Goal: Task Accomplishment & Management: Complete application form

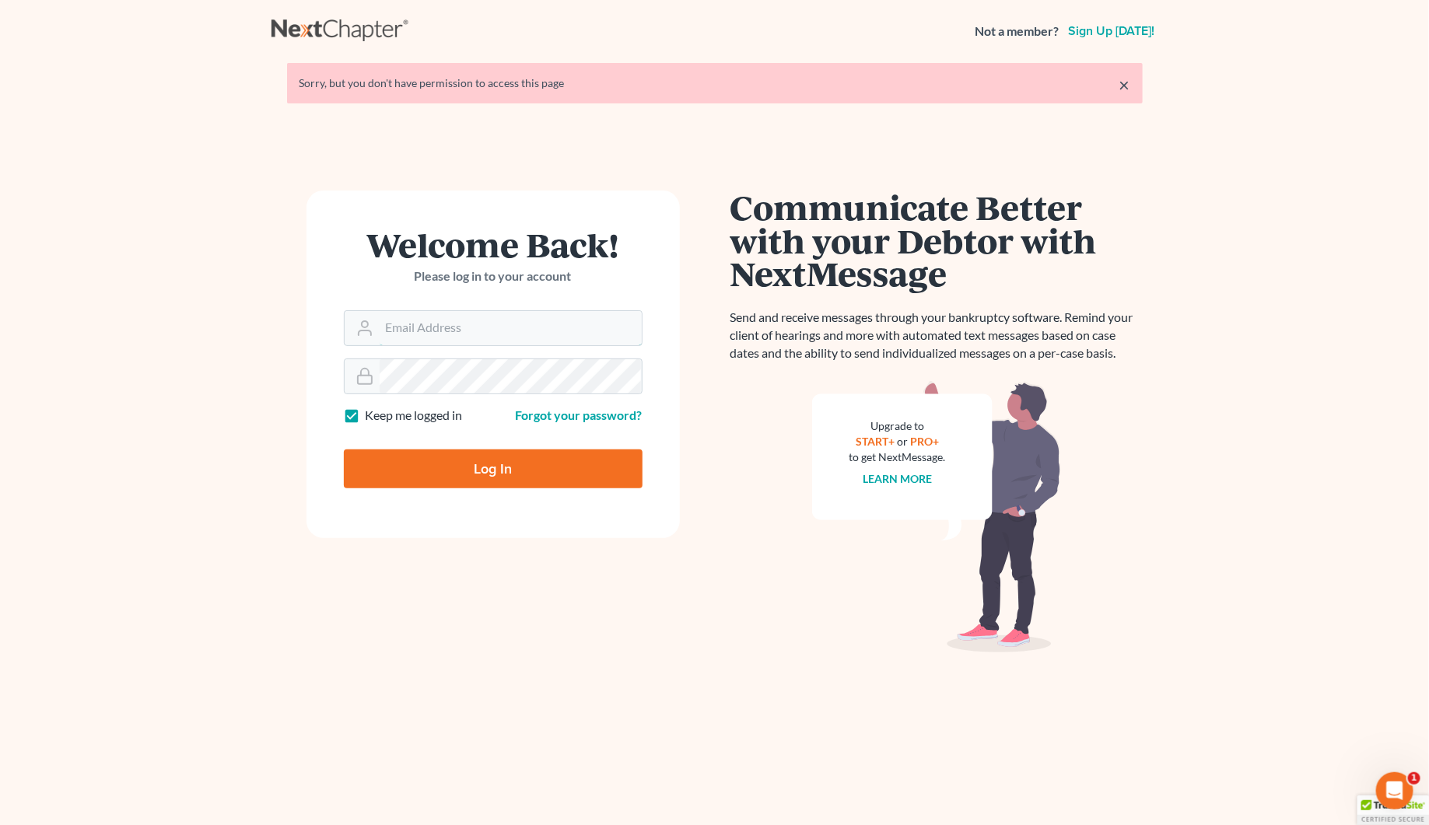
type input "[PERSON_NAME][EMAIL_ADDRESS][DOMAIN_NAME]"
click at [500, 459] on input "Log In" at bounding box center [493, 469] width 299 height 39
type input "Thinking..."
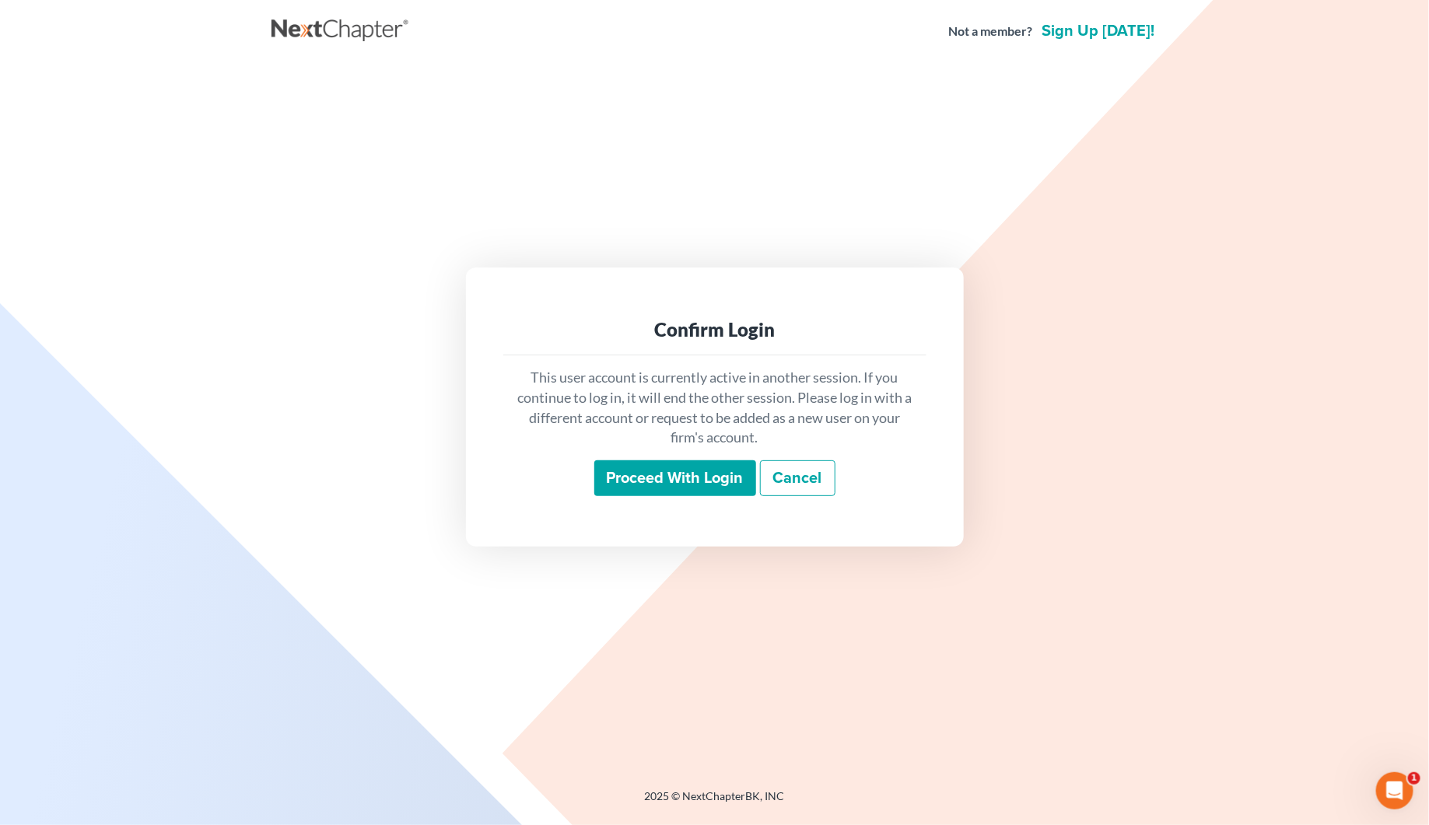
click at [701, 471] on input "Proceed with login" at bounding box center [675, 478] width 162 height 36
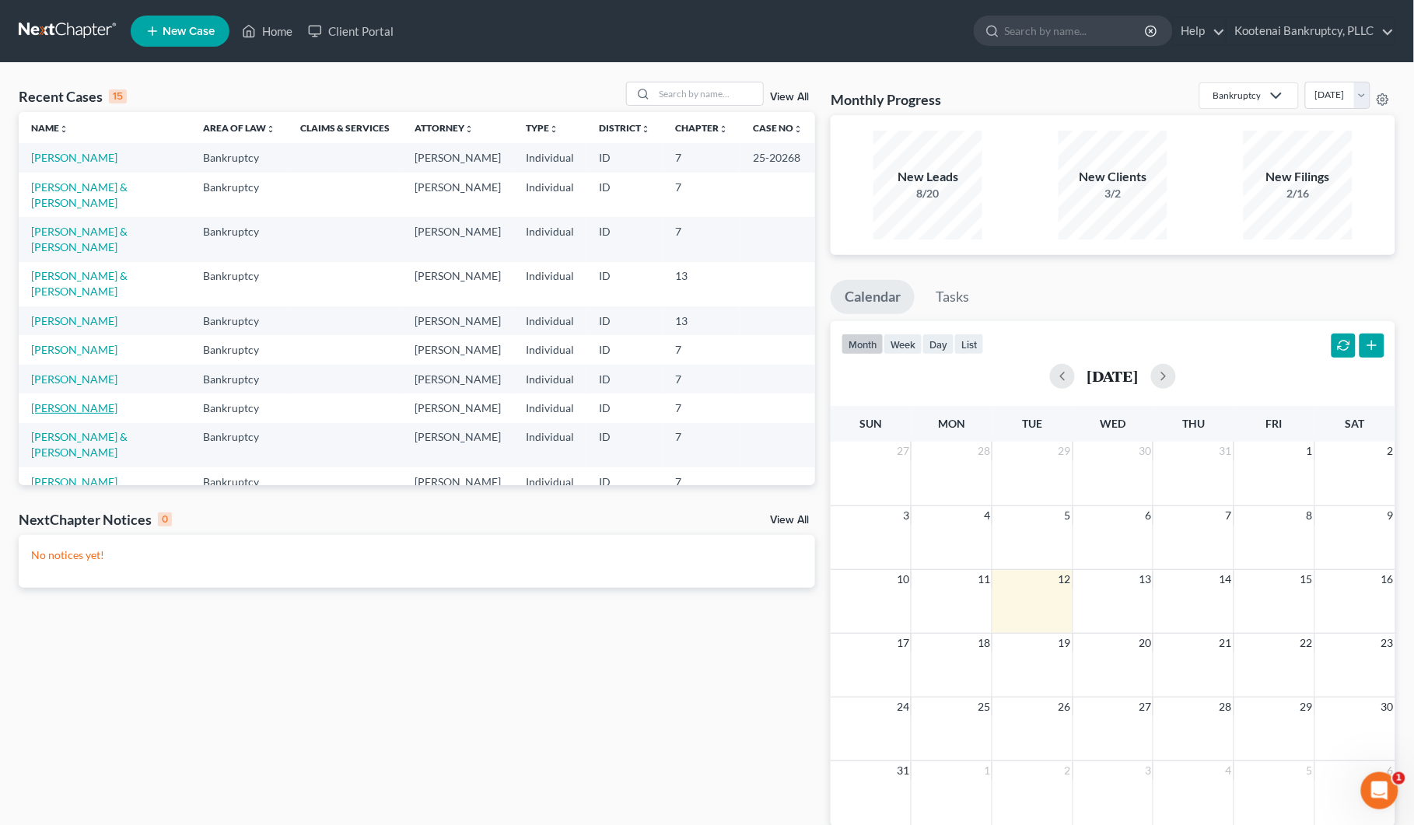
click at [70, 415] on link "[PERSON_NAME]" at bounding box center [74, 407] width 86 height 13
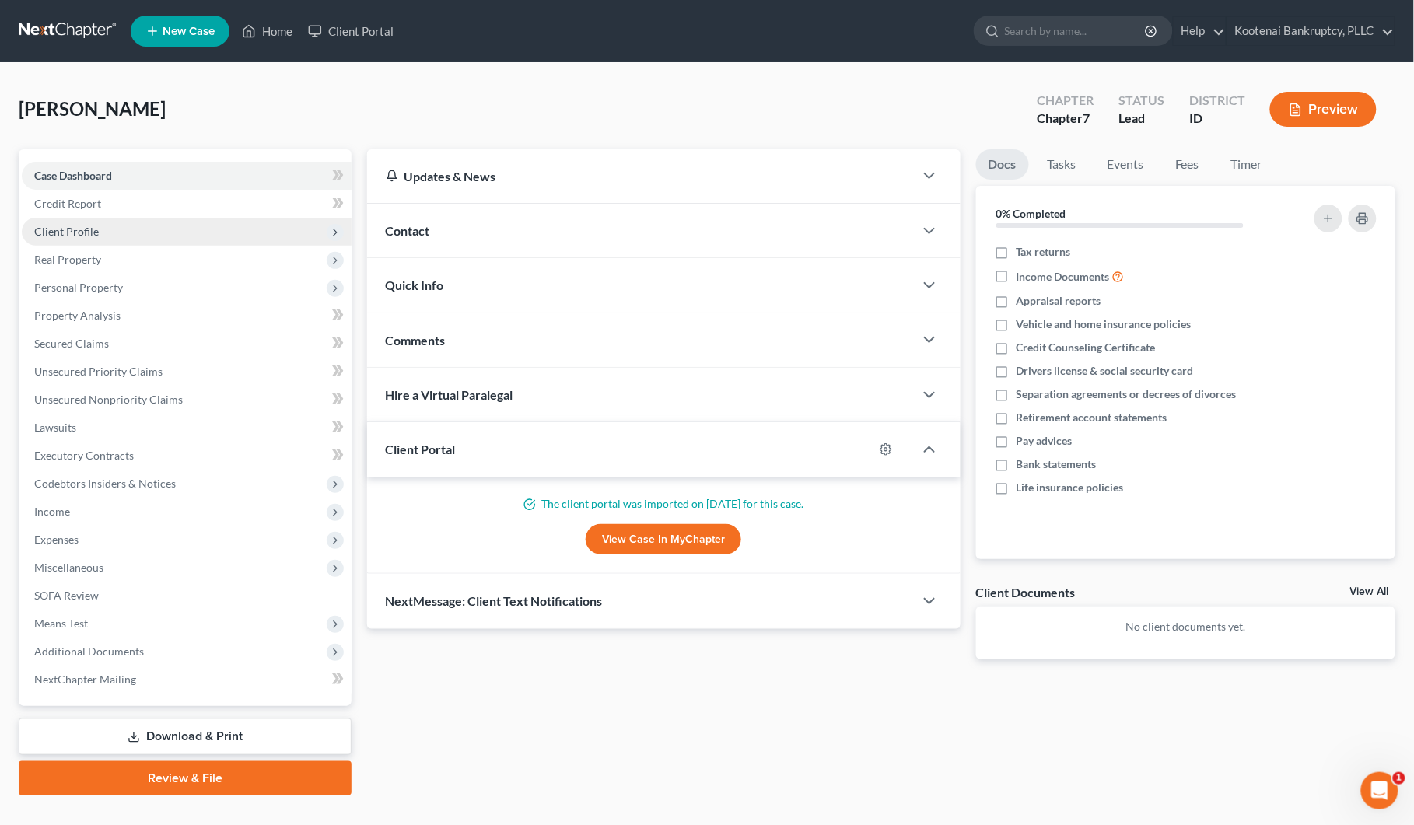
click at [67, 226] on span "Client Profile" at bounding box center [66, 231] width 65 height 13
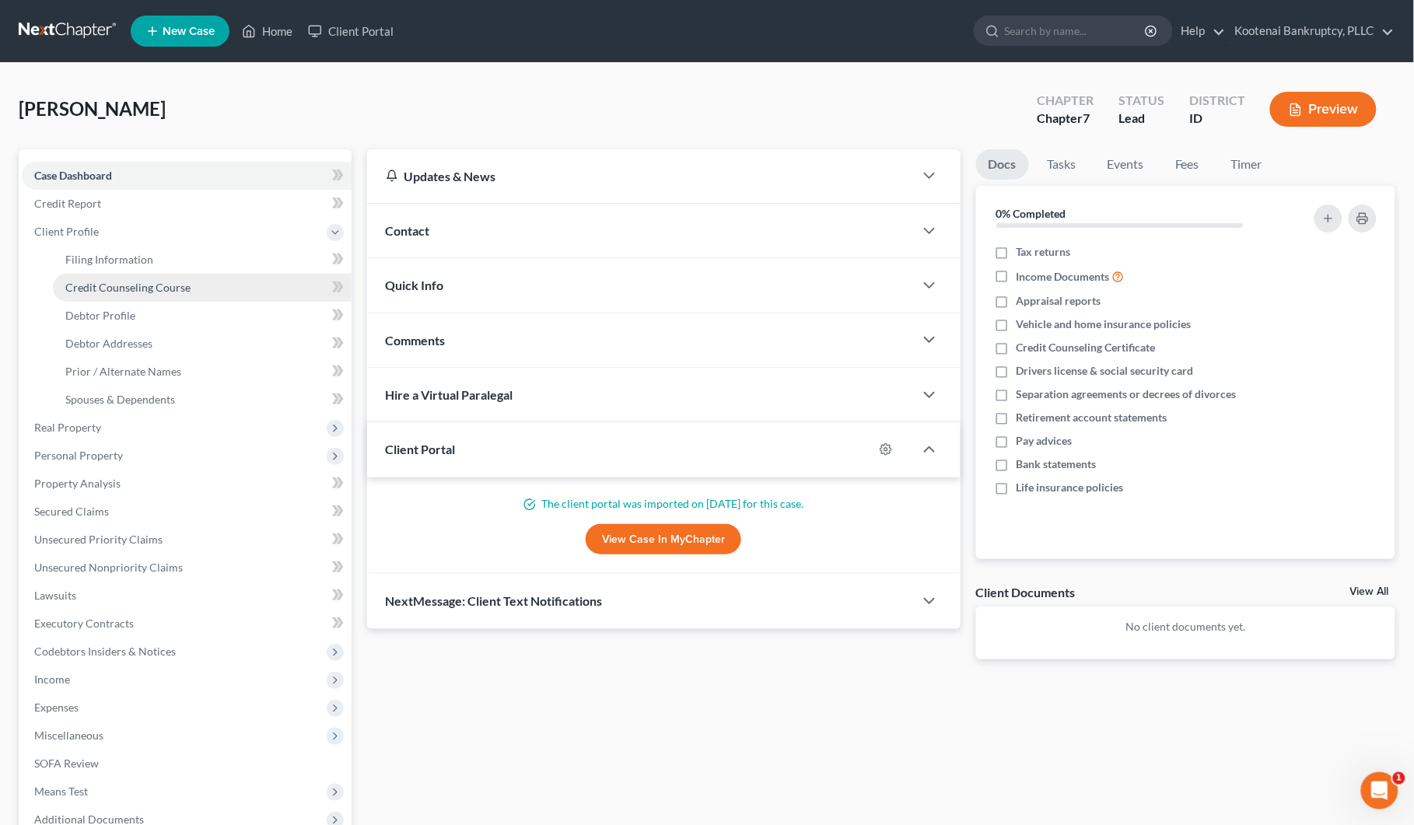
click at [110, 281] on span "Credit Counseling Course" at bounding box center [127, 287] width 125 height 13
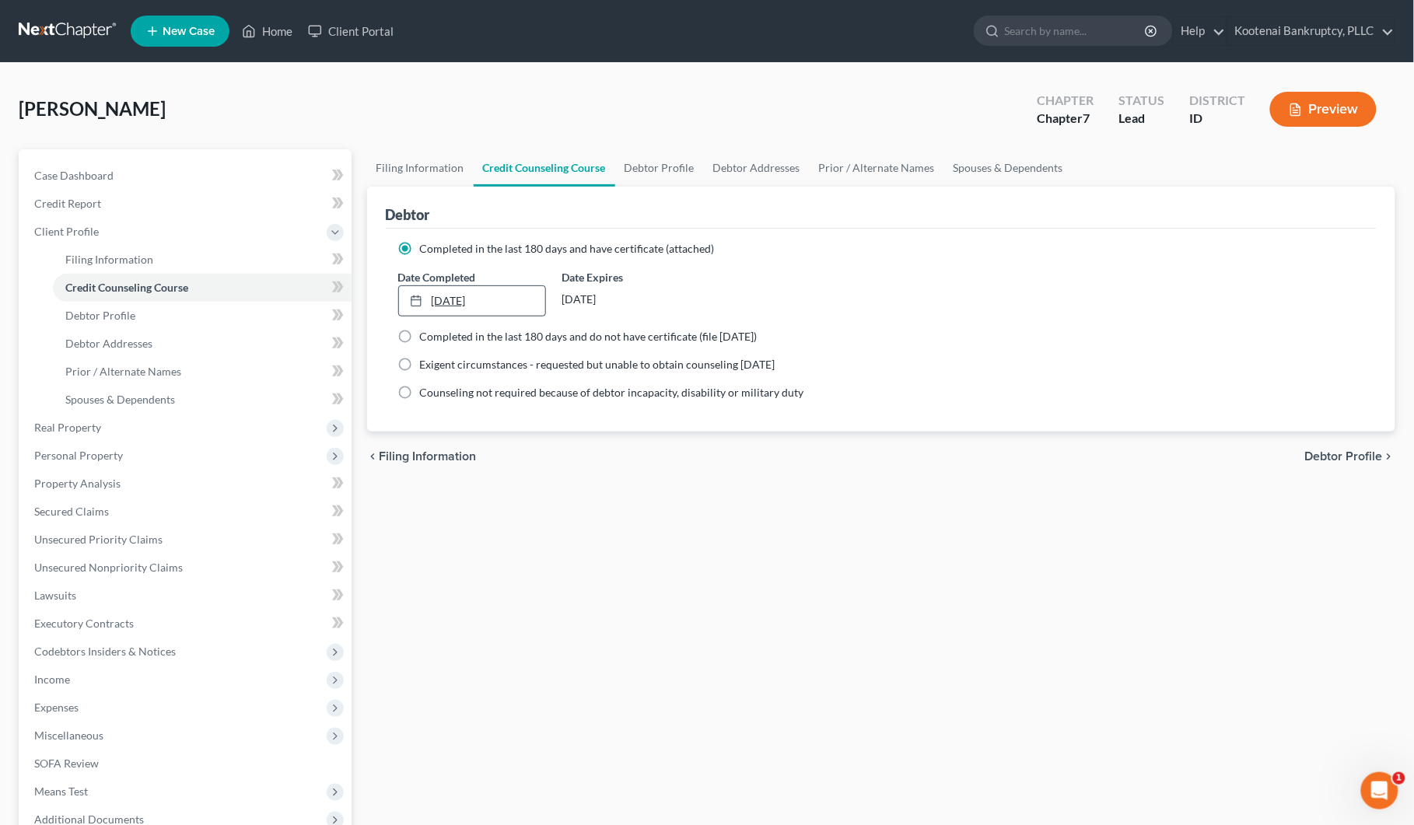
click at [490, 297] on link "[DATE]" at bounding box center [472, 301] width 146 height 30
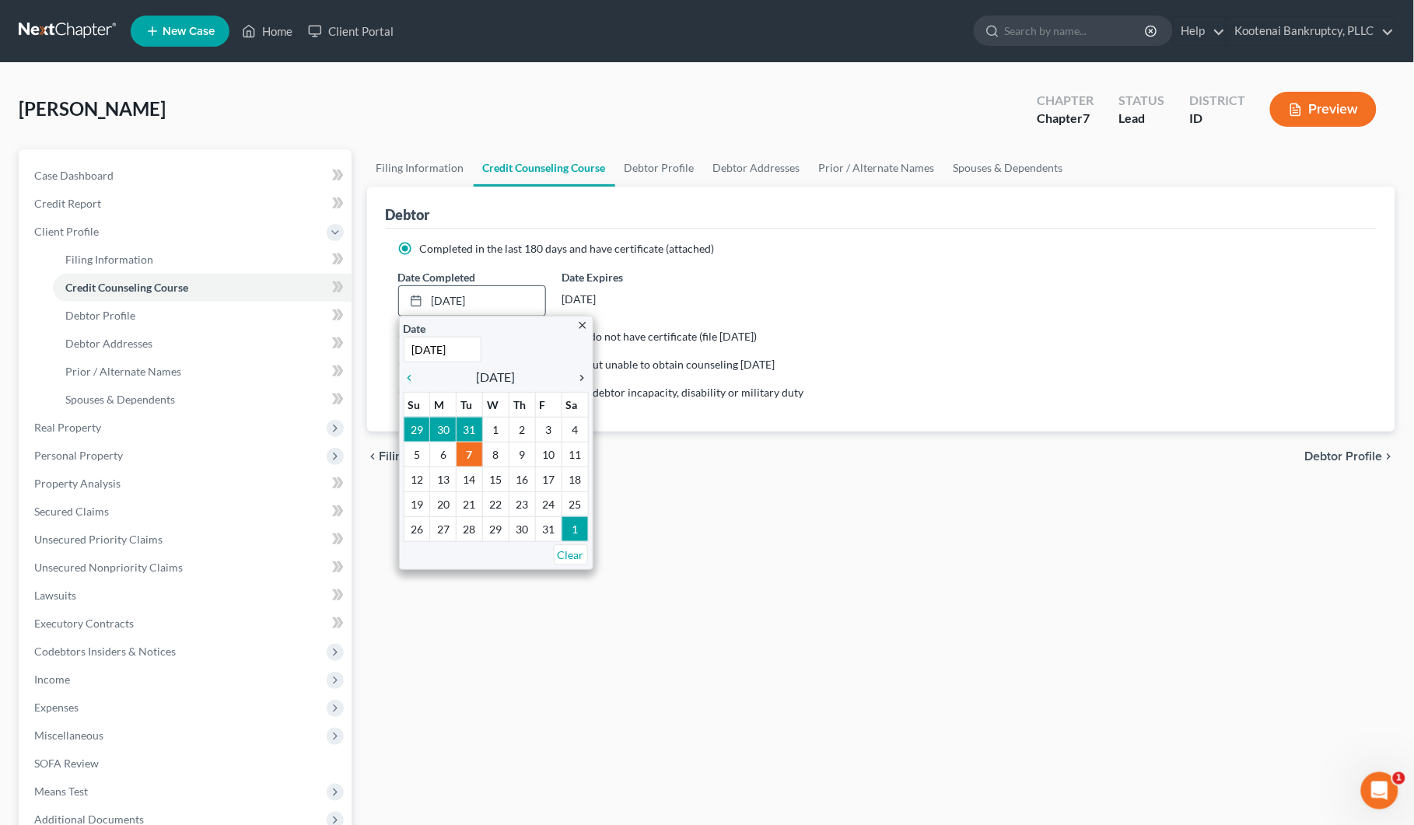
click at [586, 374] on icon "chevron_right" at bounding box center [578, 378] width 20 height 12
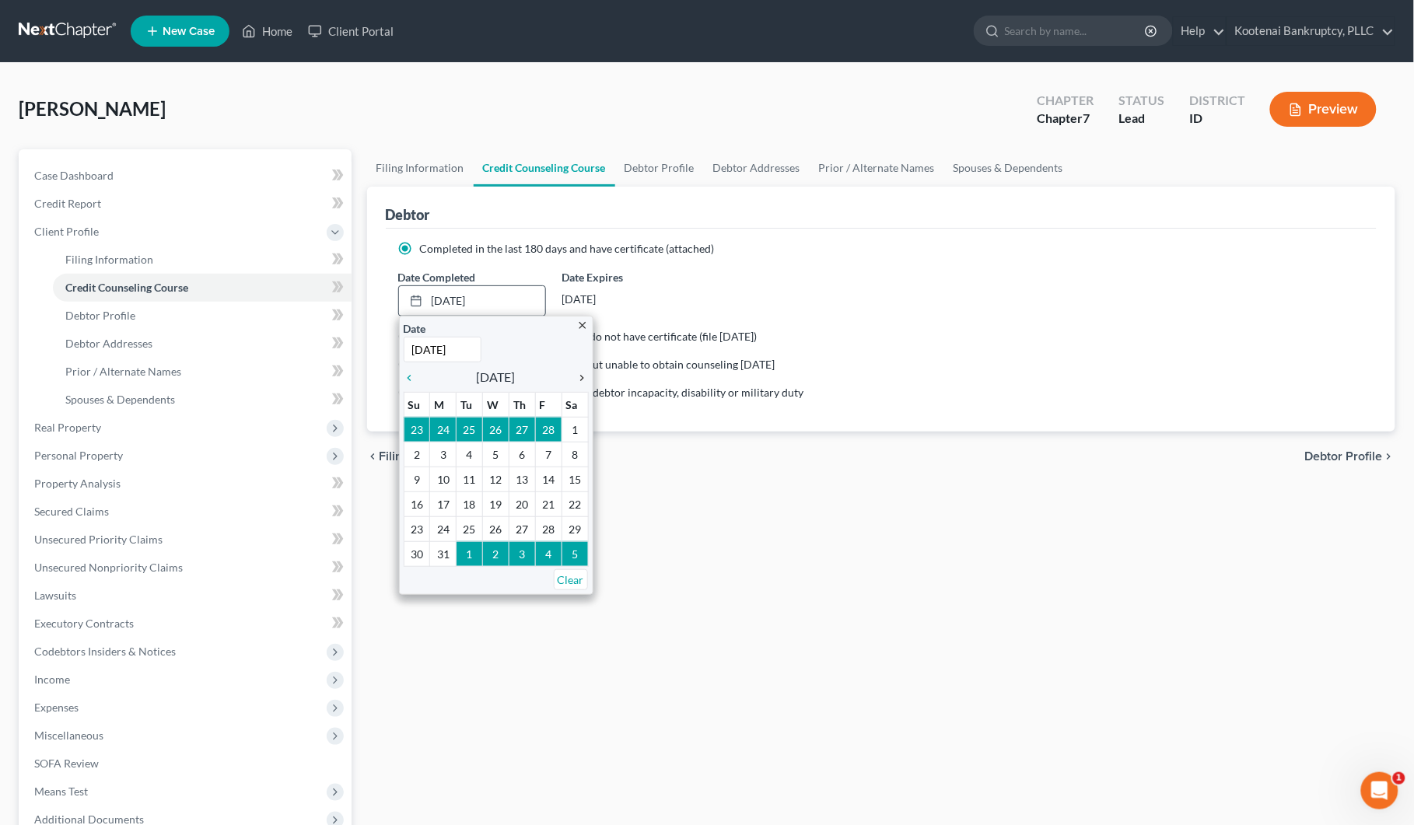
click at [586, 374] on icon "chevron_right" at bounding box center [578, 378] width 20 height 12
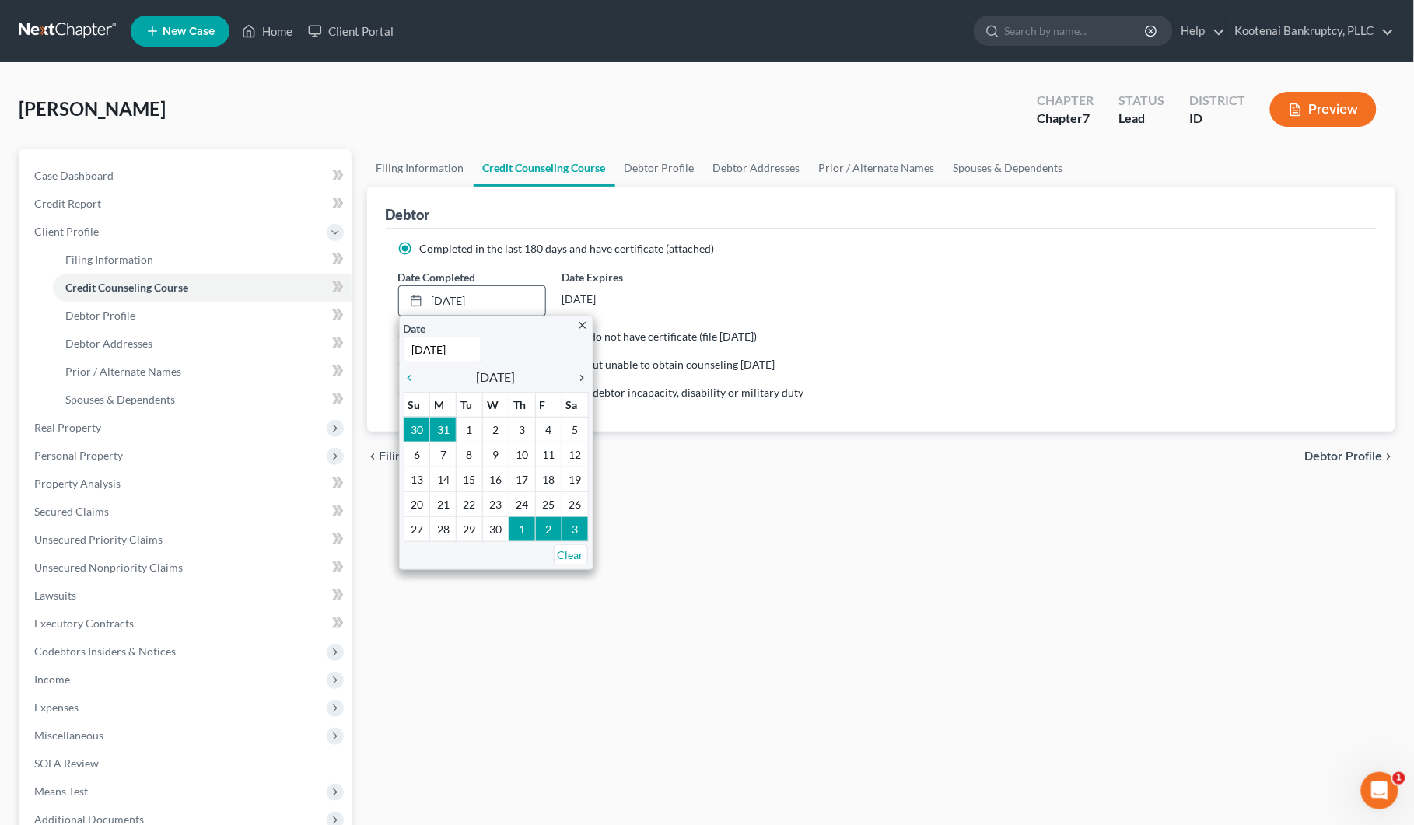
click at [586, 374] on icon "chevron_right" at bounding box center [578, 378] width 20 height 12
click at [586, 375] on icon "chevron_right" at bounding box center [578, 378] width 20 height 12
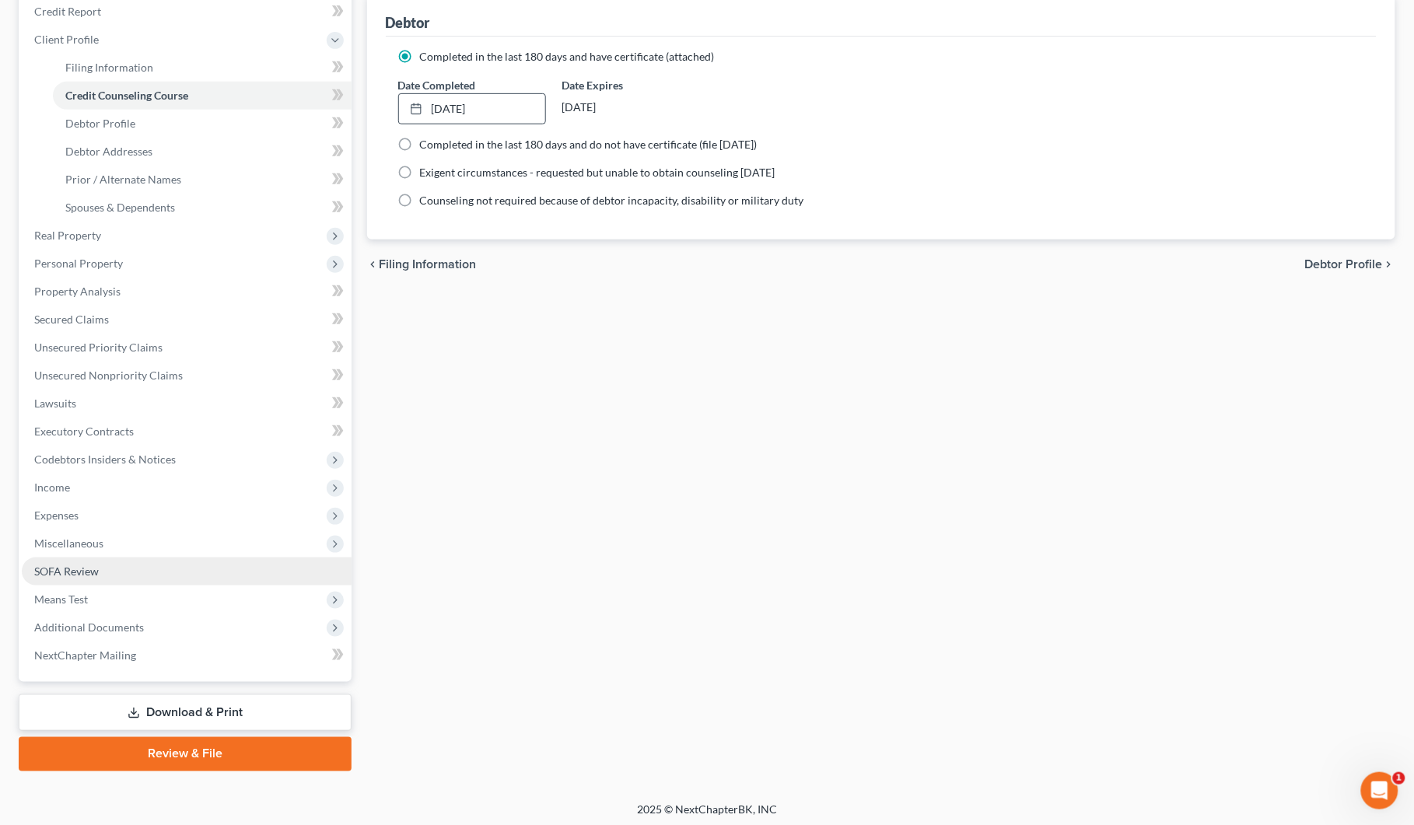
scroll to position [196, 0]
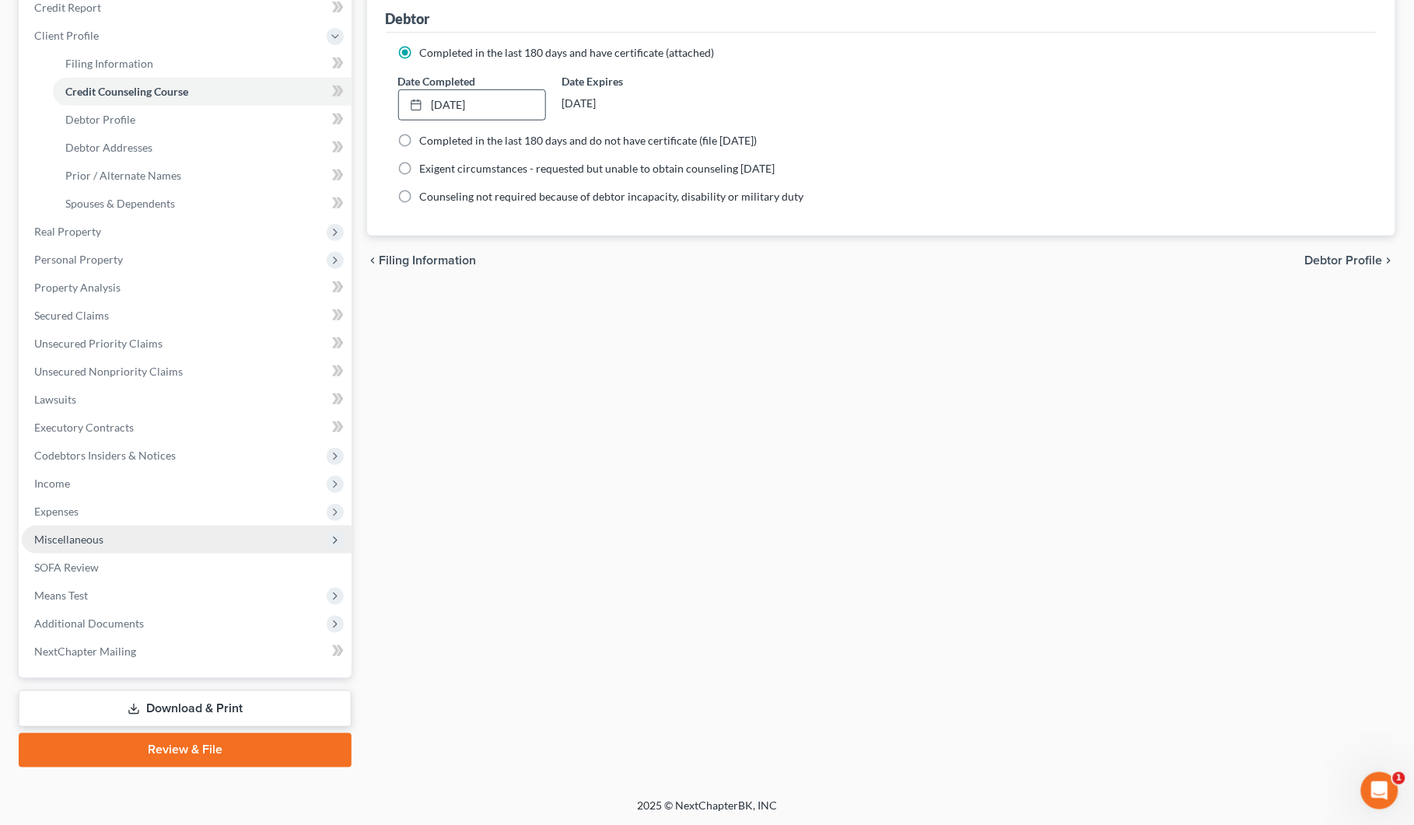
click at [103, 537] on span "Miscellaneous" at bounding box center [187, 540] width 330 height 28
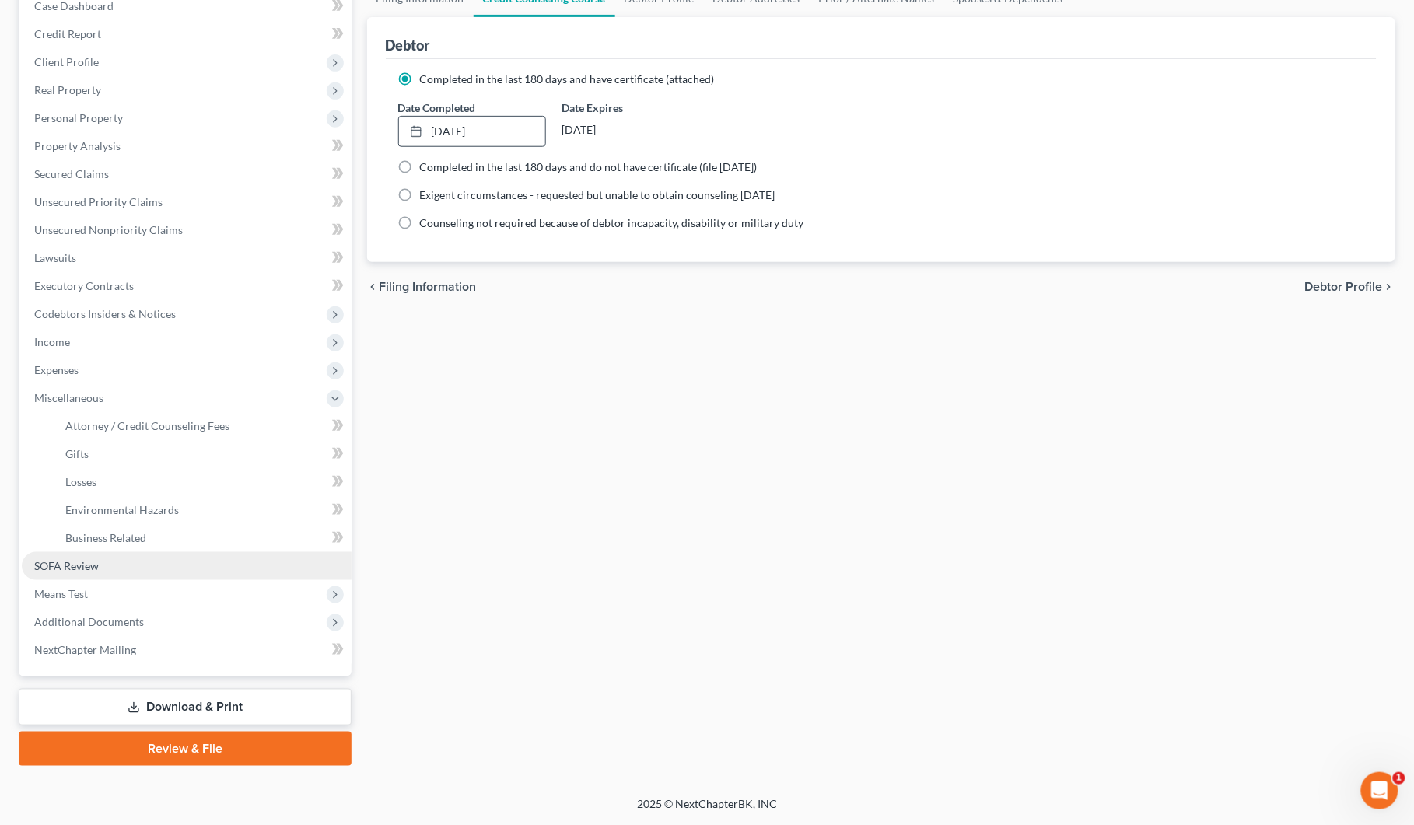
scroll to position [168, 0]
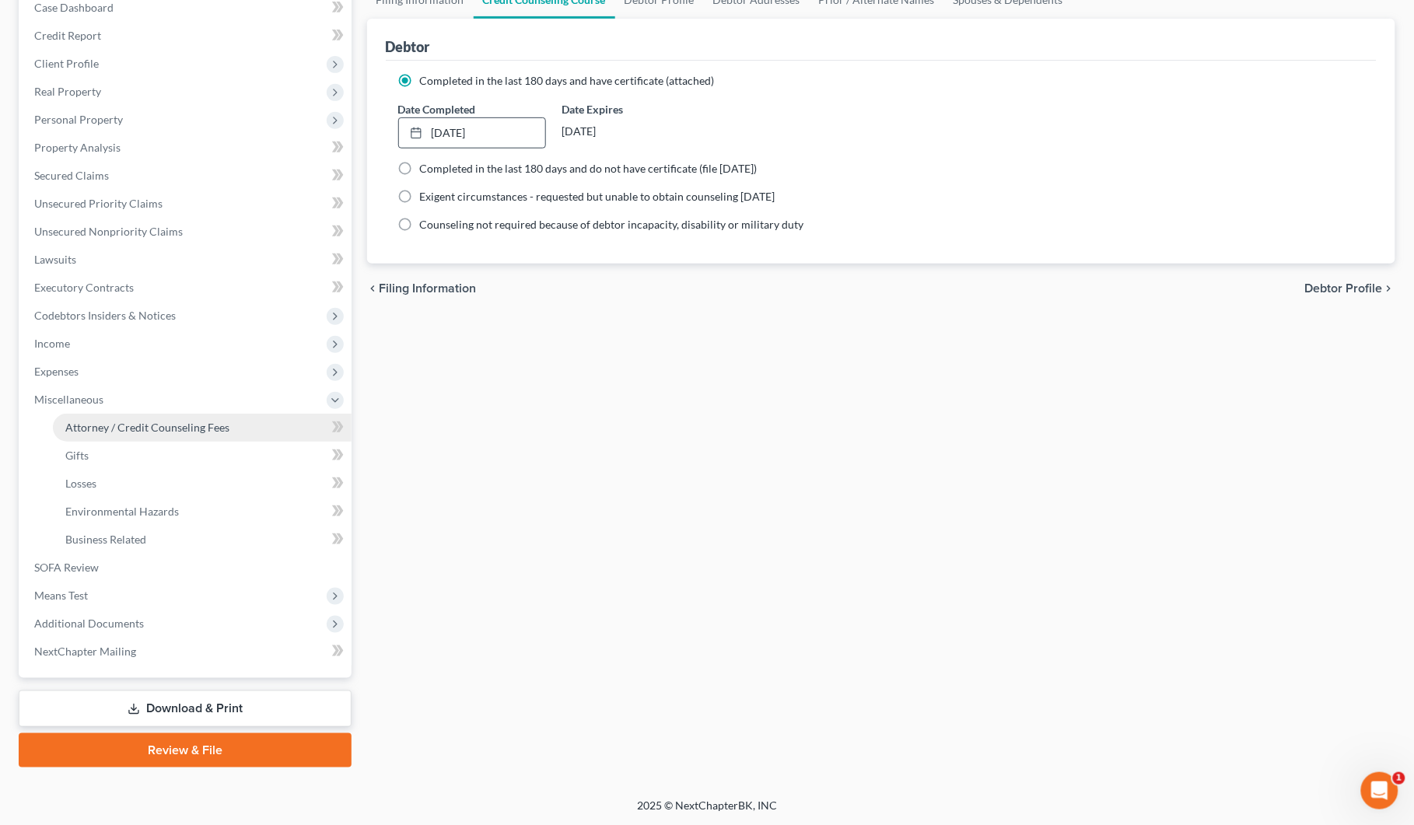
click at [114, 432] on link "Attorney / Credit Counseling Fees" at bounding box center [202, 428] width 299 height 28
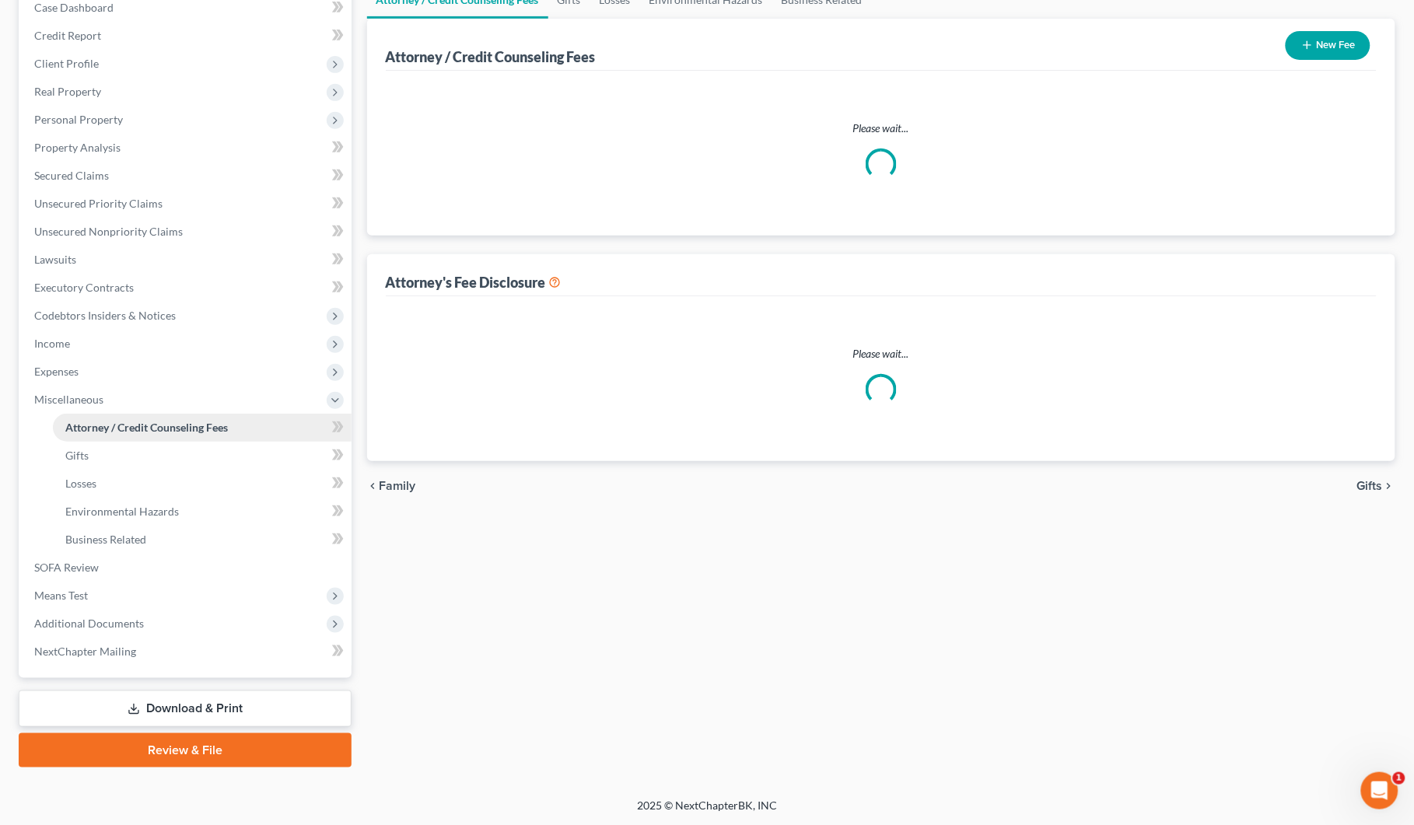
scroll to position [19, 0]
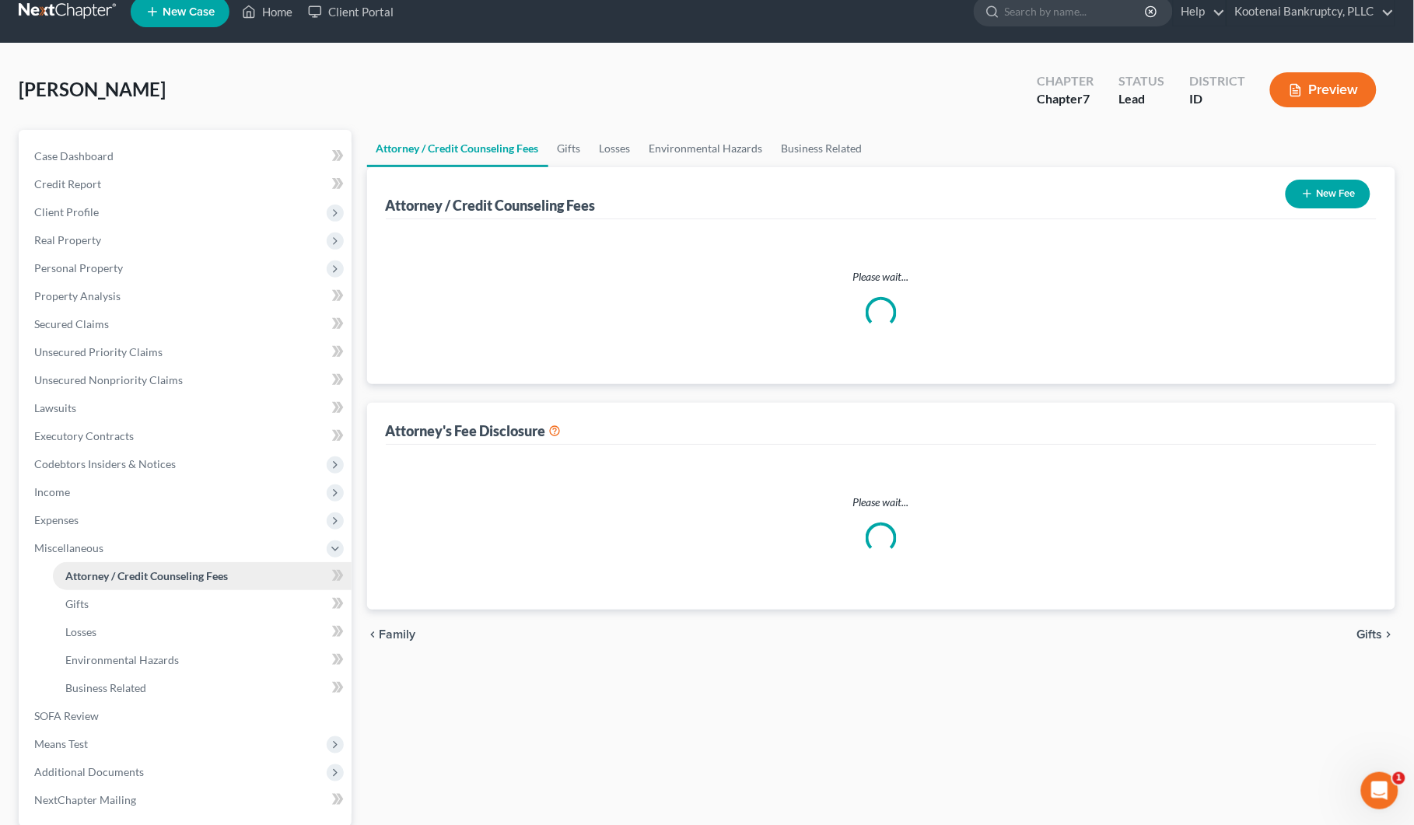
select select "3"
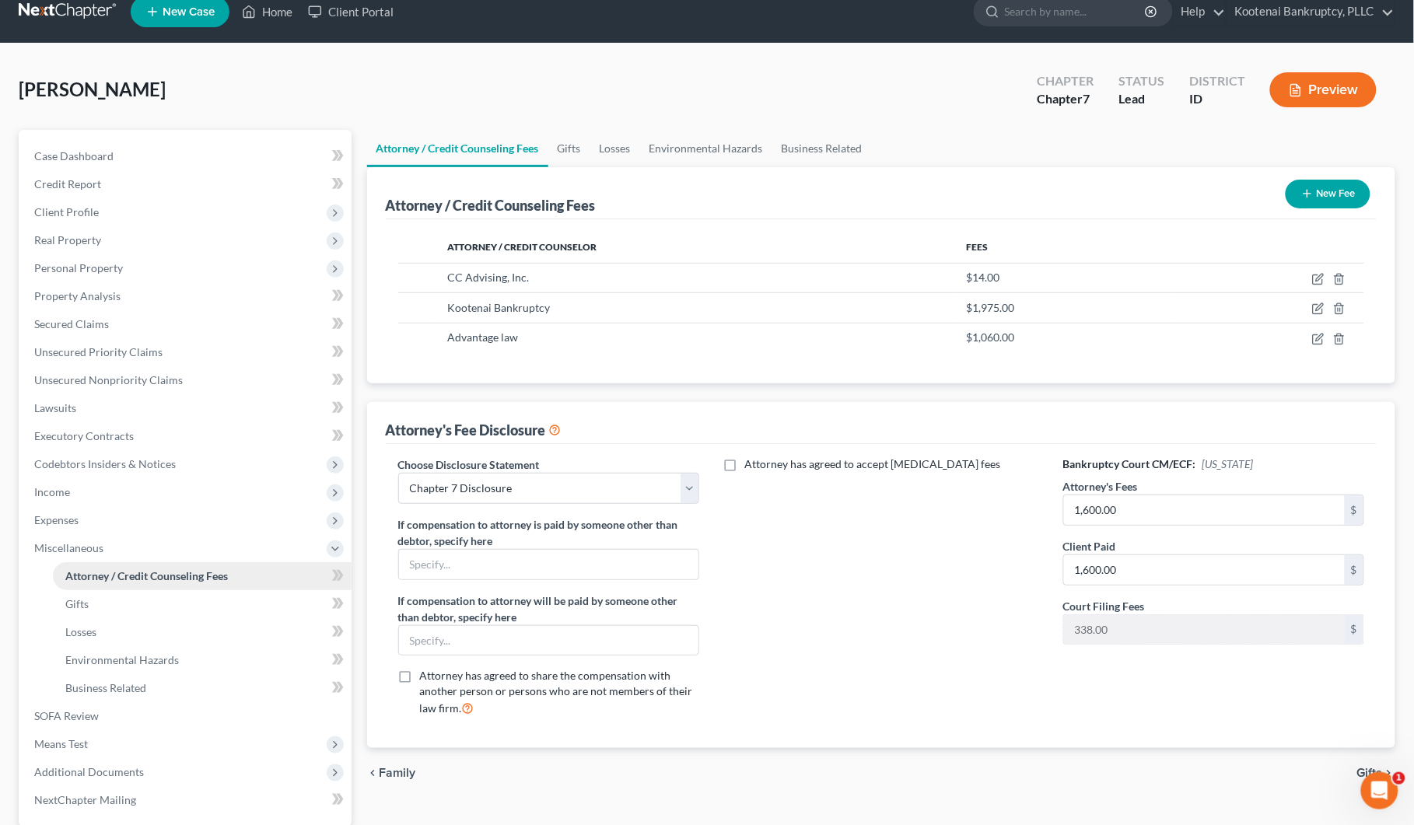
scroll to position [0, 0]
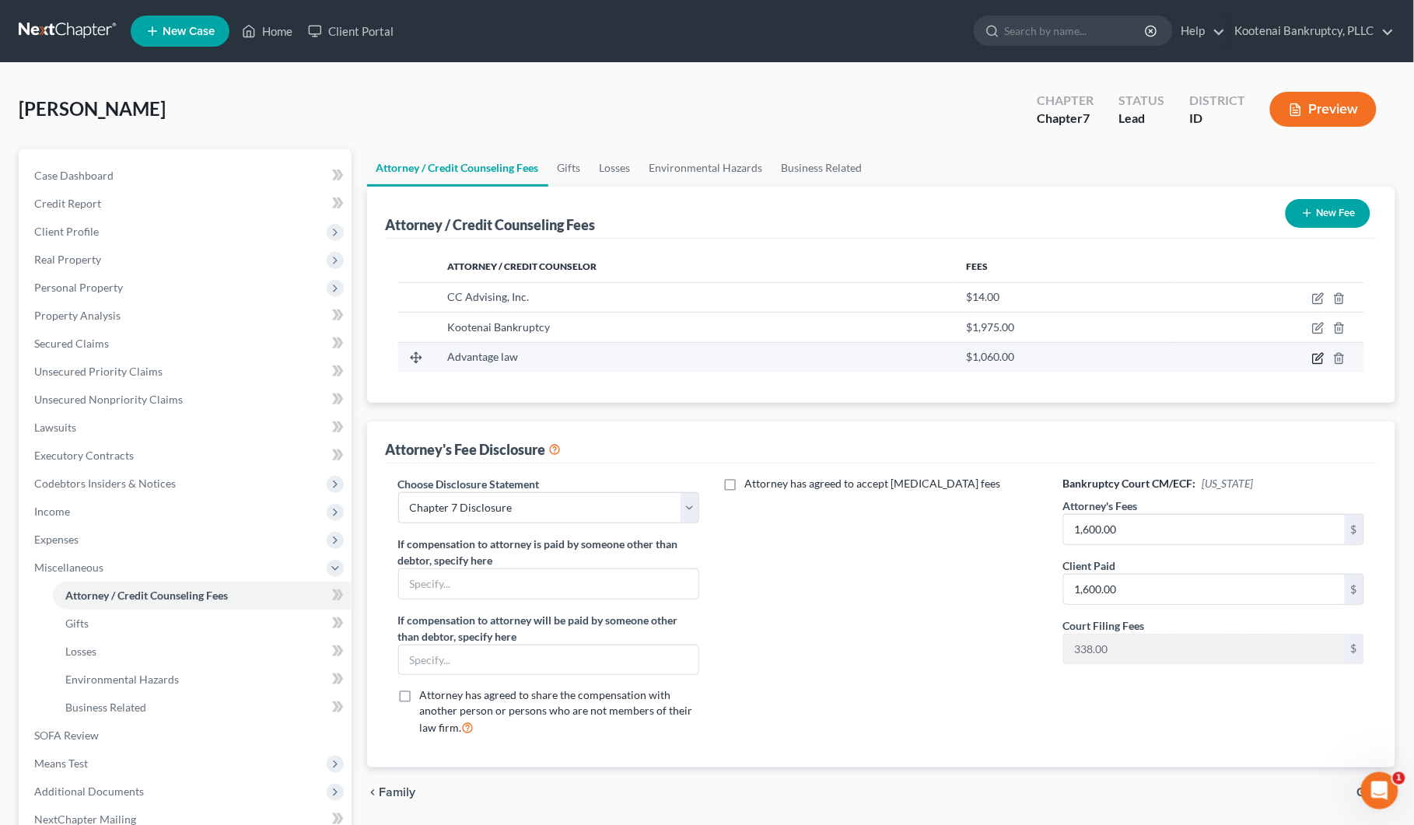
click at [1315, 362] on icon "button" at bounding box center [1318, 358] width 12 height 12
select select "31"
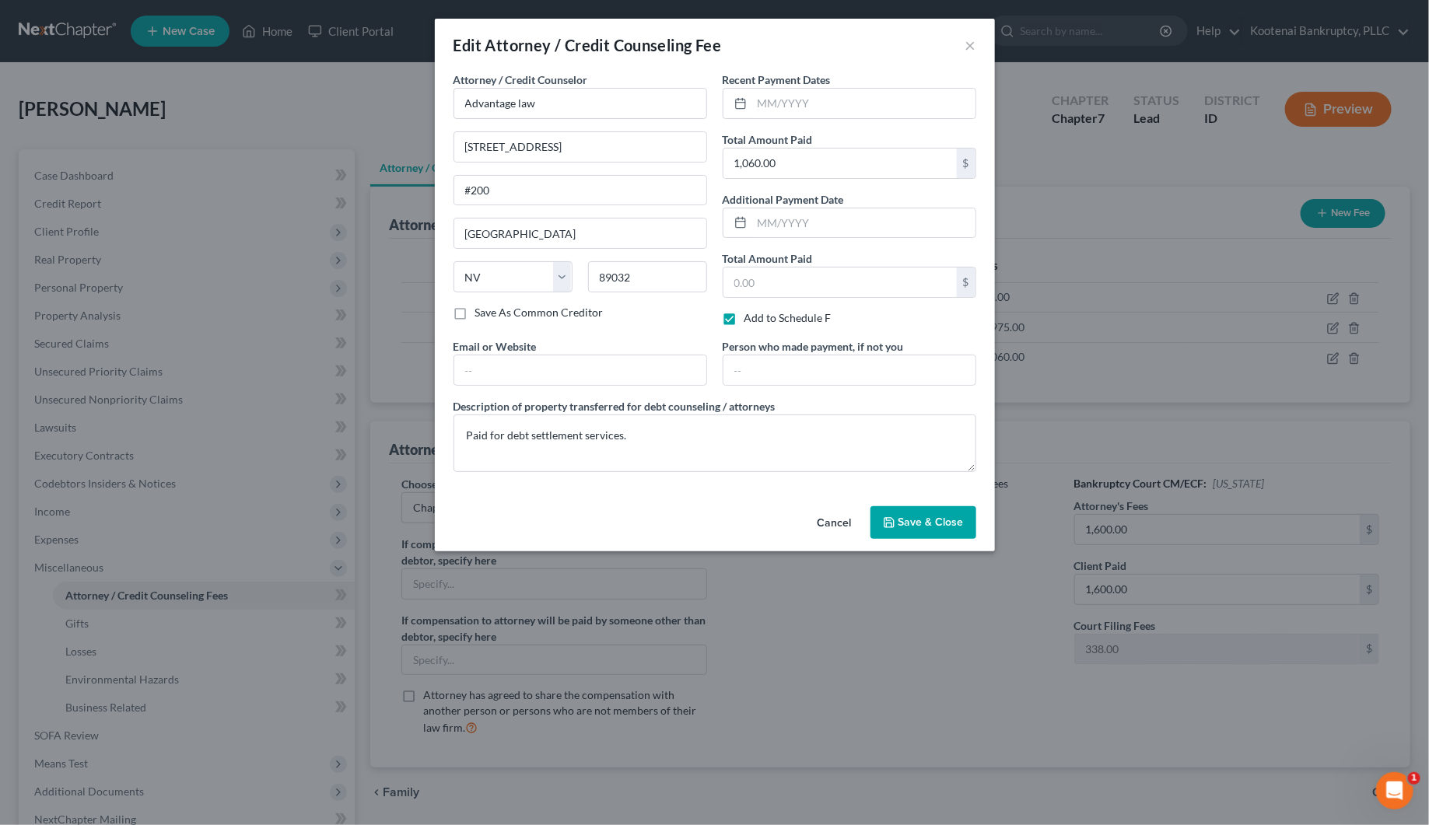
click at [954, 530] on button "Save & Close" at bounding box center [923, 522] width 106 height 33
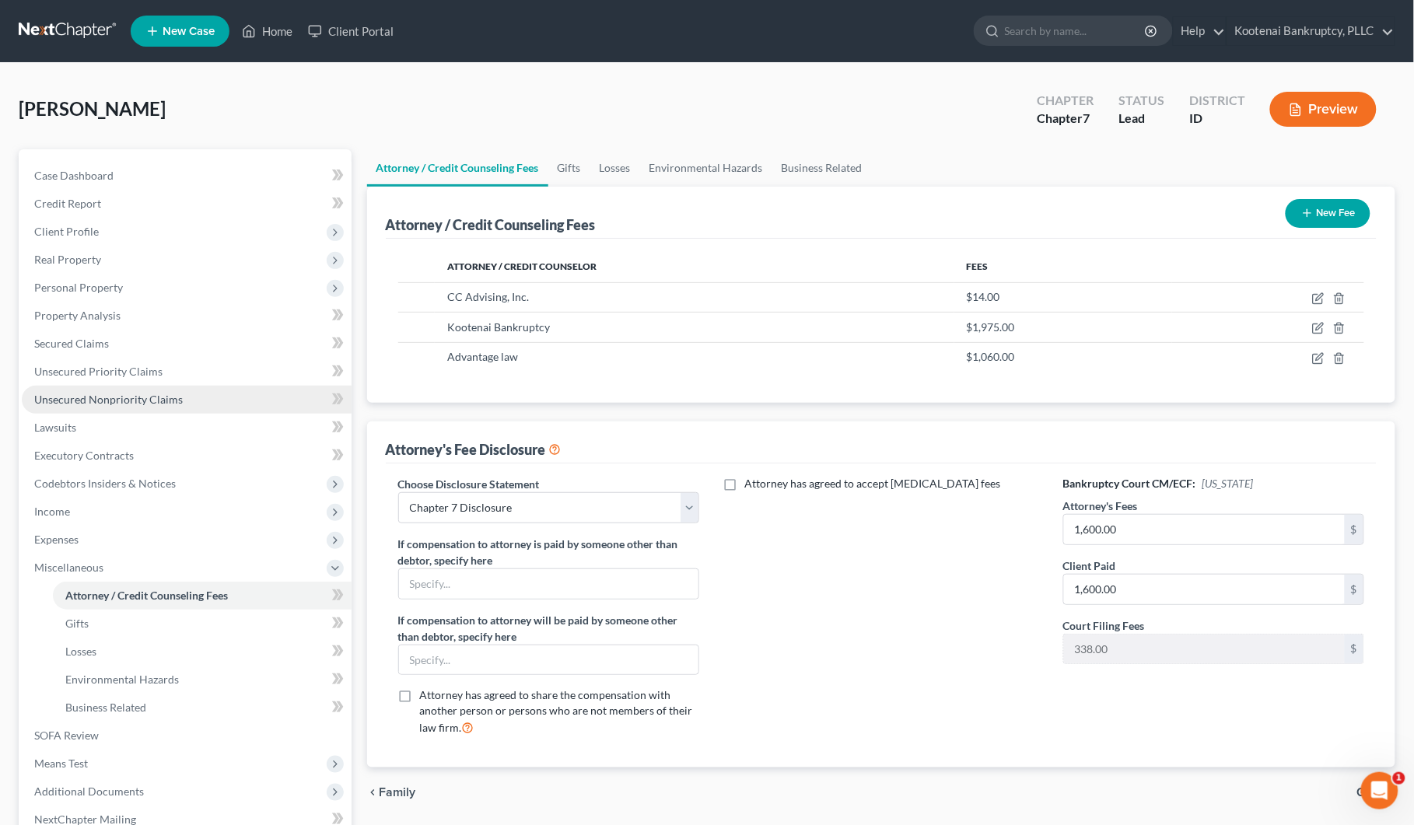
click at [91, 397] on span "Unsecured Nonpriority Claims" at bounding box center [108, 399] width 149 height 13
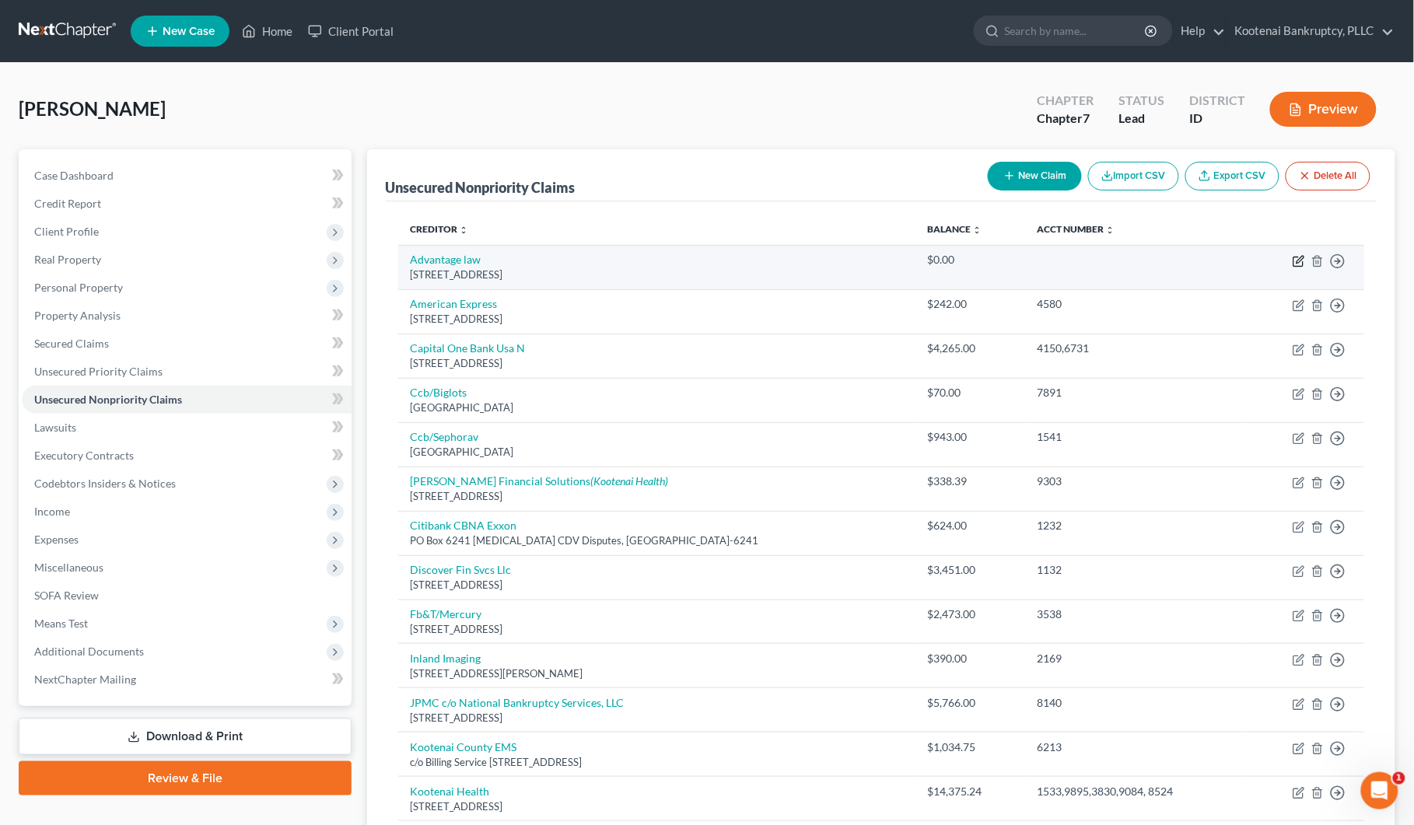
click at [1297, 258] on icon "button" at bounding box center [1299, 261] width 12 height 12
select select "31"
select select "3"
select select "0"
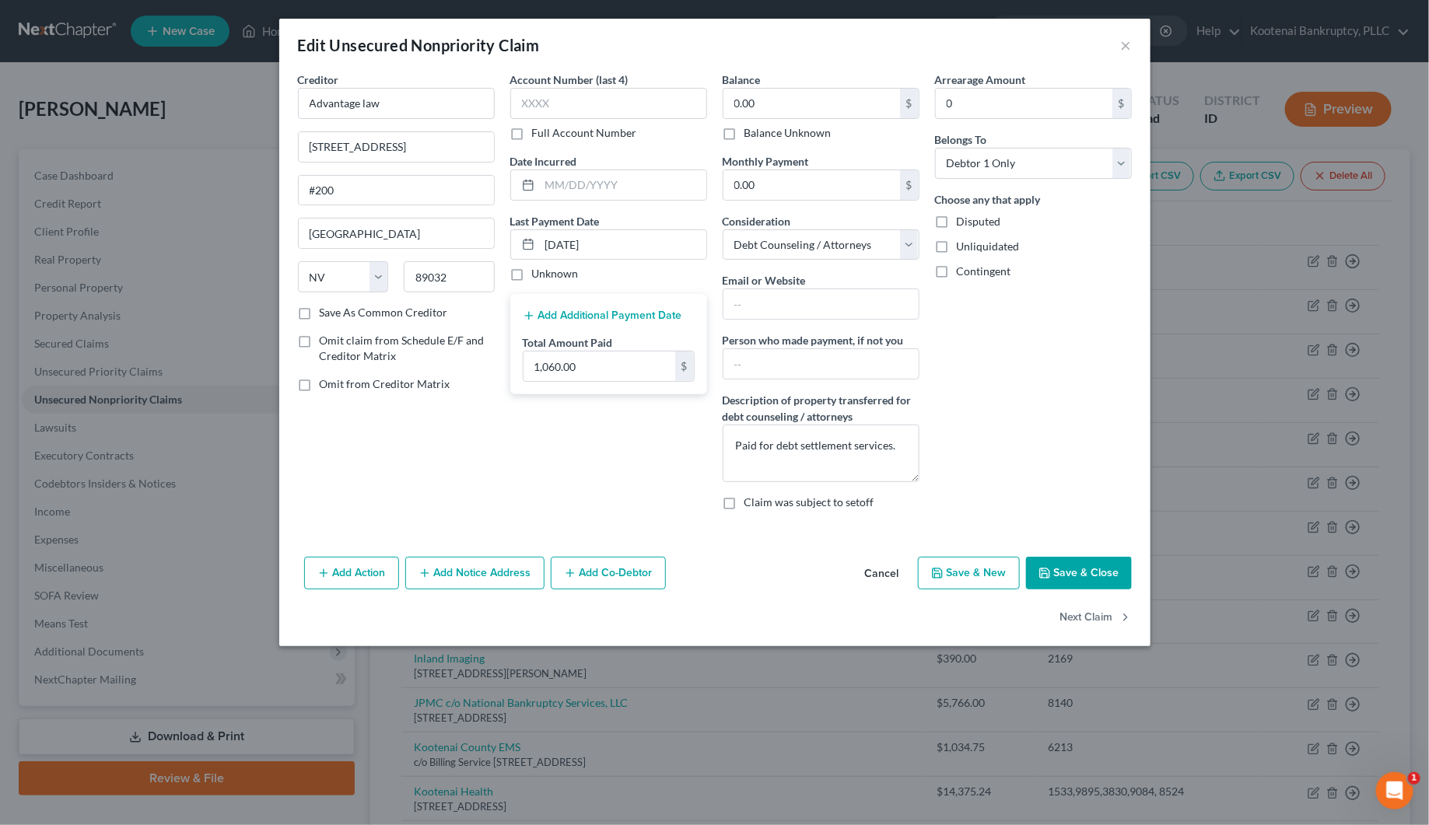
click at [1074, 568] on button "Save & Close" at bounding box center [1079, 573] width 106 height 33
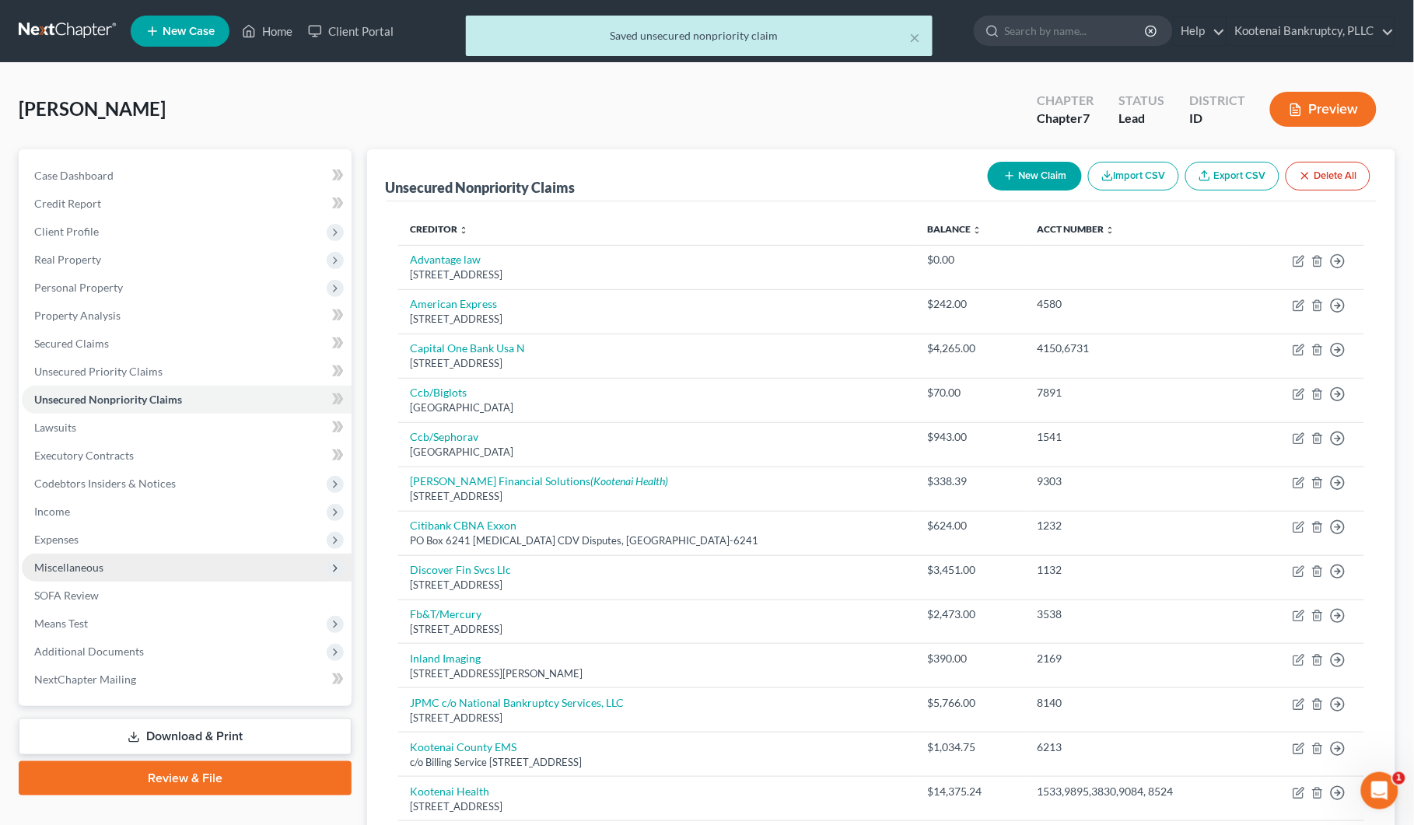
click at [61, 566] on span "Miscellaneous" at bounding box center [68, 567] width 69 height 13
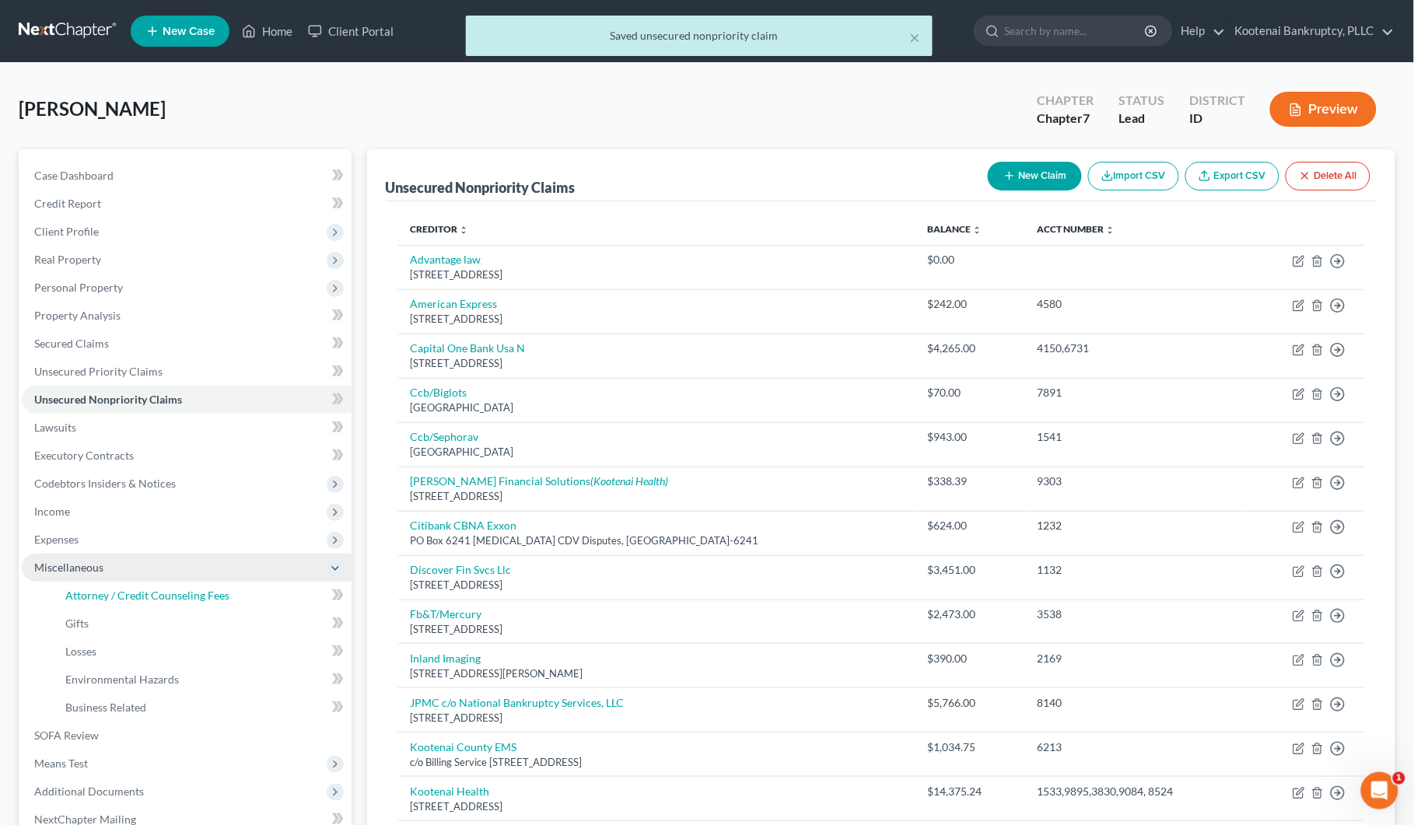
drag, startPoint x: 98, startPoint y: 591, endPoint x: 83, endPoint y: 577, distance: 20.4
click at [99, 591] on span "Attorney / Credit Counseling Fees" at bounding box center [147, 595] width 164 height 13
select select "3"
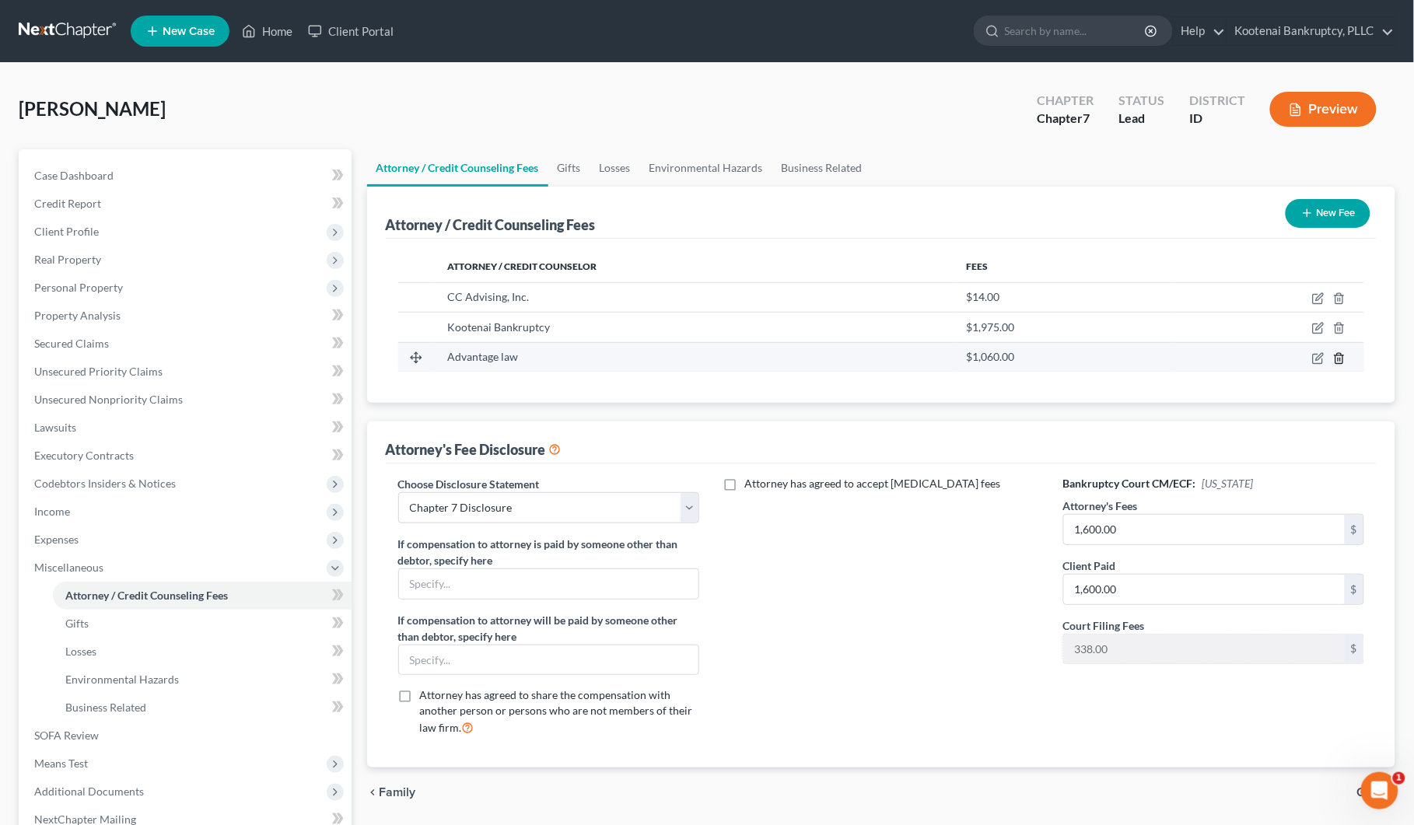
click at [1339, 356] on icon "button" at bounding box center [1339, 358] width 12 height 12
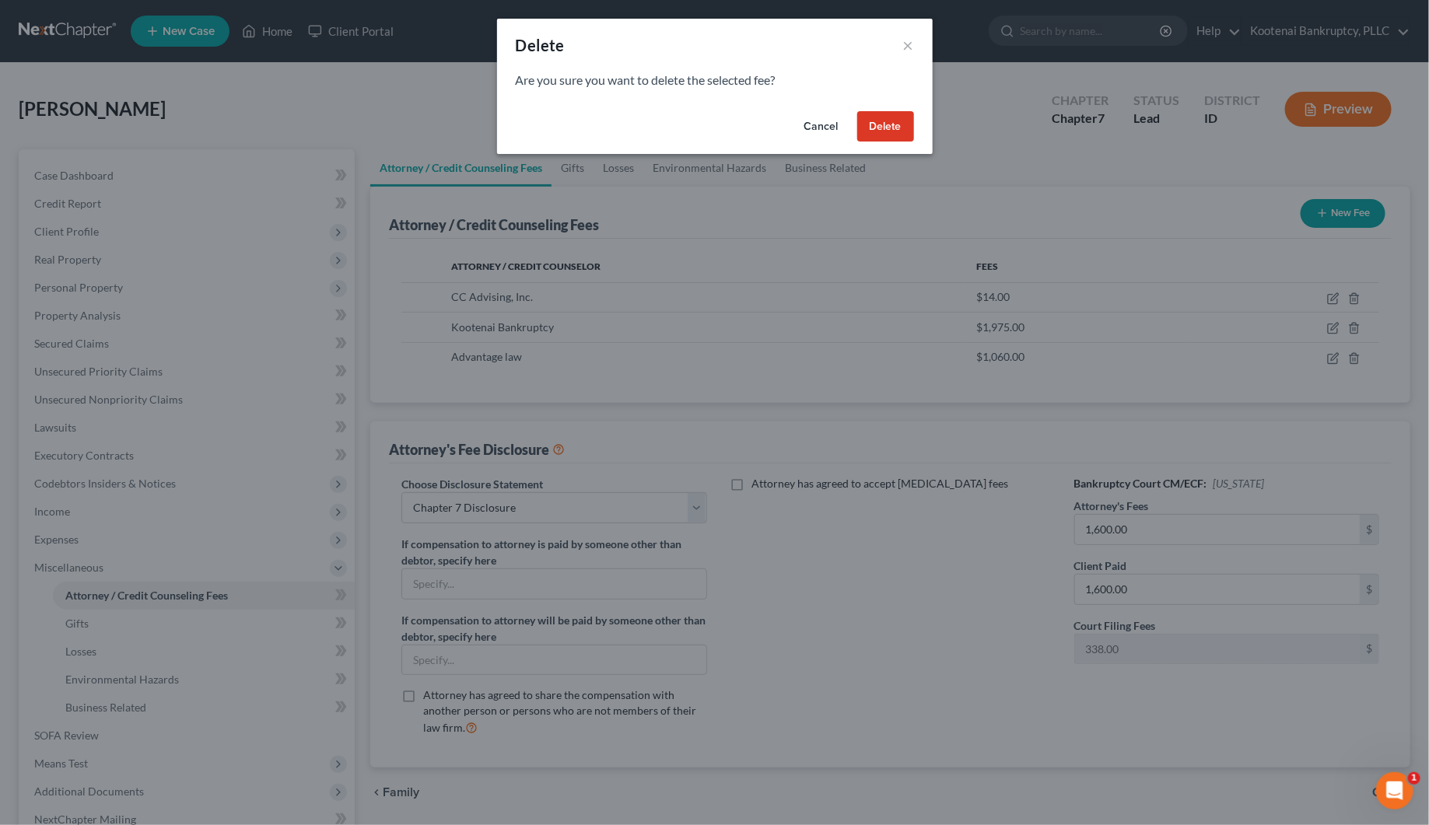
click at [895, 127] on button "Delete" at bounding box center [885, 126] width 57 height 31
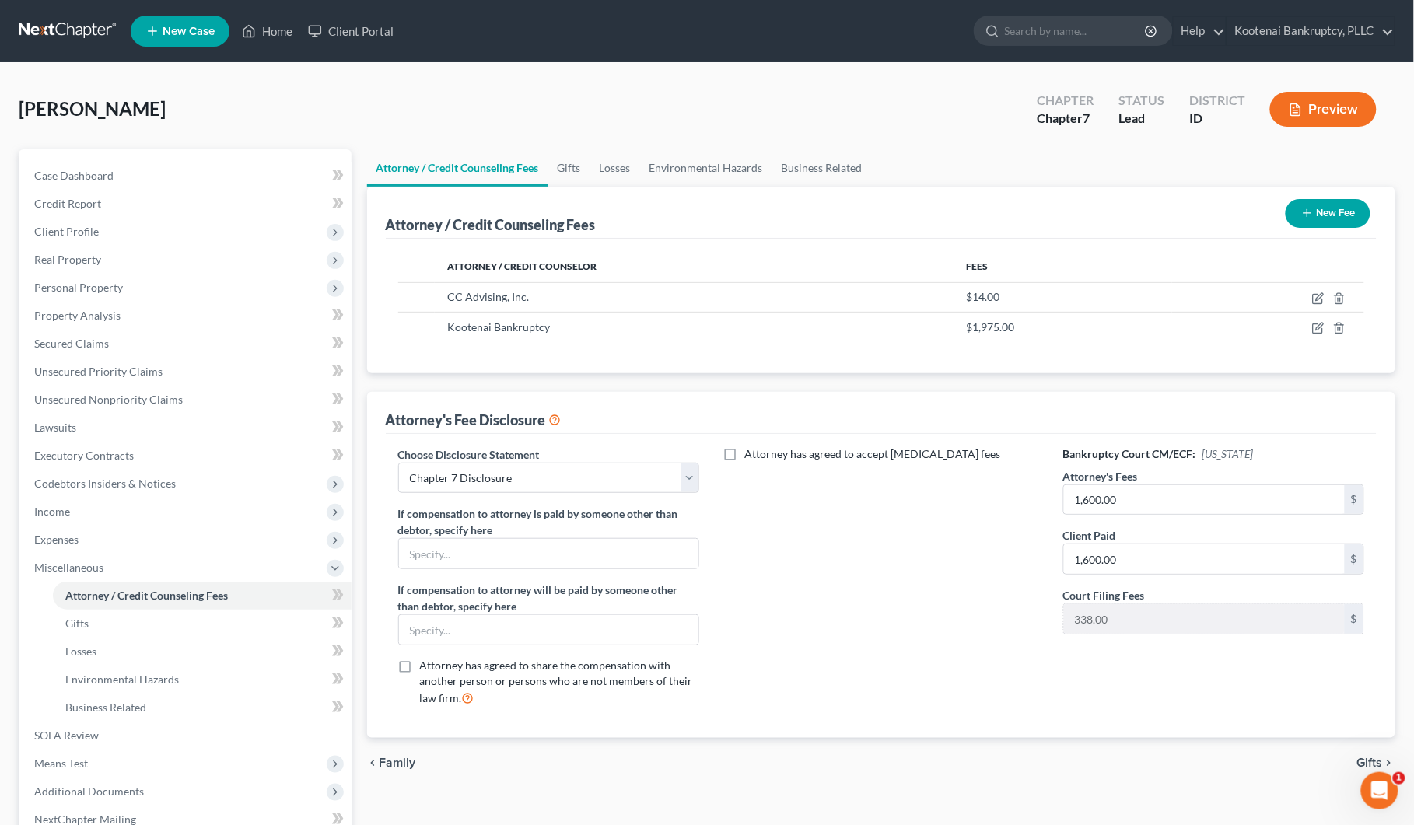
click at [1327, 212] on button "New Fee" at bounding box center [1328, 213] width 85 height 29
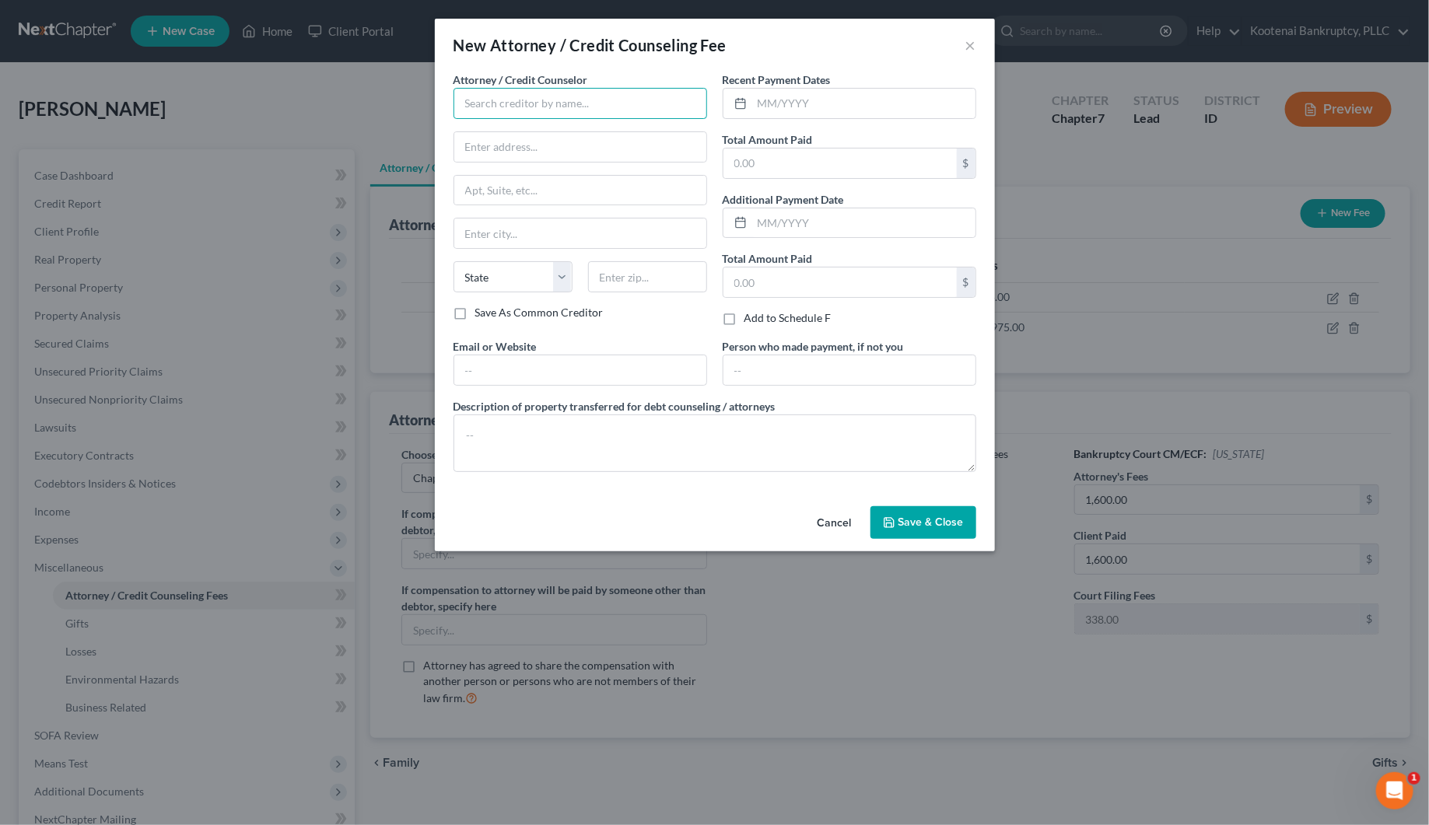
click at [474, 98] on input "text" at bounding box center [580, 103] width 254 height 31
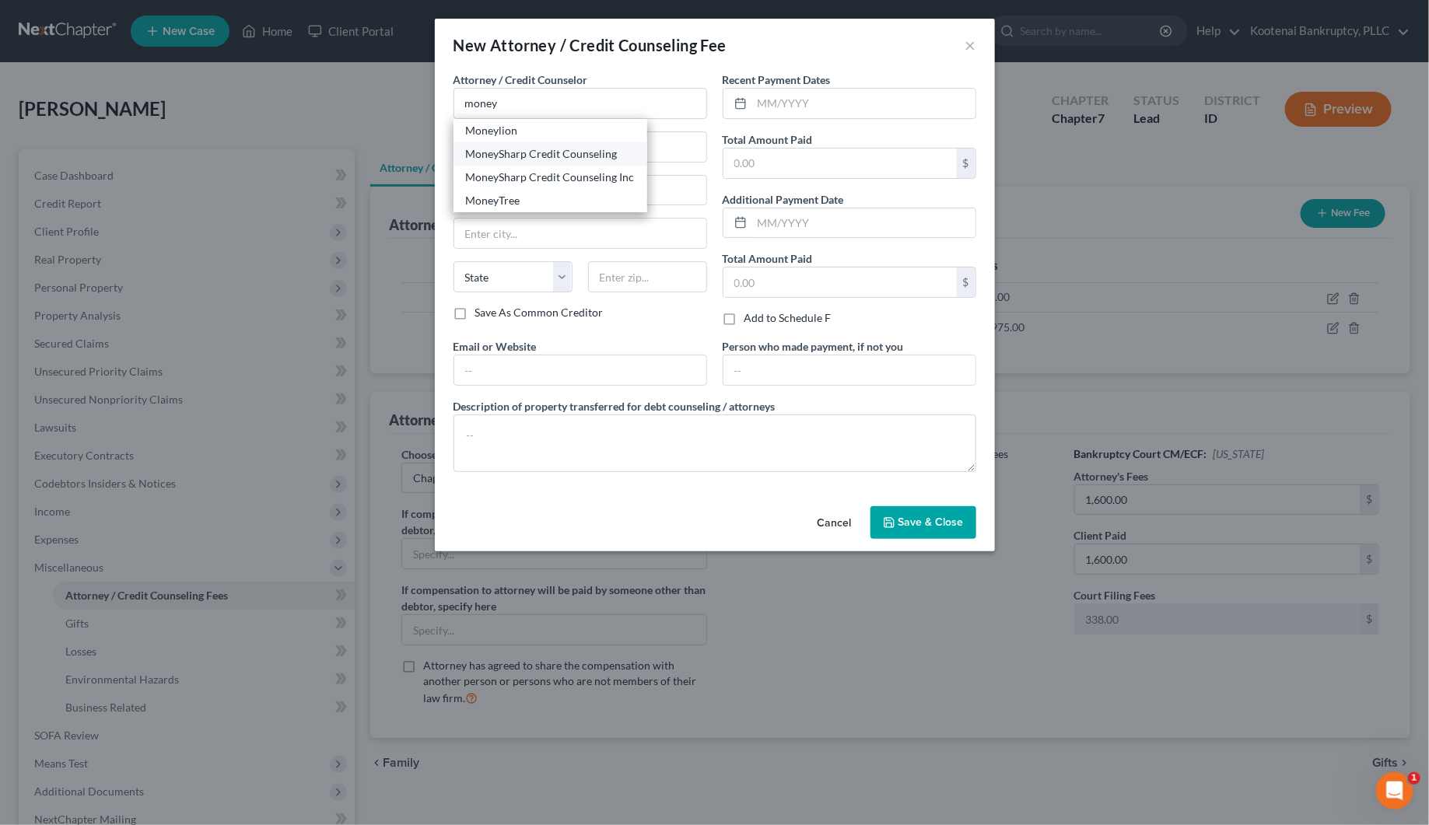
click at [514, 156] on div "MoneySharp Credit Counseling" at bounding box center [550, 154] width 169 height 16
type input "MoneySharp Credit Counseling"
type input "[GEOGRAPHIC_DATA]"
type input "Suite 2100"
type input "[GEOGRAPHIC_DATA]"
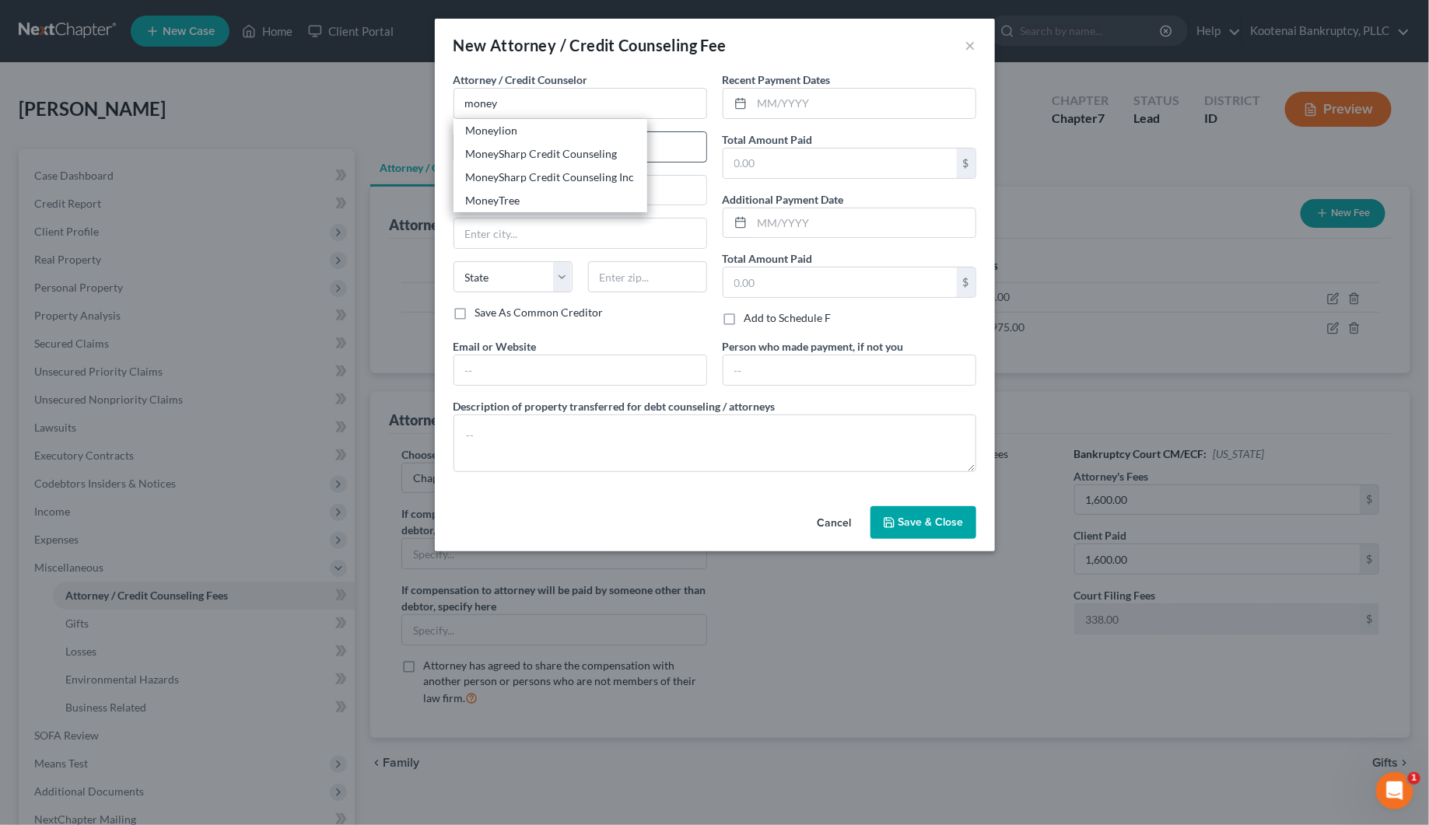
select select "14"
type input "60601"
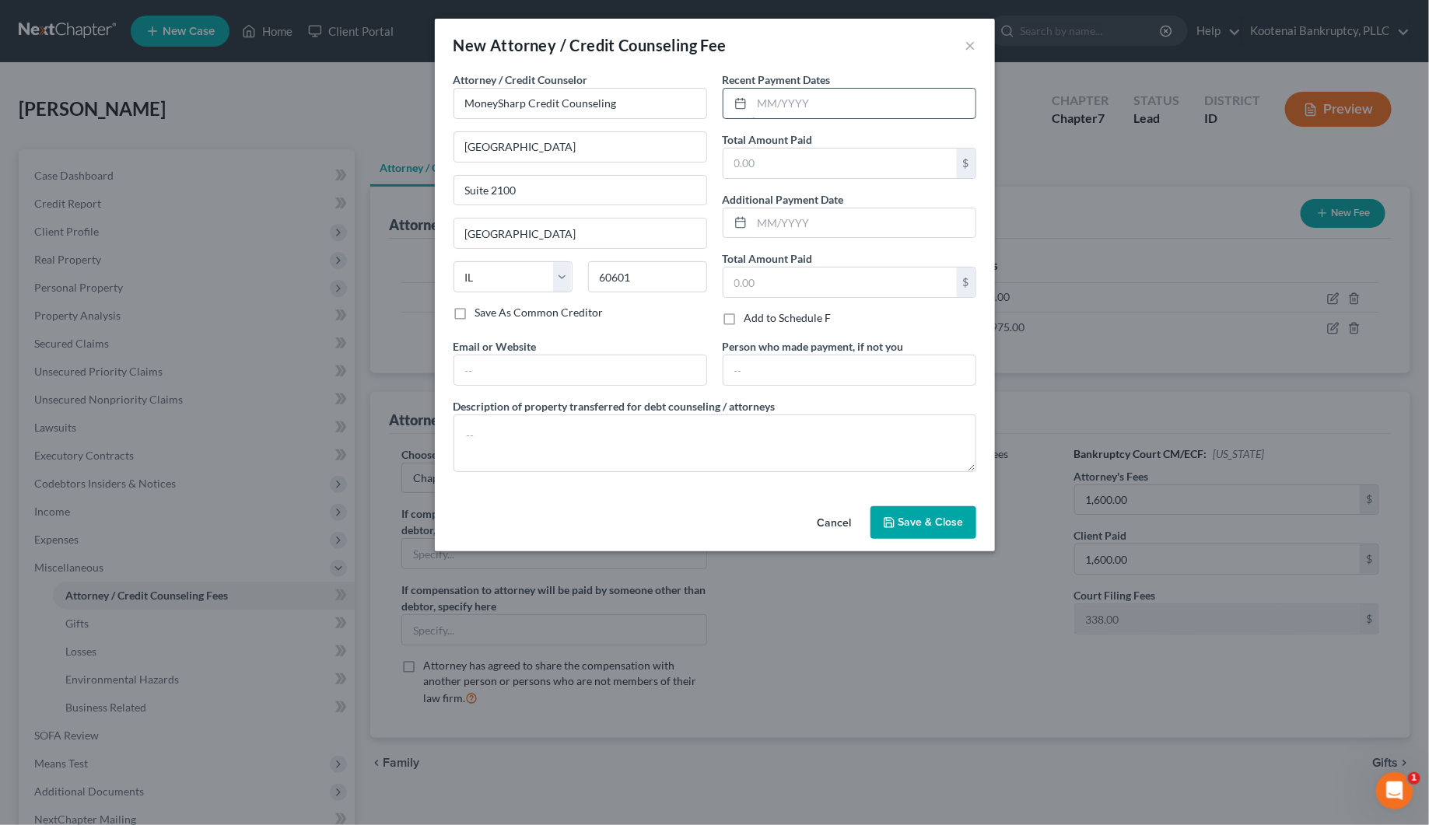
click at [783, 110] on input "text" at bounding box center [863, 104] width 223 height 30
type input "[DATE]"
click at [788, 168] on input "text" at bounding box center [839, 164] width 233 height 30
type input "13.00"
click at [887, 526] on polyline "button" at bounding box center [888, 525] width 5 height 4
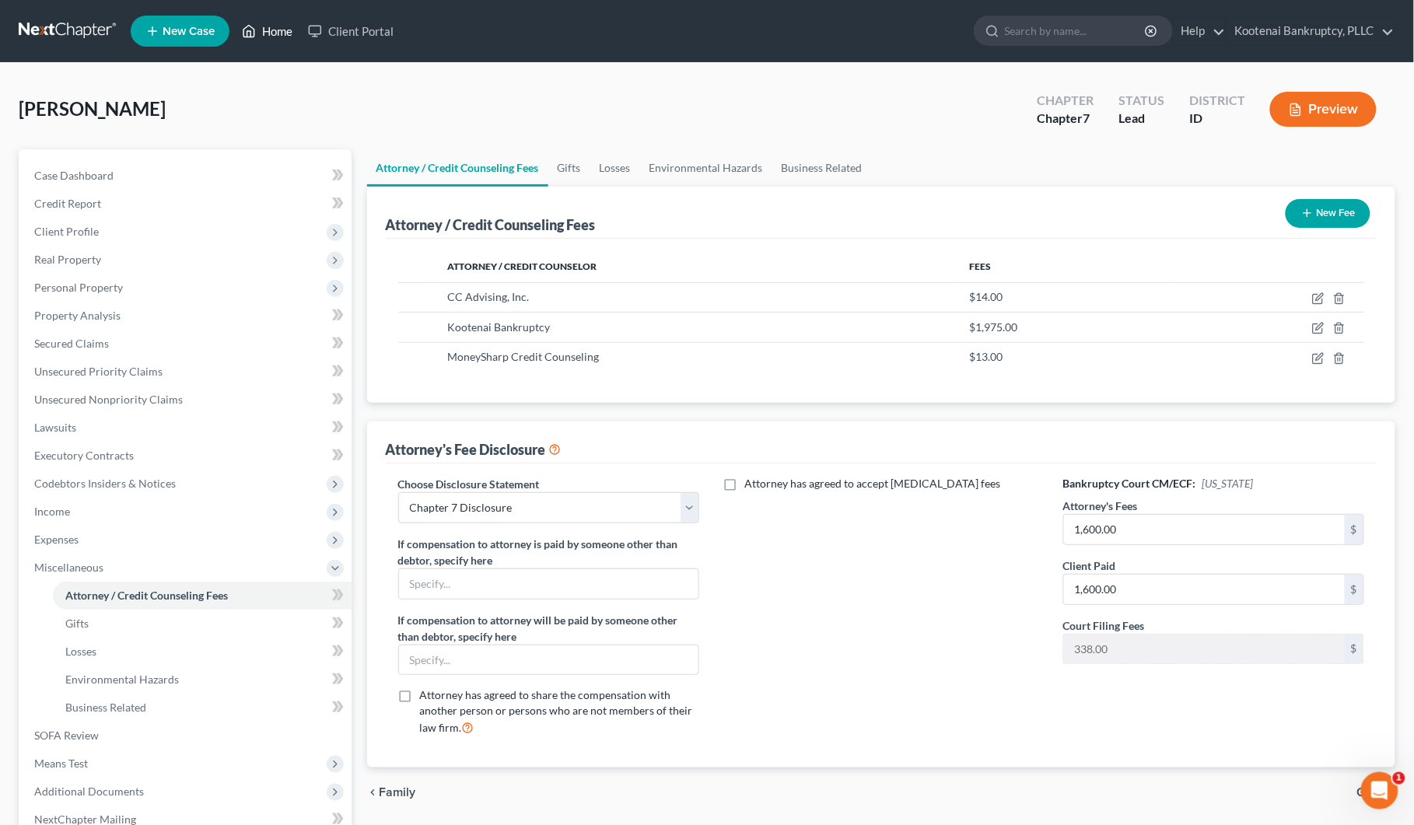
click at [277, 26] on link "Home" at bounding box center [267, 31] width 66 height 28
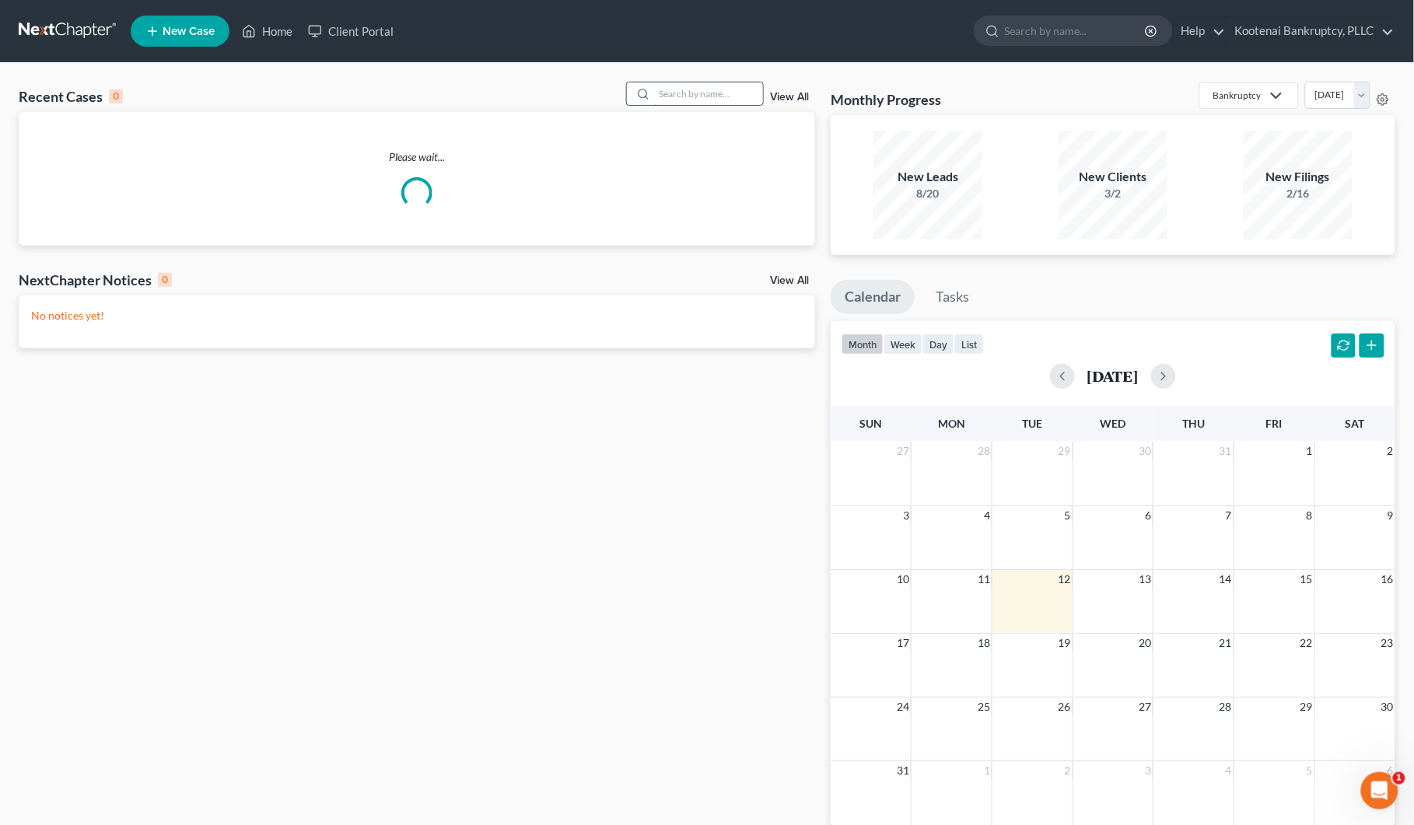
click at [679, 99] on input "search" at bounding box center [708, 93] width 109 height 23
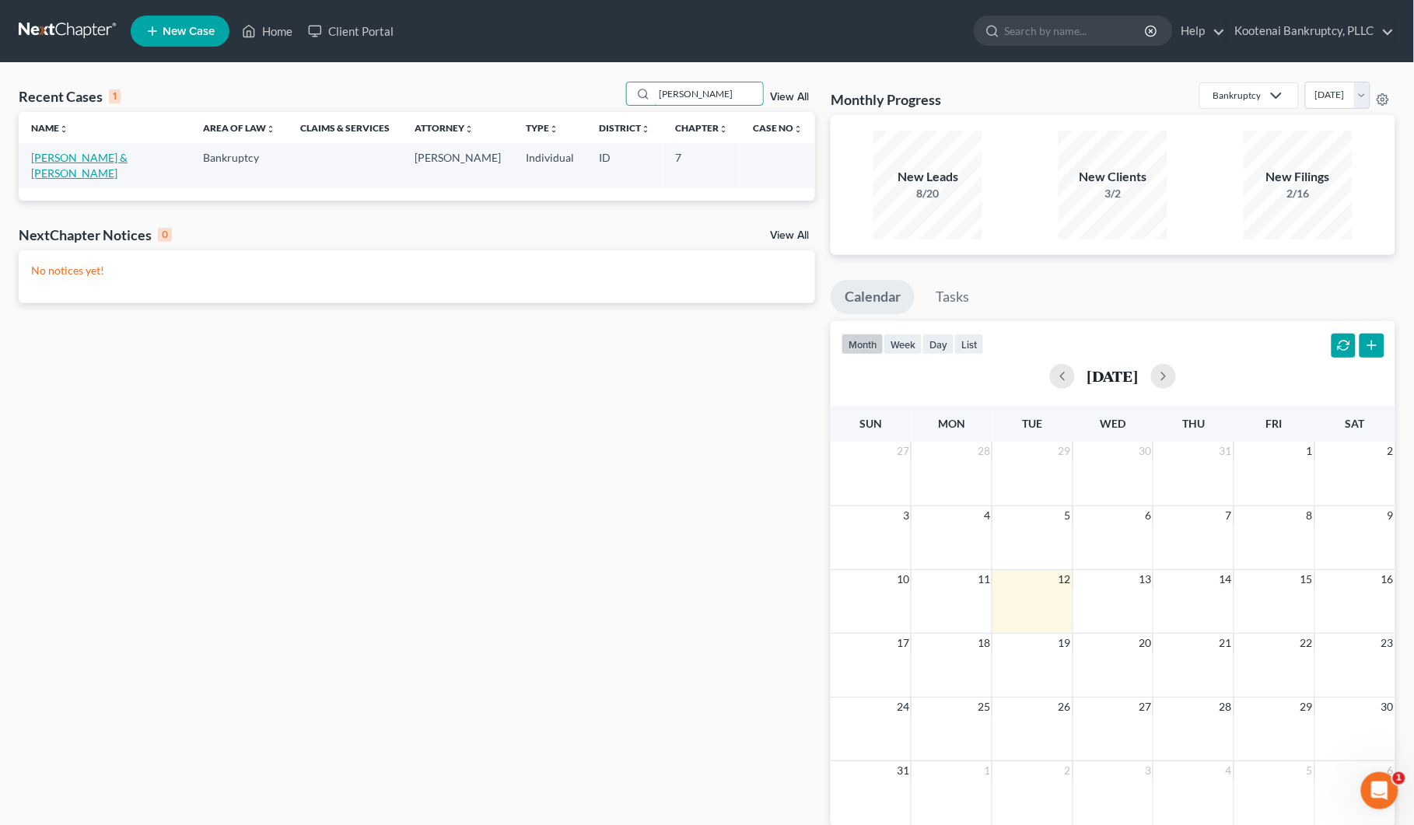
type input "[PERSON_NAME]"
click at [94, 157] on link "[PERSON_NAME] & [PERSON_NAME]" at bounding box center [79, 165] width 96 height 29
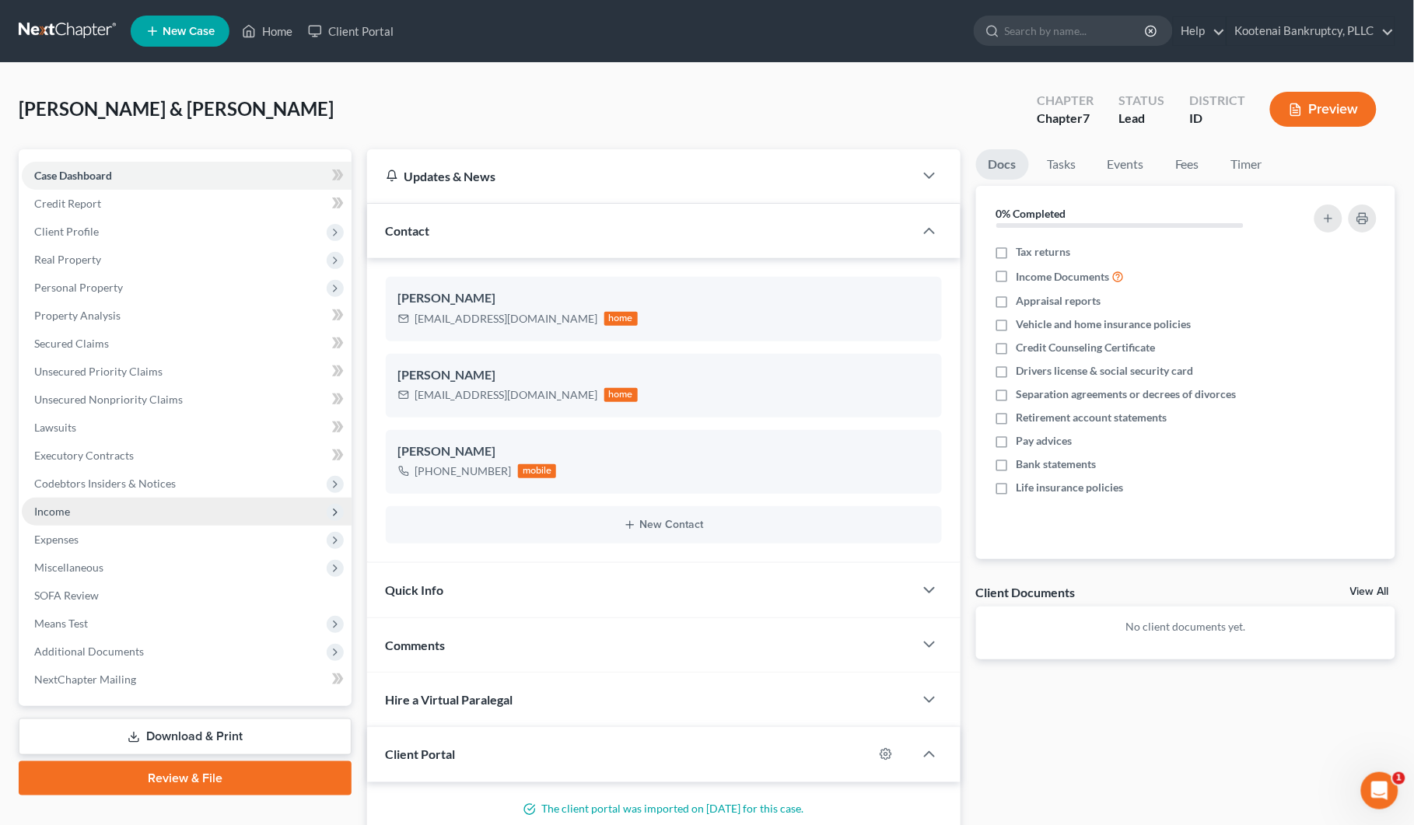
click at [56, 518] on span "Income" at bounding box center [187, 512] width 330 height 28
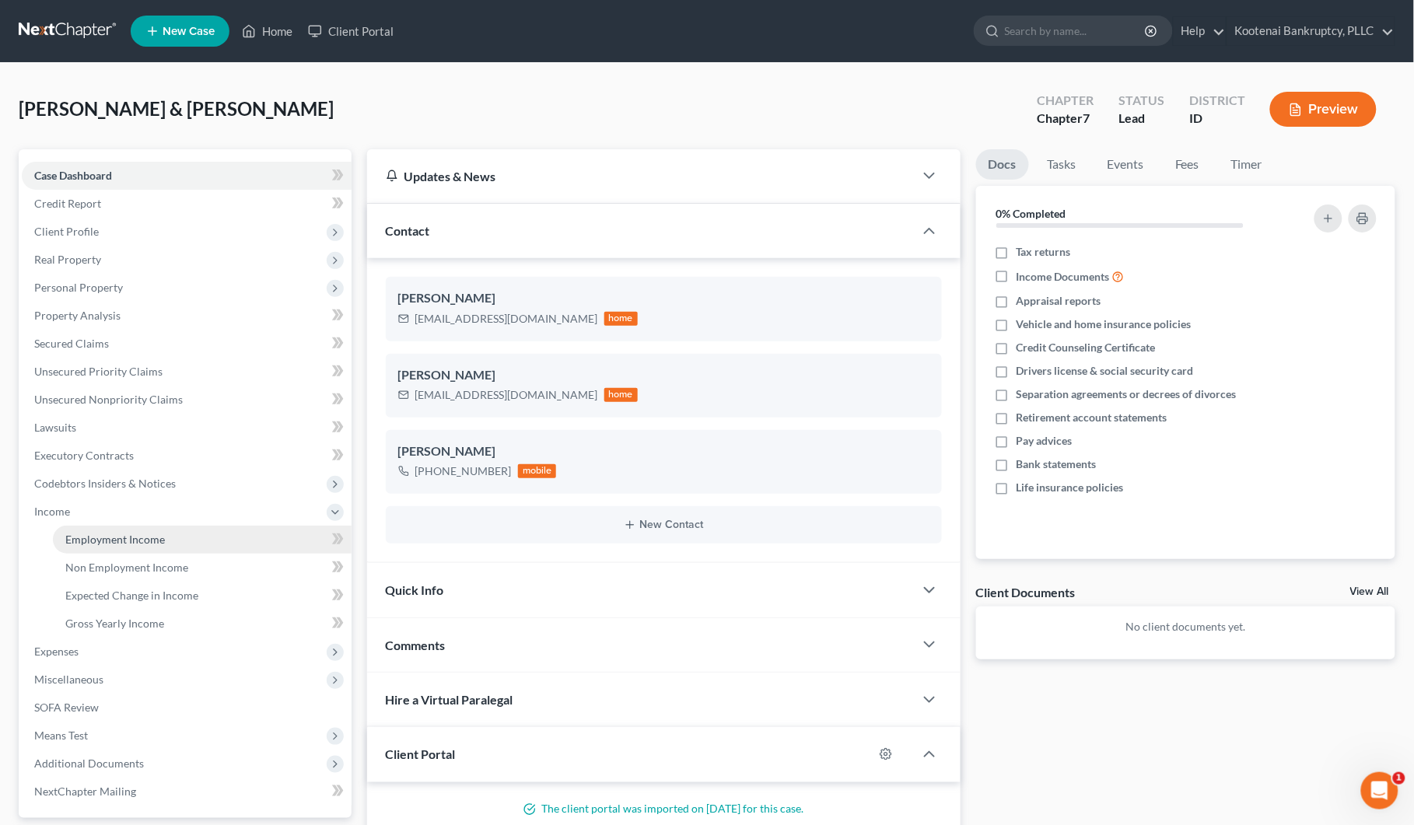
click at [71, 543] on span "Employment Income" at bounding box center [115, 539] width 100 height 13
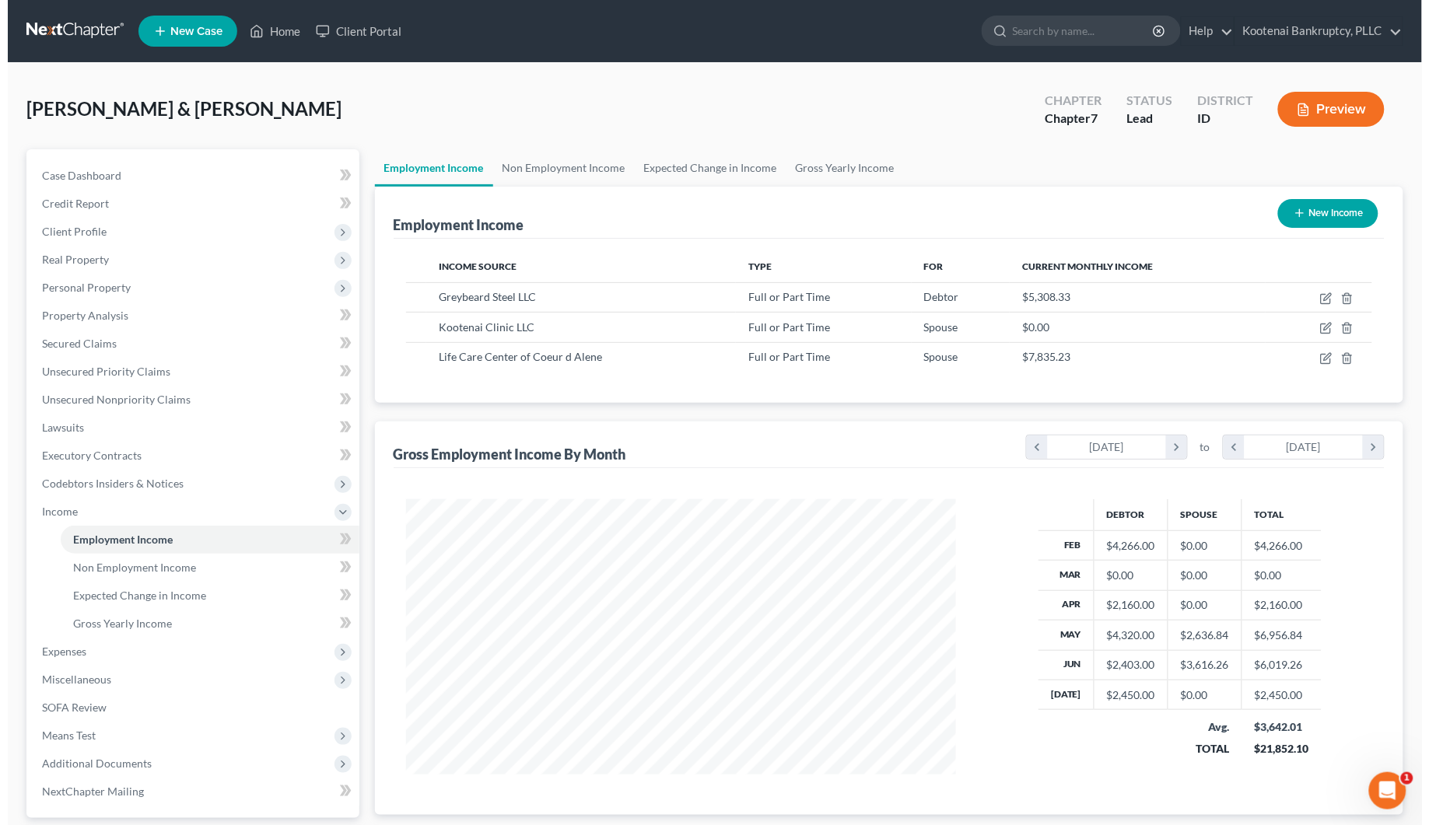
scroll to position [280, 582]
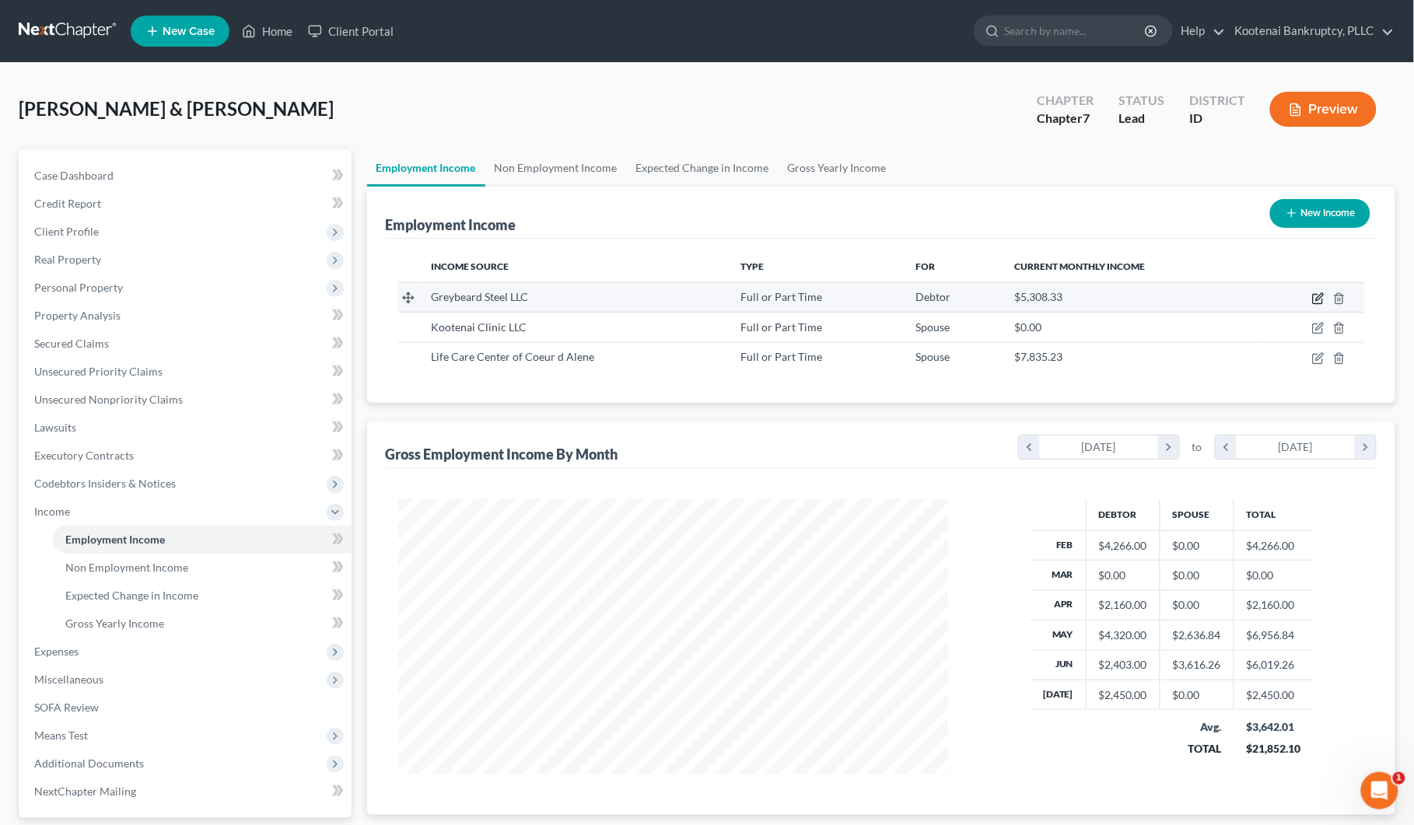
click at [1316, 300] on icon "button" at bounding box center [1318, 298] width 12 height 12
select select "0"
select select "13"
select select "2"
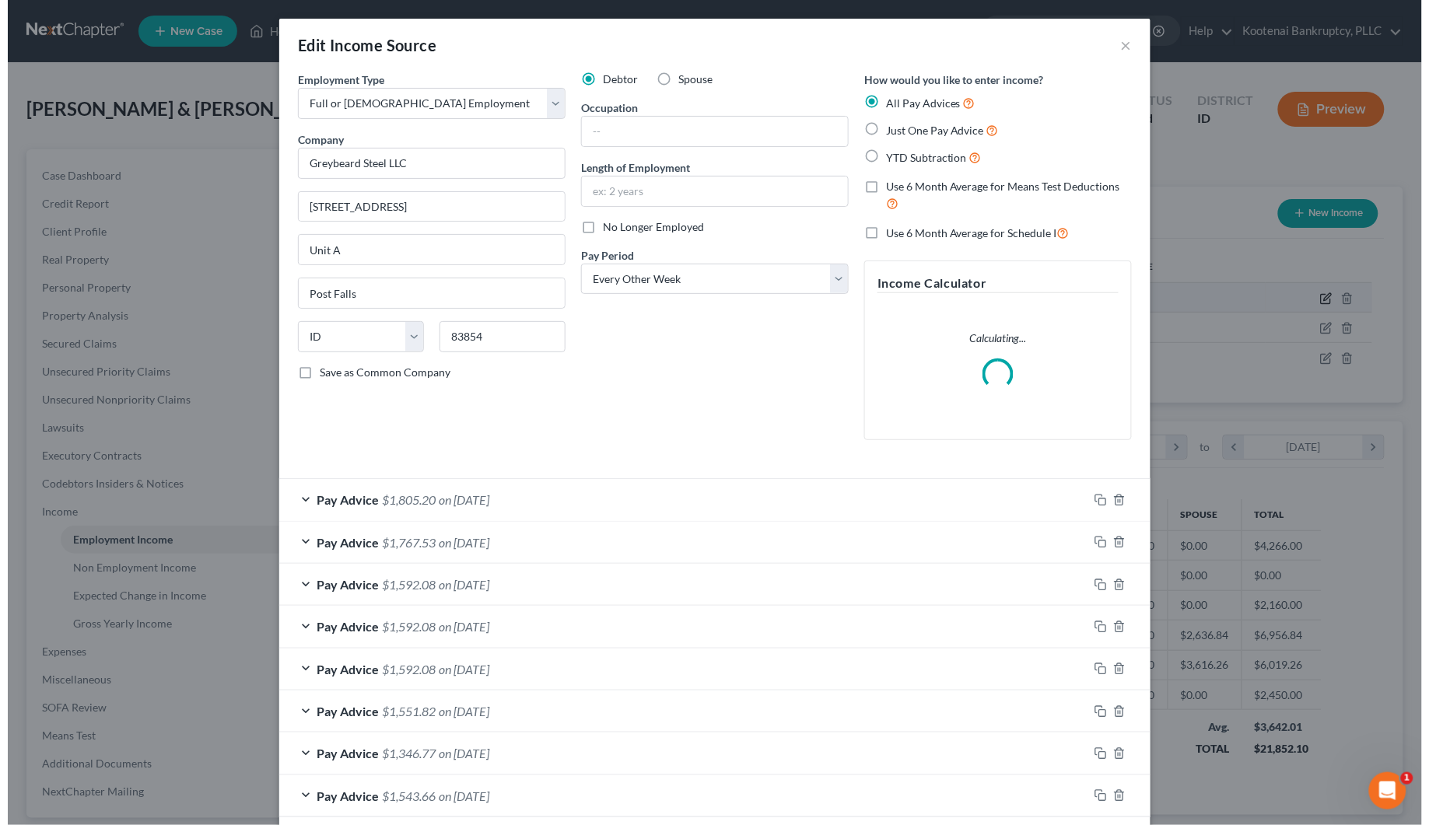
scroll to position [280, 589]
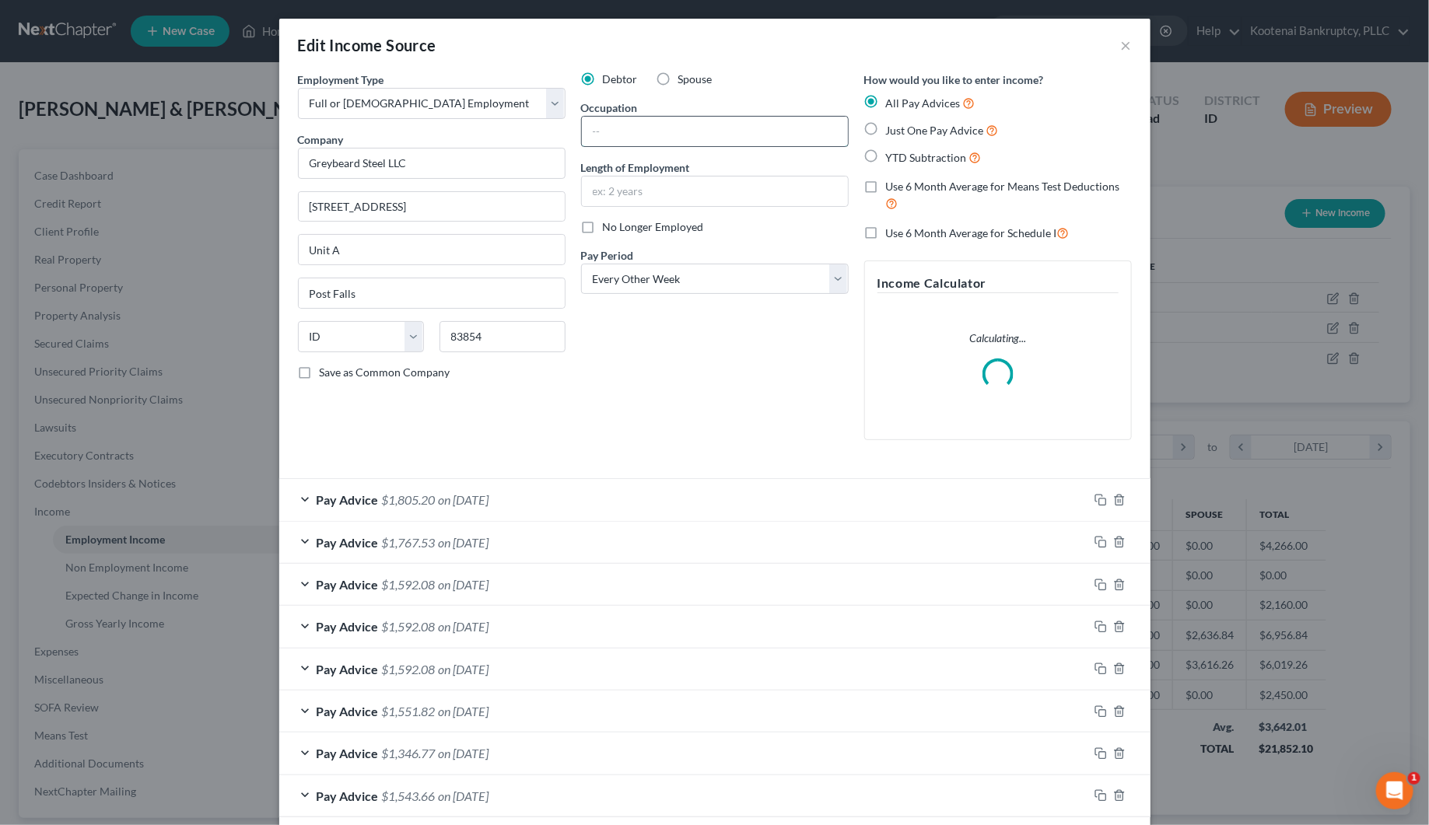
click at [611, 129] on input "text" at bounding box center [715, 132] width 266 height 30
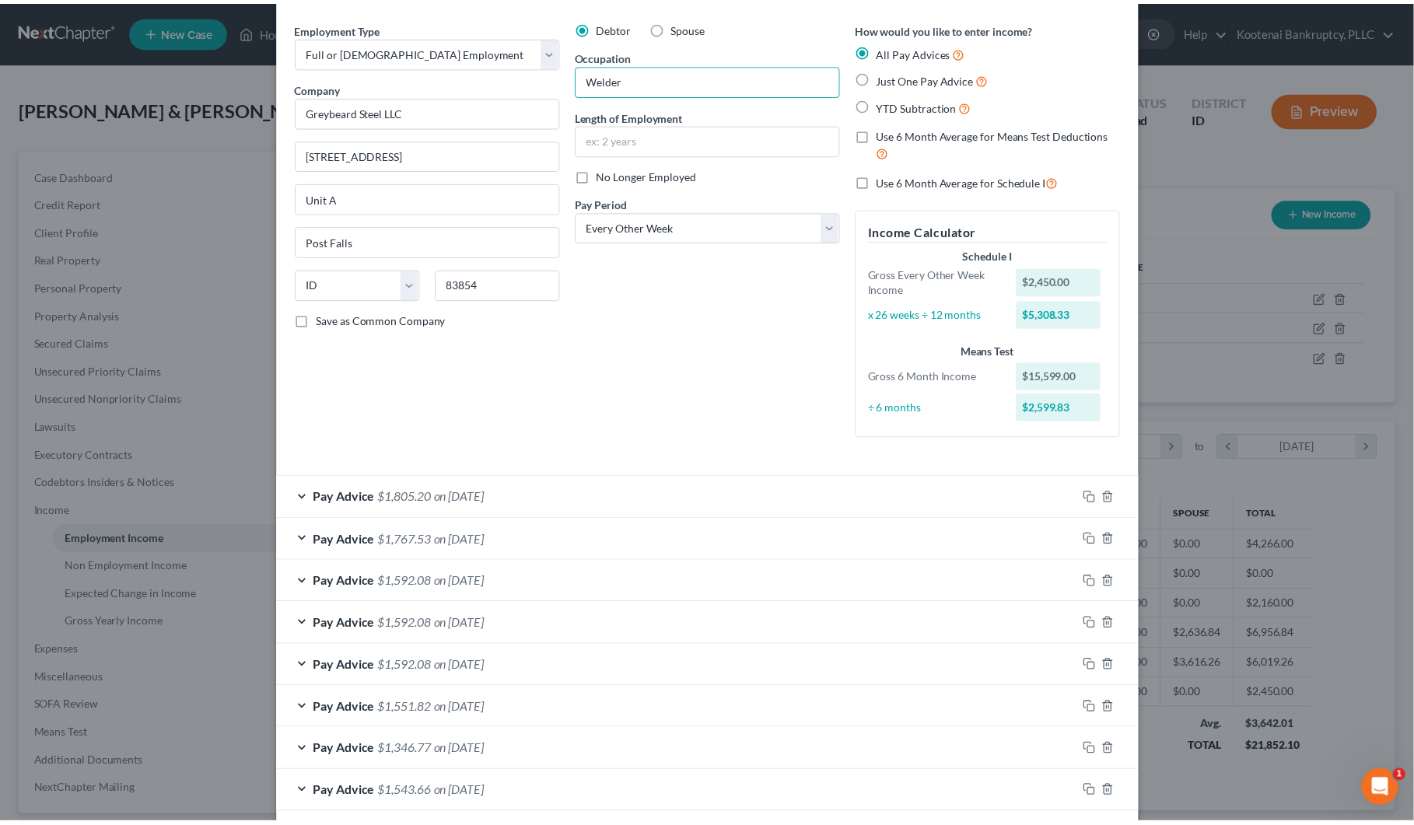
scroll to position [129, 0]
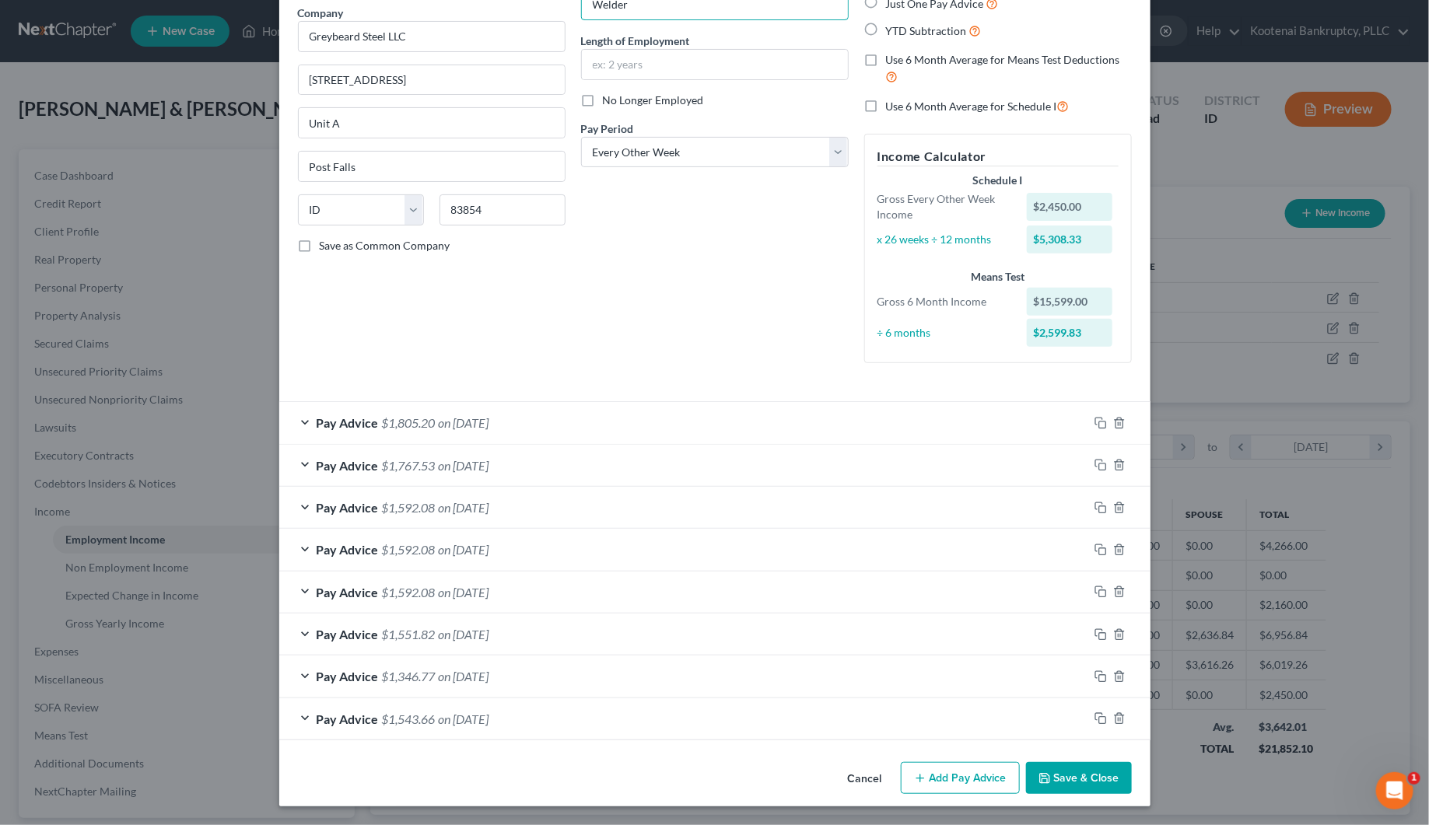
type input "Welder"
click at [1047, 774] on button "Save & Close" at bounding box center [1079, 778] width 106 height 33
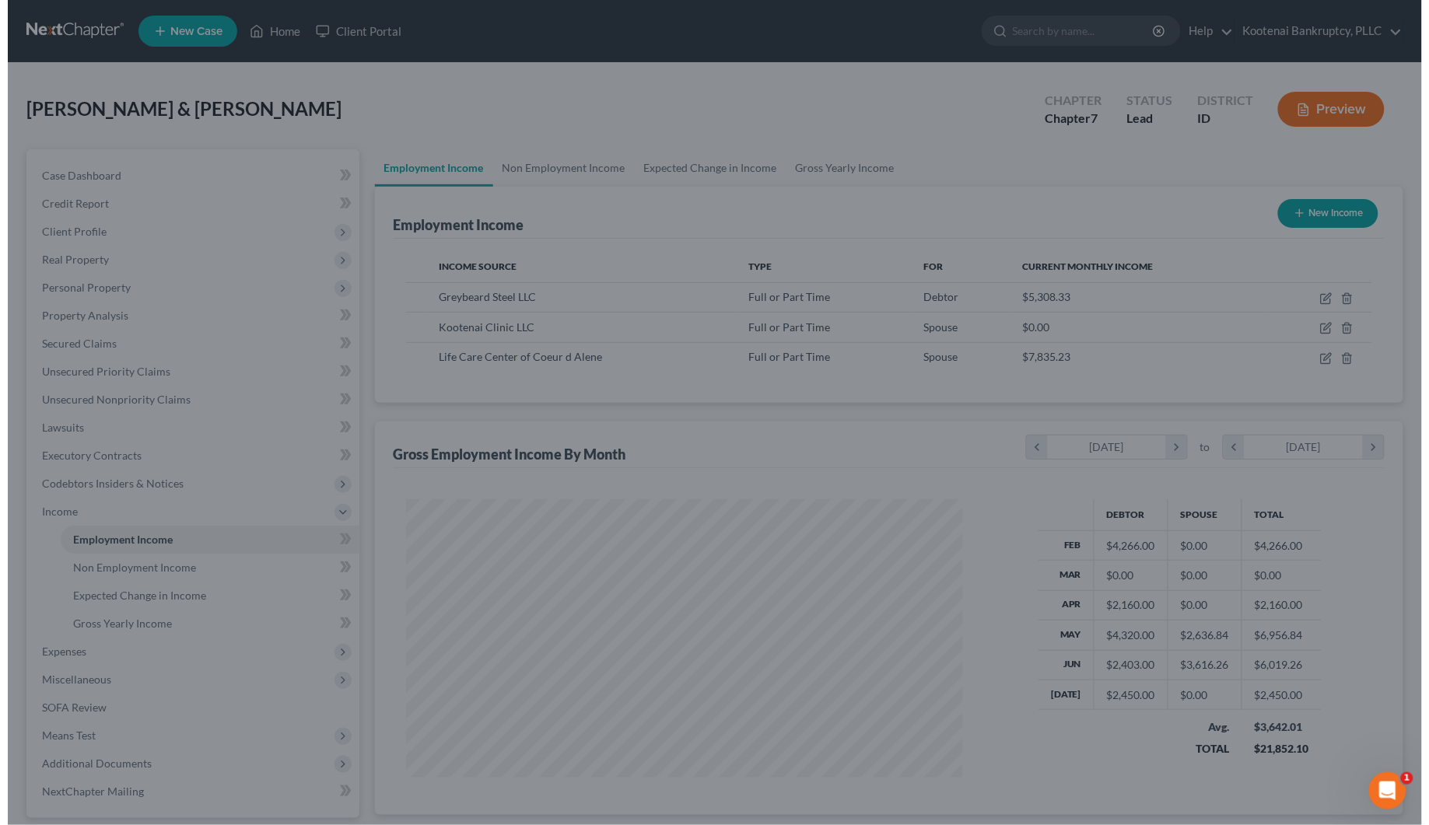
scroll to position [777416, 777113]
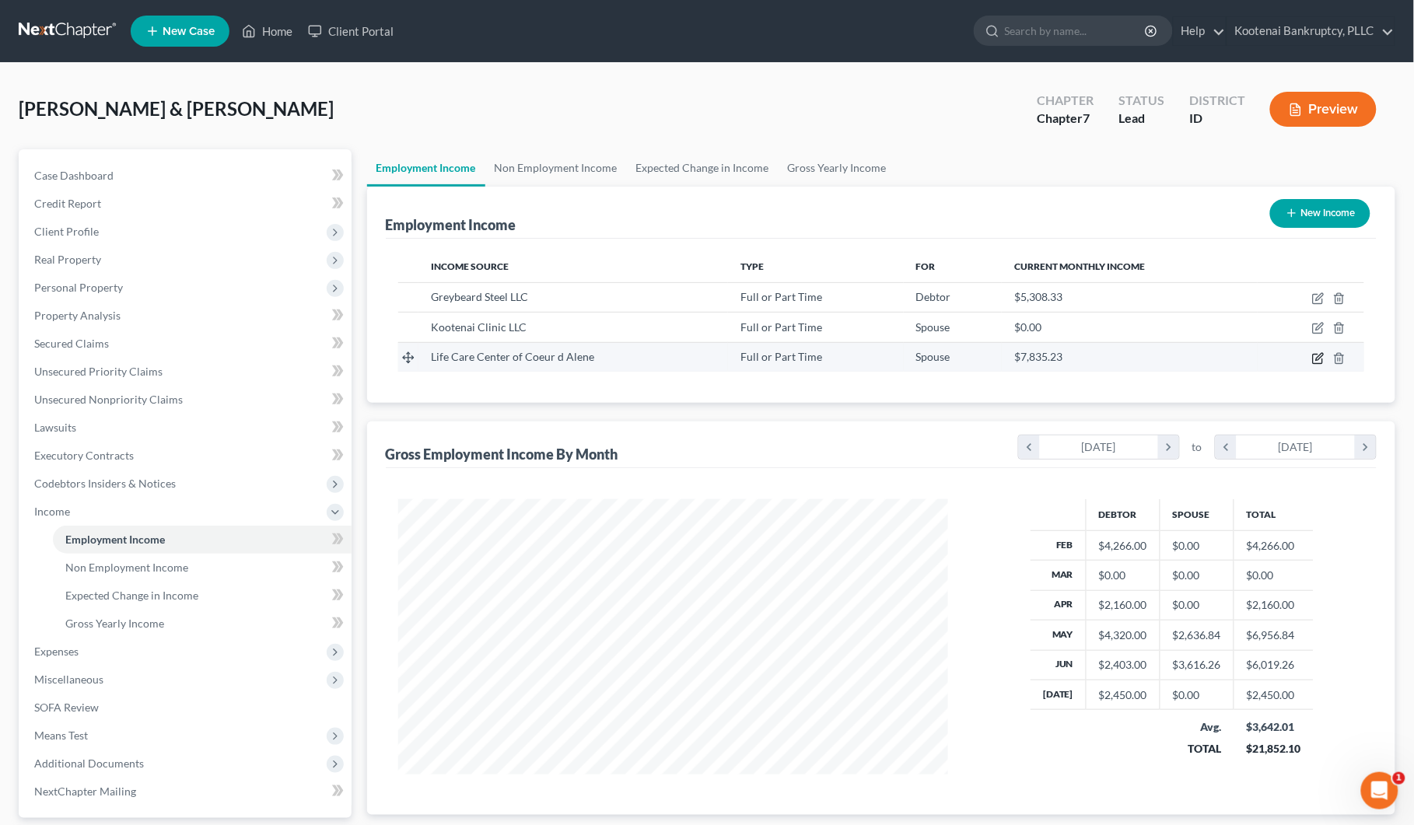
click at [1315, 356] on icon "button" at bounding box center [1318, 358] width 12 height 12
select select "0"
select select "13"
select select "2"
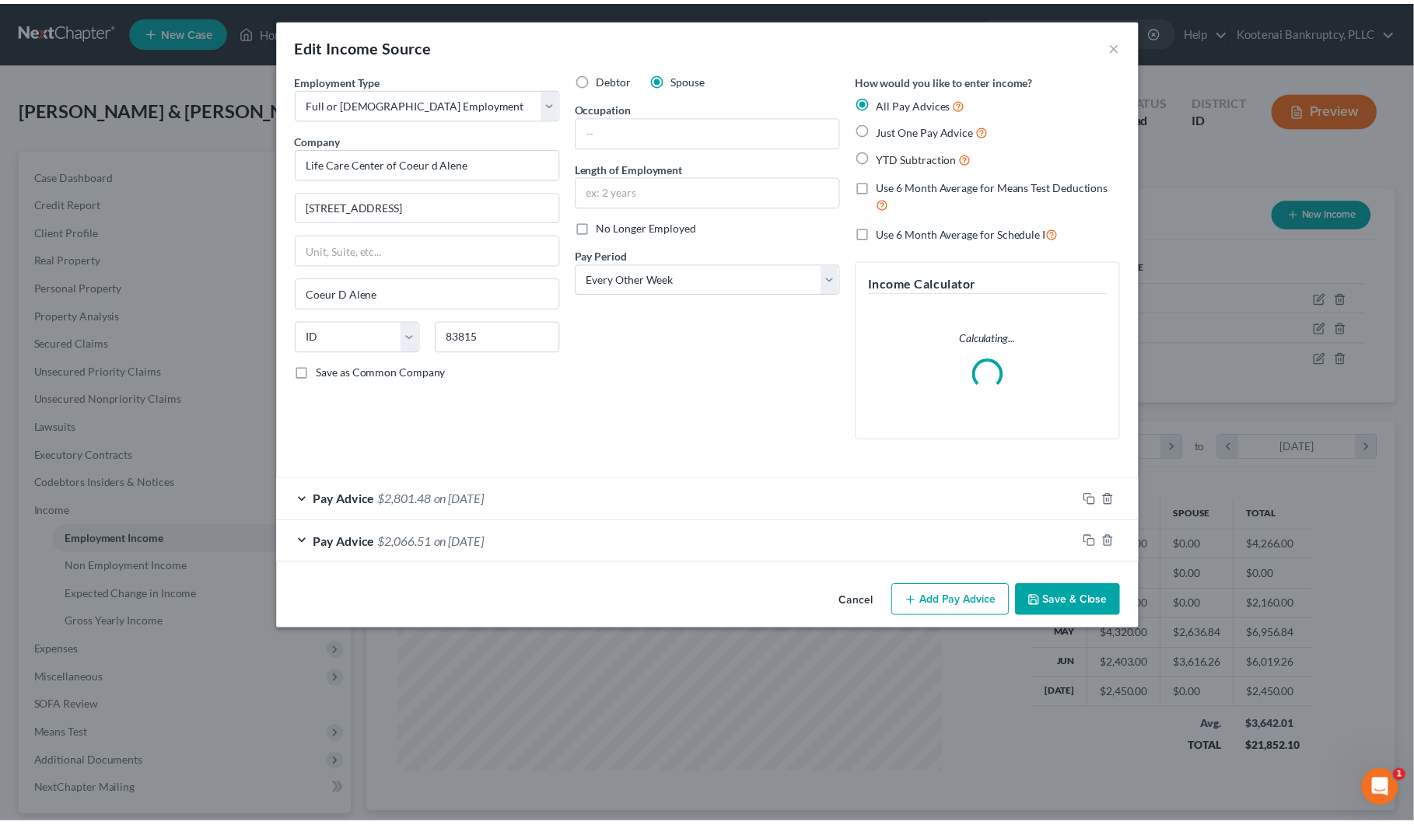
scroll to position [280, 589]
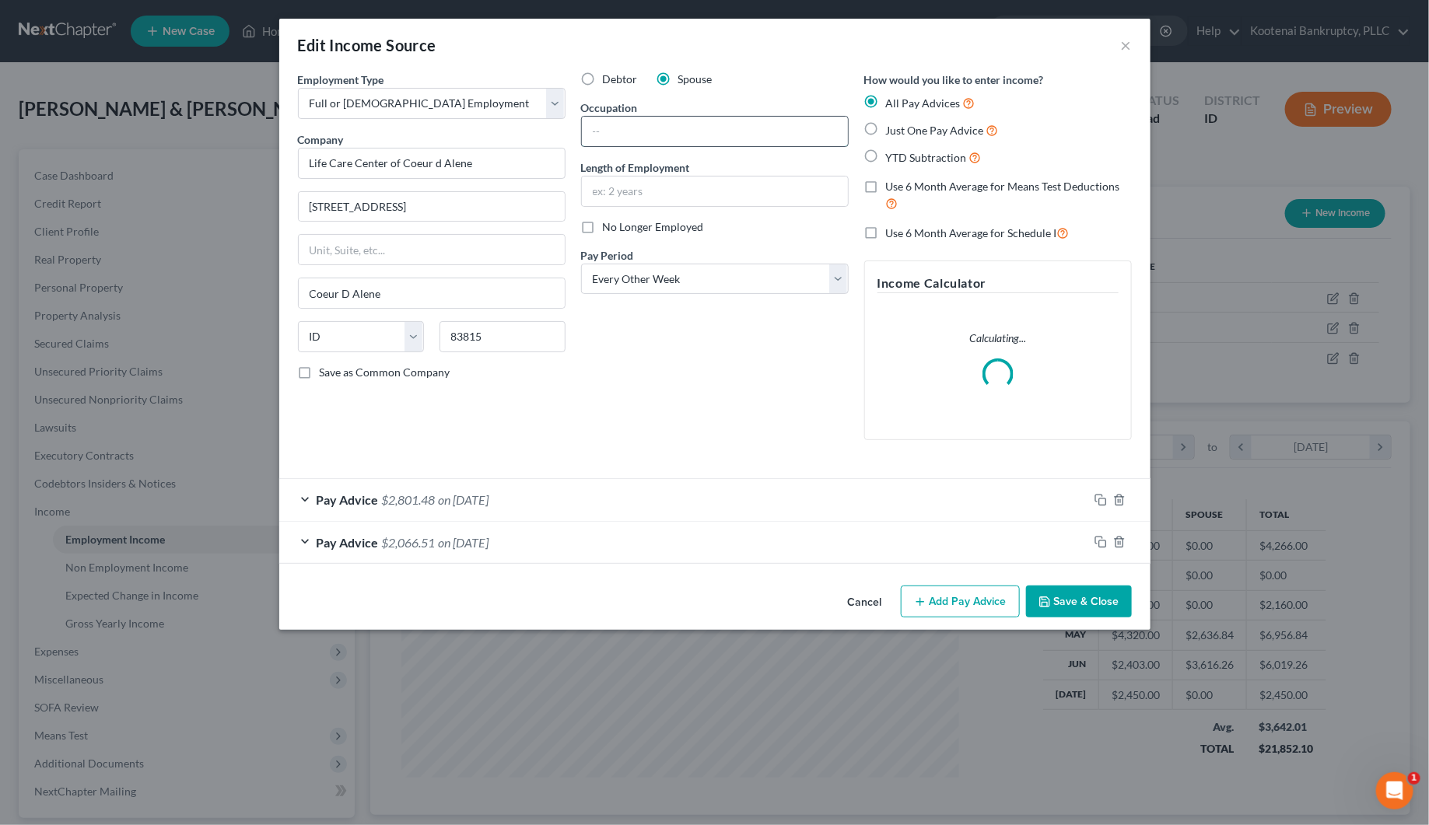
click at [615, 130] on input "text" at bounding box center [715, 132] width 266 height 30
type input "Nurse"
click at [1074, 605] on button "Save & Close" at bounding box center [1079, 602] width 106 height 33
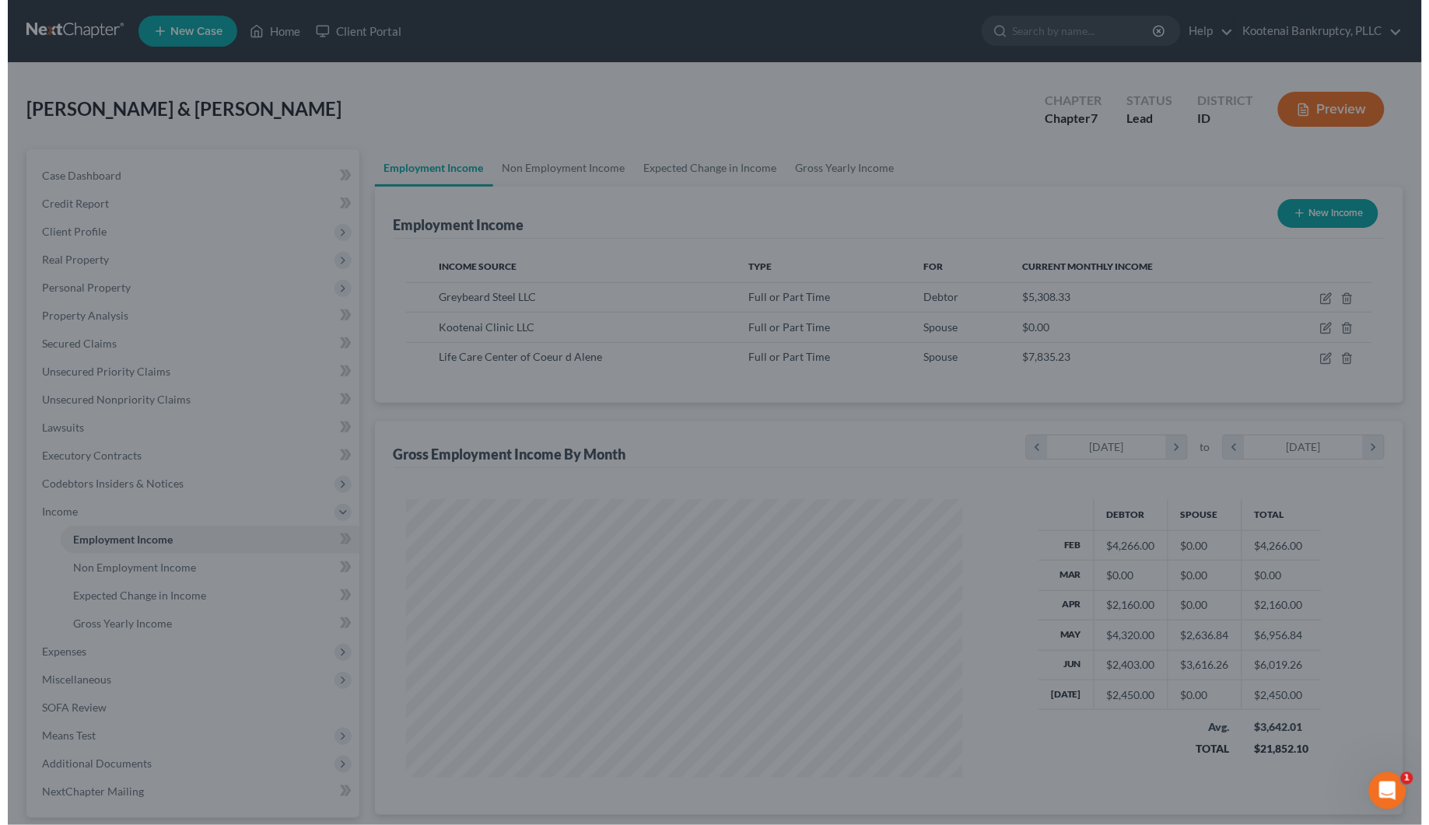
scroll to position [777416, 777113]
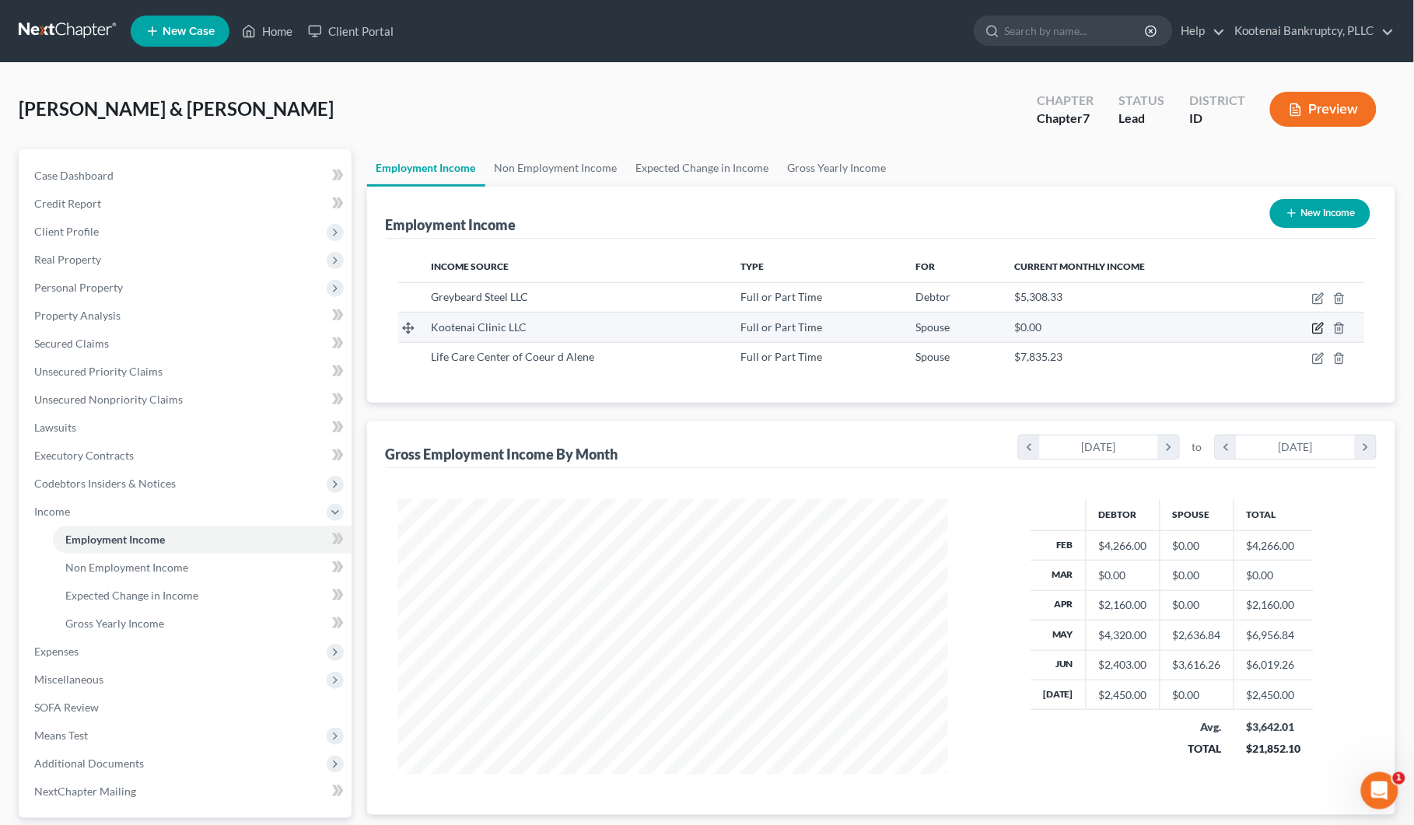
click at [1314, 331] on icon "button" at bounding box center [1317, 328] width 9 height 9
select select "0"
select select "13"
select select "2"
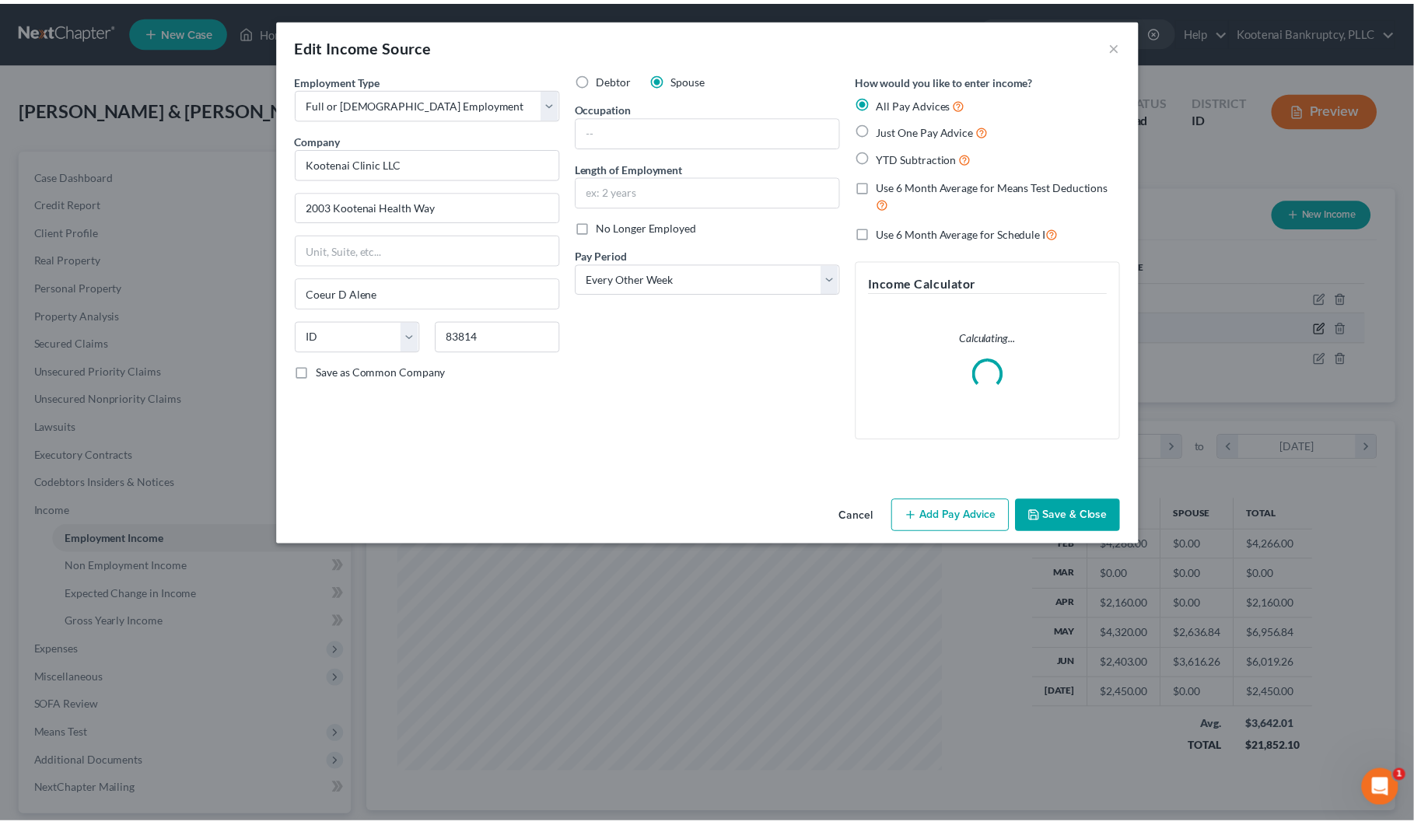
scroll to position [280, 589]
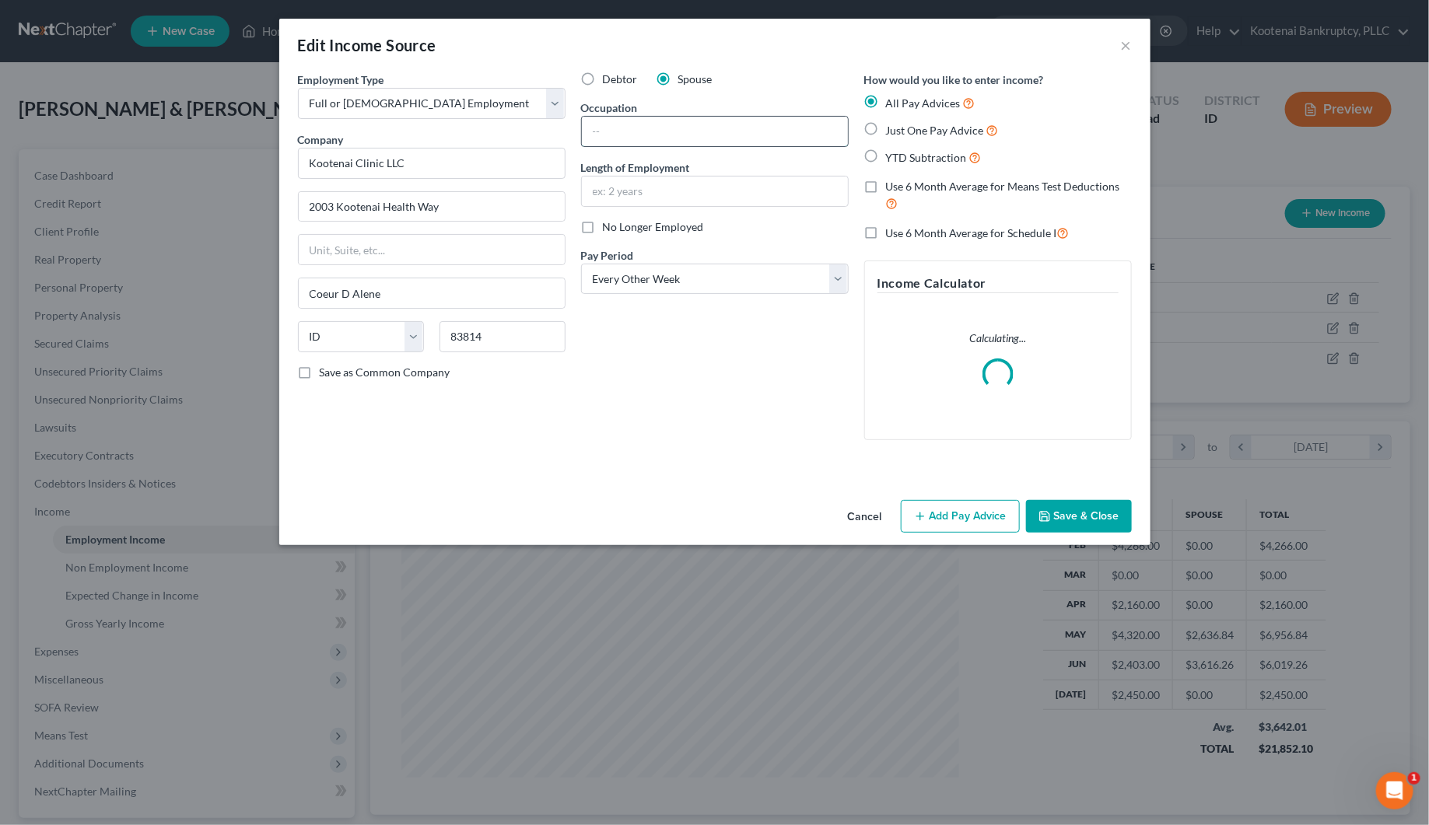
click at [631, 129] on input "text" at bounding box center [715, 132] width 266 height 30
type input "Nurse"
click at [1103, 506] on button "Save & Close" at bounding box center [1079, 516] width 106 height 33
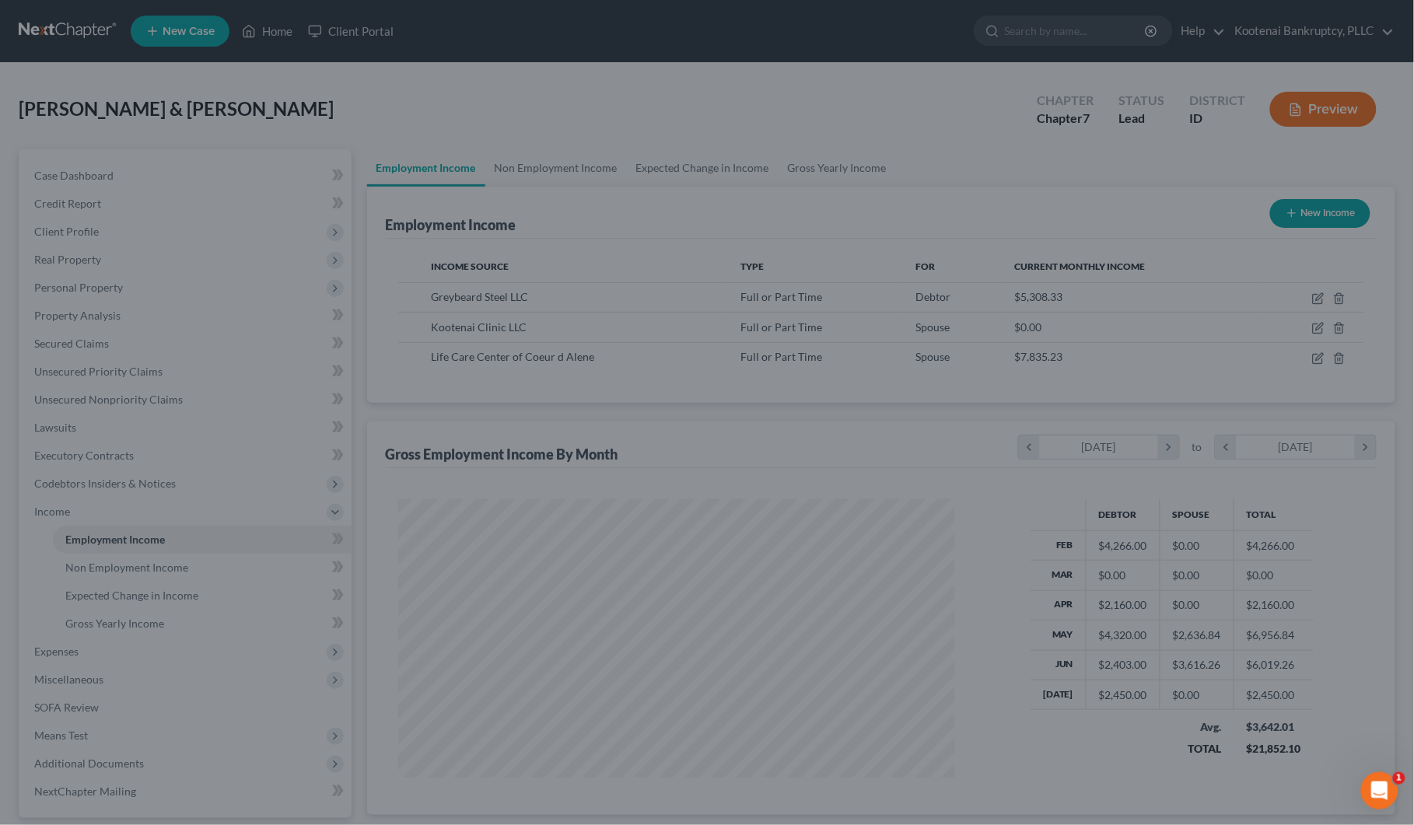
scroll to position [777416, 777113]
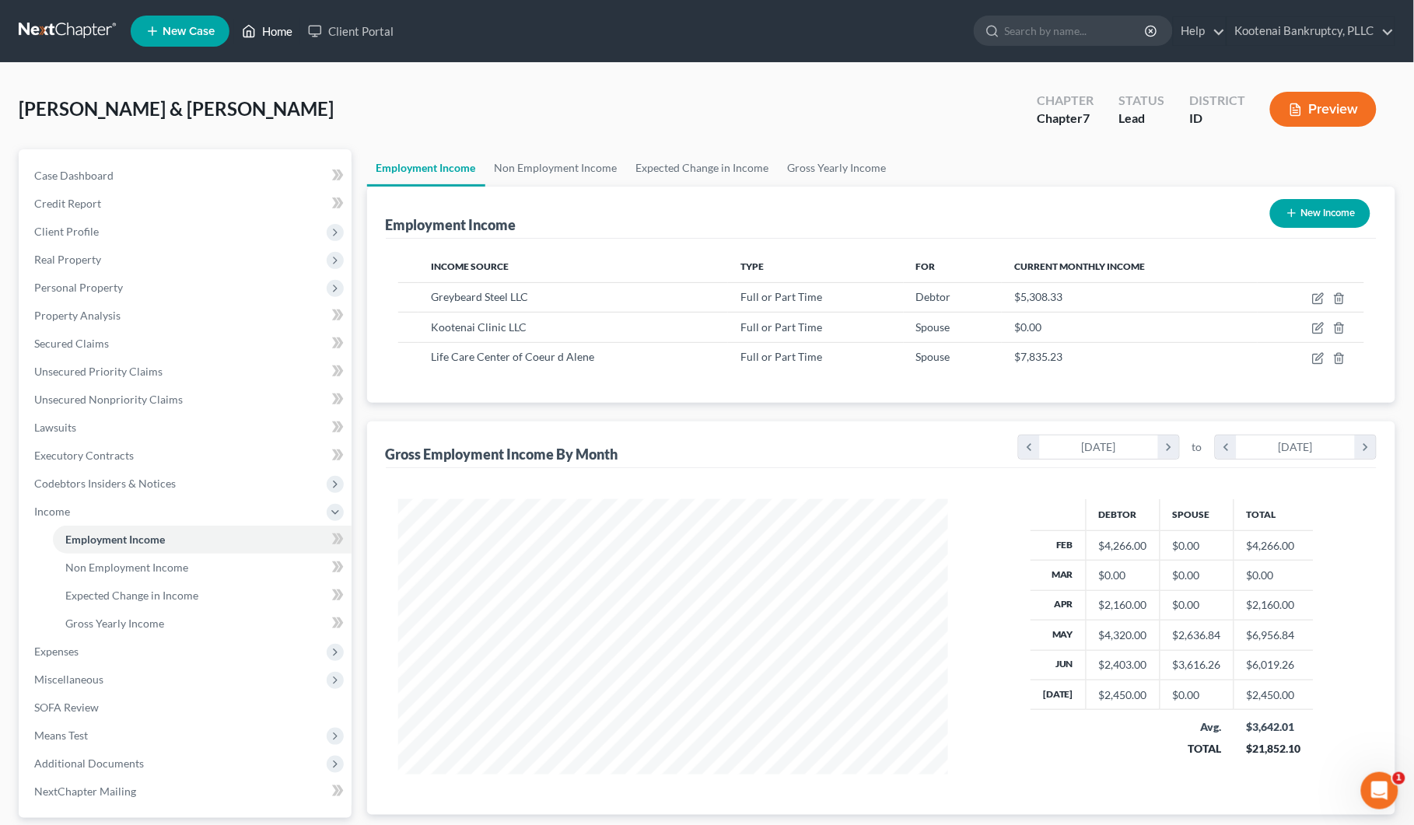
click at [275, 26] on link "Home" at bounding box center [267, 31] width 66 height 28
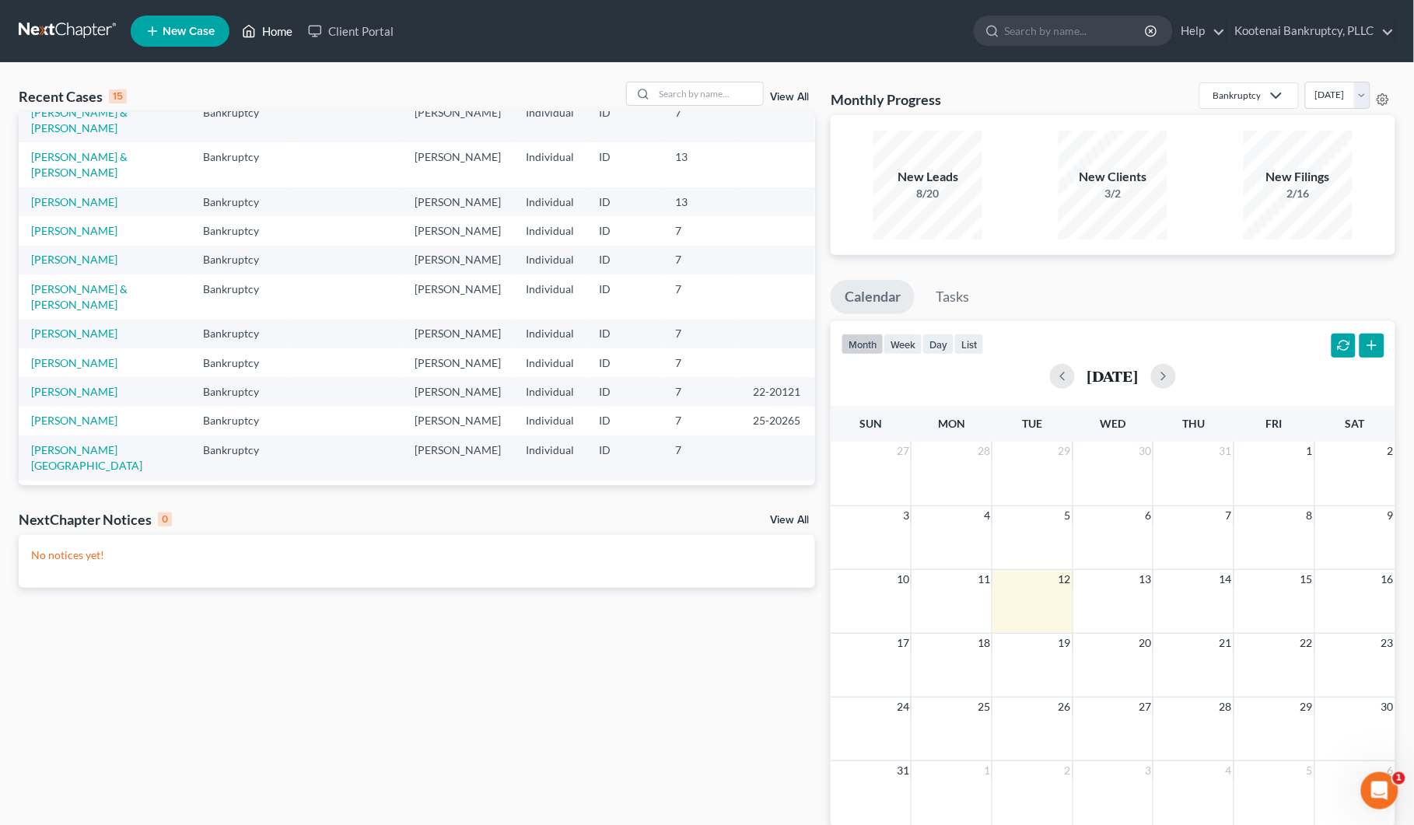
scroll to position [194, 0]
click at [60, 310] on link "[PERSON_NAME] & [PERSON_NAME]" at bounding box center [79, 295] width 96 height 29
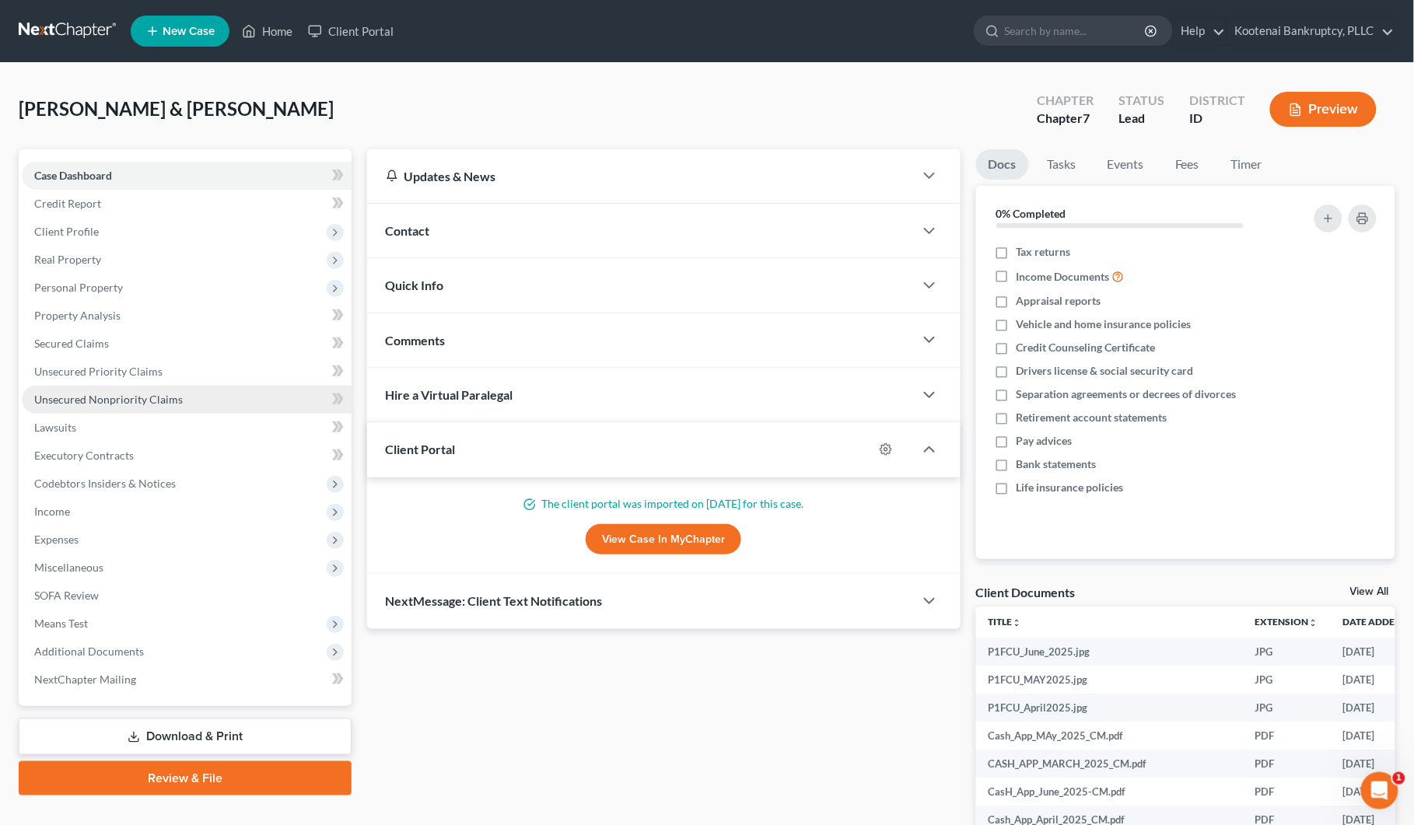
click at [68, 401] on span "Unsecured Nonpriority Claims" at bounding box center [108, 399] width 149 height 13
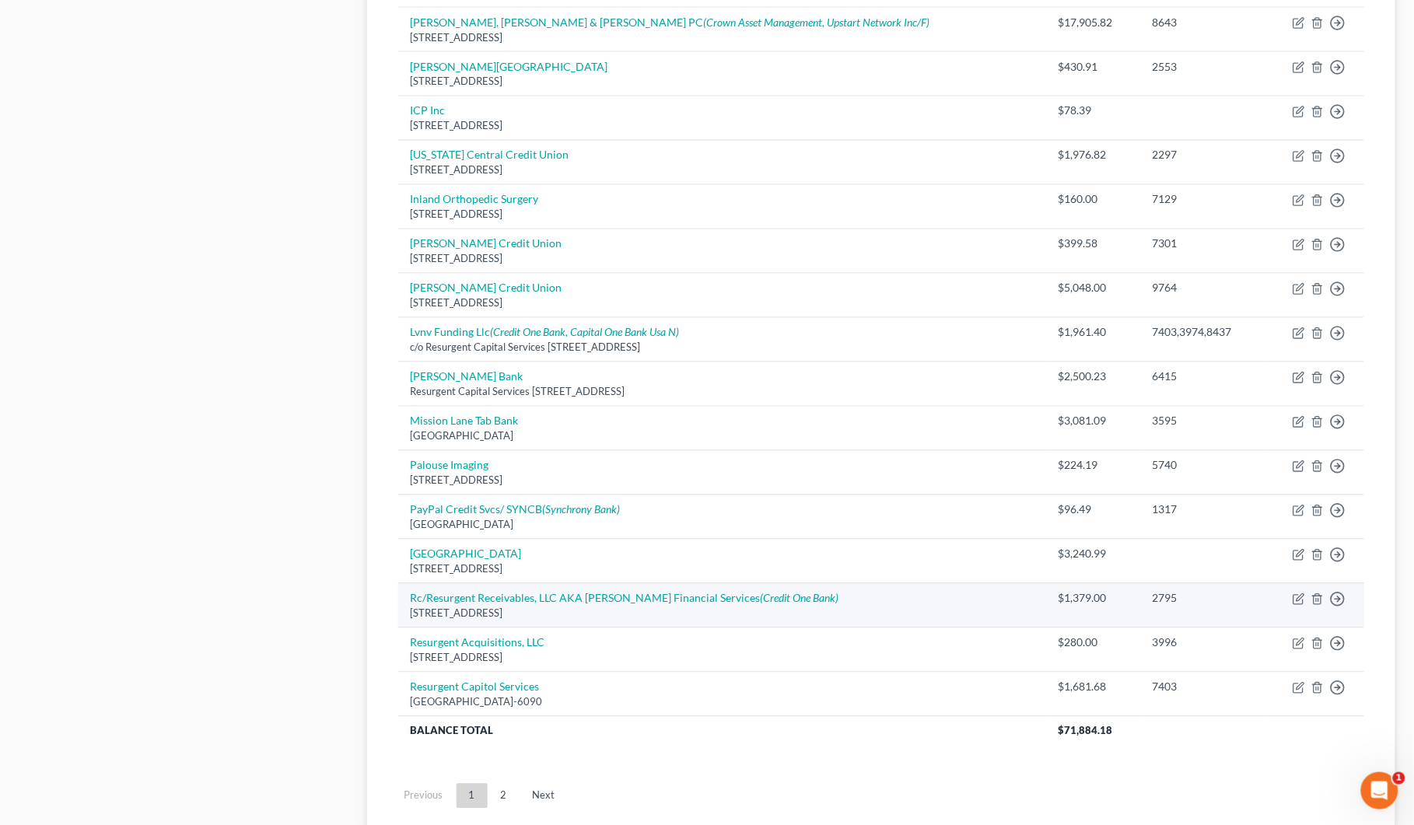
scroll to position [977, 0]
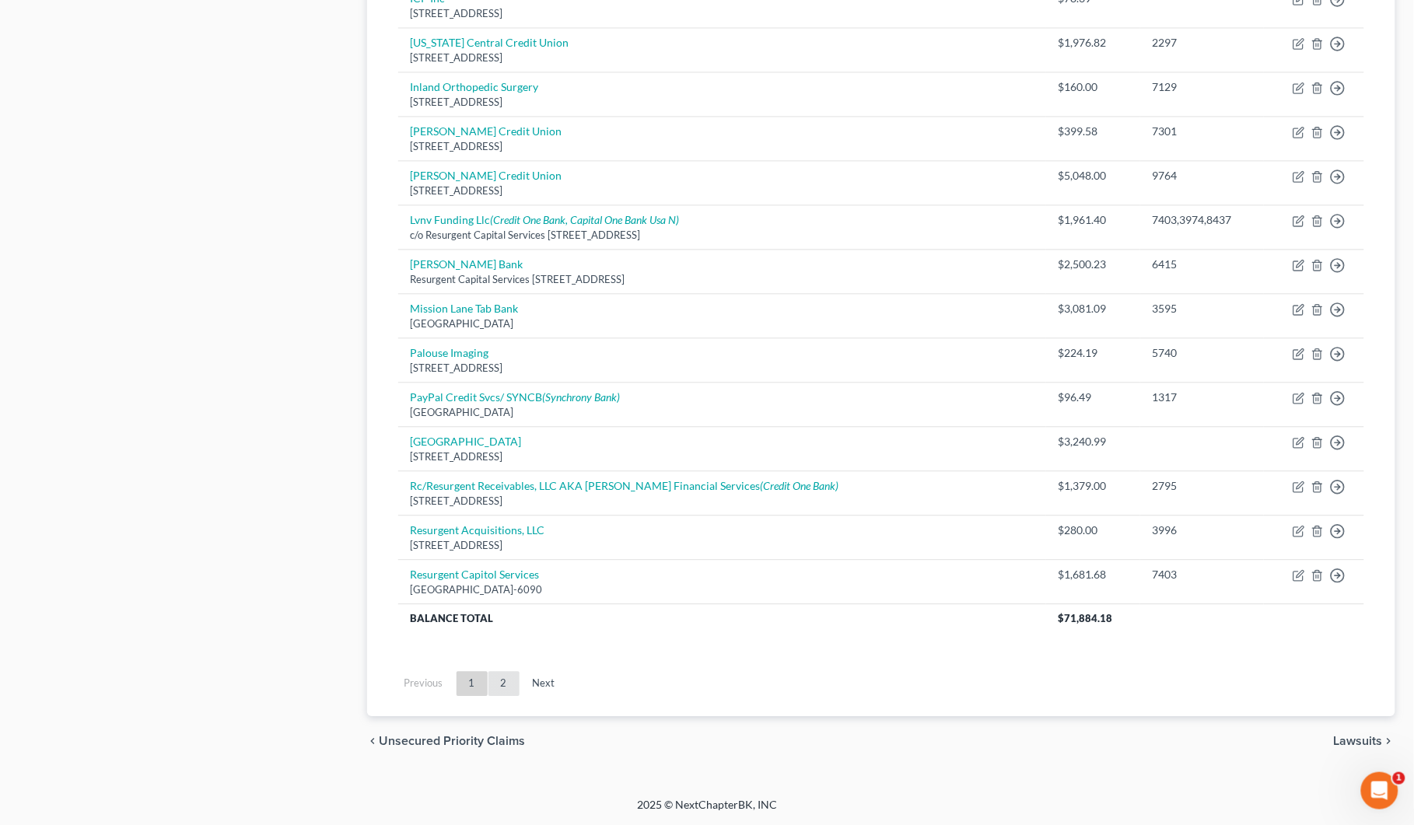
click at [511, 684] on link "2" at bounding box center [503, 683] width 31 height 25
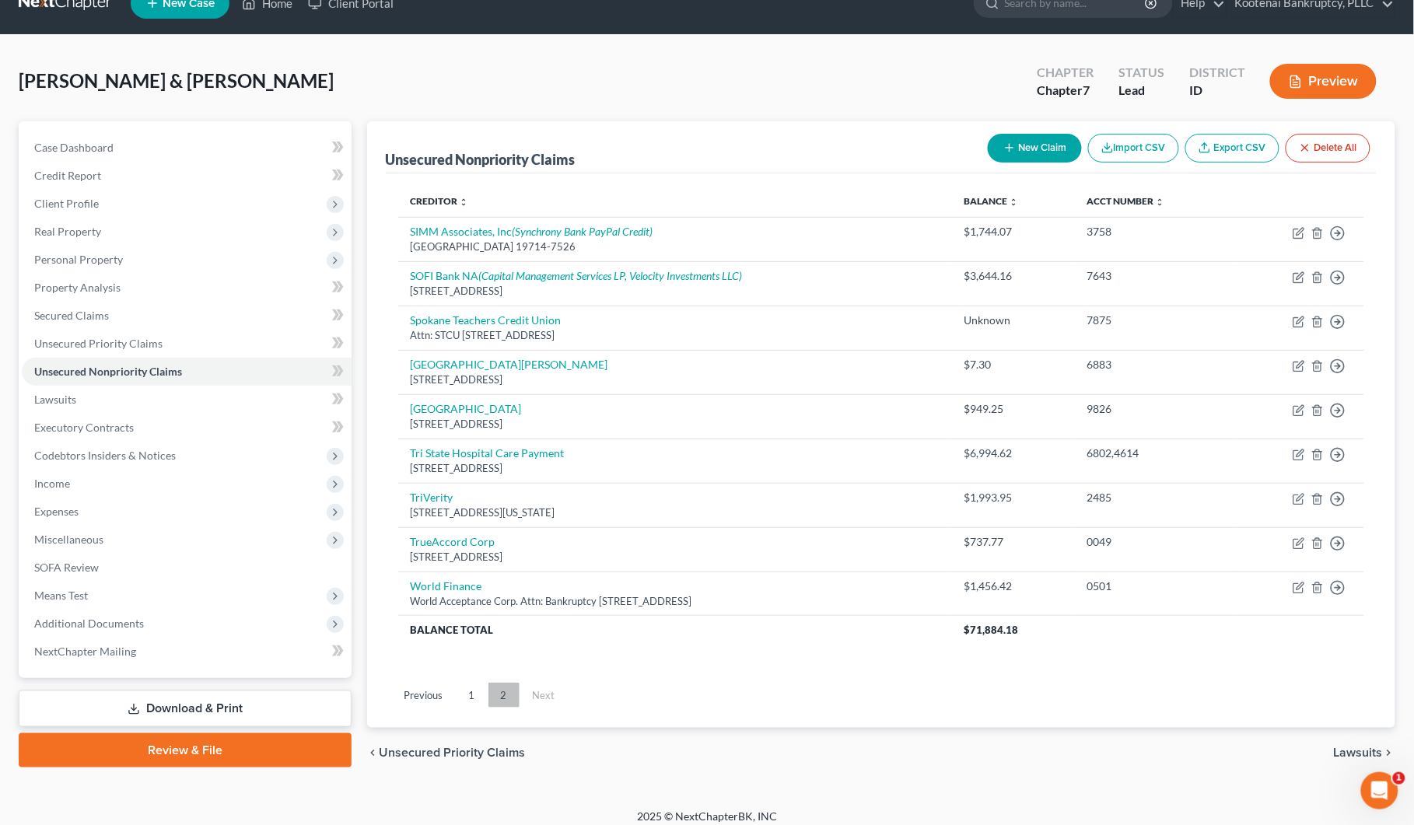
scroll to position [41, 0]
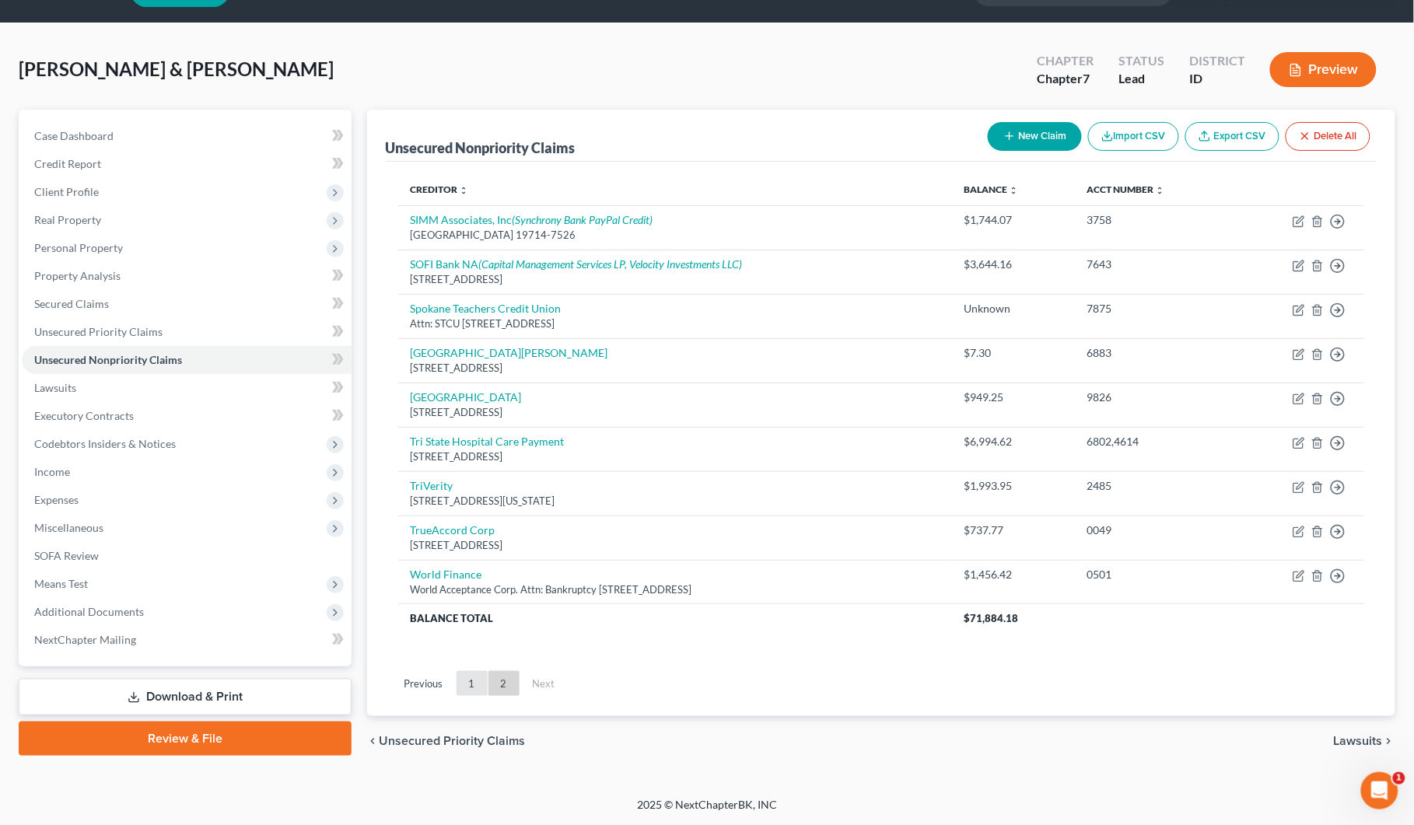
click at [465, 688] on link "1" at bounding box center [472, 683] width 31 height 25
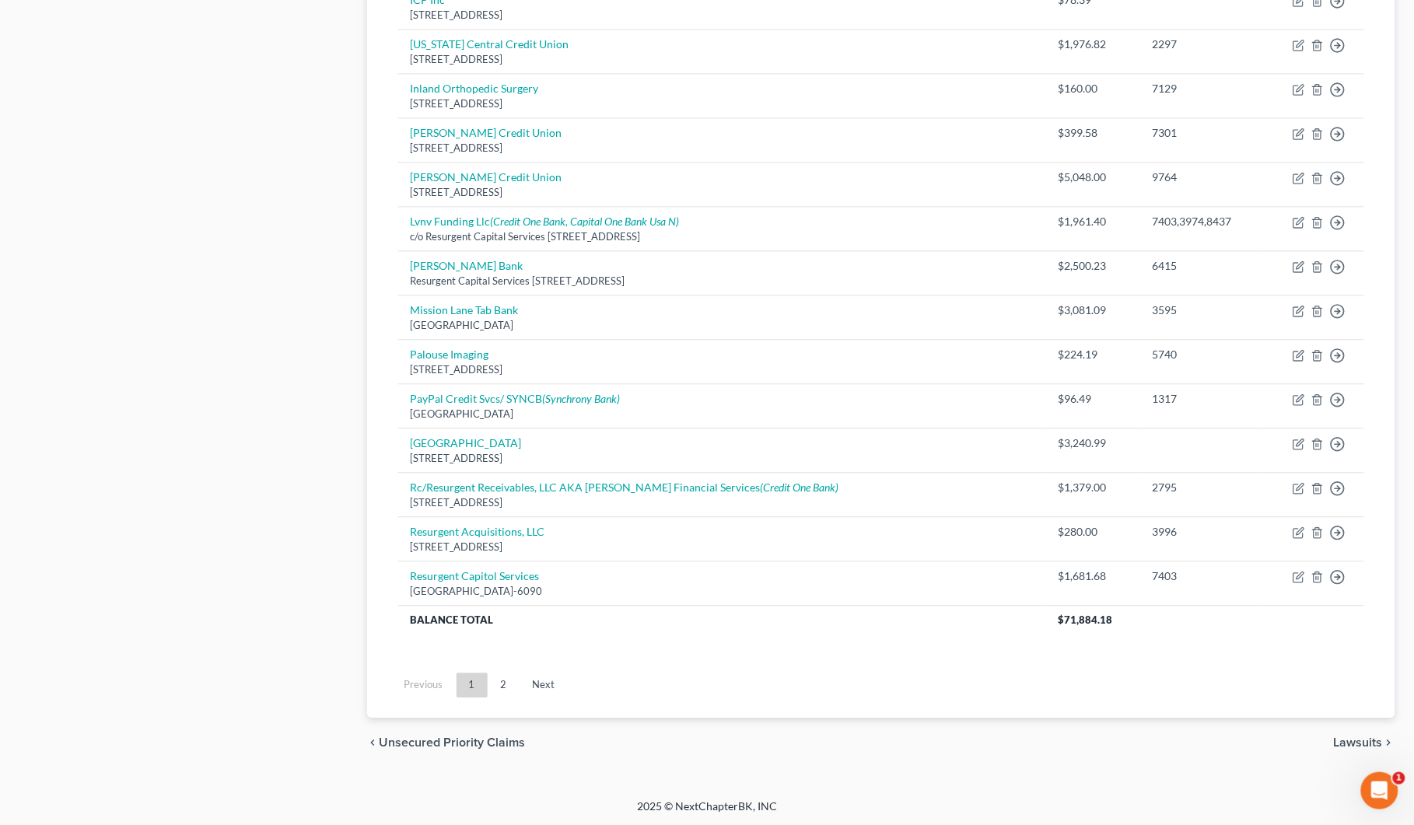
scroll to position [977, 0]
click at [495, 687] on link "2" at bounding box center [503, 683] width 31 height 25
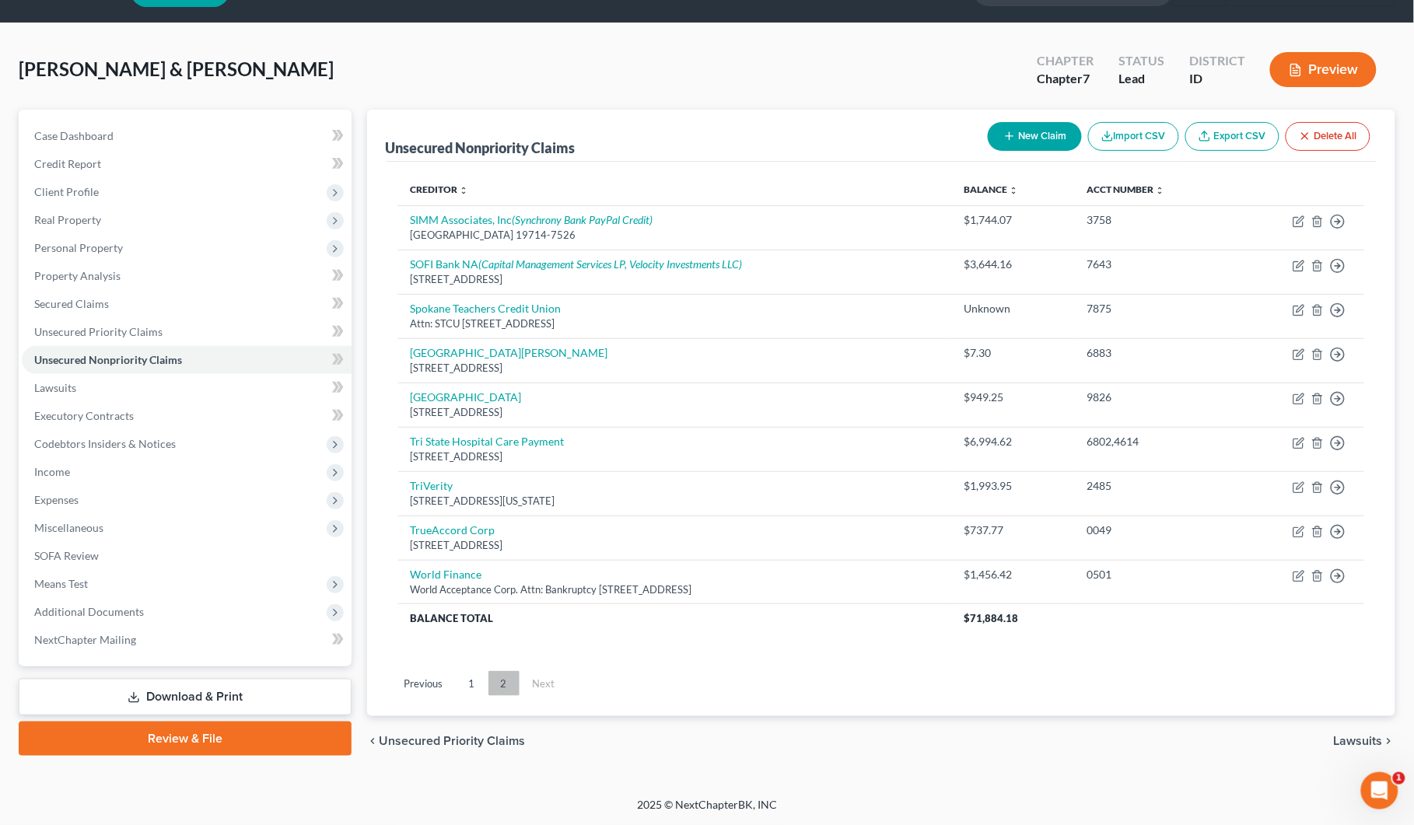
scroll to position [41, 0]
click at [472, 682] on link "1" at bounding box center [472, 683] width 31 height 25
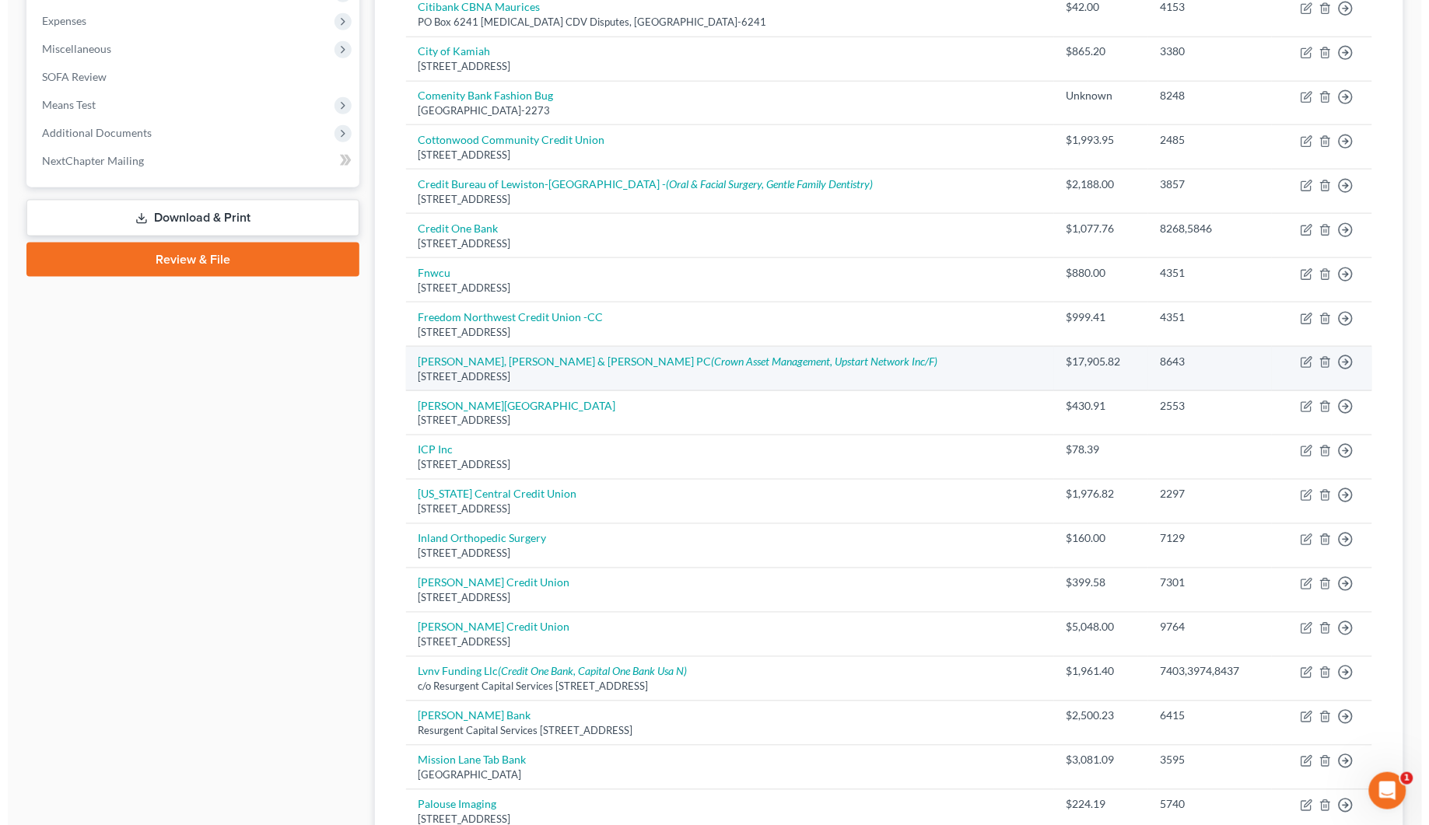
scroll to position [527, 0]
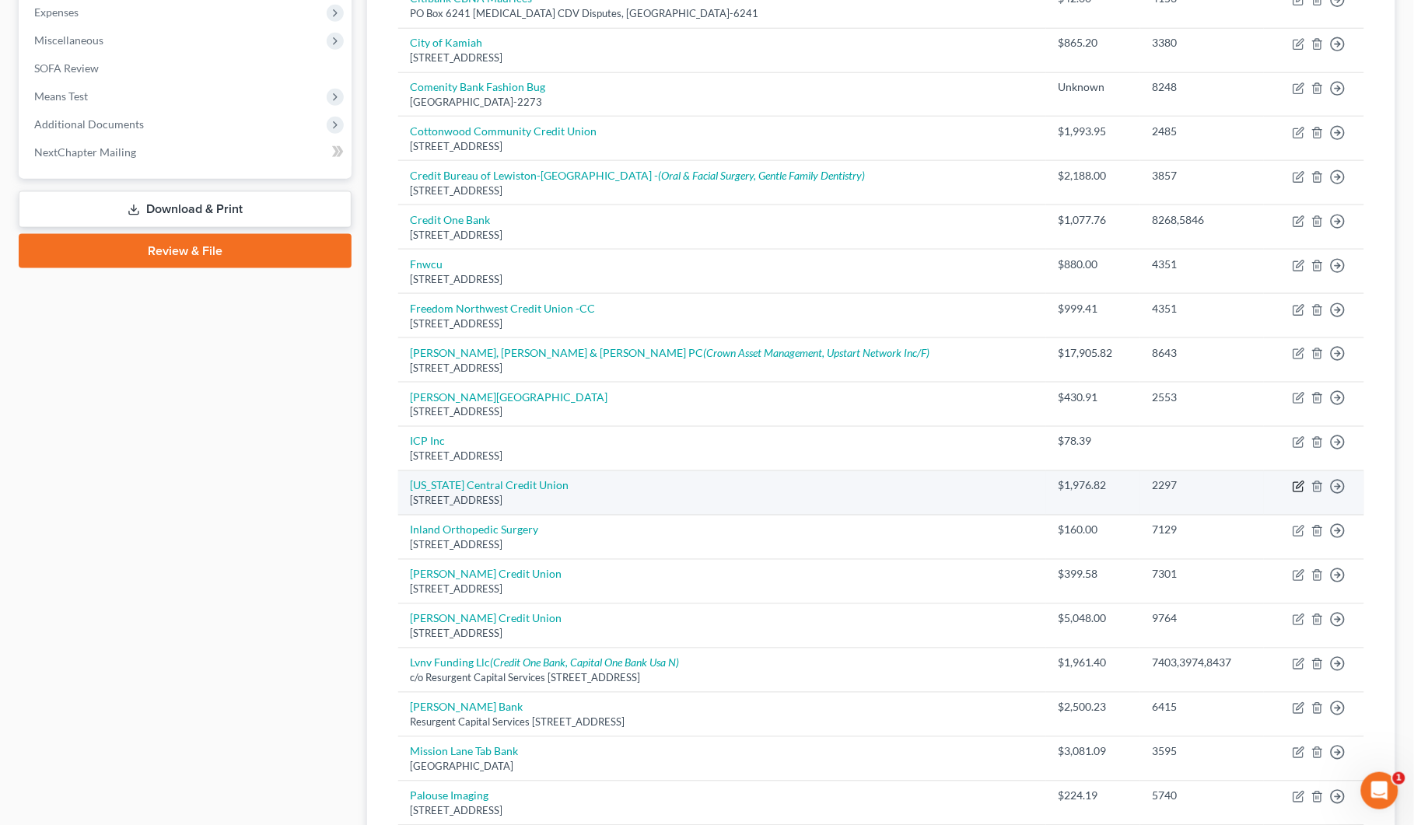
click at [1304, 488] on icon "button" at bounding box center [1299, 487] width 12 height 12
select select "13"
select select "15"
select select "4"
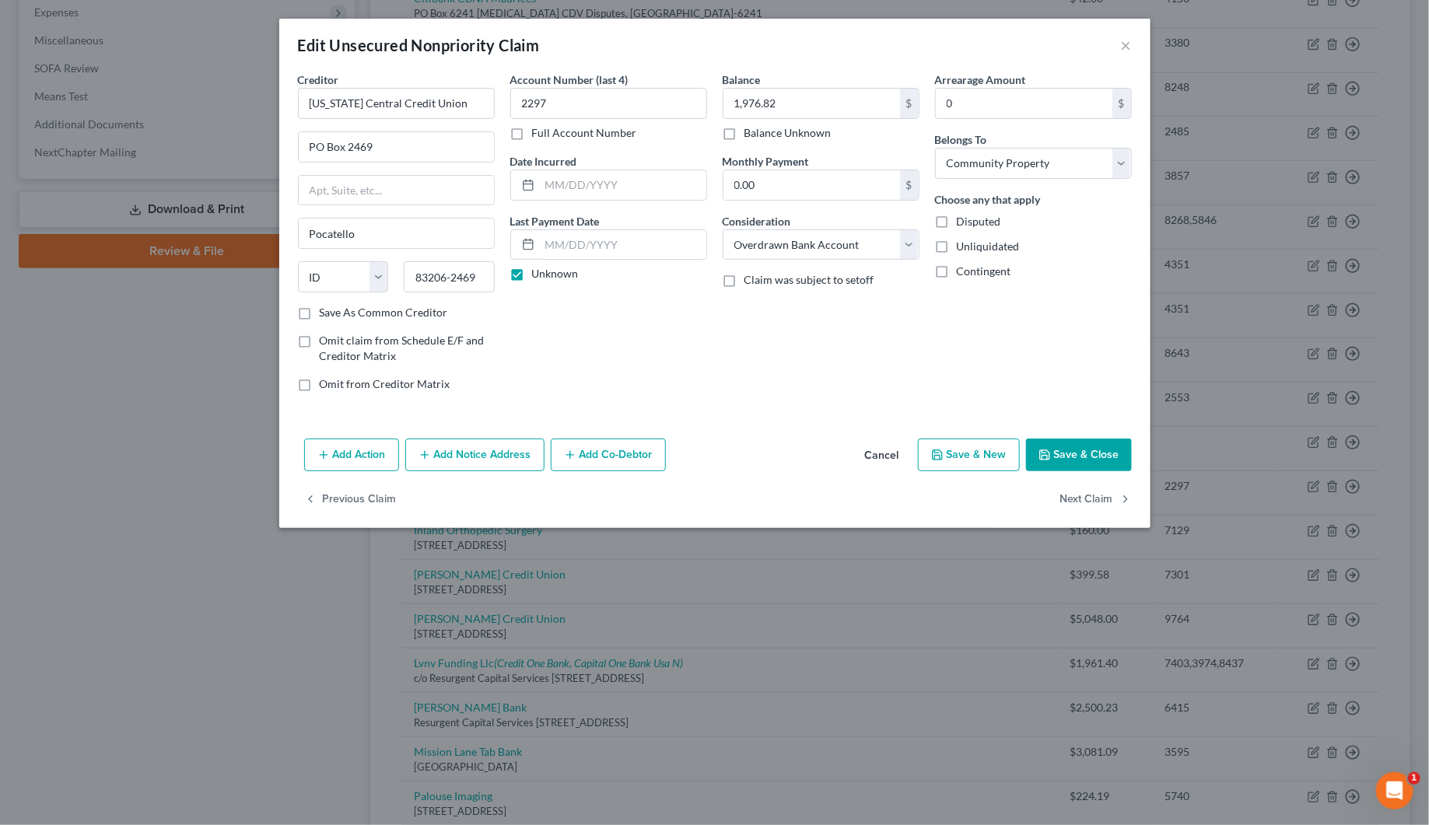
click at [471, 465] on button "Add Notice Address" at bounding box center [474, 455] width 139 height 33
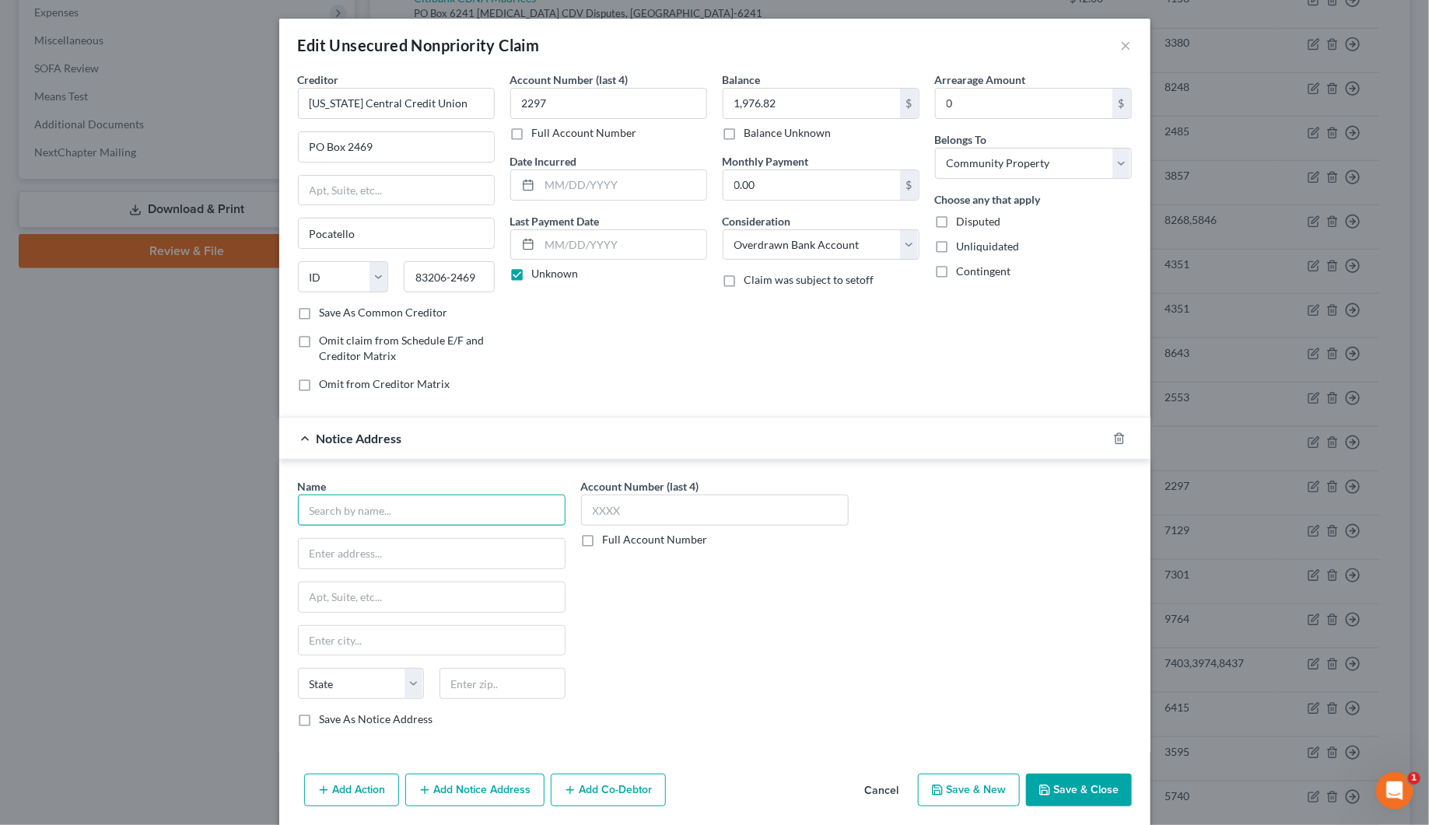
click at [354, 514] on input "text" at bounding box center [432, 510] width 268 height 31
click at [362, 549] on div "[STREET_ADDRESS]" at bounding box center [391, 551] width 162 height 13
type input "Sentry Credit Inc"
type input "[STREET_ADDRESS]"
type input "[PERSON_NAME]"
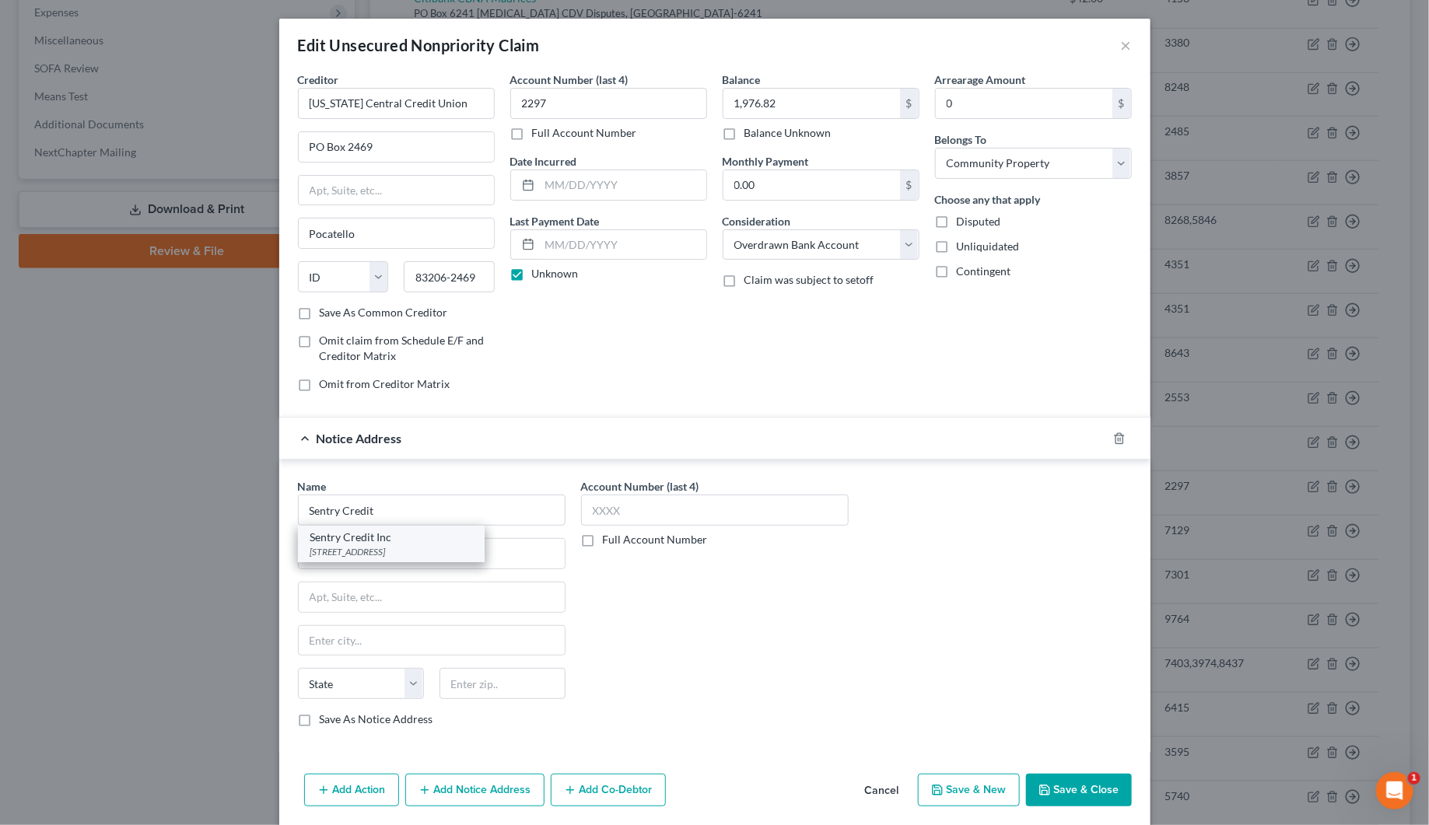
select select "50"
type input "98201"
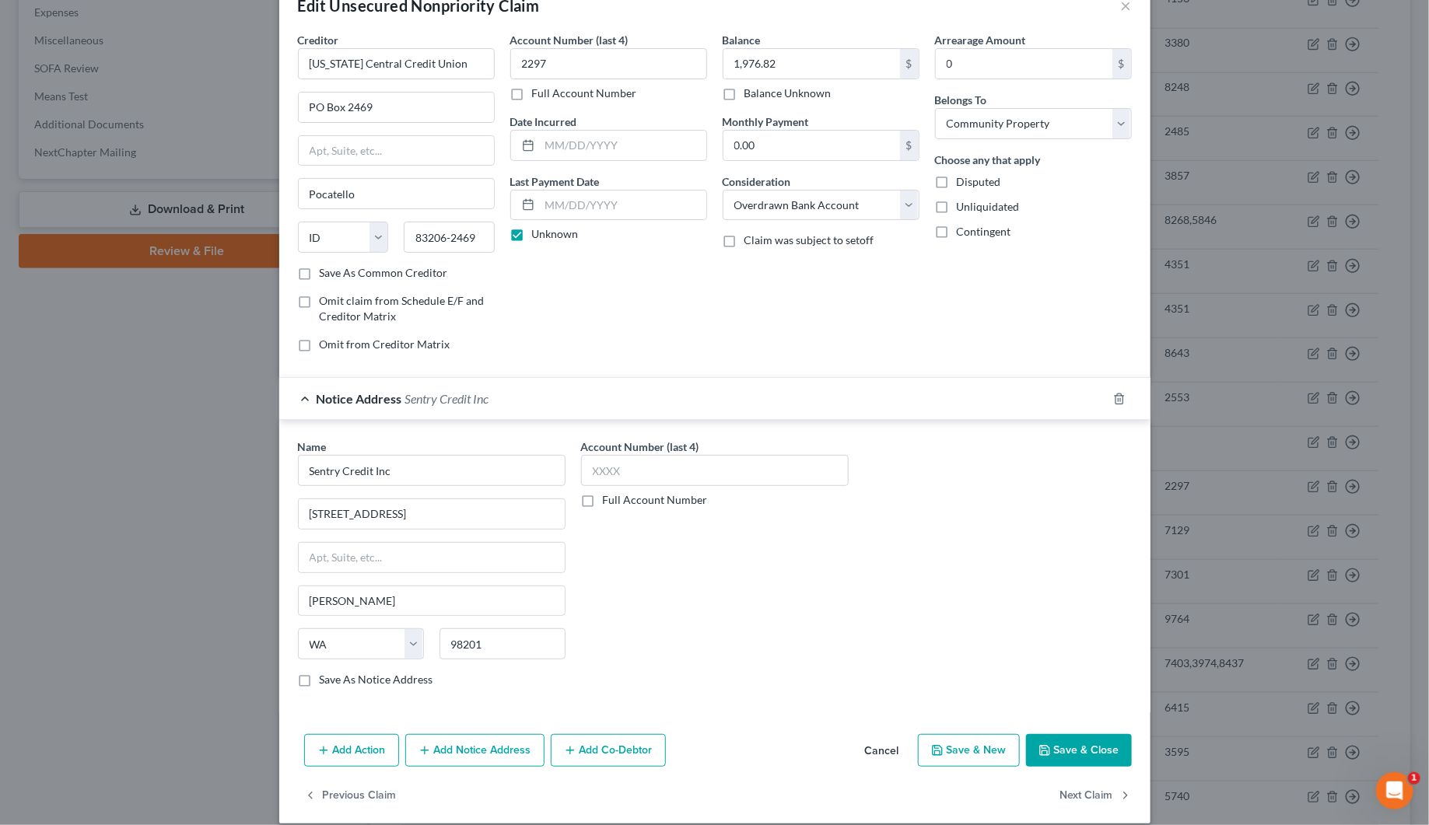
scroll to position [61, 0]
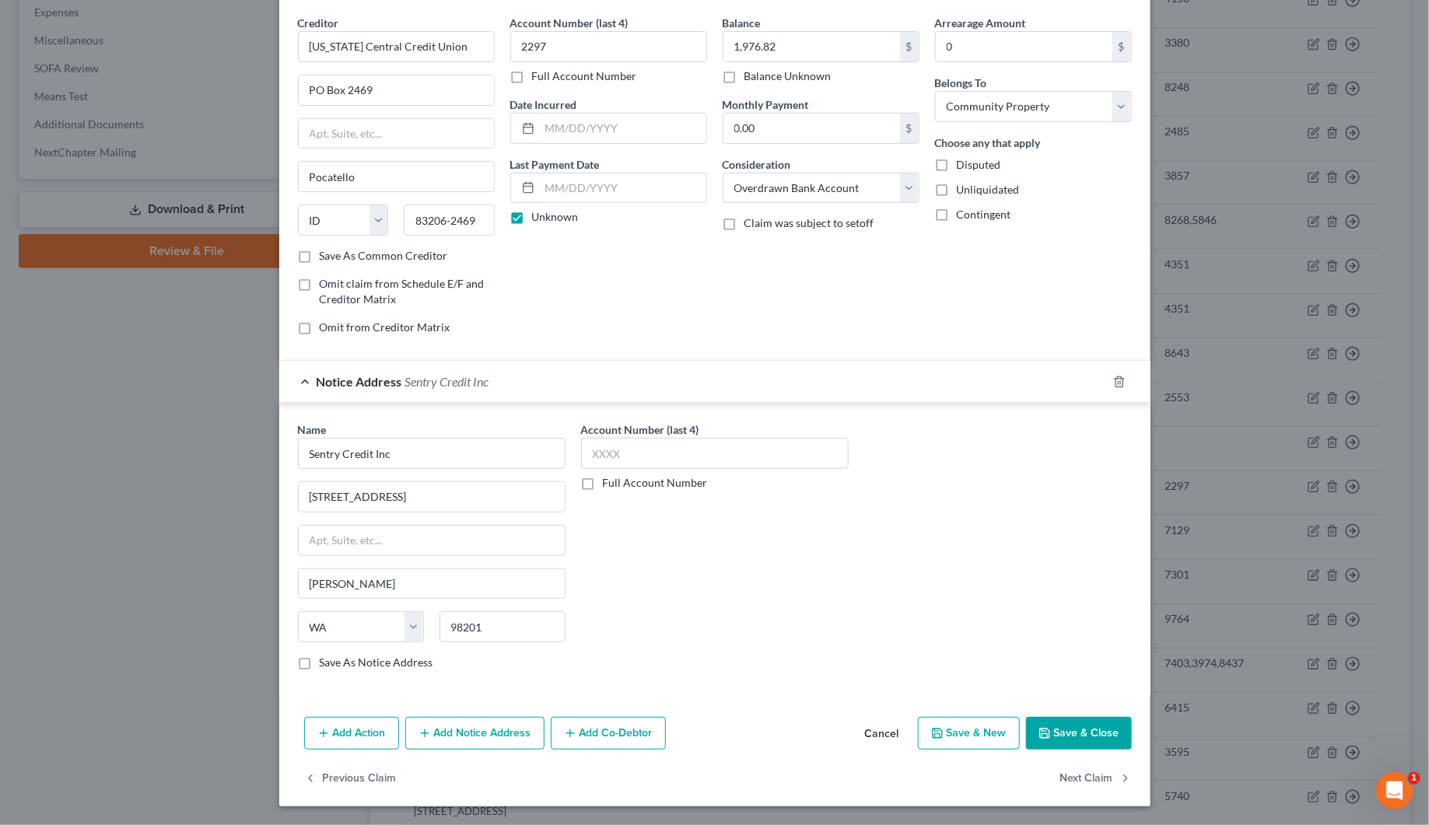
click at [1063, 737] on button "Save & Close" at bounding box center [1079, 733] width 106 height 33
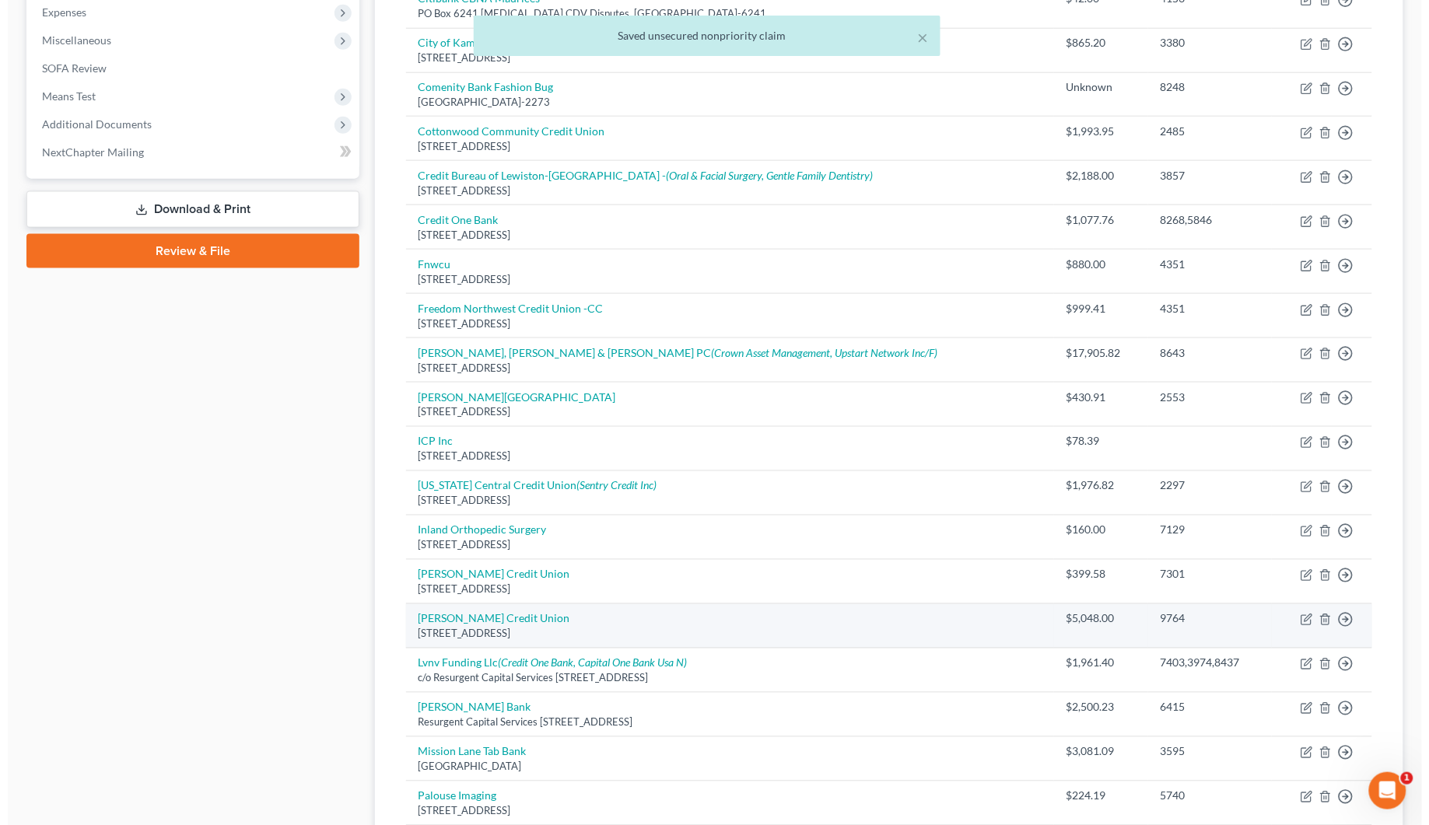
scroll to position [430, 0]
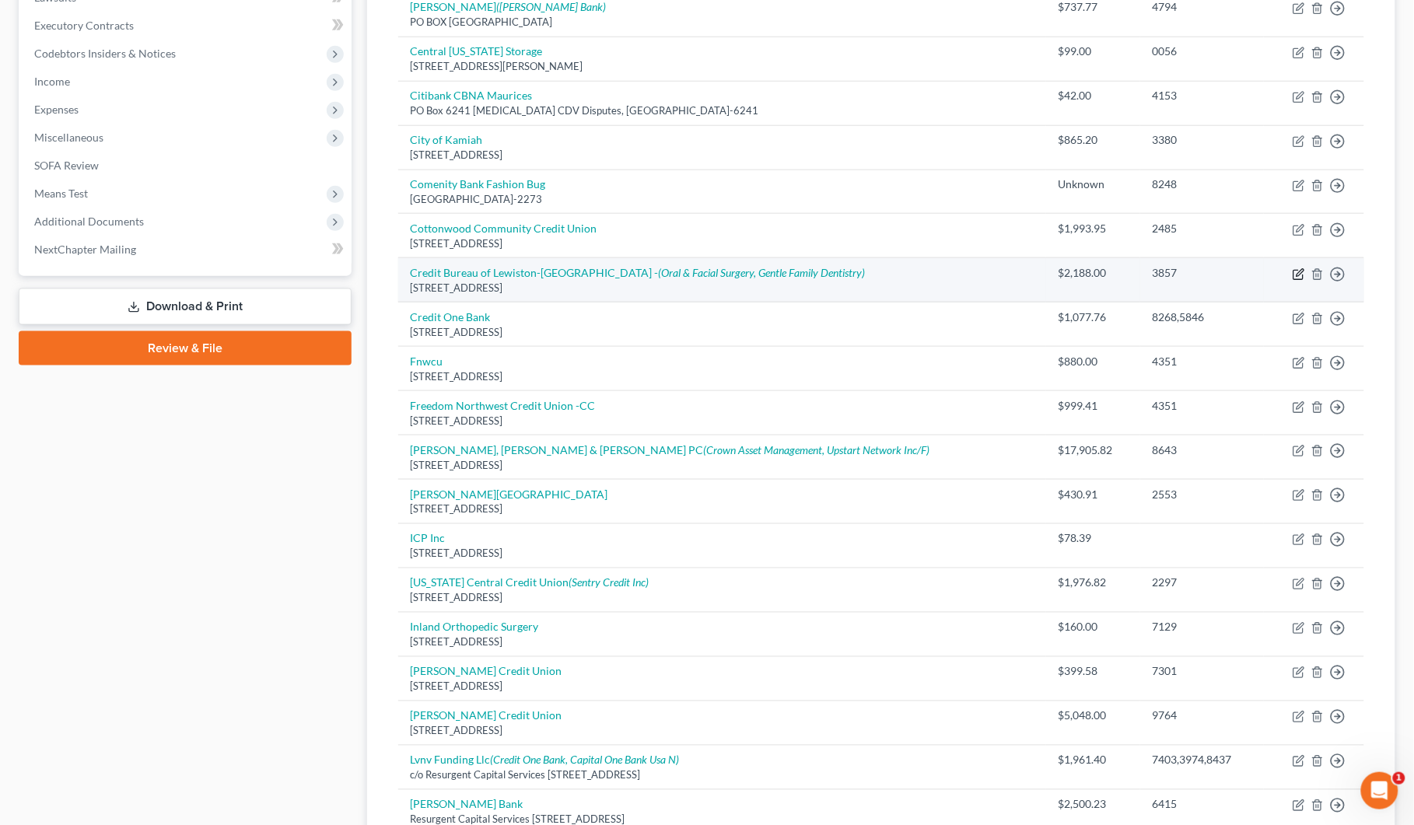
click at [1299, 276] on icon "button" at bounding box center [1299, 274] width 12 height 12
select select "13"
select select "1"
select select "4"
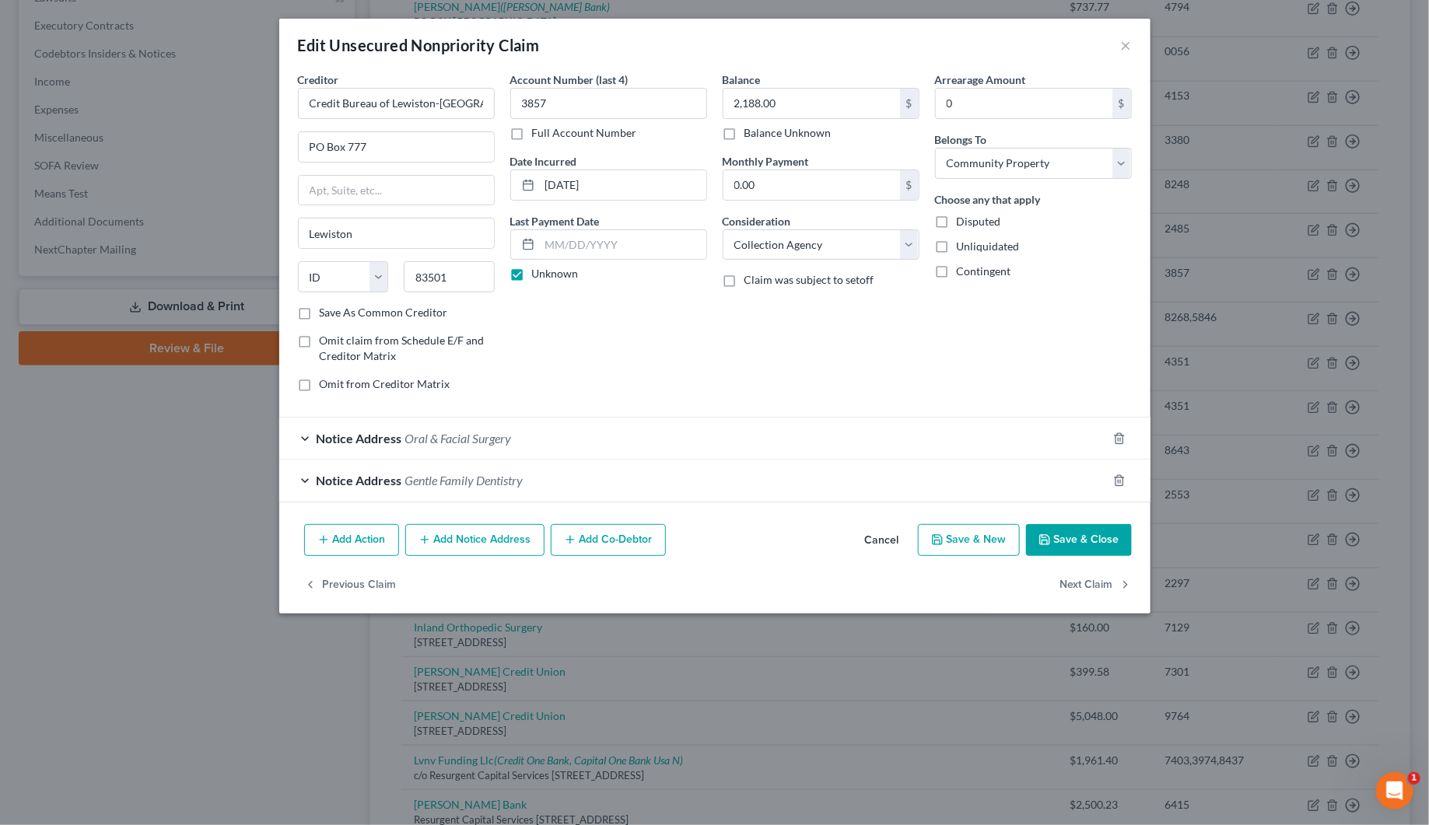
click at [301, 438] on div "Notice Address Oral & Facial Surgery" at bounding box center [692, 438] width 827 height 41
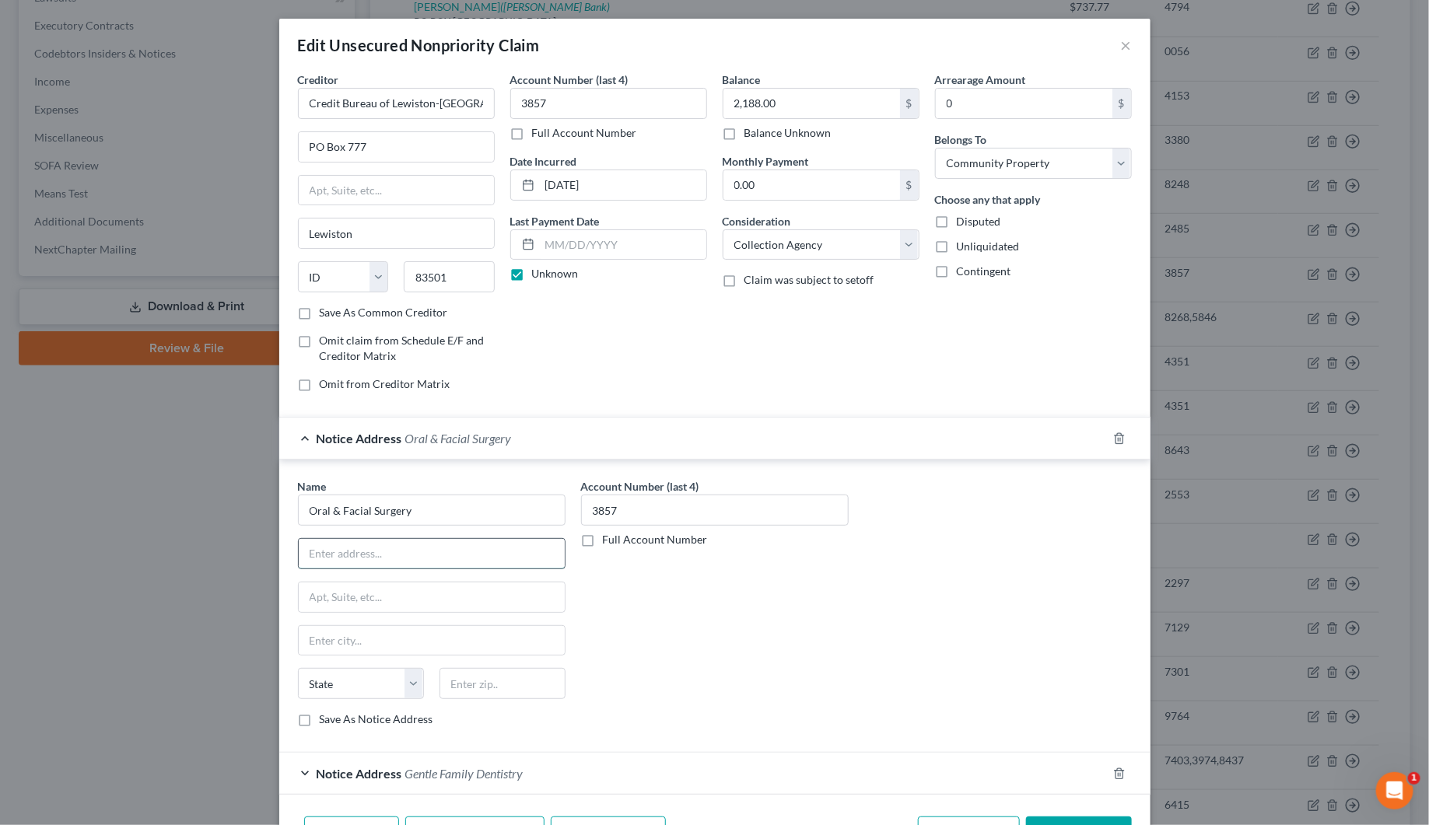
click at [325, 561] on input "text" at bounding box center [432, 554] width 266 height 30
type input "[STREET_ADDRESS][DEMOGRAPHIC_DATA][PERSON_NAME]"
click at [467, 690] on input "text" at bounding box center [502, 683] width 126 height 31
type input "83501"
type input "Lewiston"
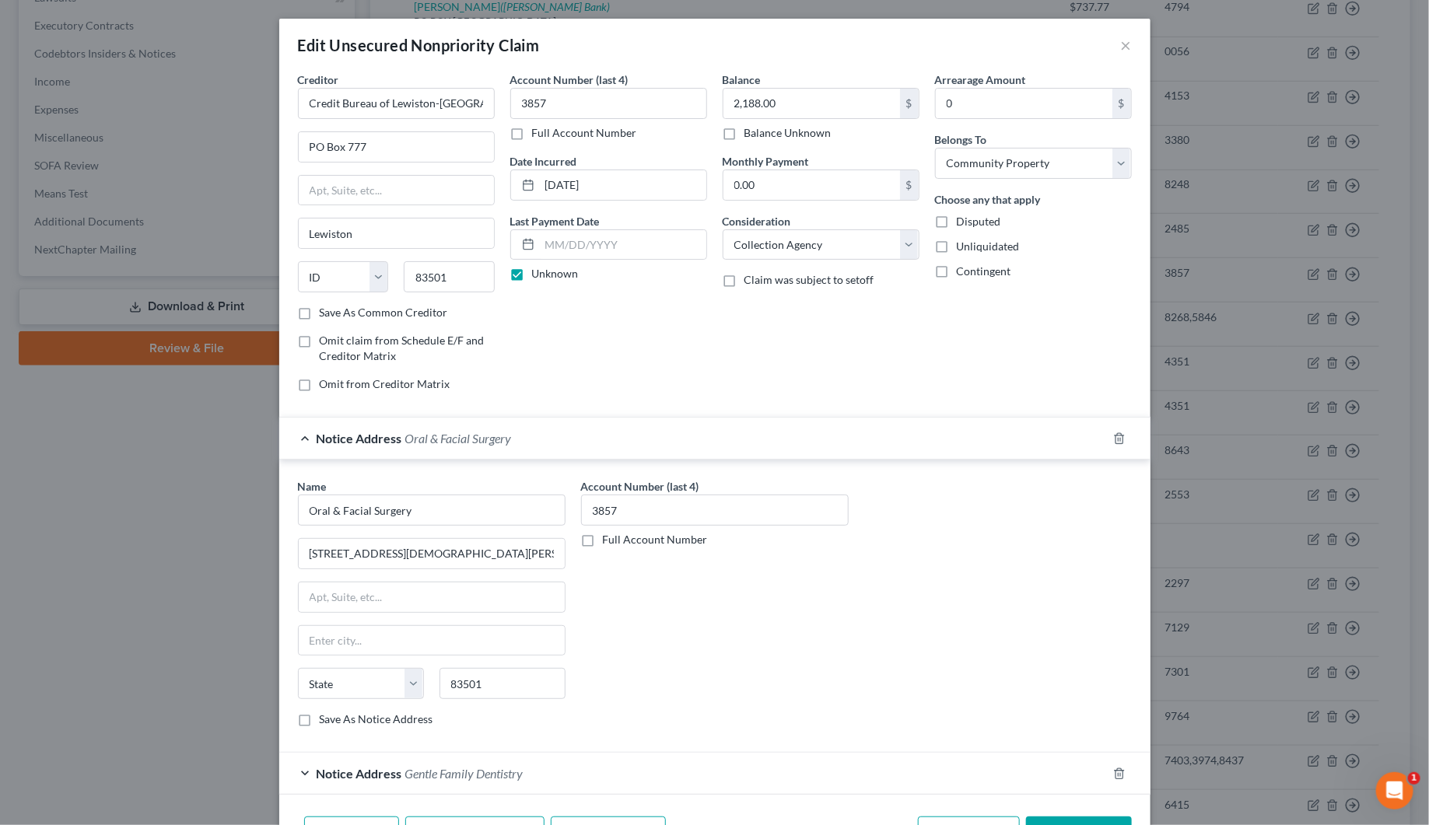
select select "13"
click at [678, 698] on div "Account Number (last 4) 3857 Full Account Number" at bounding box center [714, 608] width 283 height 261
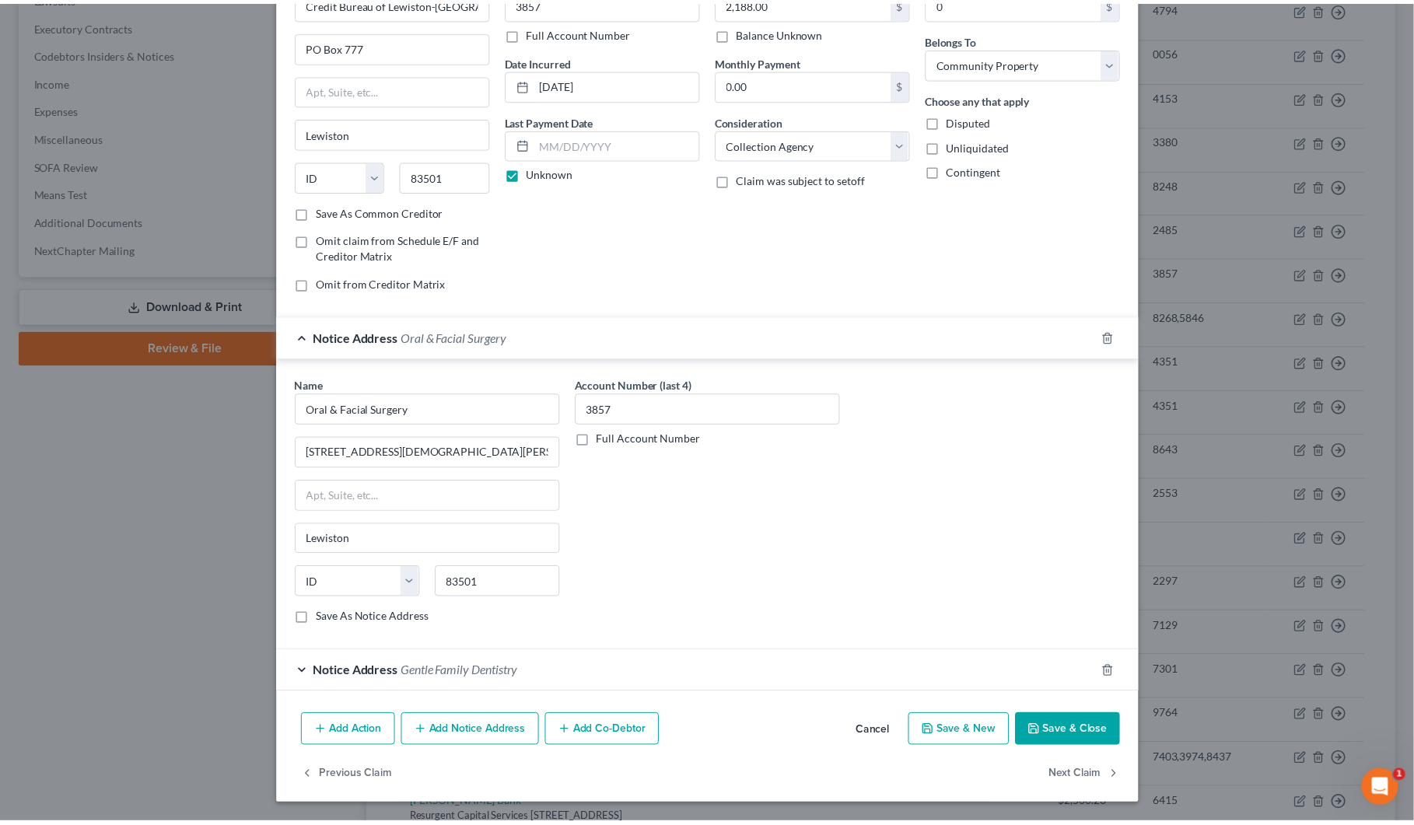
scroll to position [105, 0]
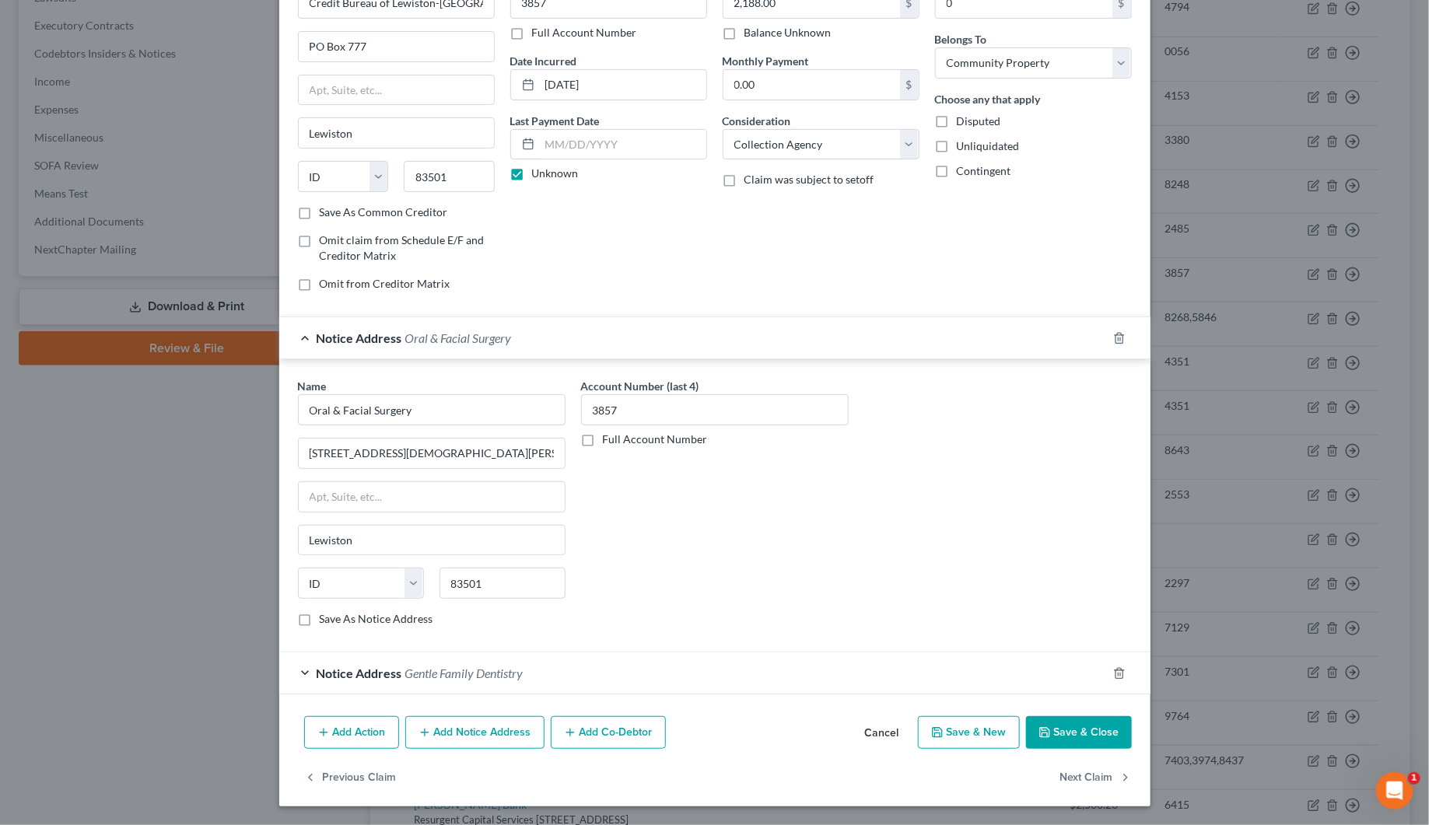
click at [1050, 737] on button "Save & Close" at bounding box center [1079, 732] width 106 height 33
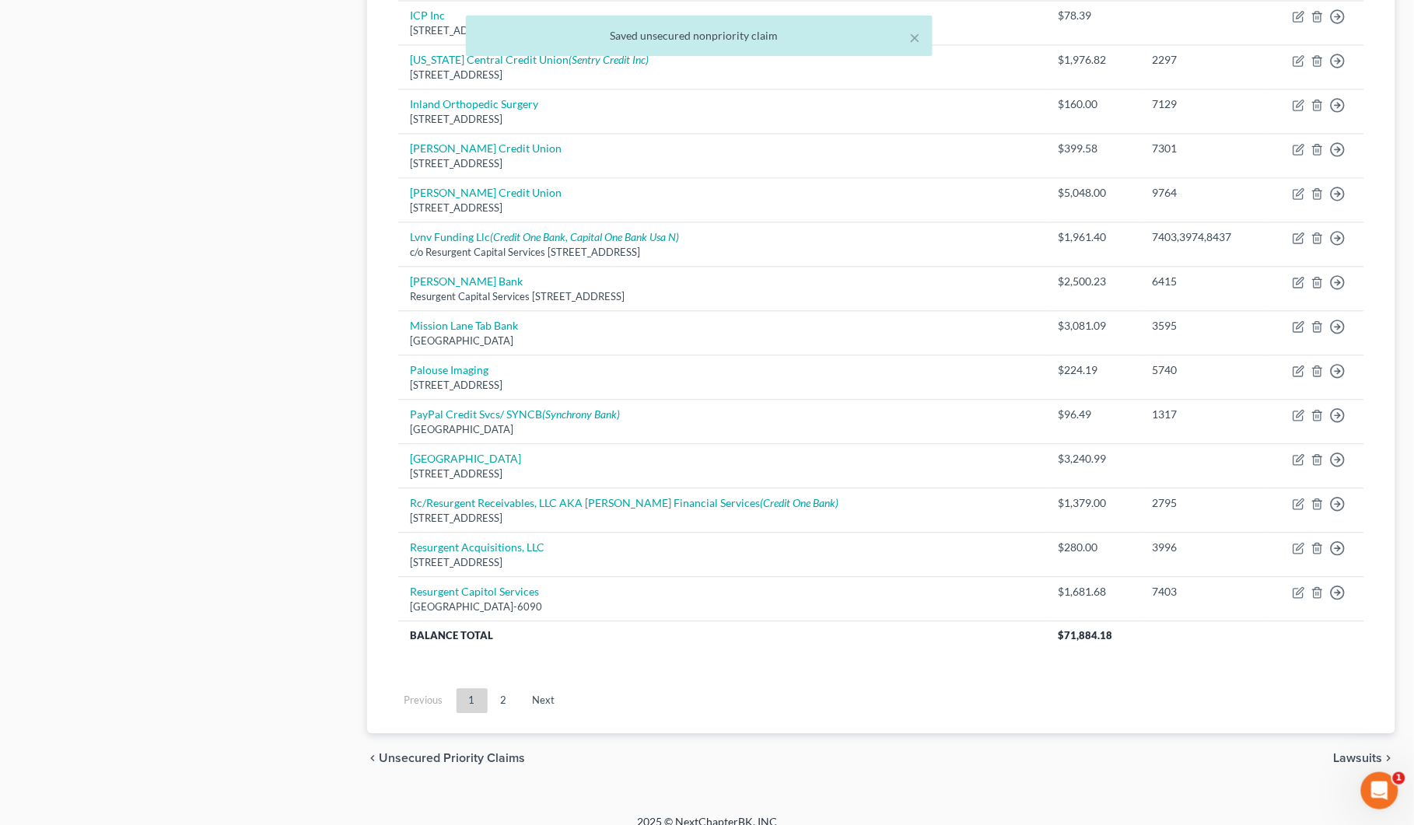
scroll to position [977, 0]
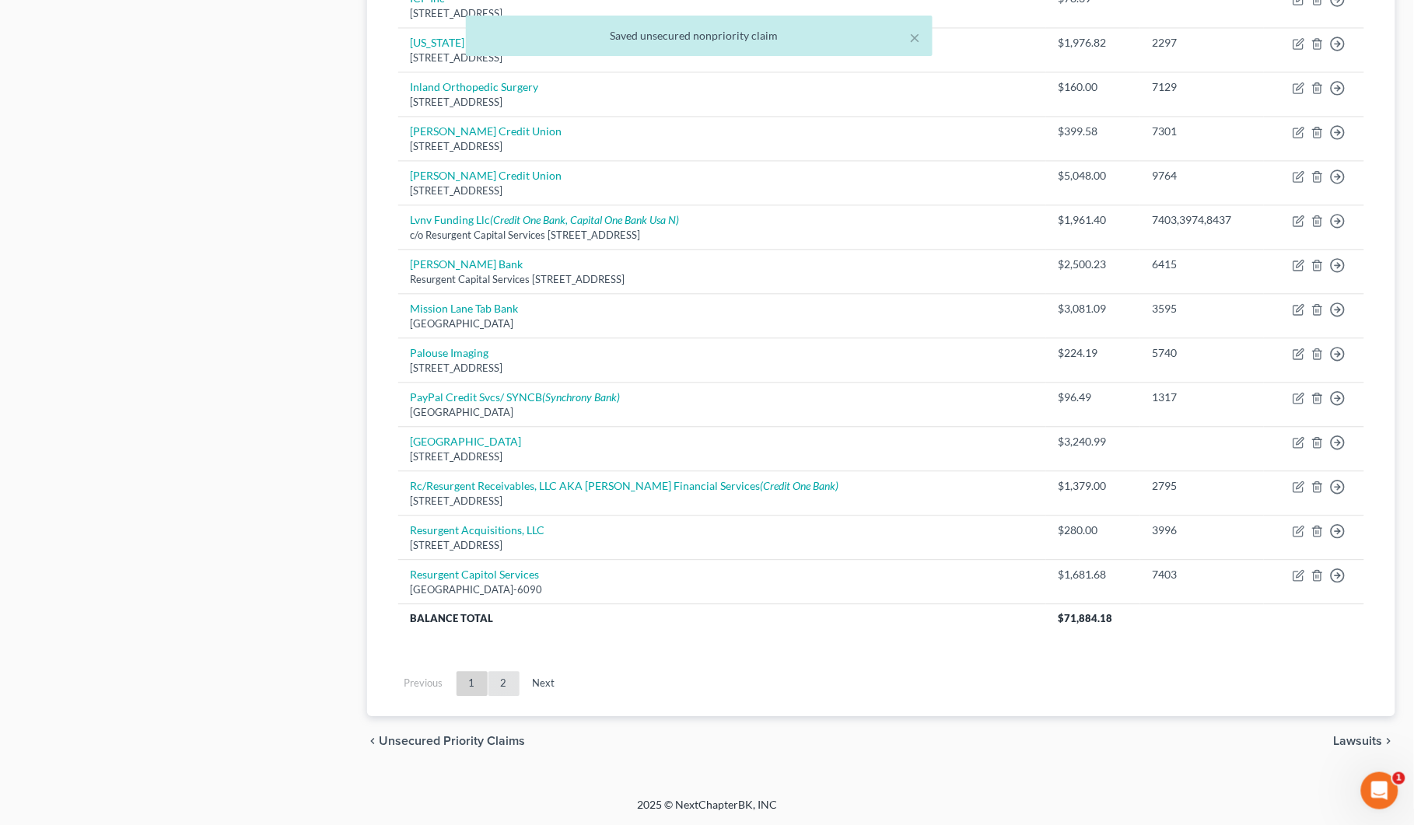
click at [500, 679] on link "2" at bounding box center [503, 683] width 31 height 25
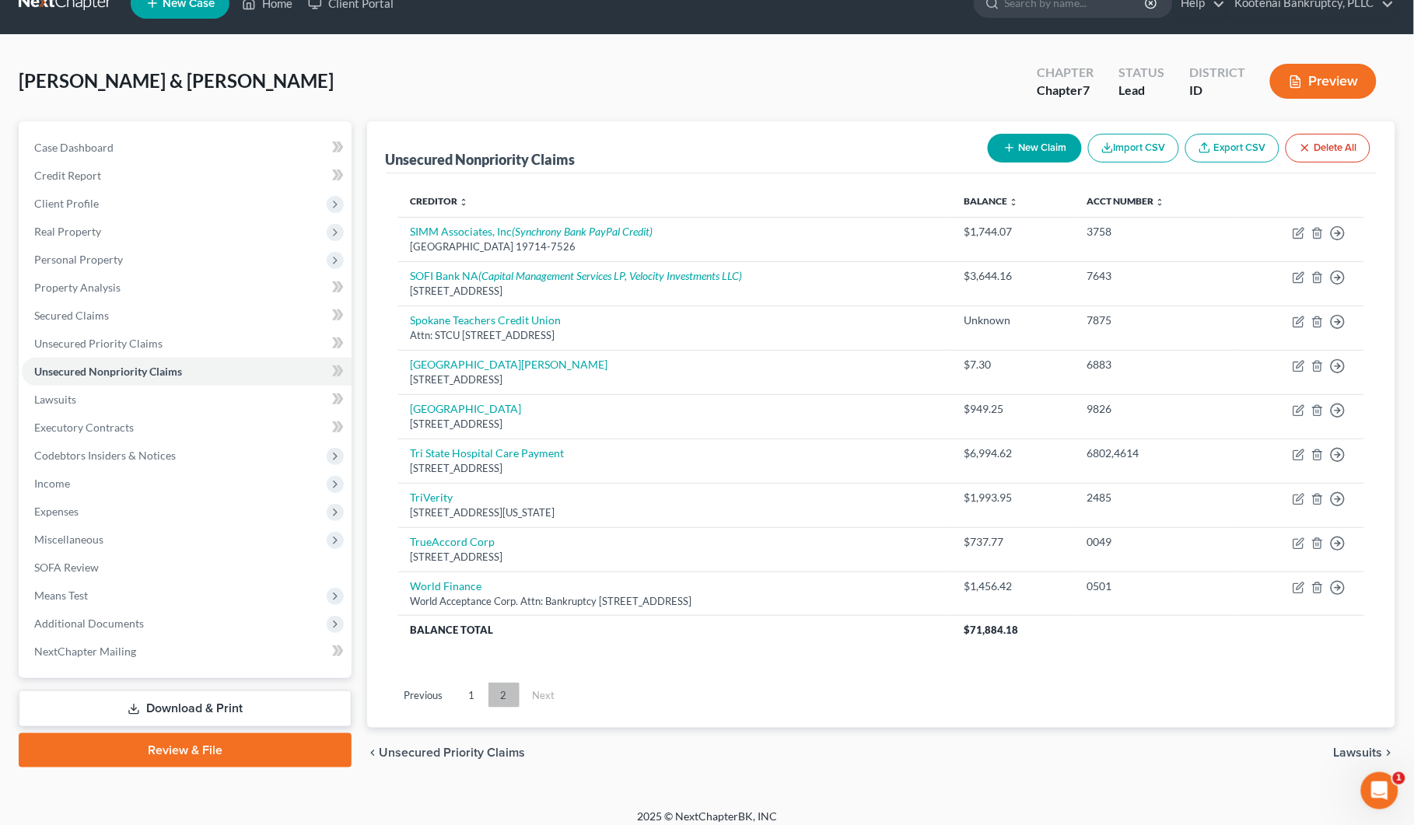
scroll to position [41, 0]
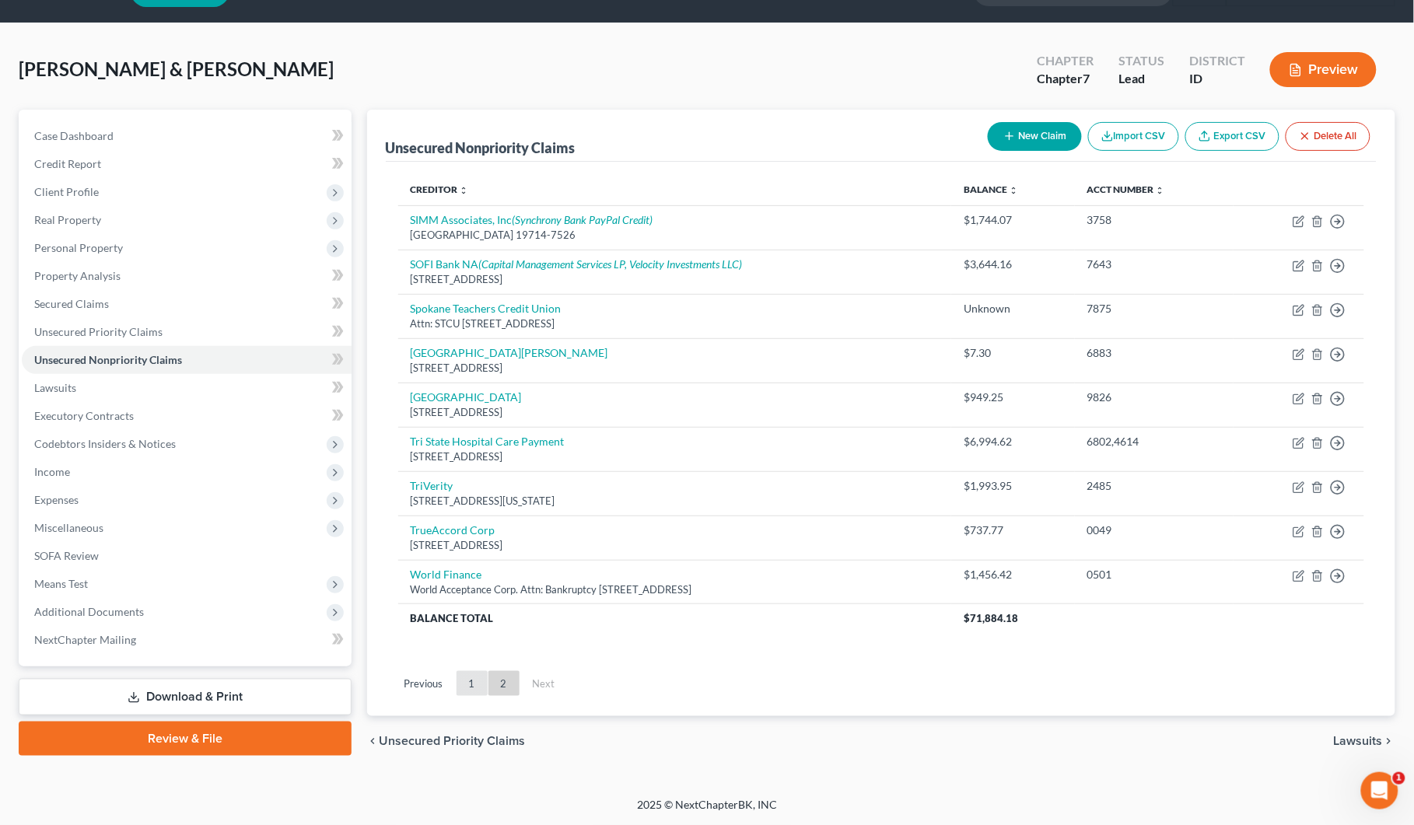
click at [468, 683] on link "1" at bounding box center [472, 683] width 31 height 25
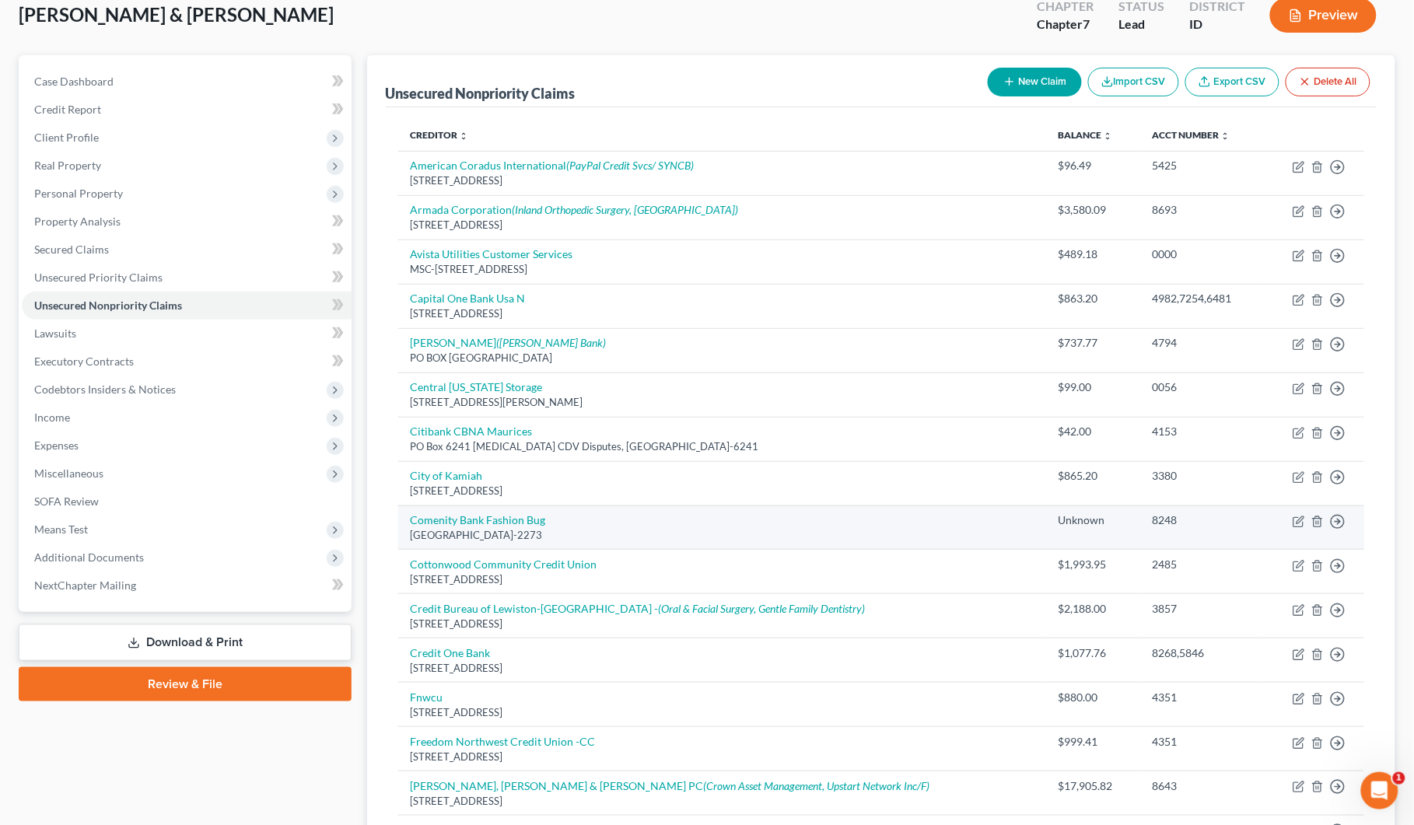
scroll to position [138, 0]
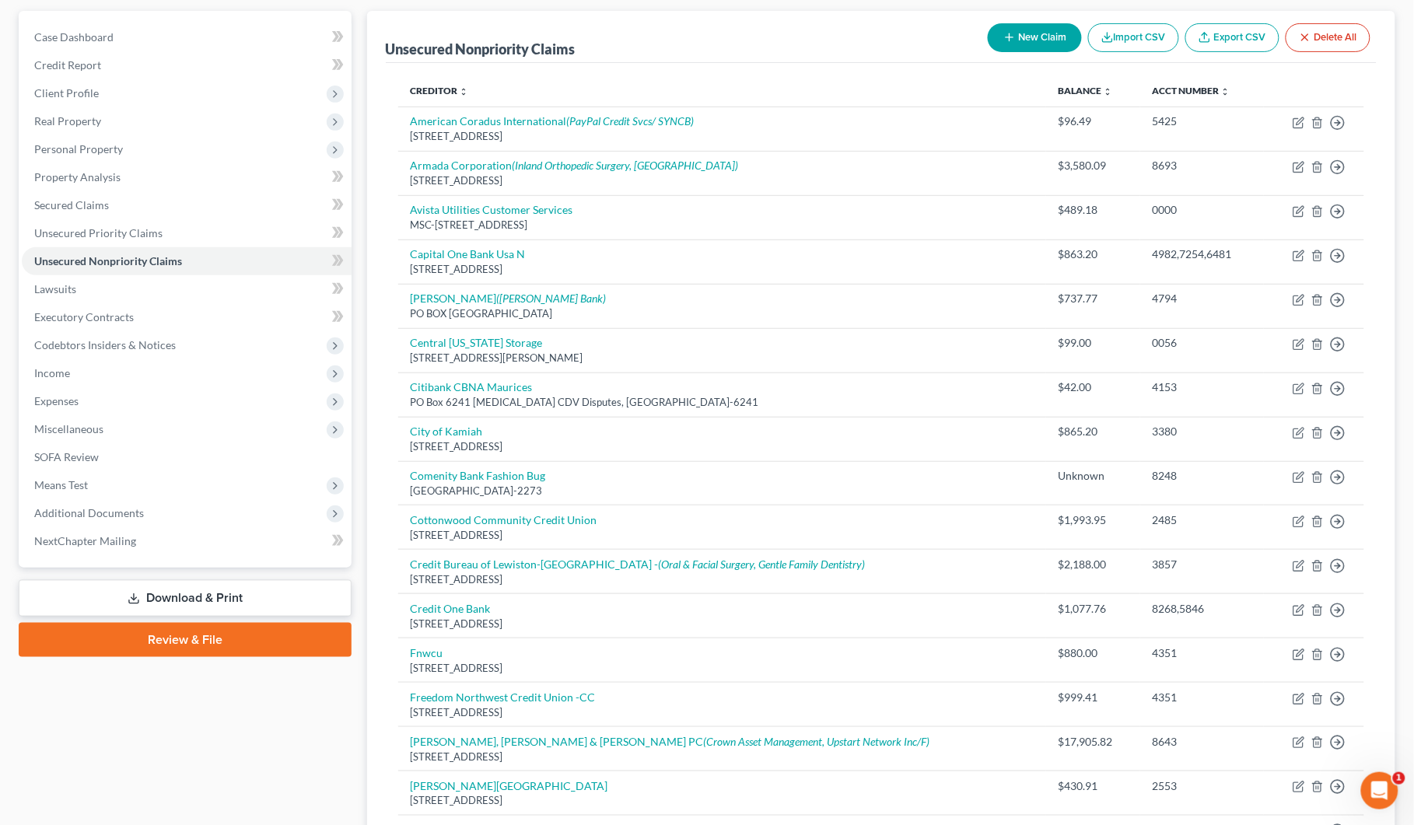
click at [1033, 28] on button "New Claim" at bounding box center [1035, 37] width 94 height 29
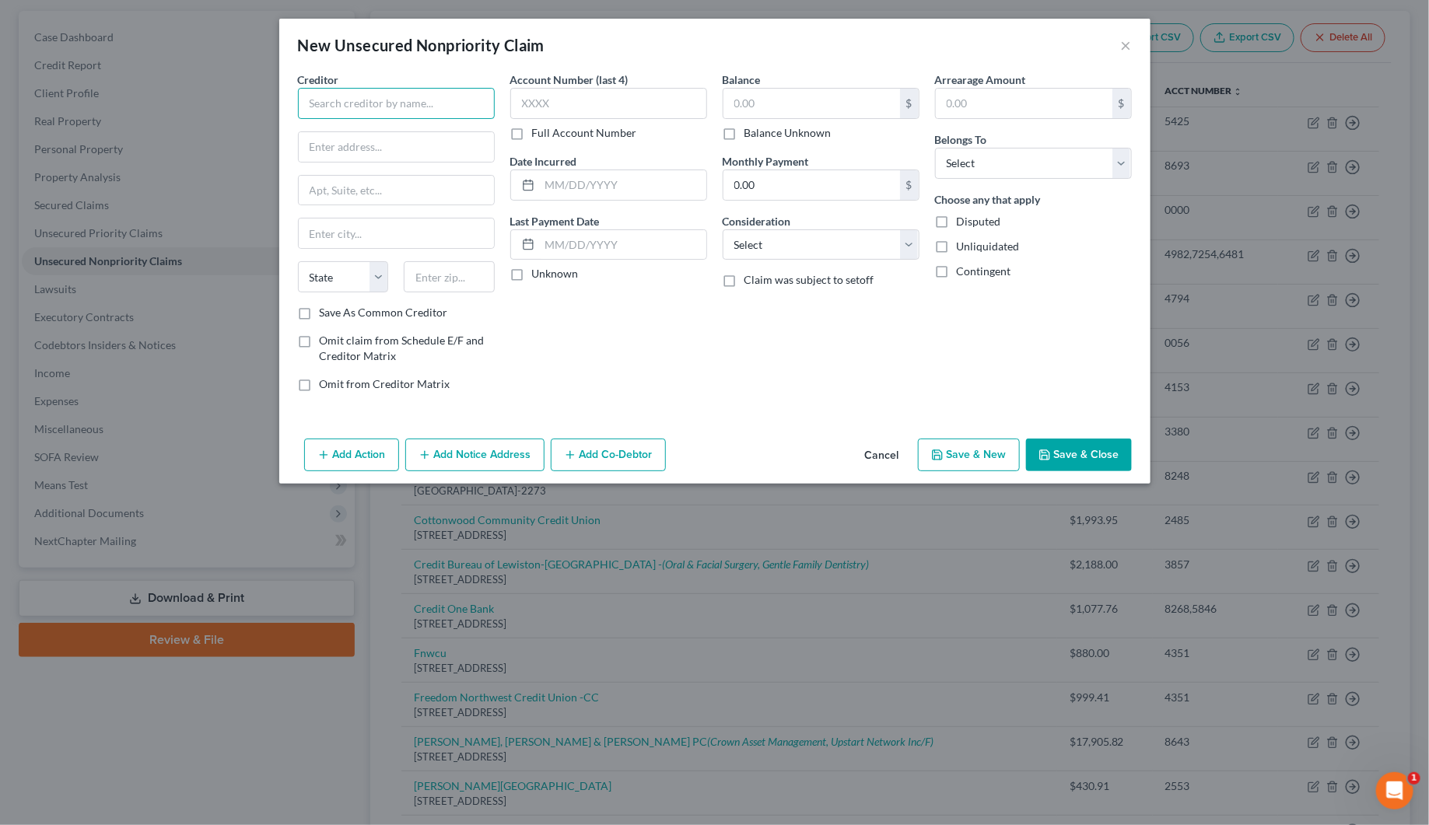
click at [362, 107] on input "text" at bounding box center [396, 103] width 197 height 31
click at [363, 133] on div "Centurylink" at bounding box center [391, 131] width 162 height 16
type input "Centurylink"
type input "[STREET_ADDRESS]"
type input "Bismarck"
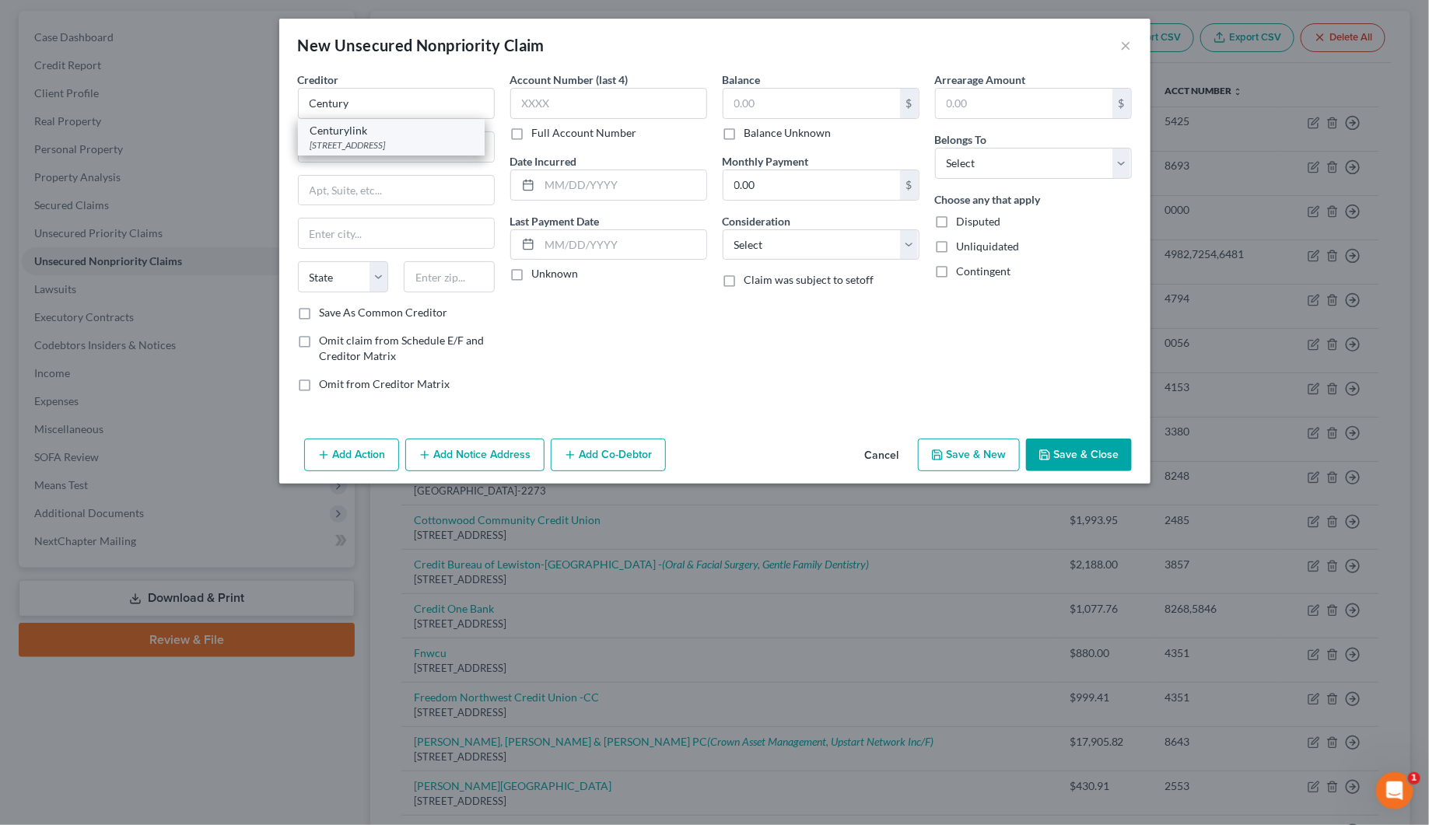
select select "29"
type input "58501"
click at [532, 276] on label "Unknown" at bounding box center [555, 274] width 47 height 16
click at [538, 276] on input "Unknown" at bounding box center [543, 271] width 10 height 10
checkbox input "true"
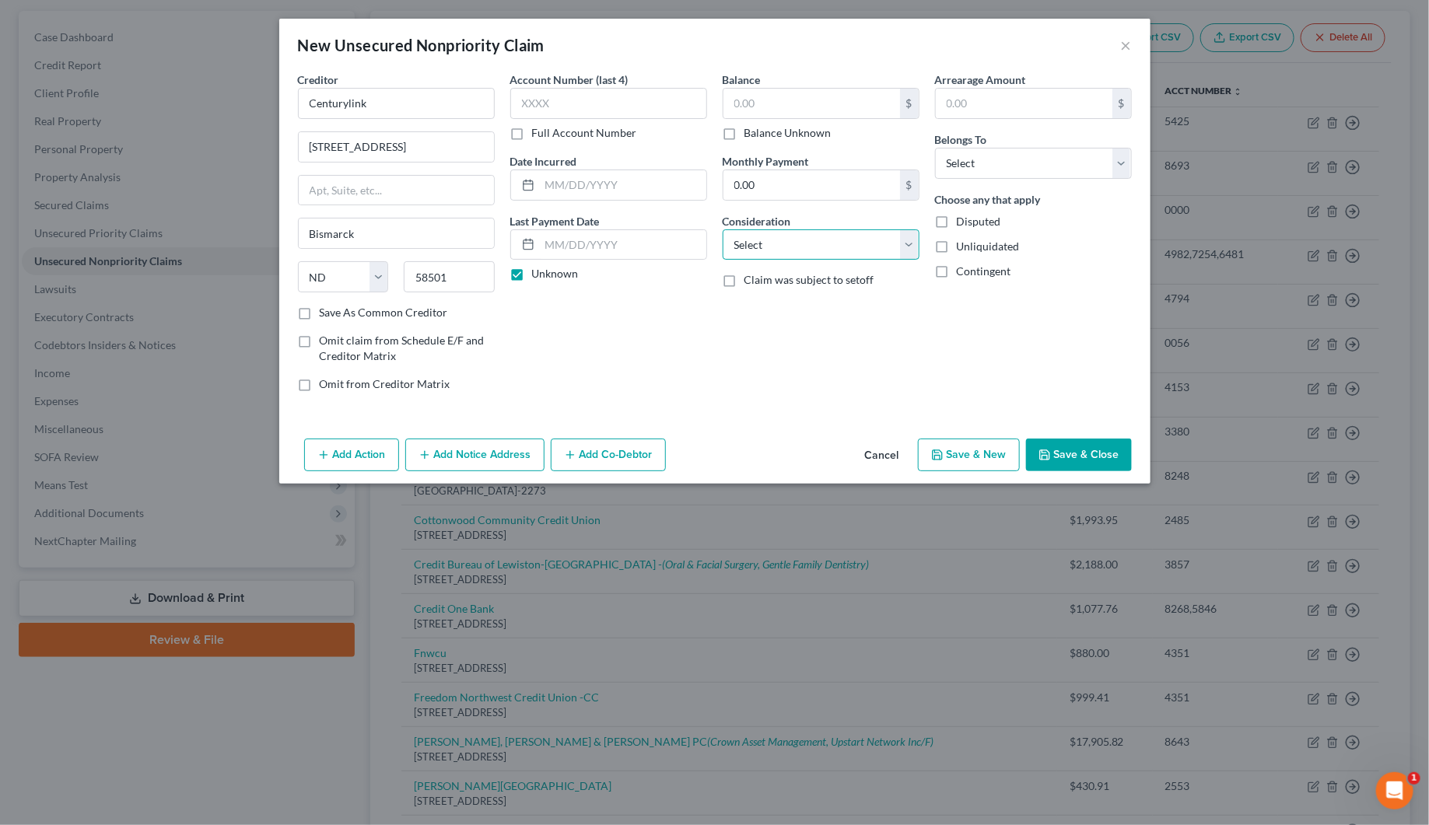
click at [751, 250] on select "Select Cable / Satellite Services Collection Agency Credit Card Debt Debt Couns…" at bounding box center [820, 244] width 197 height 31
select select "19"
click at [722, 229] on select "Select Cable / Satellite Services Collection Agency Credit Card Debt Debt Couns…" at bounding box center [820, 244] width 197 height 31
click at [964, 158] on select "Select Debtor 1 Only Debtor 2 Only Debtor 1 And Debtor 2 Only At Least One Of T…" at bounding box center [1033, 163] width 197 height 31
select select "4"
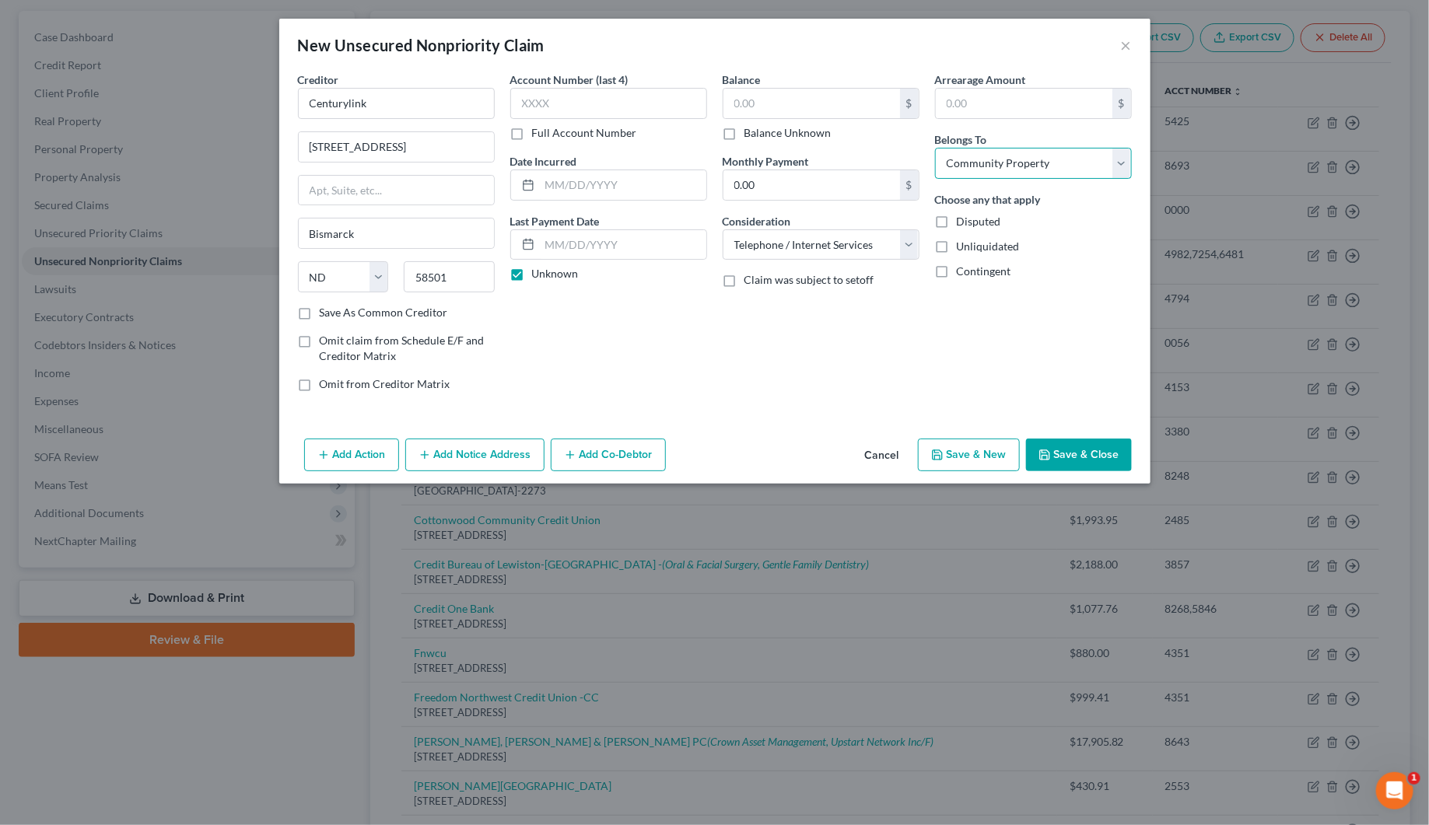
click at [935, 148] on select "Select Debtor 1 Only Debtor 2 Only Debtor 1 And Debtor 2 Only At Least One Of T…" at bounding box center [1033, 163] width 197 height 31
click at [757, 99] on input "text" at bounding box center [811, 104] width 177 height 30
type input "468.11"
click at [600, 103] on input "text" at bounding box center [608, 103] width 197 height 31
type input "1397"
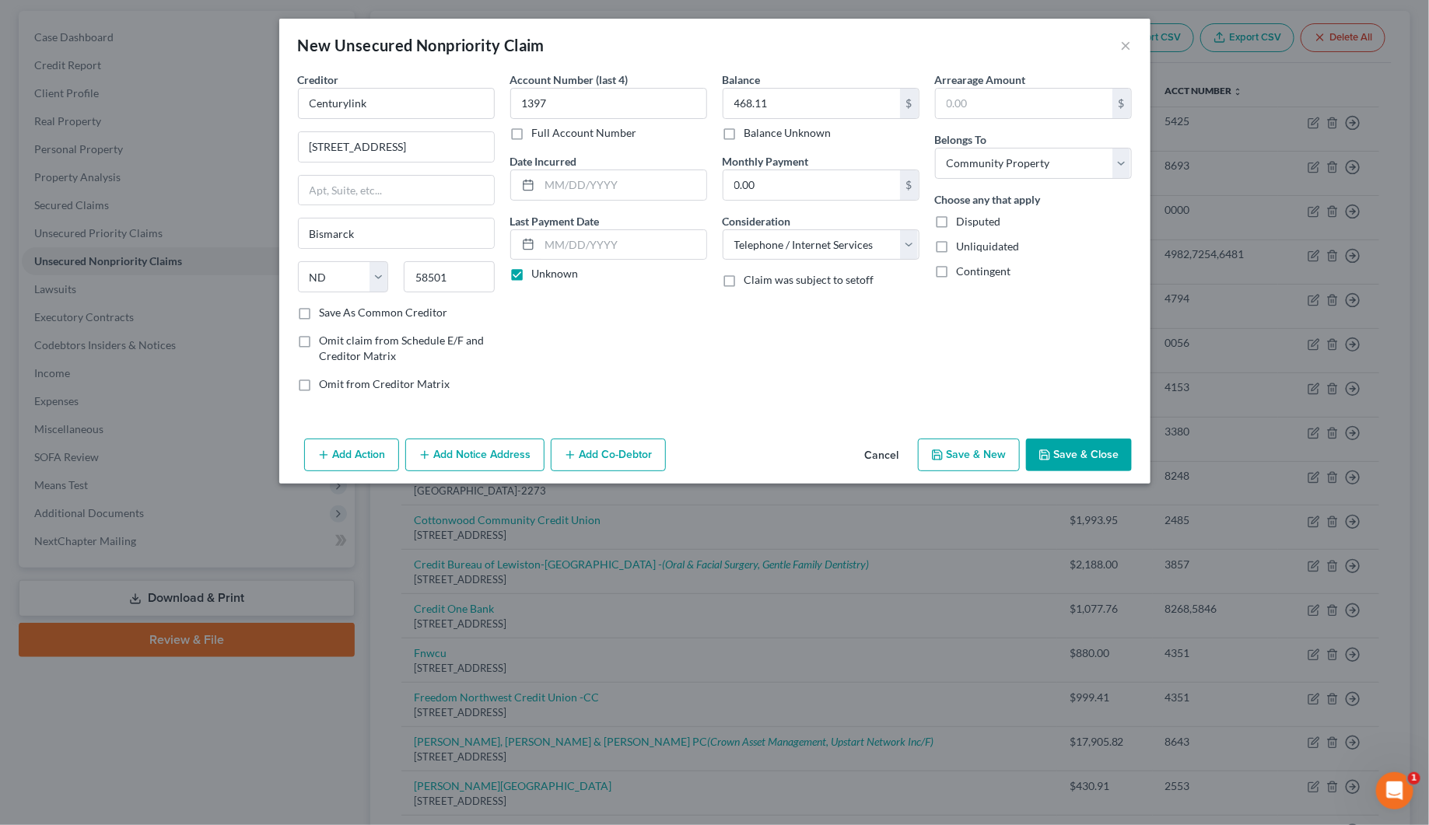
click at [1076, 457] on button "Save & Close" at bounding box center [1079, 455] width 106 height 33
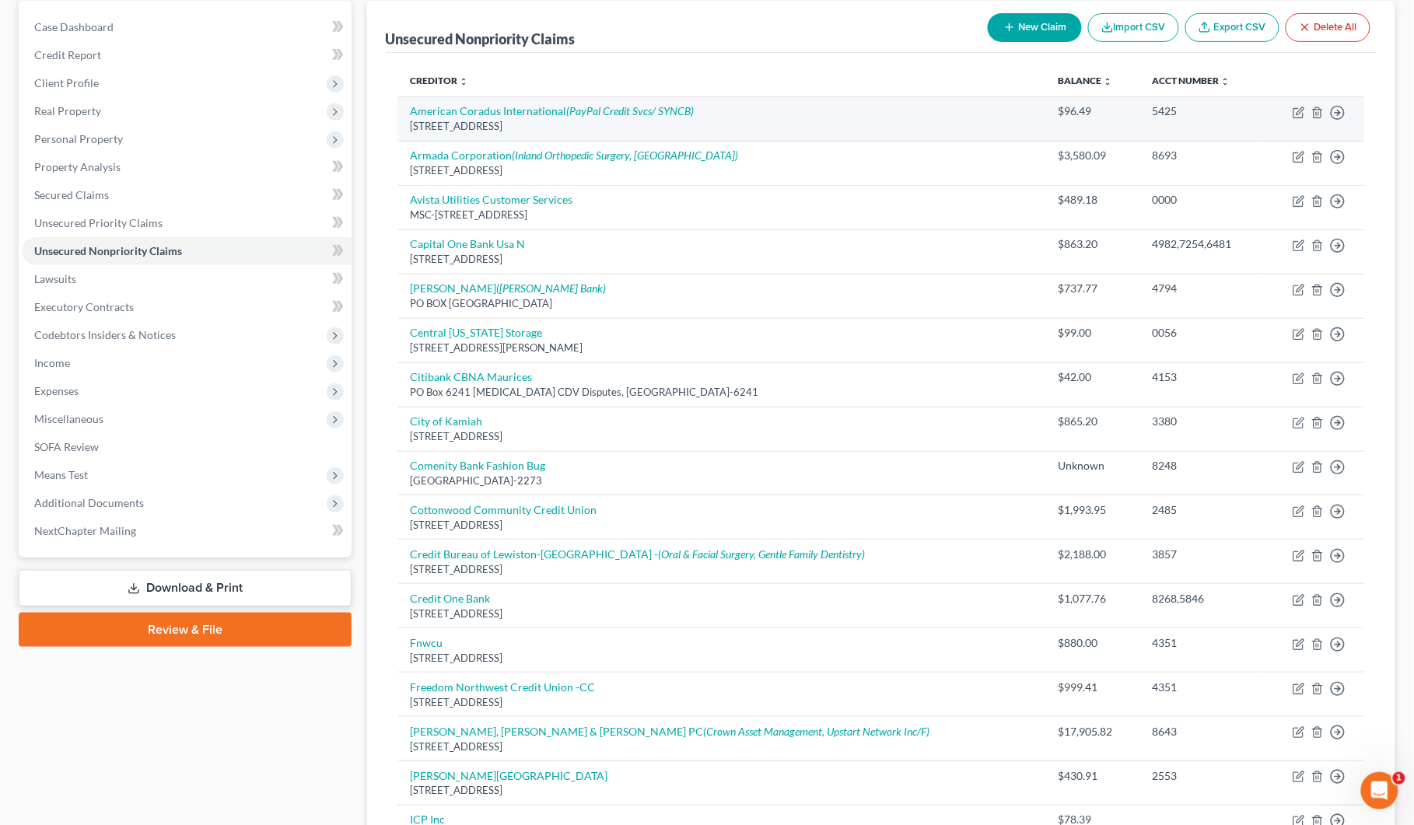
scroll to position [0, 0]
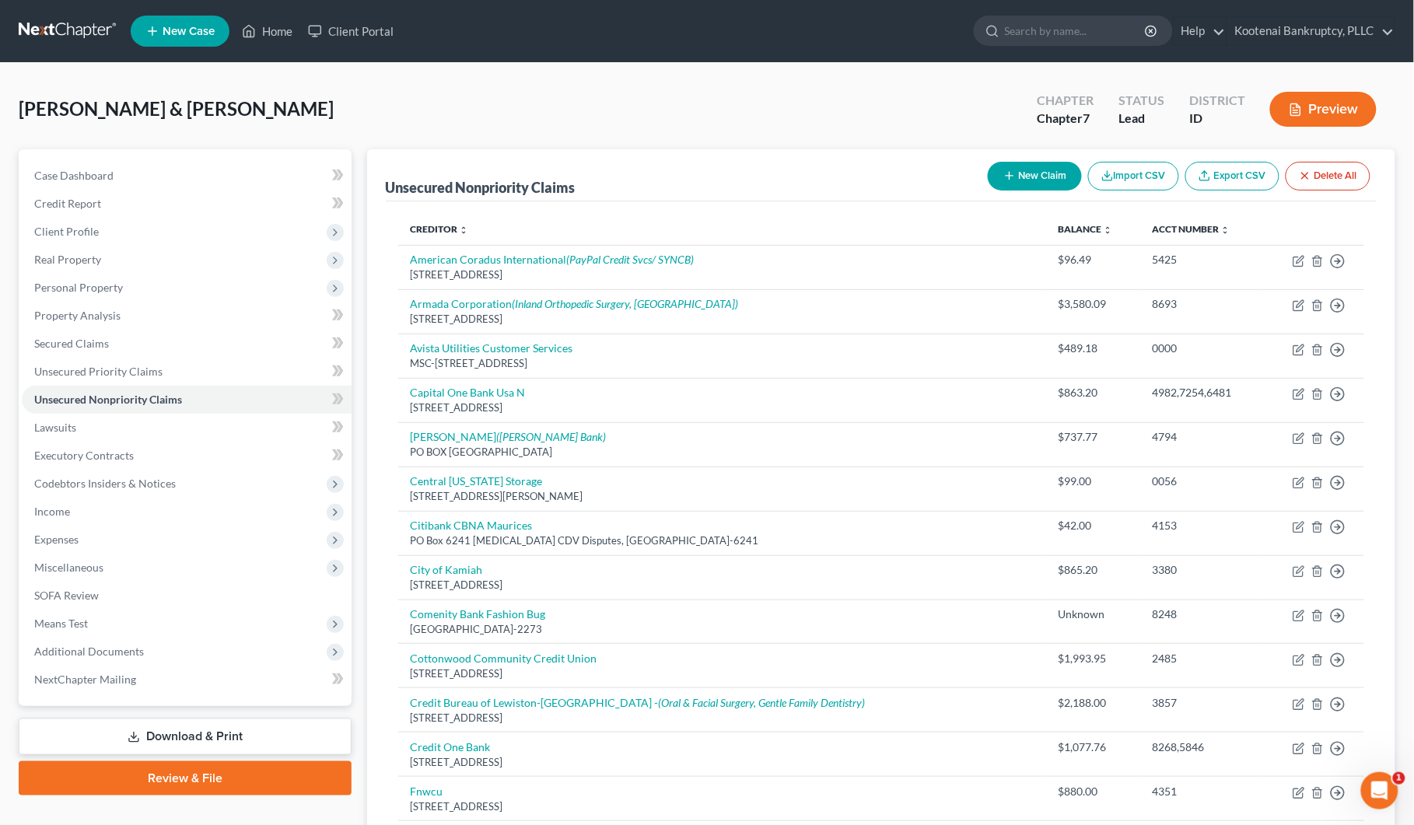
click at [1024, 165] on button "New Claim" at bounding box center [1035, 176] width 94 height 29
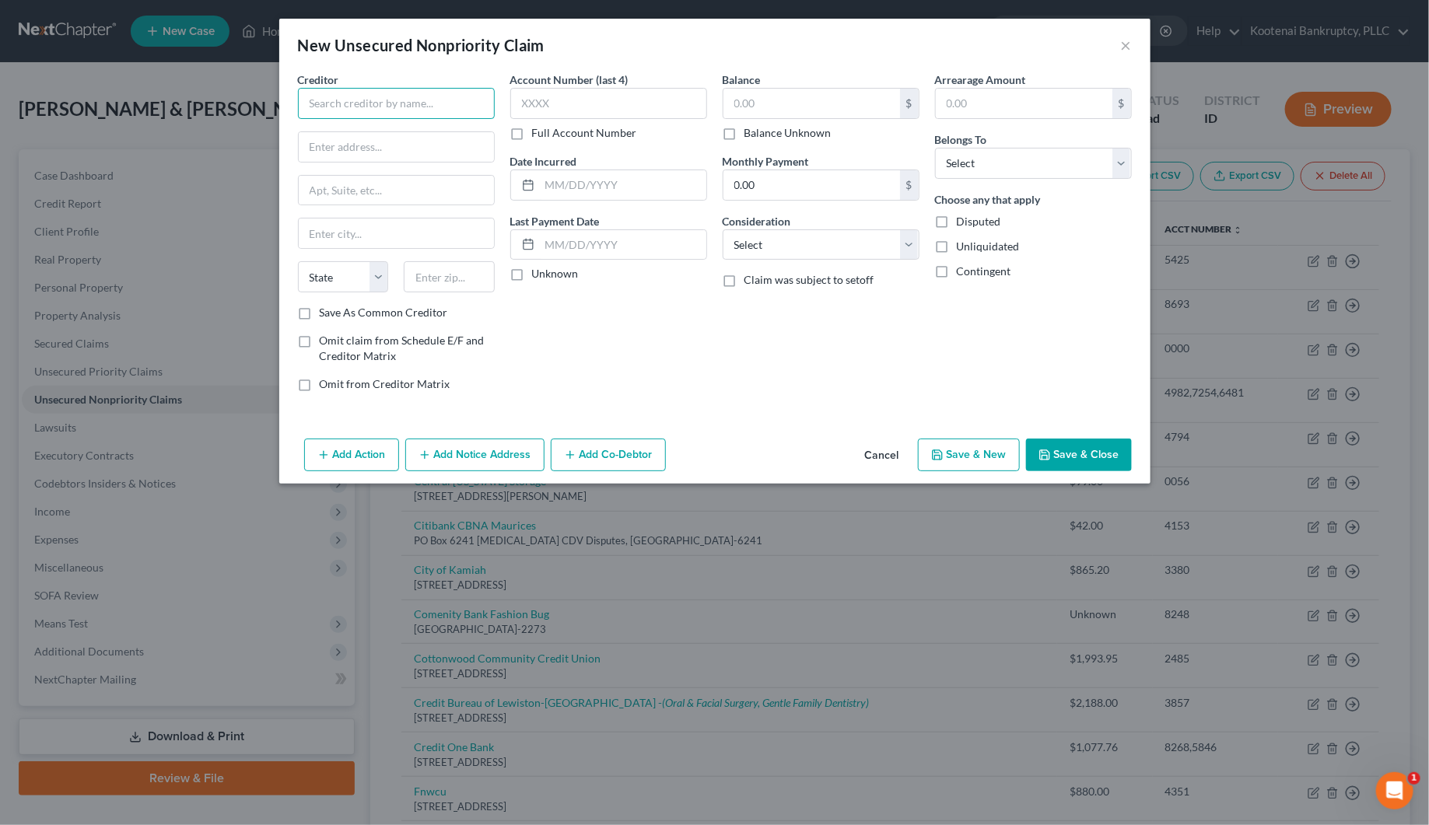
click at [335, 99] on input "text" at bounding box center [396, 103] width 197 height 31
type input "Magistrate Court [GEOGRAPHIC_DATA]"
click at [441, 281] on input "text" at bounding box center [449, 276] width 91 height 31
type input "83543"
type input "Nezperce"
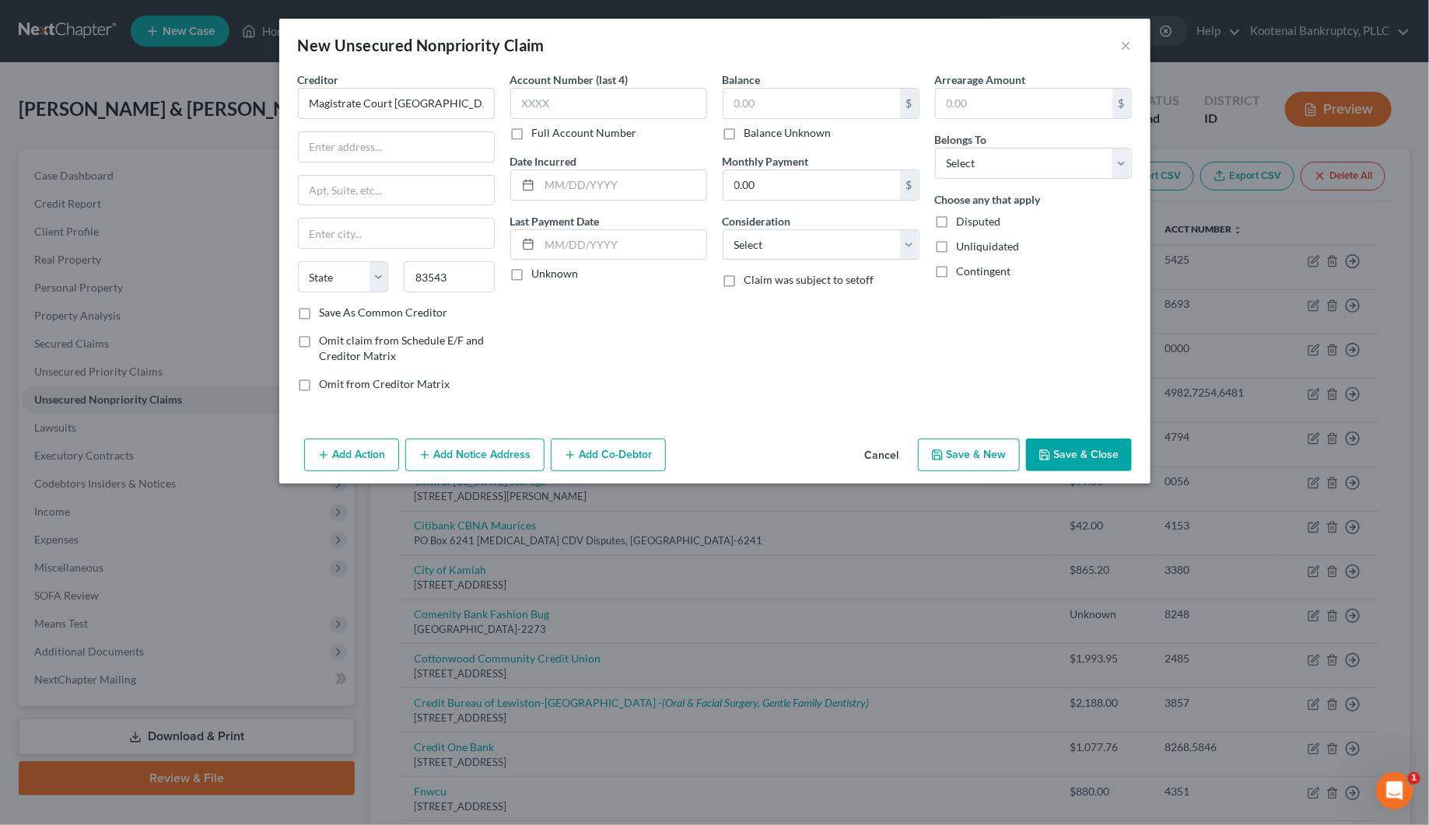
select select "13"
click at [574, 355] on div "Account Number (last 4) Full Account Number Date Incurred Last Payment Date Unk…" at bounding box center [608, 238] width 212 height 333
drag, startPoint x: 519, startPoint y: 278, endPoint x: 564, endPoint y: 268, distance: 46.1
click at [532, 276] on label "Unknown" at bounding box center [555, 274] width 47 height 16
click at [538, 276] on input "Unknown" at bounding box center [543, 271] width 10 height 10
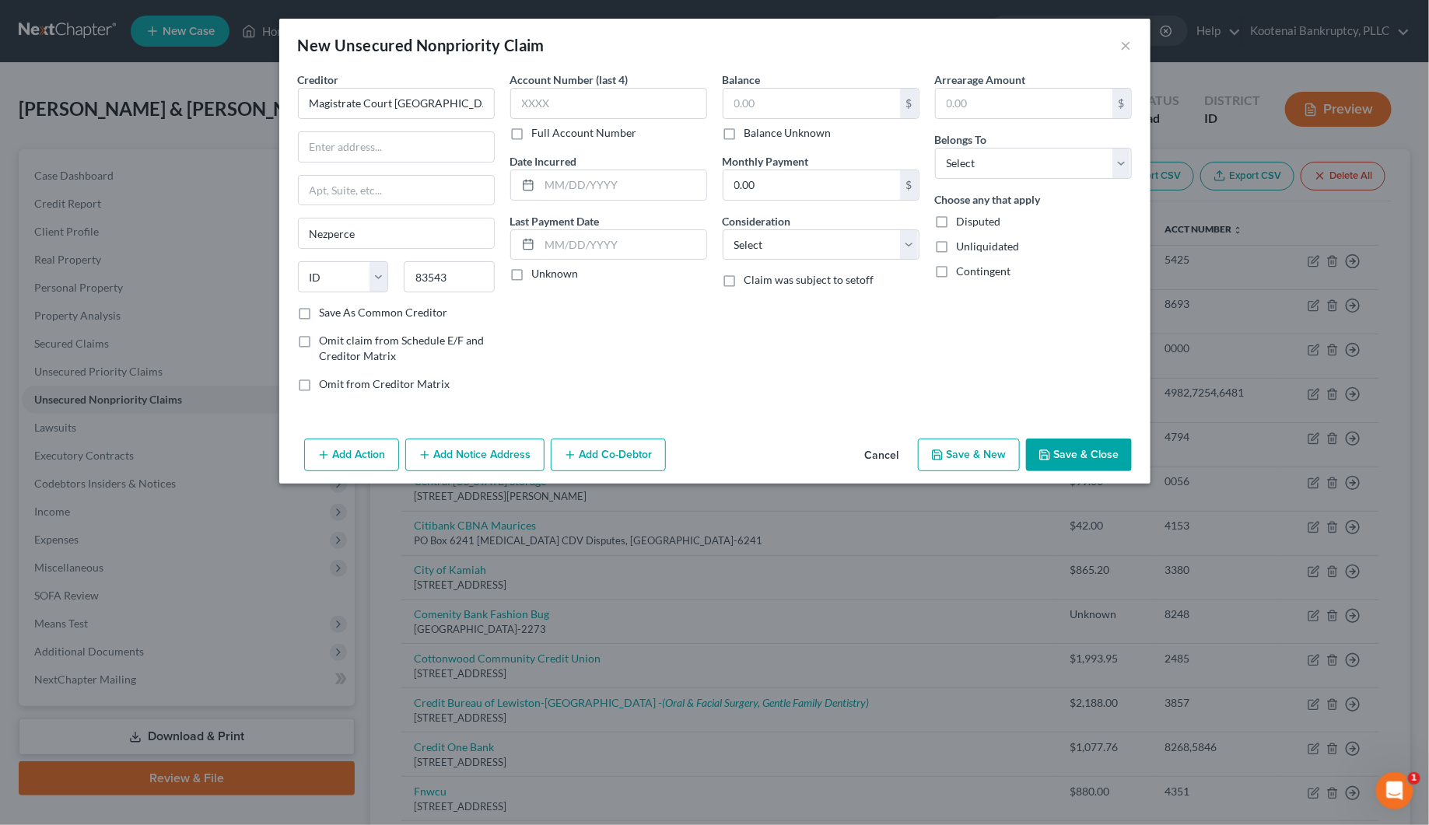
checkbox input "true"
drag, startPoint x: 749, startPoint y: 250, endPoint x: 751, endPoint y: 258, distance: 8.9
click at [751, 257] on select "Select Cable / Satellite Services Collection Agency Credit Card Debt Debt Couns…" at bounding box center [820, 244] width 197 height 31
select select "14"
click at [722, 229] on select "Select Cable / Satellite Services Collection Agency Credit Card Debt Debt Couns…" at bounding box center [820, 244] width 197 height 31
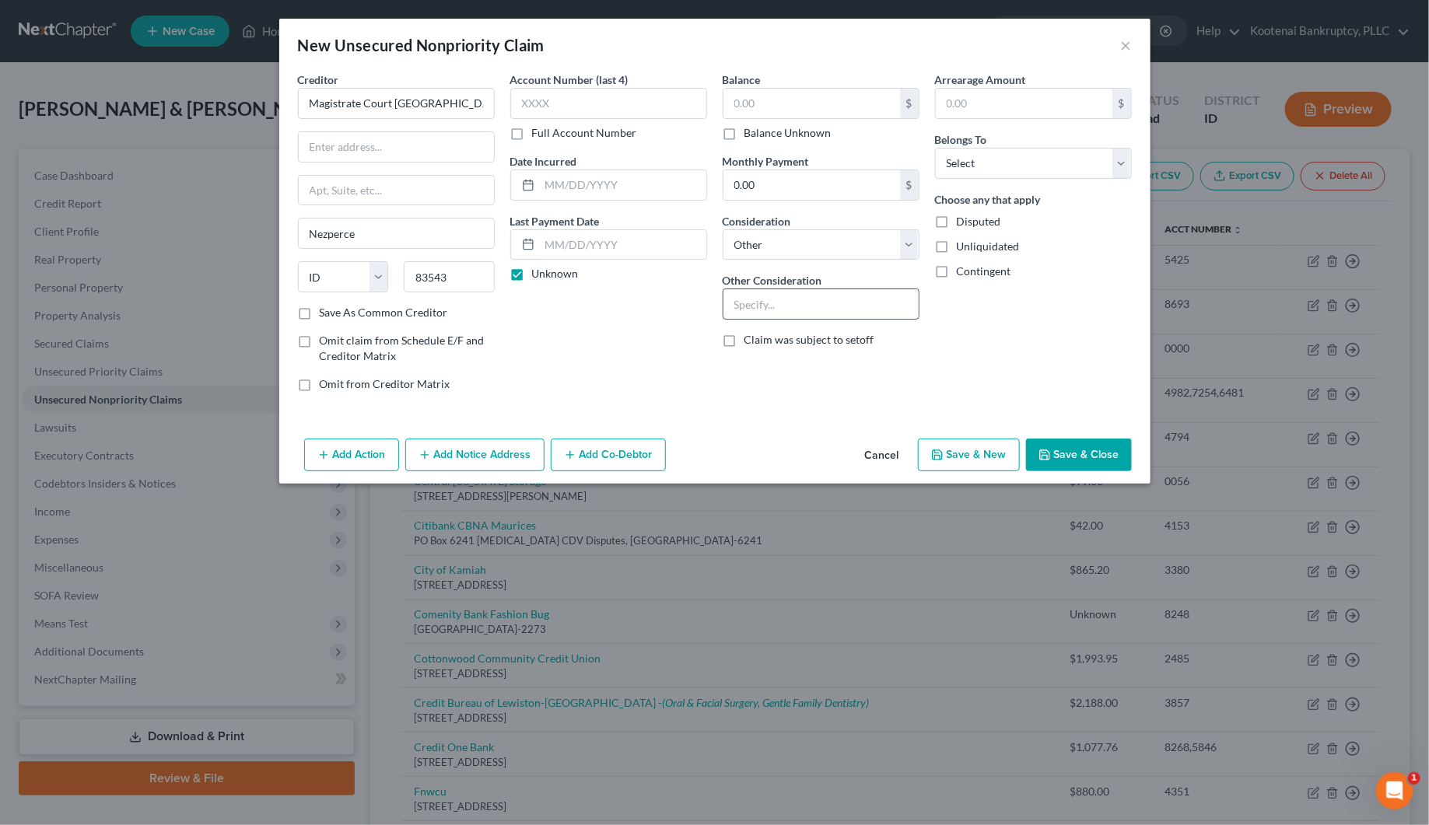
click at [733, 305] on input "text" at bounding box center [820, 304] width 195 height 30
type input "fines"
click at [978, 172] on select "Select Debtor 1 Only Debtor 2 Only Debtor 1 And Debtor 2 Only At Least One Of T…" at bounding box center [1033, 163] width 197 height 31
select select "4"
click at [935, 148] on select "Select Debtor 1 Only Debtor 2 Only Debtor 1 And Debtor 2 Only At Least One Of T…" at bounding box center [1033, 163] width 197 height 31
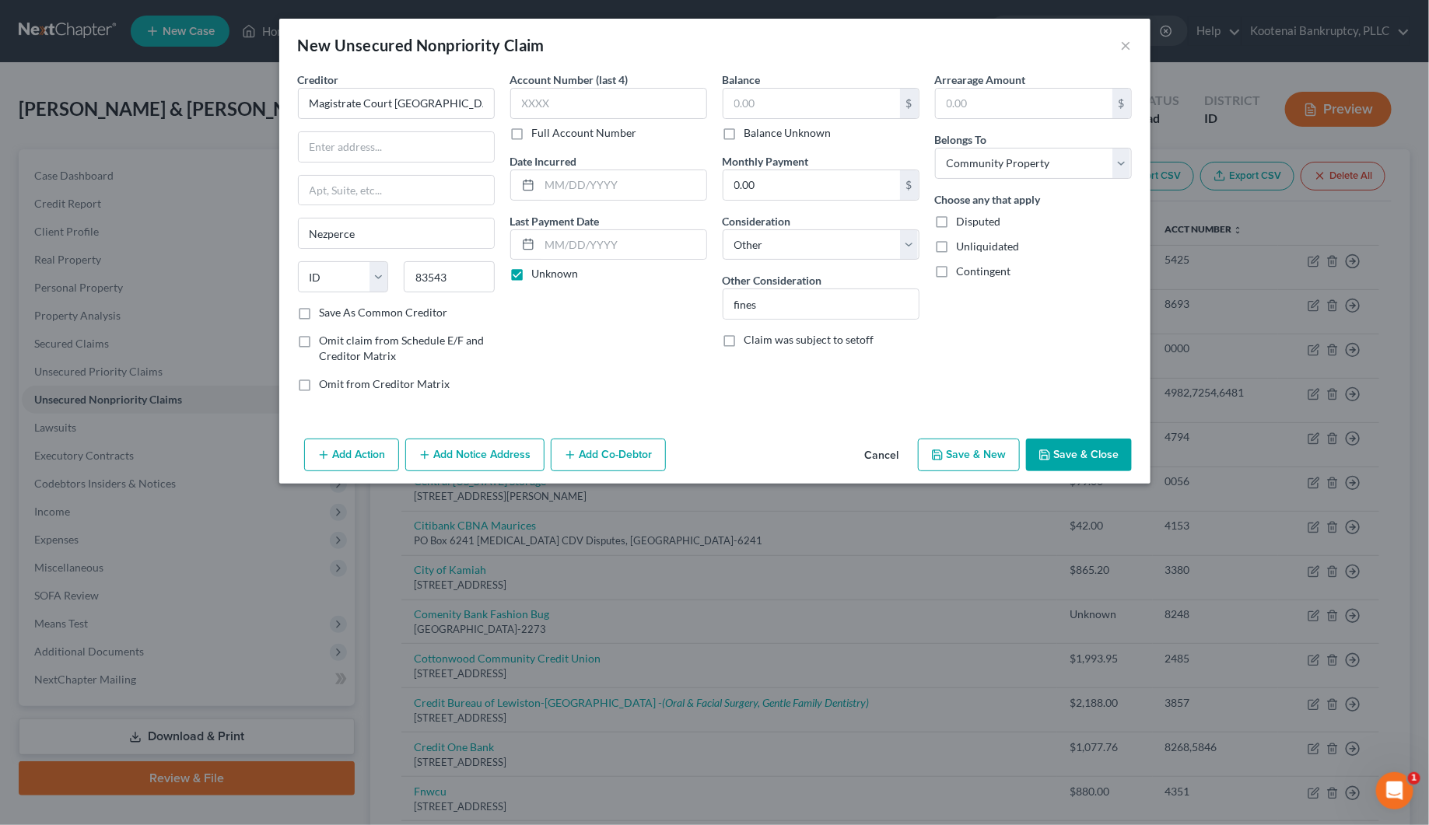
click at [744, 136] on label "Balance Unknown" at bounding box center [787, 133] width 87 height 16
click at [750, 135] on input "Balance Unknown" at bounding box center [755, 130] width 10 height 10
checkbox input "true"
type input "0.00"
click at [1087, 467] on button "Save & Close" at bounding box center [1079, 455] width 106 height 33
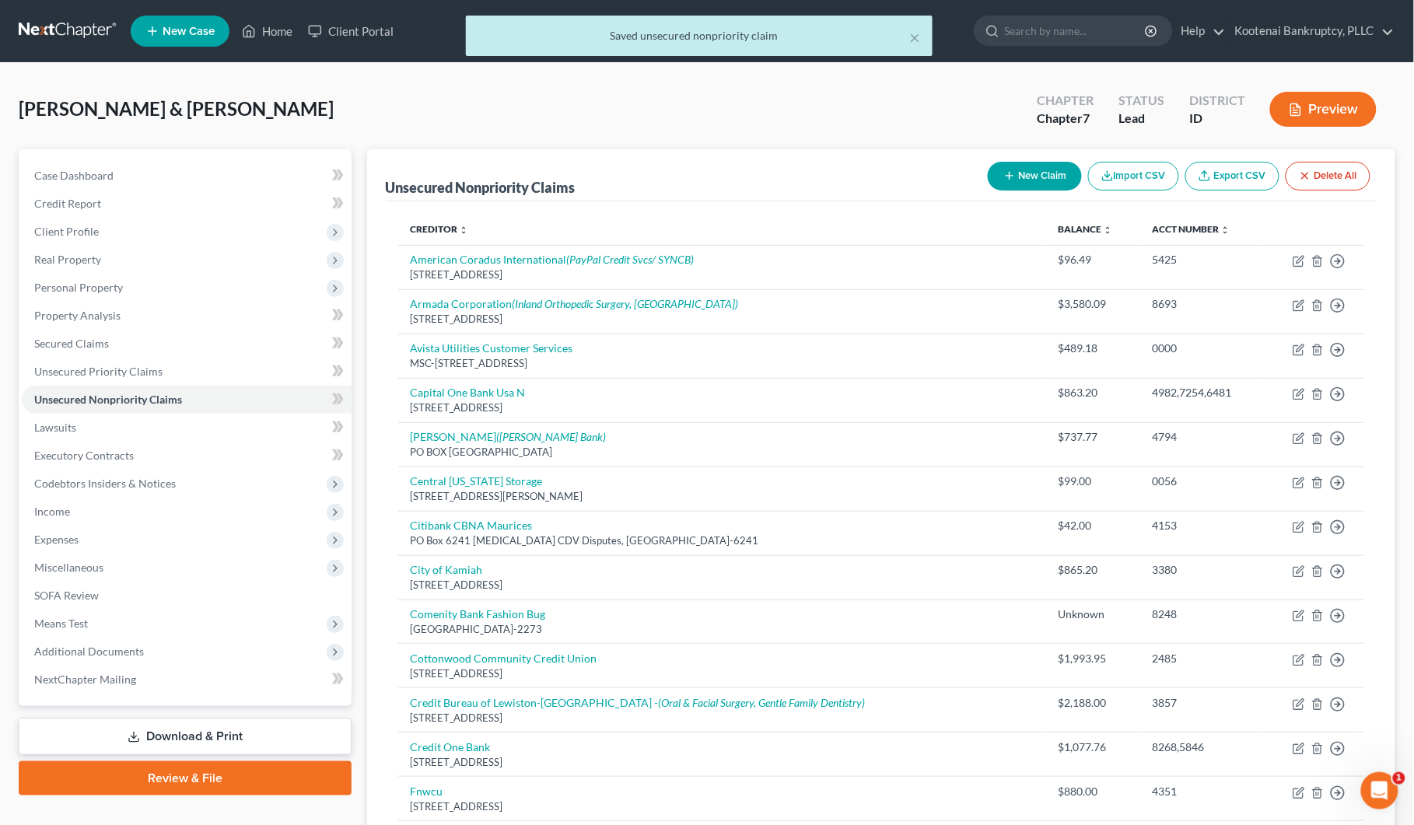
click at [1039, 166] on button "New Claim" at bounding box center [1035, 176] width 94 height 29
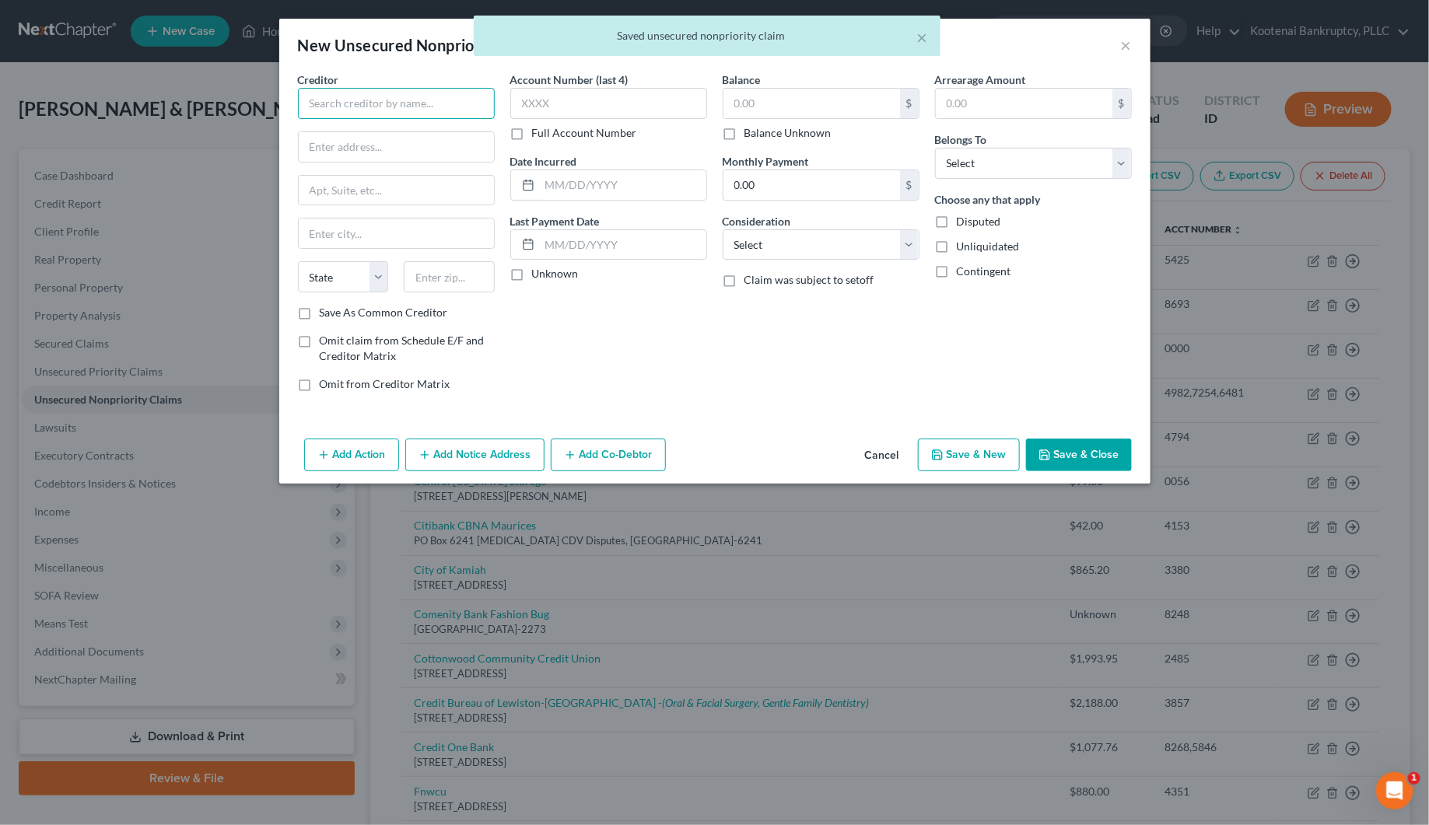
click at [308, 103] on input "text" at bounding box center [396, 103] width 197 height 31
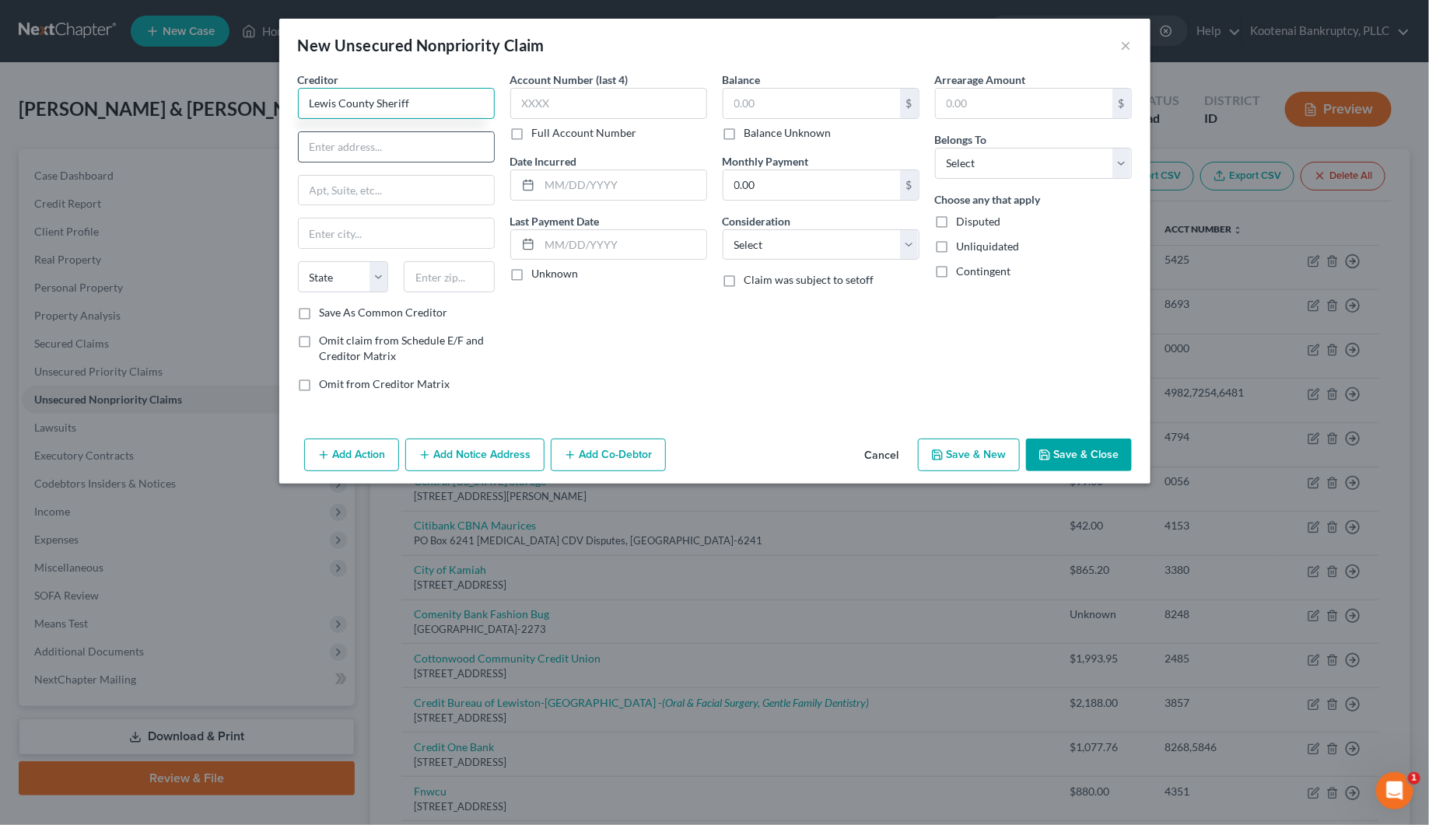
type input "Lewis County Sheriff"
click at [356, 144] on input "text" at bounding box center [396, 147] width 195 height 30
type input "[STREET_ADDRESS]"
click at [354, 197] on input "text" at bounding box center [396, 191] width 195 height 30
type input "#5"
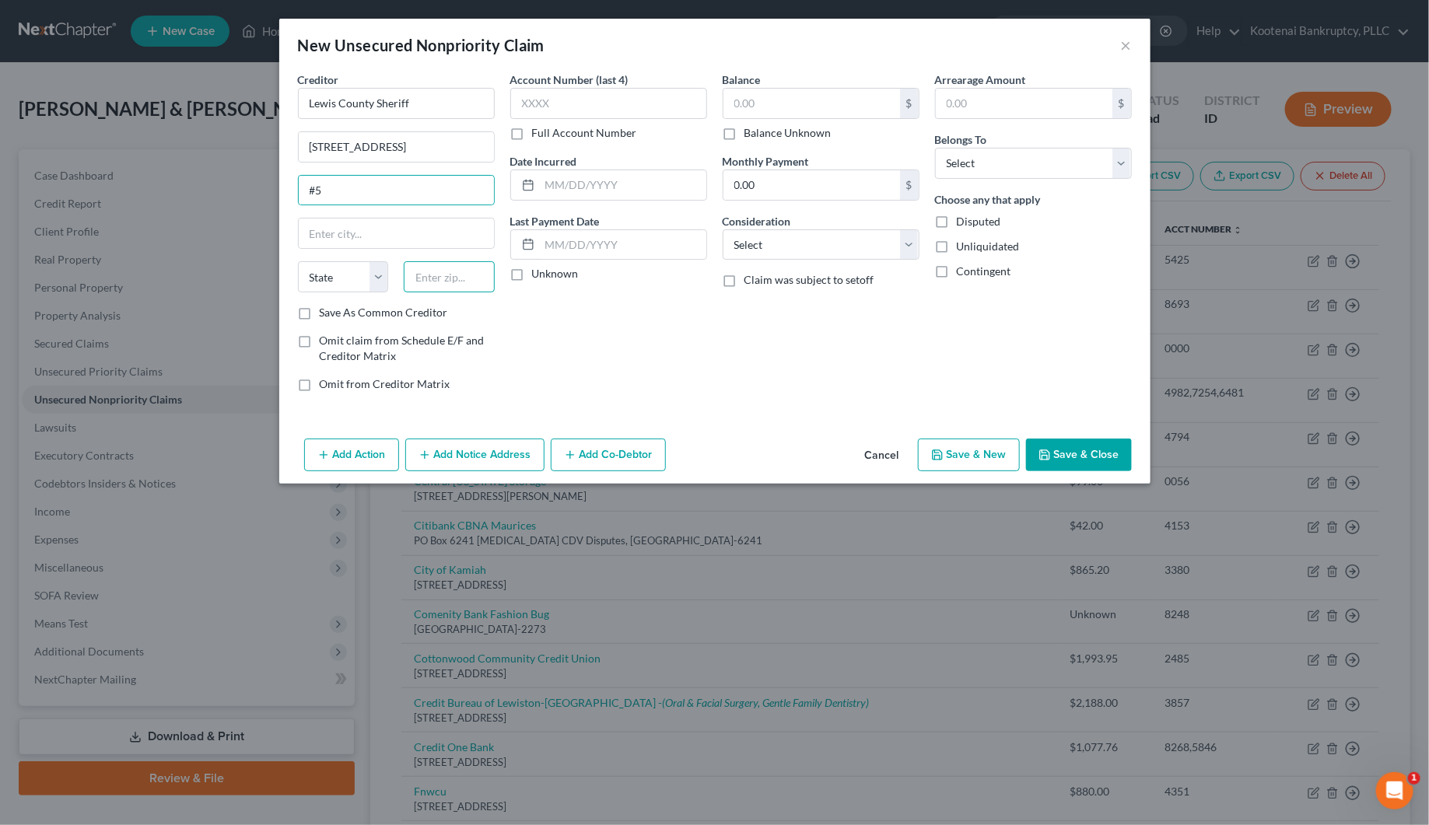
click at [436, 274] on input "text" at bounding box center [449, 276] width 91 height 31
type input "83543"
type input "Nezperce"
select select "13"
click at [532, 278] on label "Unknown" at bounding box center [555, 274] width 47 height 16
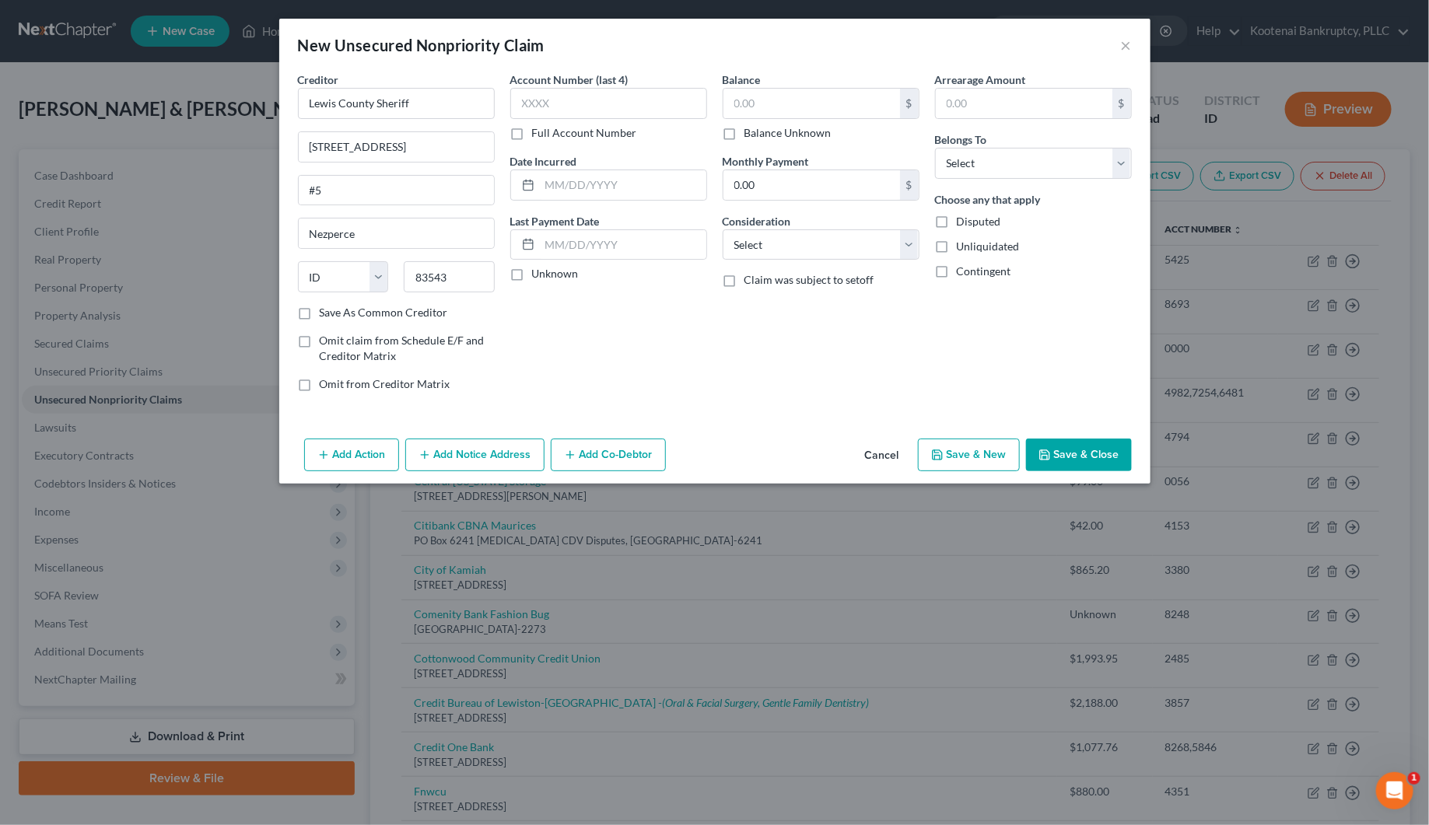
click at [538, 276] on input "Unknown" at bounding box center [543, 271] width 10 height 10
checkbox input "true"
drag, startPoint x: 735, startPoint y: 133, endPoint x: 757, endPoint y: 164, distance: 38.0
click at [744, 134] on label "Balance Unknown" at bounding box center [787, 133] width 87 height 16
click at [750, 134] on input "Balance Unknown" at bounding box center [755, 130] width 10 height 10
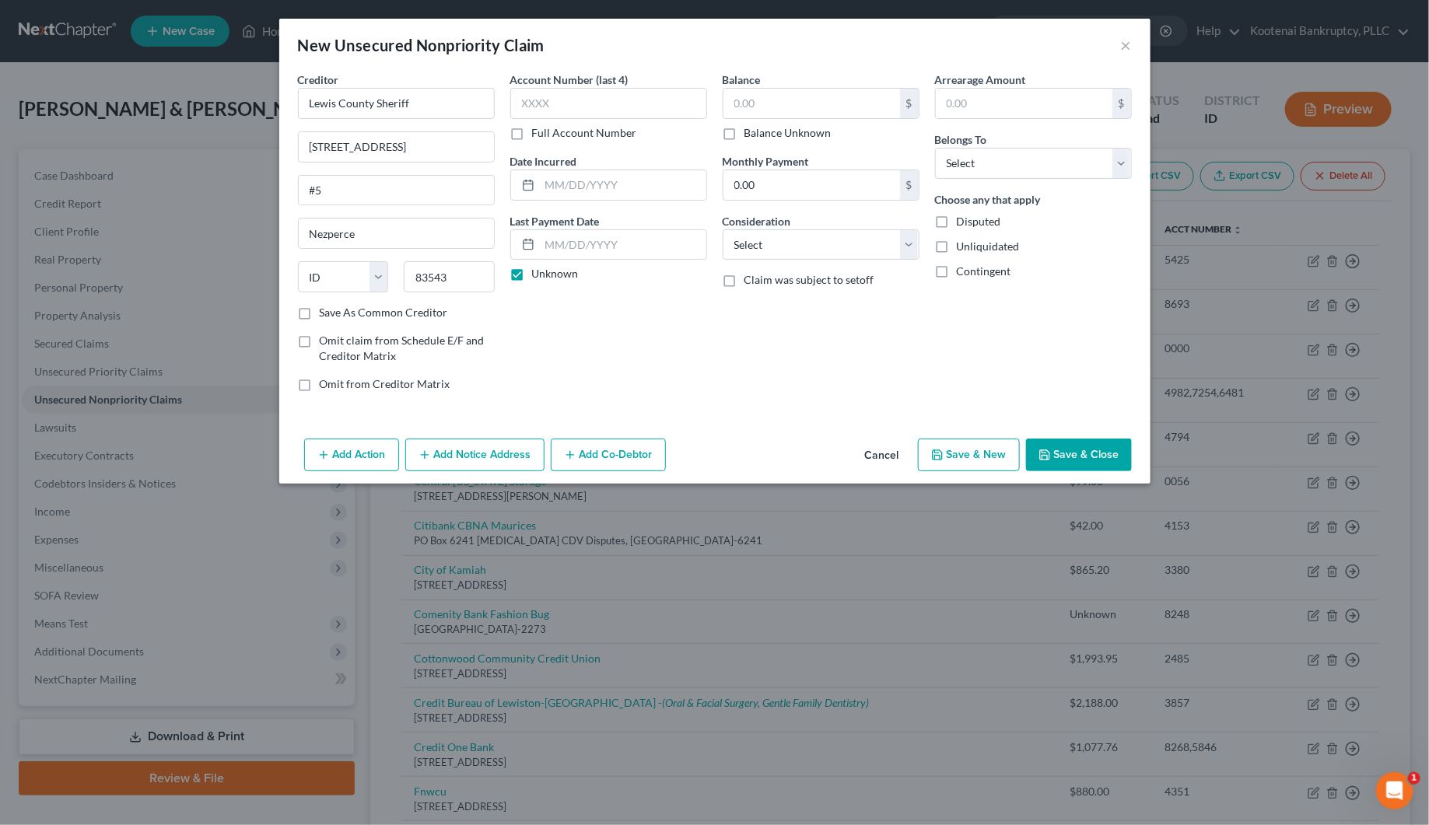
checkbox input "true"
type input "0.00"
click at [785, 250] on select "Select Cable / Satellite Services Collection Agency Credit Card Debt Debt Couns…" at bounding box center [820, 244] width 197 height 31
select select "14"
click at [722, 229] on select "Select Cable / Satellite Services Collection Agency Credit Card Debt Debt Couns…" at bounding box center [820, 244] width 197 height 31
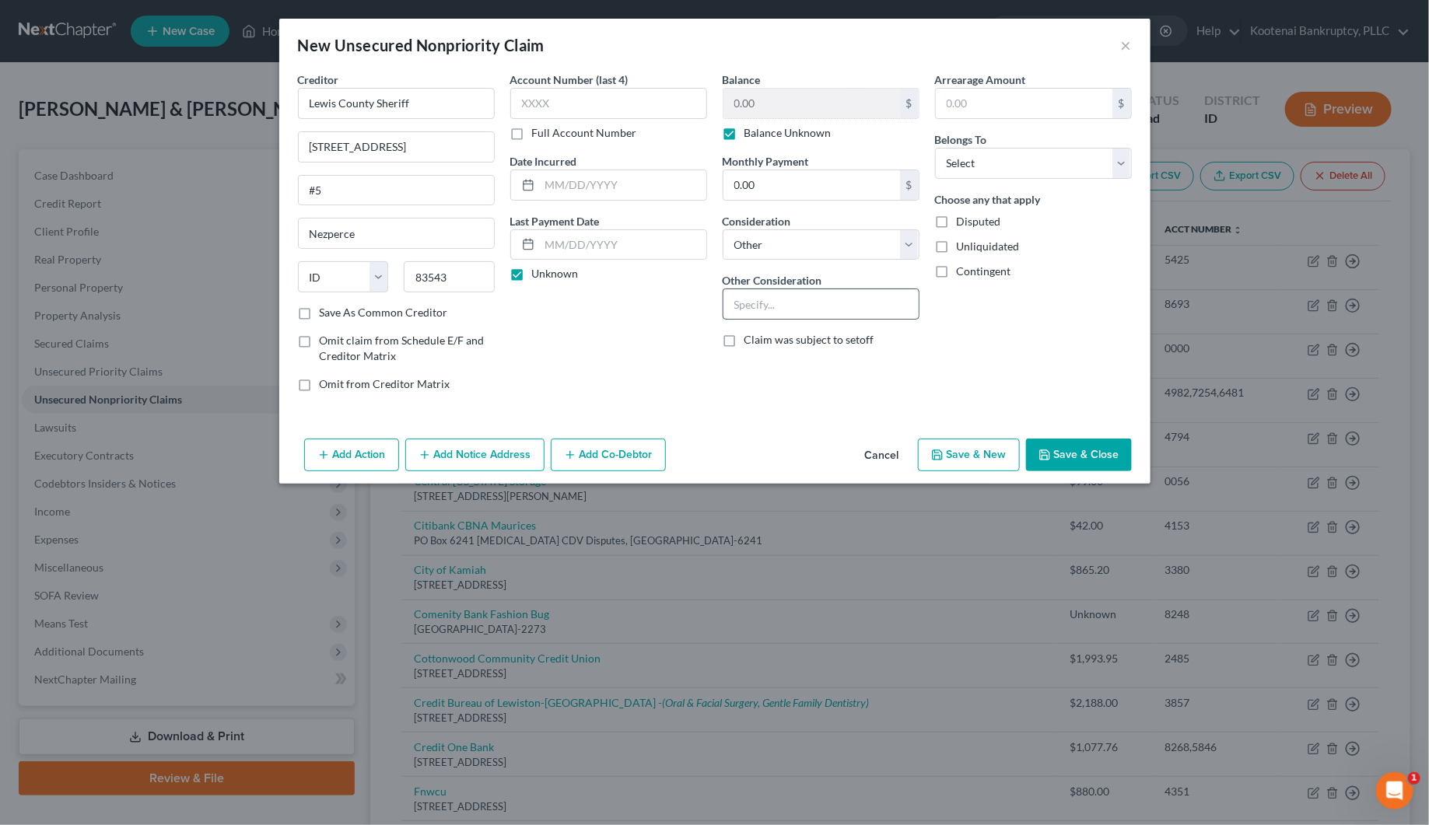
click at [729, 306] on input "text" at bounding box center [820, 304] width 195 height 30
type input "Fines and fee"
drag, startPoint x: 964, startPoint y: 156, endPoint x: 971, endPoint y: 177, distance: 21.9
click at [965, 161] on select "Select Debtor 1 Only Debtor 2 Only Debtor 1 And Debtor 2 Only At Least One Of T…" at bounding box center [1033, 163] width 197 height 31
select select "4"
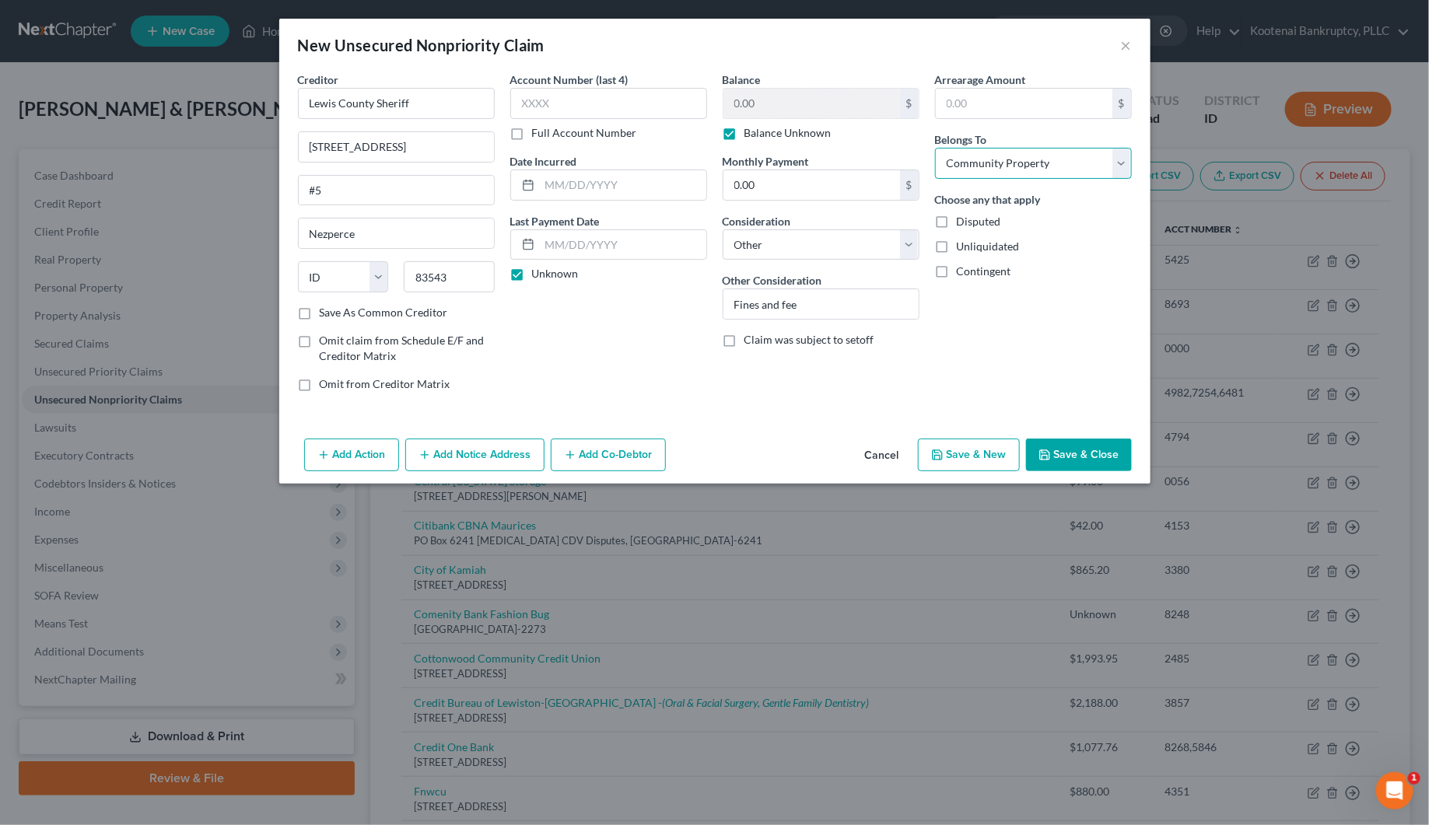
click at [935, 148] on select "Select Debtor 1 Only Debtor 2 Only Debtor 1 And Debtor 2 Only At Least One Of T…" at bounding box center [1033, 163] width 197 height 31
click at [1062, 463] on button "Save & Close" at bounding box center [1079, 455] width 106 height 33
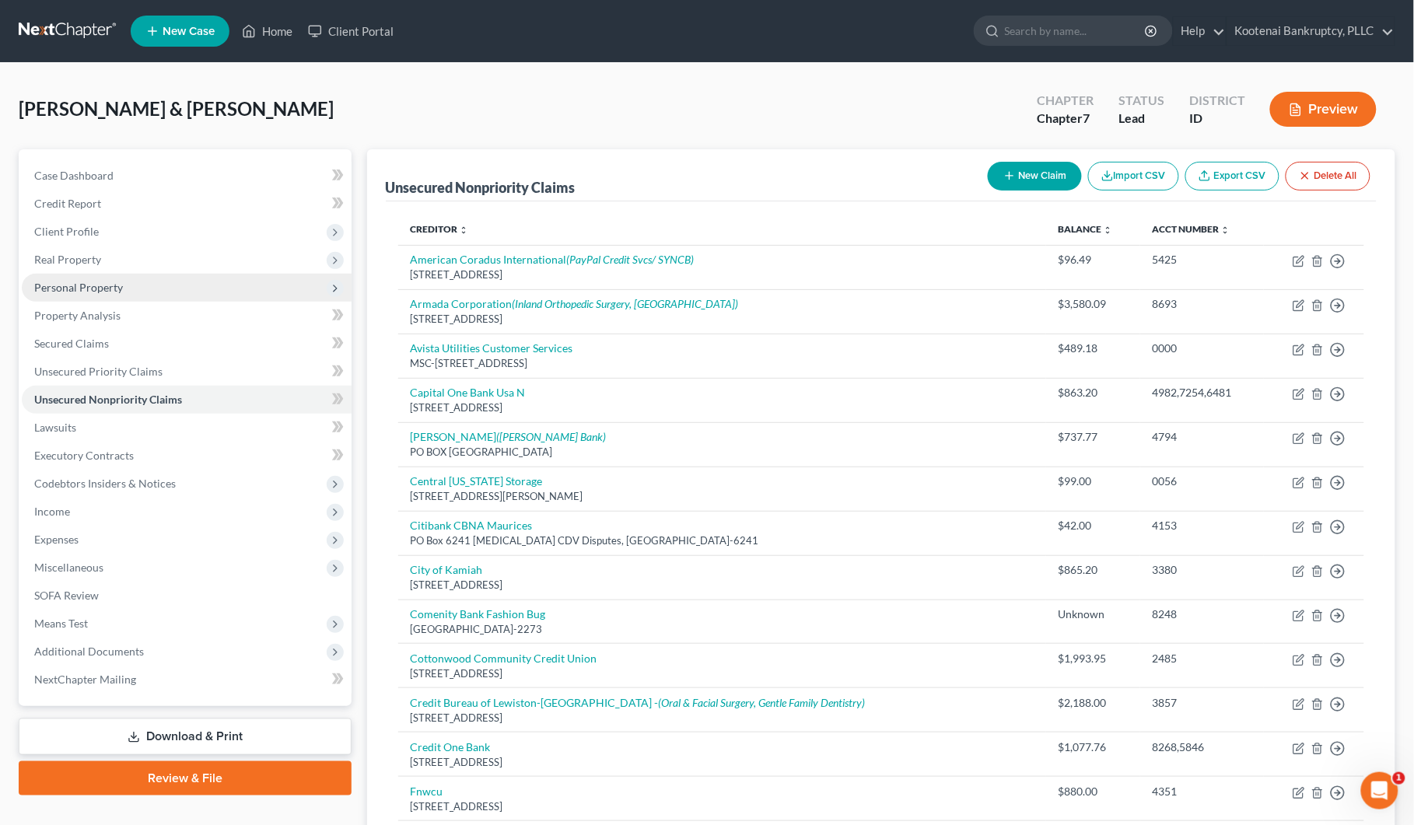
click at [110, 285] on span "Personal Property" at bounding box center [78, 287] width 89 height 13
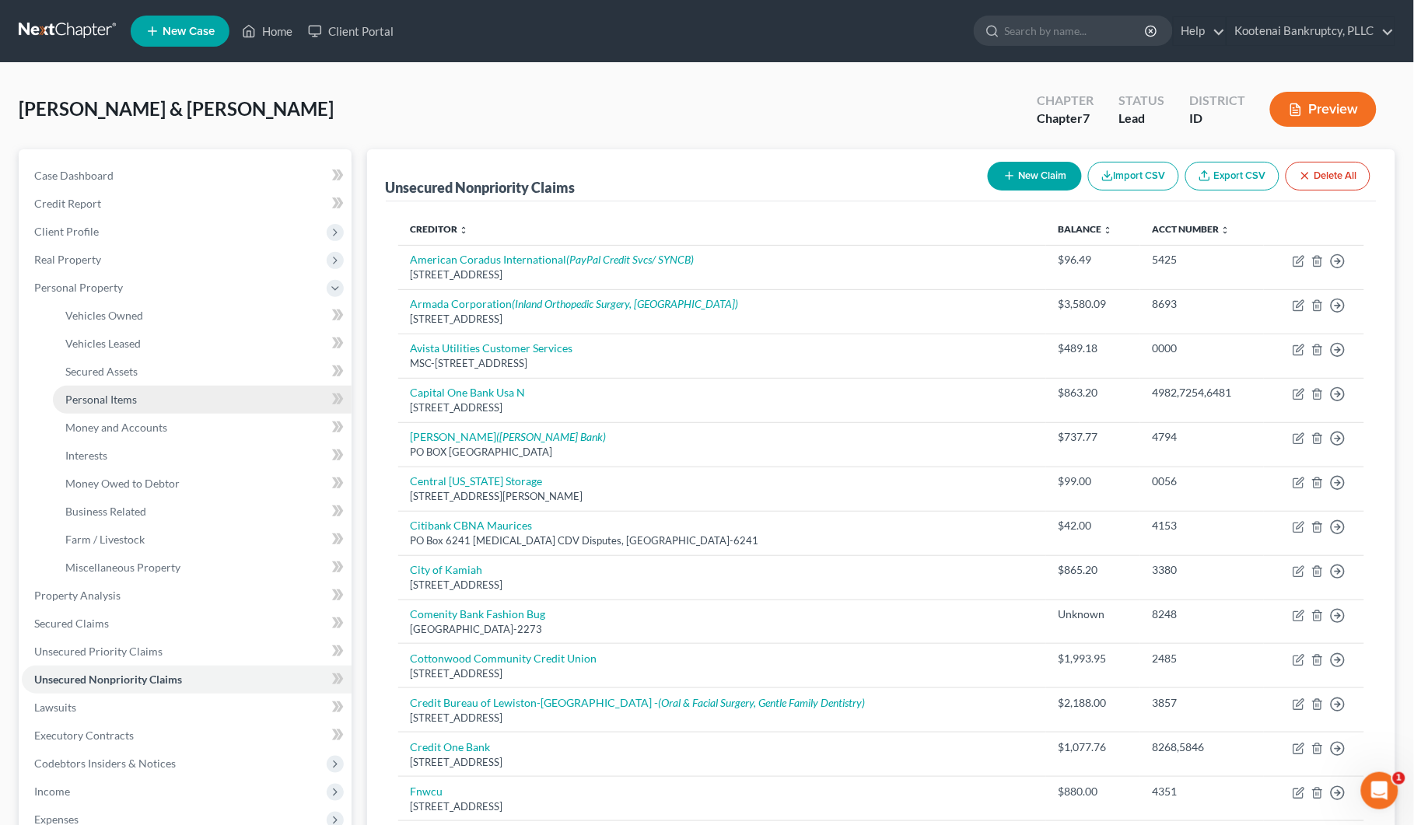
click at [113, 390] on link "Personal Items" at bounding box center [202, 400] width 299 height 28
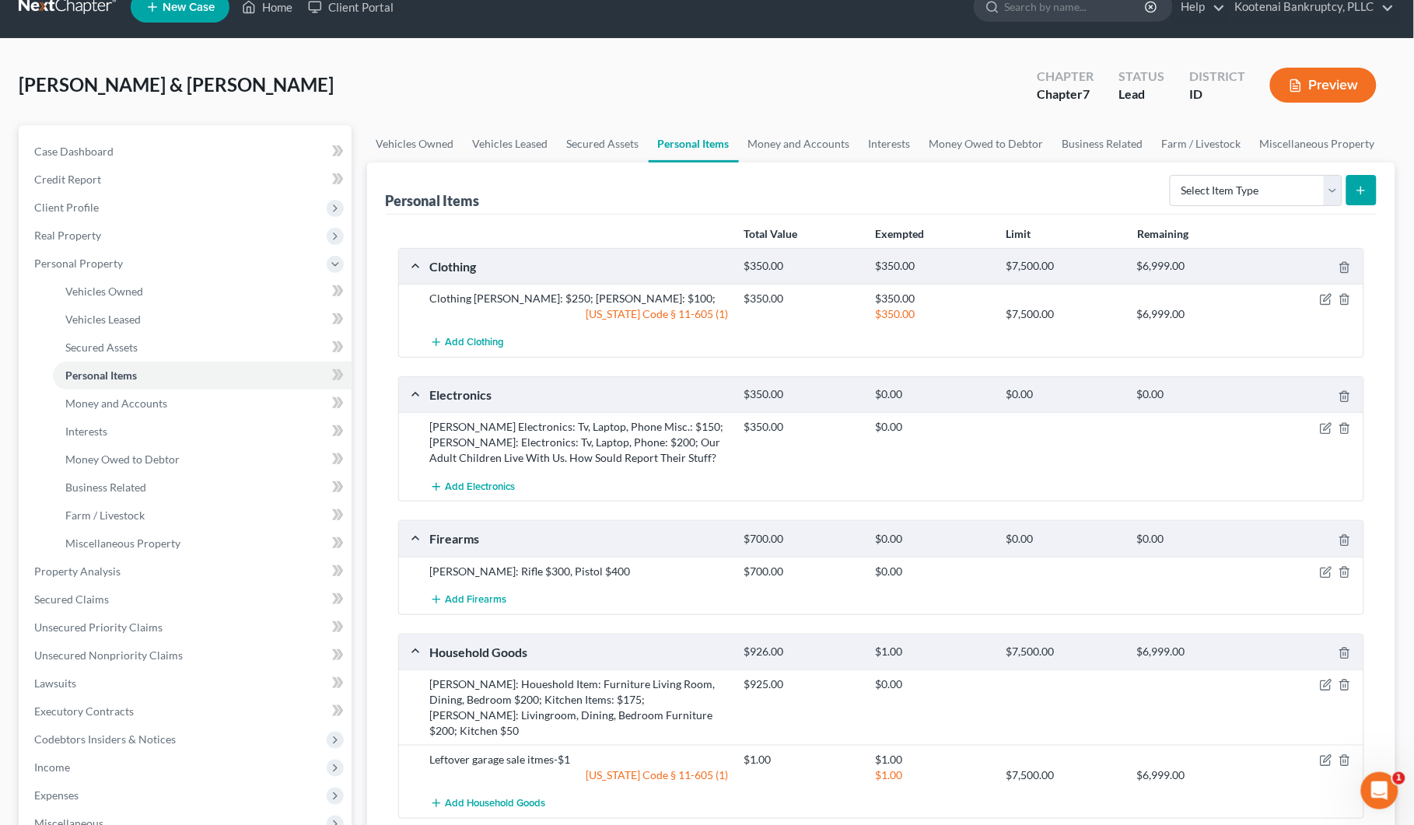
scroll to position [2, 0]
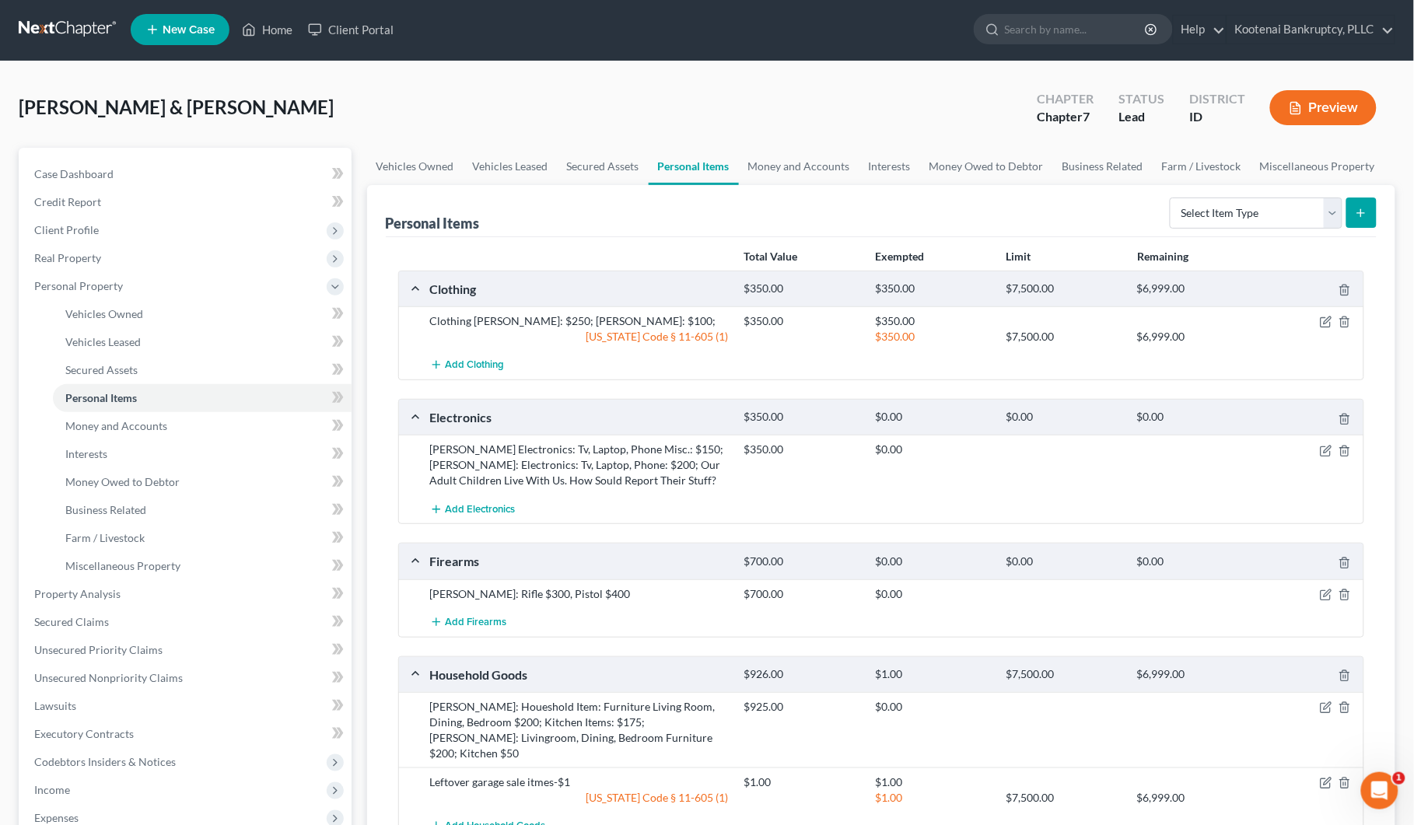
click at [1318, 103] on button "Preview" at bounding box center [1323, 107] width 107 height 35
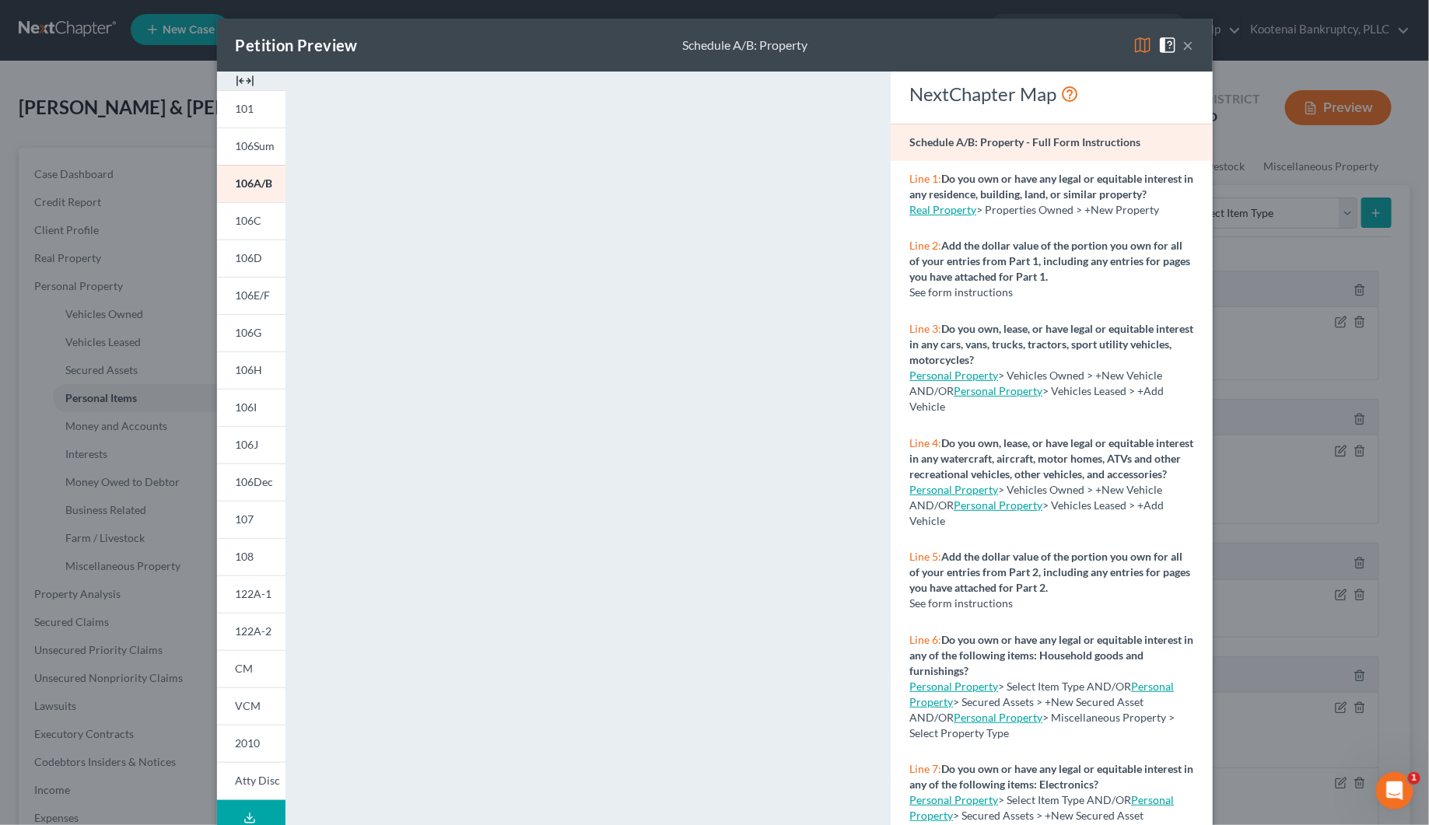
click at [1174, 44] on span at bounding box center [1170, 43] width 25 height 13
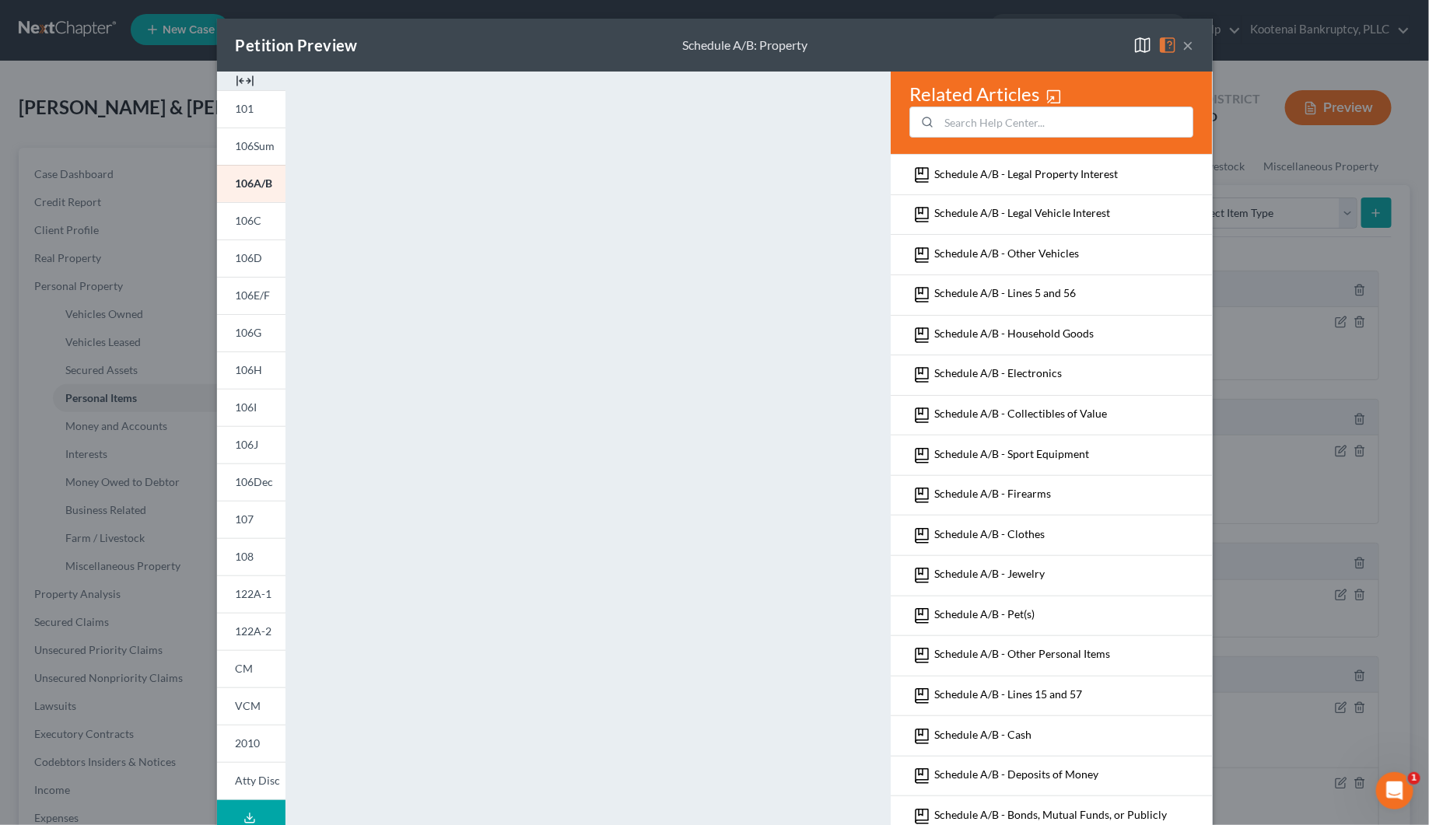
click at [1184, 44] on button "×" at bounding box center [1188, 45] width 11 height 19
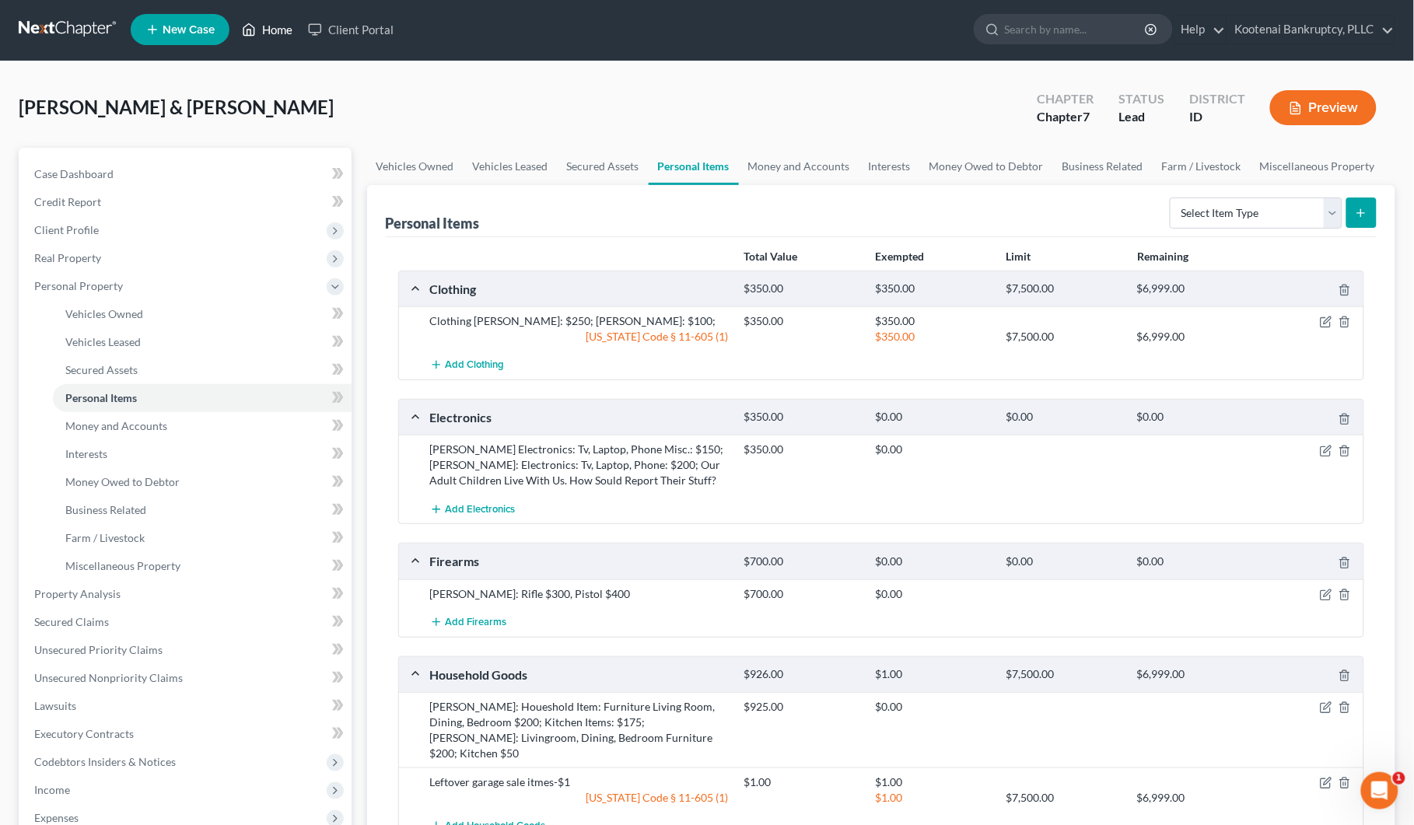
click at [277, 33] on link "Home" at bounding box center [267, 30] width 66 height 28
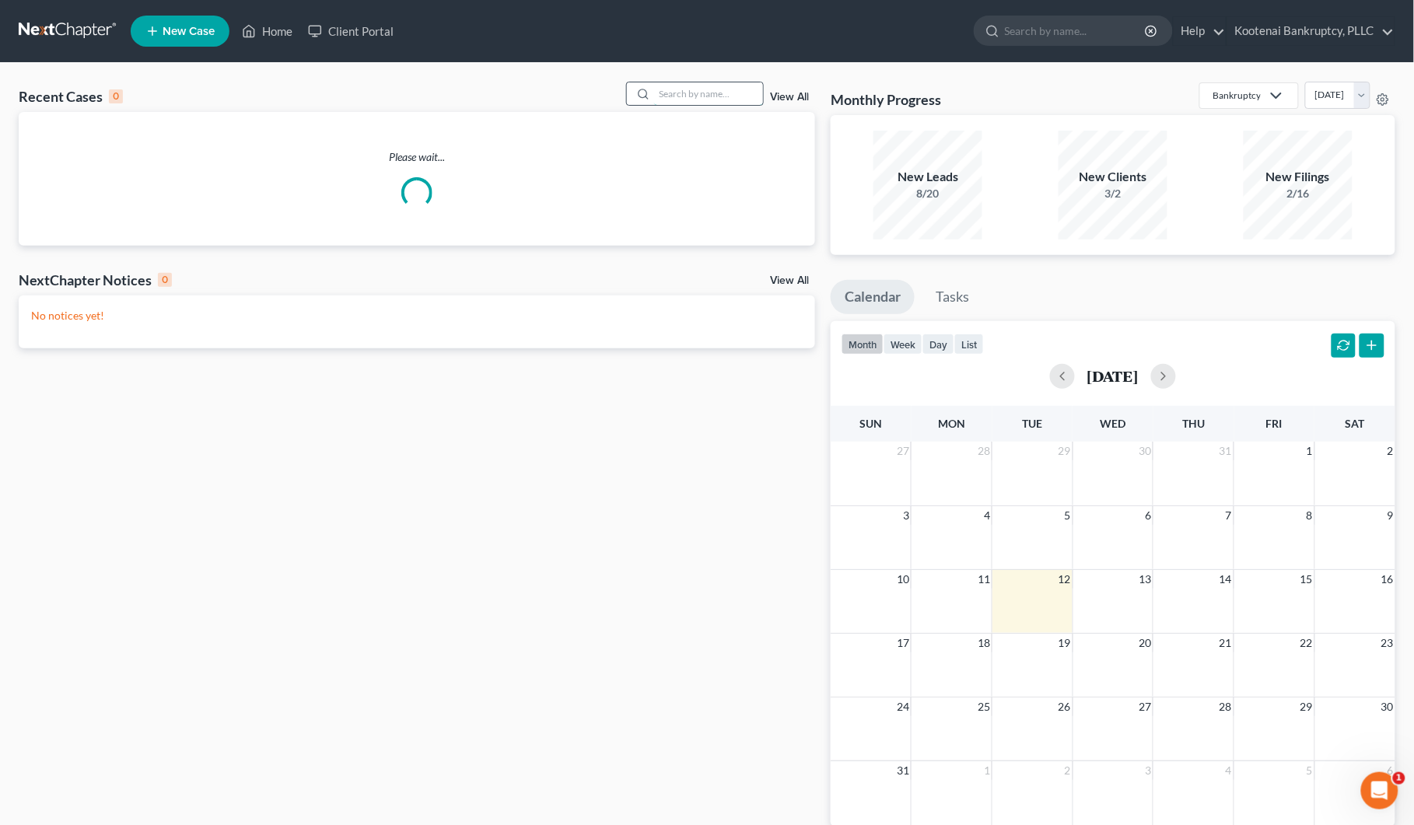
click at [684, 95] on input "search" at bounding box center [708, 93] width 109 height 23
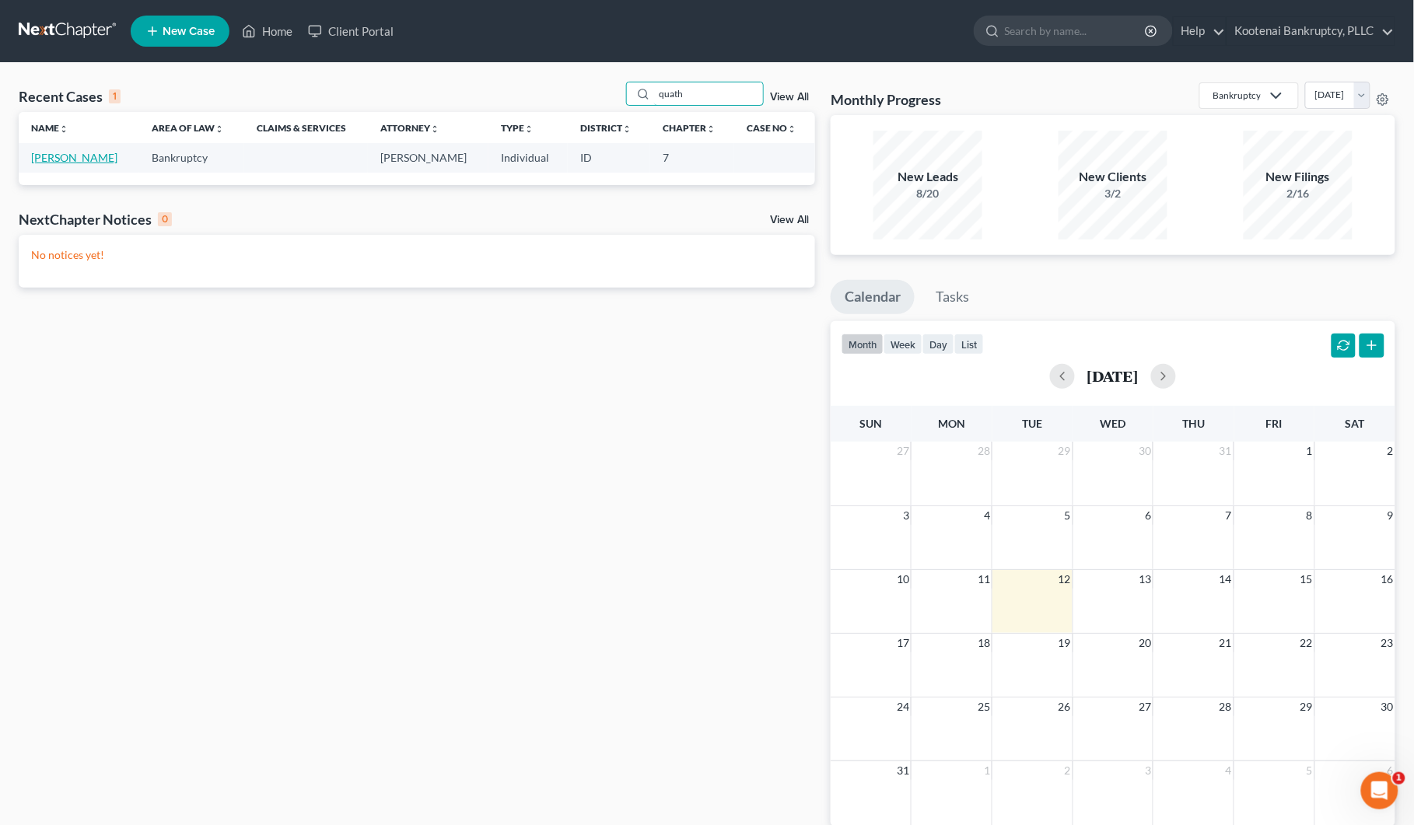
type input "quath"
click at [88, 156] on link "[PERSON_NAME]" at bounding box center [74, 157] width 86 height 13
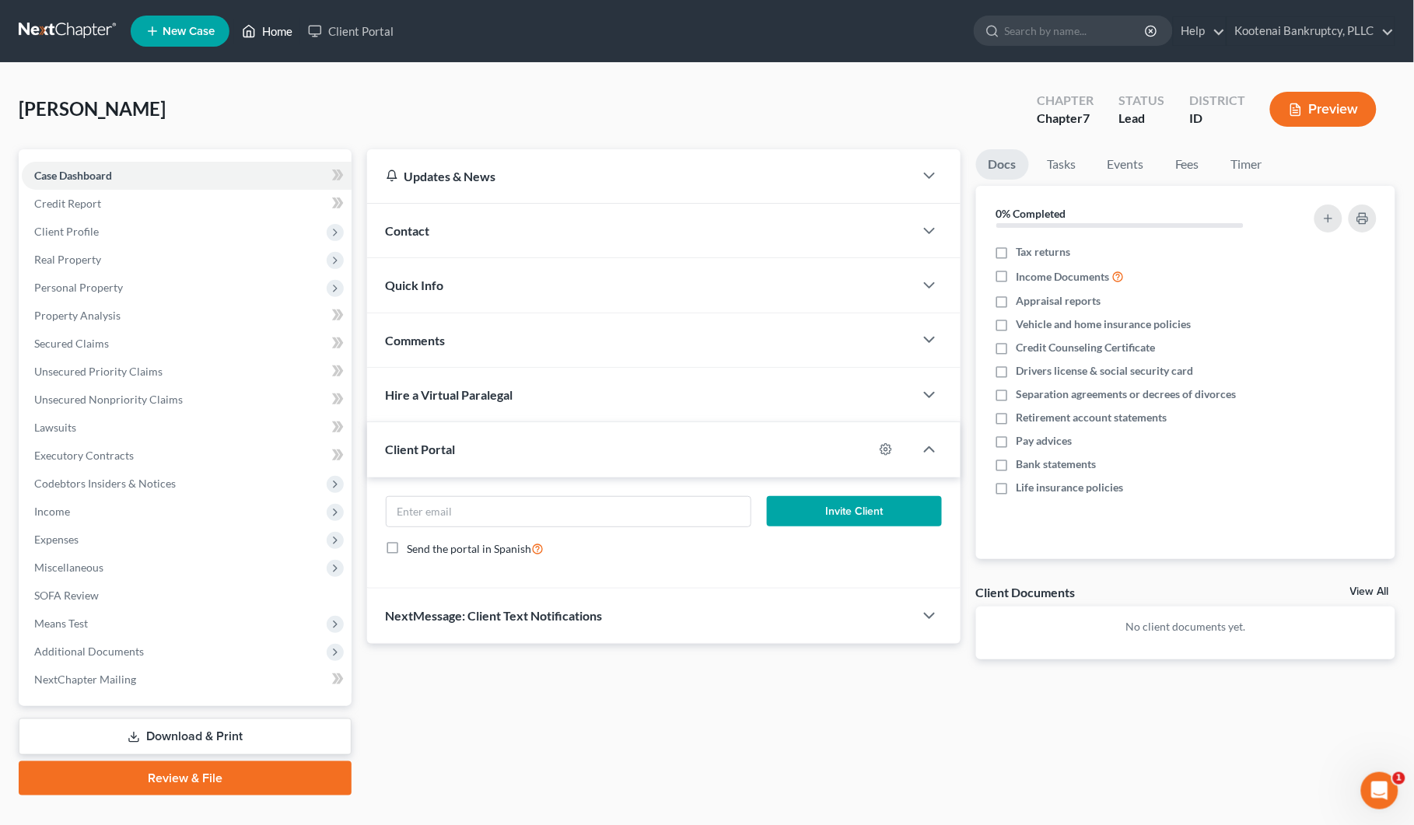
click at [286, 35] on link "Home" at bounding box center [267, 31] width 66 height 28
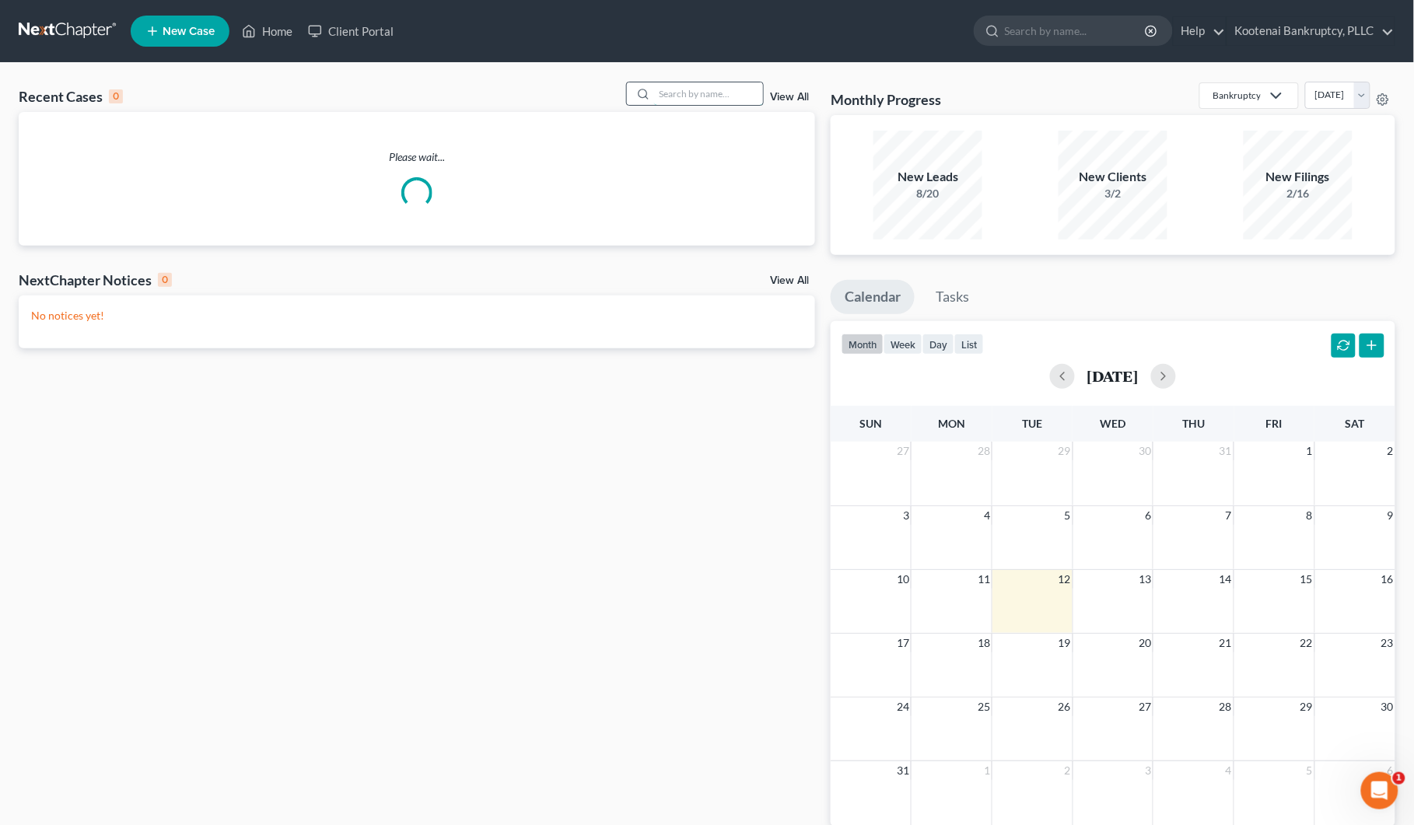
click at [654, 95] on input "search" at bounding box center [708, 93] width 109 height 23
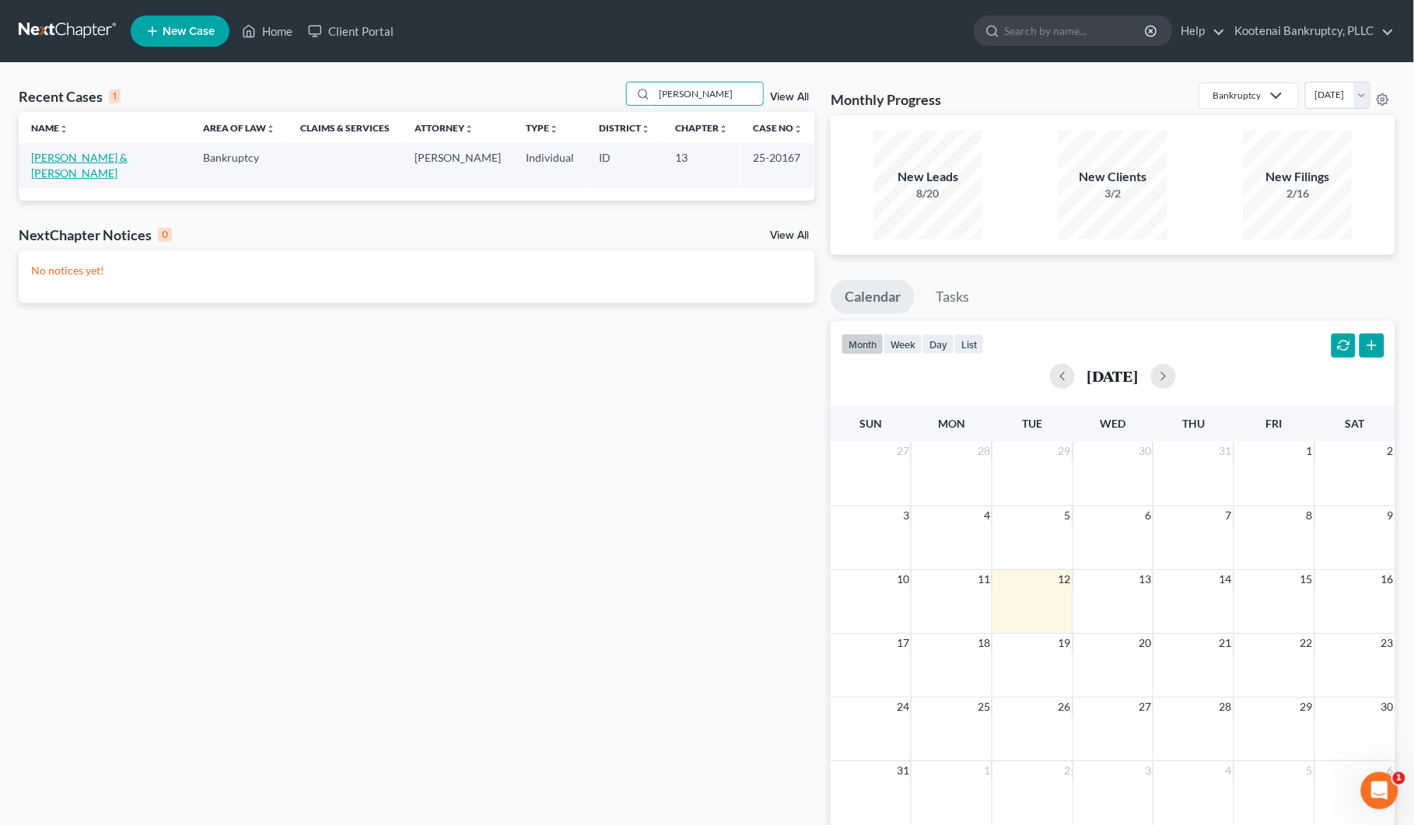
type input "[PERSON_NAME]"
click at [60, 157] on link "[PERSON_NAME] & [PERSON_NAME]" at bounding box center [79, 165] width 96 height 29
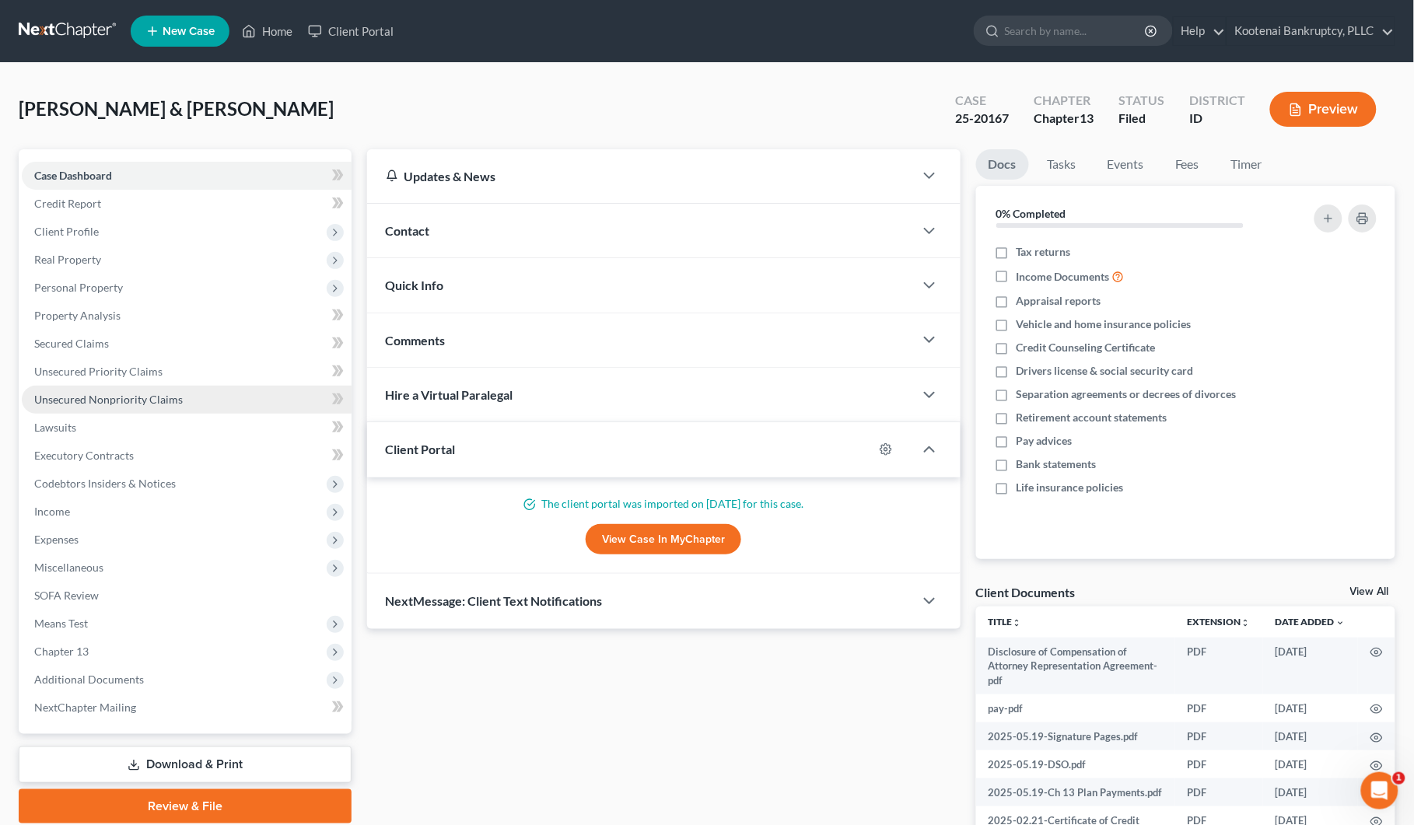
click at [122, 405] on link "Unsecured Nonpriority Claims" at bounding box center [187, 400] width 330 height 28
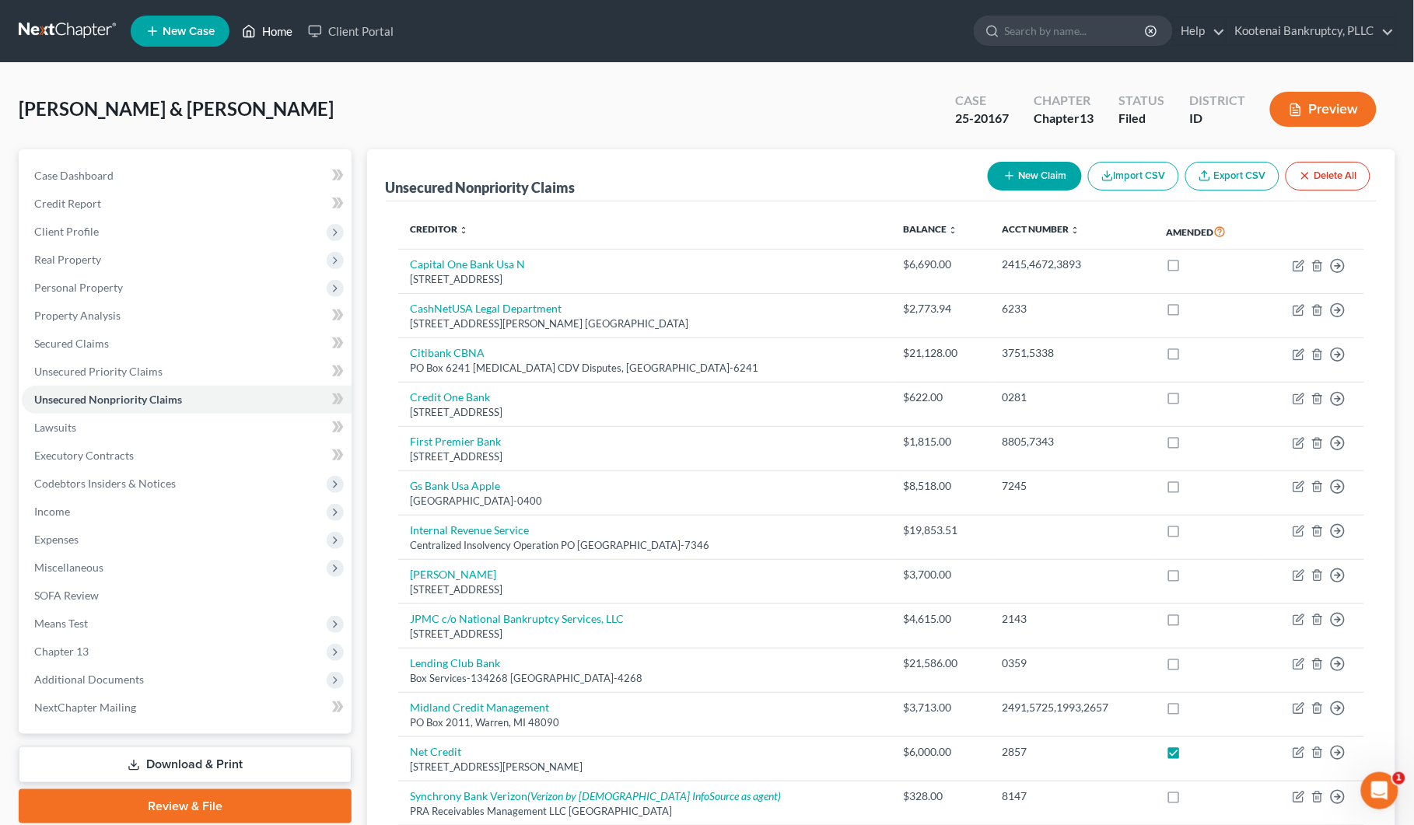
click at [271, 32] on link "Home" at bounding box center [267, 31] width 66 height 28
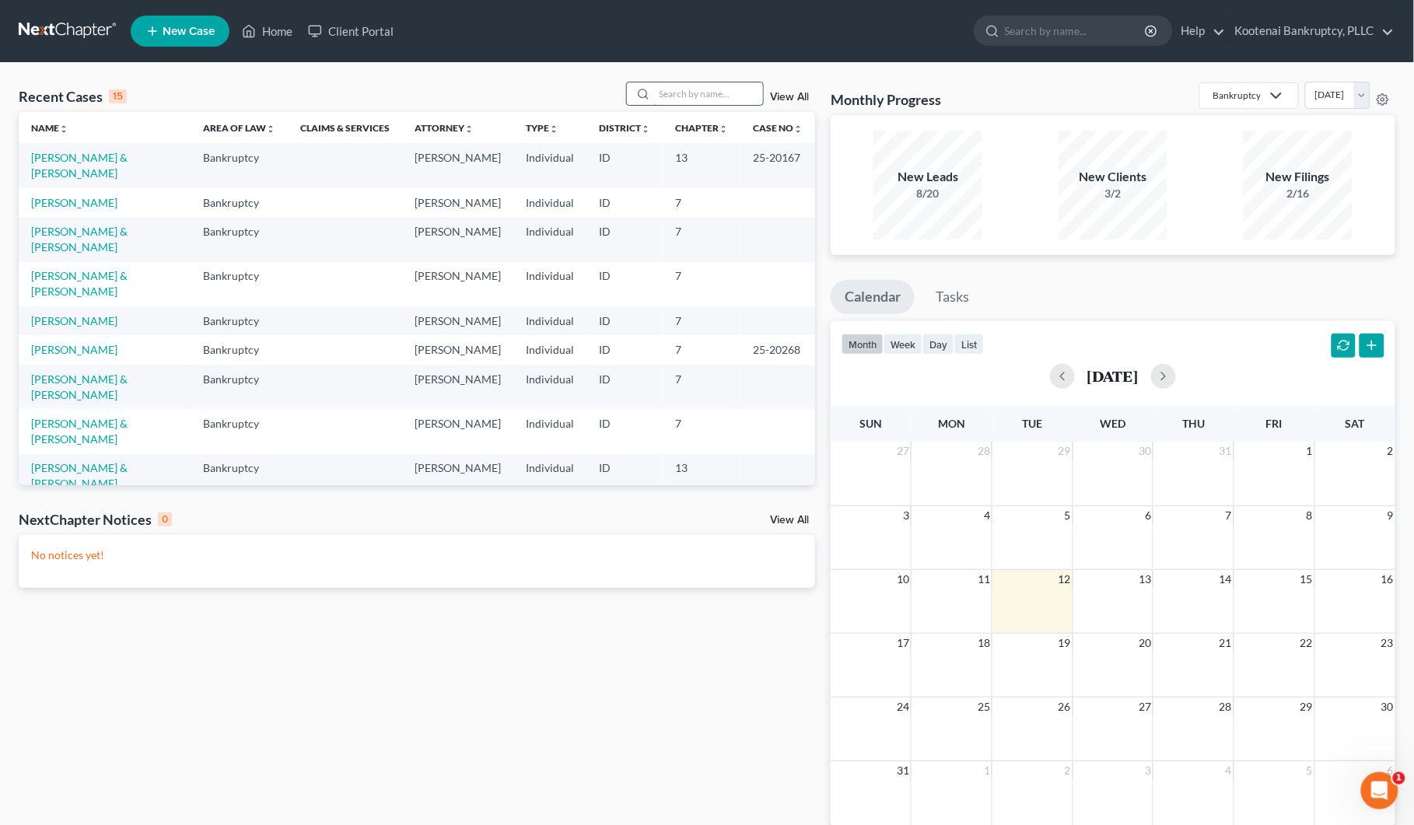
click at [684, 95] on input "search" at bounding box center [708, 93] width 109 height 23
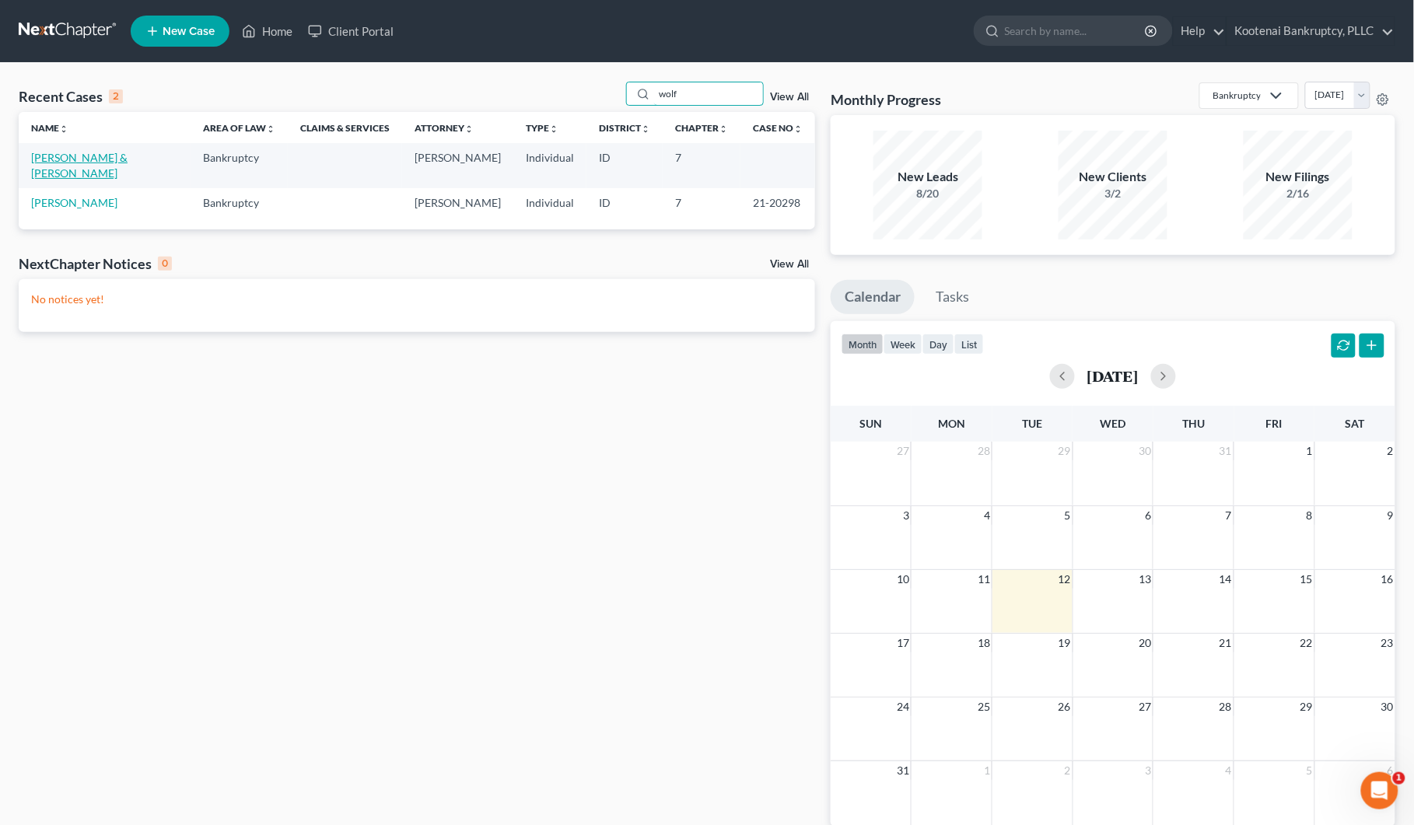
type input "wolf"
click at [51, 154] on link "[PERSON_NAME] & [PERSON_NAME]" at bounding box center [79, 165] width 96 height 29
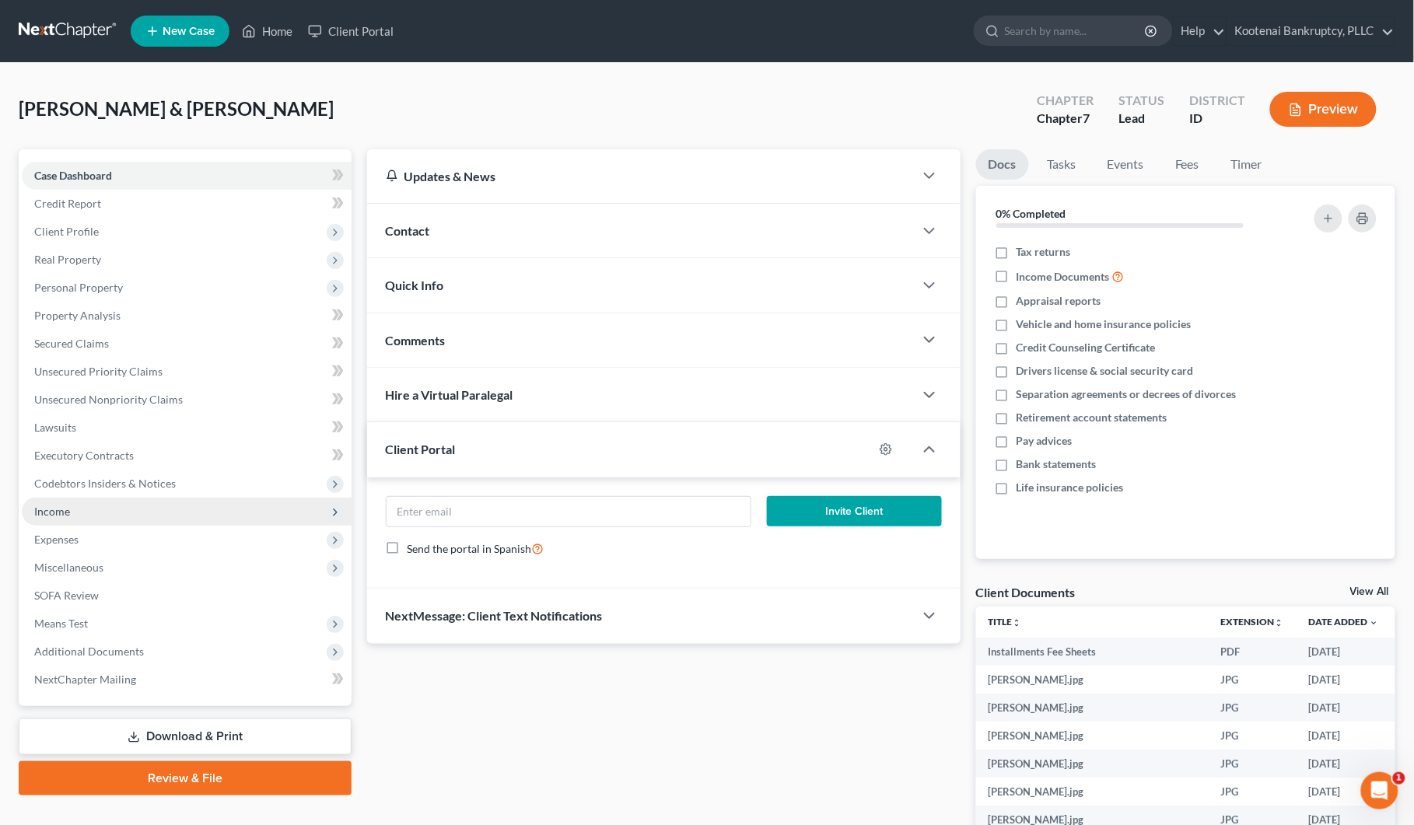
click at [68, 508] on span "Income" at bounding box center [52, 511] width 36 height 13
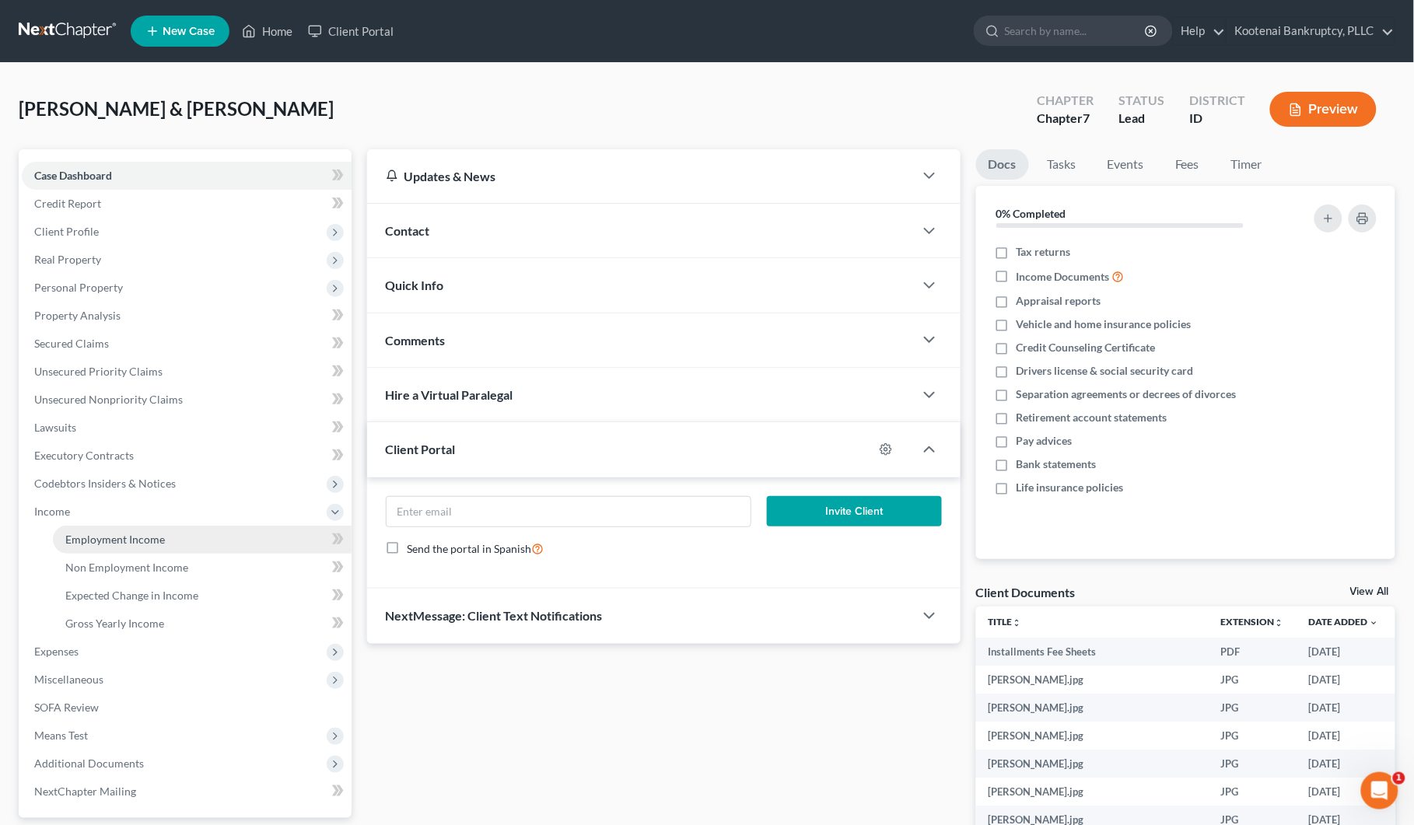
click at [86, 527] on link "Employment Income" at bounding box center [202, 540] width 299 height 28
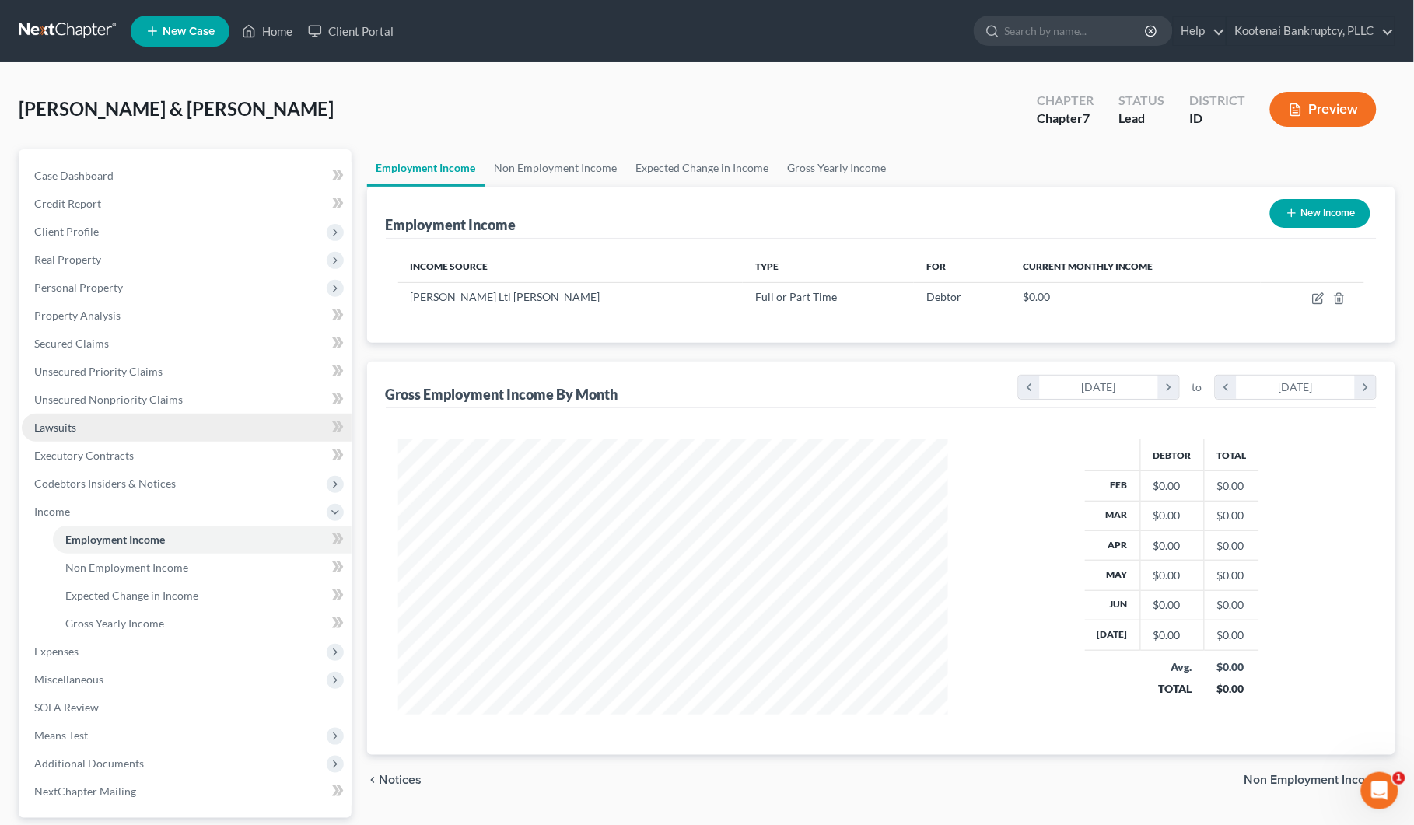
scroll to position [280, 582]
click at [49, 282] on span "Personal Property" at bounding box center [78, 287] width 89 height 13
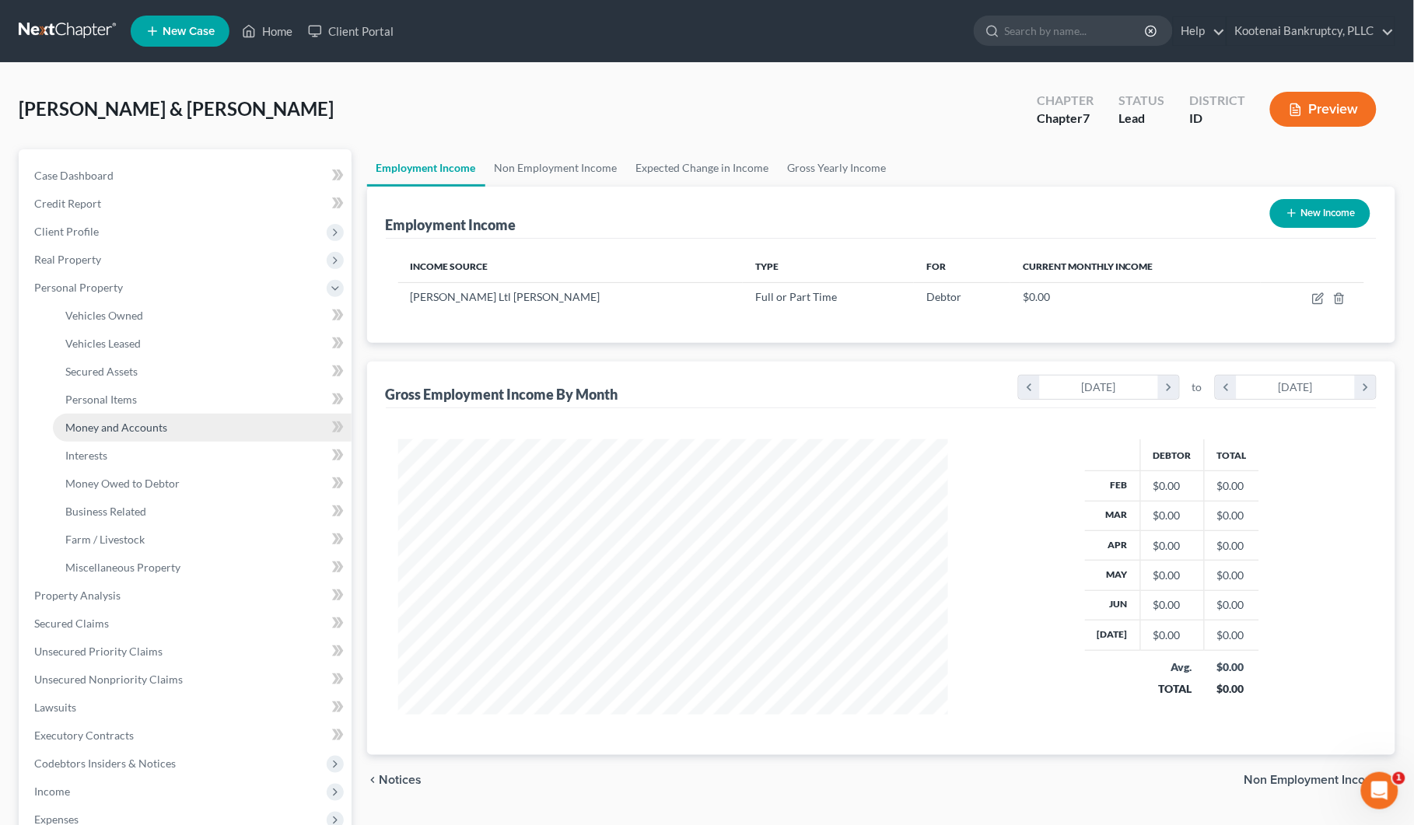
click at [86, 429] on span "Money and Accounts" at bounding box center [116, 427] width 102 height 13
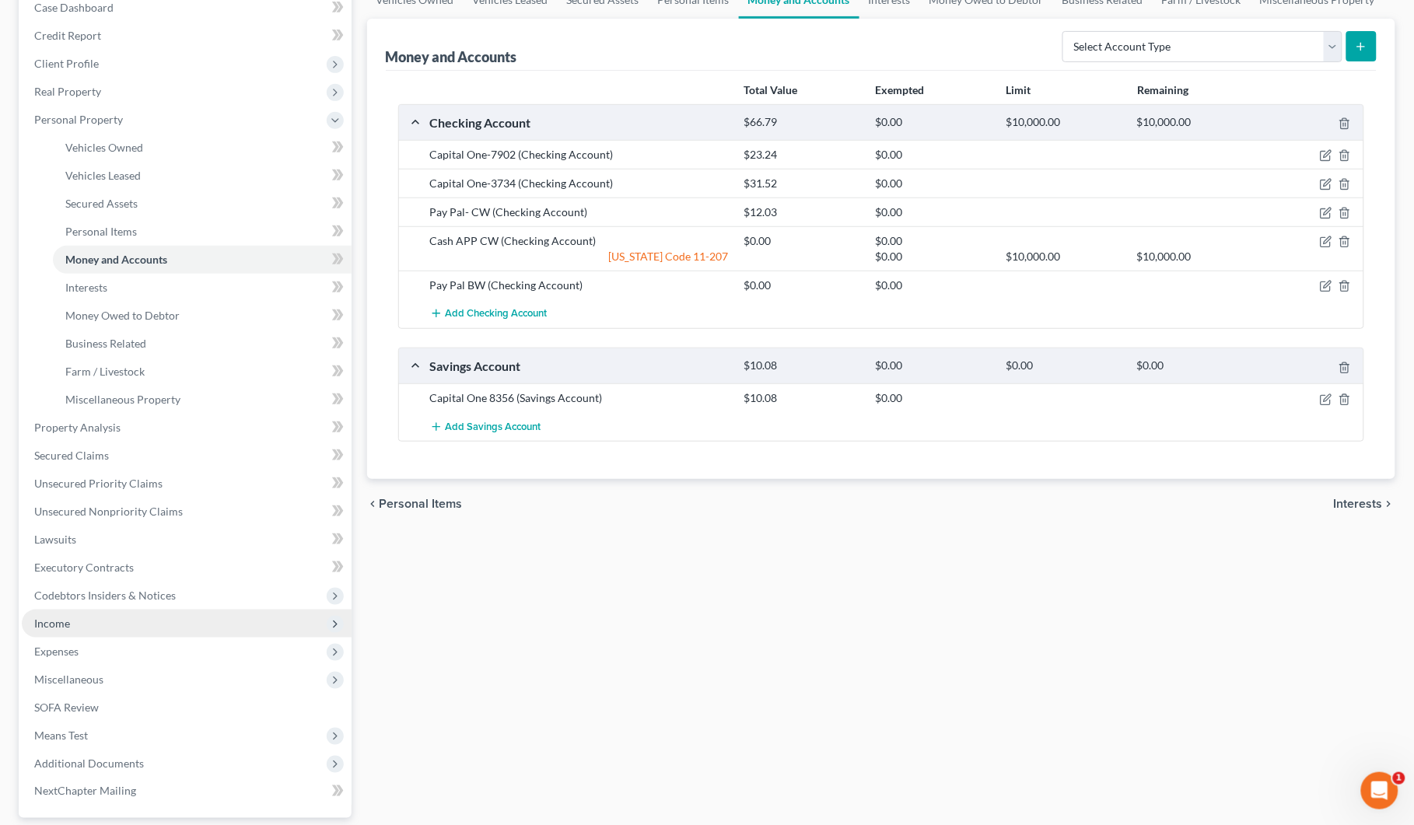
scroll to position [194, 0]
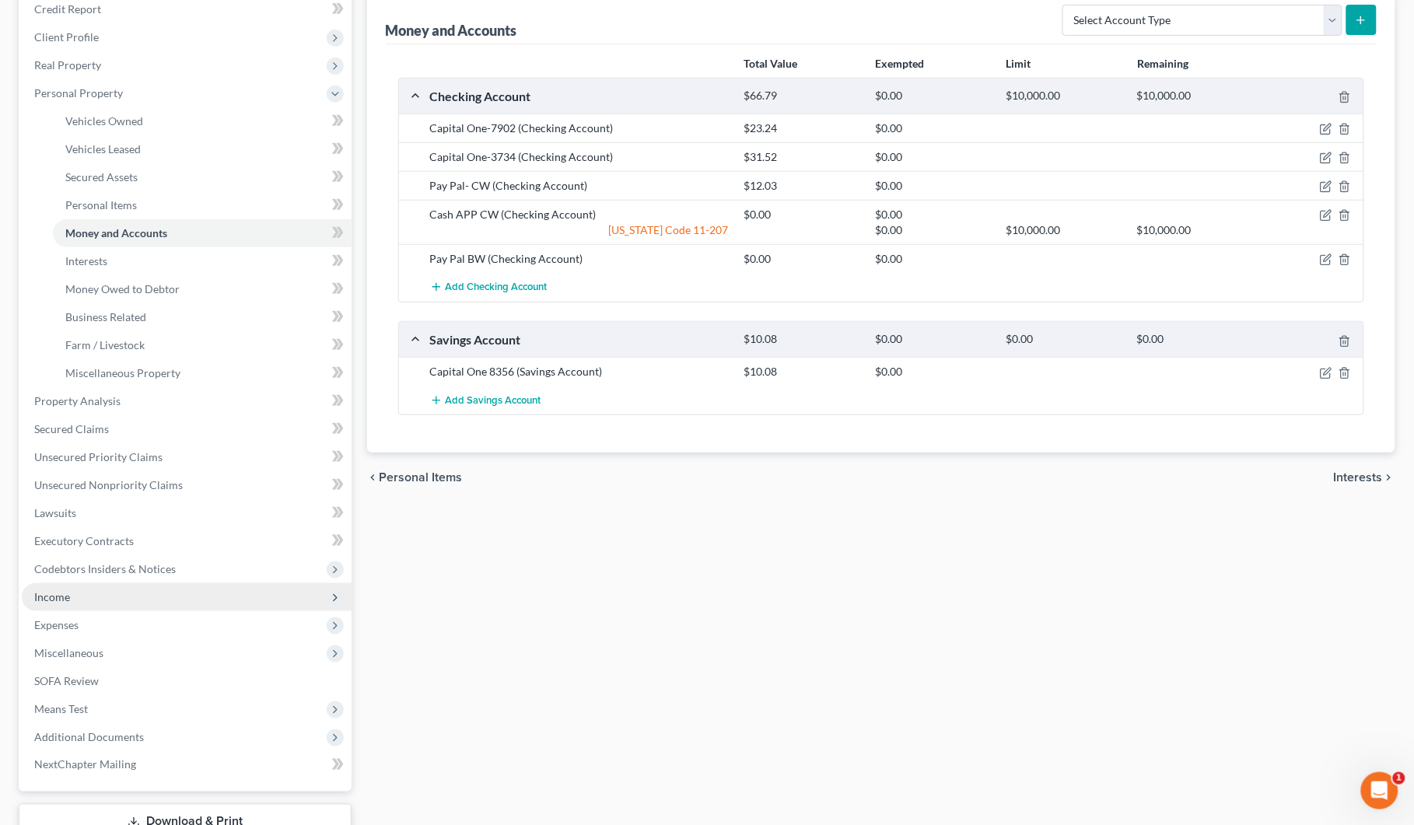
click at [66, 593] on span "Income" at bounding box center [52, 596] width 36 height 13
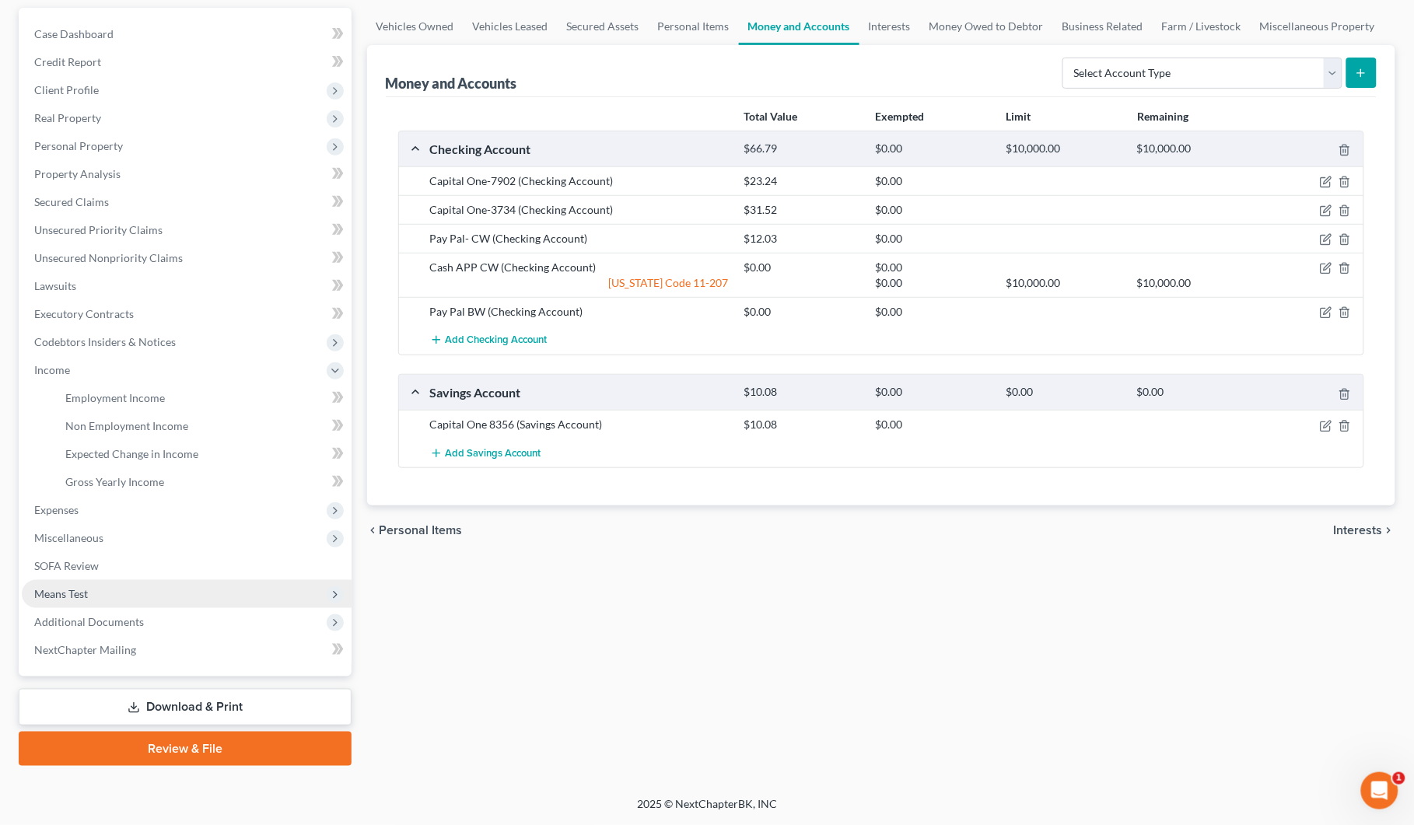
scroll to position [140, 0]
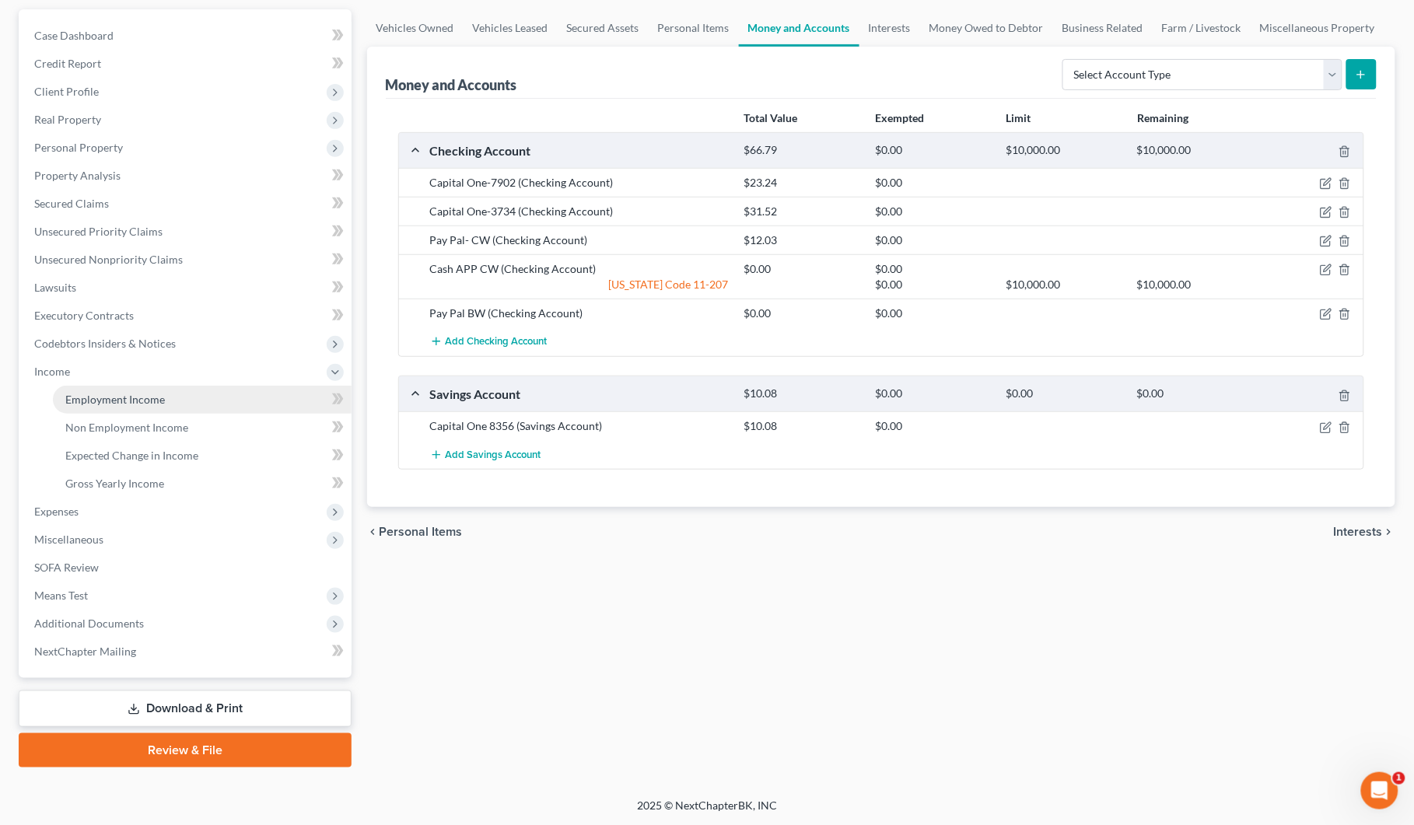
click at [107, 395] on span "Employment Income" at bounding box center [115, 399] width 100 height 13
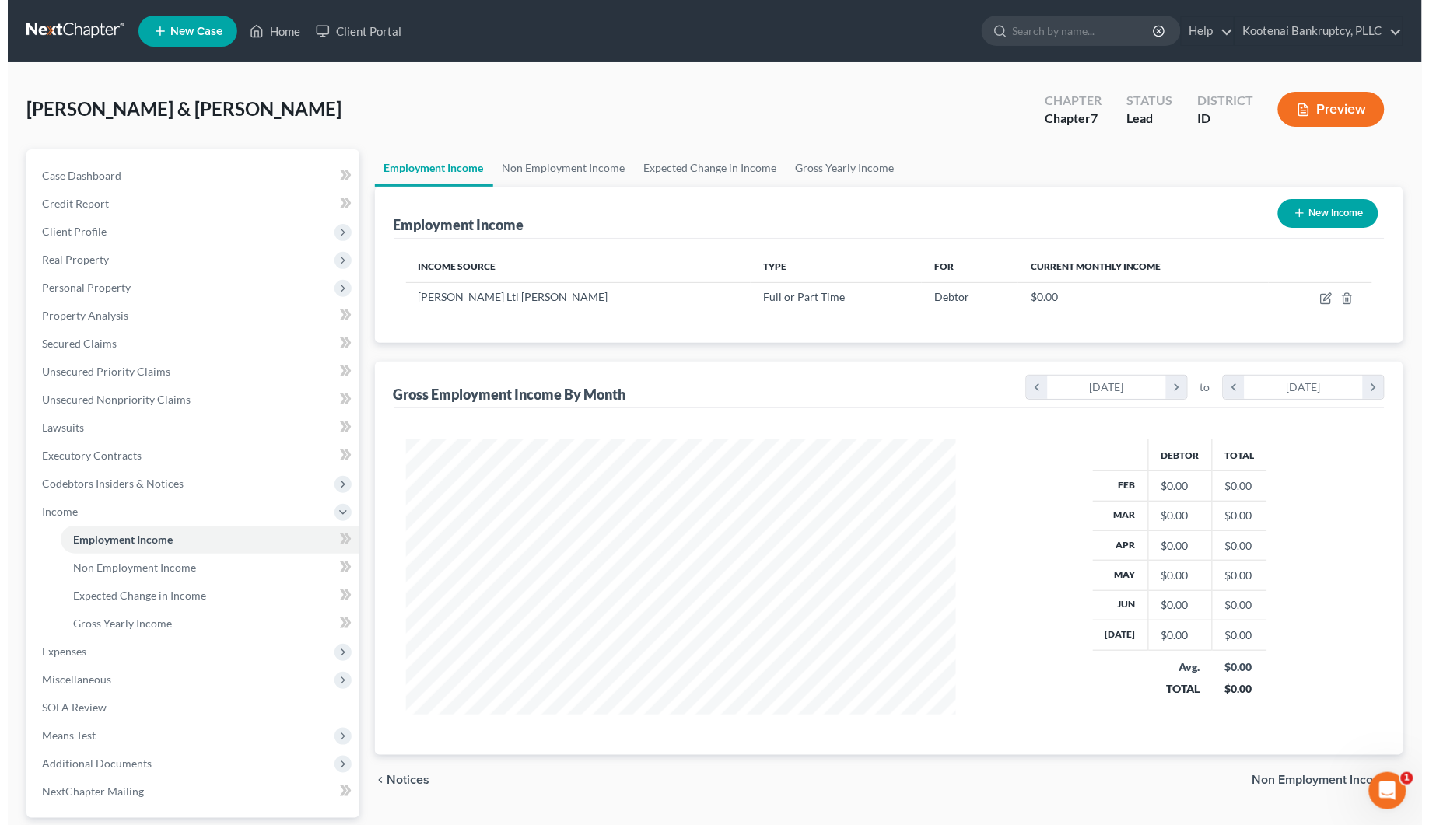
scroll to position [280, 582]
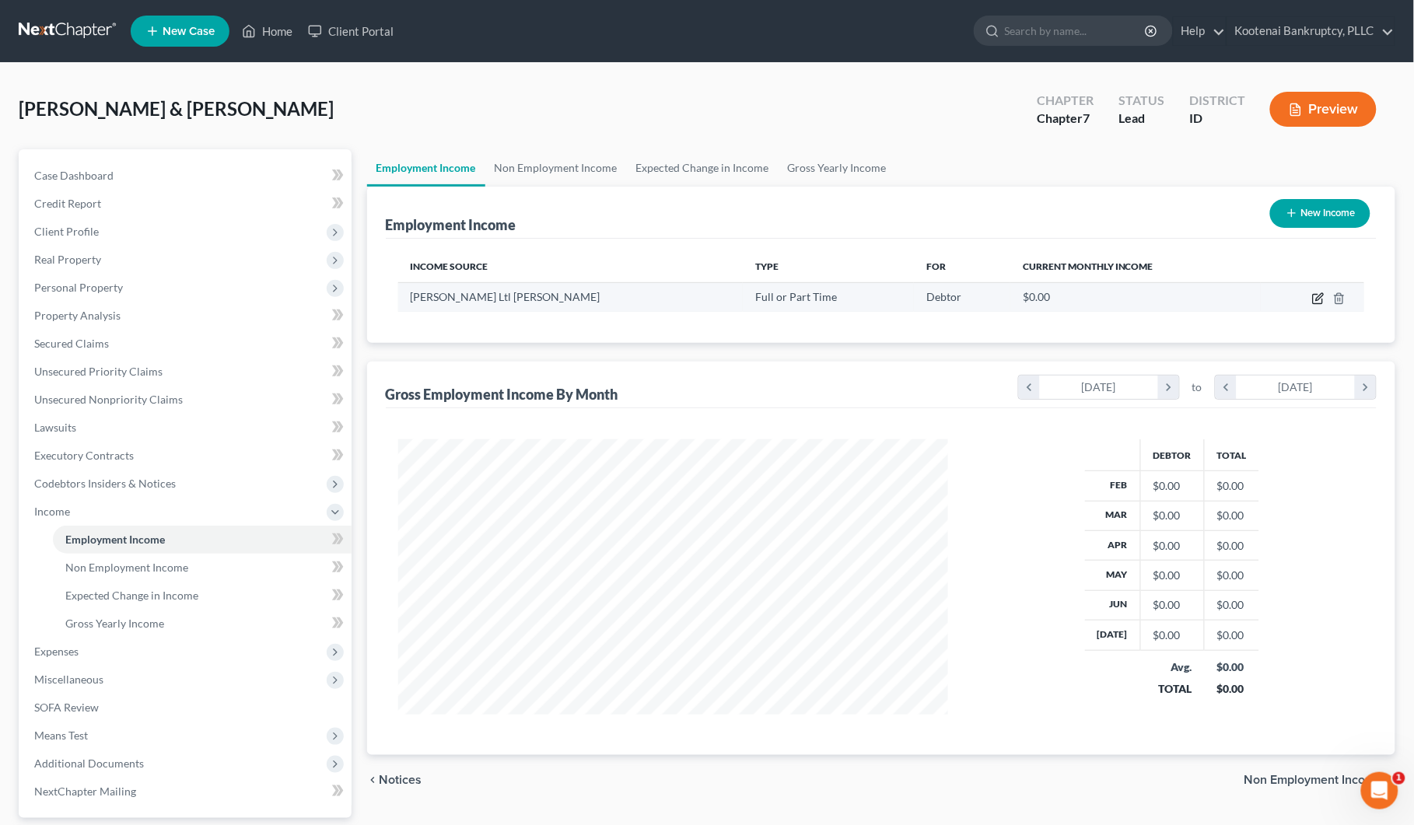
click at [1314, 297] on icon "button" at bounding box center [1317, 299] width 9 height 9
select select "0"
select select "50"
select select "3"
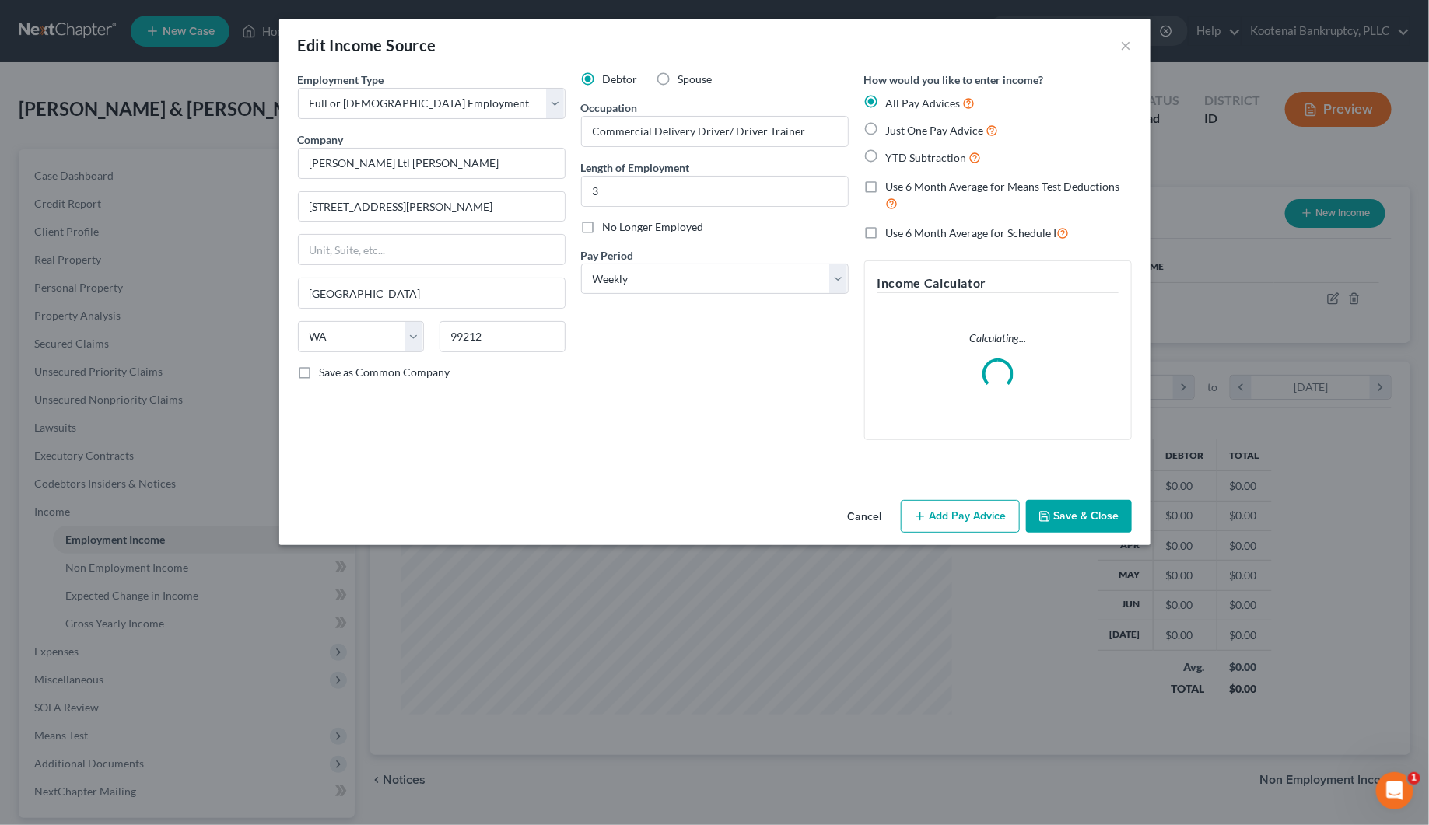
scroll to position [280, 589]
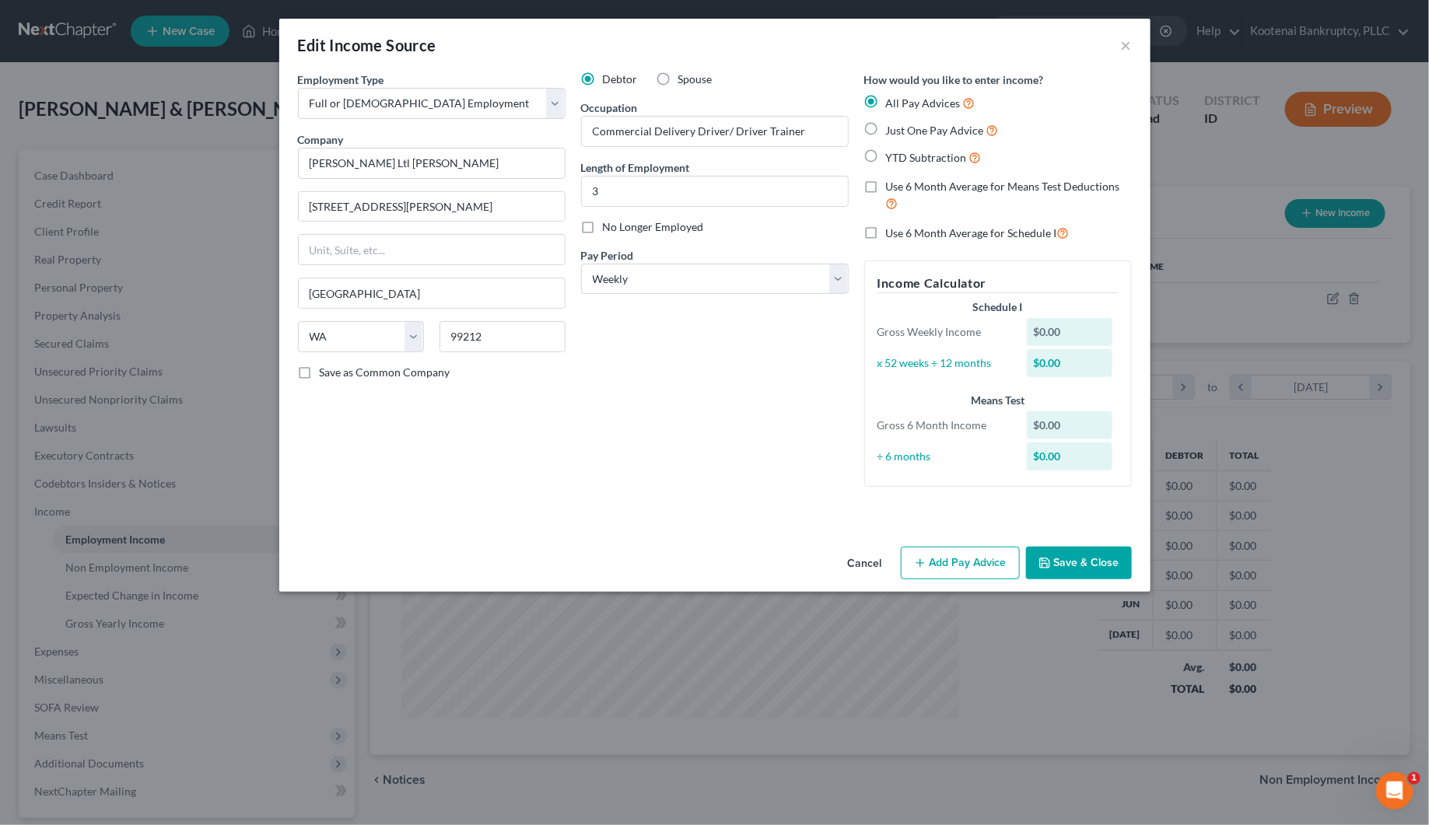
click at [950, 572] on button "Add Pay Advice" at bounding box center [960, 563] width 119 height 33
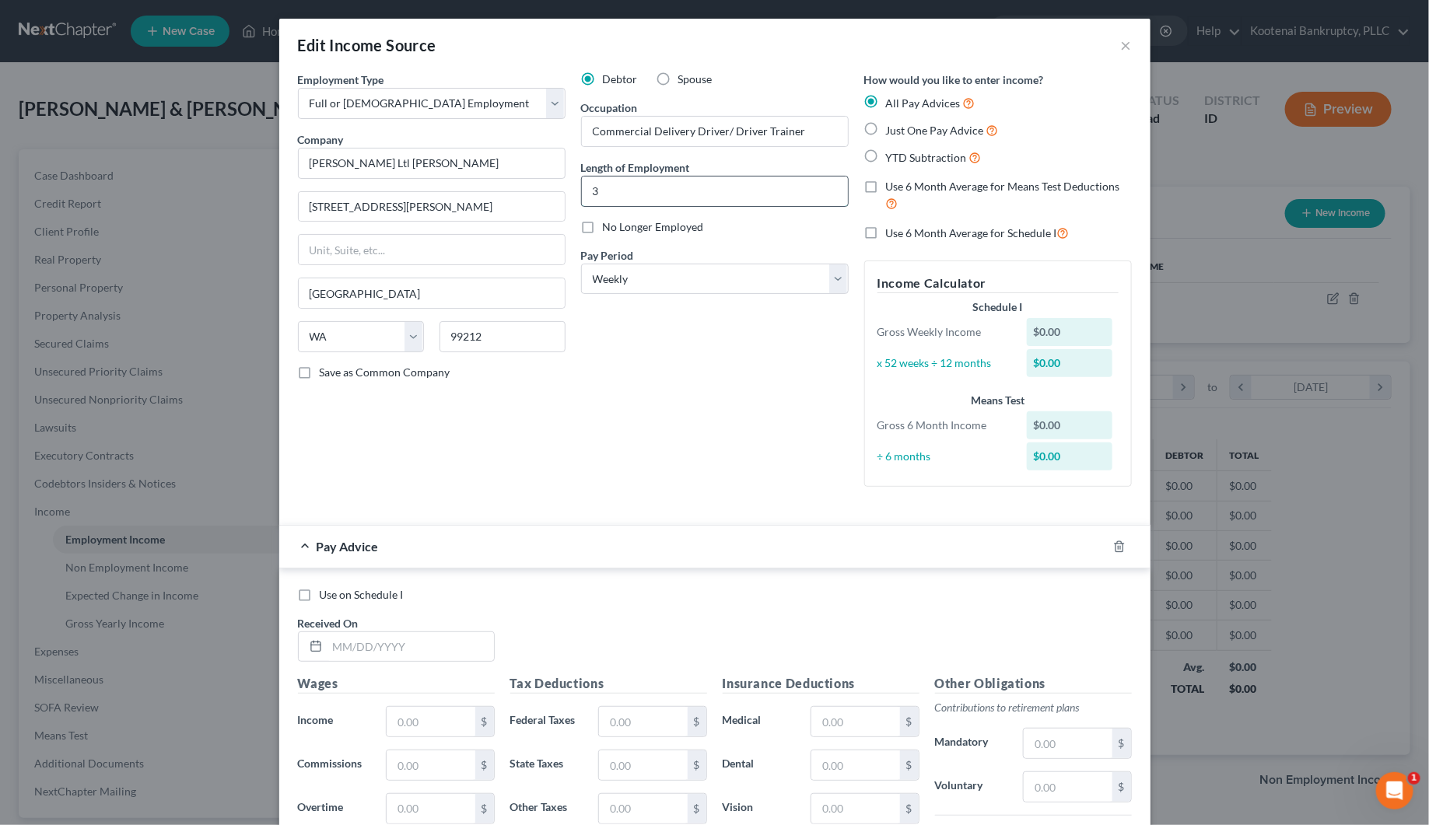
click at [611, 193] on input "3" at bounding box center [715, 192] width 266 height 30
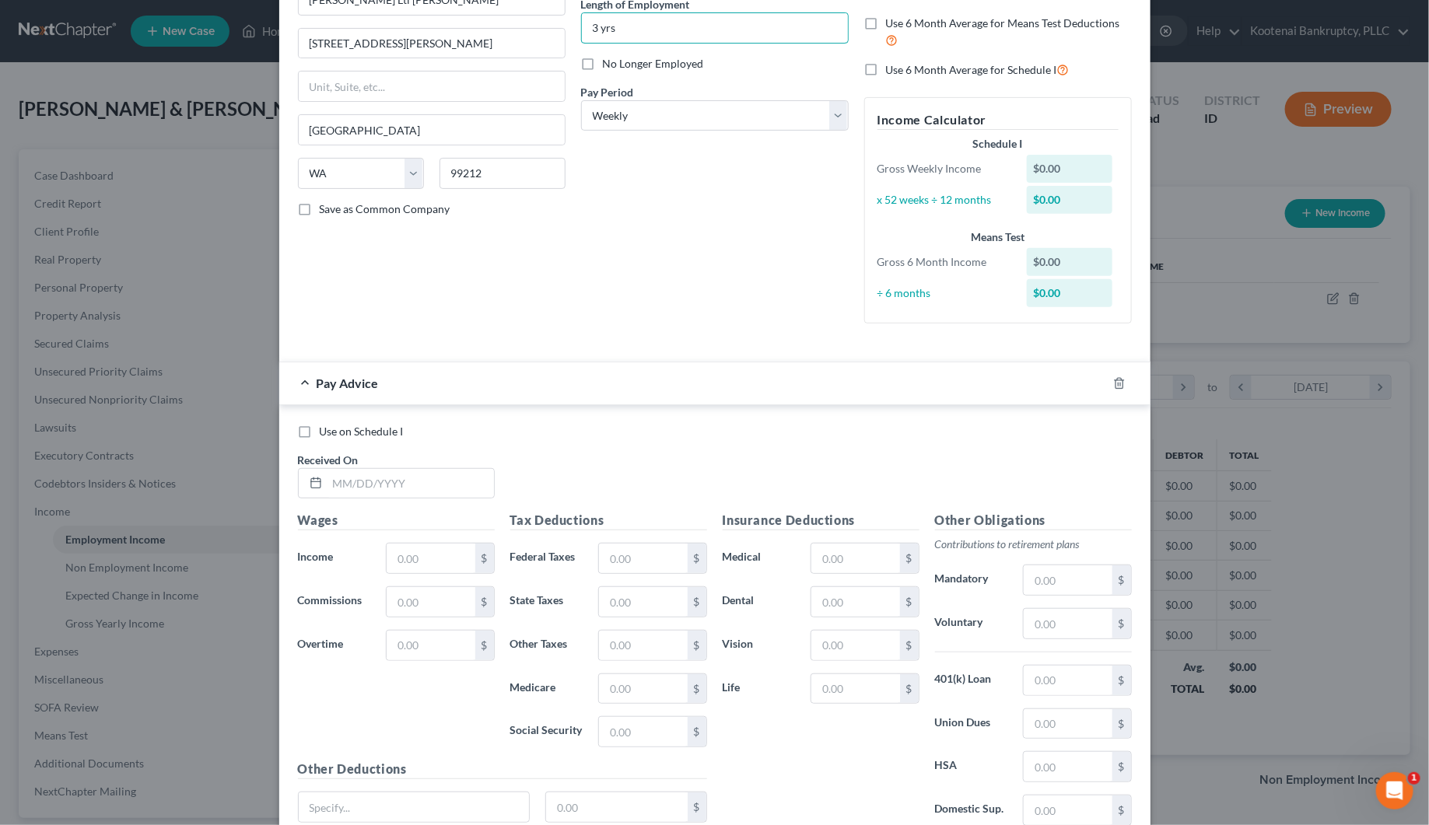
scroll to position [194, 0]
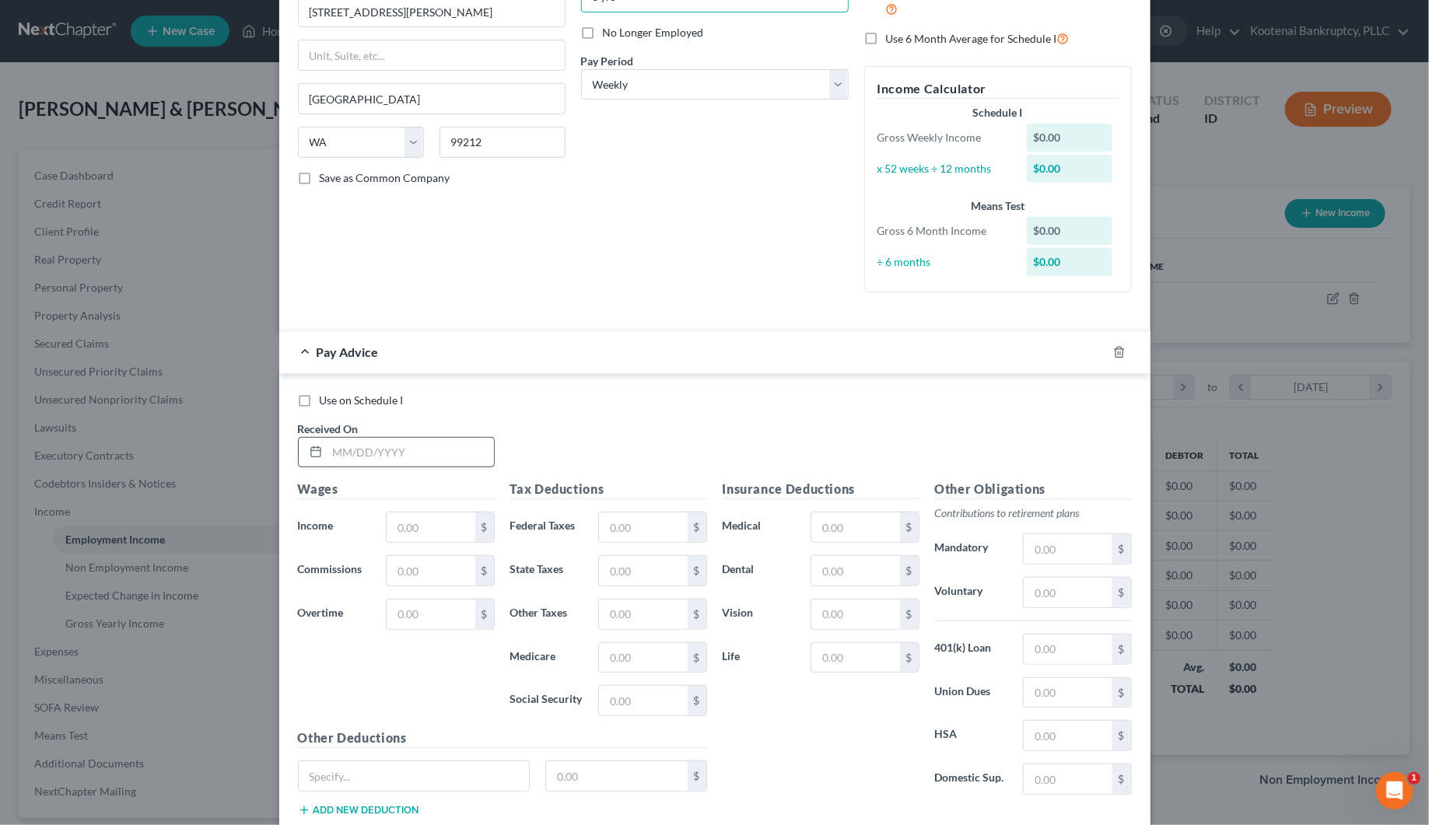
type input "3 yrs"
click at [372, 455] on input "text" at bounding box center [410, 453] width 166 height 30
type input "[DATE]"
click at [418, 529] on input "text" at bounding box center [431, 528] width 88 height 30
type input "2,162.36"
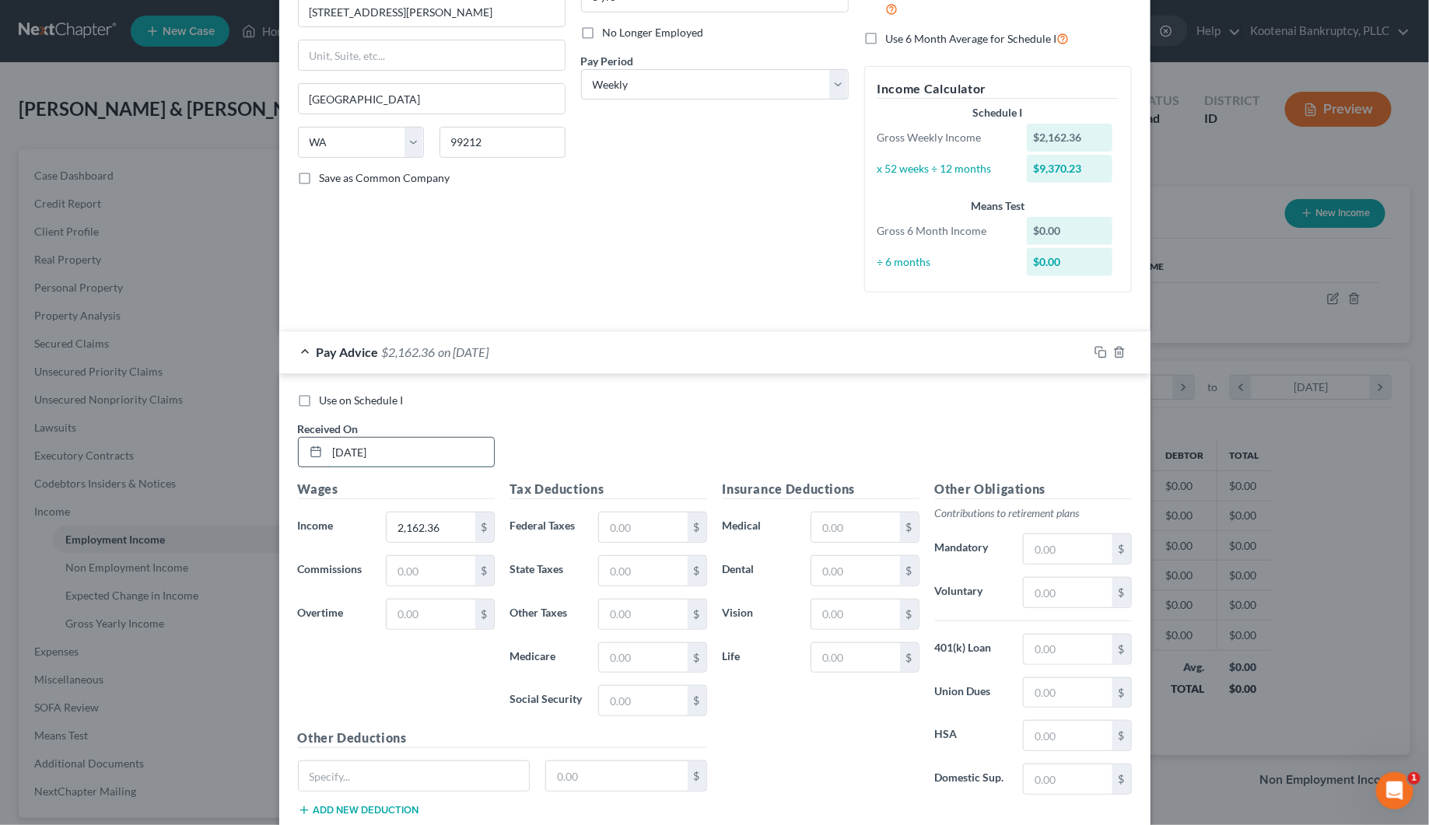
click at [387, 452] on input "[DATE]" at bounding box center [410, 453] width 166 height 30
drag, startPoint x: 387, startPoint y: 452, endPoint x: 305, endPoint y: 449, distance: 82.5
click at [305, 449] on div "[DATE]" at bounding box center [396, 452] width 197 height 31
type input "[DATE]"
click at [433, 525] on input "2,162.36" at bounding box center [431, 528] width 88 height 30
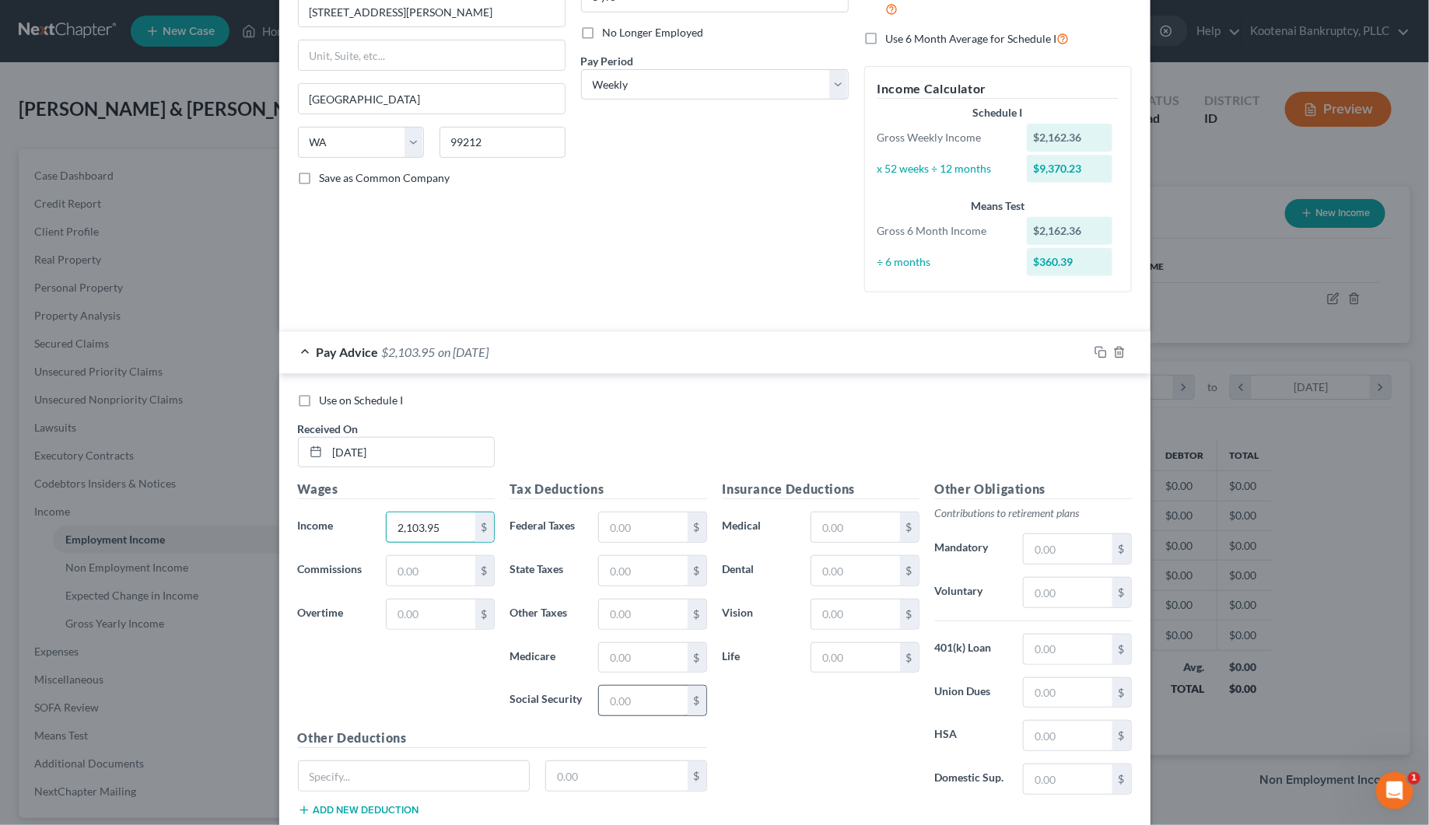
type input "2,103.95"
click at [616, 697] on input "text" at bounding box center [643, 701] width 88 height 30
type input "125.46"
click at [618, 665] on input "text" at bounding box center [643, 658] width 88 height 30
type input "29.34"
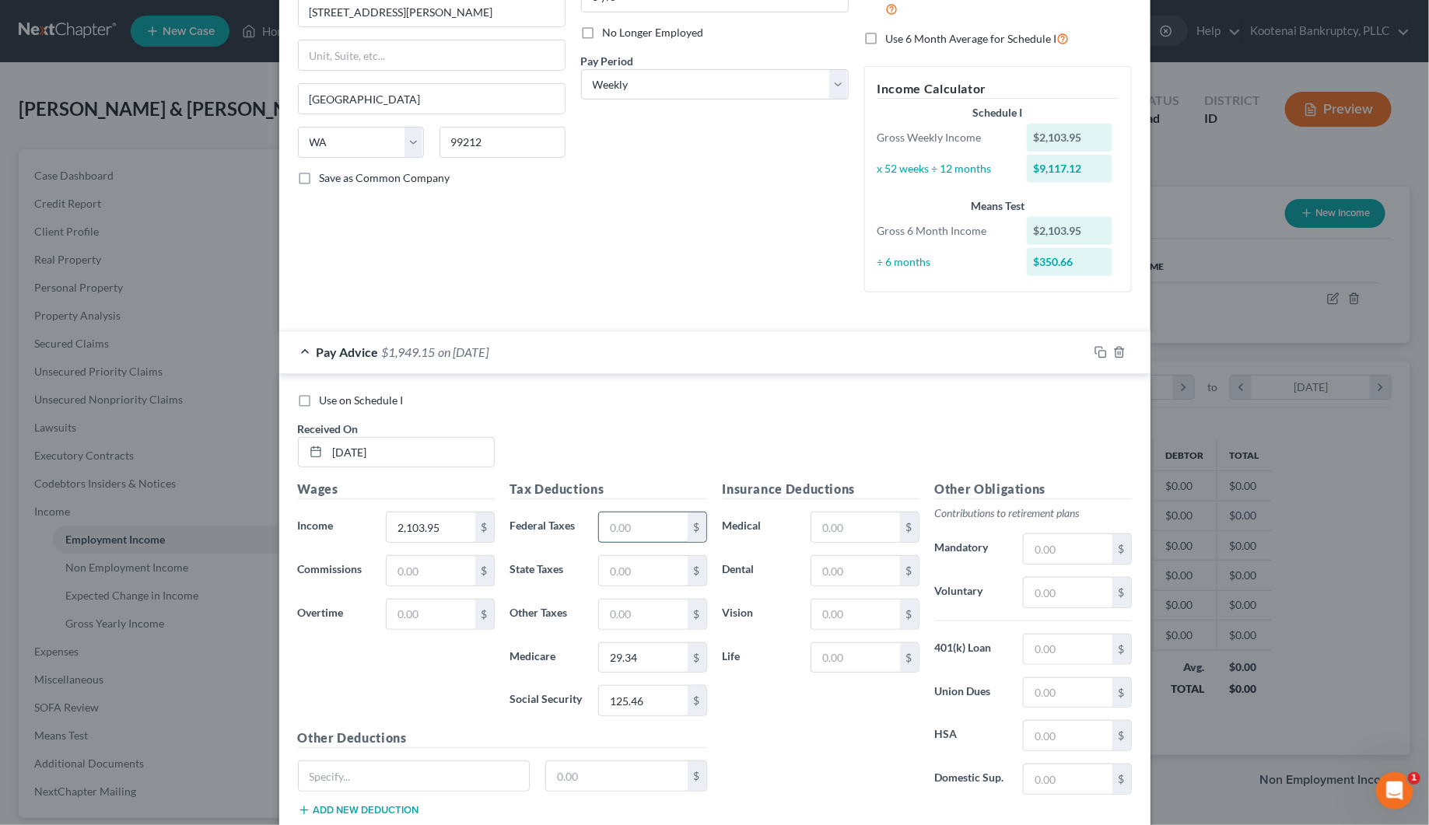
click at [632, 533] on input "text" at bounding box center [643, 528] width 88 height 30
type input "63.48"
click at [638, 568] on input "text" at bounding box center [643, 571] width 88 height 30
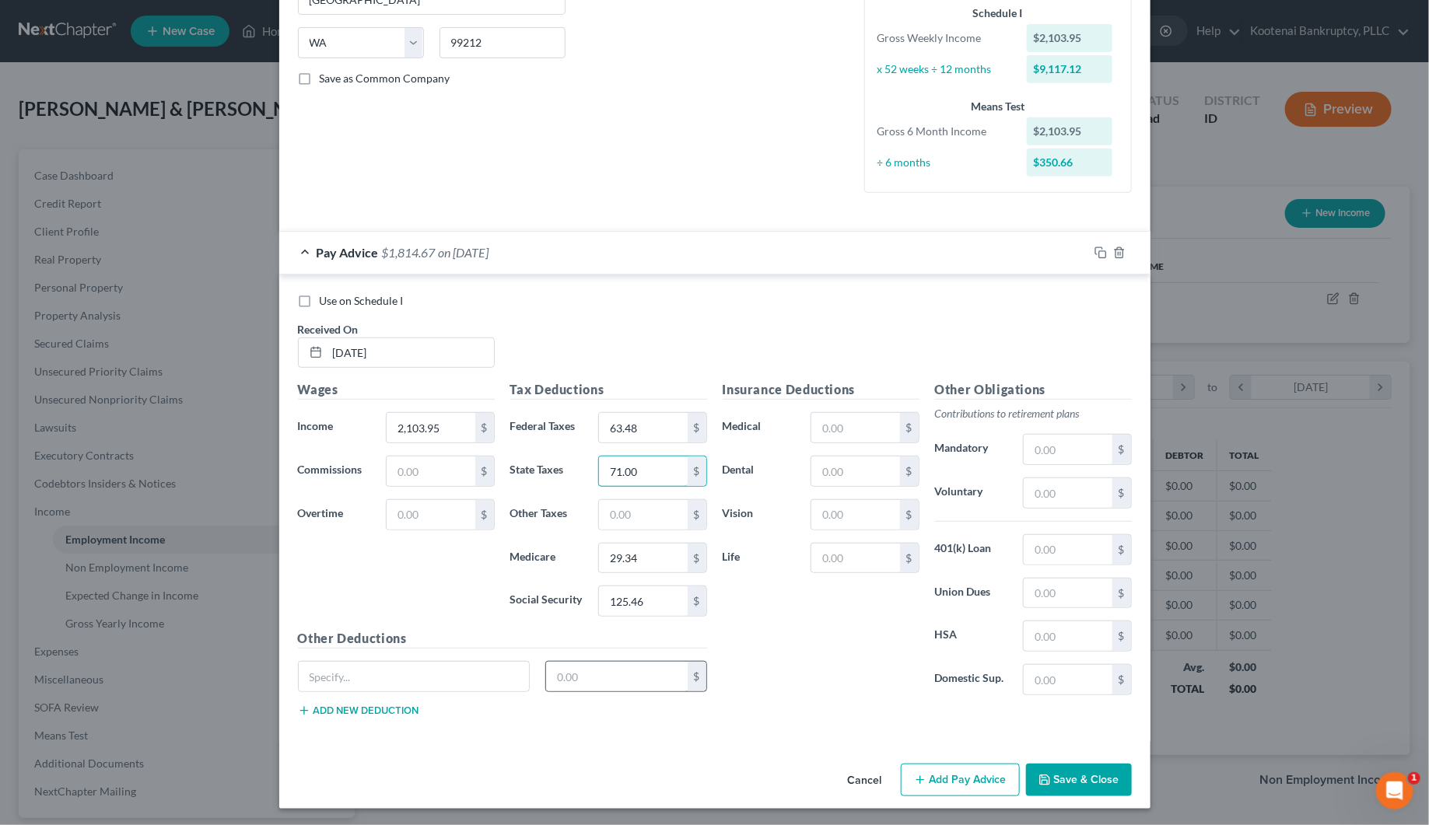
scroll to position [300, 0]
type input "71.00"
click at [565, 659] on input "text" at bounding box center [617, 674] width 142 height 30
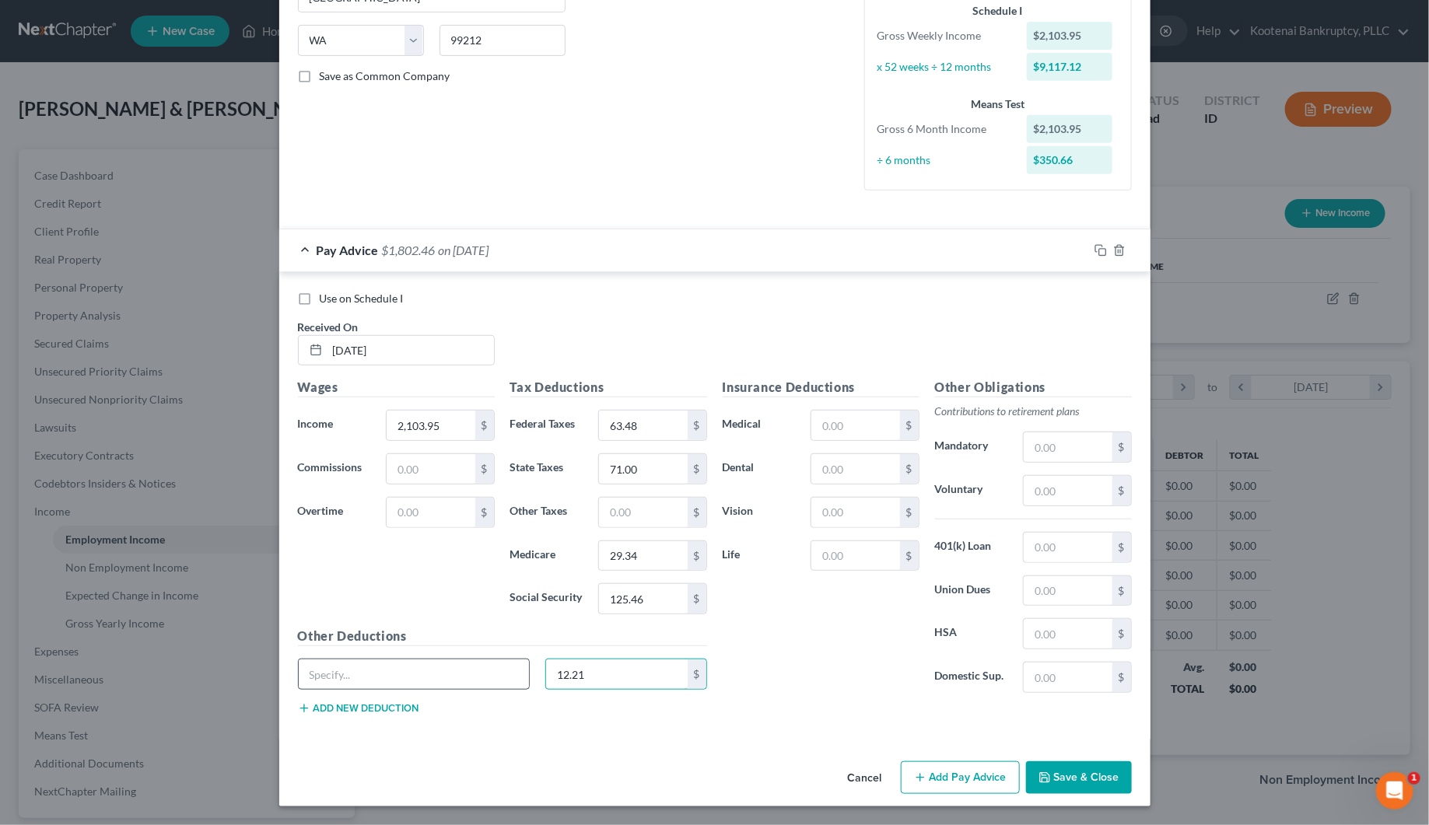
type input "12.21"
click at [405, 683] on input "text" at bounding box center [414, 674] width 231 height 30
type input "WACRF WACF"
click at [367, 708] on button "Add new deduction" at bounding box center [358, 708] width 121 height 12
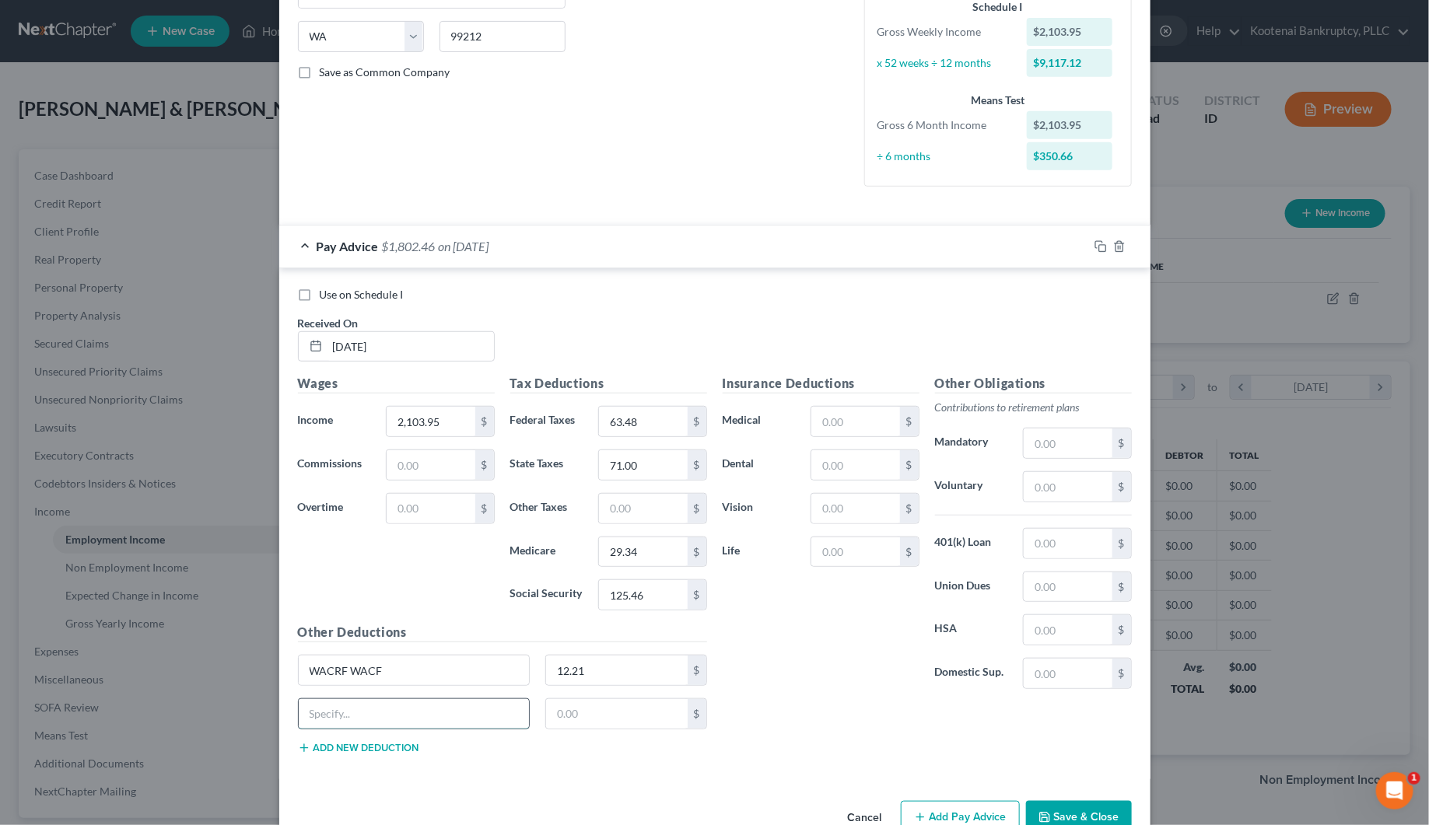
click at [327, 720] on input "text" at bounding box center [414, 714] width 231 height 30
type input "WA PFL WSPFL"
click at [549, 720] on input "text" at bounding box center [617, 714] width 142 height 30
type input "13.84"
click at [824, 461] on input "text" at bounding box center [855, 465] width 88 height 30
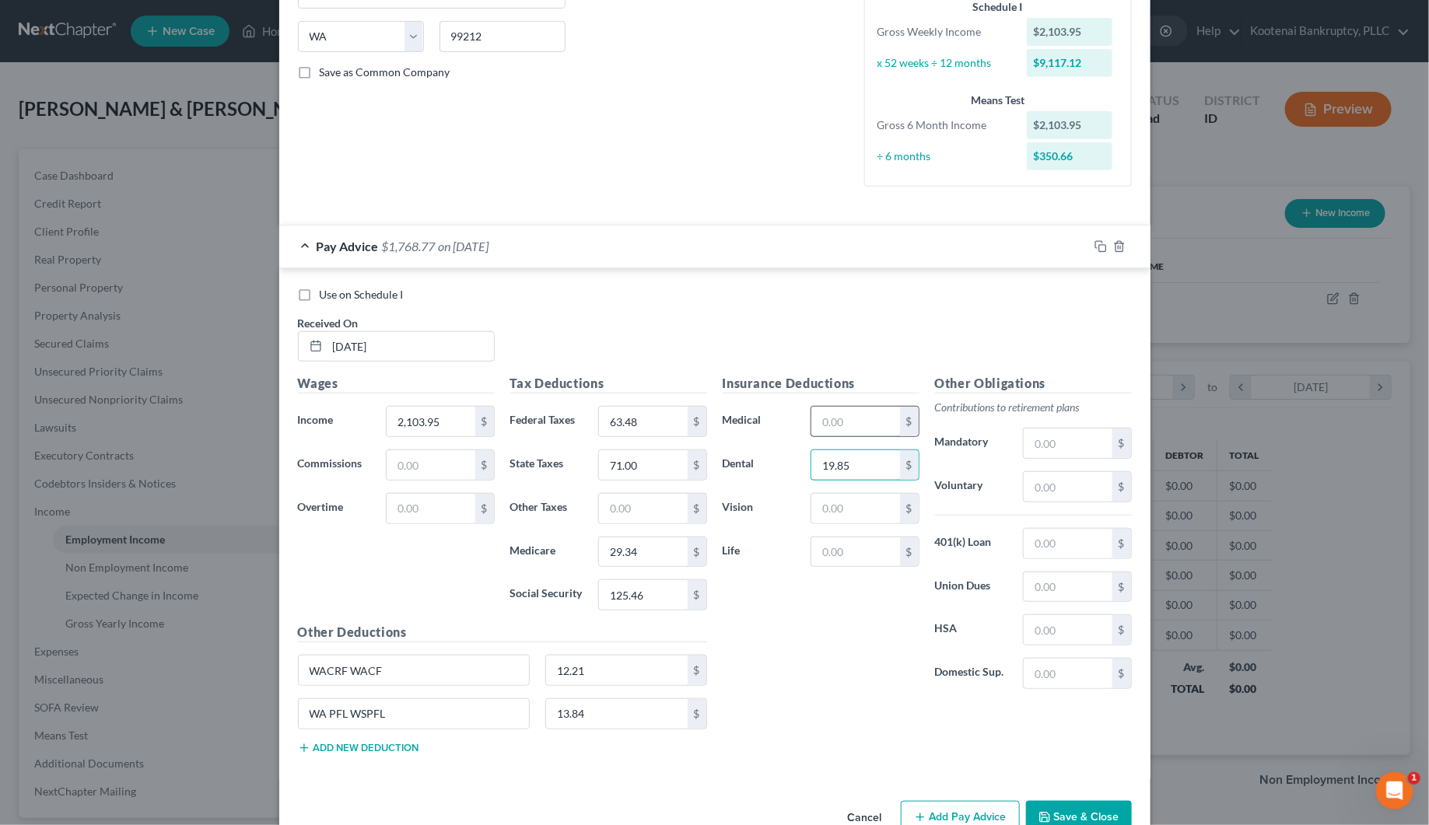
type input "19.85"
click at [850, 429] on input "text" at bounding box center [855, 422] width 88 height 30
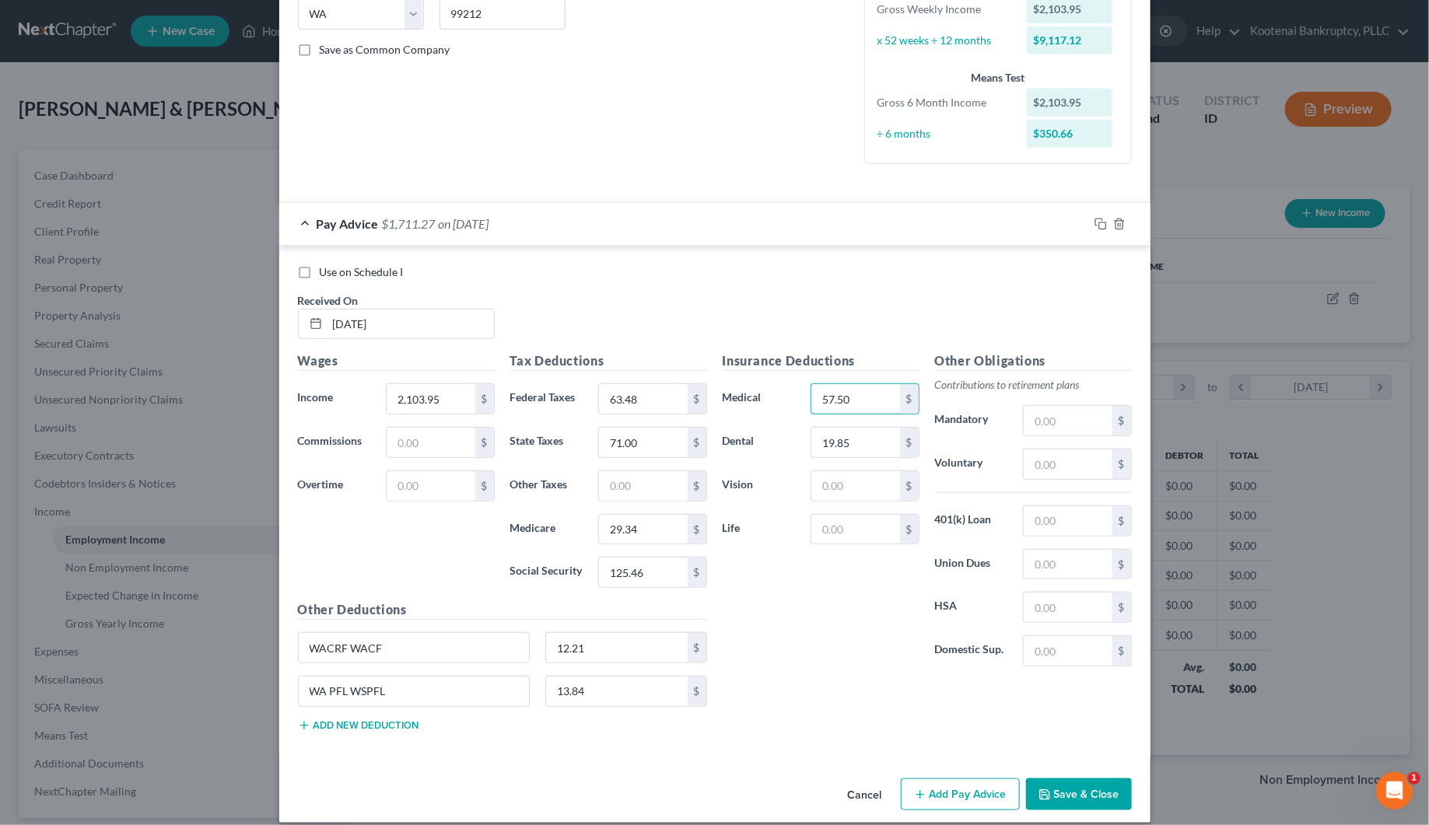
scroll to position [344, 0]
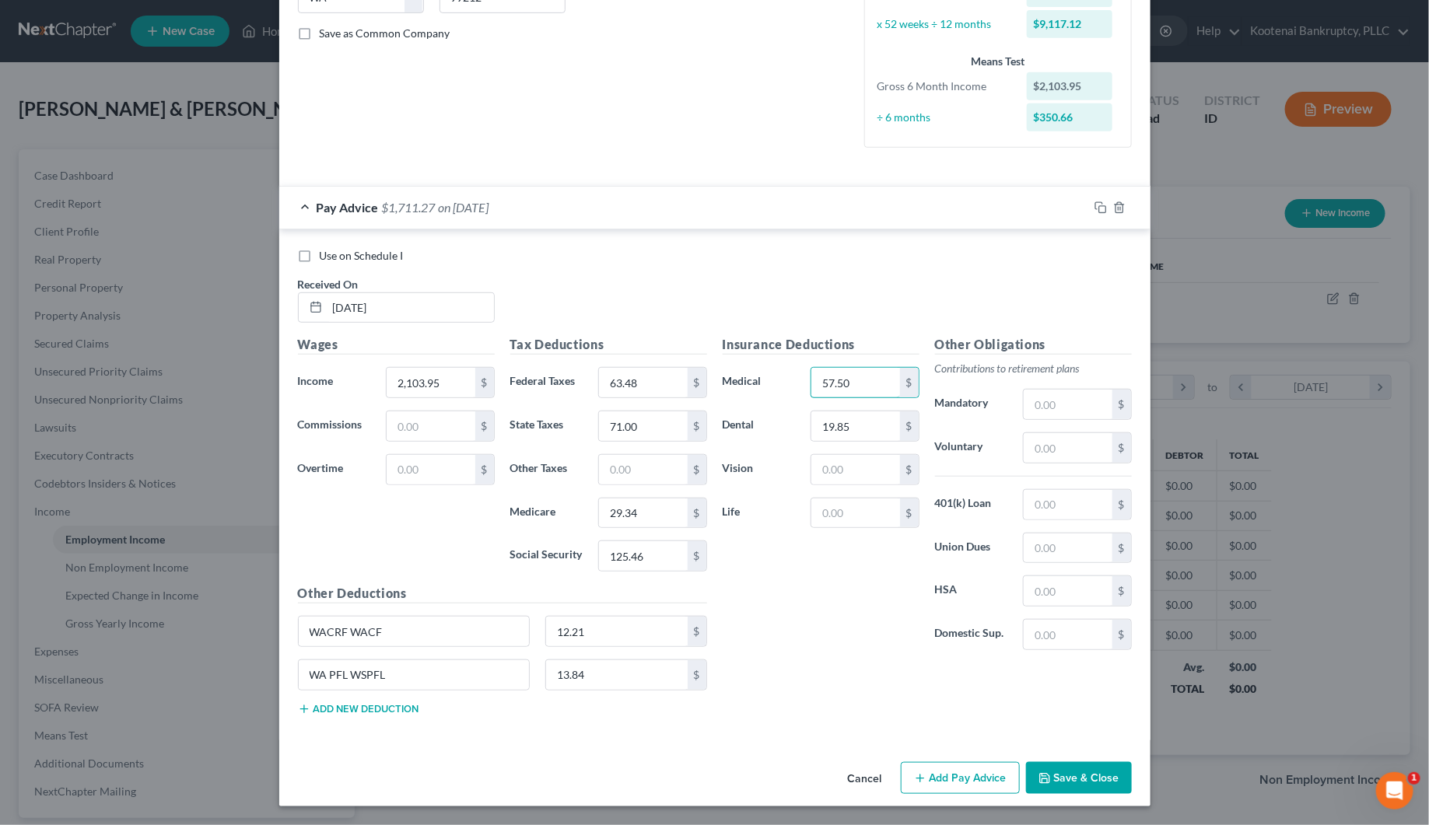
type input "57.50"
click at [348, 708] on button "Add new deduction" at bounding box center [358, 709] width 121 height 12
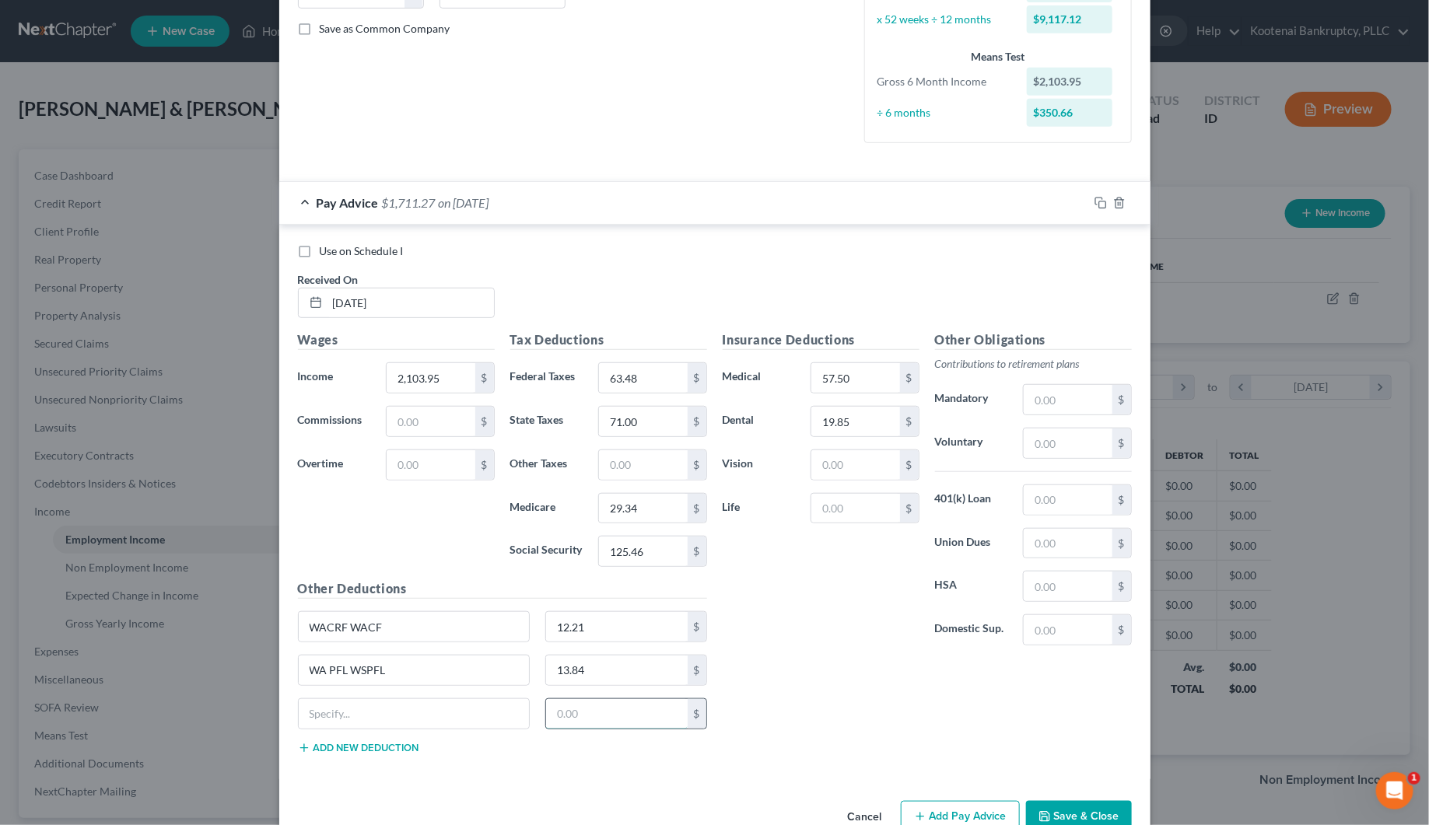
click at [553, 718] on input "text" at bounding box center [617, 714] width 142 height 30
type input "2.94"
click at [327, 724] on input "text" at bounding box center [414, 714] width 231 height 30
type input "AD&D"
click at [386, 748] on button "Add new deduction" at bounding box center [358, 748] width 121 height 12
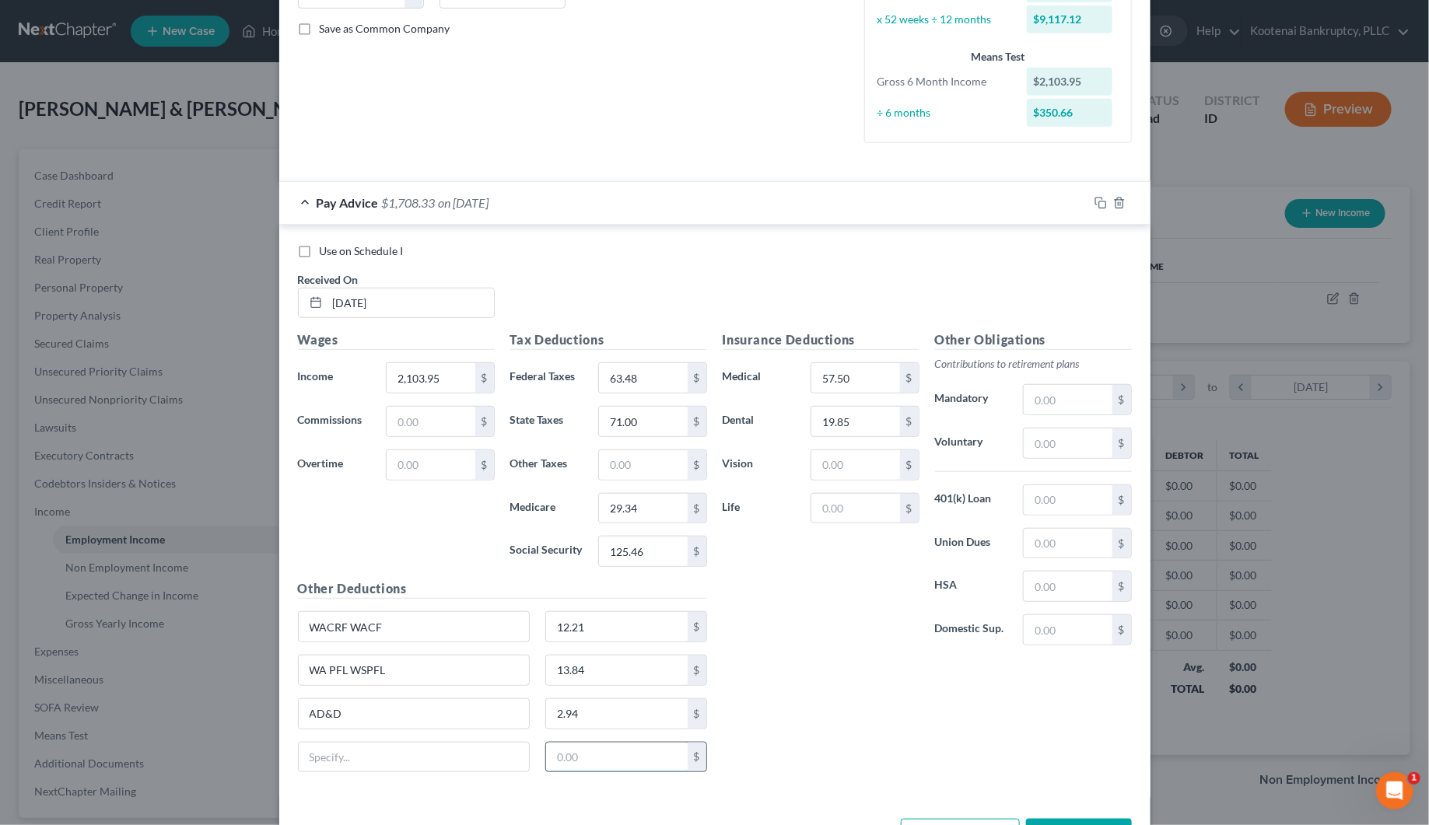
click at [558, 762] on input "text" at bounding box center [617, 758] width 142 height 30
type input "5.25"
click at [424, 756] on input "text" at bounding box center [414, 758] width 231 height 30
click at [309, 764] on input "LEgal" at bounding box center [414, 758] width 231 height 30
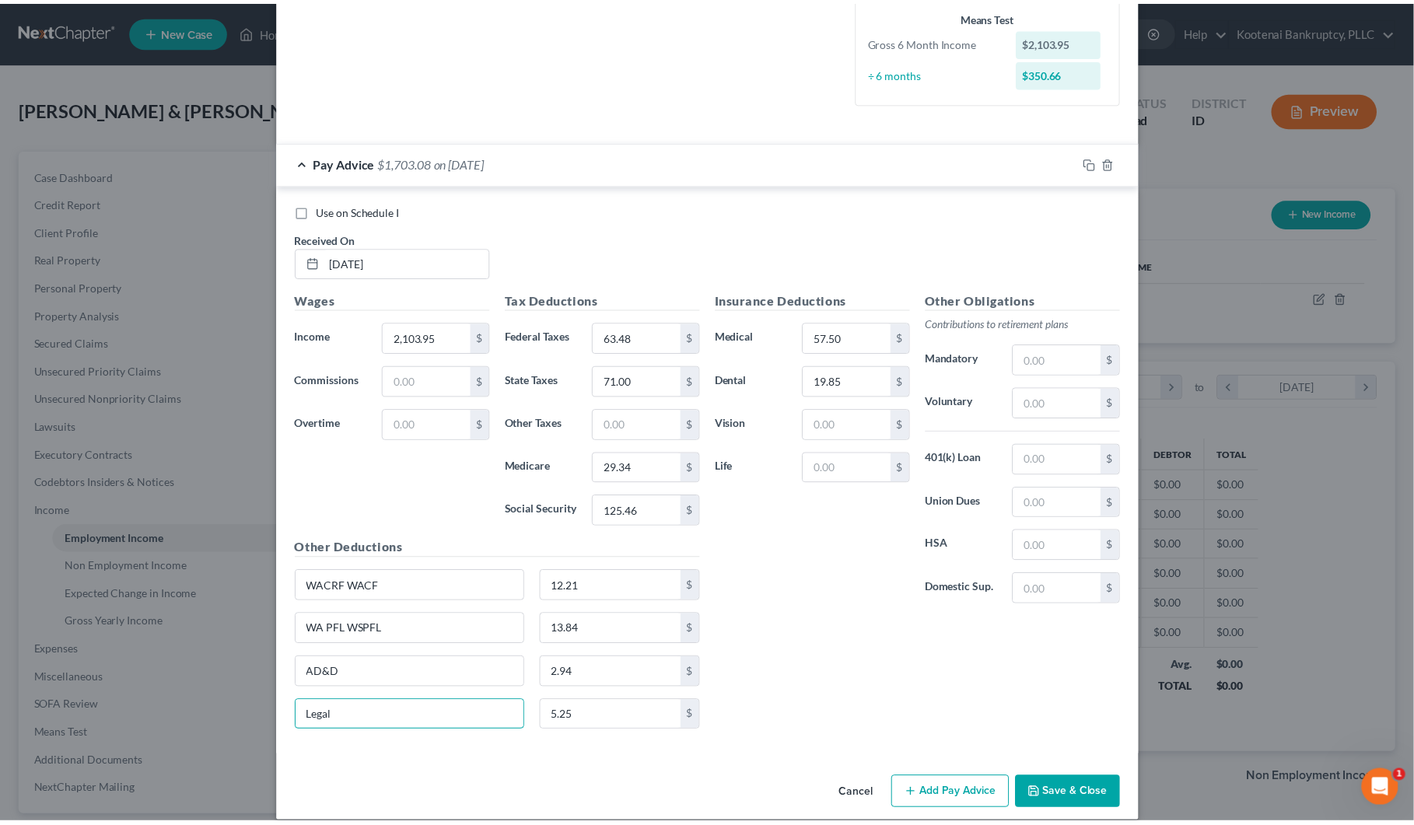
scroll to position [406, 0]
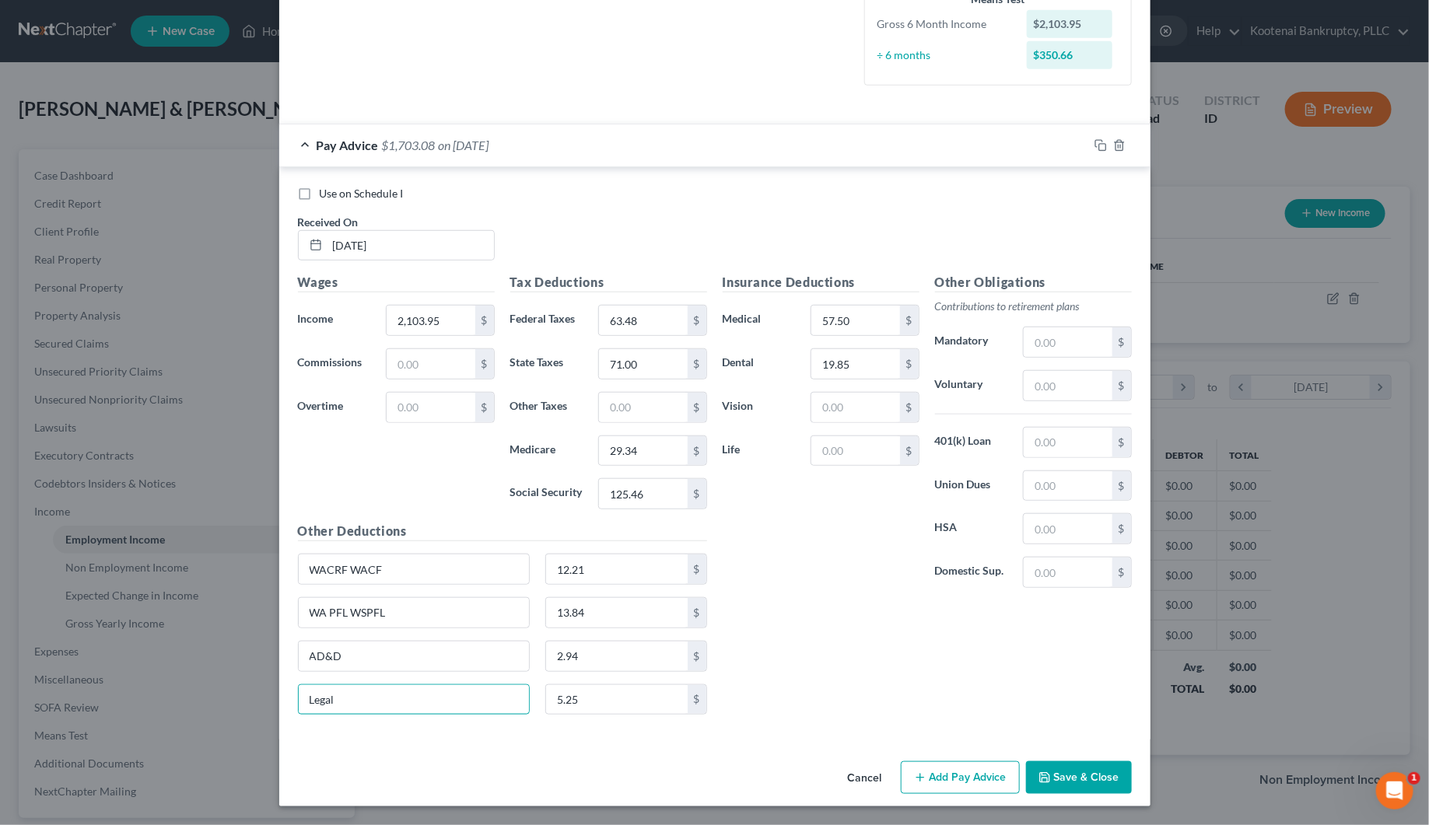
type input "Legal"
drag, startPoint x: 1062, startPoint y: 778, endPoint x: 1034, endPoint y: 771, distance: 28.9
click at [1062, 778] on button "Save & Close" at bounding box center [1079, 777] width 106 height 33
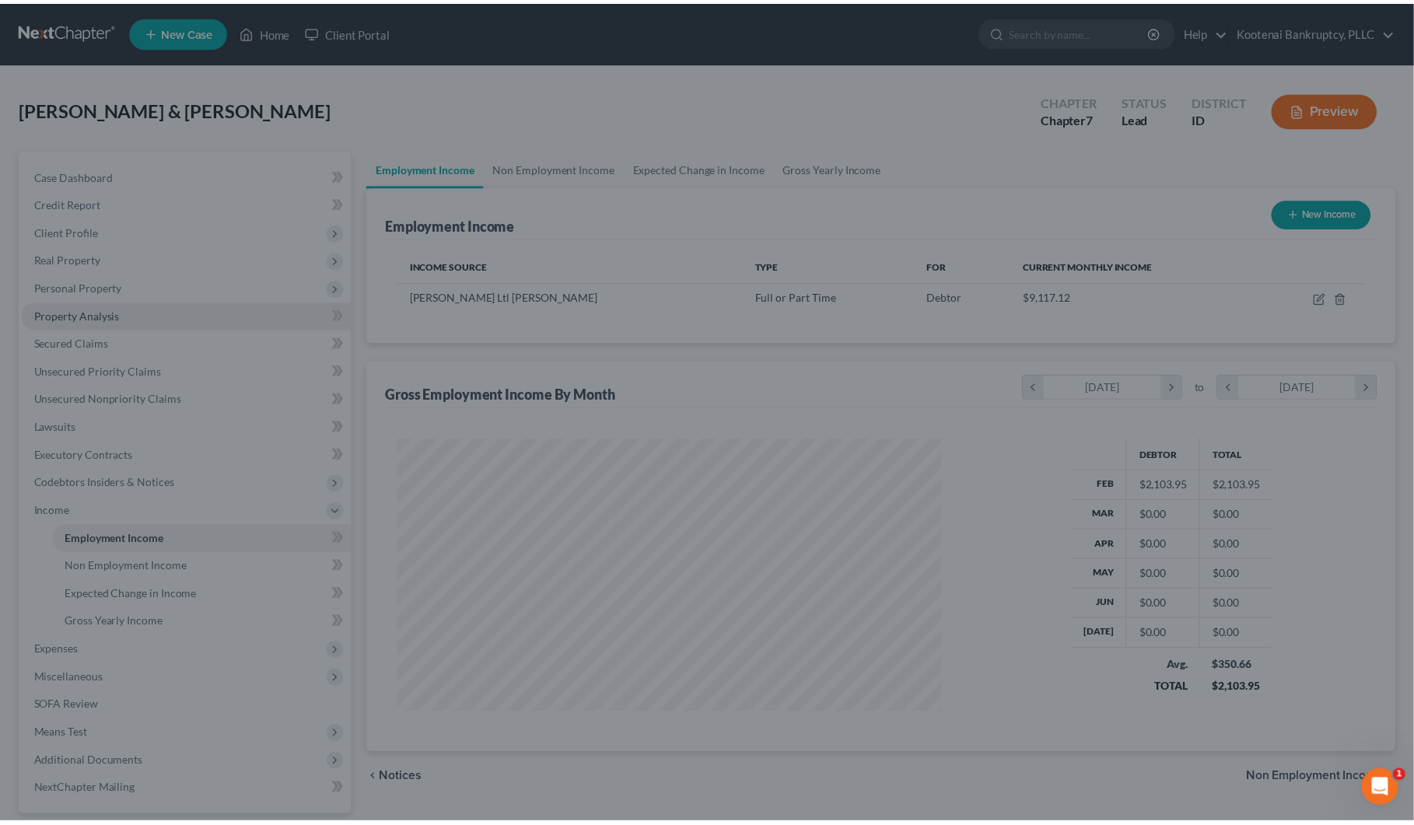
scroll to position [777416, 777113]
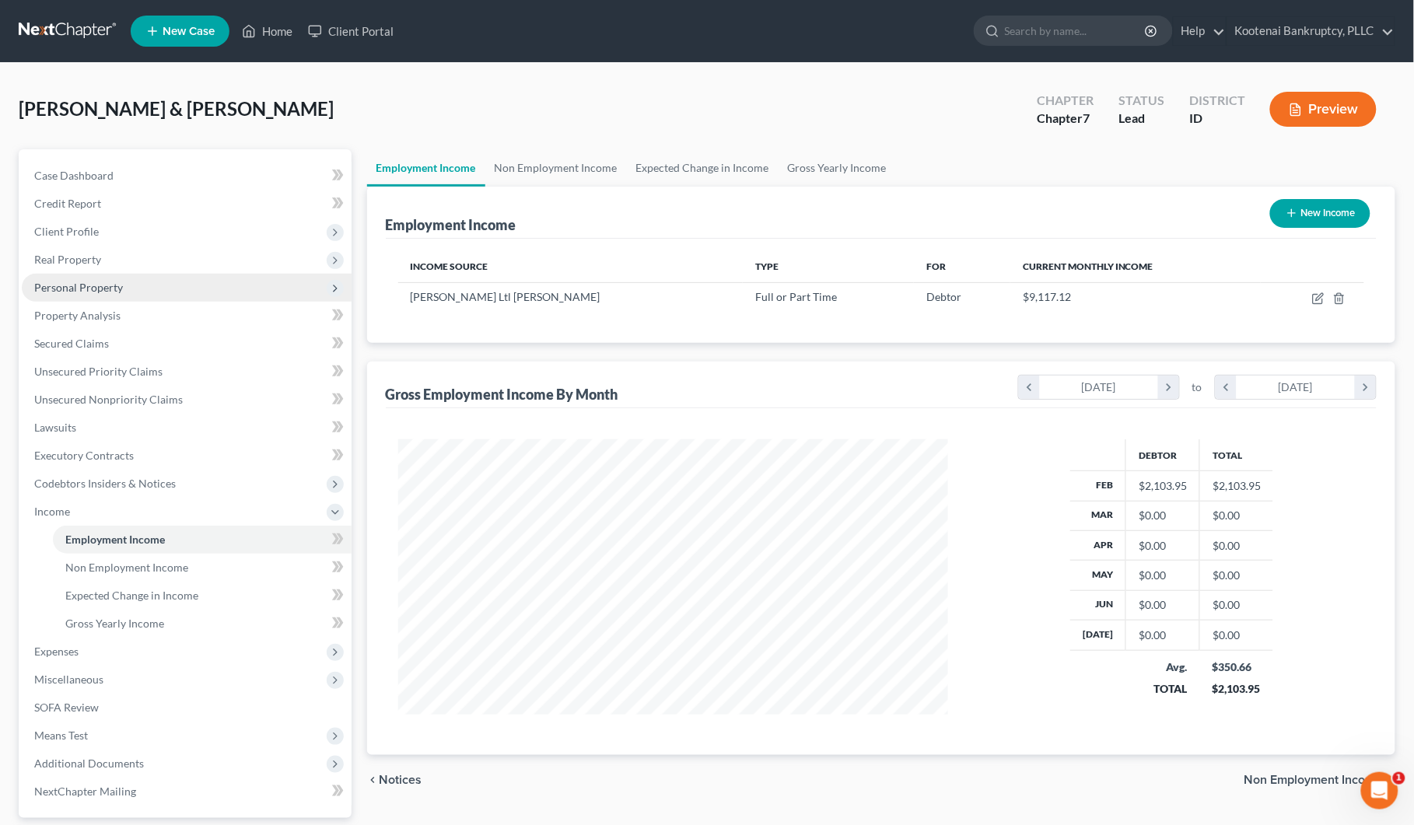
click at [54, 281] on span "Personal Property" at bounding box center [78, 287] width 89 height 13
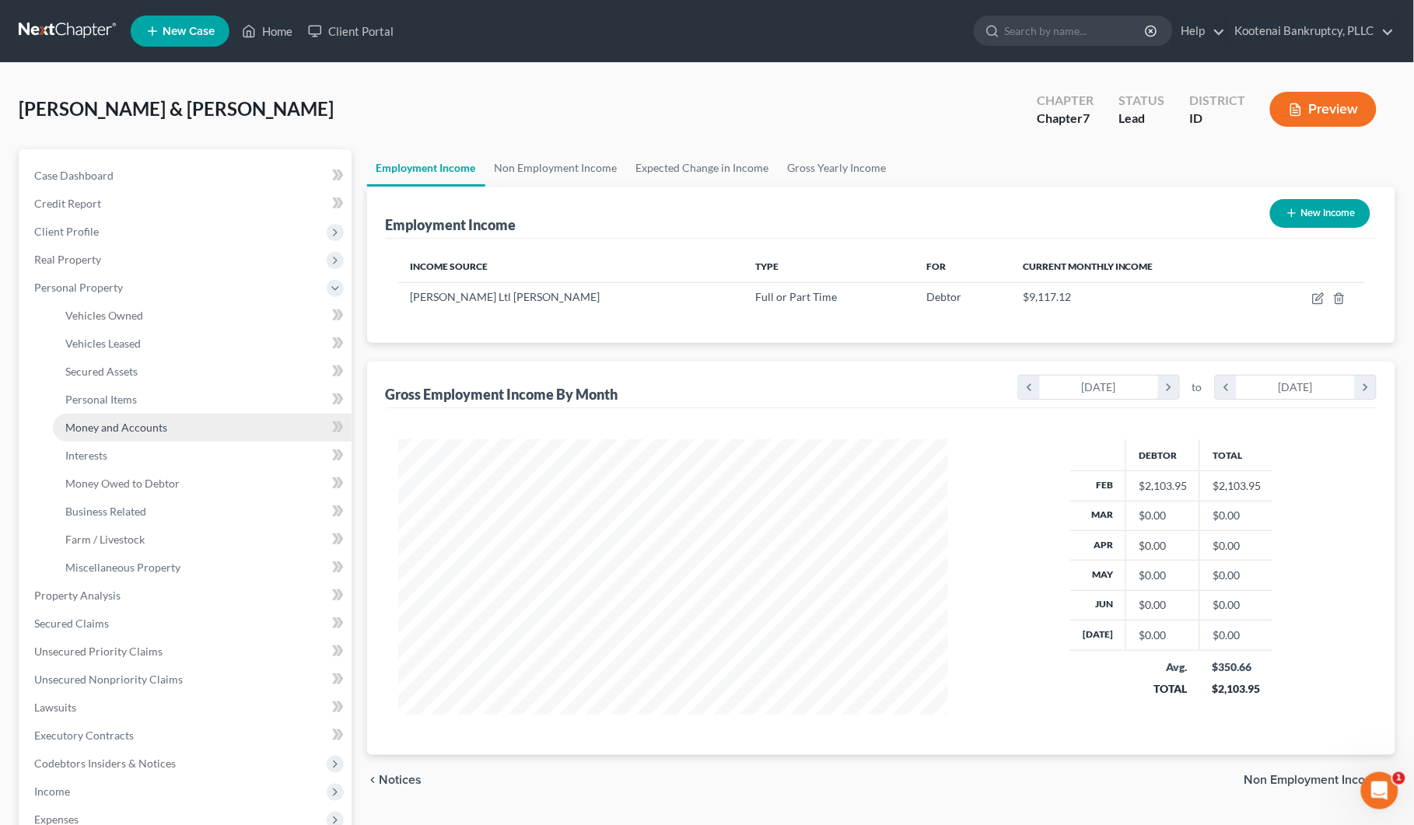
click at [115, 426] on span "Money and Accounts" at bounding box center [116, 427] width 102 height 13
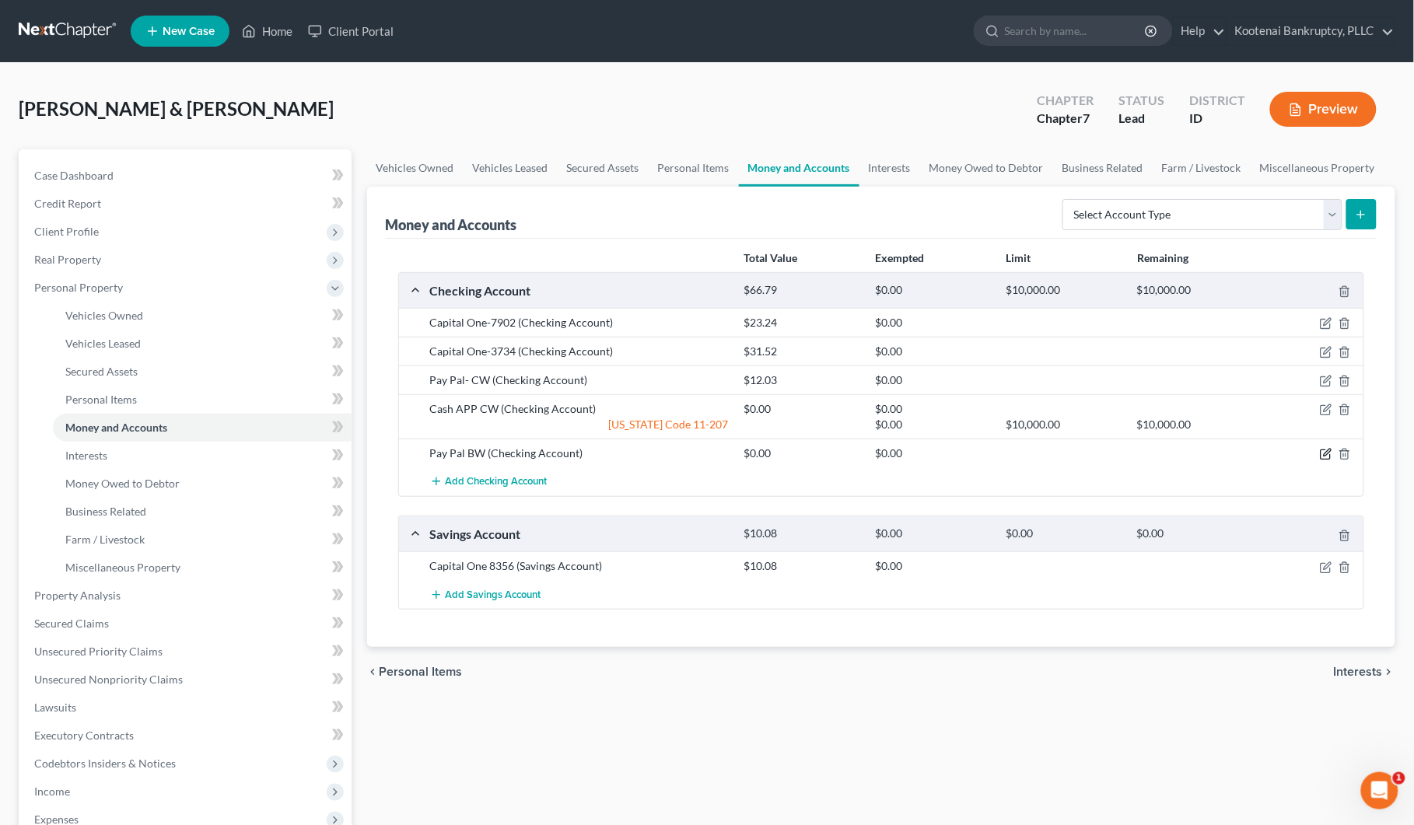
click at [1324, 455] on icon "button" at bounding box center [1326, 454] width 12 height 12
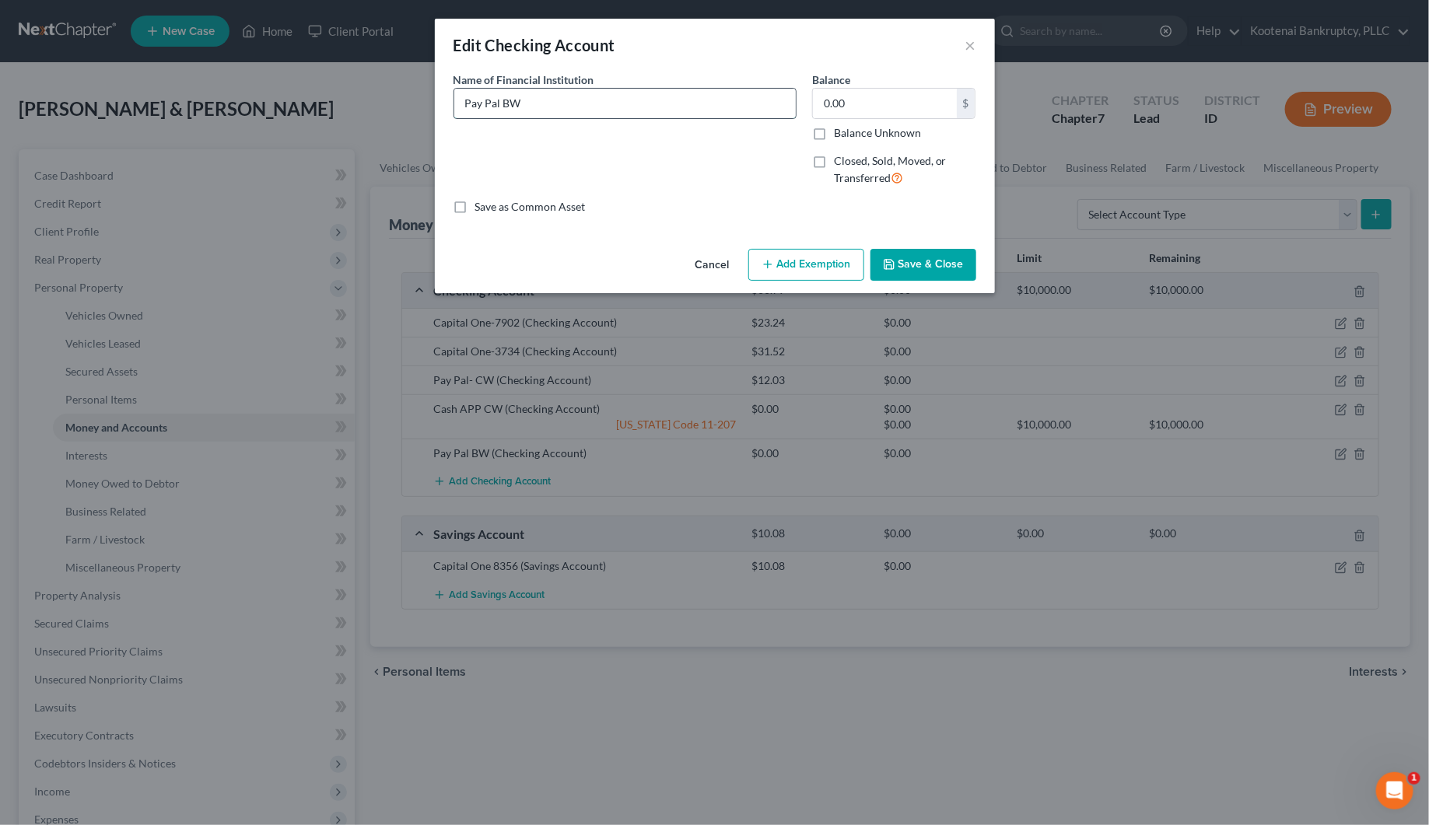
click at [538, 105] on input "Pay Pal BW" at bounding box center [624, 104] width 341 height 30
click at [527, 105] on input "Pay Pal BW 011" at bounding box center [624, 104] width 341 height 30
type input "Pay Pal BW 0011"
click at [880, 265] on button "Save & Close" at bounding box center [923, 265] width 106 height 33
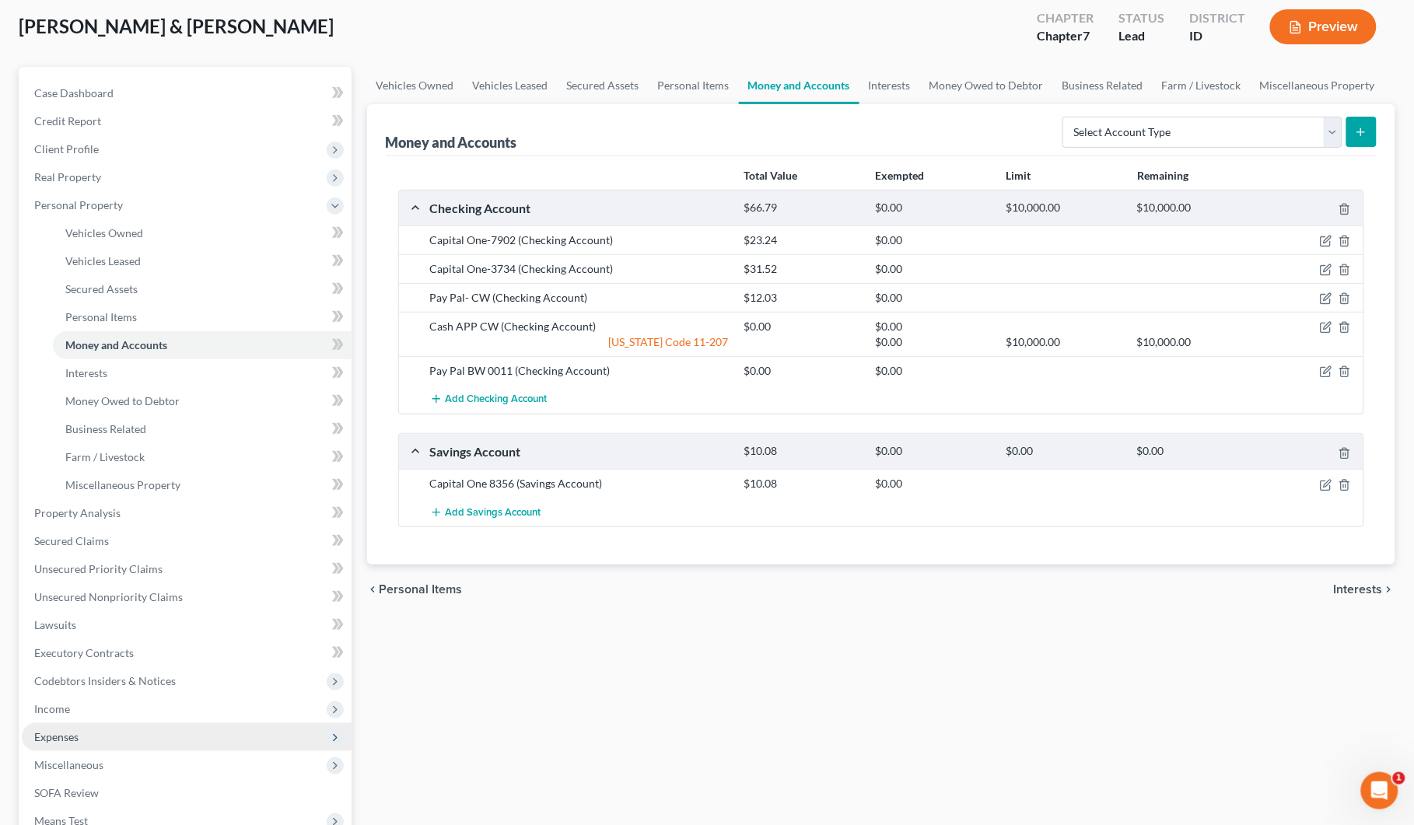
scroll to position [292, 0]
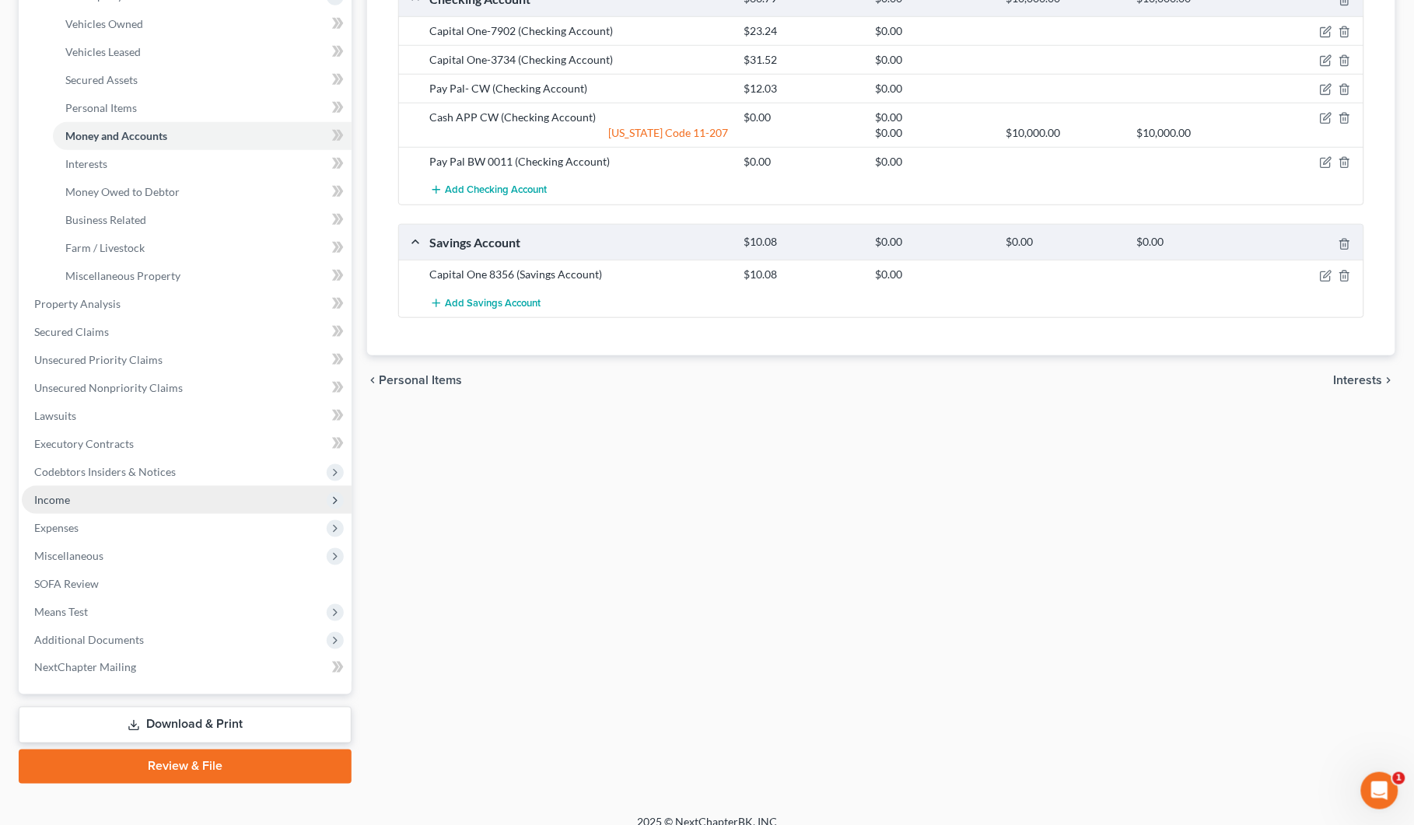
click at [54, 498] on span "Income" at bounding box center [52, 499] width 36 height 13
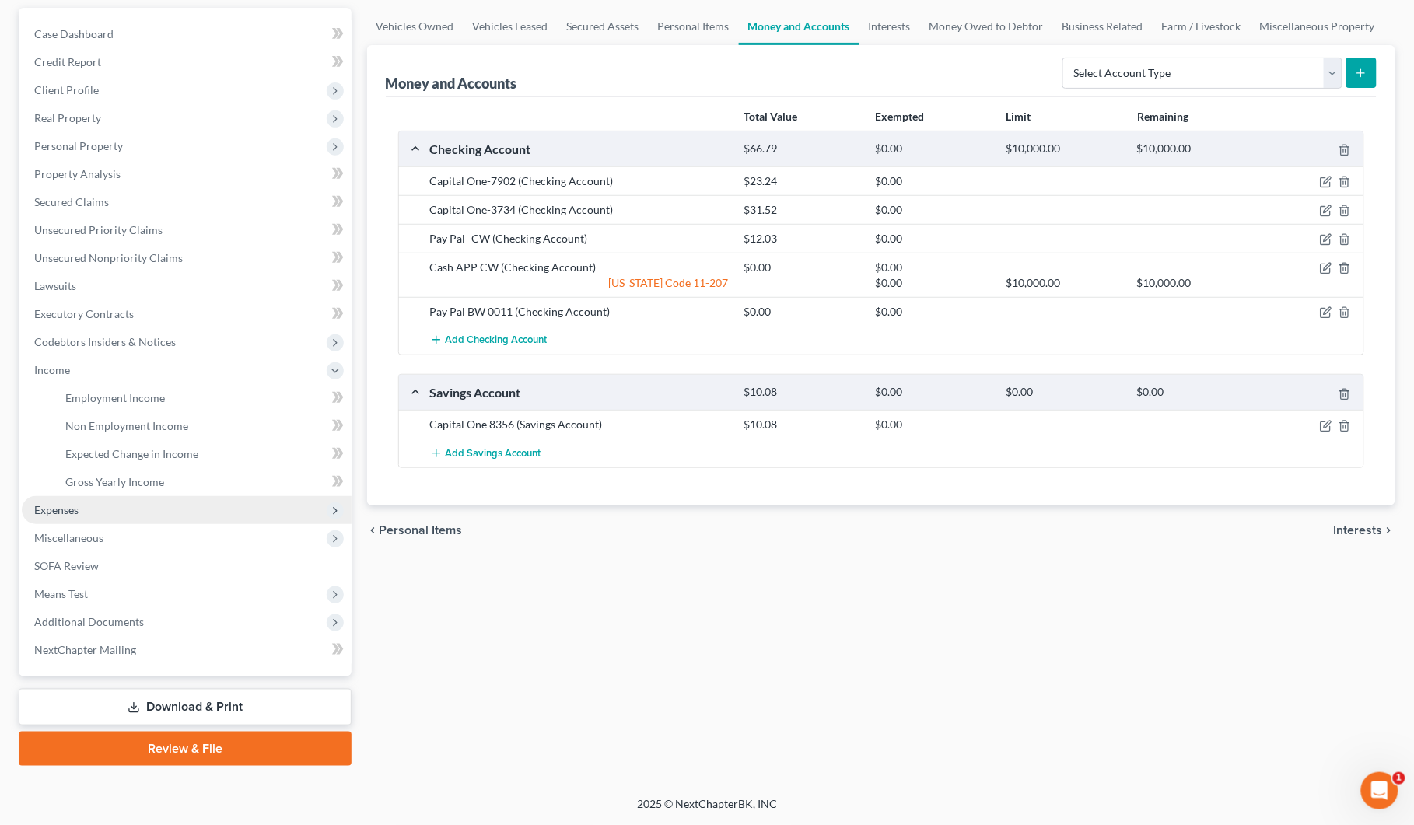
scroll to position [140, 0]
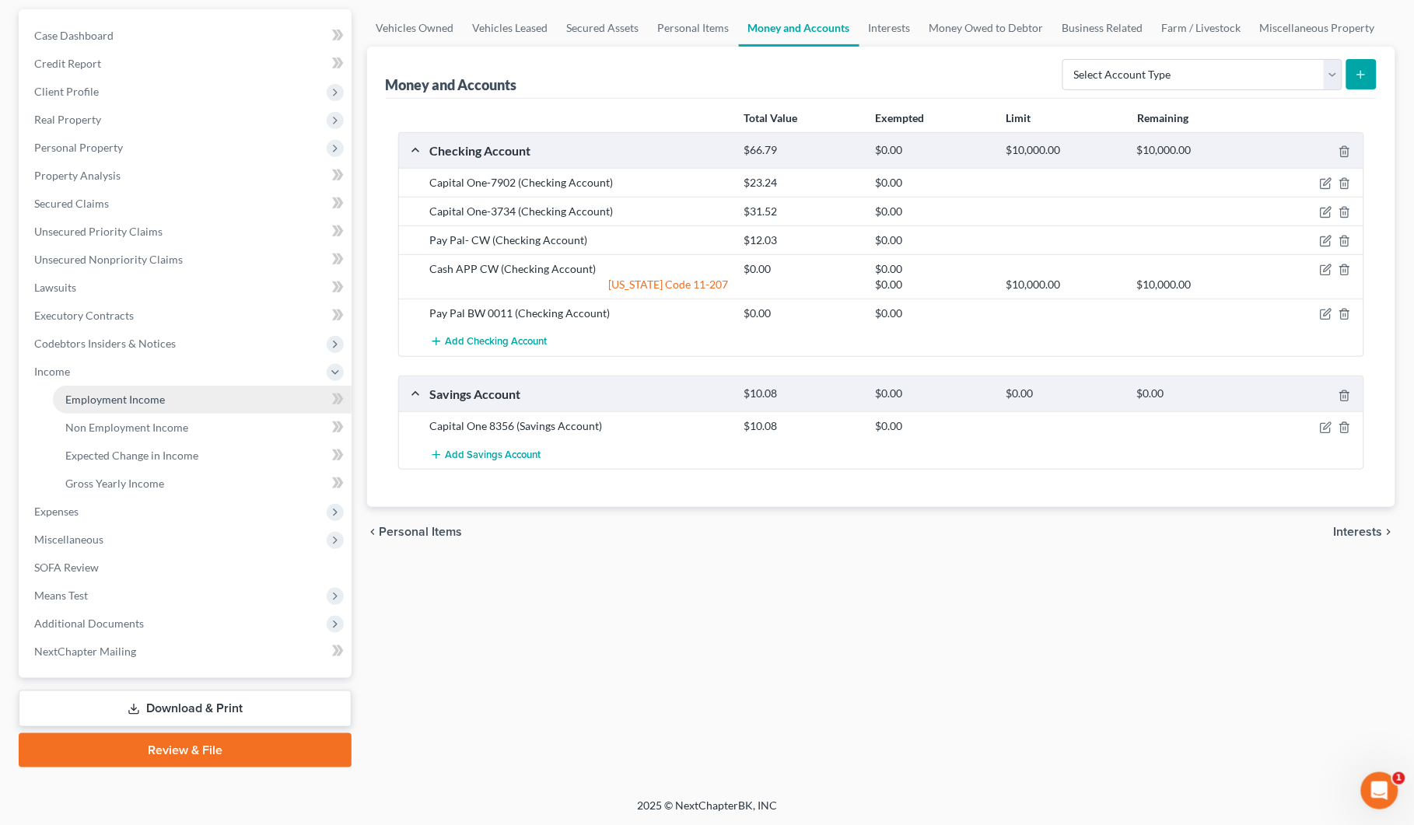
click at [107, 394] on span "Employment Income" at bounding box center [115, 399] width 100 height 13
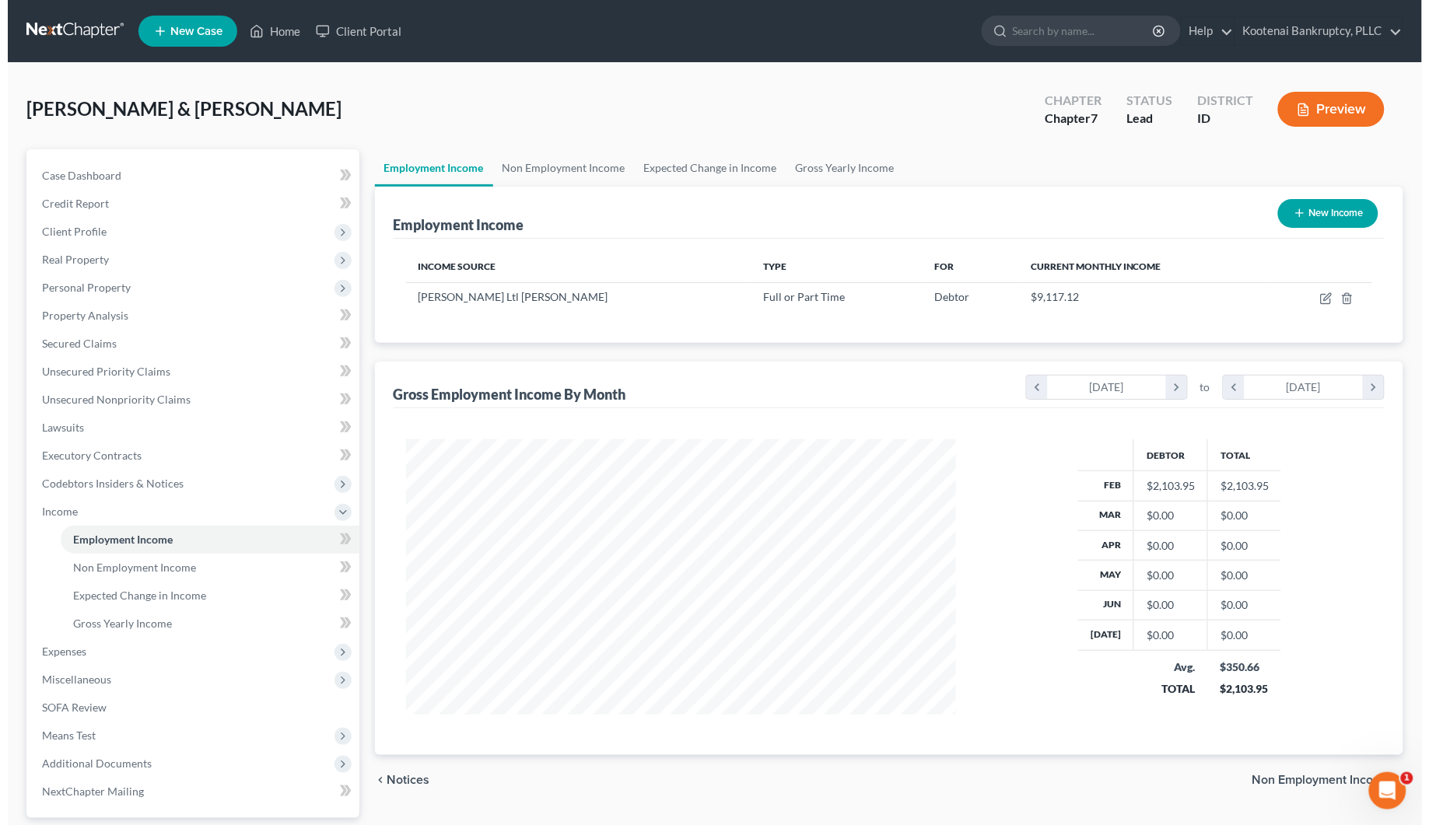
scroll to position [280, 582]
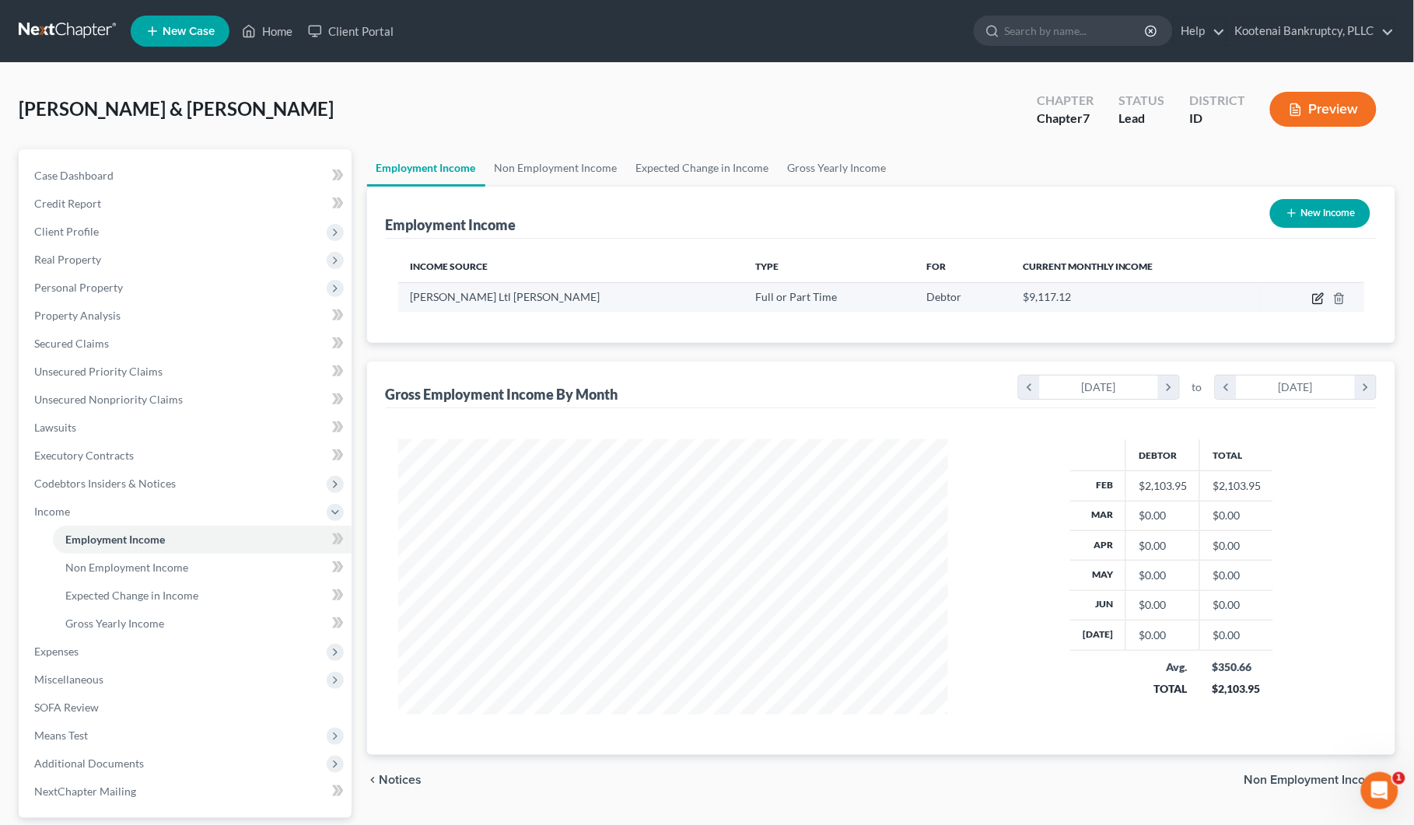
click at [1318, 297] on icon "button" at bounding box center [1318, 298] width 12 height 12
select select "0"
select select "50"
select select "3"
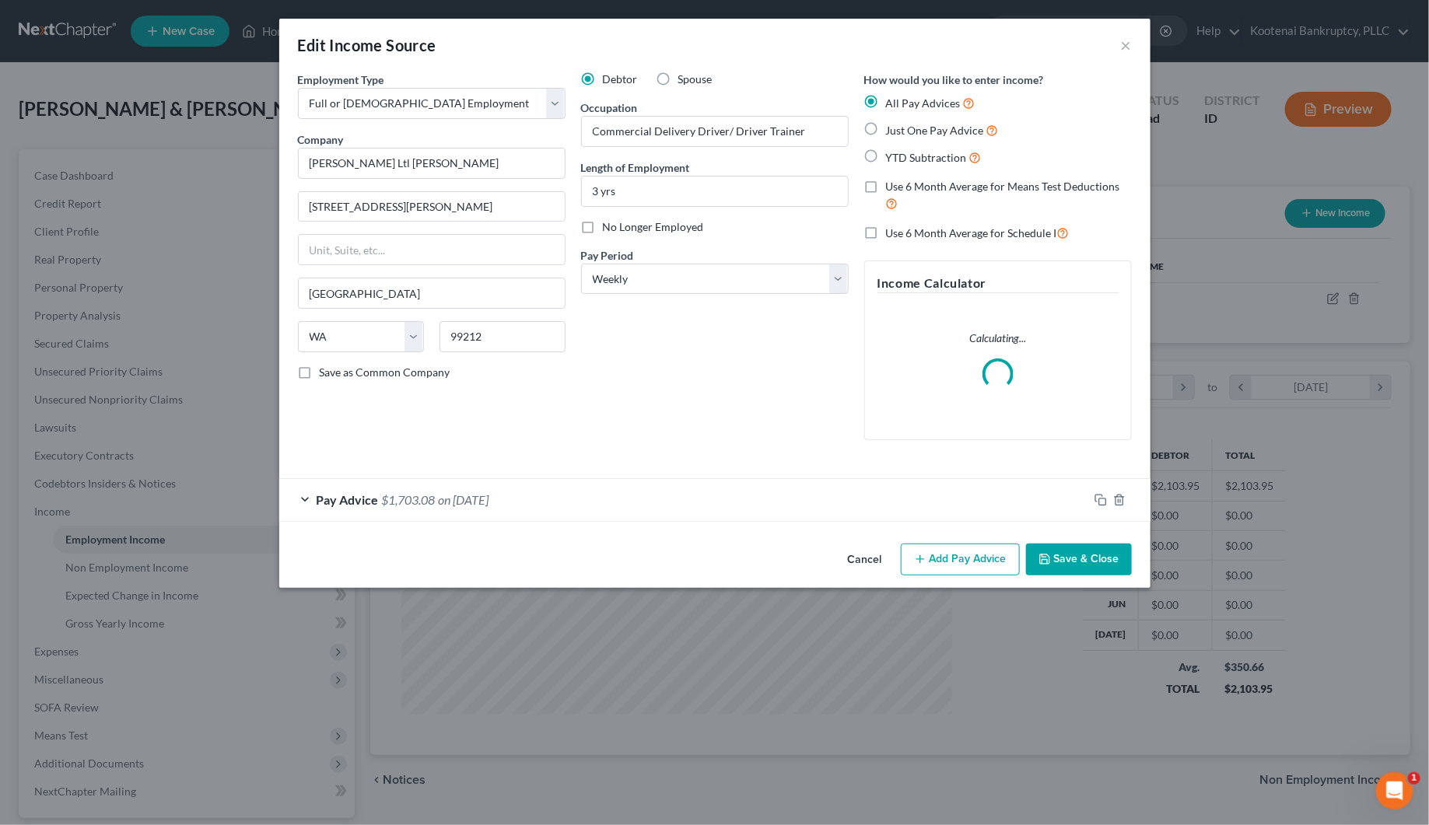
scroll to position [280, 589]
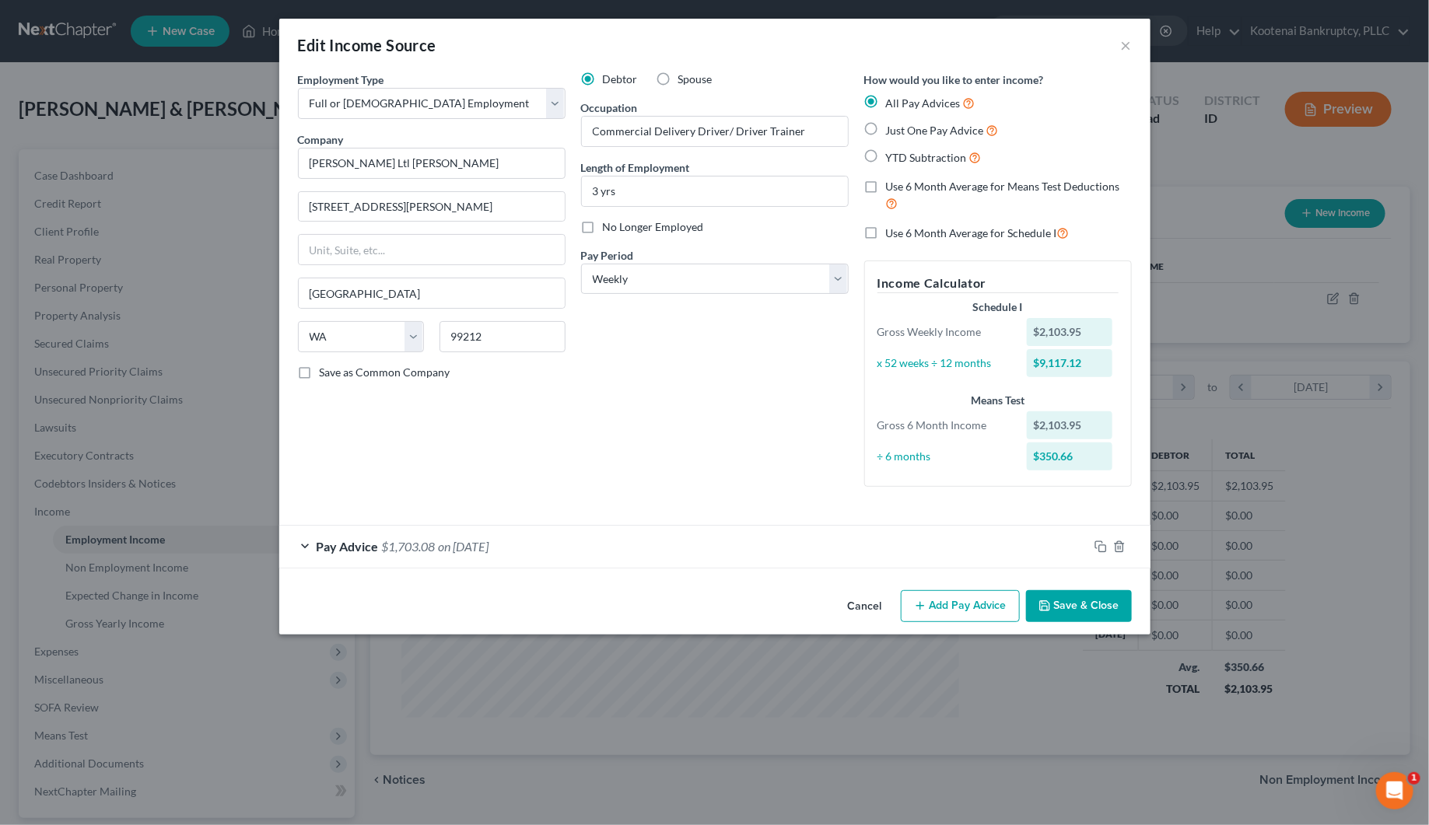
click at [1102, 502] on div "Employment Type * Select Full or [DEMOGRAPHIC_DATA] Employment Self Employment …" at bounding box center [714, 292] width 849 height 441
click at [1100, 549] on icon "button" at bounding box center [1100, 546] width 12 height 12
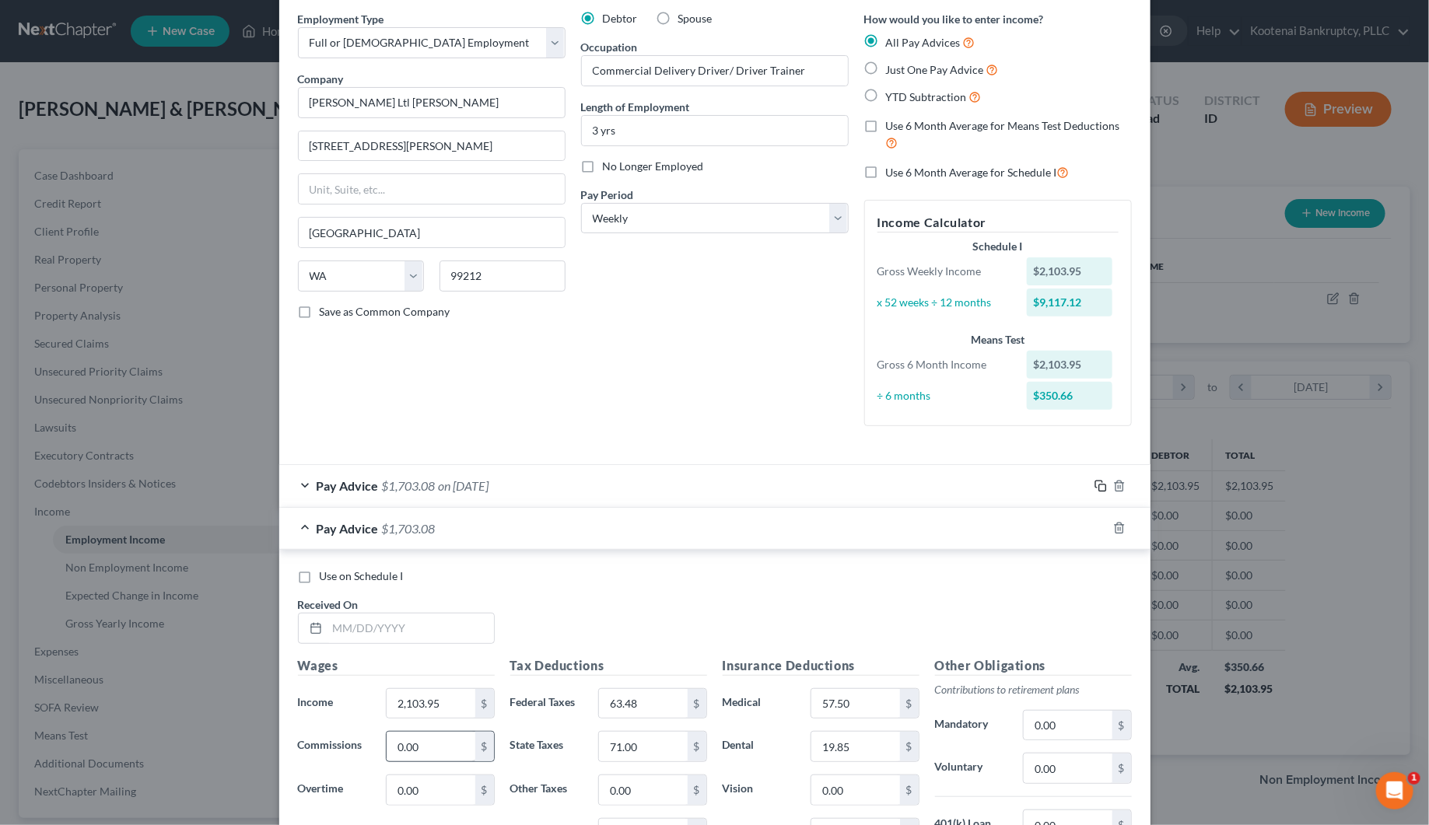
scroll to position [292, 0]
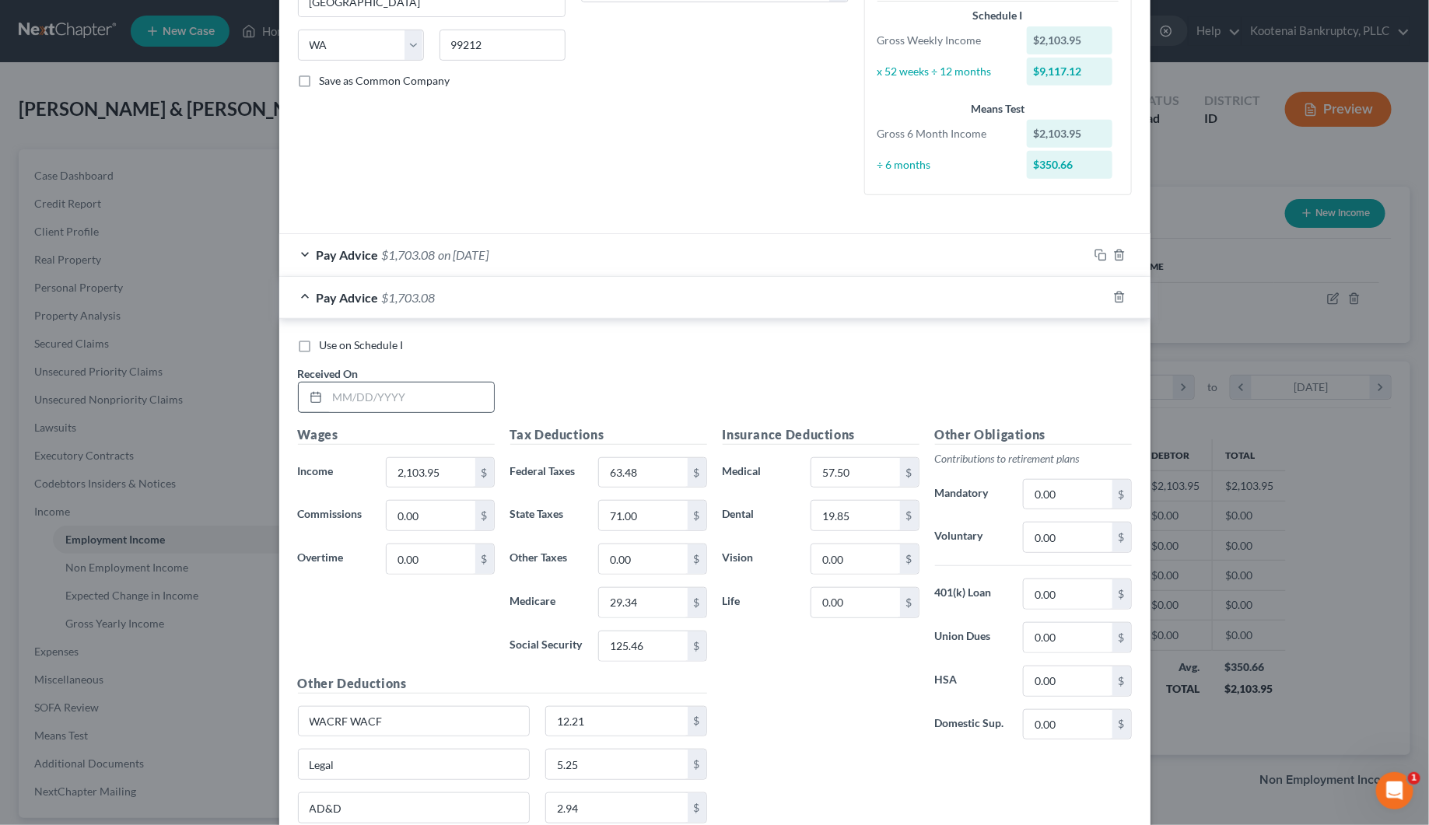
click at [386, 413] on div at bounding box center [396, 397] width 197 height 31
click at [385, 409] on input "text" at bounding box center [410, 398] width 166 height 30
type input "[DATE]"
click at [408, 478] on input "2,103.95" at bounding box center [431, 473] width 88 height 30
type input "1,559.41"
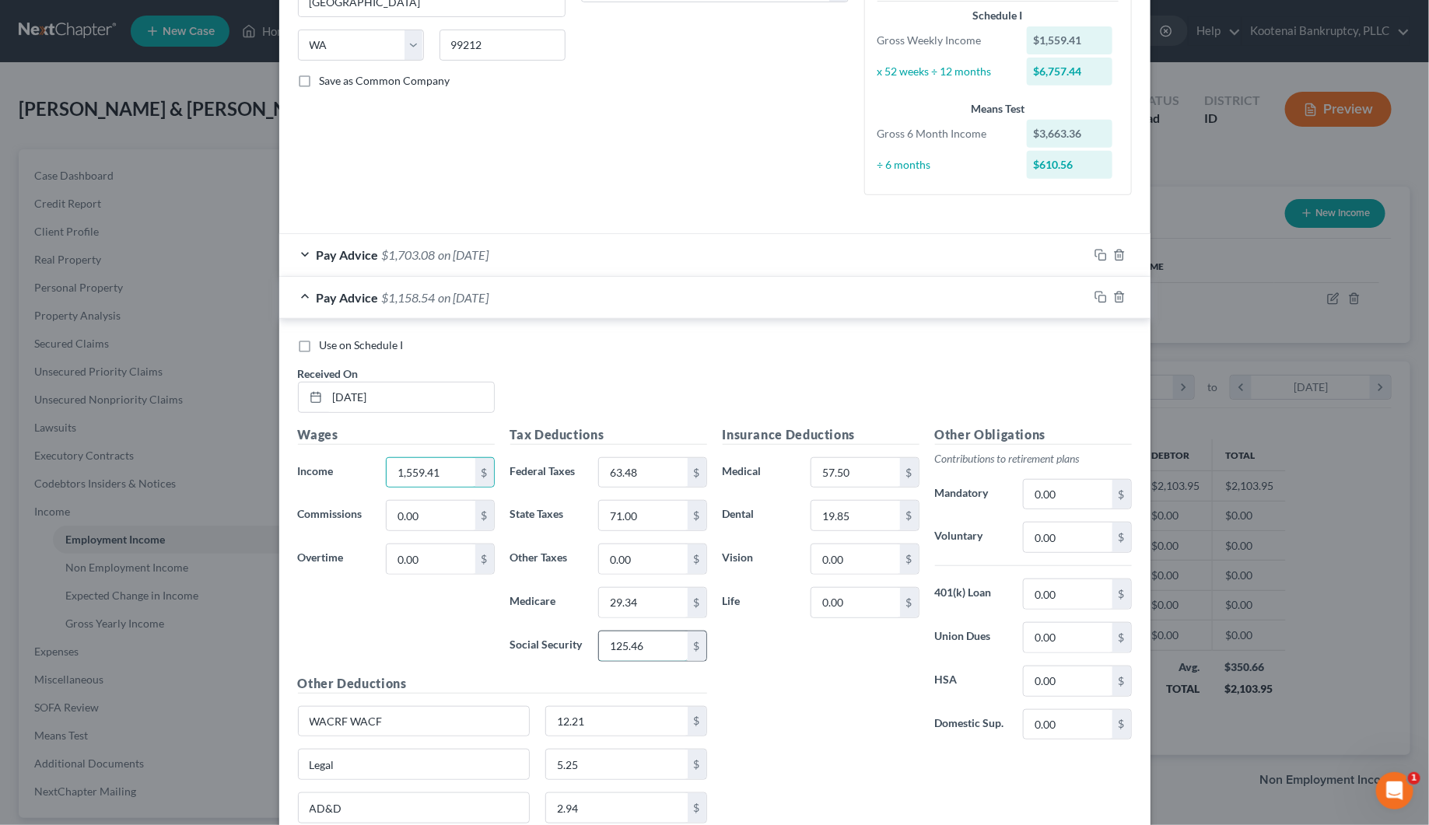
click at [620, 645] on input "125.46" at bounding box center [643, 646] width 88 height 30
type input "91.71"
click at [628, 611] on input "29.34" at bounding box center [643, 603] width 88 height 30
type input "21.45"
click at [628, 517] on input "71.00" at bounding box center [643, 516] width 88 height 30
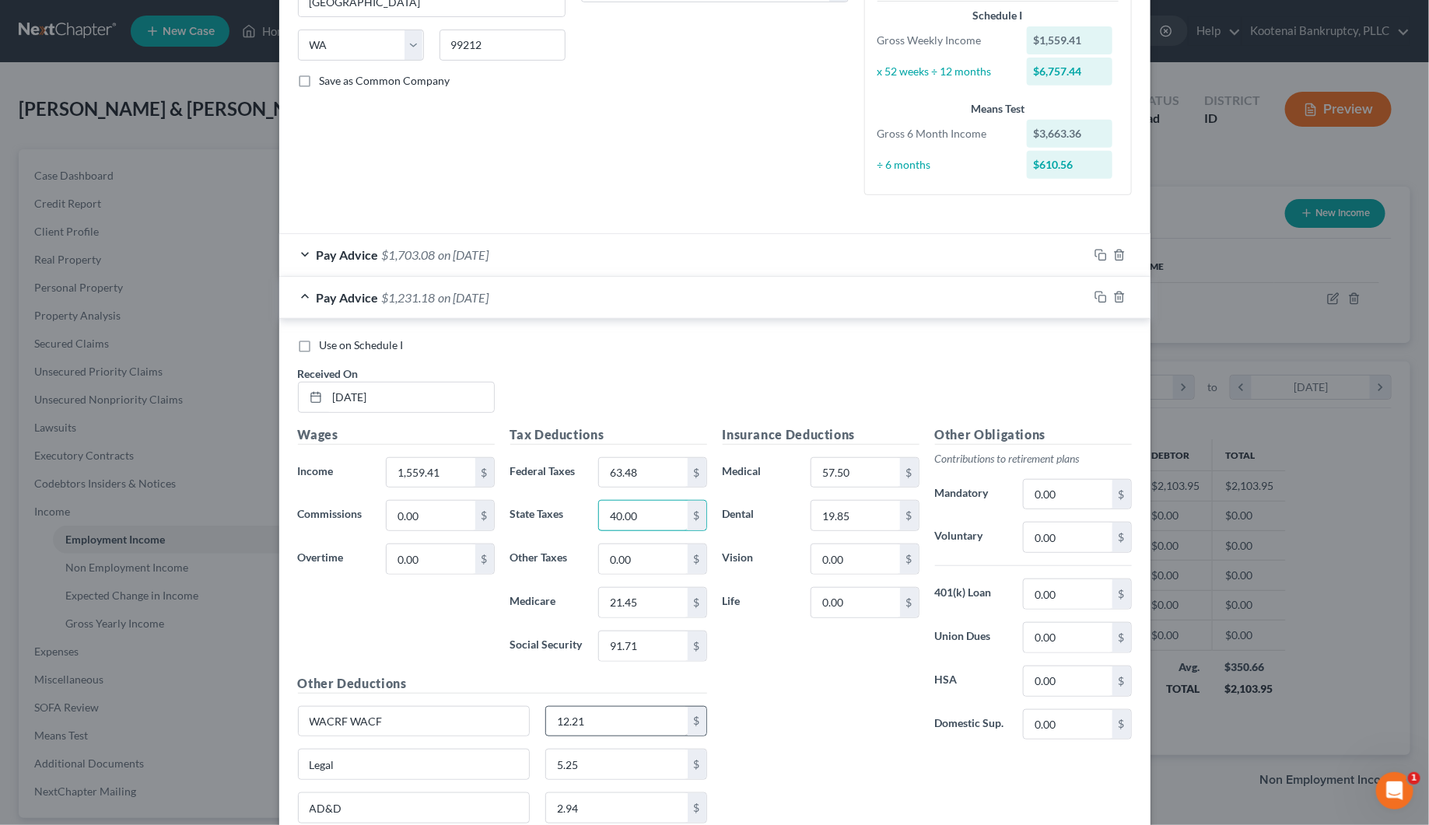
type input "40.00"
click at [577, 731] on input "12.21" at bounding box center [617, 722] width 142 height 30
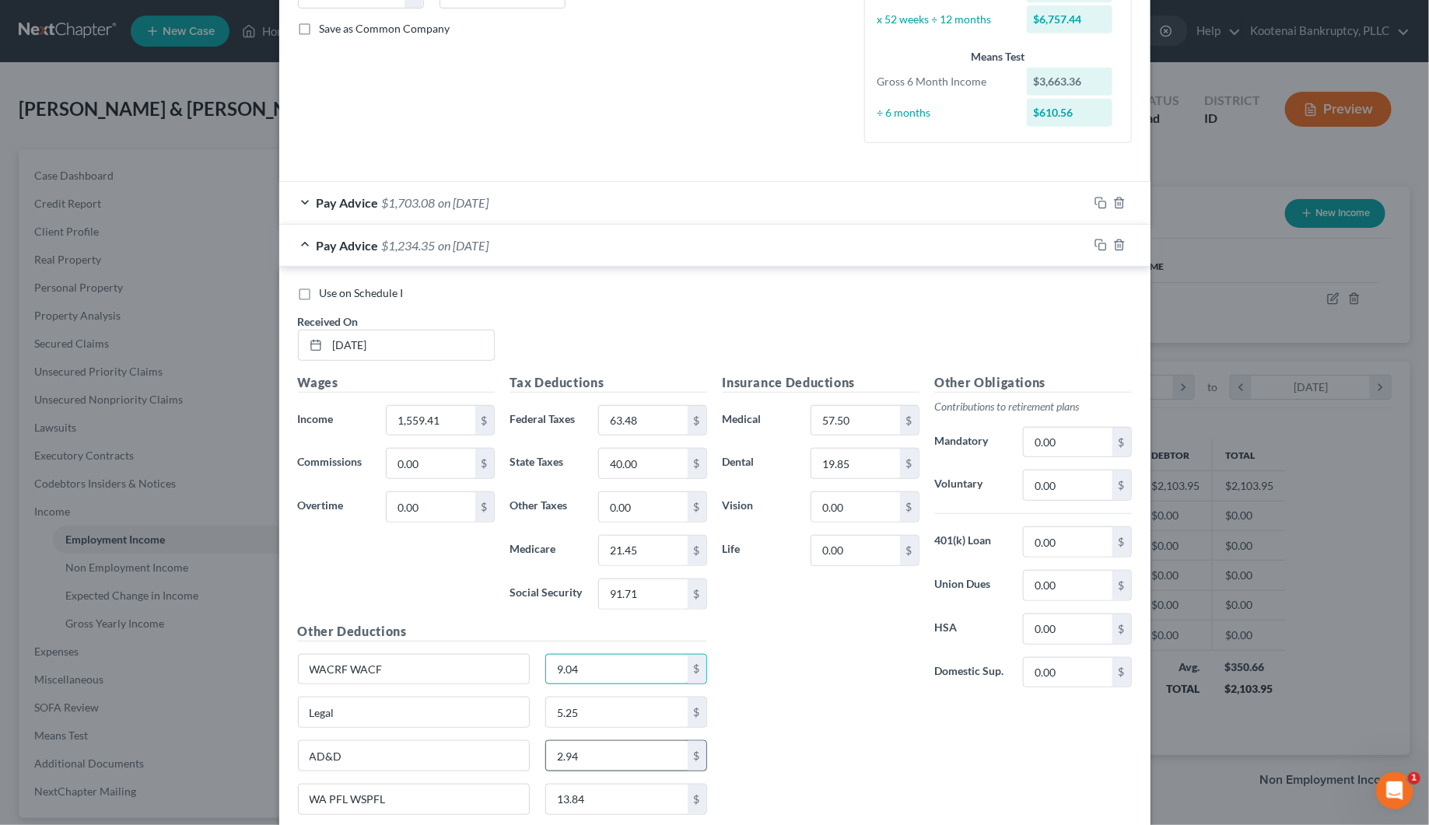
scroll to position [449, 0]
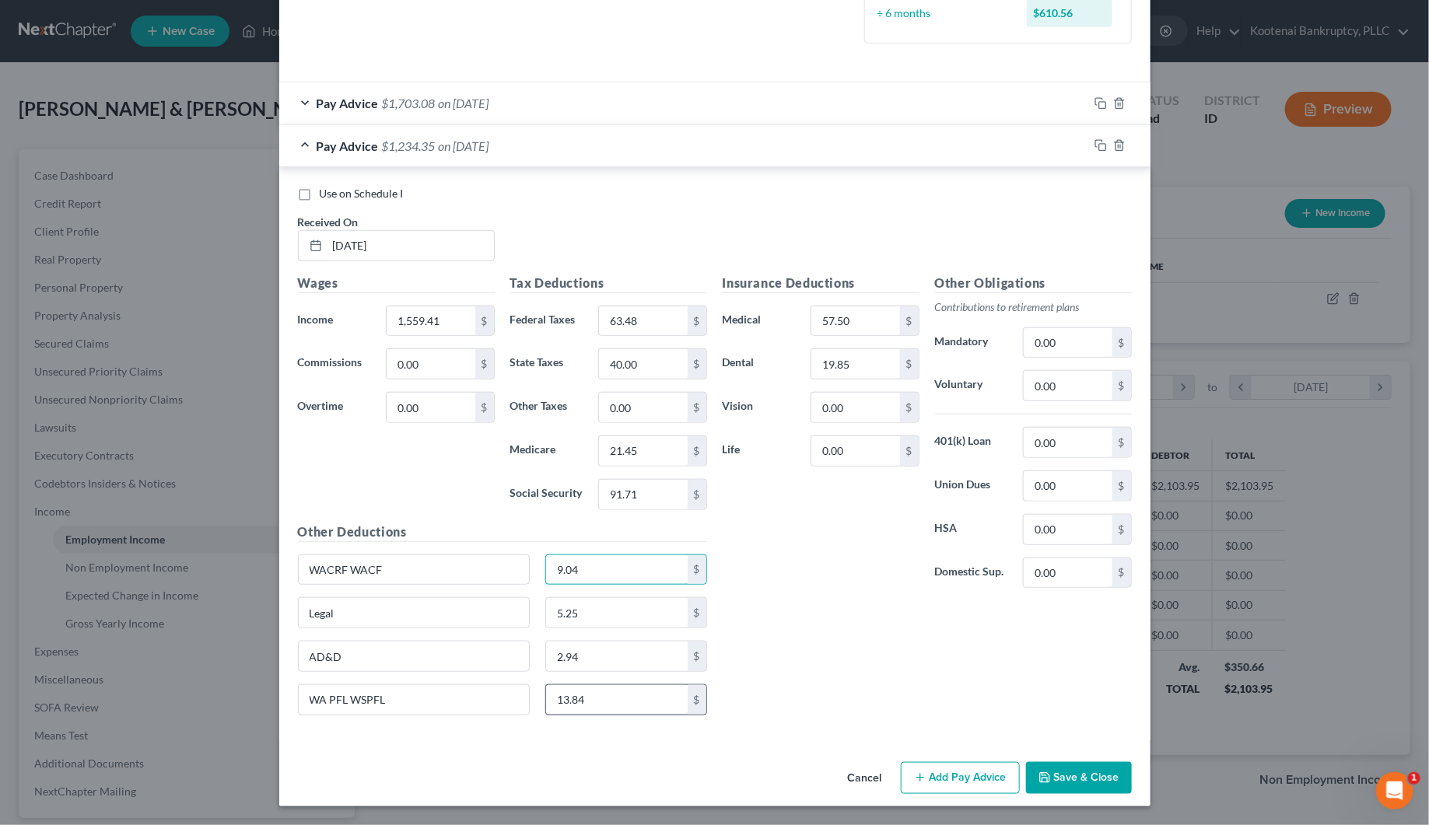
type input "9.04"
click at [582, 688] on input "13.84" at bounding box center [617, 700] width 142 height 30
type input "10.26"
click at [631, 315] on input "63.48" at bounding box center [643, 321] width 88 height 30
click at [1094, 141] on icon "button" at bounding box center [1100, 145] width 12 height 12
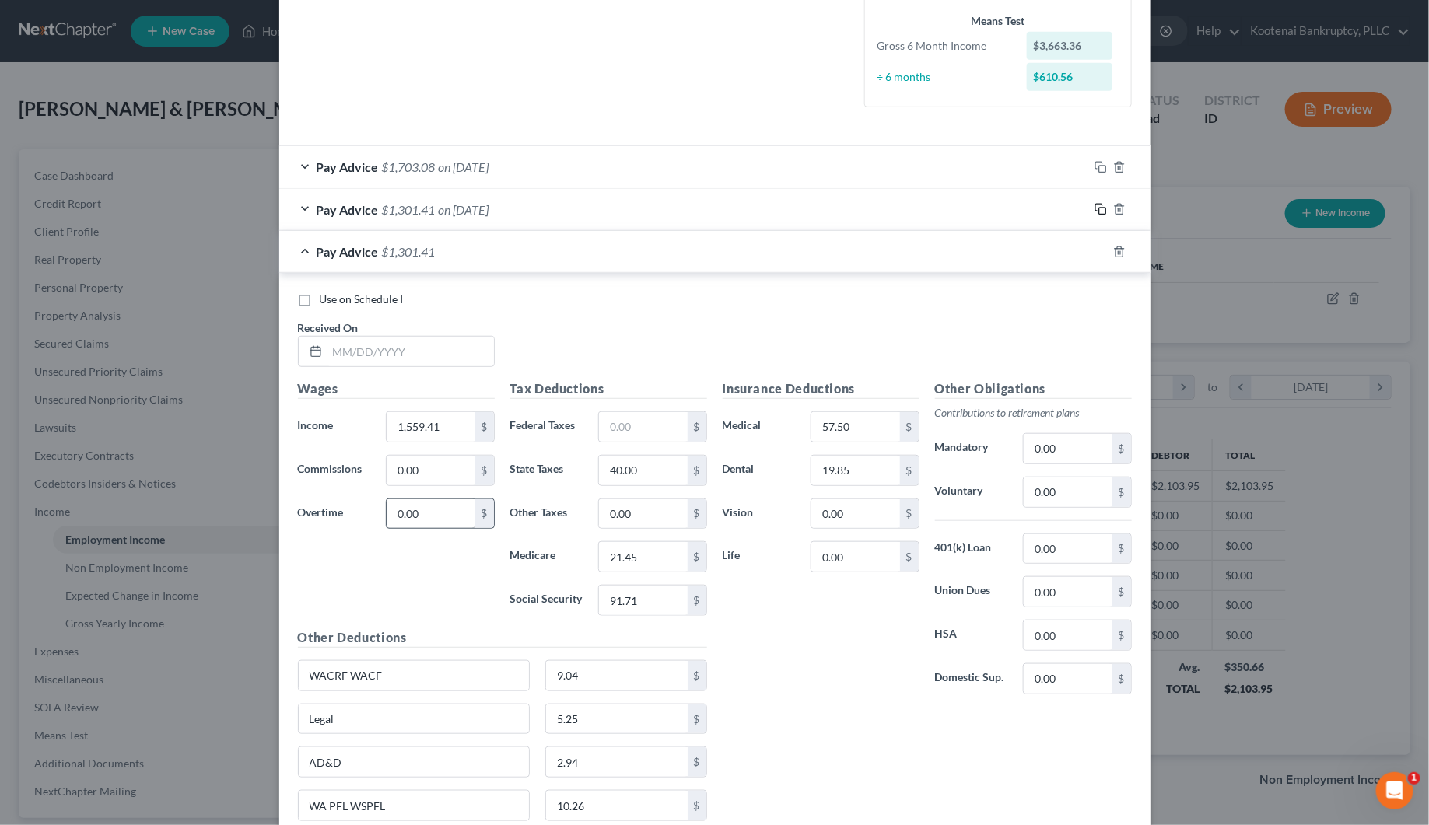
scroll to position [389, 0]
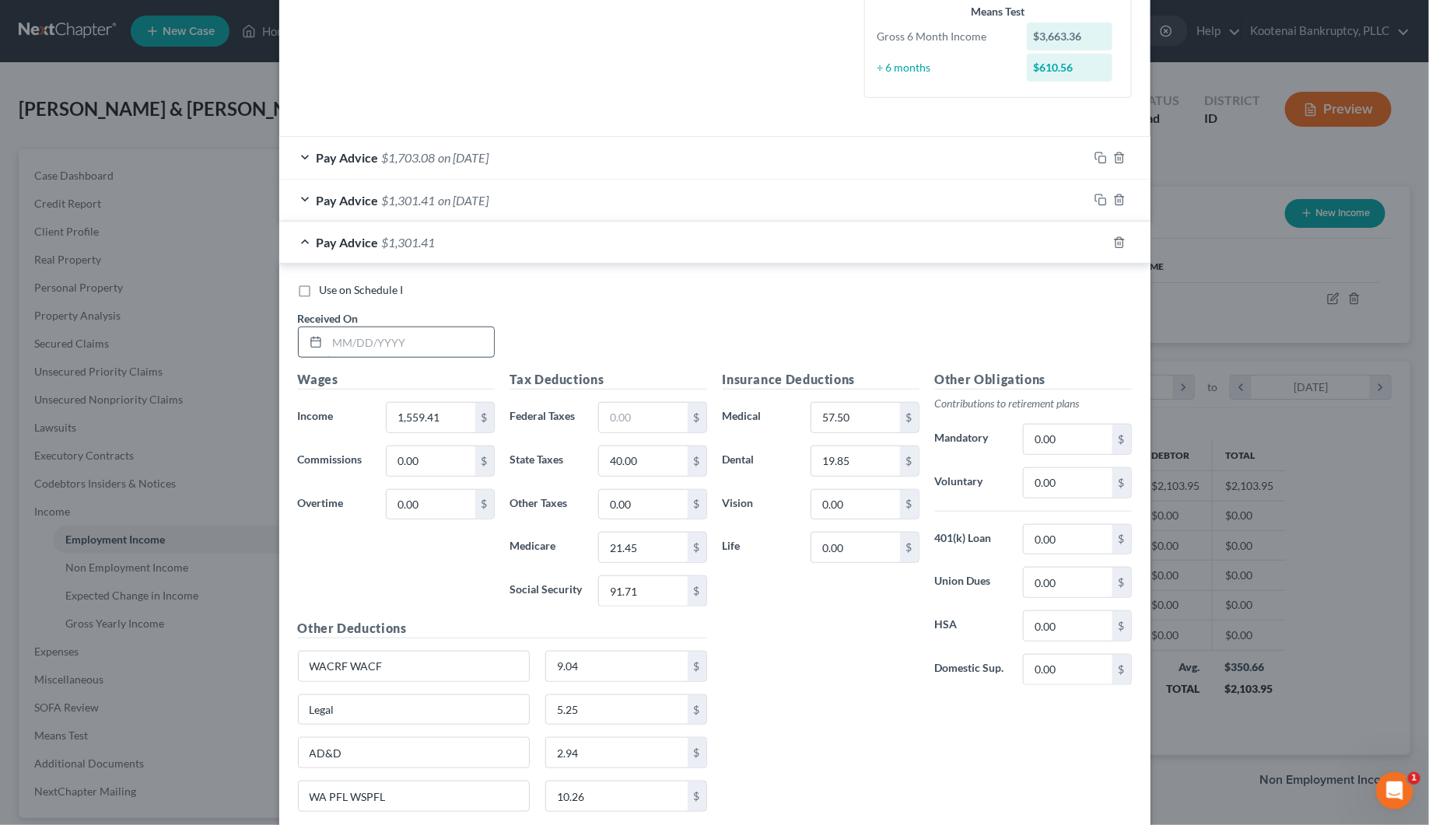
click at [360, 354] on input "text" at bounding box center [410, 342] width 166 height 30
type input "[DATE]"
click at [399, 426] on input "1,559.41" at bounding box center [431, 418] width 88 height 30
drag, startPoint x: 420, startPoint y: 414, endPoint x: 358, endPoint y: 424, distance: 63.0
click at [358, 424] on div "Income * 2,930. $" at bounding box center [396, 417] width 212 height 31
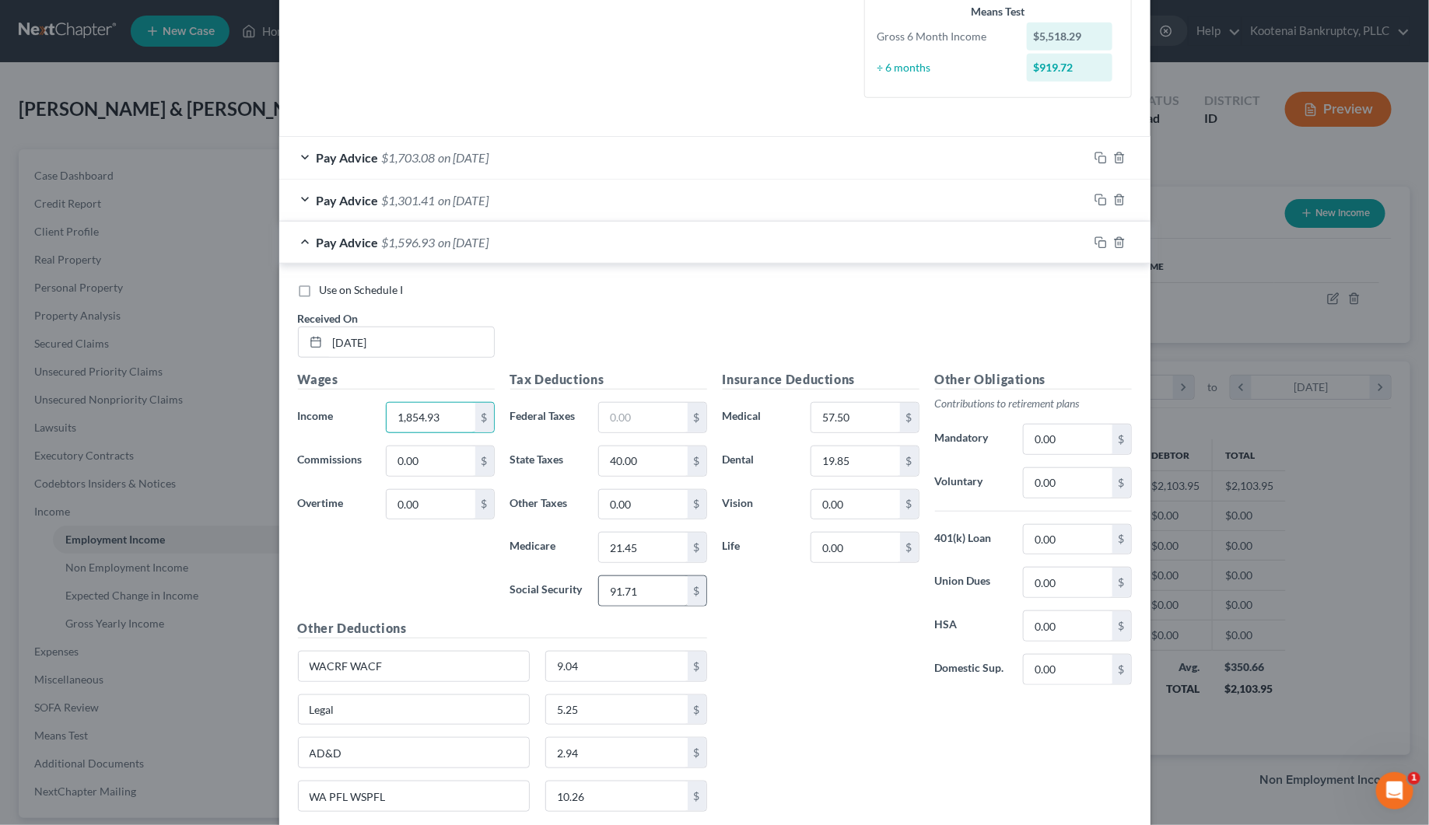
type input "1,854.93"
click at [647, 592] on input "91.71" at bounding box center [643, 591] width 88 height 30
type input "110.03"
click at [649, 551] on input "21.45" at bounding box center [643, 548] width 88 height 30
type input "25.73"
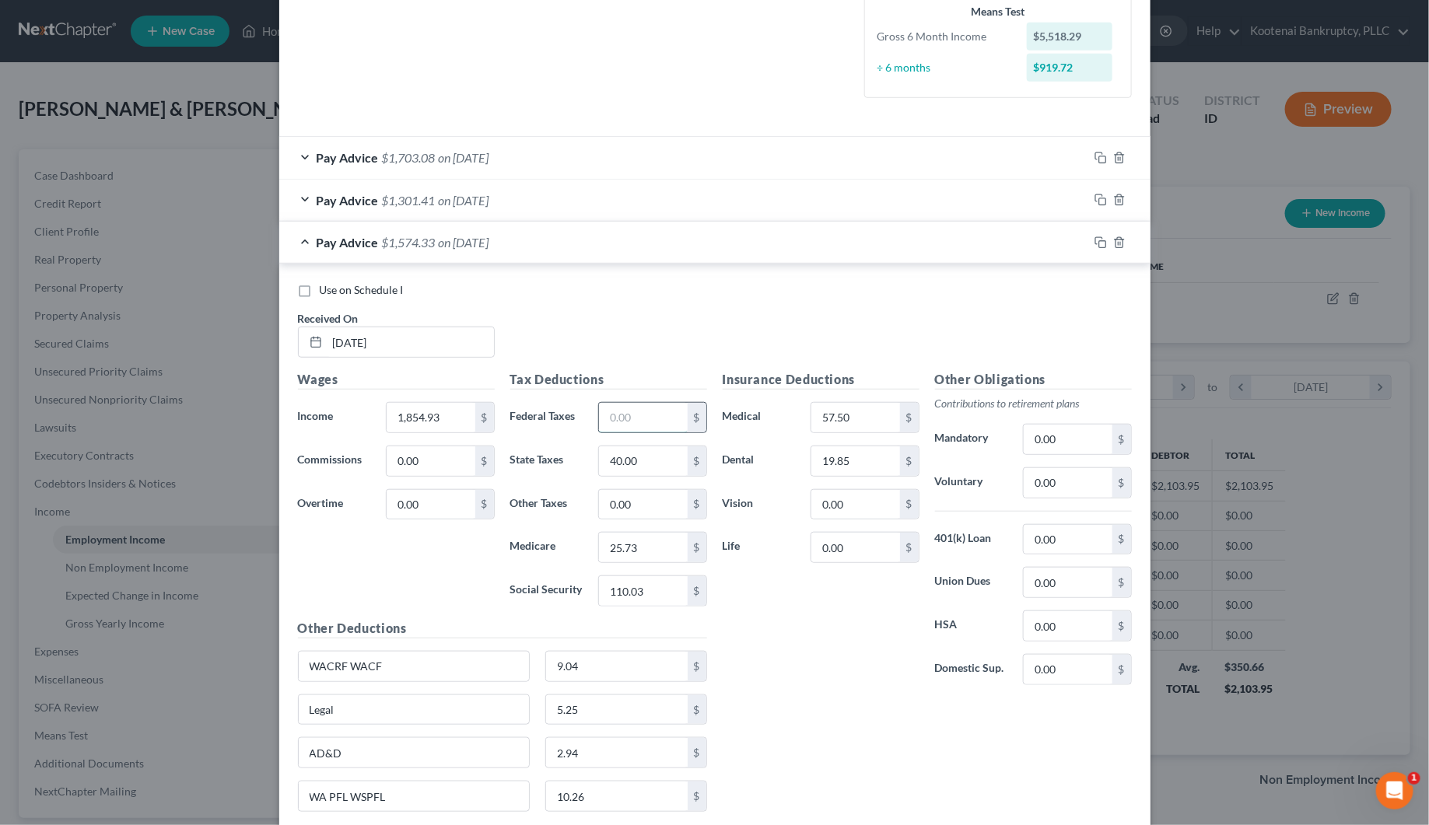
click at [628, 424] on input "text" at bounding box center [643, 418] width 88 height 30
type input "33.52"
click at [624, 460] on input "40.00" at bounding box center [643, 461] width 88 height 30
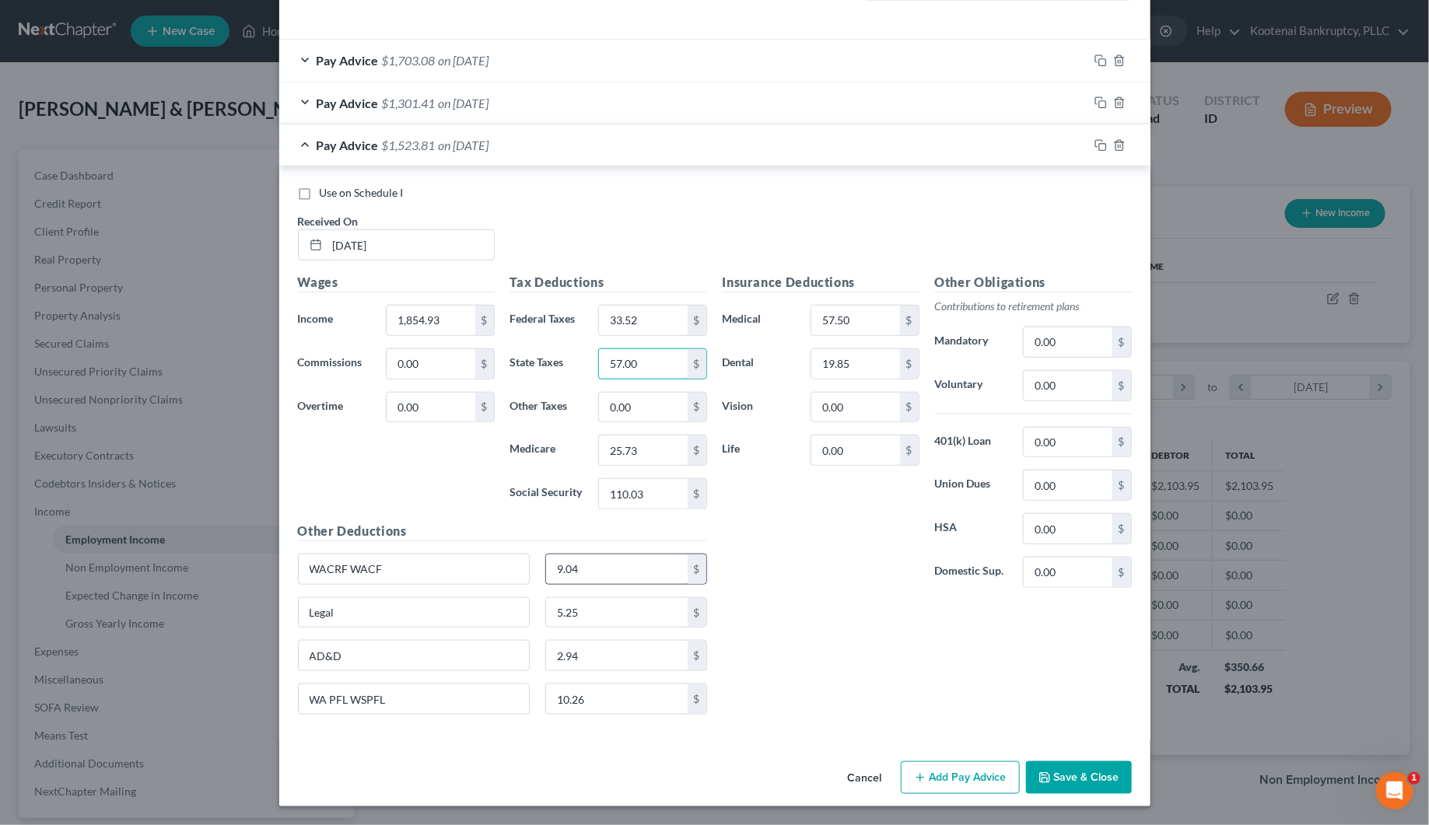
type input "57.00"
click at [573, 574] on input "9.04" at bounding box center [617, 569] width 142 height 30
type input "10.76"
click at [591, 701] on input "10.26" at bounding box center [617, 699] width 142 height 30
type input "12.21"
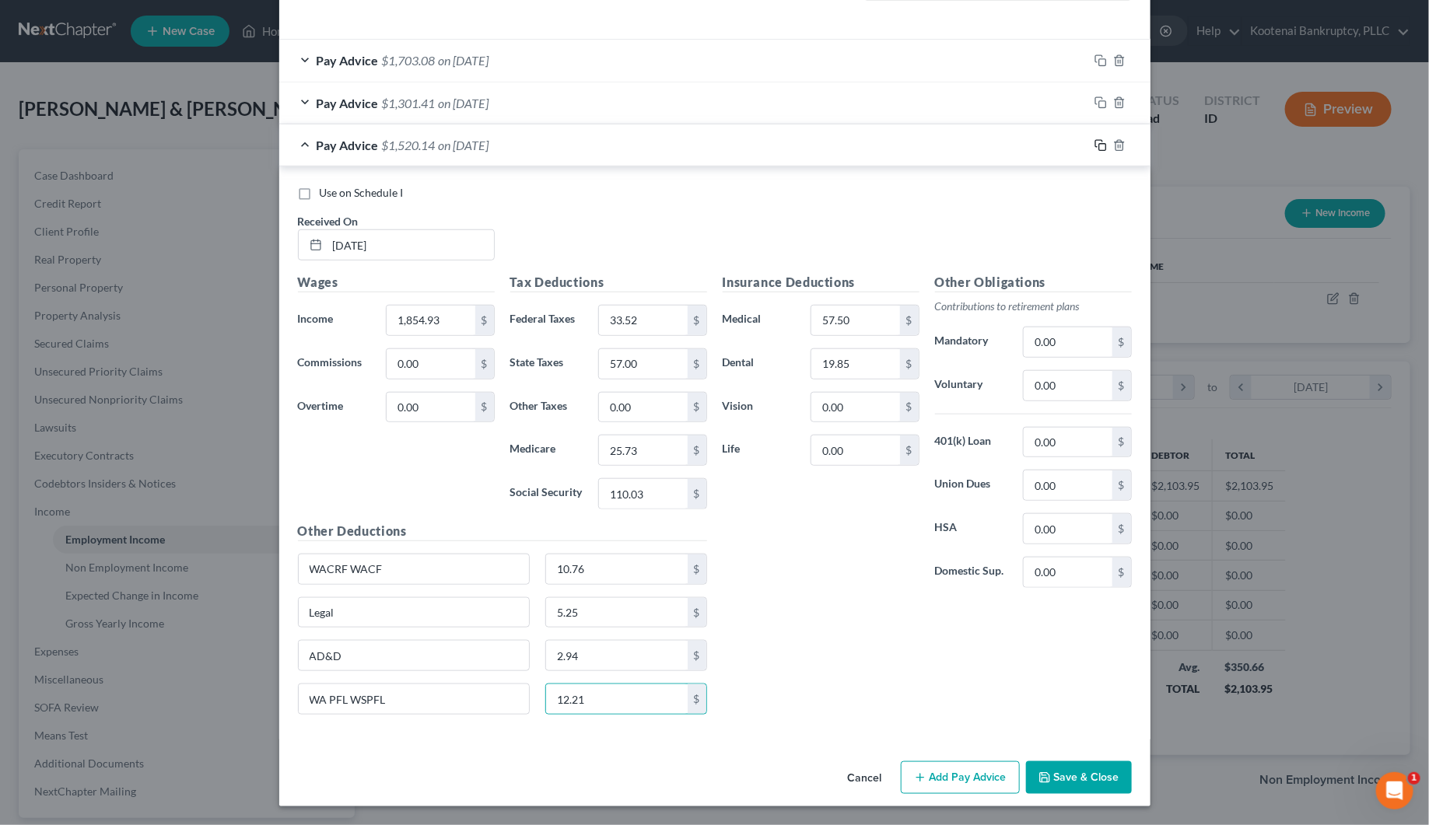
drag, startPoint x: 1091, startPoint y: 138, endPoint x: 1034, endPoint y: 168, distance: 64.4
click at [1094, 139] on icon "button" at bounding box center [1100, 145] width 12 height 12
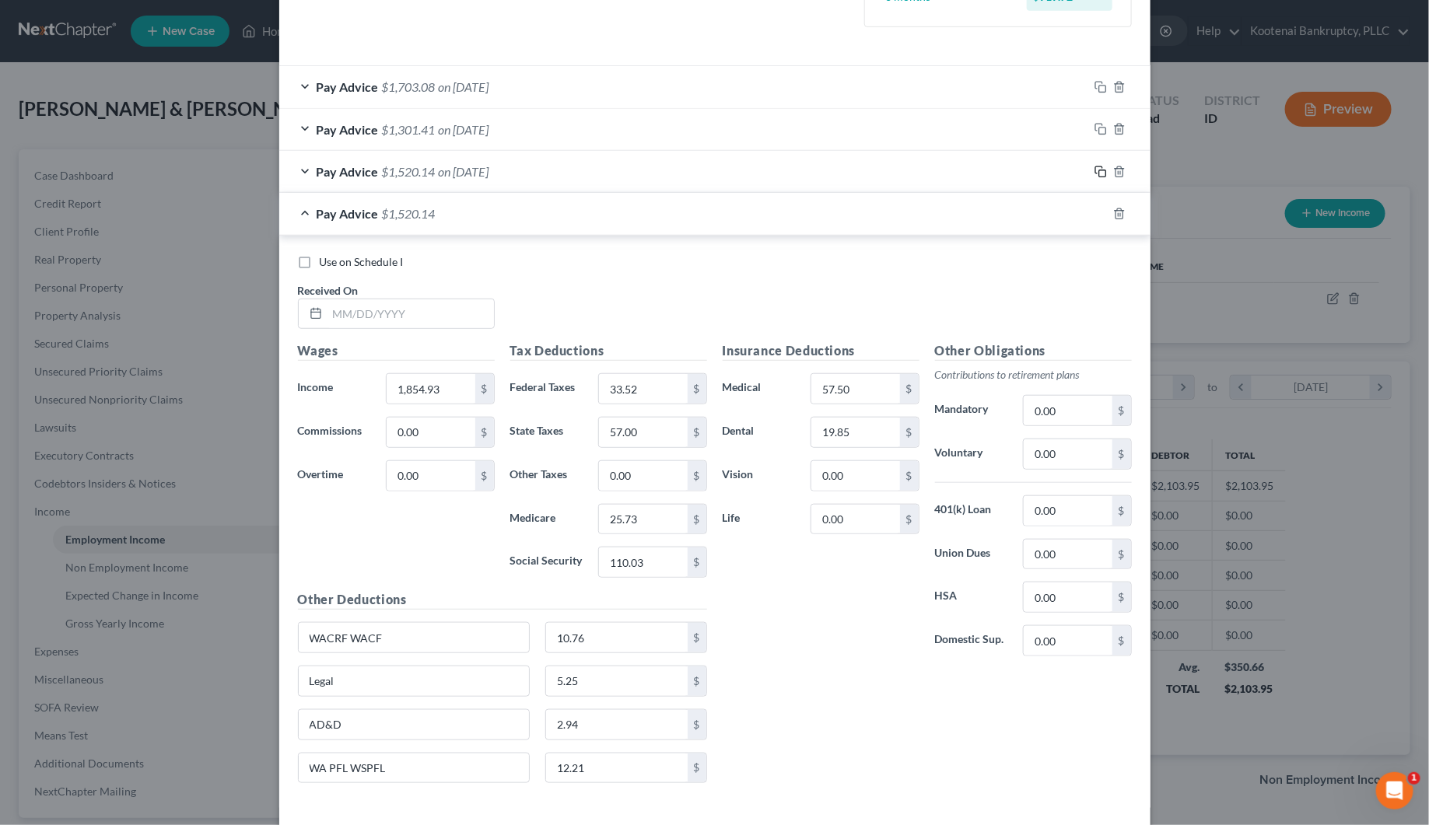
scroll to position [486, 0]
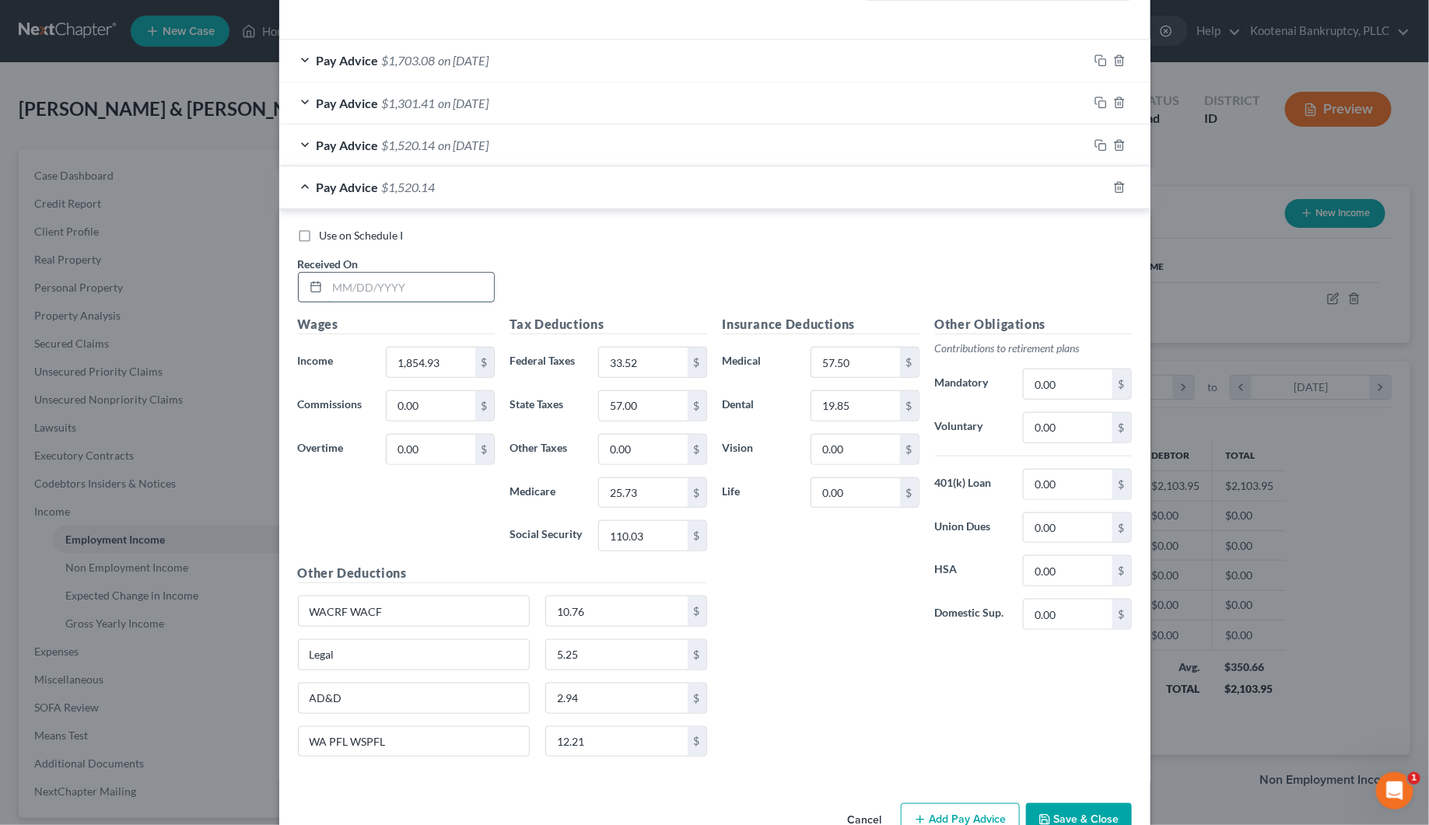
click at [352, 280] on input "text" at bounding box center [410, 288] width 166 height 30
type input "[DATE]"
click at [406, 356] on input "1,854.93" at bounding box center [431, 363] width 88 height 30
type input "1,659.42"
click at [628, 547] on input "110.03" at bounding box center [643, 536] width 88 height 30
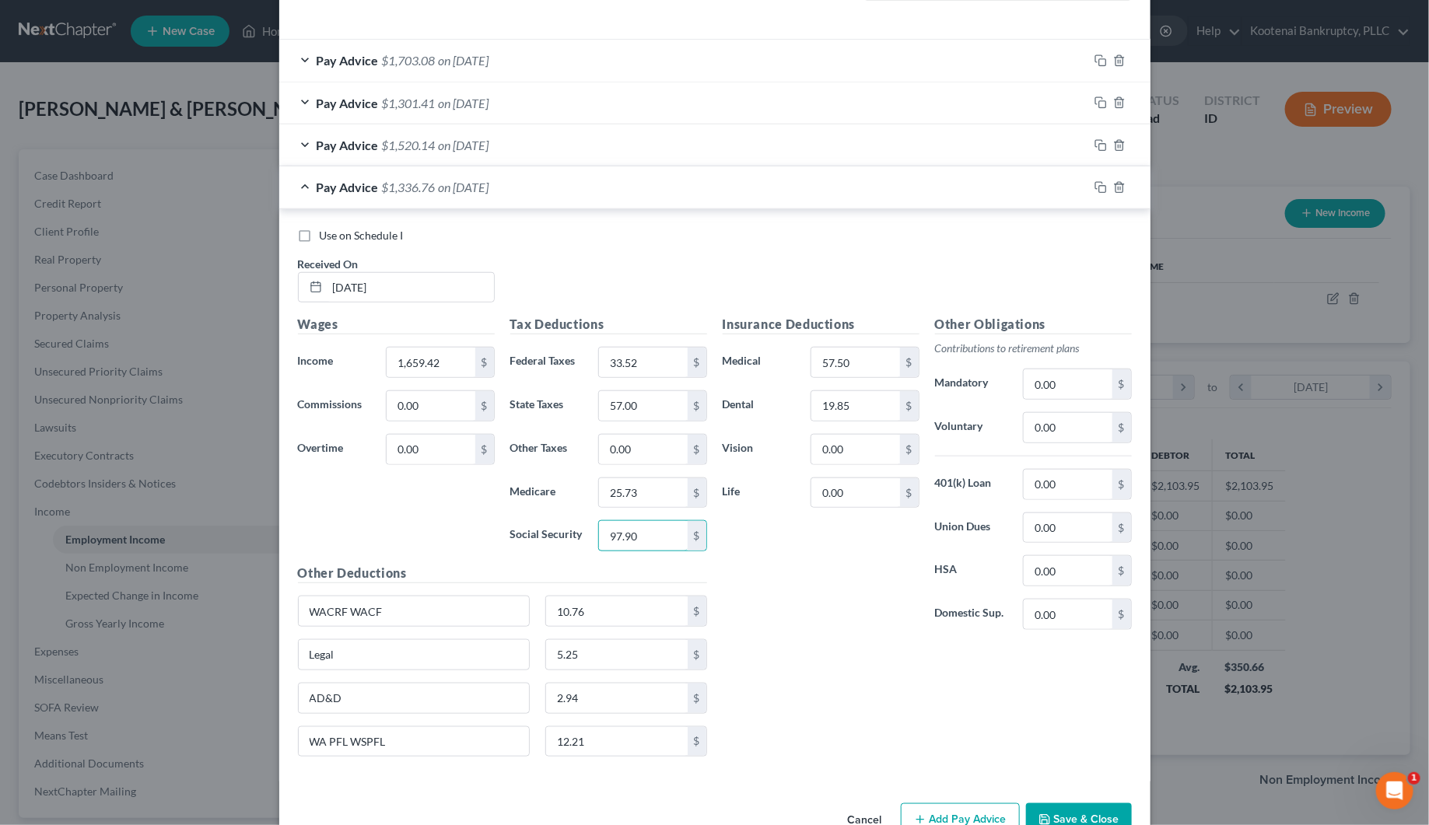
type input "97.90"
click at [623, 513] on div "Tax Deductions Federal Taxes 33.52 $ State Taxes 57.00 $ Other Taxes 0.00 $ Med…" at bounding box center [608, 439] width 212 height 249
click at [622, 495] on input "25.73" at bounding box center [643, 493] width 88 height 30
type input "22.90"
click at [644, 408] on input "57.00" at bounding box center [643, 406] width 88 height 30
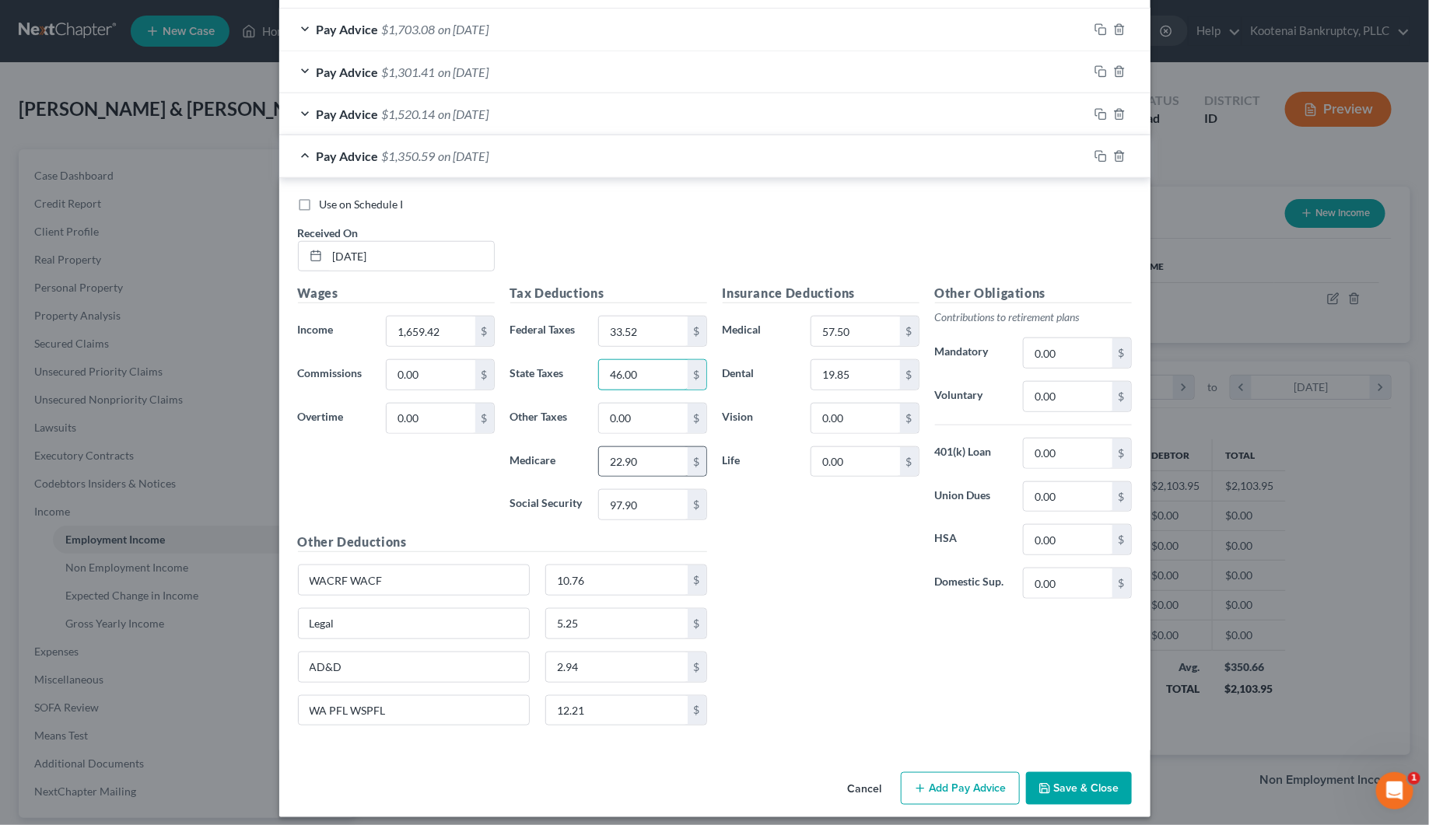
scroll to position [533, 0]
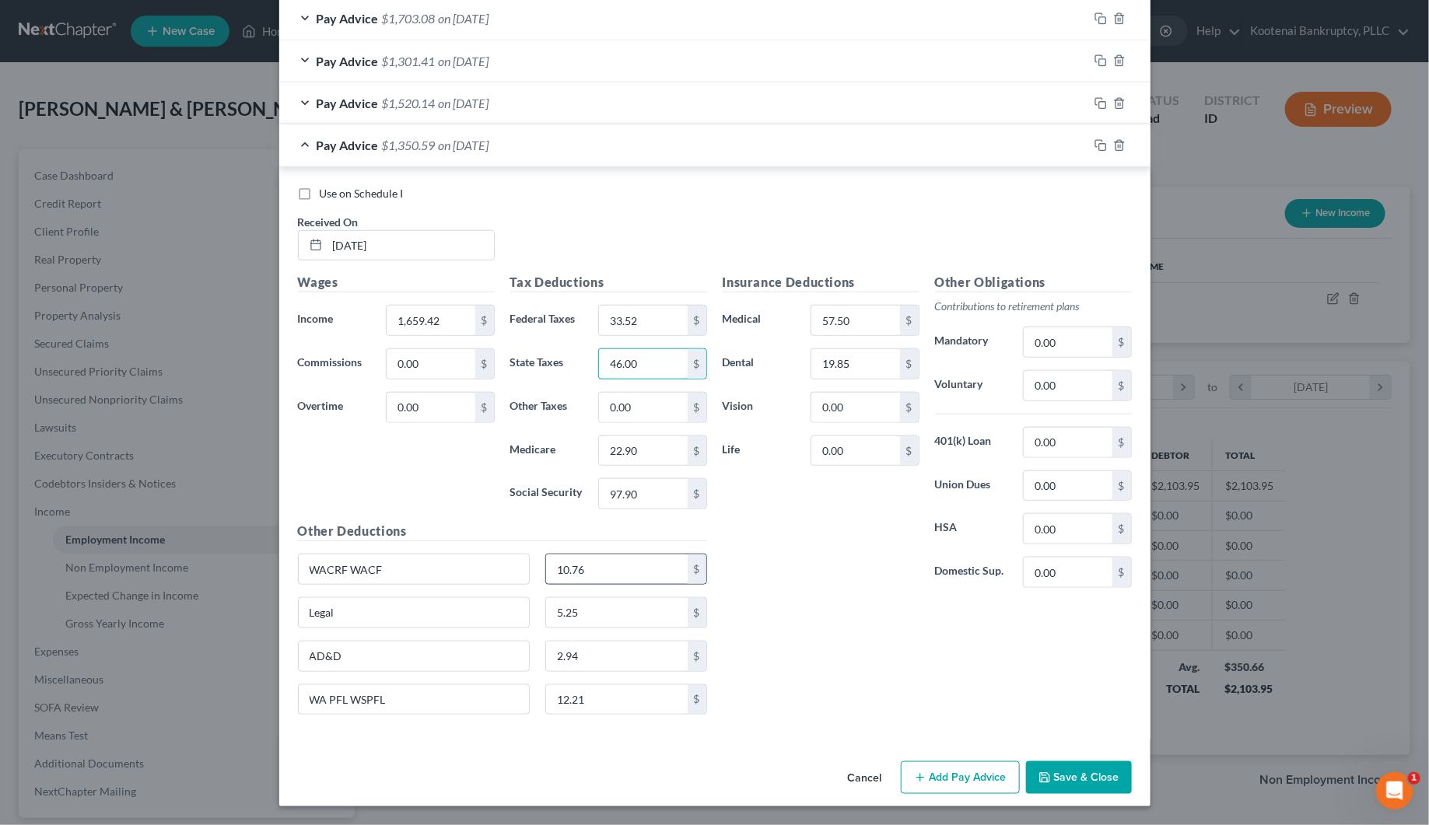
type input "46.00"
click at [601, 561] on input "10.76" at bounding box center [617, 569] width 142 height 30
type input "9.62"
click at [611, 701] on input "12.21" at bounding box center [617, 700] width 142 height 30
type input "10.92"
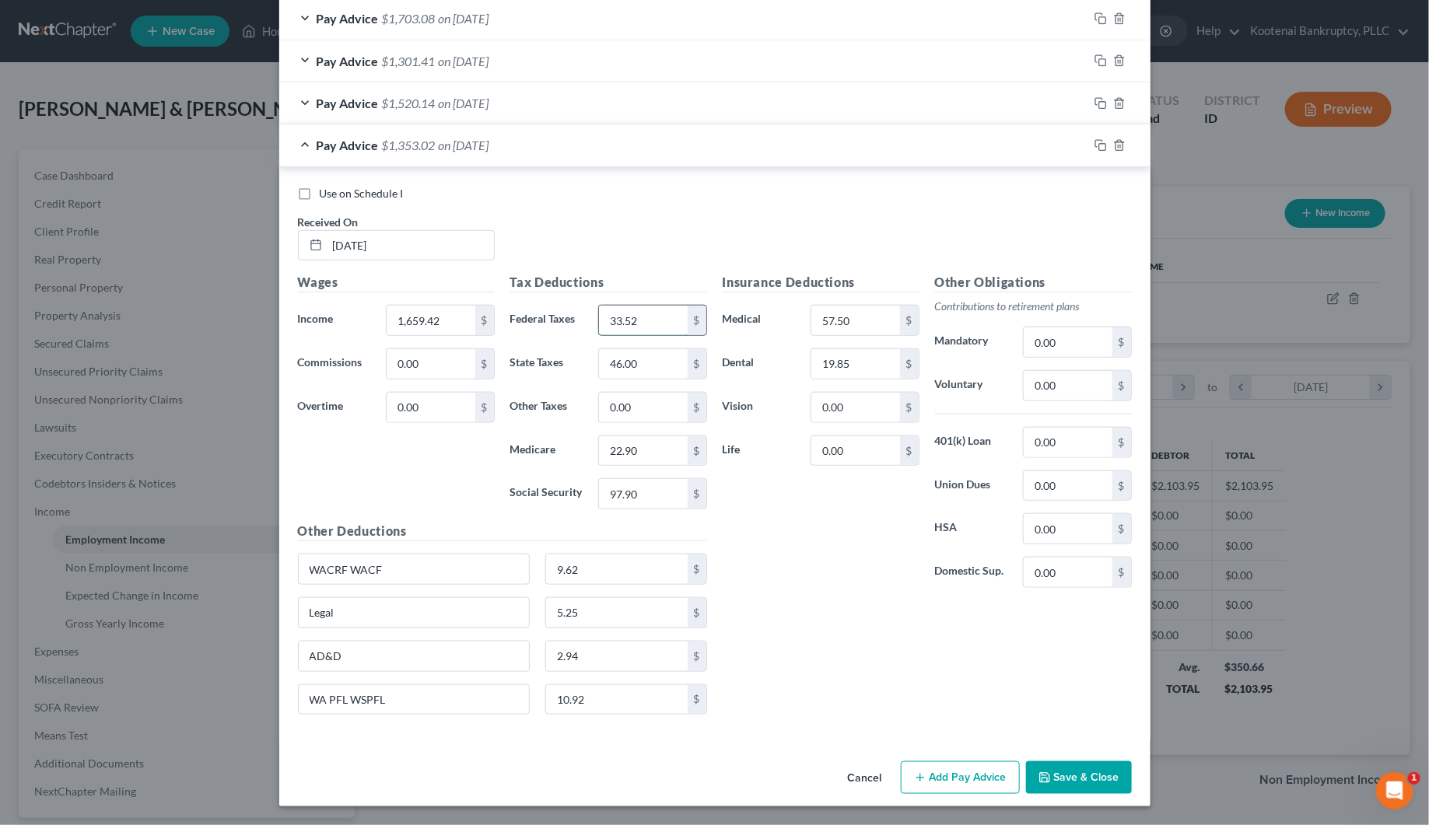
click at [640, 323] on input "33.52" at bounding box center [643, 321] width 88 height 30
click at [1094, 140] on icon "button" at bounding box center [1100, 145] width 12 height 12
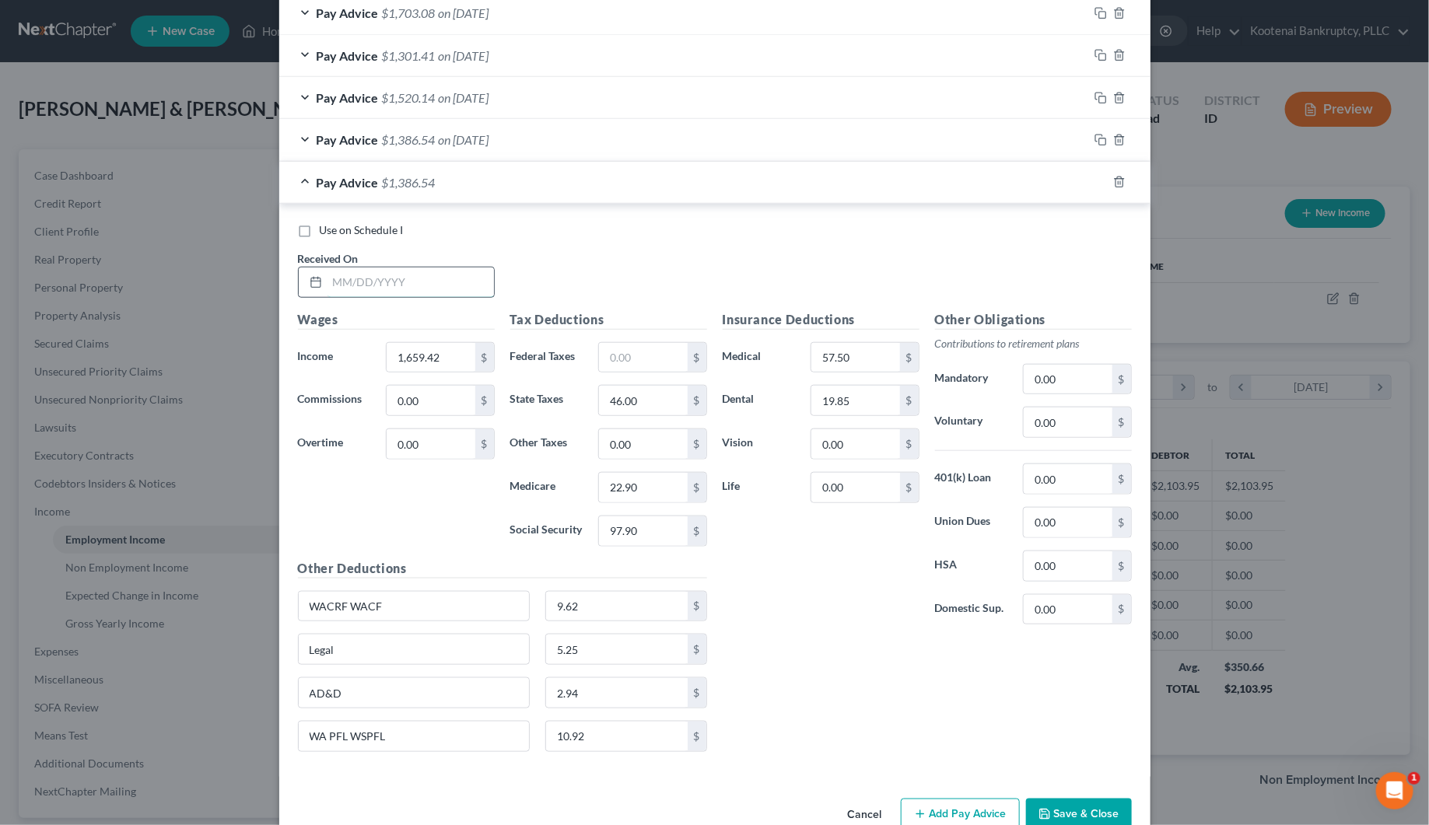
click at [366, 278] on input "text" at bounding box center [410, 283] width 166 height 30
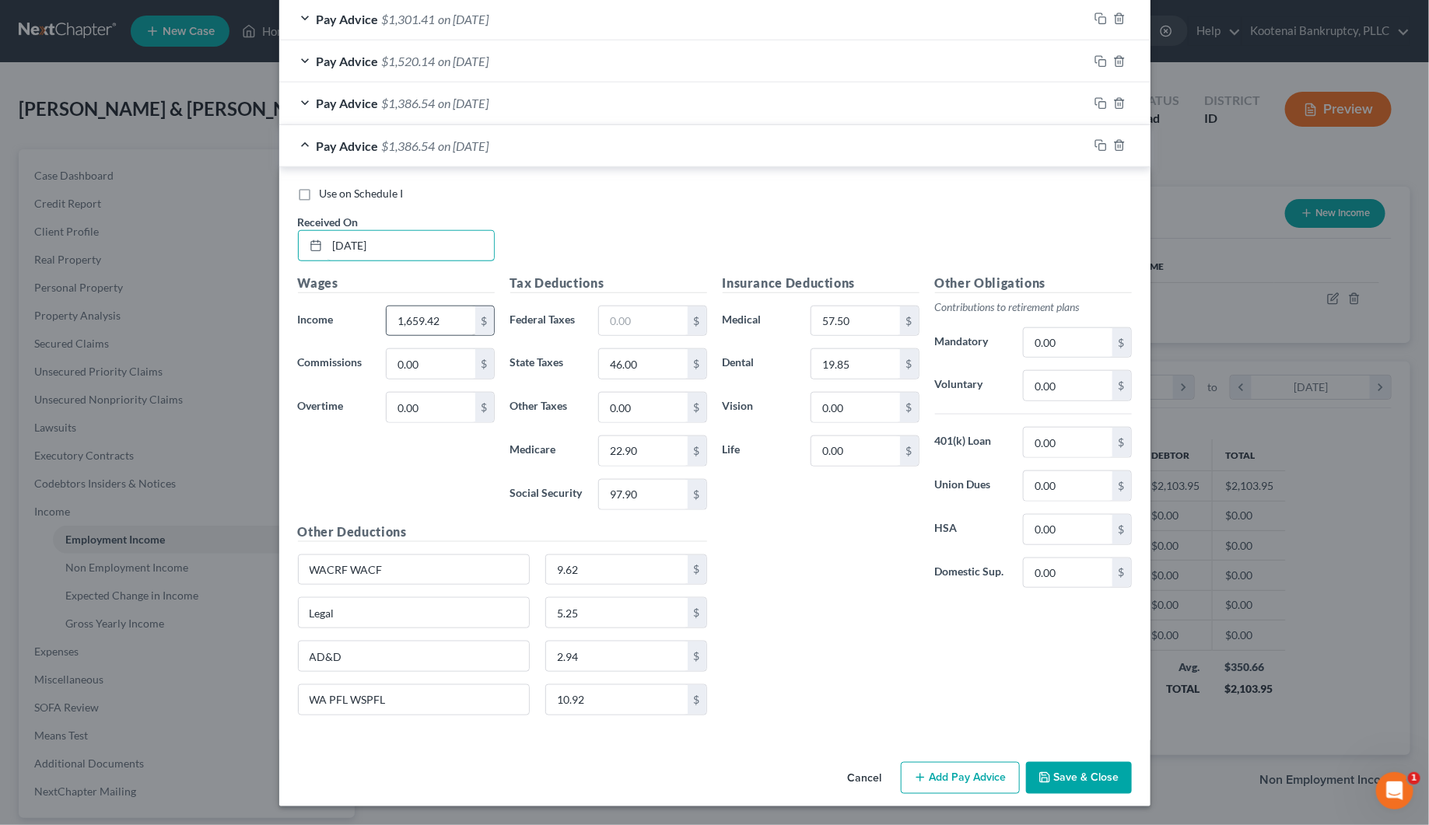
type input "[DATE]"
click at [430, 312] on input "1,659.42" at bounding box center [431, 321] width 88 height 30
type input "1,964.57"
click at [635, 502] on input "97.90" at bounding box center [643, 495] width 88 height 30
type input "116.83"
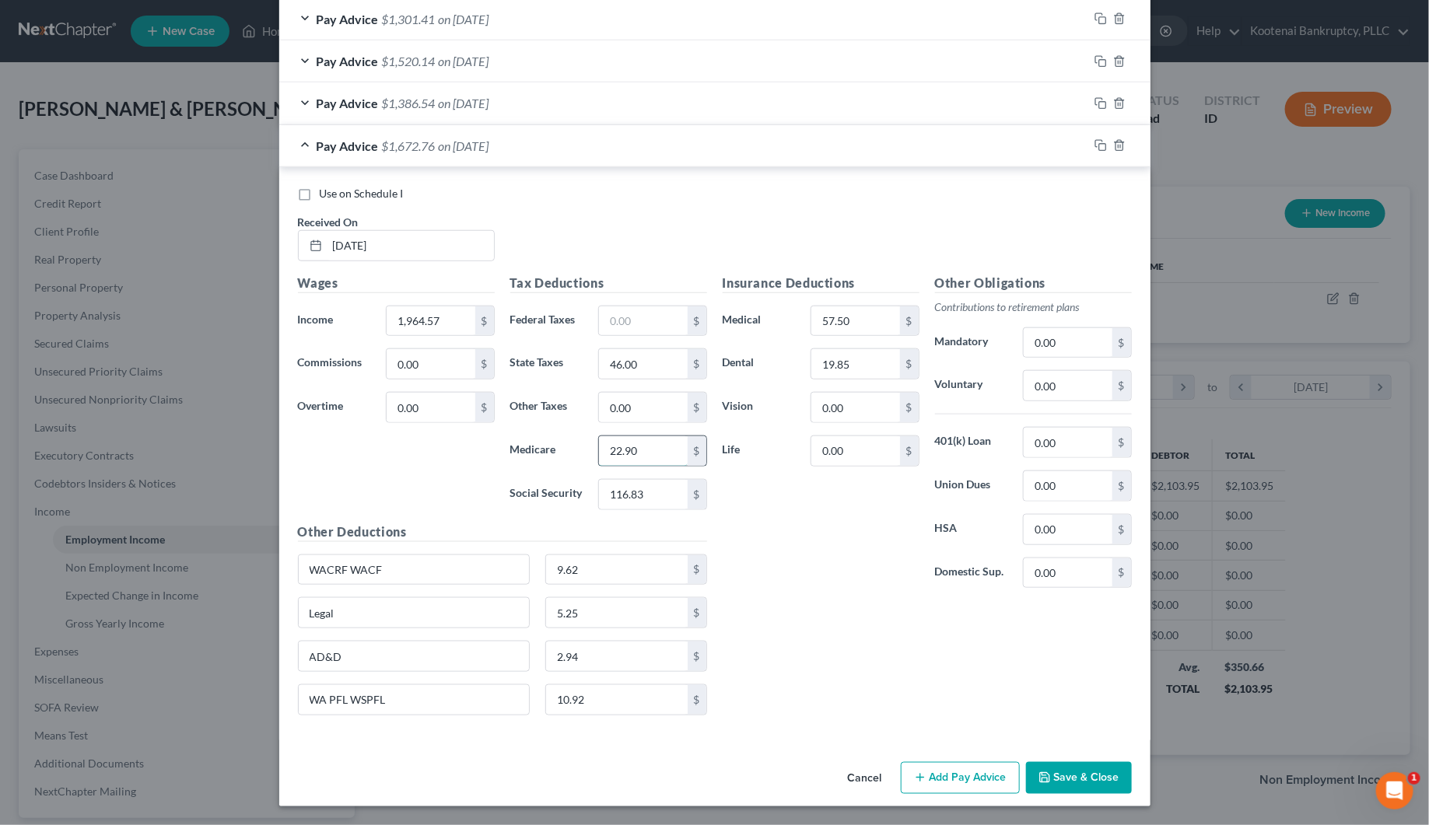
click at [654, 446] on input "22.90" at bounding box center [643, 451] width 88 height 30
type input "27.32"
click at [626, 313] on input "text" at bounding box center [643, 321] width 88 height 30
type input "46.71"
click at [628, 358] on input "46.00" at bounding box center [643, 364] width 88 height 30
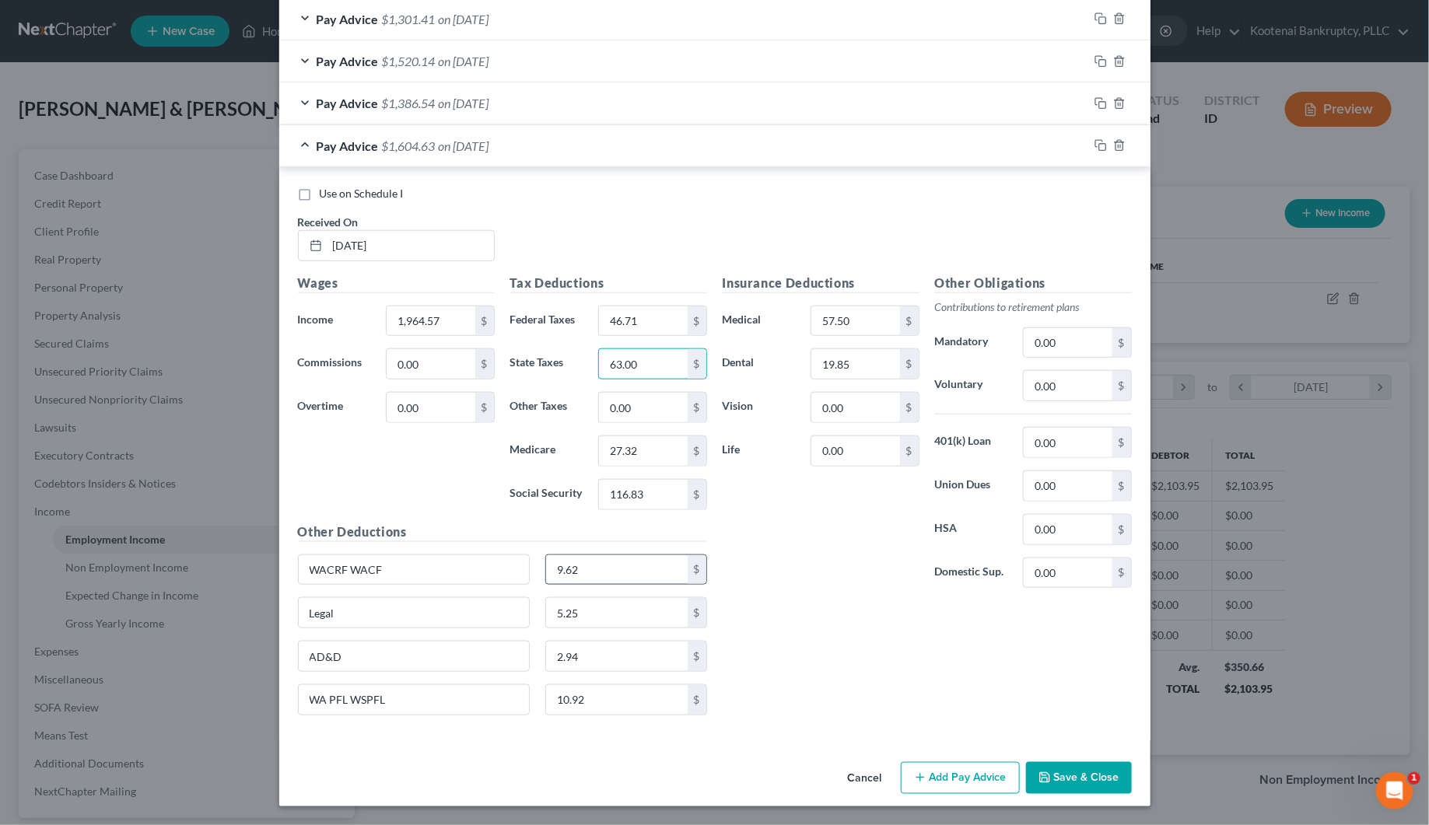
type input "63.00"
click at [553, 555] on input "9.62" at bounding box center [617, 570] width 142 height 30
type input "11.40"
click at [569, 700] on input "10.92" at bounding box center [617, 700] width 142 height 30
type input "12.92"
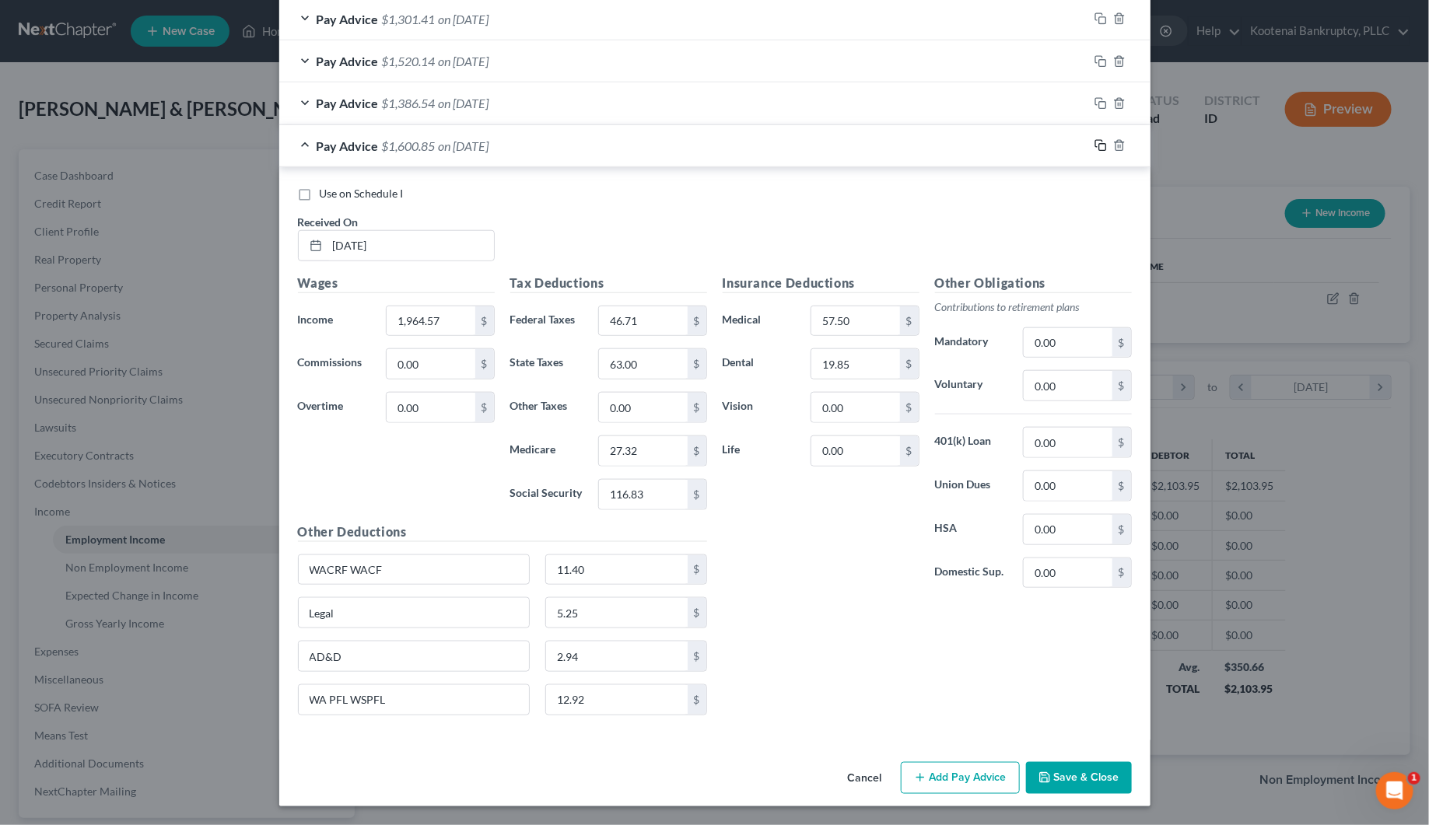
click at [1097, 144] on icon "button" at bounding box center [1100, 145] width 12 height 12
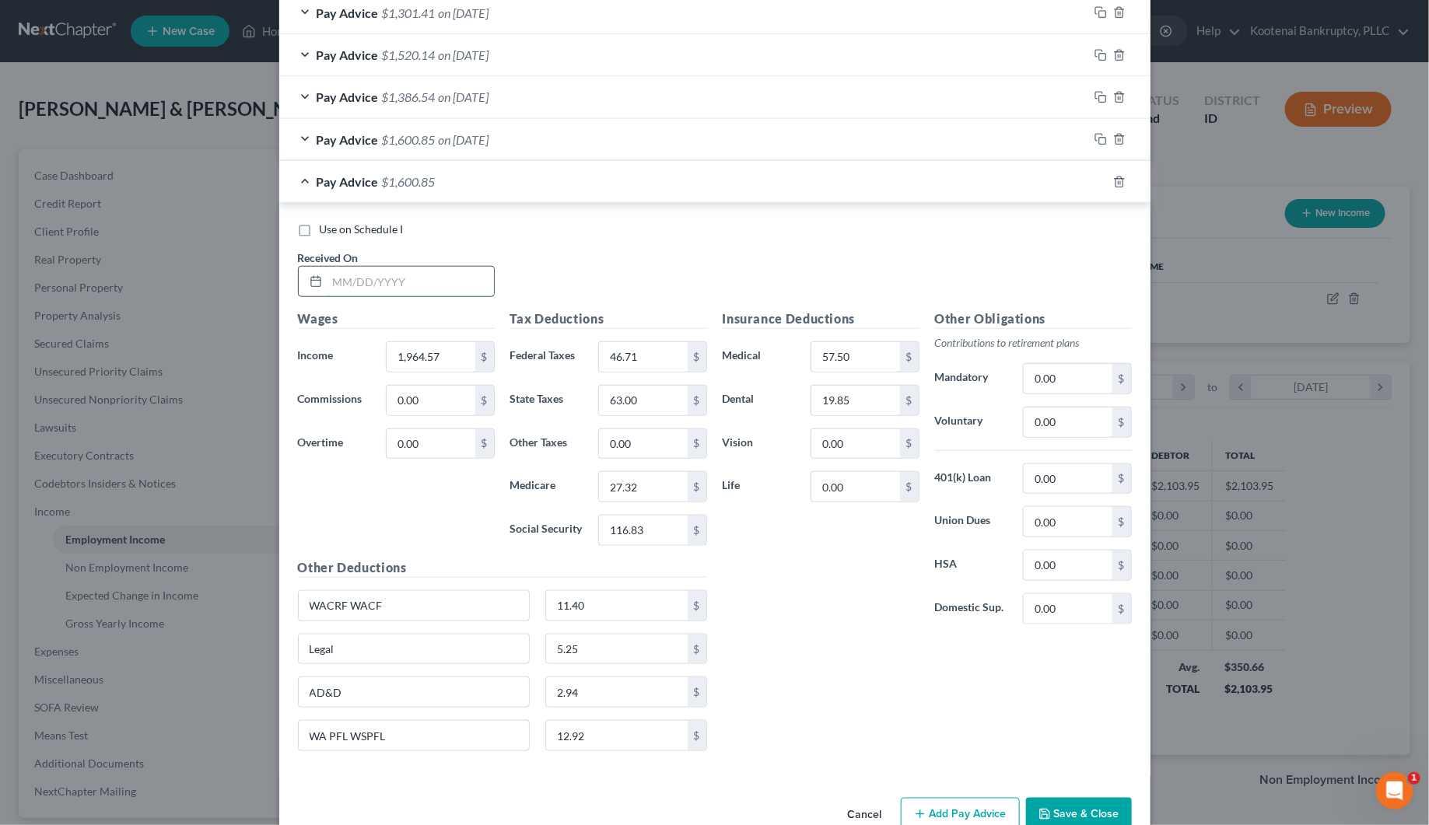
click at [347, 289] on input "text" at bounding box center [410, 282] width 166 height 30
type input "[DATE]"
click at [422, 355] on input "1,964.57" at bounding box center [431, 357] width 88 height 30
type input "1,754.46"
click at [624, 544] on input "116.83" at bounding box center [643, 531] width 88 height 30
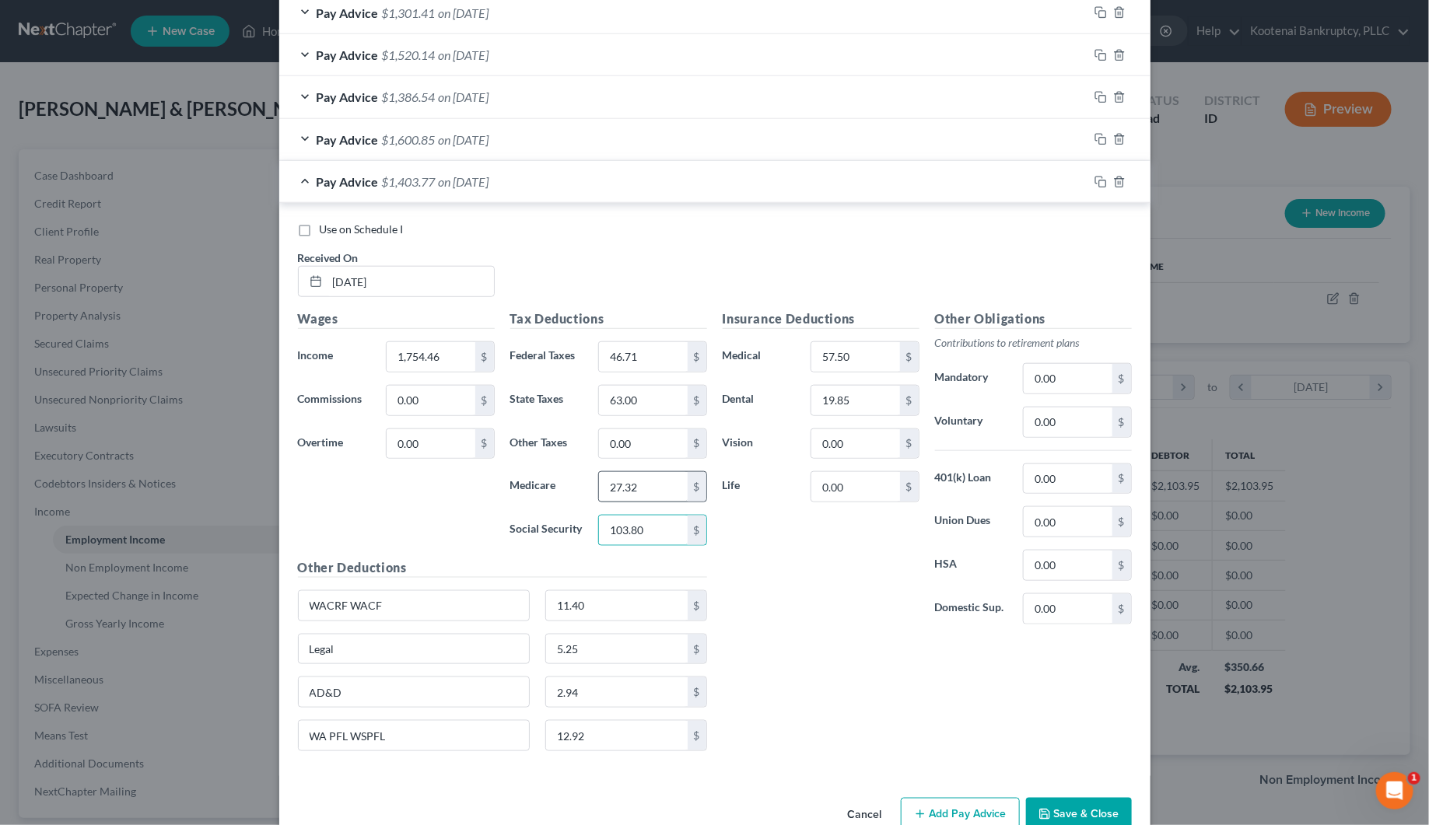
type input "103.80"
click at [614, 495] on input "27.32" at bounding box center [643, 487] width 88 height 30
type input "24.28"
click at [621, 354] on input "46.71" at bounding box center [643, 357] width 88 height 30
type input "7.11"
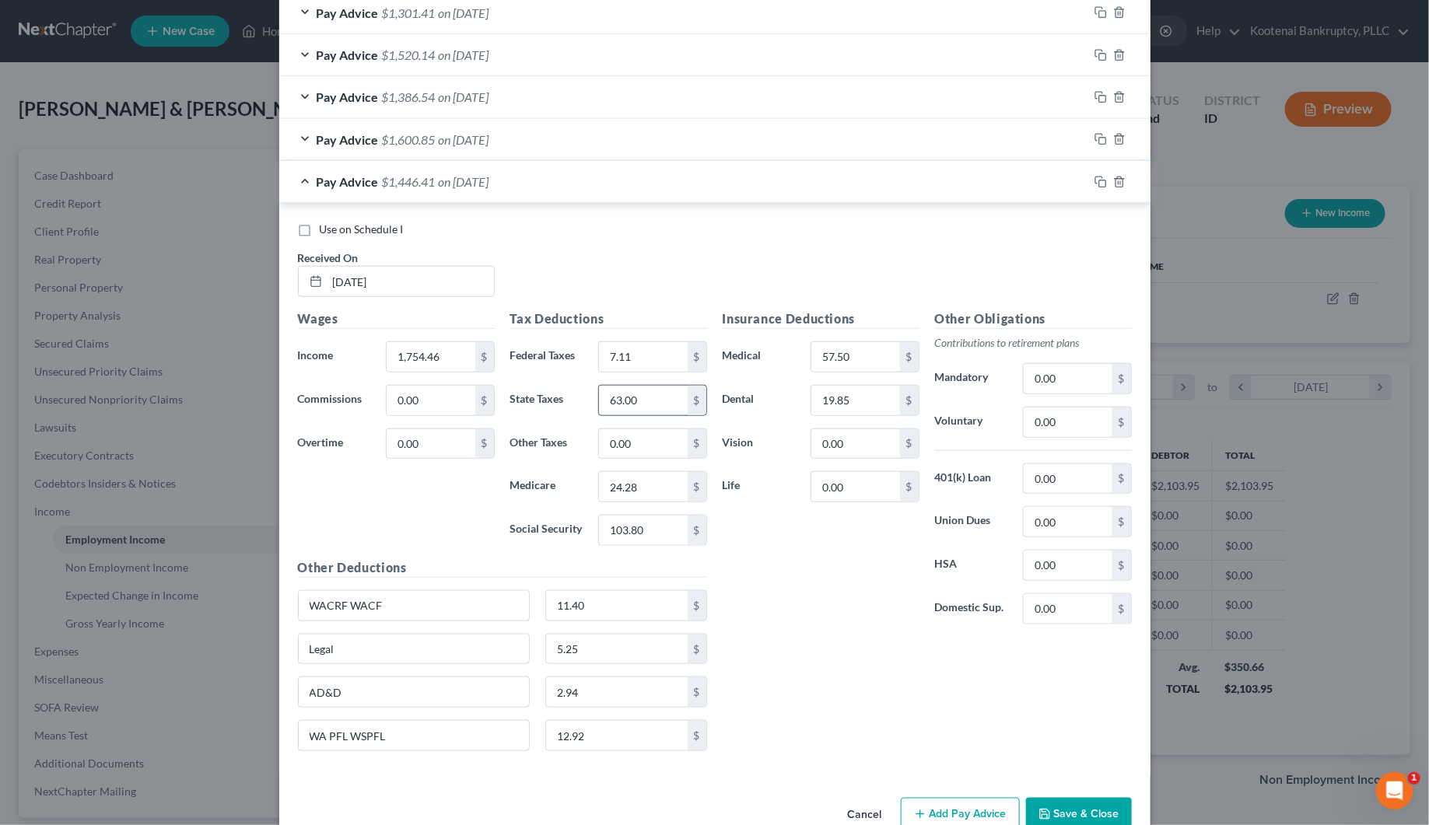
click at [623, 404] on input "63.00" at bounding box center [643, 401] width 88 height 30
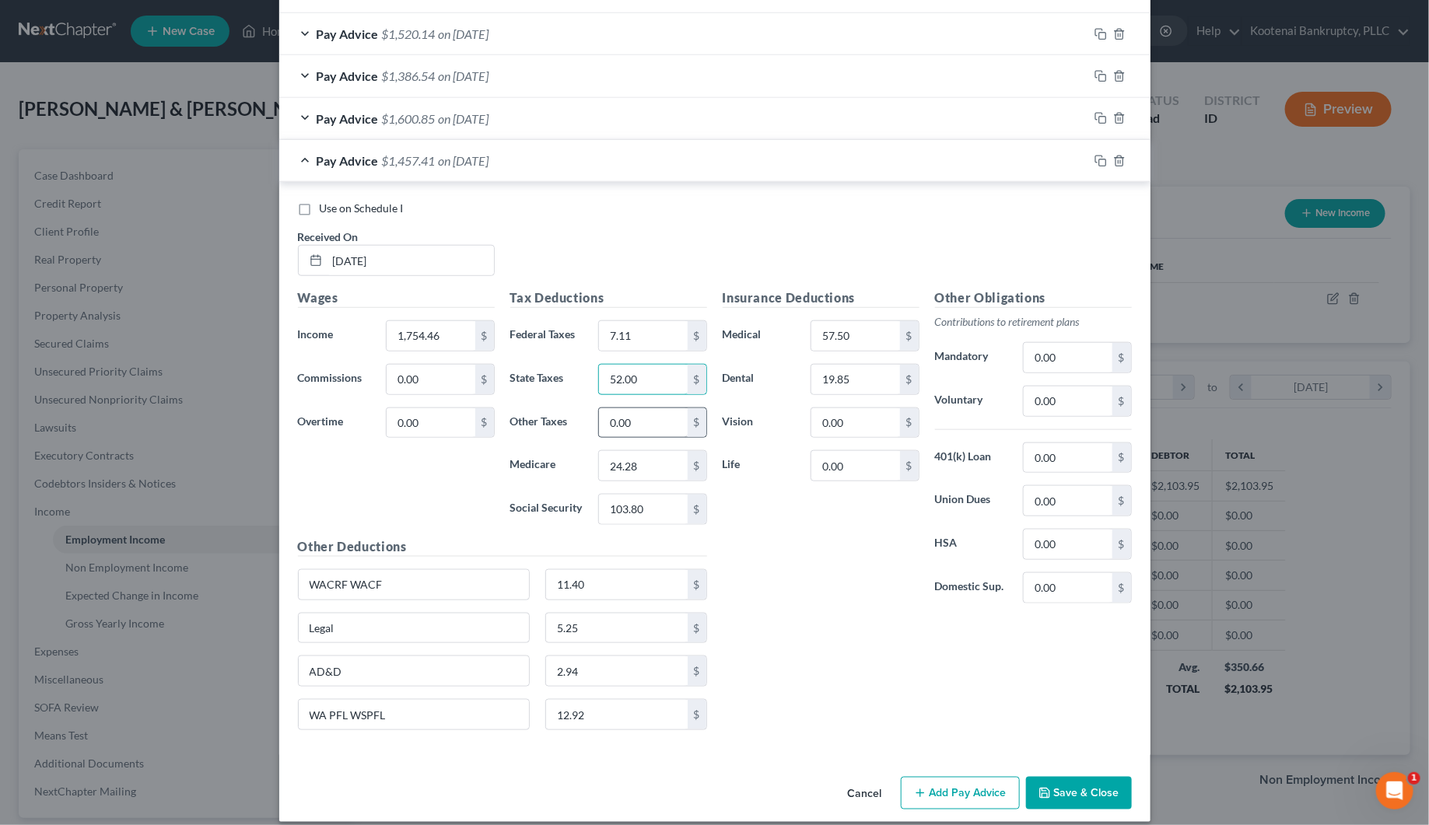
scroll to position [618, 0]
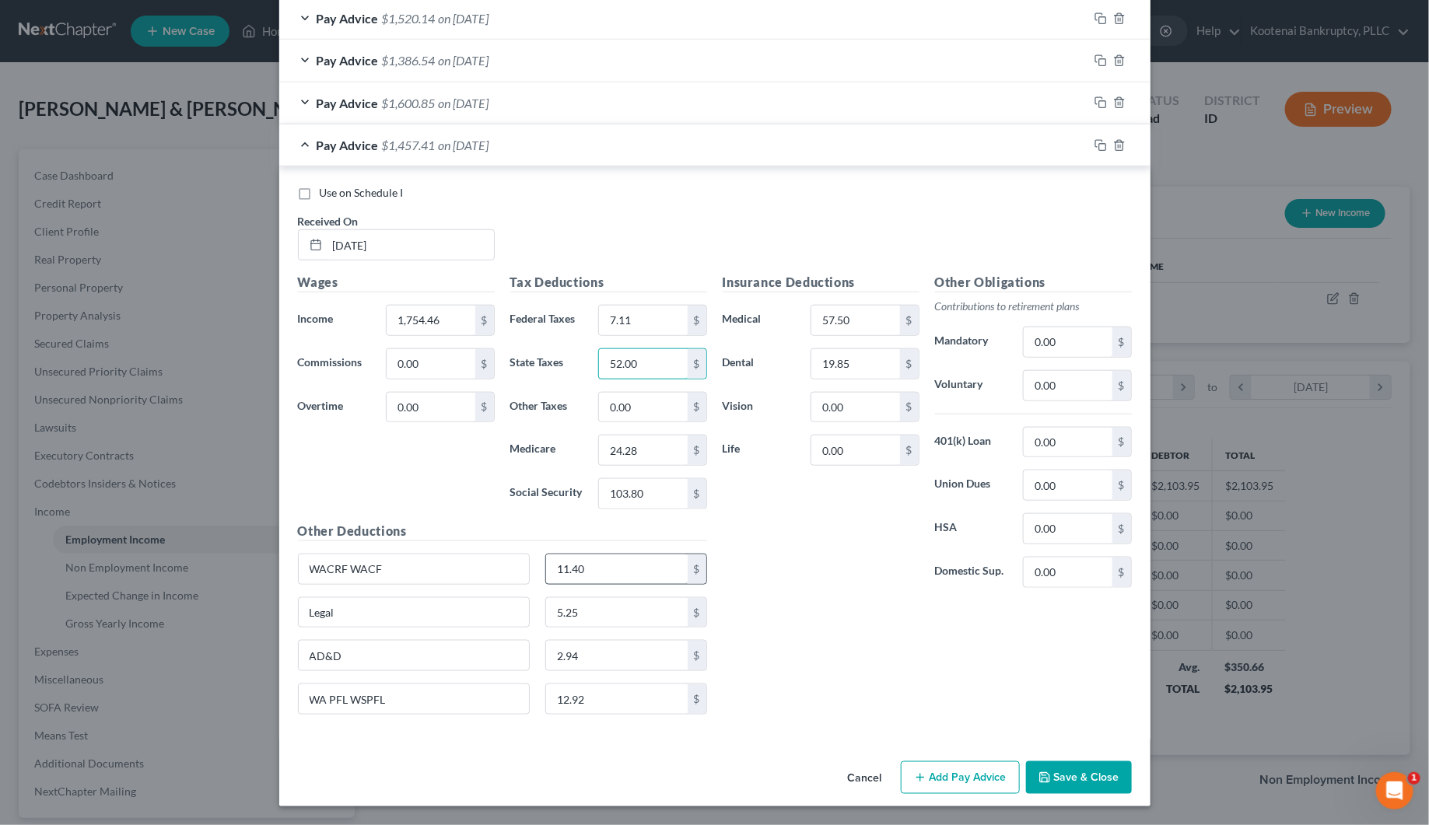
type input "52.00"
click at [582, 562] on input "11.40" at bounding box center [617, 569] width 142 height 30
type input "10.17"
click at [564, 691] on input "12.92" at bounding box center [617, 699] width 142 height 30
type input "11.55"
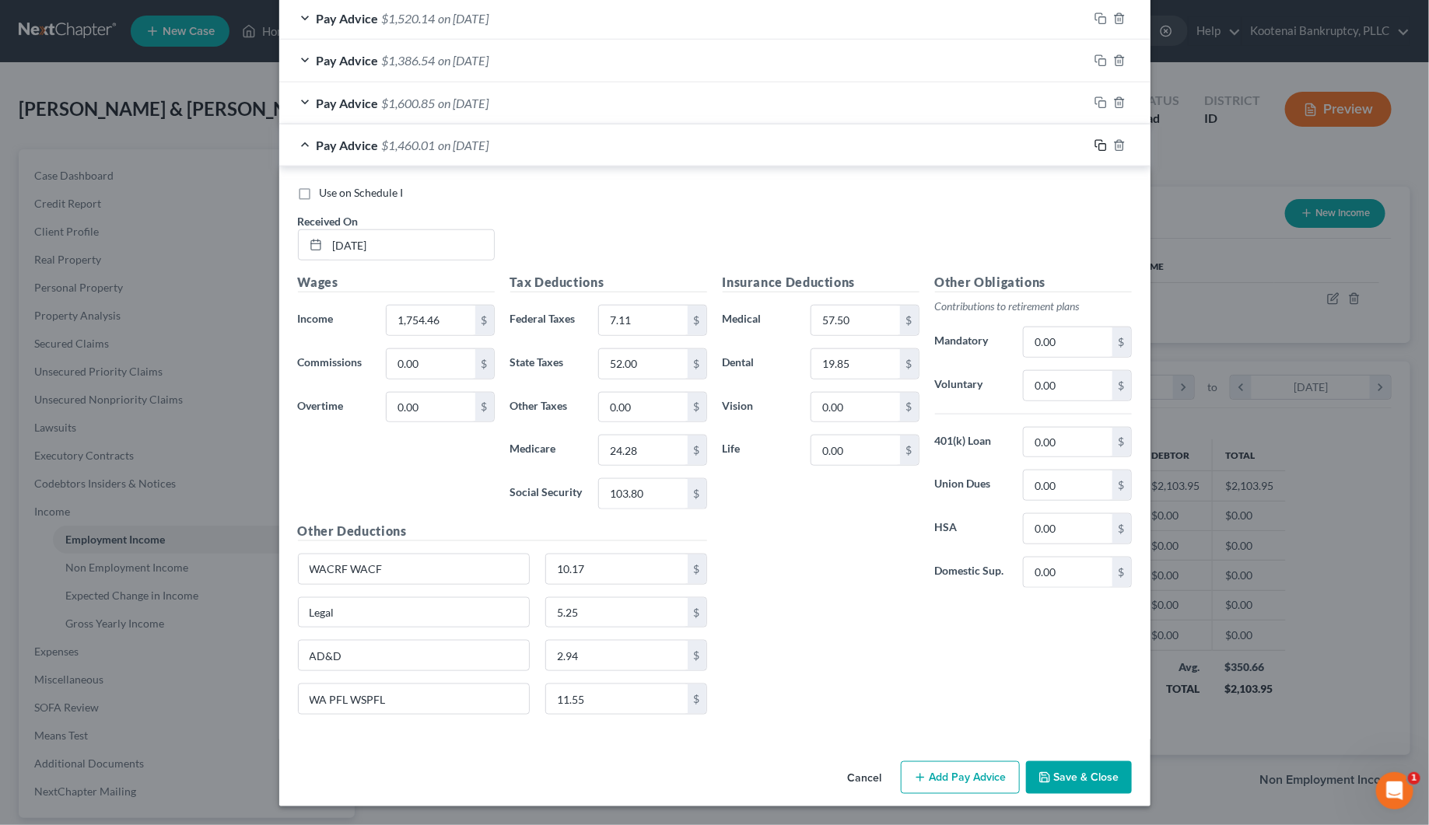
click at [1099, 145] on rect "button" at bounding box center [1102, 147] width 7 height 7
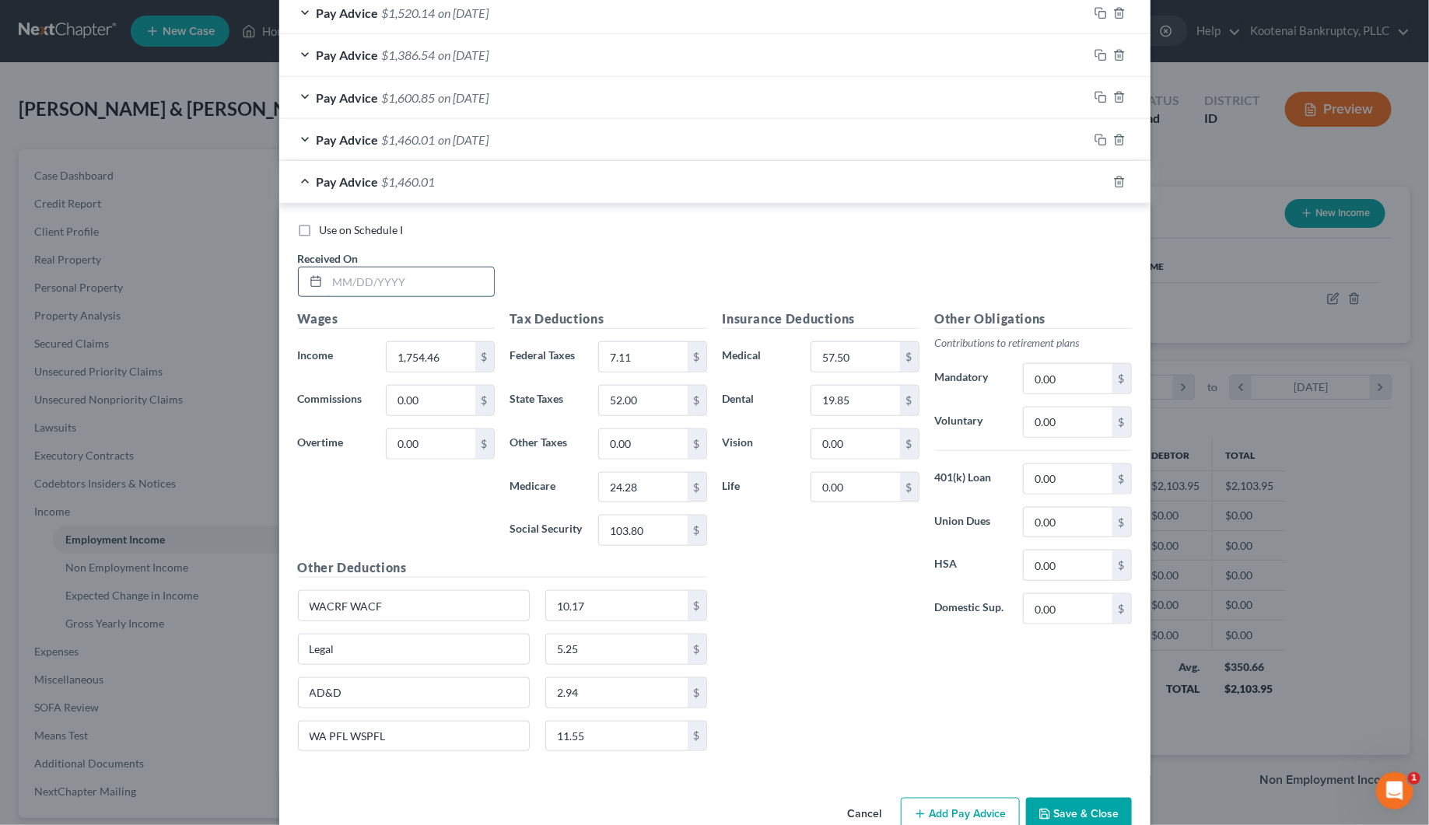
click at [410, 297] on input "text" at bounding box center [410, 283] width 166 height 30
type input "[DATE]"
click at [433, 362] on input "1,754.46" at bounding box center [431, 357] width 88 height 30
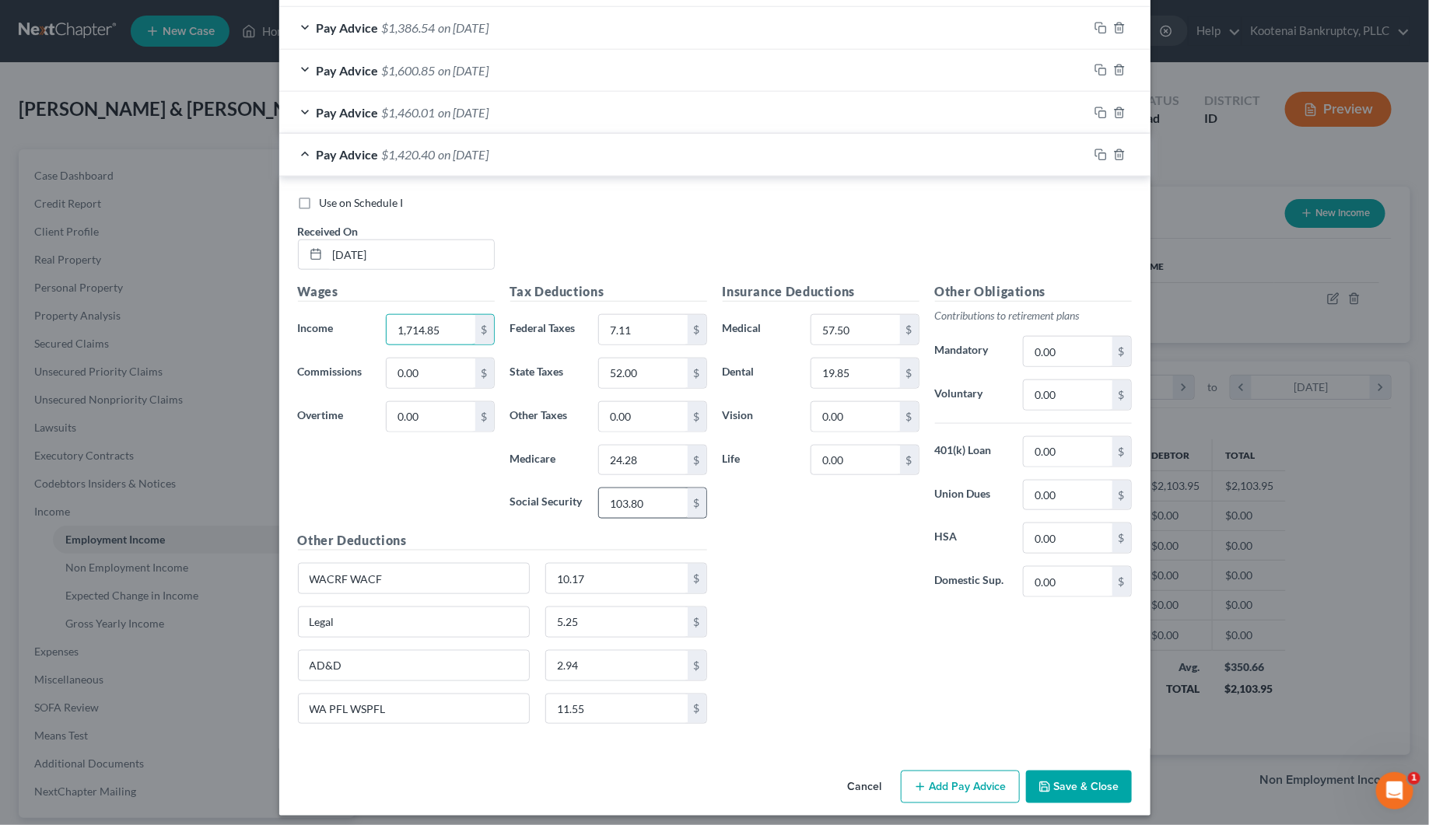
scroll to position [661, 0]
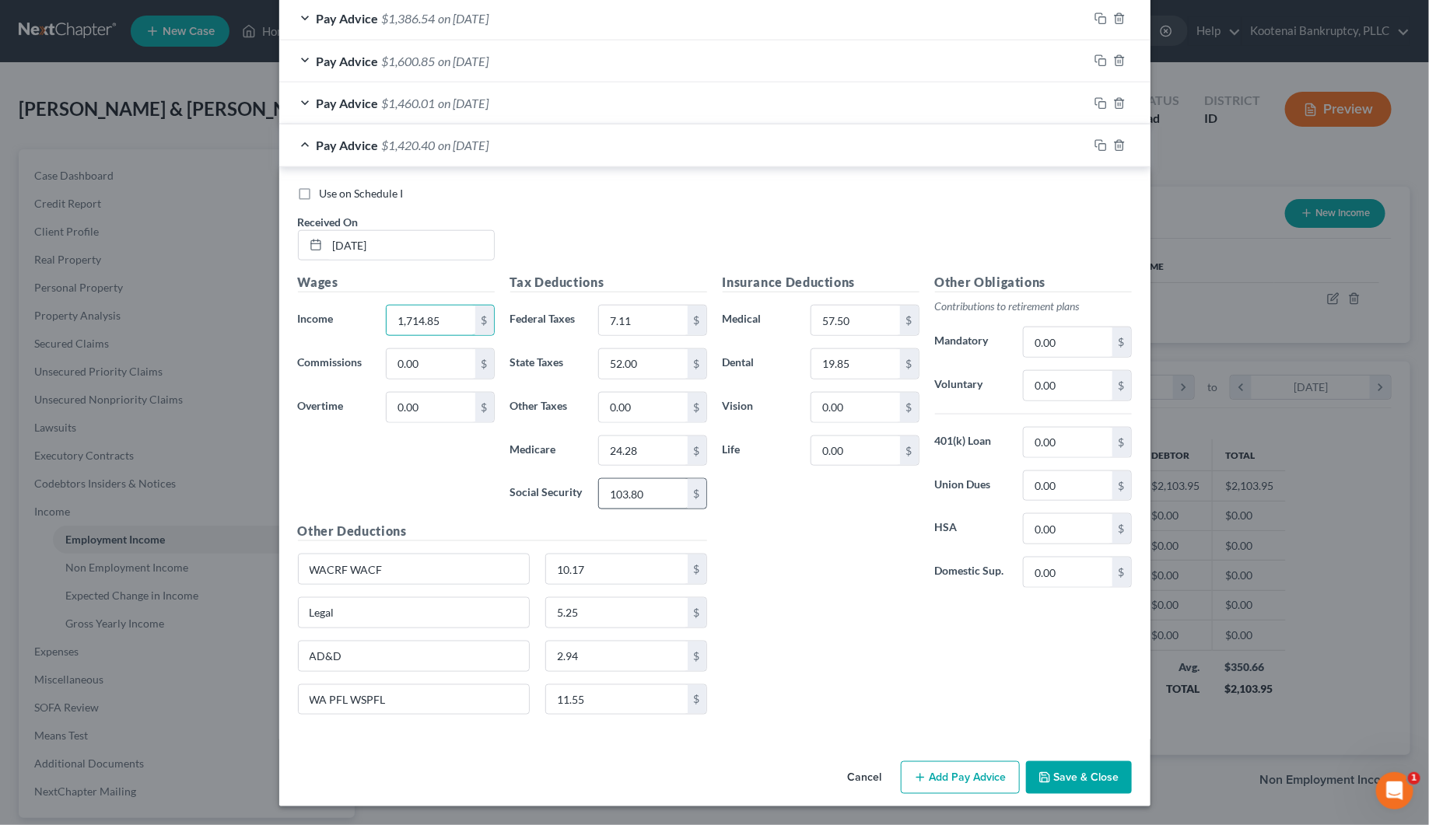
type input "1,714.85"
click at [621, 491] on input "103.80" at bounding box center [643, 494] width 88 height 30
type input "101.34"
click at [652, 453] on input "24.28" at bounding box center [643, 451] width 88 height 30
type input "23.70"
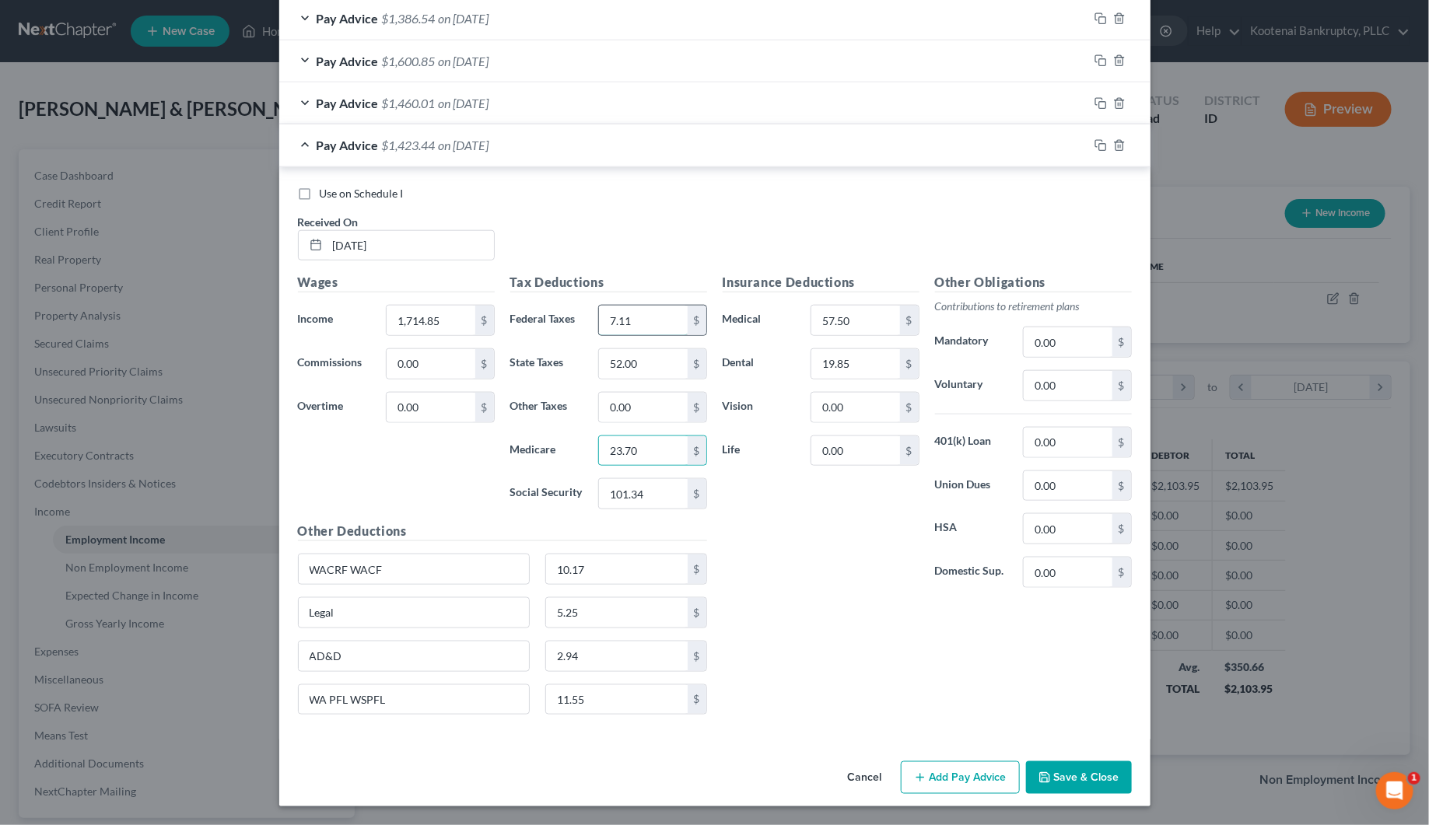
click at [630, 309] on input "7.11" at bounding box center [643, 321] width 88 height 30
type input "31.45"
click at [653, 370] on input "52.00" at bounding box center [643, 364] width 88 height 30
type input "49.00"
click at [587, 576] on input "10.17" at bounding box center [617, 569] width 142 height 30
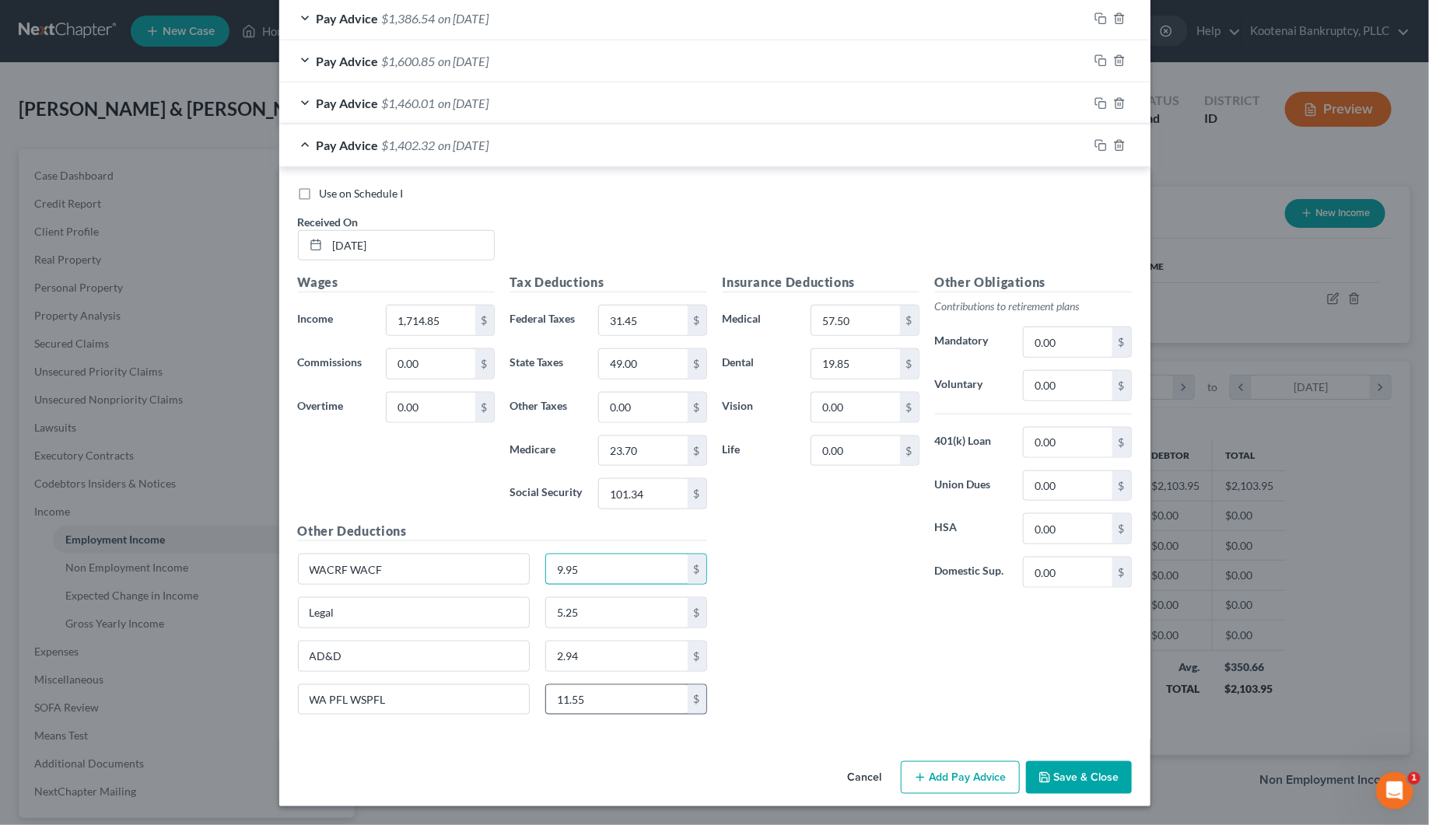
type input "9.95"
click at [586, 694] on input "11.55" at bounding box center [617, 700] width 142 height 30
type input "11.28"
click at [1099, 144] on rect "button" at bounding box center [1102, 147] width 7 height 7
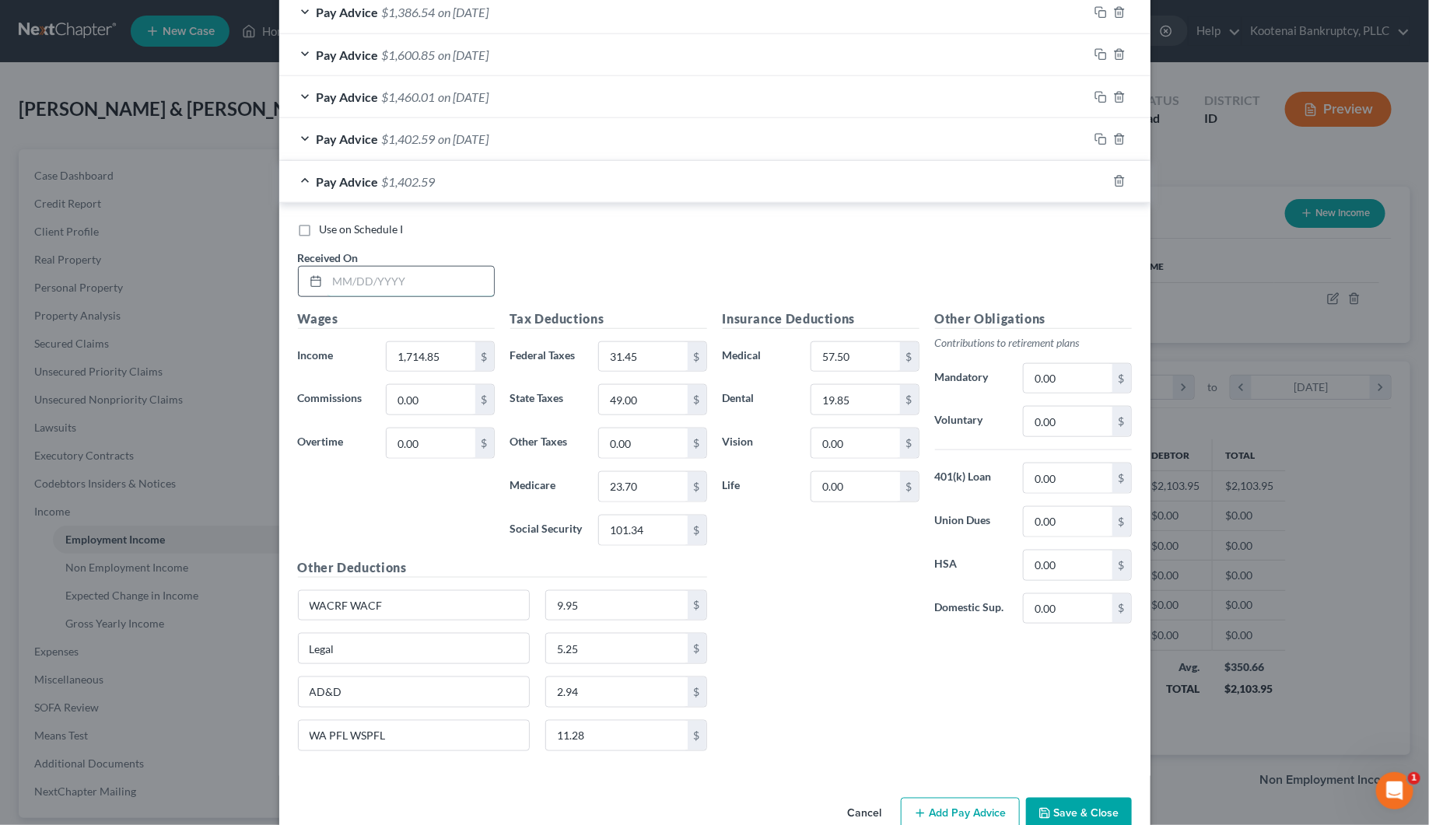
click at [334, 271] on input "text" at bounding box center [410, 282] width 166 height 30
type input "[DATE]"
click at [416, 360] on input "1,714.85" at bounding box center [431, 357] width 88 height 30
type input "1,627.56"
click at [609, 531] on input "101.34" at bounding box center [643, 531] width 88 height 30
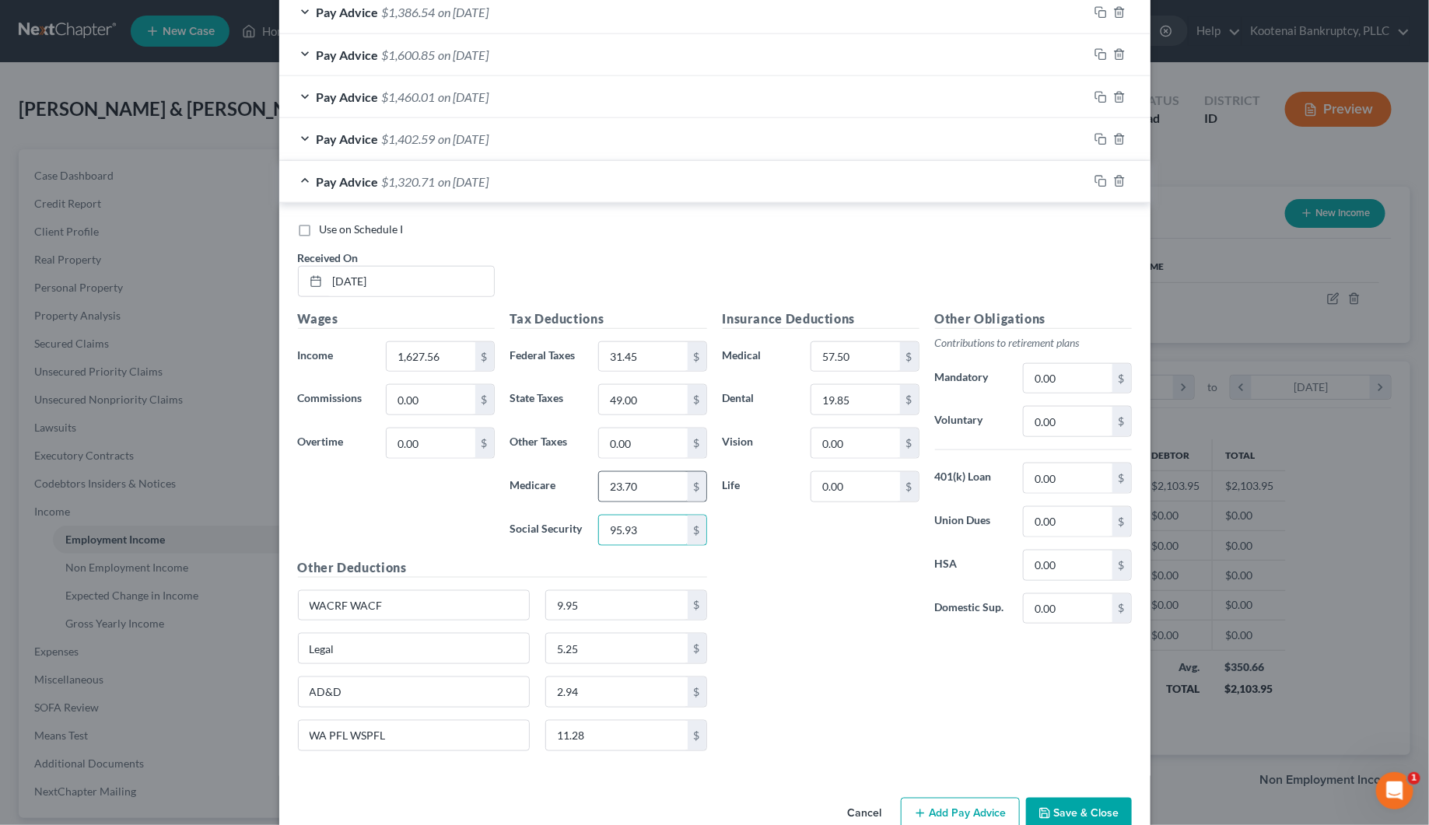
type input "95.93"
click at [628, 488] on input "23.70" at bounding box center [643, 487] width 88 height 30
type input "22.43"
click at [638, 405] on input "49.00" at bounding box center [643, 400] width 88 height 30
type input "44.00"
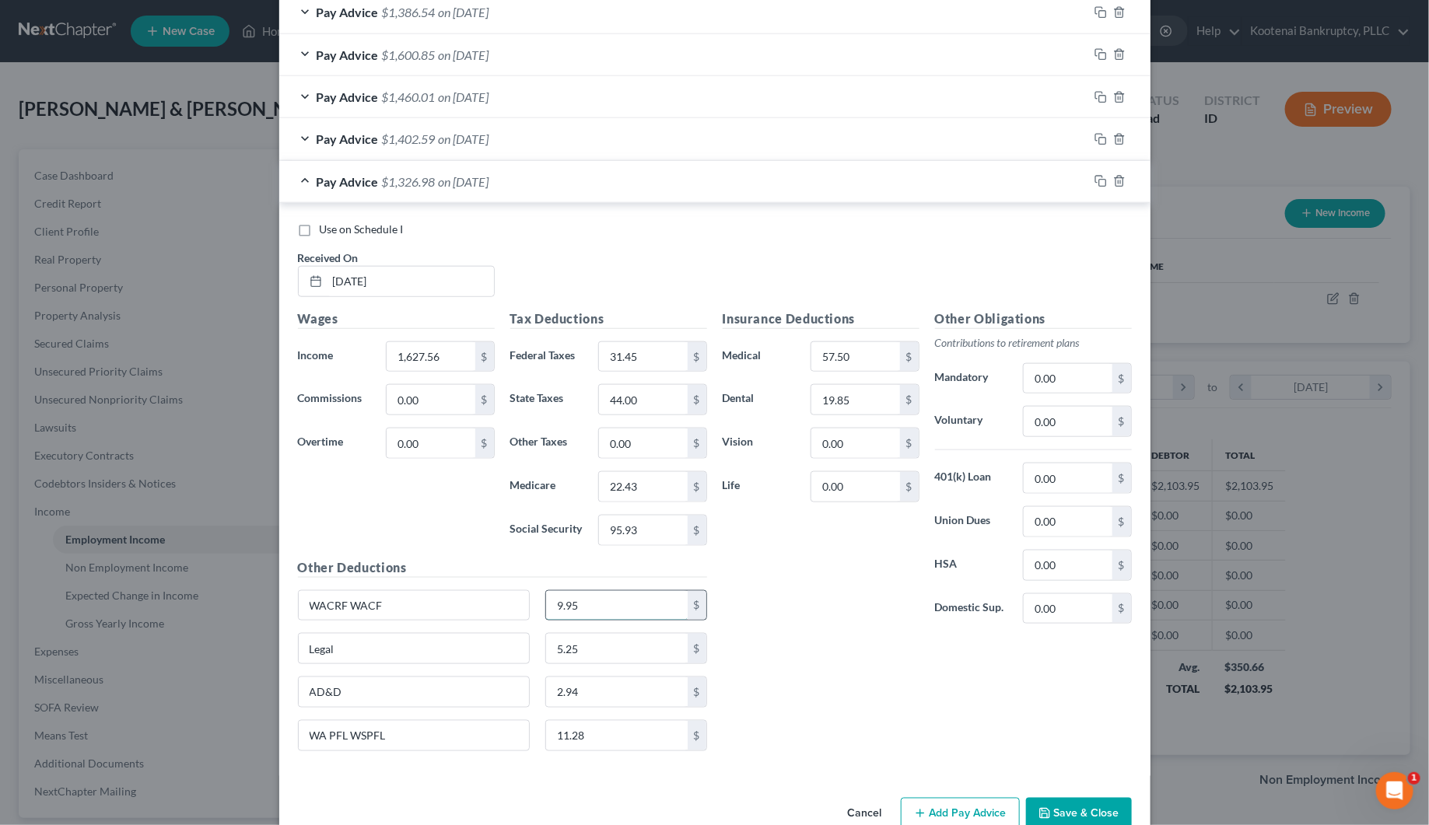
click at [586, 603] on input "9.95" at bounding box center [617, 606] width 142 height 30
type input "9.44"
click at [600, 747] on input "11.28" at bounding box center [617, 736] width 142 height 30
type input "10.71"
click at [639, 370] on input "31.45" at bounding box center [643, 357] width 88 height 30
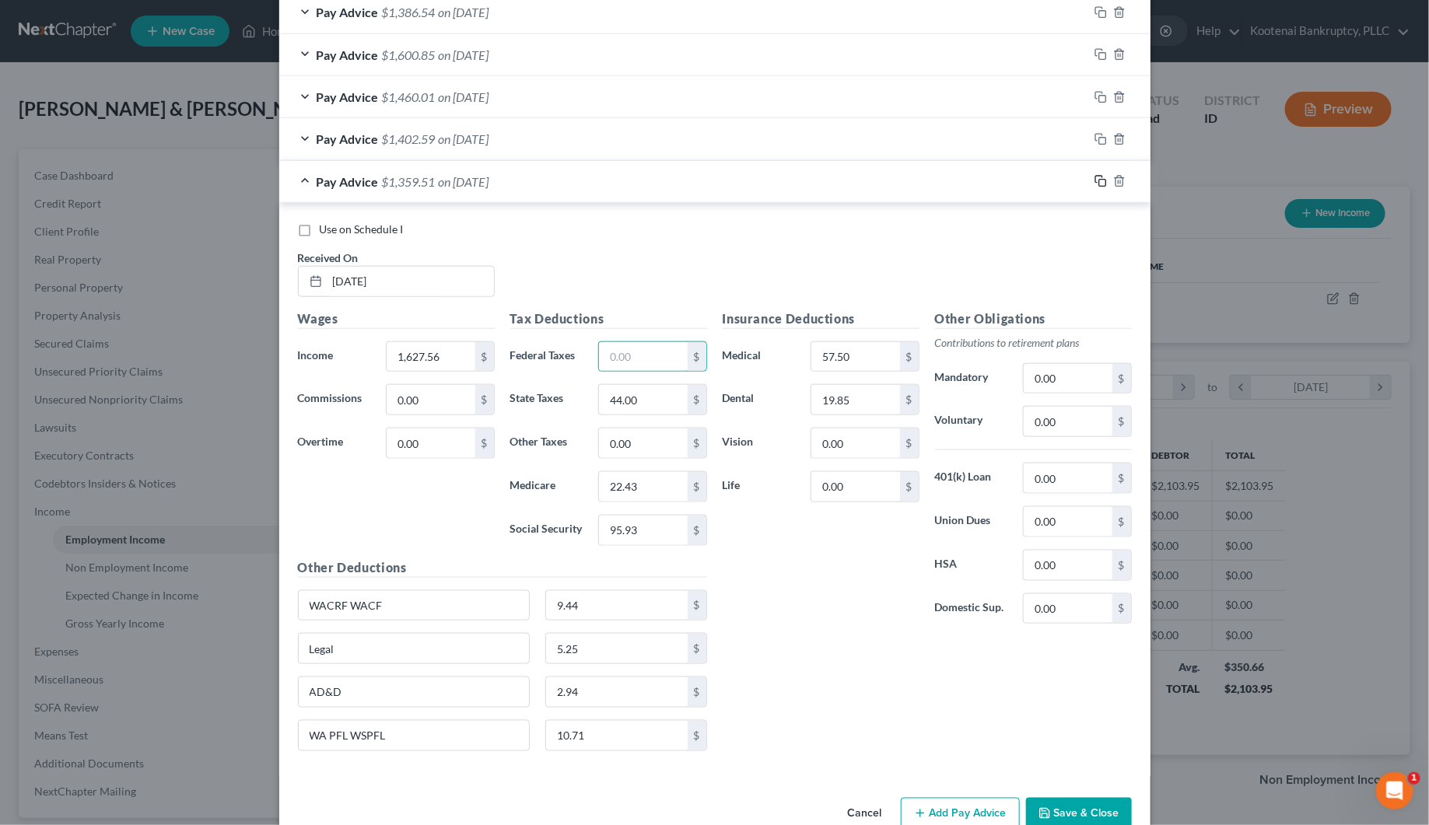
click at [1097, 181] on icon "button" at bounding box center [1100, 181] width 12 height 12
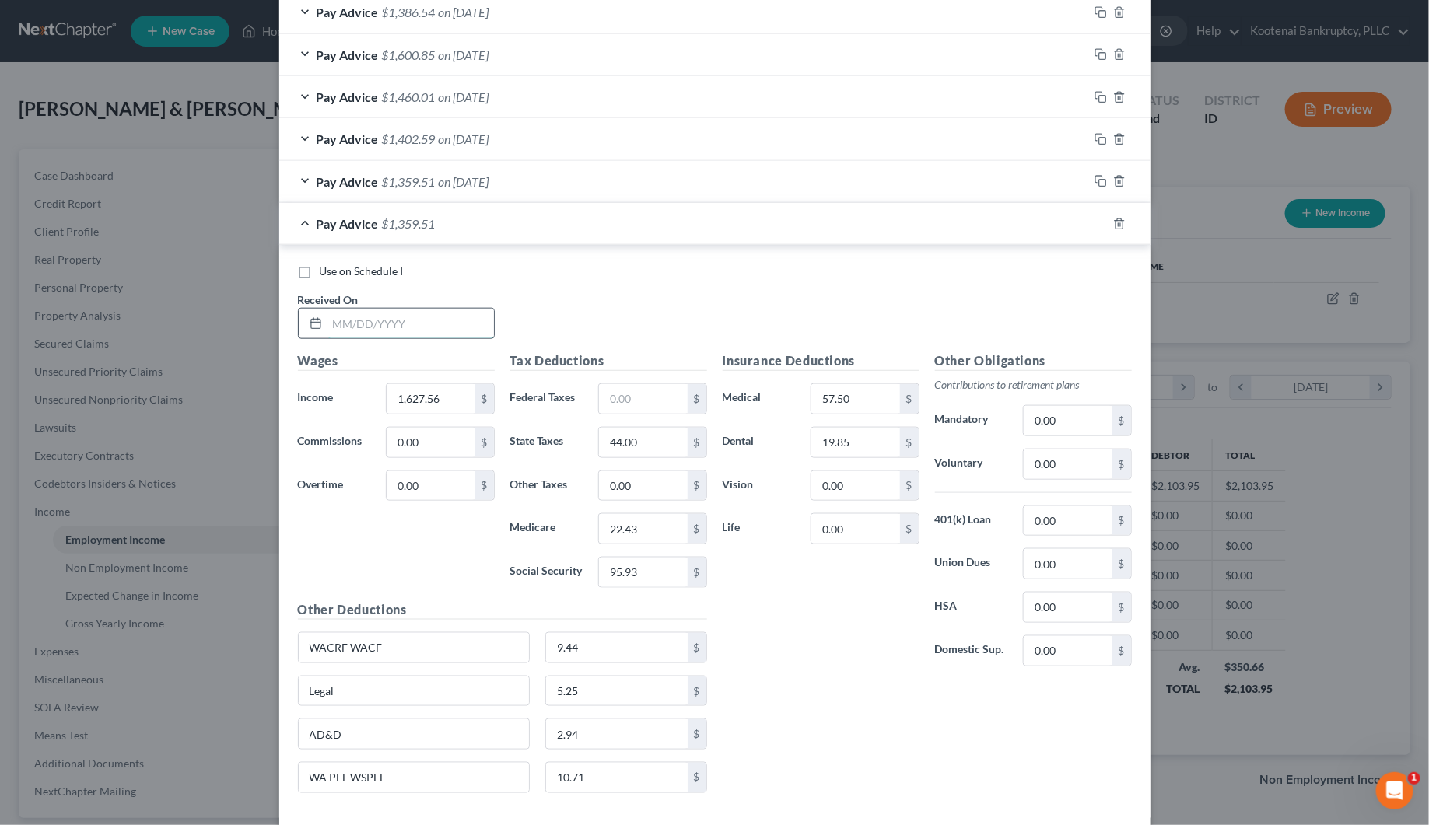
click at [390, 332] on input "text" at bounding box center [410, 324] width 166 height 30
type input "[DATE]"
click at [418, 407] on input "1,627.56" at bounding box center [431, 399] width 88 height 30
type input "1,680.84"
click at [643, 595] on div "Tax Deductions Federal Taxes $ State Taxes 44.00 $ Other Taxes 0.00 $ Medicare …" at bounding box center [608, 476] width 212 height 249
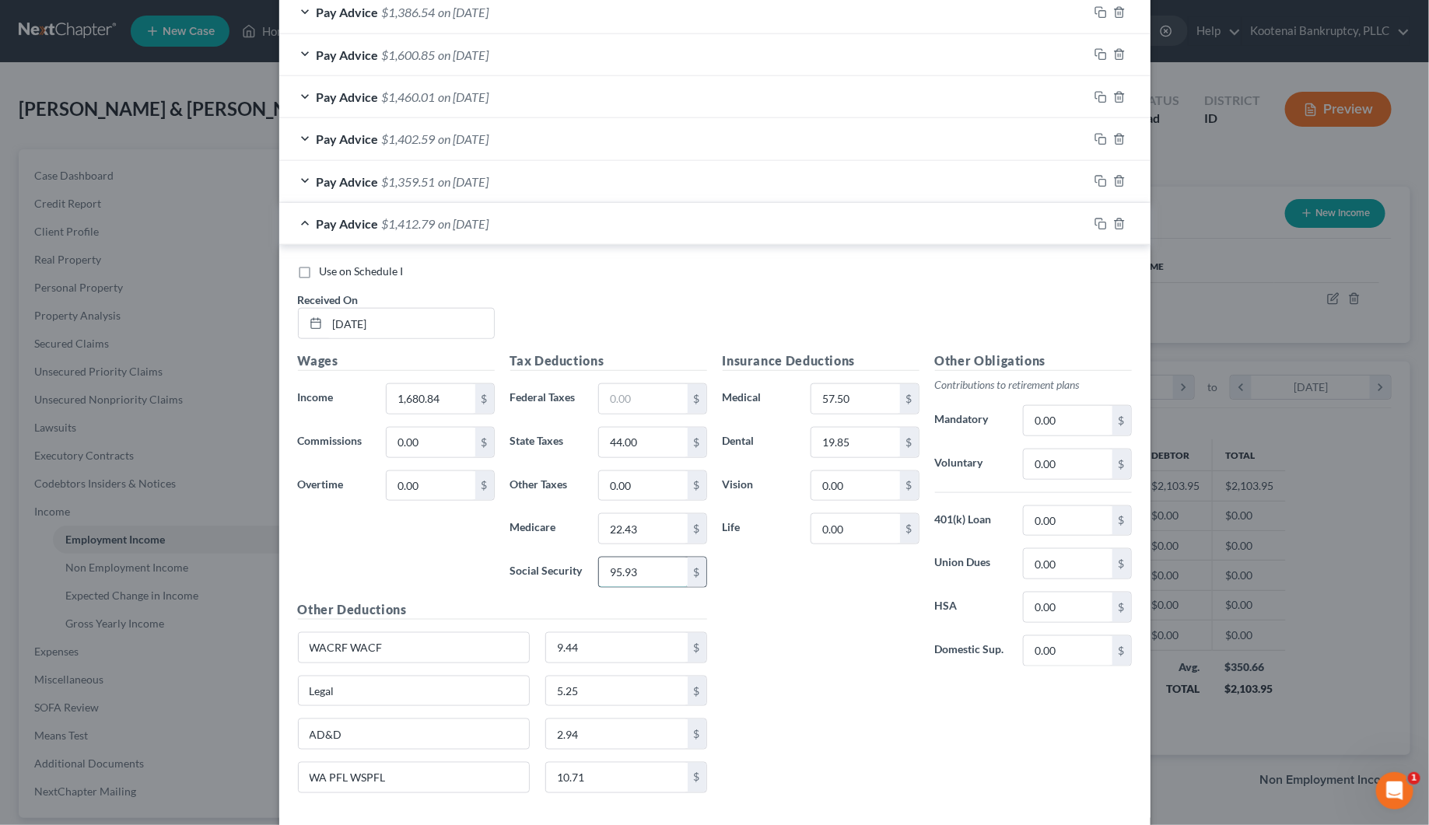
click at [640, 587] on input "95.93" at bounding box center [643, 573] width 88 height 30
type input "99.24"
drag, startPoint x: 657, startPoint y: 510, endPoint x: 647, endPoint y: 515, distance: 11.1
click at [654, 511] on div "Tax Deductions Federal Taxes $ State Taxes 44.00 $ Other Taxes 0.00 $ Medicare …" at bounding box center [608, 476] width 212 height 249
click at [631, 523] on input "22.43" at bounding box center [643, 529] width 88 height 30
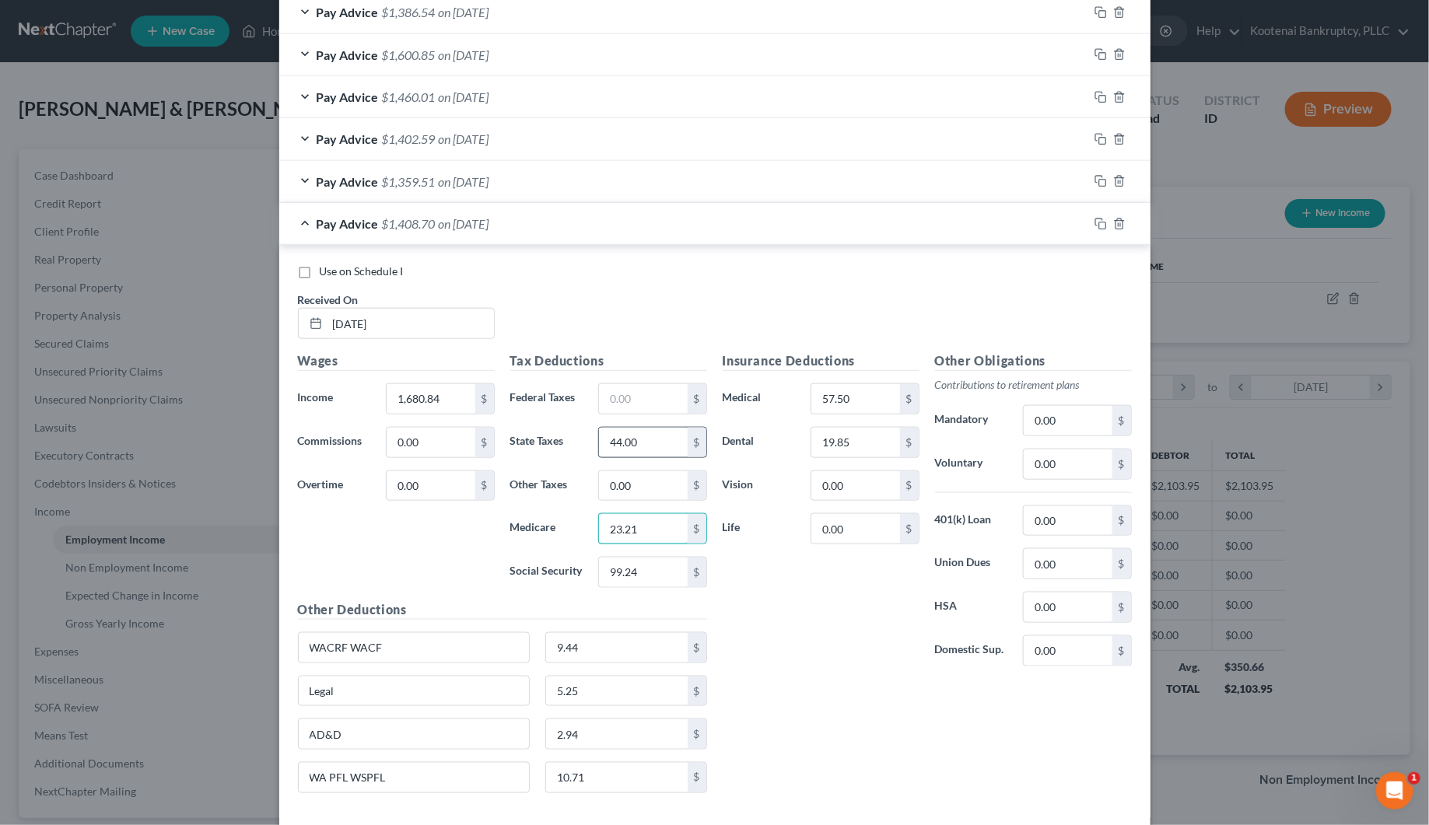
type input "23.21"
click at [653, 442] on input "44.00" at bounding box center [643, 443] width 88 height 30
type input "47.00"
click at [605, 645] on input "9.44" at bounding box center [617, 648] width 142 height 30
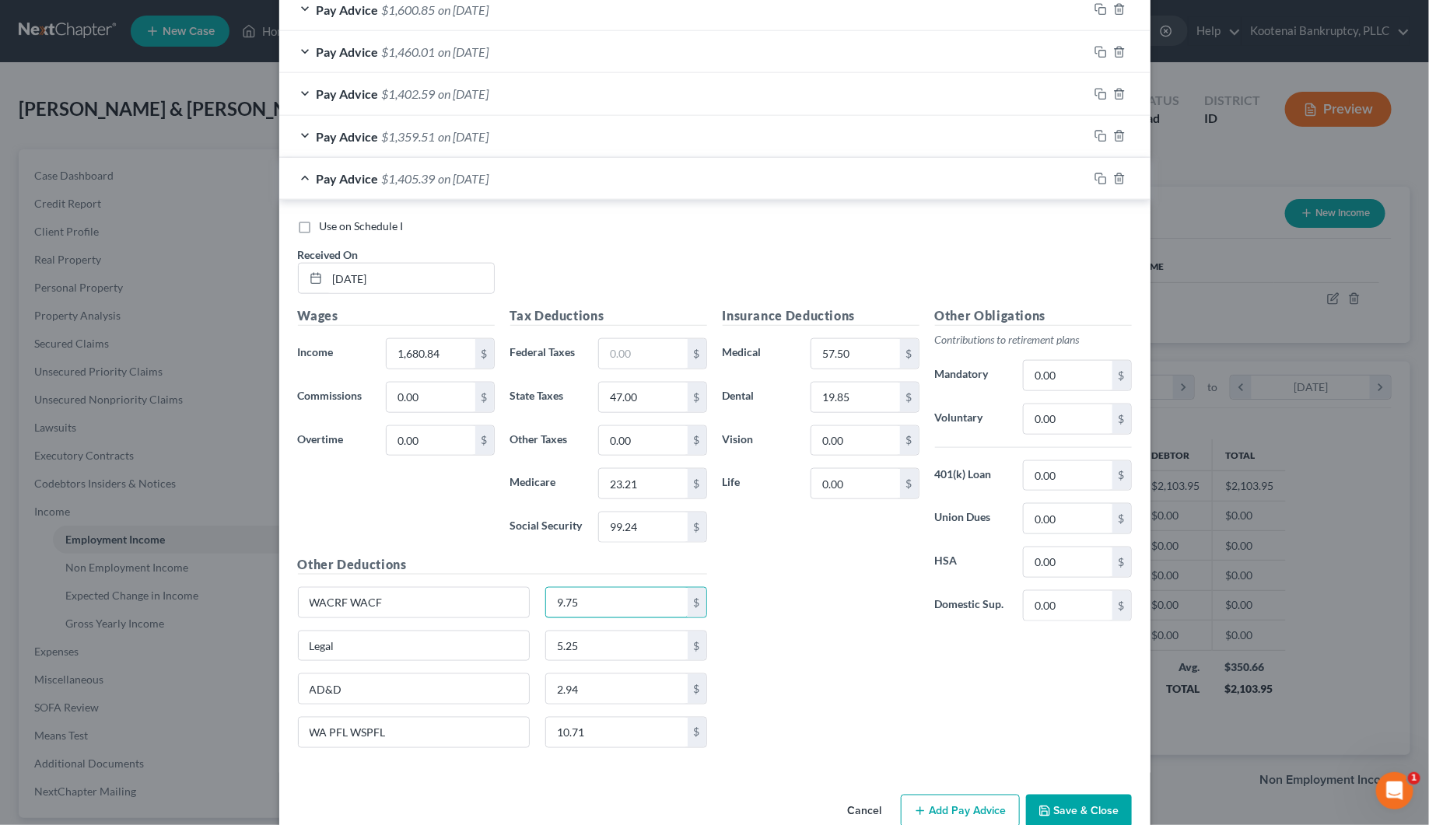
scroll to position [745, 0]
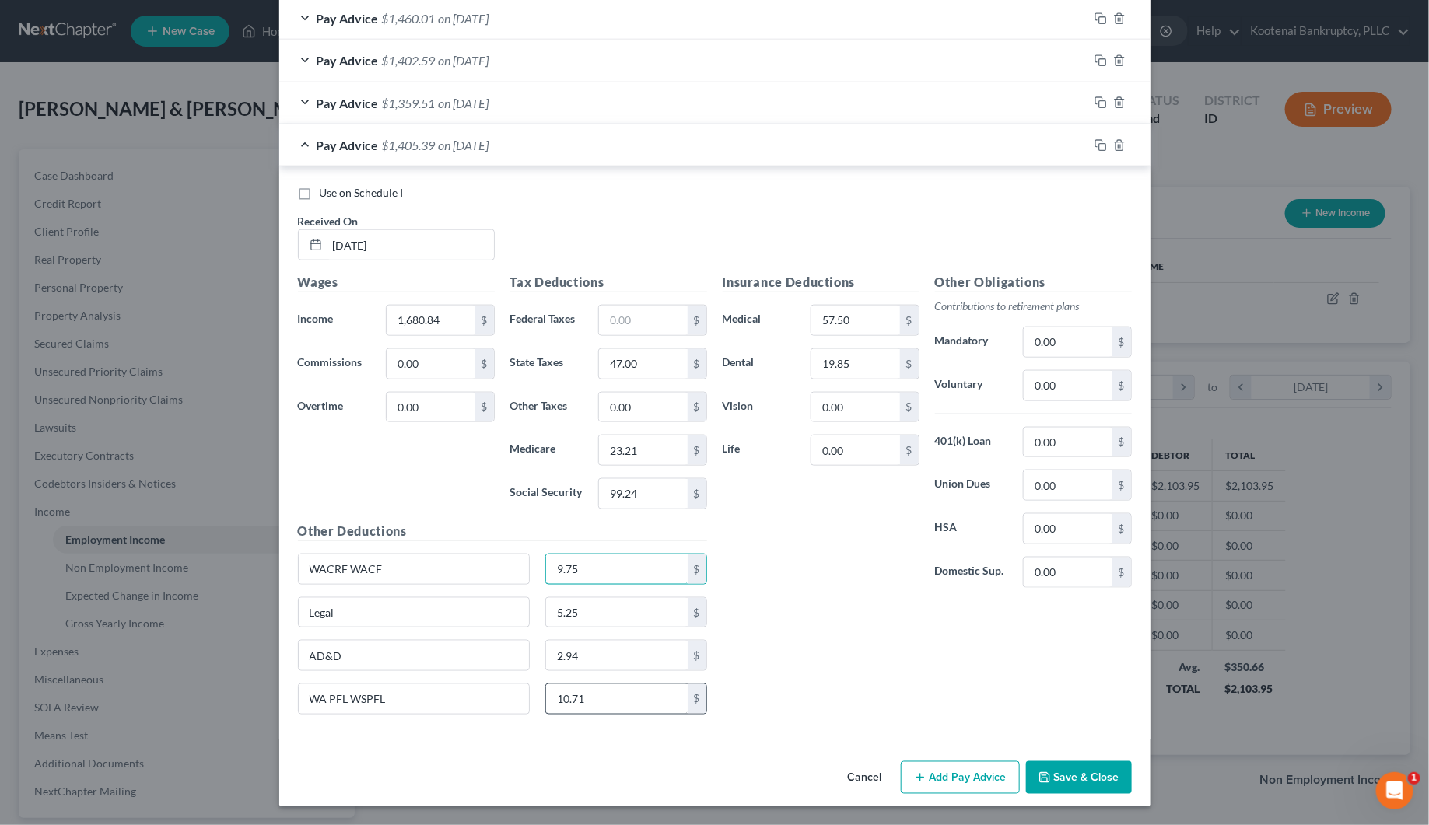
type input "9.75"
click at [584, 700] on input "10.71" at bounding box center [617, 699] width 142 height 30
type input "11.06"
drag, startPoint x: 1097, startPoint y: 140, endPoint x: 1085, endPoint y: 148, distance: 14.0
click at [1097, 142] on icon "button" at bounding box center [1100, 145] width 12 height 12
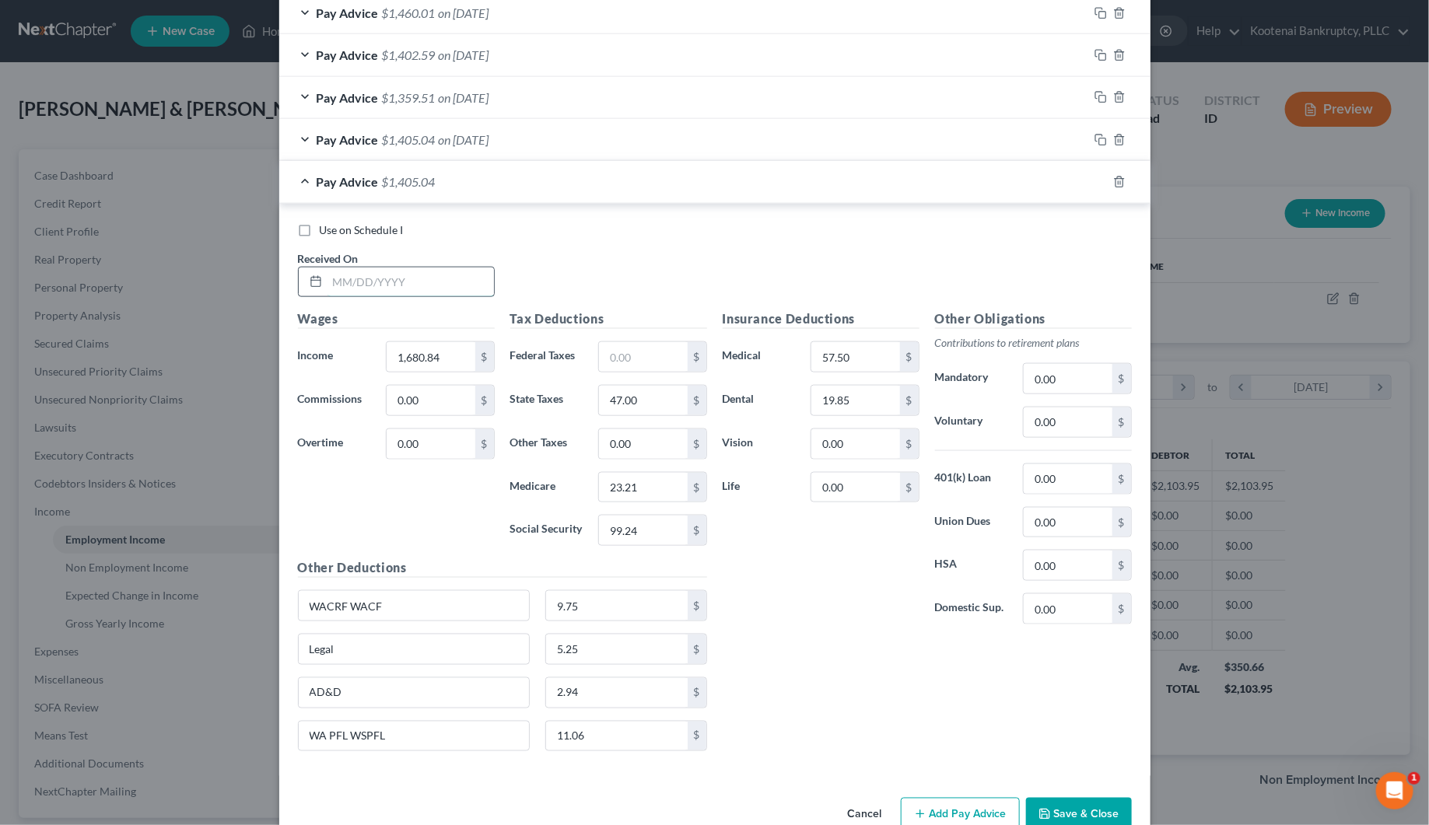
click at [339, 280] on input "text" at bounding box center [410, 283] width 166 height 30
type input "[DATE]"
click at [415, 354] on input "1,680.84" at bounding box center [431, 357] width 88 height 30
type input "1,740.95"
click at [620, 543] on input "99.24" at bounding box center [643, 531] width 88 height 30
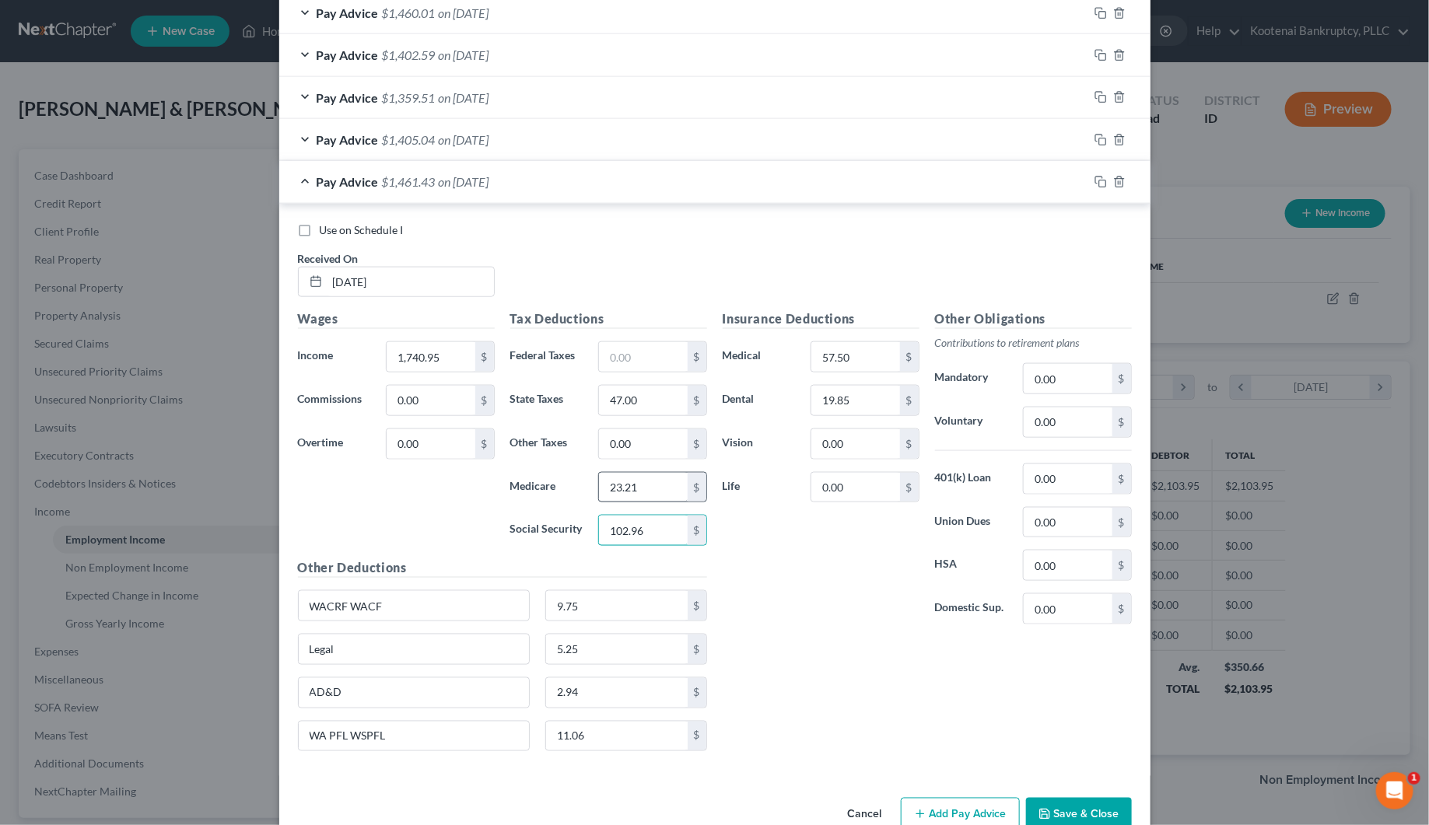
type input "102.96"
click at [619, 490] on input "23.21" at bounding box center [643, 488] width 88 height 30
type input "24.08"
click at [631, 355] on input "text" at bounding box center [643, 357] width 88 height 30
type input "5.49"
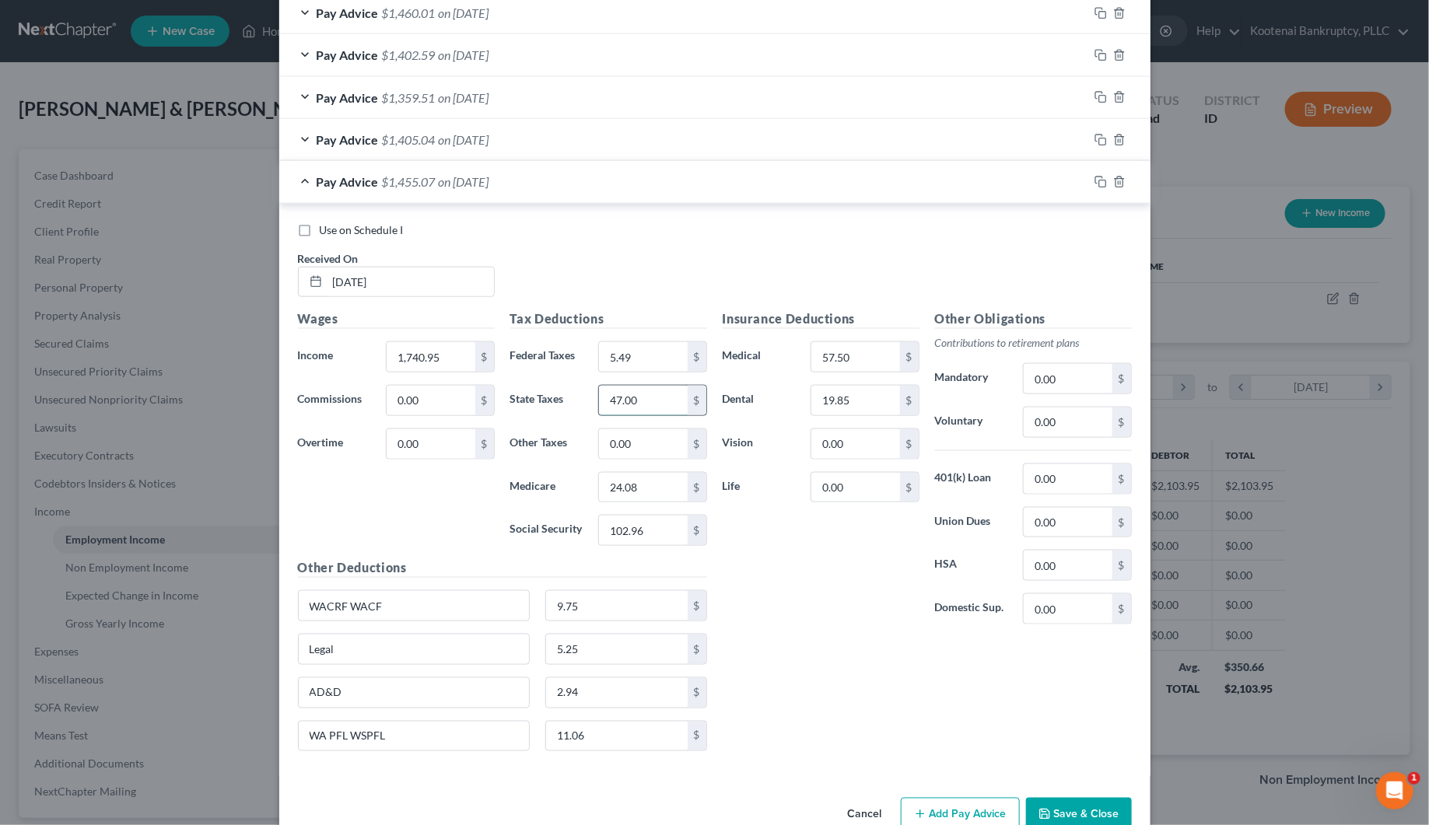
click at [635, 402] on input "47.00" at bounding box center [643, 401] width 88 height 30
type input "51.00"
click at [595, 607] on input "9.75" at bounding box center [617, 606] width 142 height 30
type input "10.10"
click at [565, 751] on input "11.06" at bounding box center [617, 737] width 142 height 30
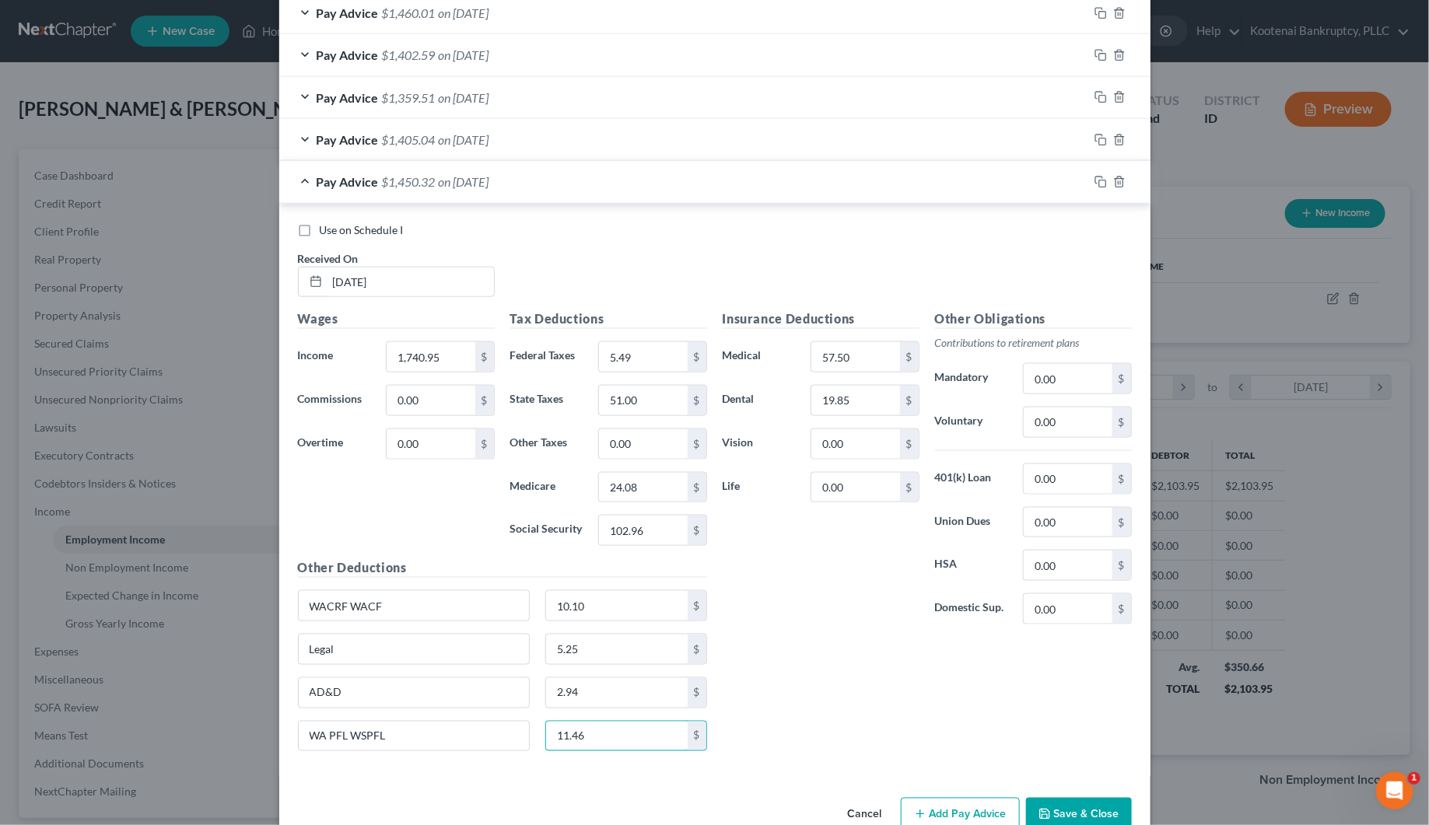
type input "11.46"
click at [1097, 184] on icon "button" at bounding box center [1100, 182] width 12 height 12
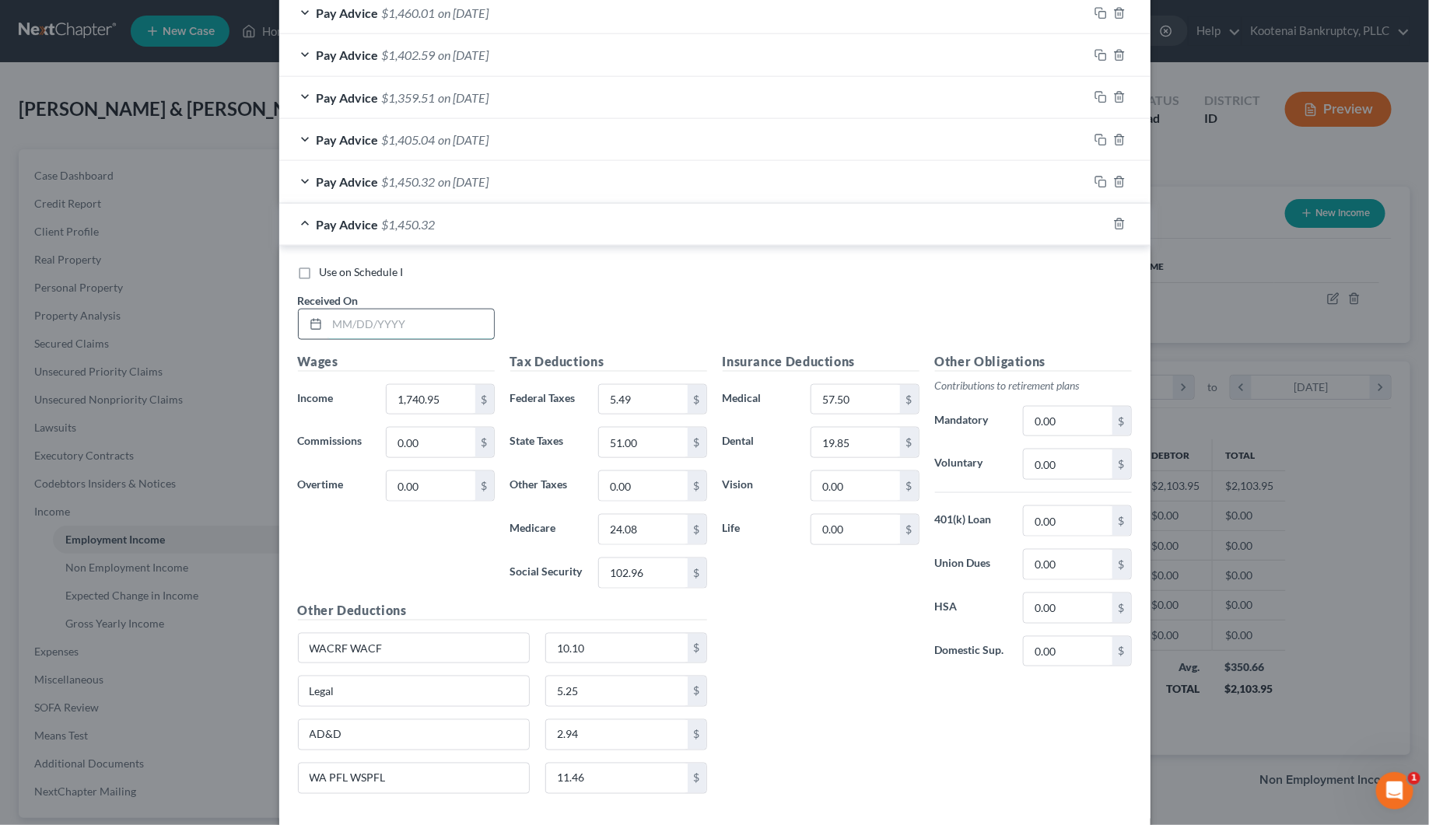
click at [369, 337] on input "text" at bounding box center [410, 325] width 166 height 30
type input "[DATE]"
click at [398, 404] on input "1,740.95" at bounding box center [431, 400] width 88 height 30
type input "1,411.10"
click at [622, 586] on input "102.96" at bounding box center [643, 573] width 88 height 30
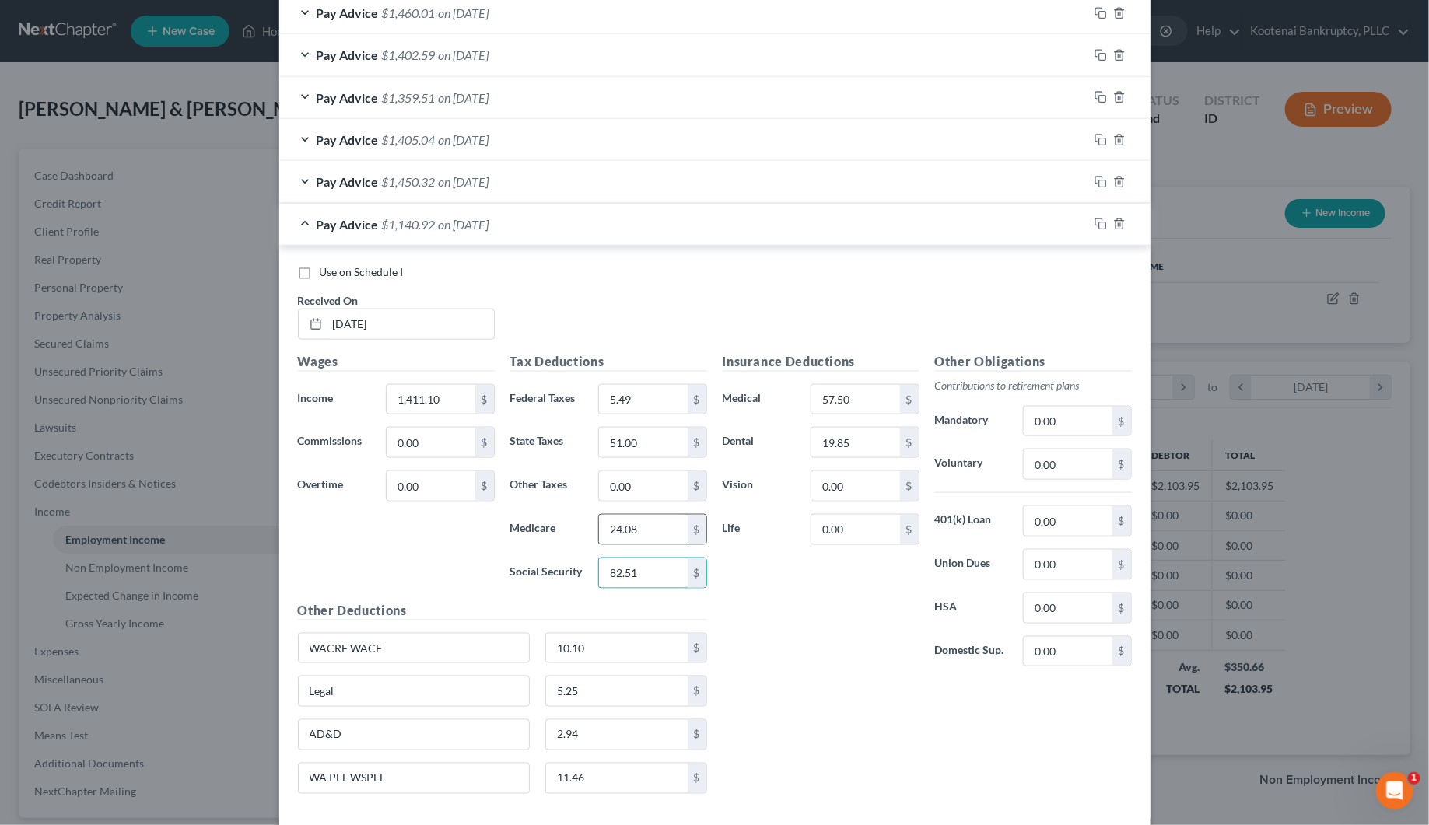
type input "82.51"
click at [630, 533] on input "24.08" at bounding box center [643, 530] width 88 height 30
type input "19.30"
click at [628, 439] on input "51.00" at bounding box center [643, 443] width 88 height 30
type input "32.00"
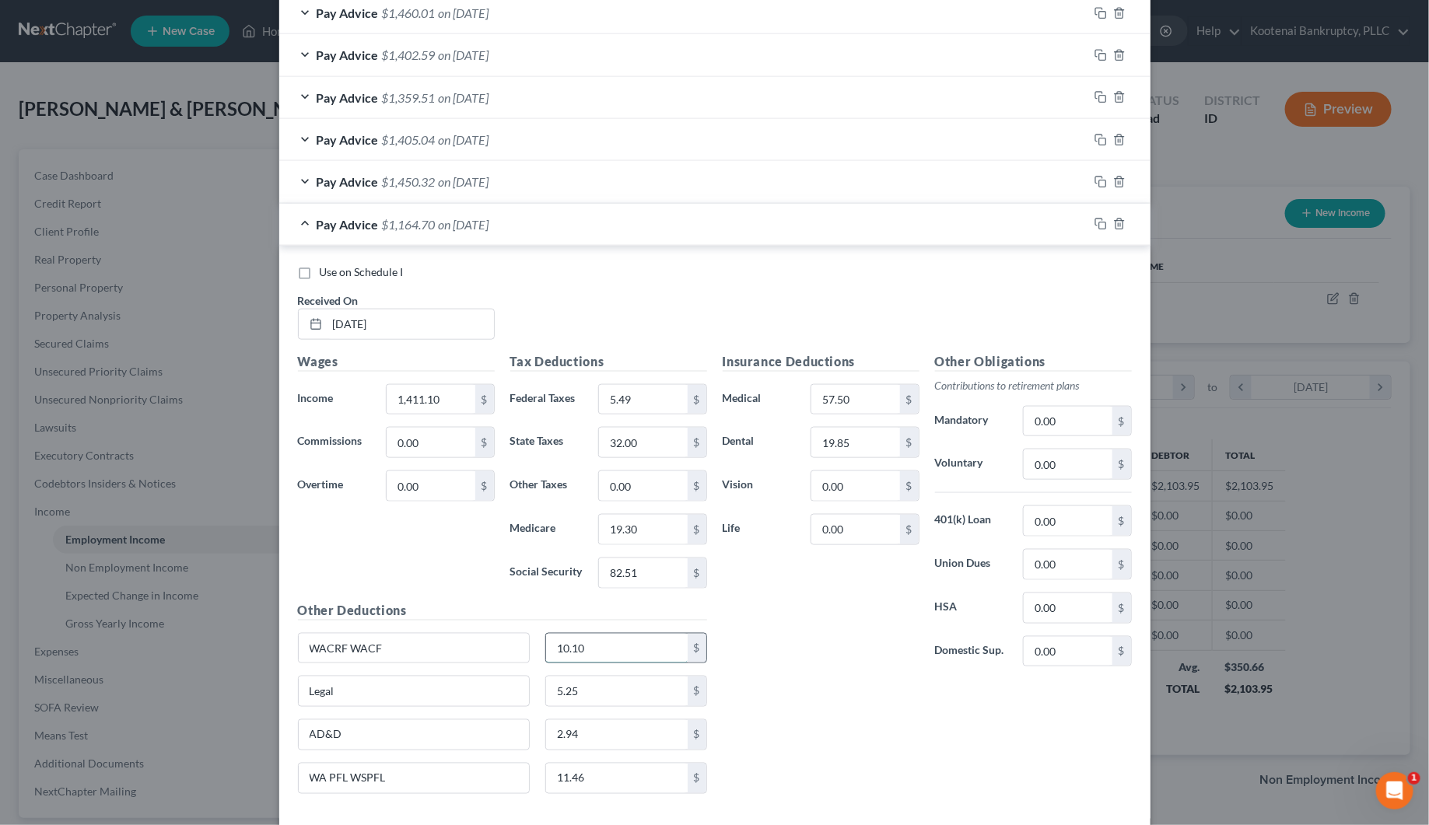
click at [584, 644] on input "10.10" at bounding box center [617, 649] width 142 height 30
type input "8.18"
click at [564, 782] on input "11.46" at bounding box center [617, 779] width 142 height 30
type input "9.28"
drag, startPoint x: 613, startPoint y: 399, endPoint x: 614, endPoint y: 413, distance: 14.1
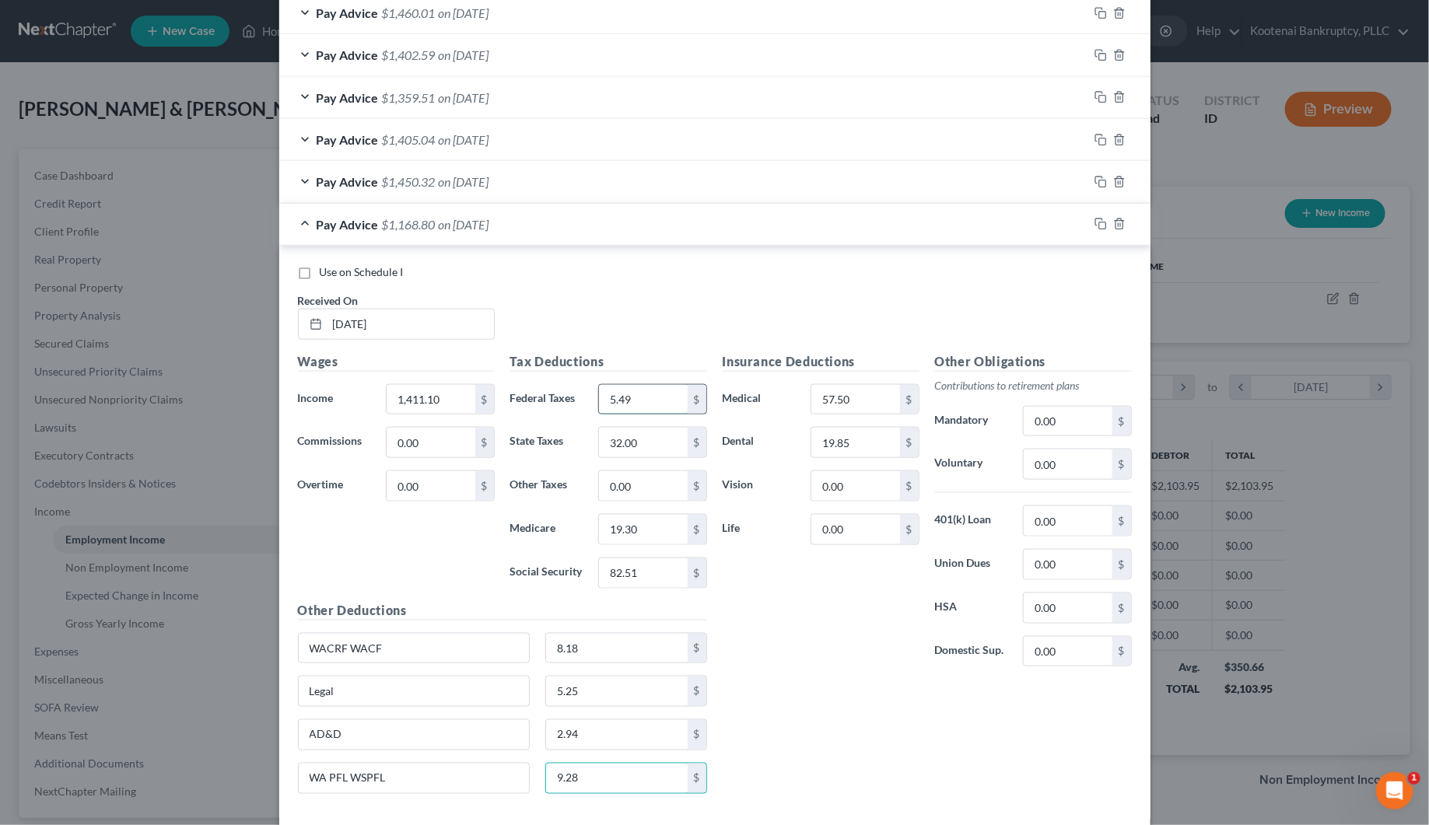
click at [613, 401] on input "5.49" at bounding box center [643, 400] width 88 height 30
click at [1099, 229] on rect "button" at bounding box center [1102, 225] width 7 height 7
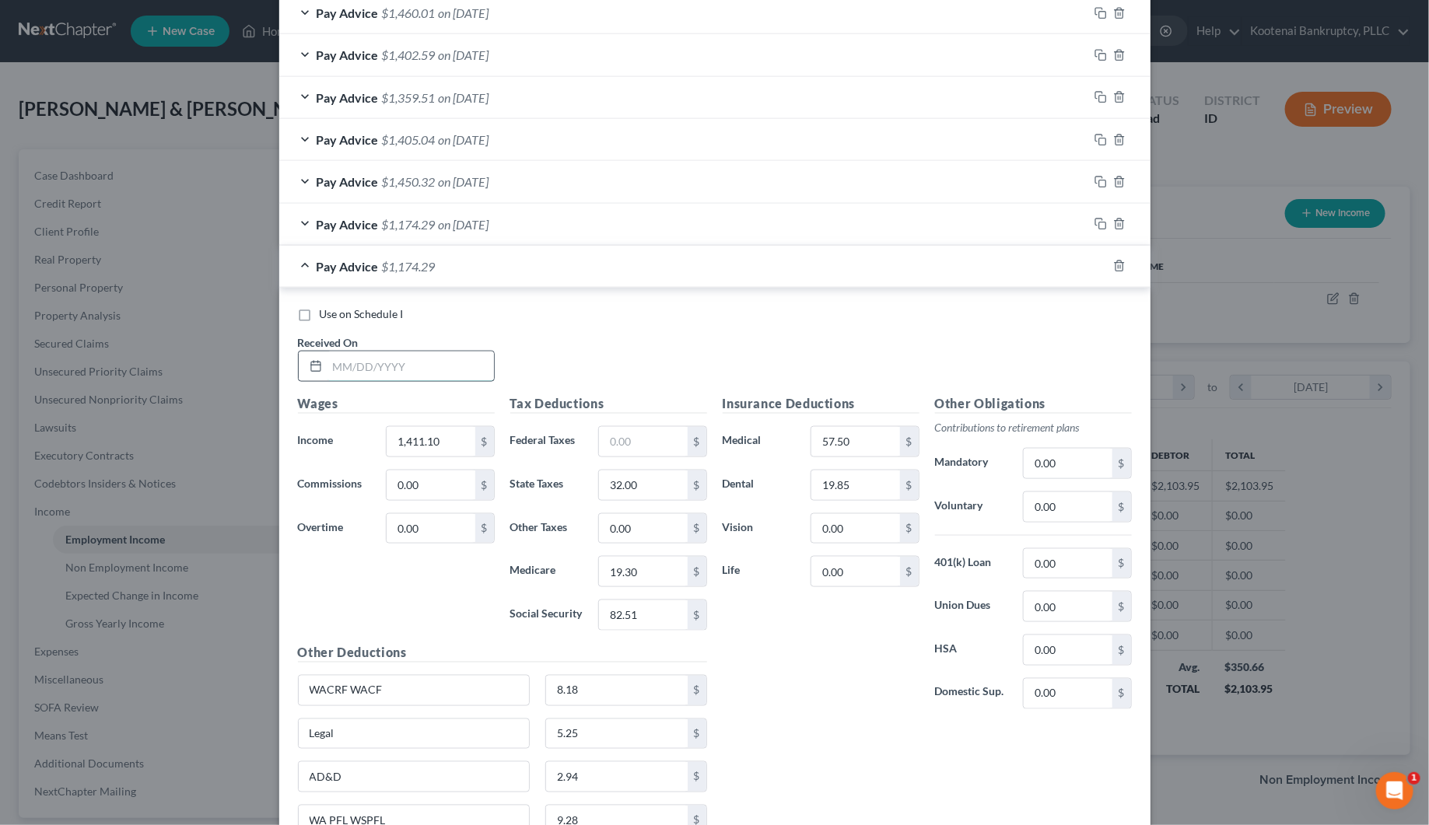
click at [382, 371] on input "text" at bounding box center [410, 367] width 166 height 30
type input "[DATE]"
click at [406, 448] on input "1,411.10" at bounding box center [431, 442] width 88 height 30
type input "1,322.05"
click at [607, 621] on input "82.51" at bounding box center [643, 615] width 88 height 30
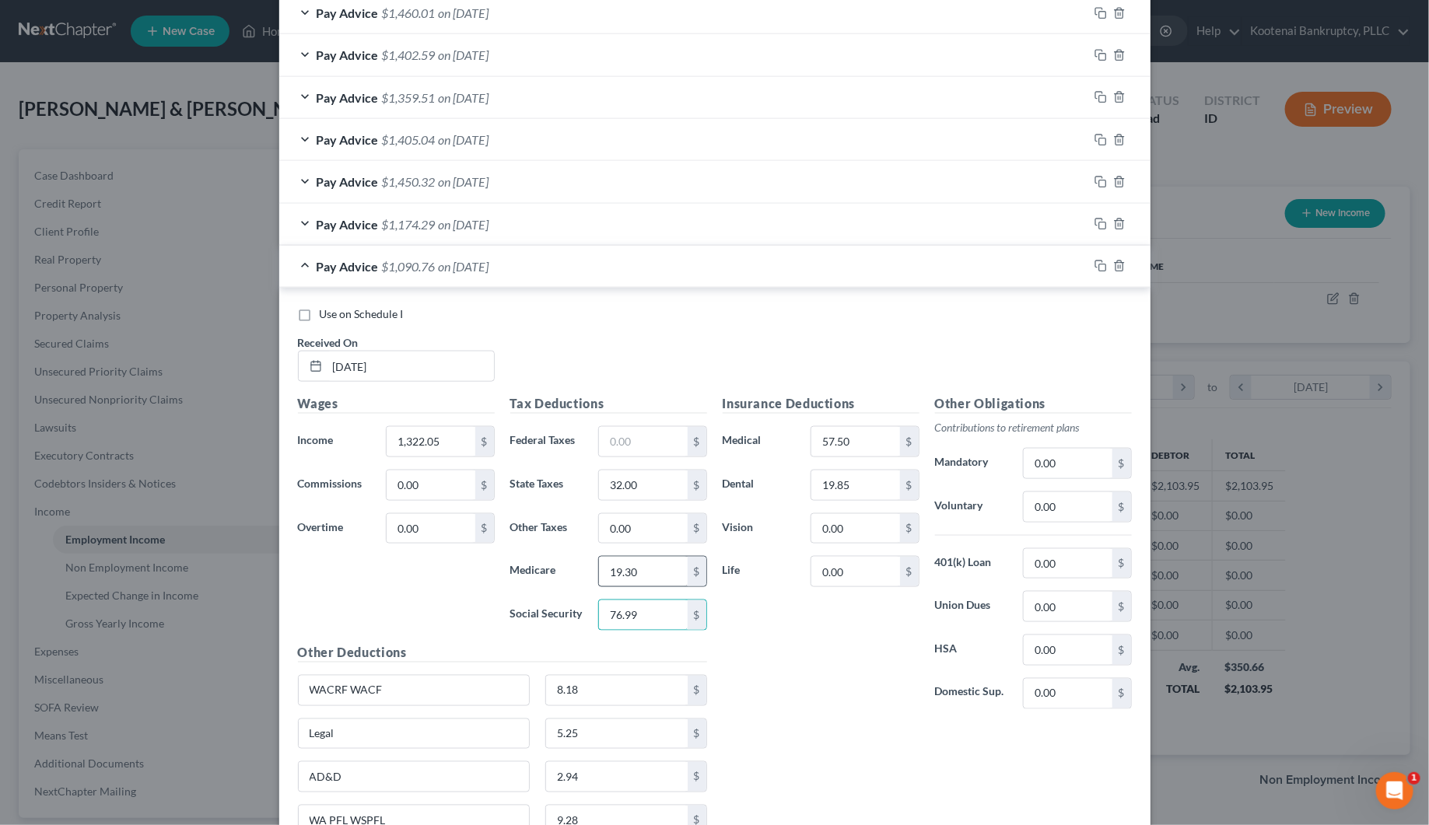
type input "76.99"
click at [601, 582] on input "19.30" at bounding box center [643, 572] width 88 height 30
type input "18.00"
click at [624, 492] on input "32.00" at bounding box center [643, 486] width 88 height 30
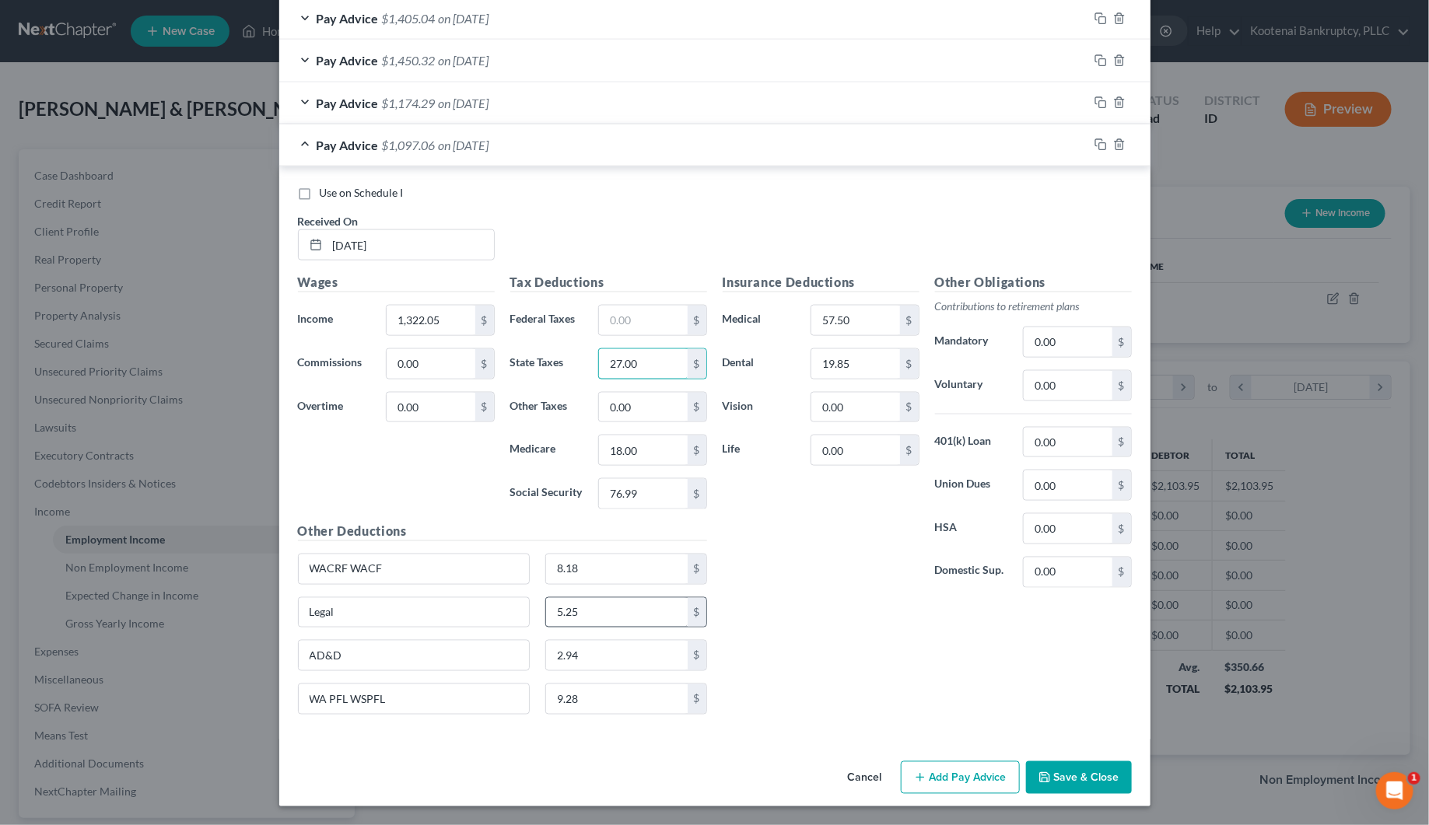
scroll to position [873, 0]
type input "27.00"
click at [586, 562] on input "8.18" at bounding box center [617, 569] width 142 height 30
type input "7.67"
click at [580, 705] on input "9.28" at bounding box center [617, 699] width 142 height 30
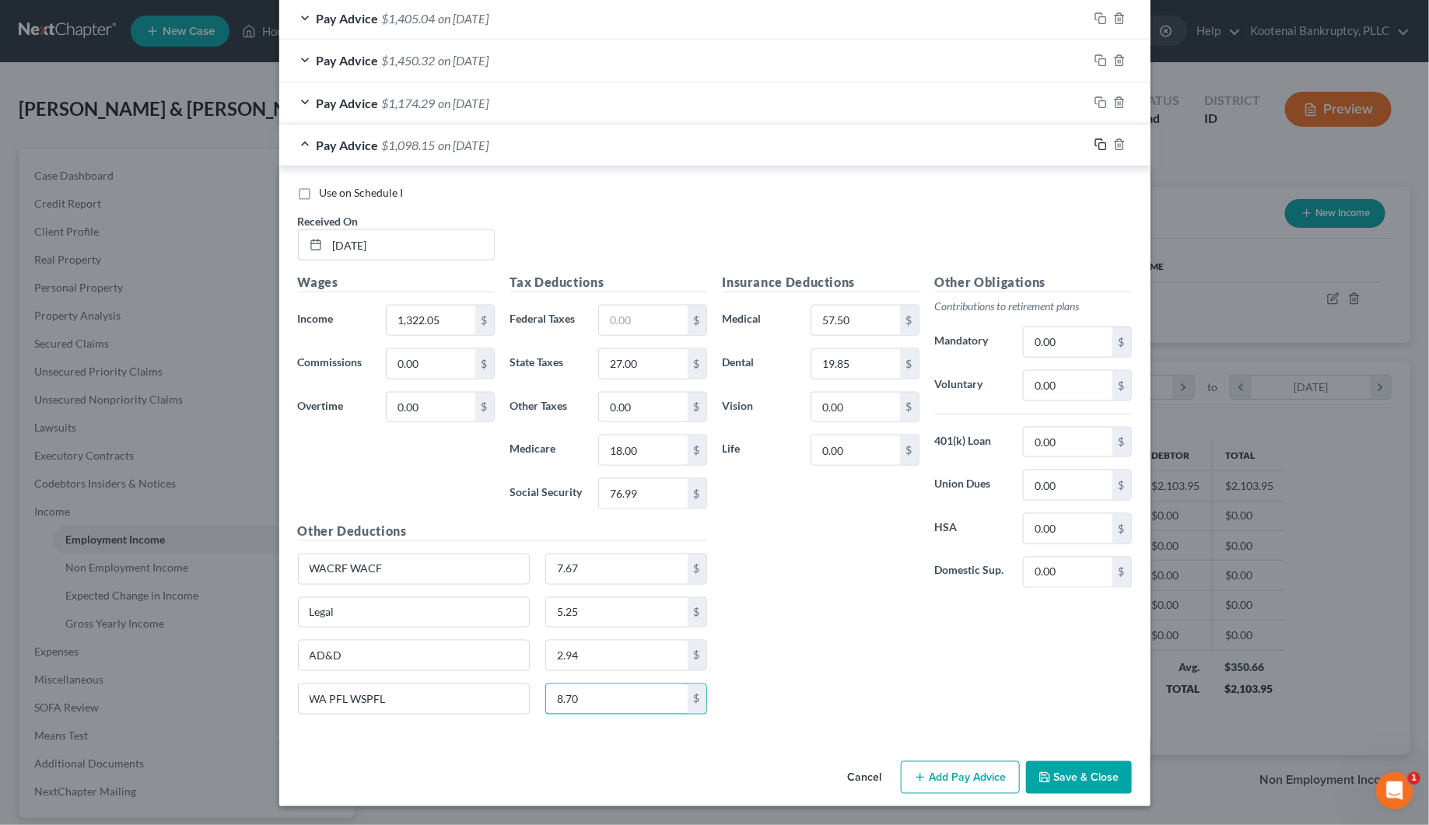
type input "8.70"
click at [1094, 141] on icon "button" at bounding box center [1100, 144] width 12 height 12
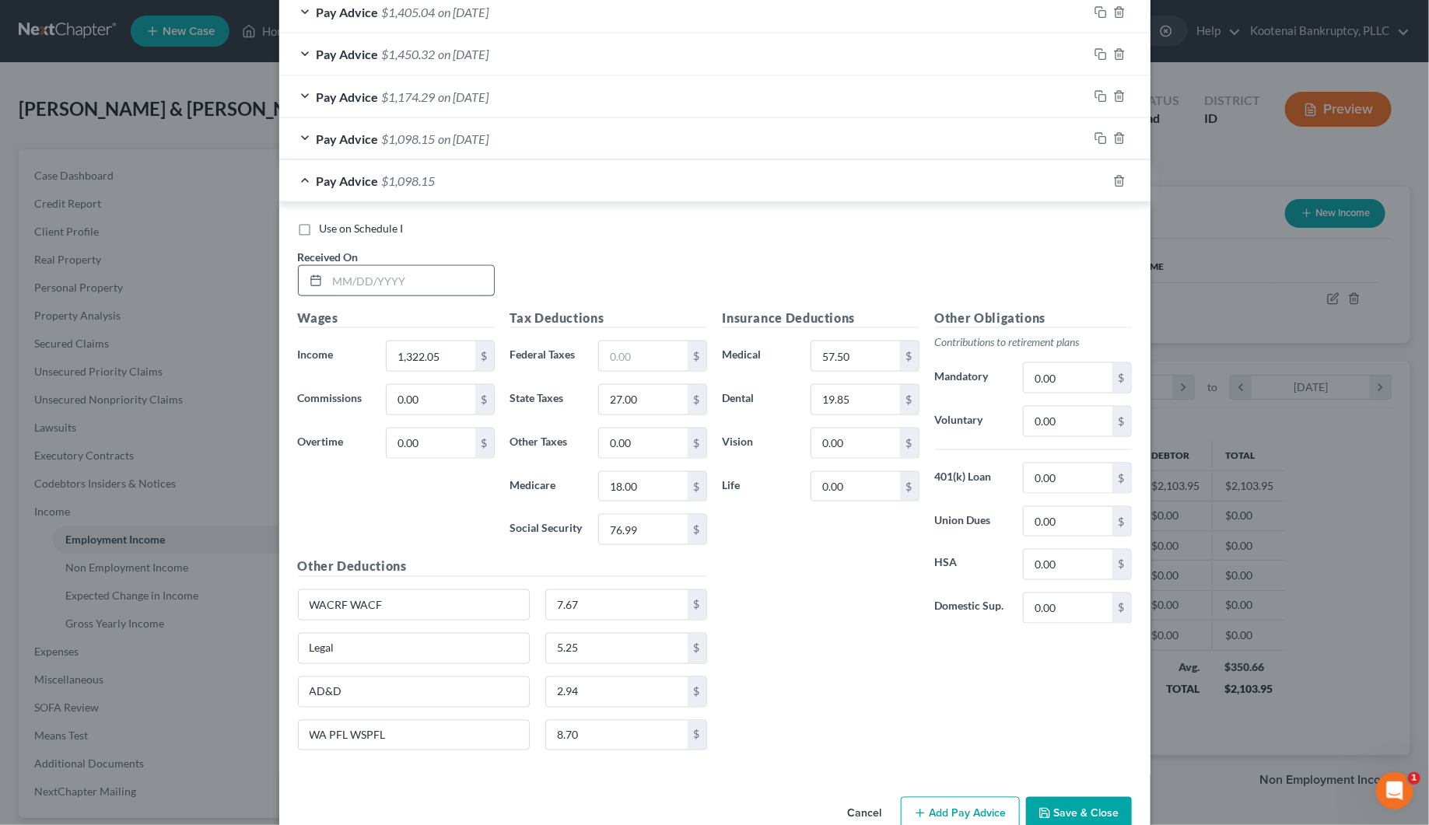
click at [399, 292] on input "text" at bounding box center [410, 281] width 166 height 30
type input "[DATE]"
click at [401, 366] on input "1,322.05" at bounding box center [431, 356] width 88 height 30
type input "1,466.59"
click at [634, 537] on input "76.99" at bounding box center [643, 530] width 88 height 30
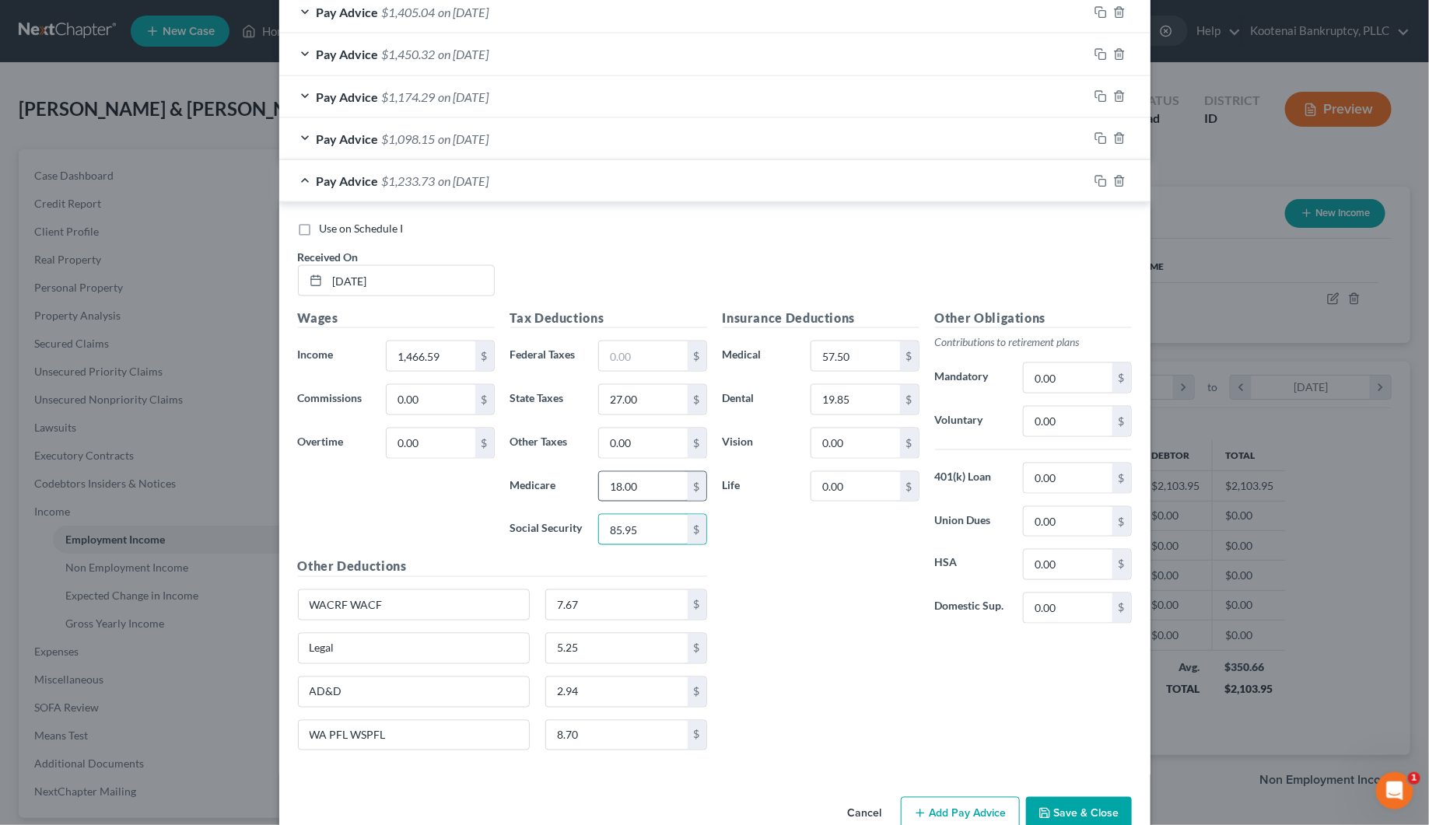
type input "85.95"
click at [635, 495] on input "18.00" at bounding box center [643, 487] width 88 height 30
type input "20.10"
click at [631, 404] on input "27.00" at bounding box center [643, 400] width 88 height 30
type input "35.00"
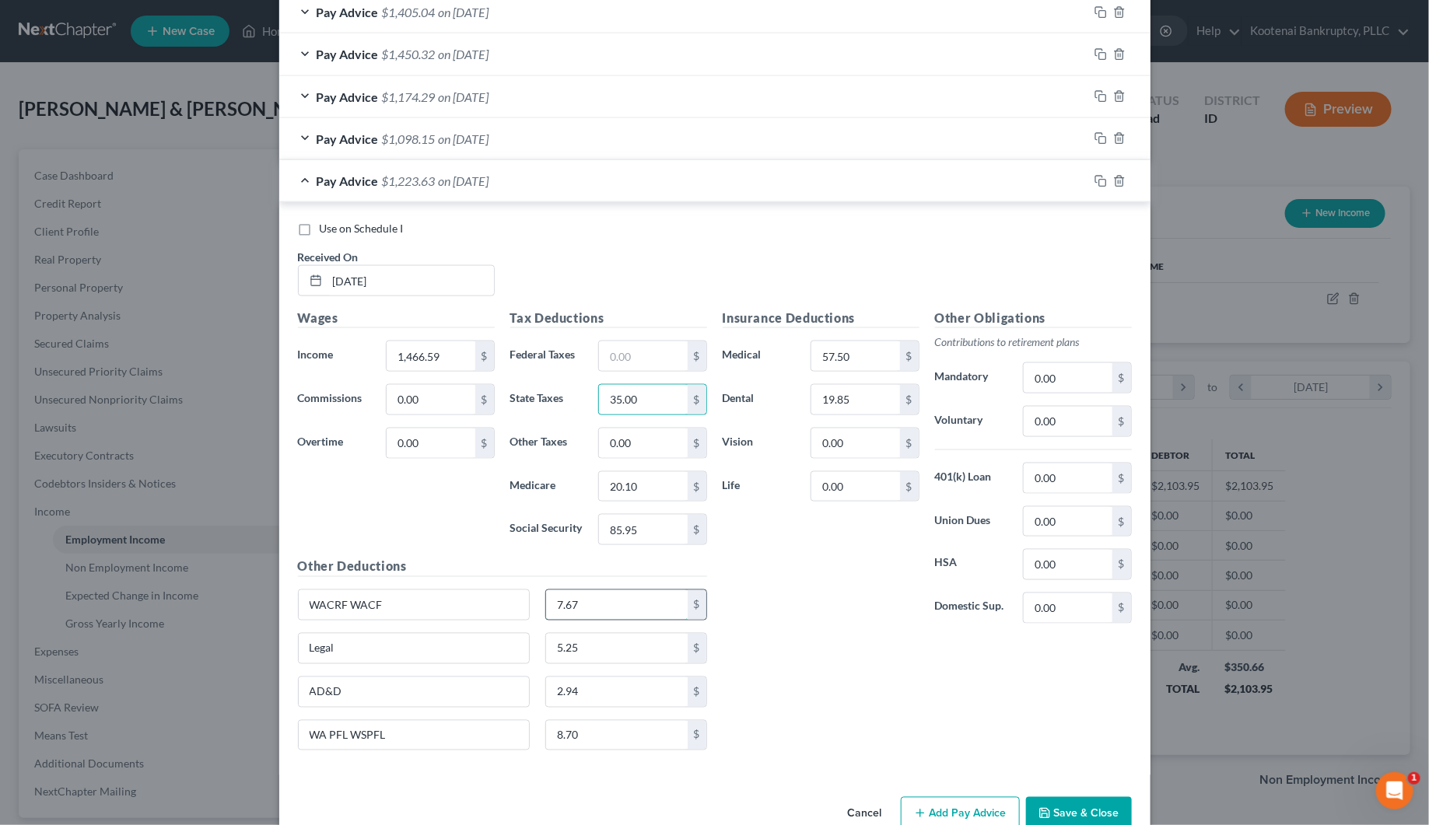
click at [556, 612] on input "7.67" at bounding box center [617, 605] width 142 height 30
type input "8.50"
click at [584, 739] on input "8.70" at bounding box center [617, 736] width 142 height 30
type input "9.65"
click at [1099, 184] on div at bounding box center [1119, 181] width 62 height 25
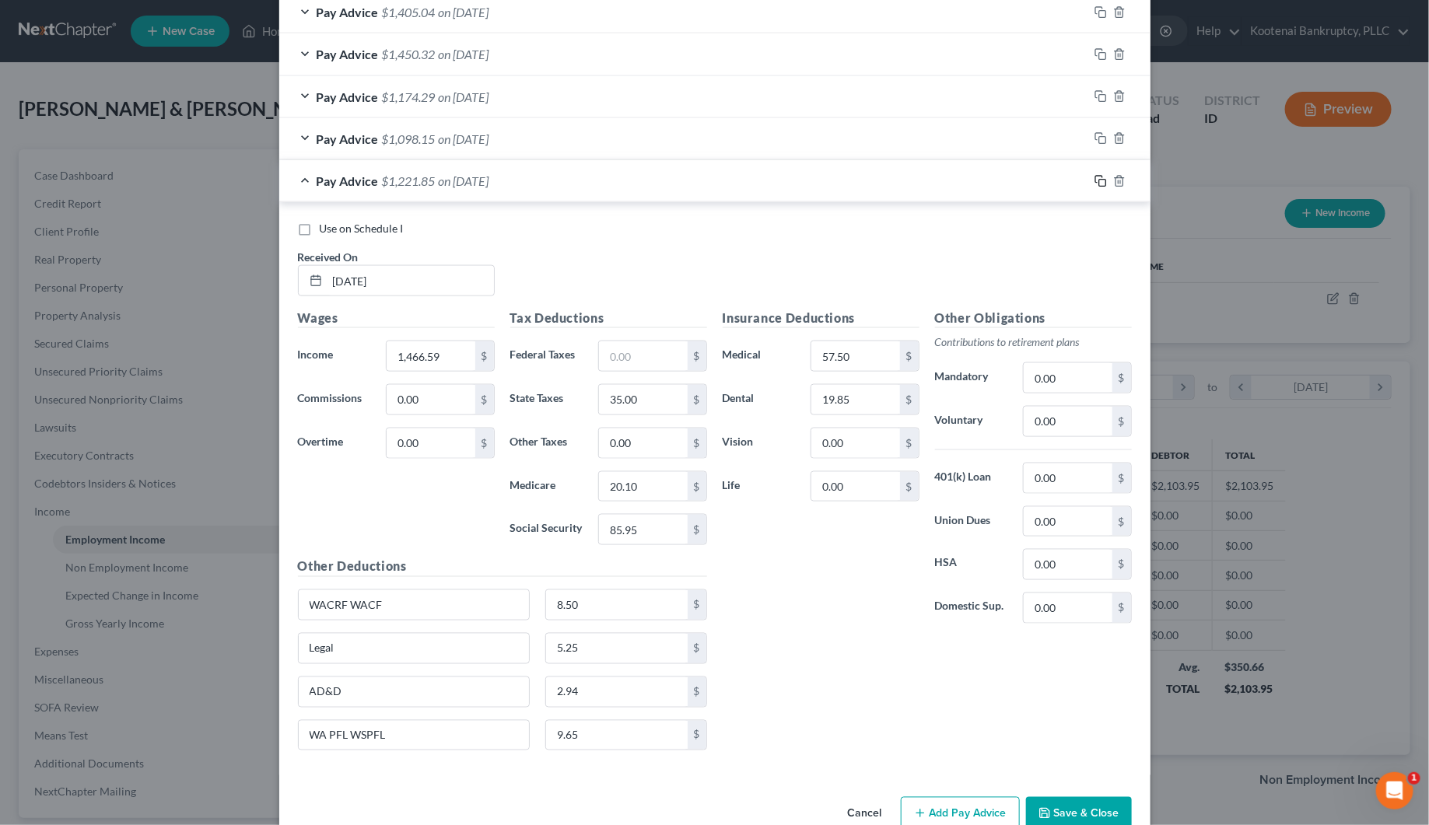
click at [1097, 184] on icon "button" at bounding box center [1100, 181] width 12 height 12
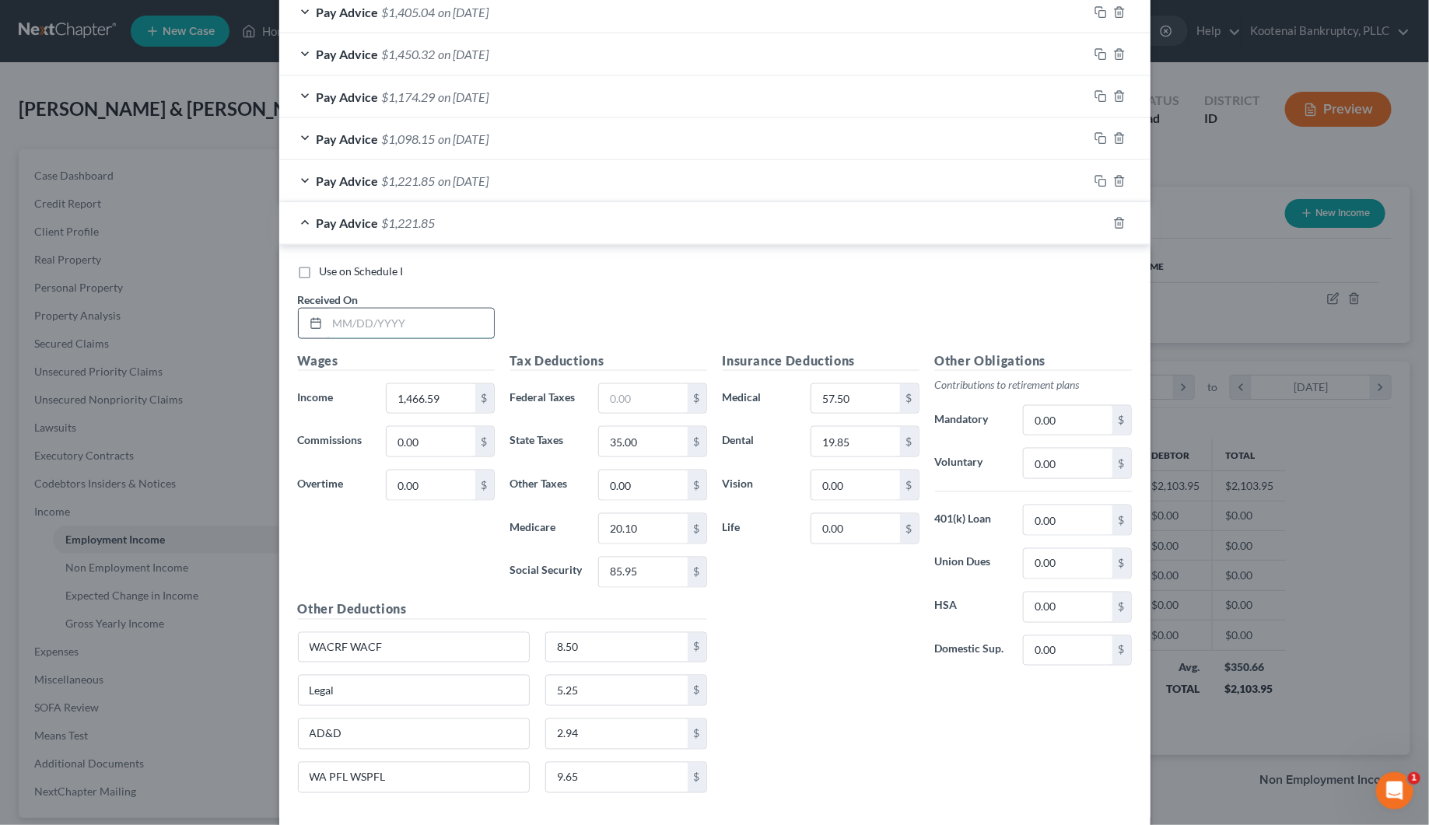
click at [395, 332] on input "text" at bounding box center [410, 324] width 166 height 30
type input "[DATE]"
click at [448, 405] on input "1,466.59" at bounding box center [431, 399] width 88 height 30
type input "1,560.43"
click at [619, 575] on input "85.95" at bounding box center [643, 573] width 88 height 30
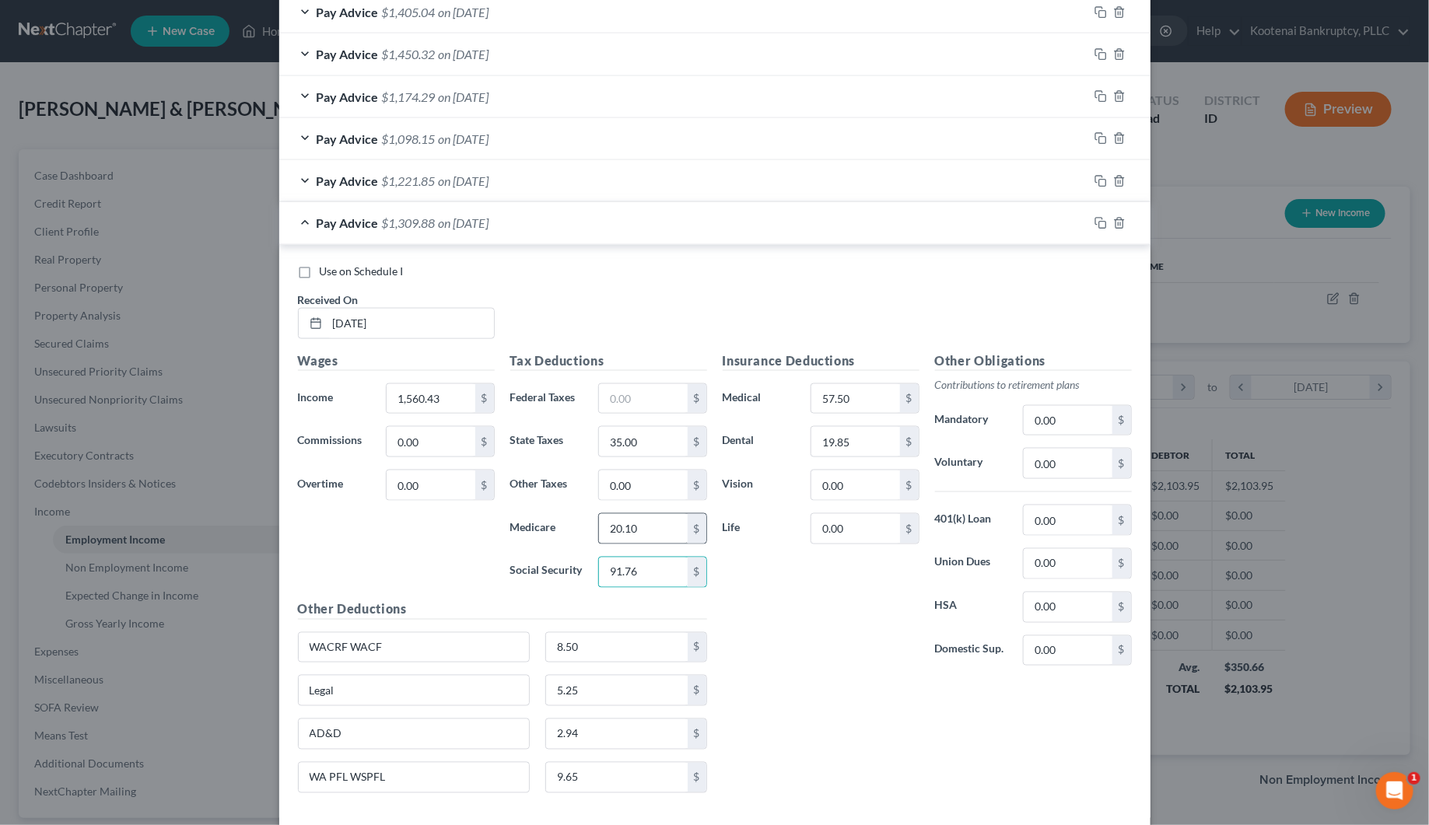
type input "91.76"
click at [622, 530] on input "20.10" at bounding box center [643, 529] width 88 height 30
type input "21.46"
click at [636, 451] on input "35.00" at bounding box center [643, 442] width 88 height 30
click at [596, 643] on input "8.50" at bounding box center [617, 648] width 142 height 30
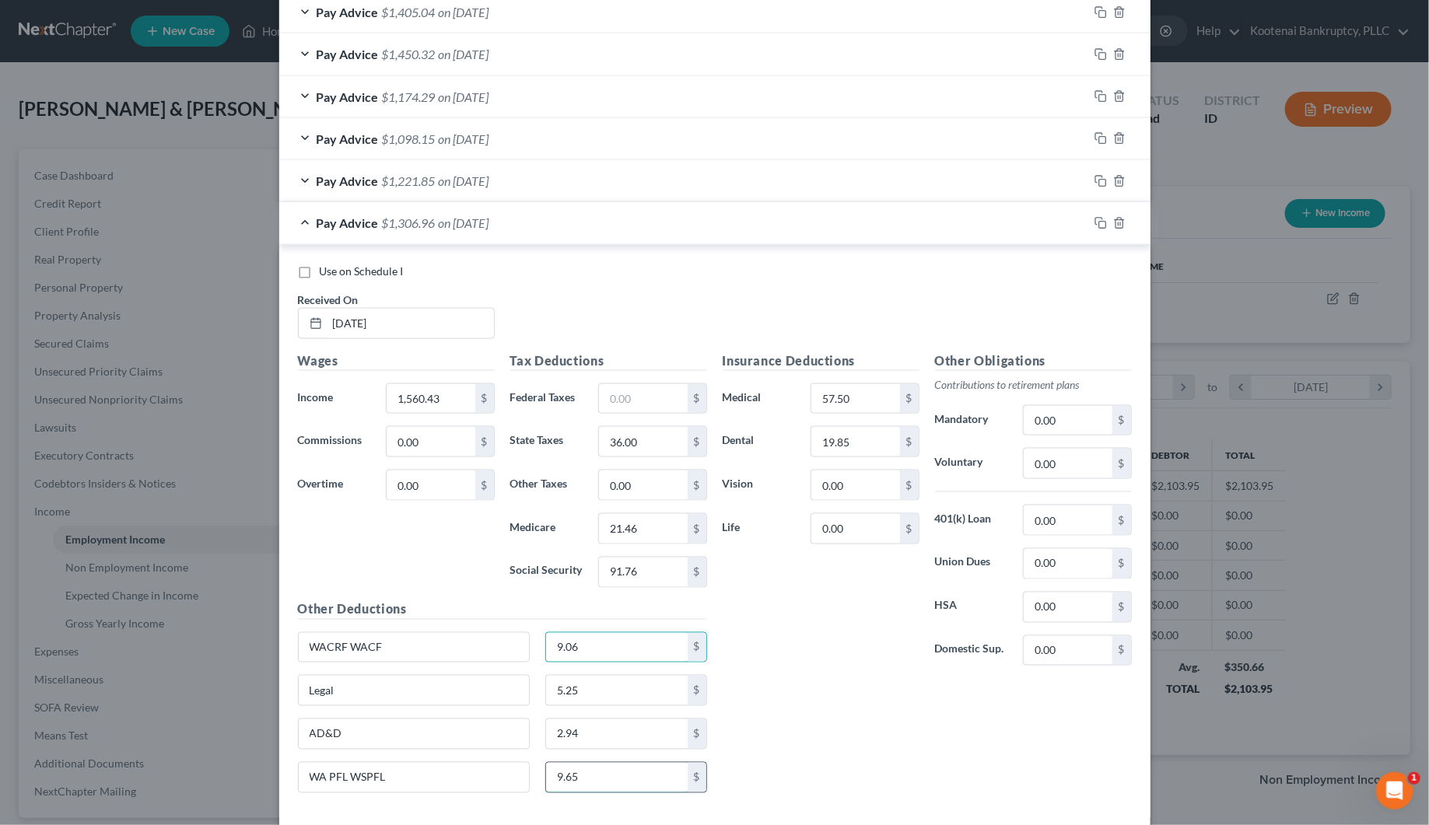
click at [591, 779] on input "9.65" at bounding box center [617, 778] width 142 height 30
click at [1095, 229] on icon "button" at bounding box center [1100, 223] width 12 height 12
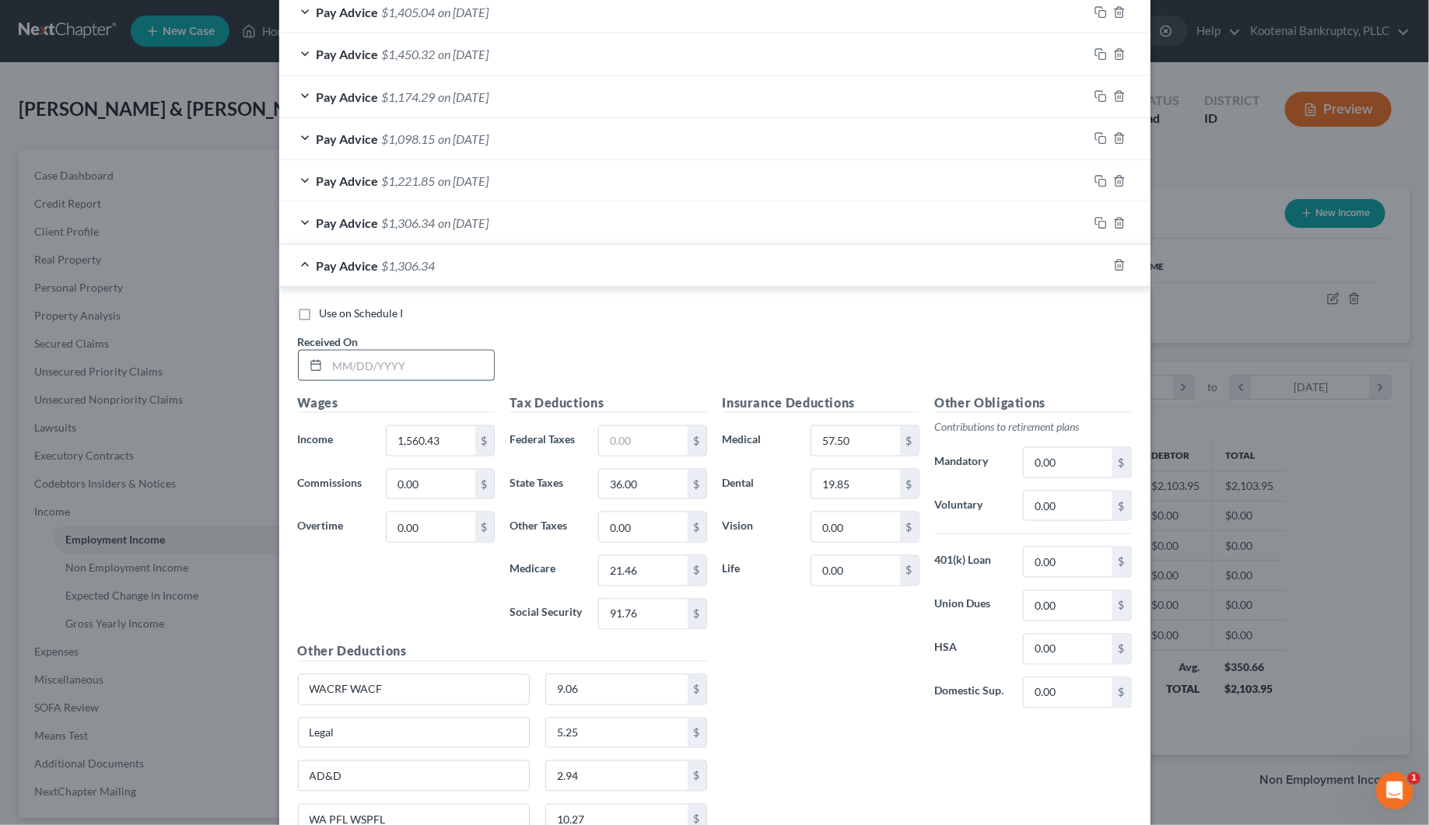
click at [381, 378] on input "text" at bounding box center [410, 366] width 166 height 30
click at [420, 456] on input "1,560.43" at bounding box center [431, 441] width 88 height 30
click at [639, 620] on input "91.76" at bounding box center [643, 615] width 88 height 30
click at [650, 573] on input "21.46" at bounding box center [643, 571] width 88 height 30
click at [621, 440] on input "text" at bounding box center [643, 441] width 88 height 30
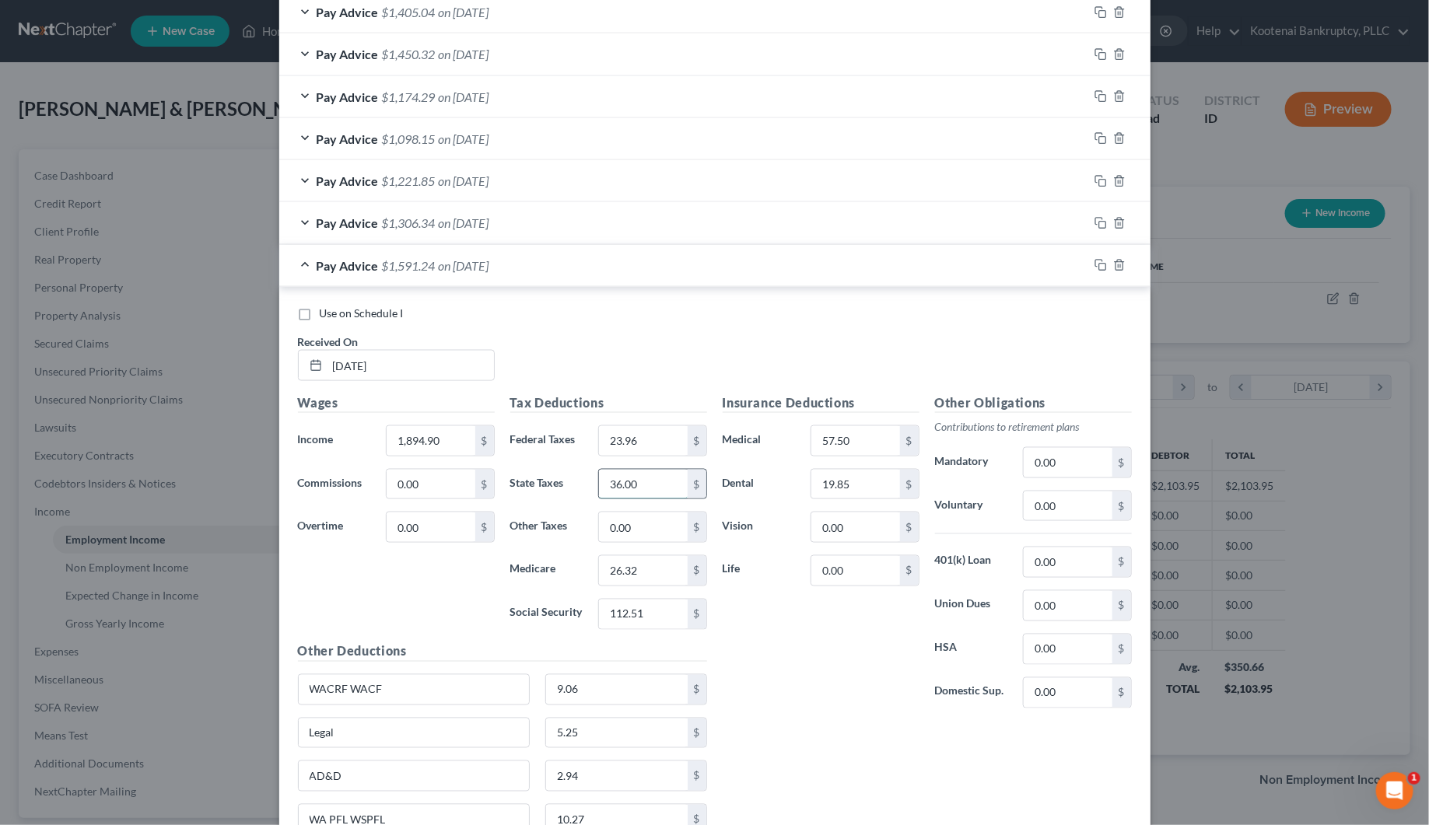
click at [638, 492] on input "36.00" at bounding box center [643, 485] width 88 height 30
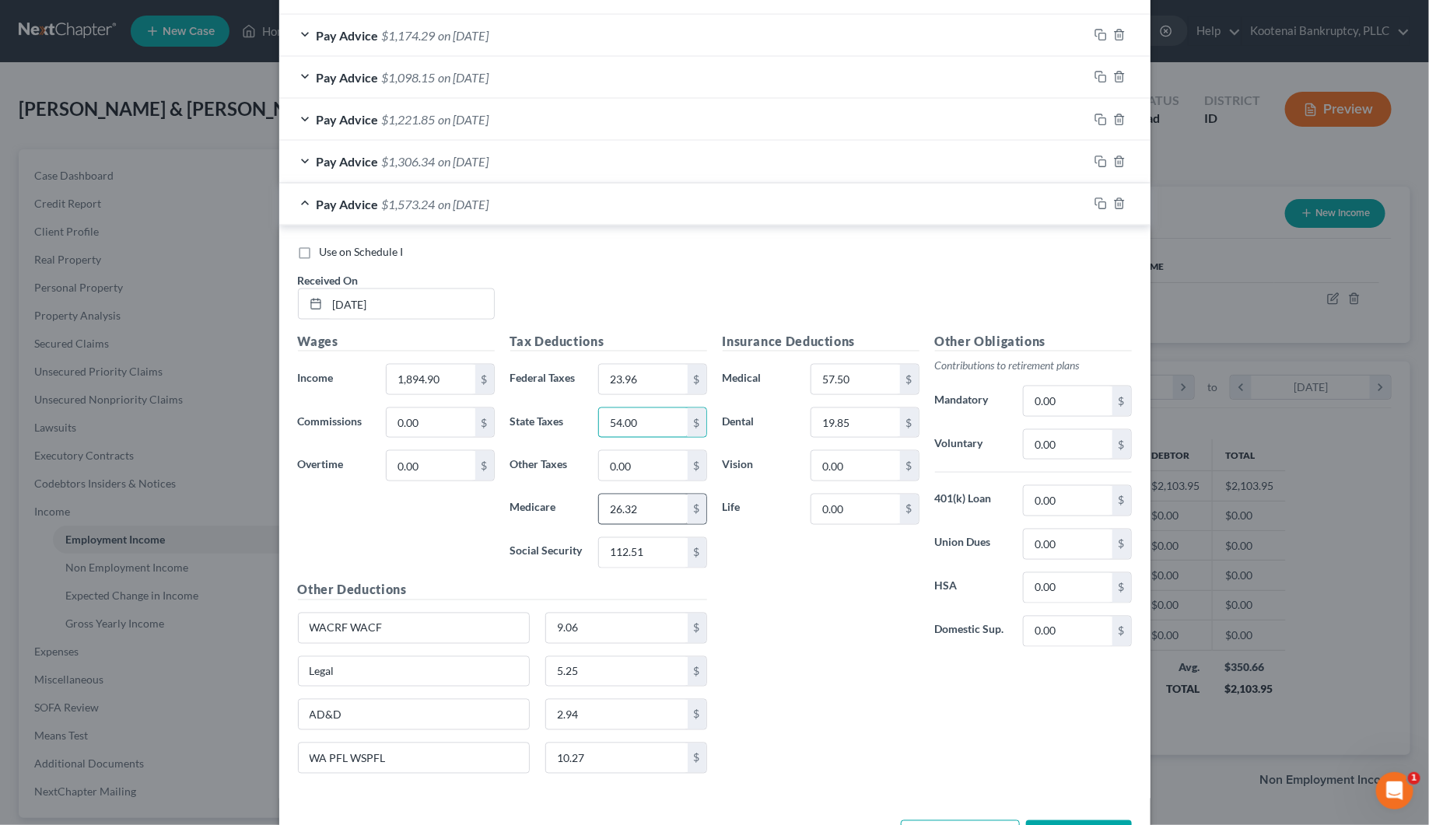
scroll to position [1000, 0]
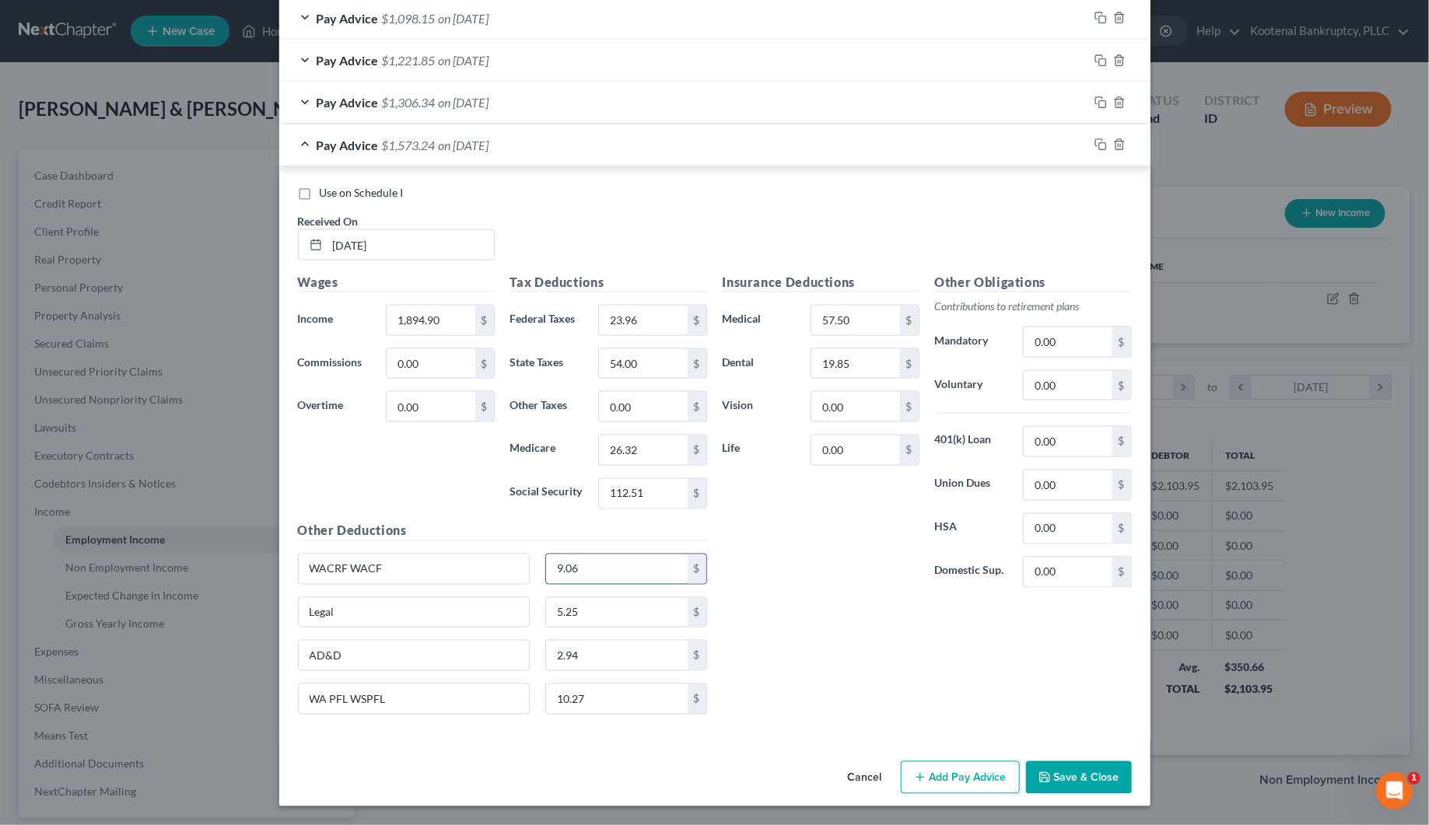
click at [596, 568] on input "9.06" at bounding box center [617, 569] width 142 height 30
click at [578, 708] on input "10.27" at bounding box center [617, 699] width 142 height 30
click at [1094, 142] on icon "button" at bounding box center [1100, 144] width 12 height 12
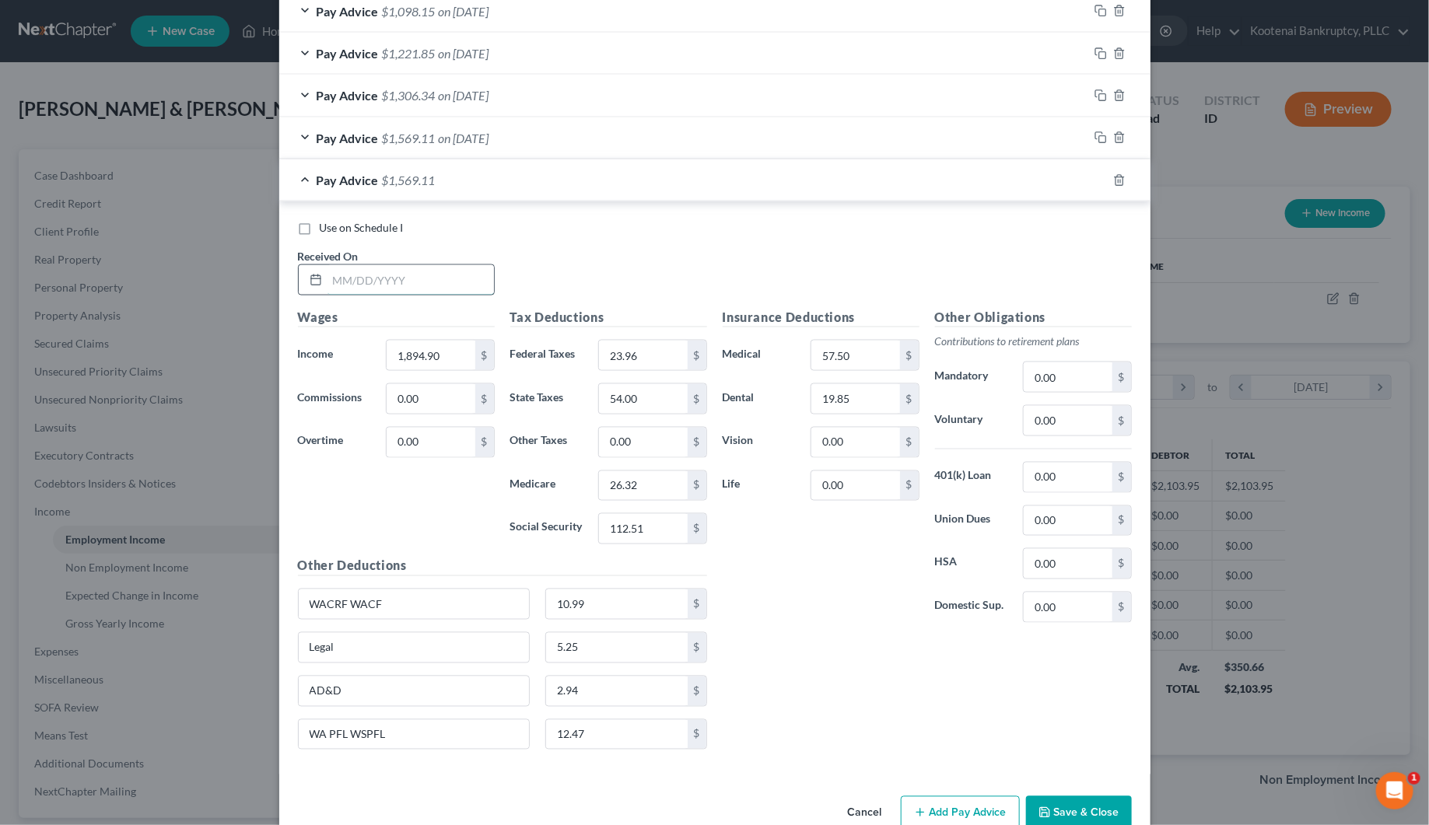
click at [370, 286] on input "text" at bounding box center [410, 280] width 166 height 30
click at [434, 355] on input "1,894.90" at bounding box center [431, 356] width 88 height 30
click at [611, 531] on input "112.51" at bounding box center [643, 529] width 88 height 30
click at [617, 492] on input "26.32" at bounding box center [643, 486] width 88 height 30
click at [627, 364] on input "23.96" at bounding box center [643, 356] width 88 height 30
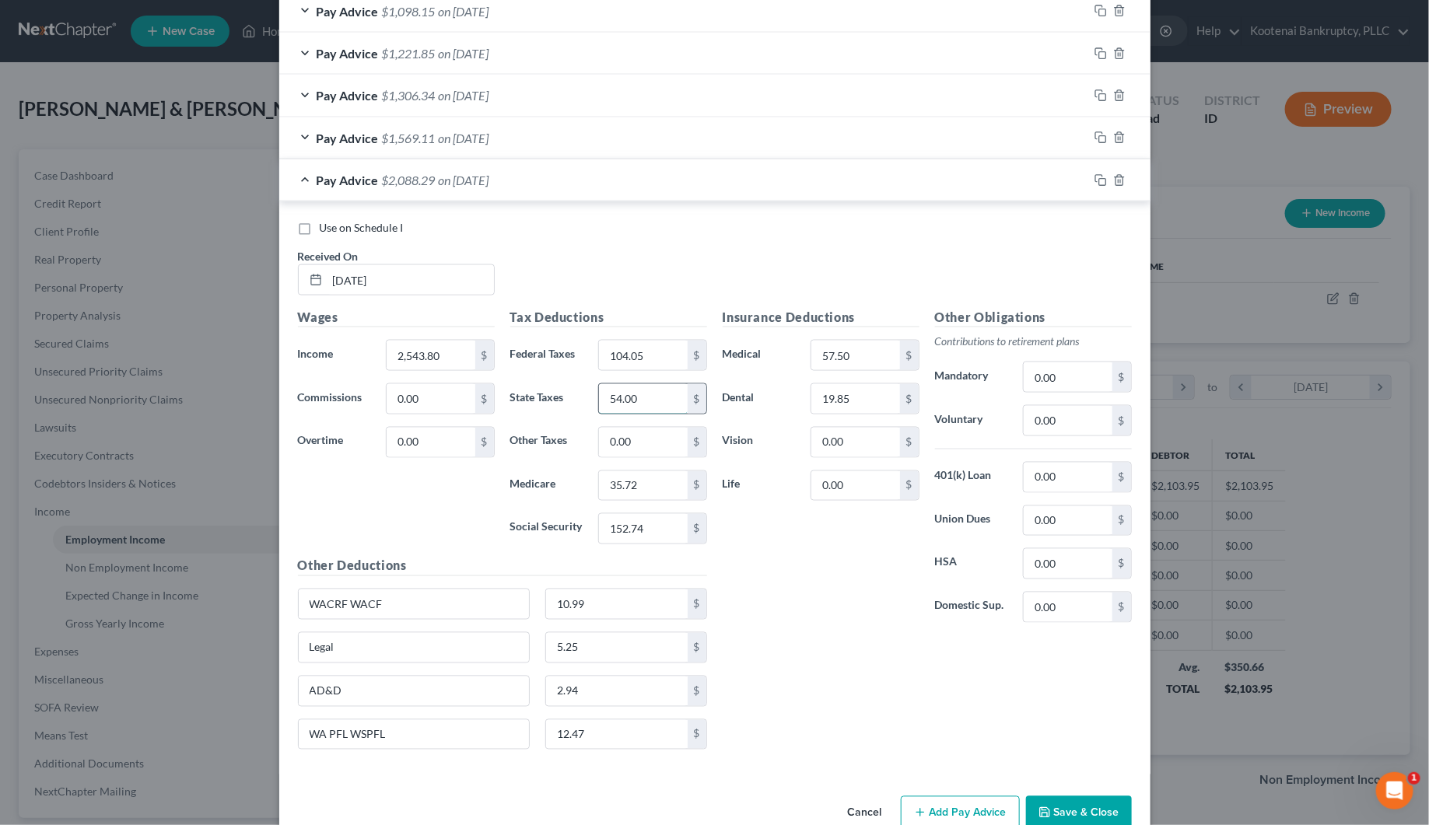
click at [618, 406] on input "54.00" at bounding box center [643, 399] width 88 height 30
click at [564, 604] on input "10.99" at bounding box center [617, 604] width 142 height 30
click at [565, 735] on input "12.47" at bounding box center [617, 735] width 142 height 30
drag, startPoint x: 1091, startPoint y: 185, endPoint x: 771, endPoint y: 313, distance: 344.9
click at [1094, 187] on icon "button" at bounding box center [1100, 180] width 12 height 12
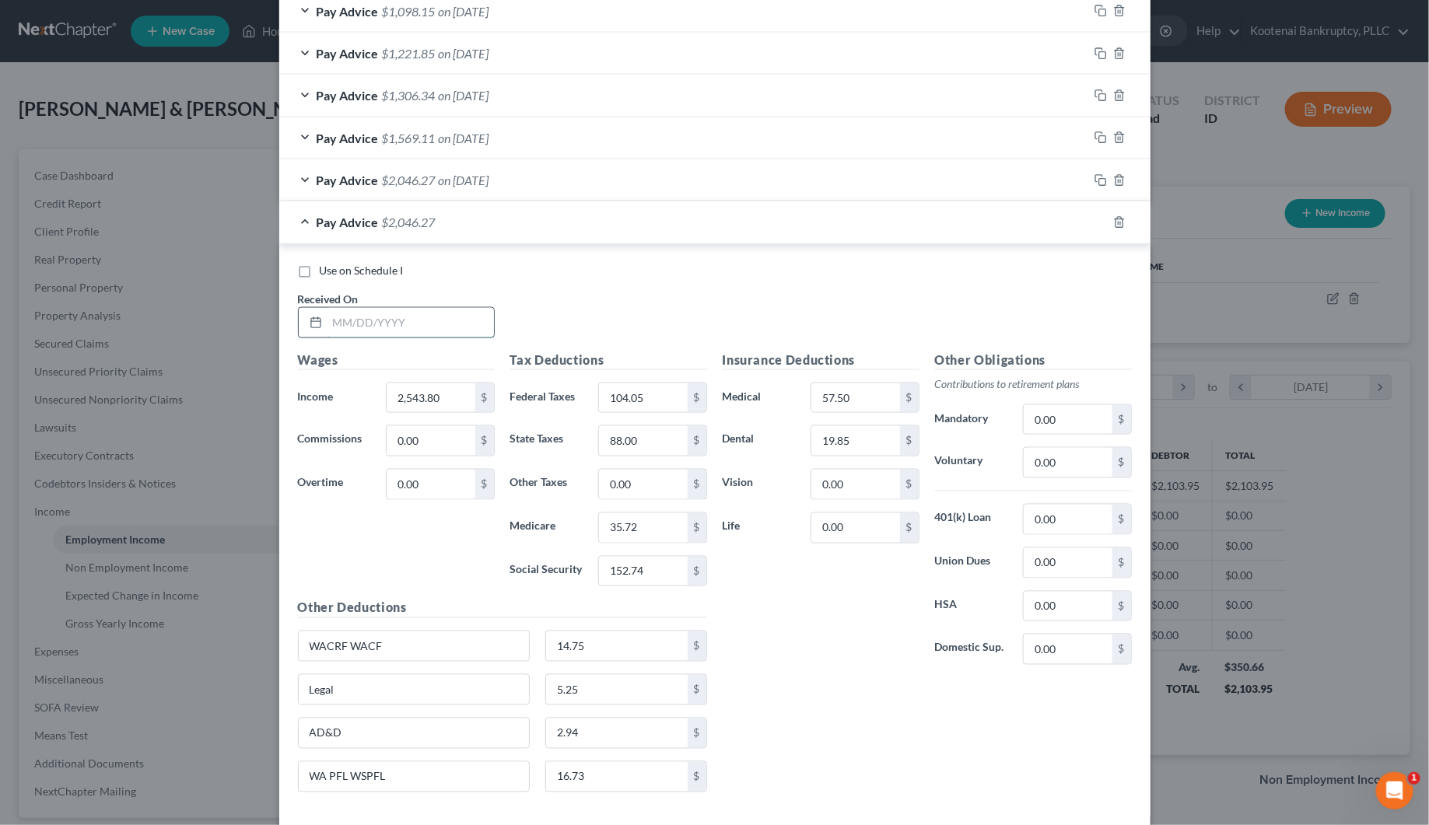
click at [355, 320] on input "text" at bounding box center [410, 323] width 166 height 30
click at [398, 399] on input "2,543.80" at bounding box center [431, 398] width 88 height 30
click at [628, 581] on input "152.74" at bounding box center [643, 572] width 88 height 30
click at [624, 543] on input "35.72" at bounding box center [643, 528] width 88 height 30
click at [639, 437] on input "88.00" at bounding box center [643, 441] width 88 height 30
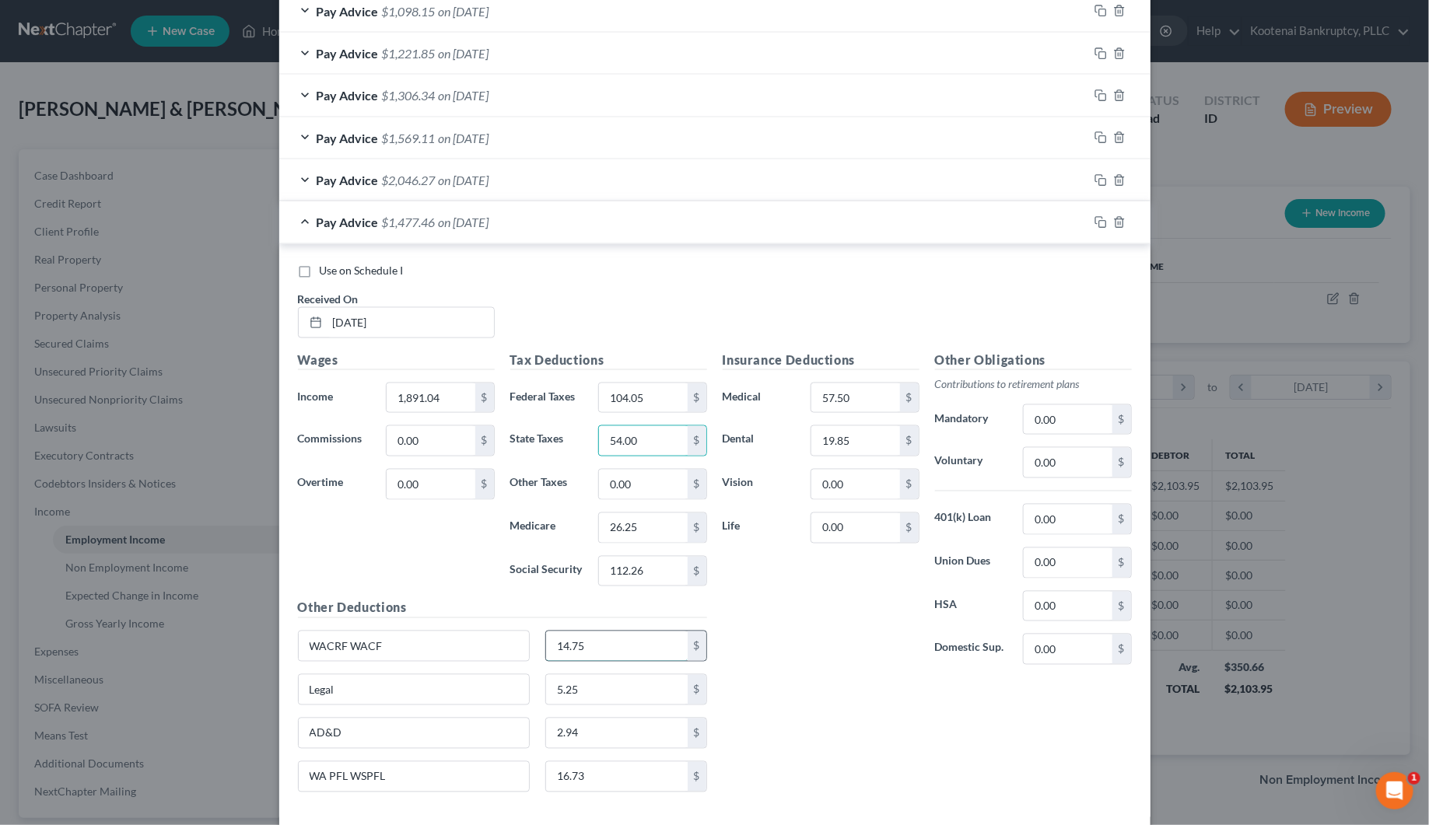
click at [580, 659] on input "14.75" at bounding box center [617, 646] width 142 height 30
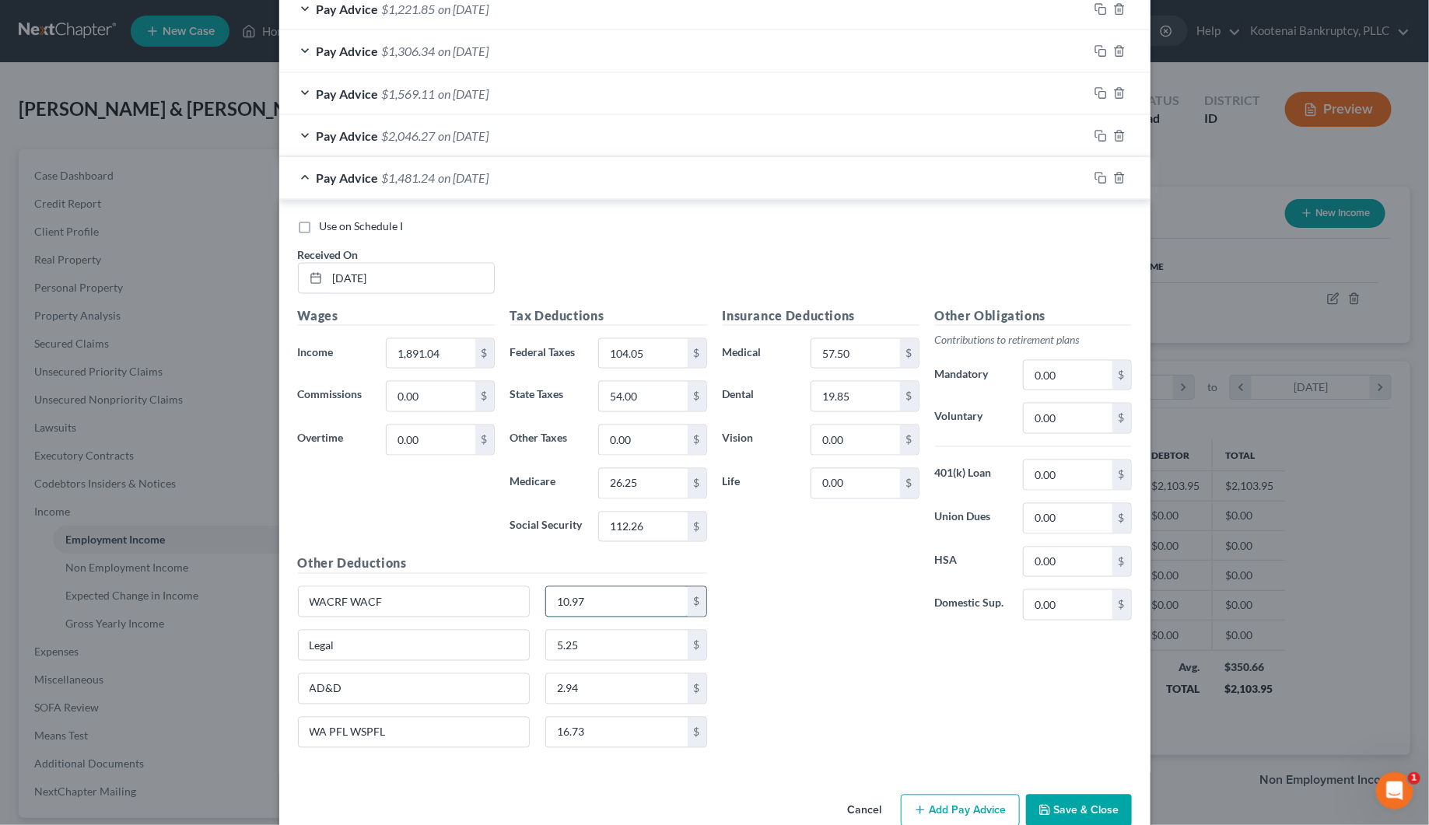
scroll to position [1085, 0]
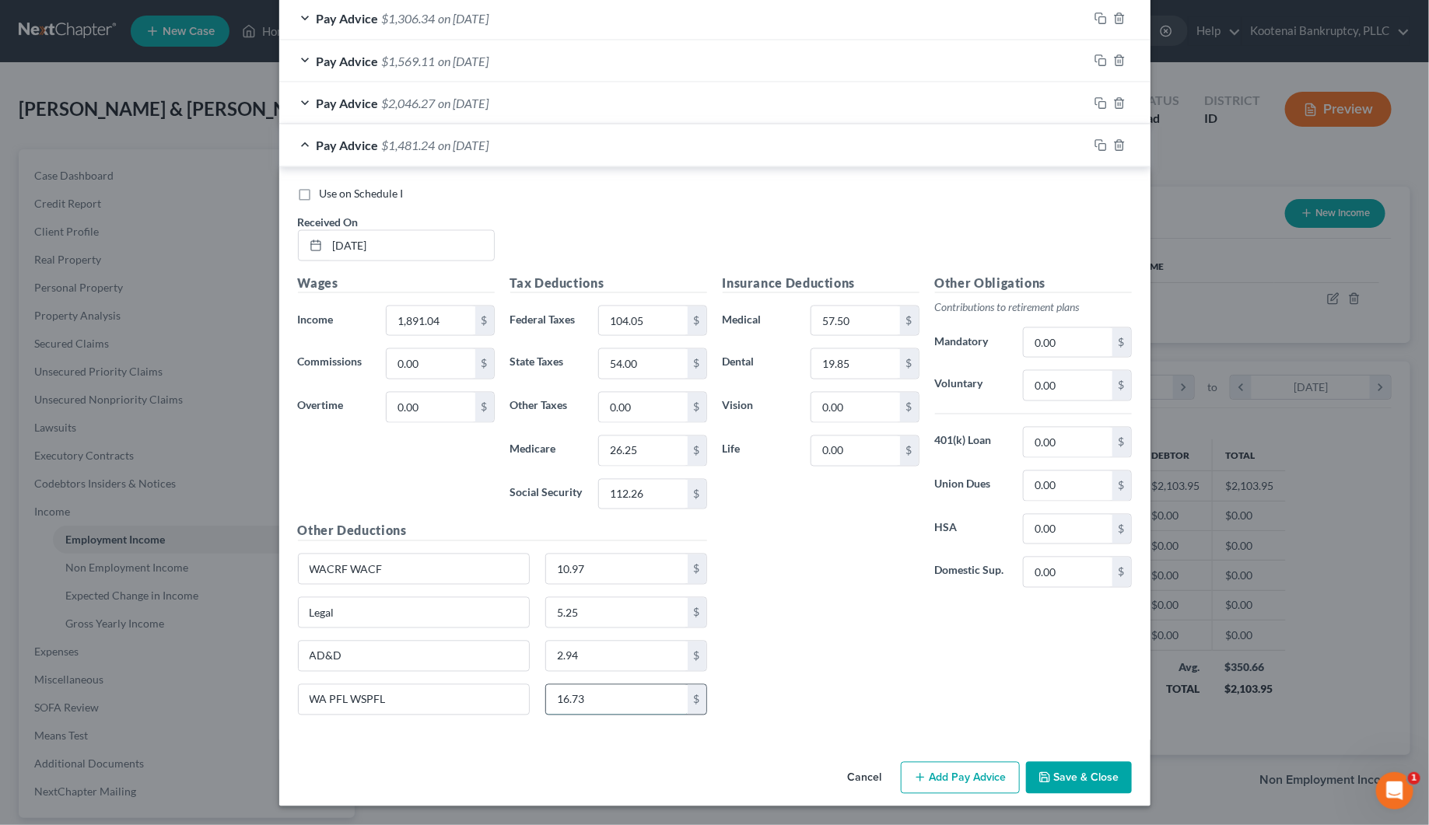
click at [561, 688] on input "16.73" at bounding box center [617, 700] width 142 height 30
click at [612, 316] on input "104.05" at bounding box center [643, 321] width 88 height 30
click at [1094, 142] on icon "button" at bounding box center [1100, 145] width 12 height 12
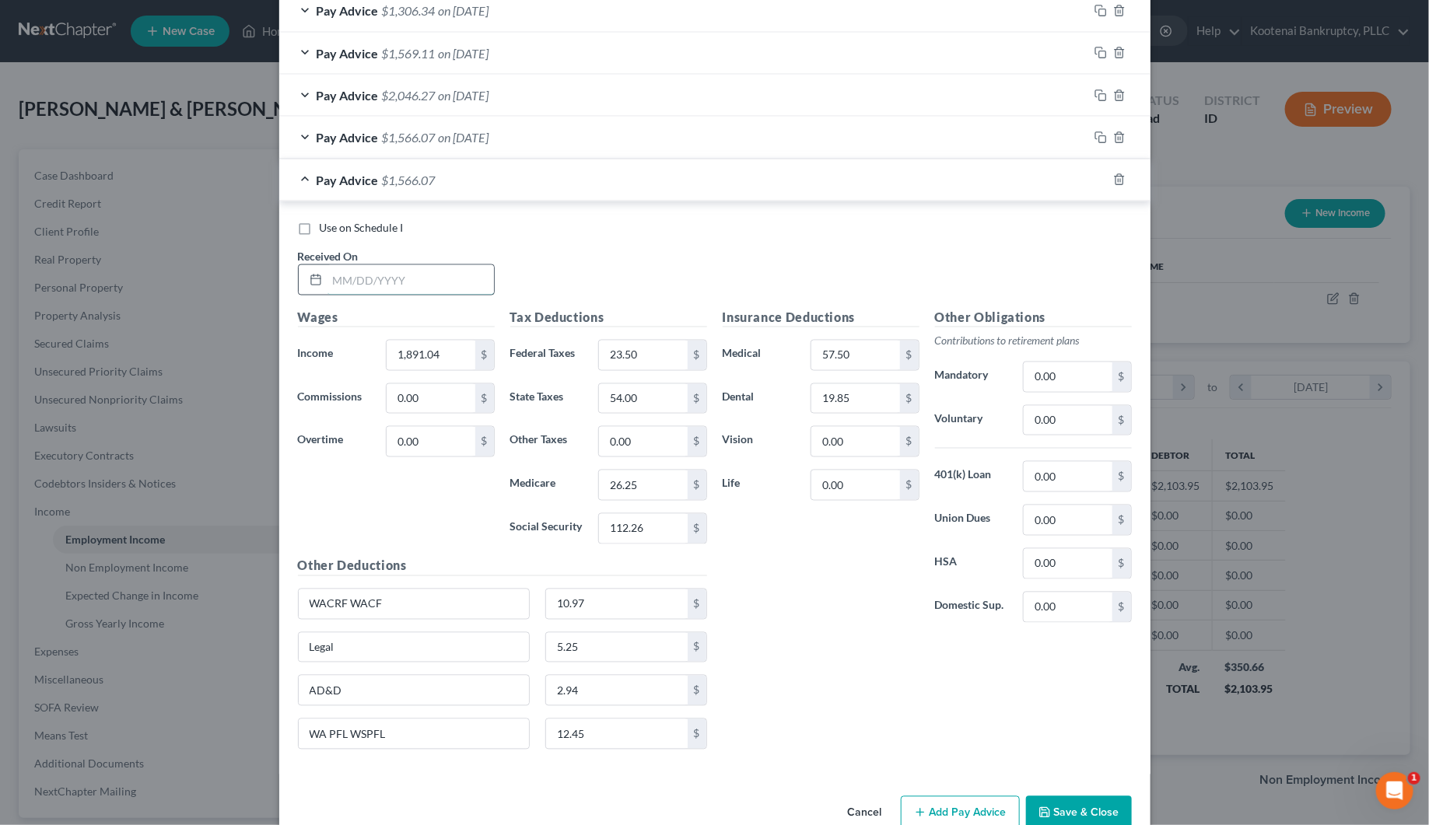
click at [424, 295] on input "text" at bounding box center [410, 280] width 166 height 30
click at [409, 355] on input "1,891.04" at bounding box center [431, 356] width 88 height 30
click at [607, 527] on input "112.26" at bounding box center [643, 529] width 88 height 30
click at [610, 496] on input "26.25" at bounding box center [643, 486] width 88 height 30
click at [620, 413] on input "54.00" at bounding box center [643, 399] width 88 height 30
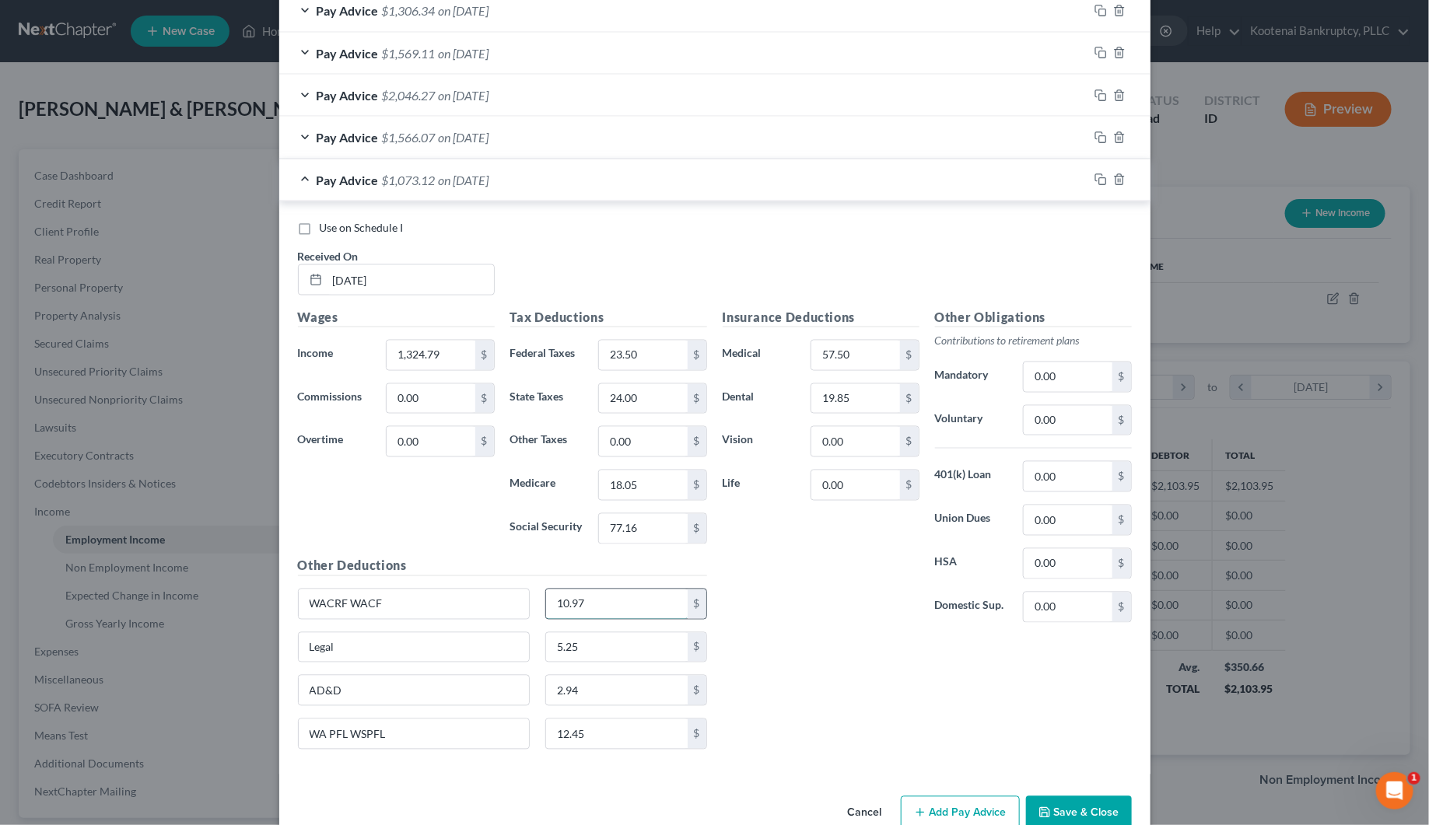
click at [552, 607] on input "10.97" at bounding box center [617, 604] width 142 height 30
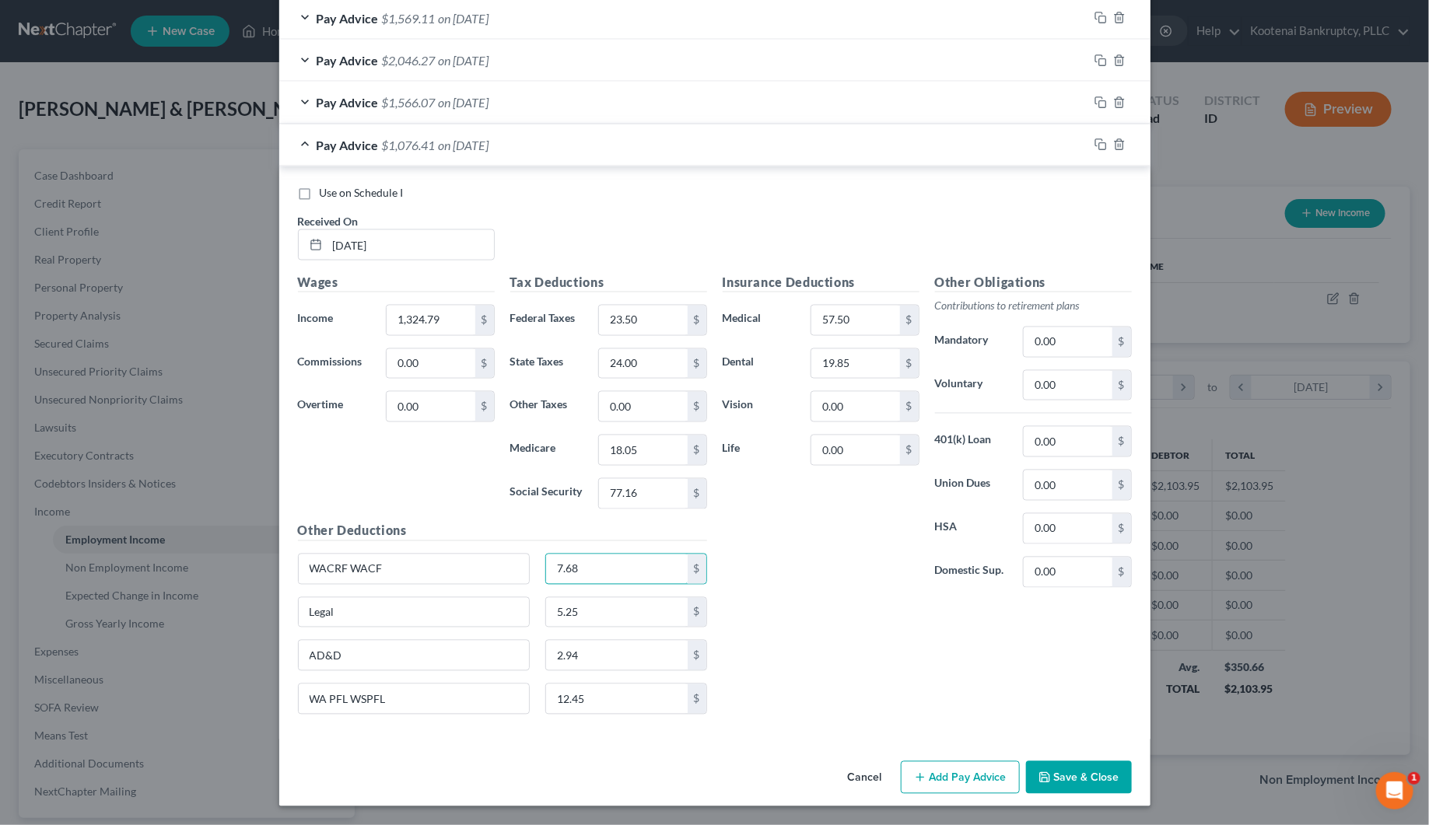
scroll to position [1128, 0]
click at [572, 704] on input "12.45" at bounding box center [617, 699] width 142 height 30
click at [619, 317] on input "23.50" at bounding box center [643, 321] width 88 height 30
click at [1094, 145] on icon "button" at bounding box center [1100, 144] width 12 height 12
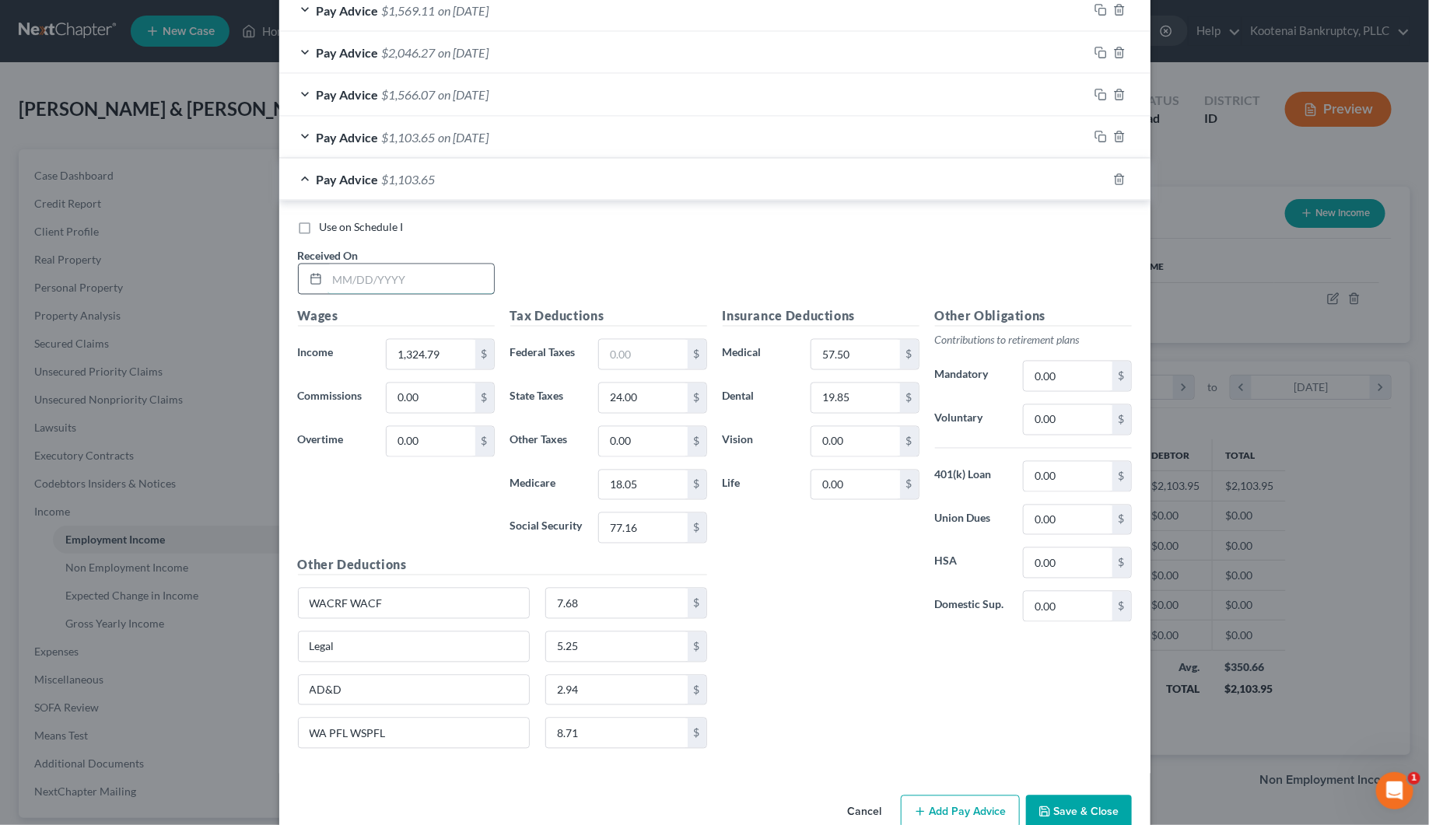
click at [393, 289] on input "text" at bounding box center [410, 279] width 166 height 30
click at [403, 356] on input "1,324.79" at bounding box center [431, 355] width 88 height 30
click at [616, 543] on input "77.16" at bounding box center [643, 528] width 88 height 30
click at [614, 500] on input "18.05" at bounding box center [643, 486] width 88 height 30
click at [636, 410] on input "24.00" at bounding box center [643, 398] width 88 height 30
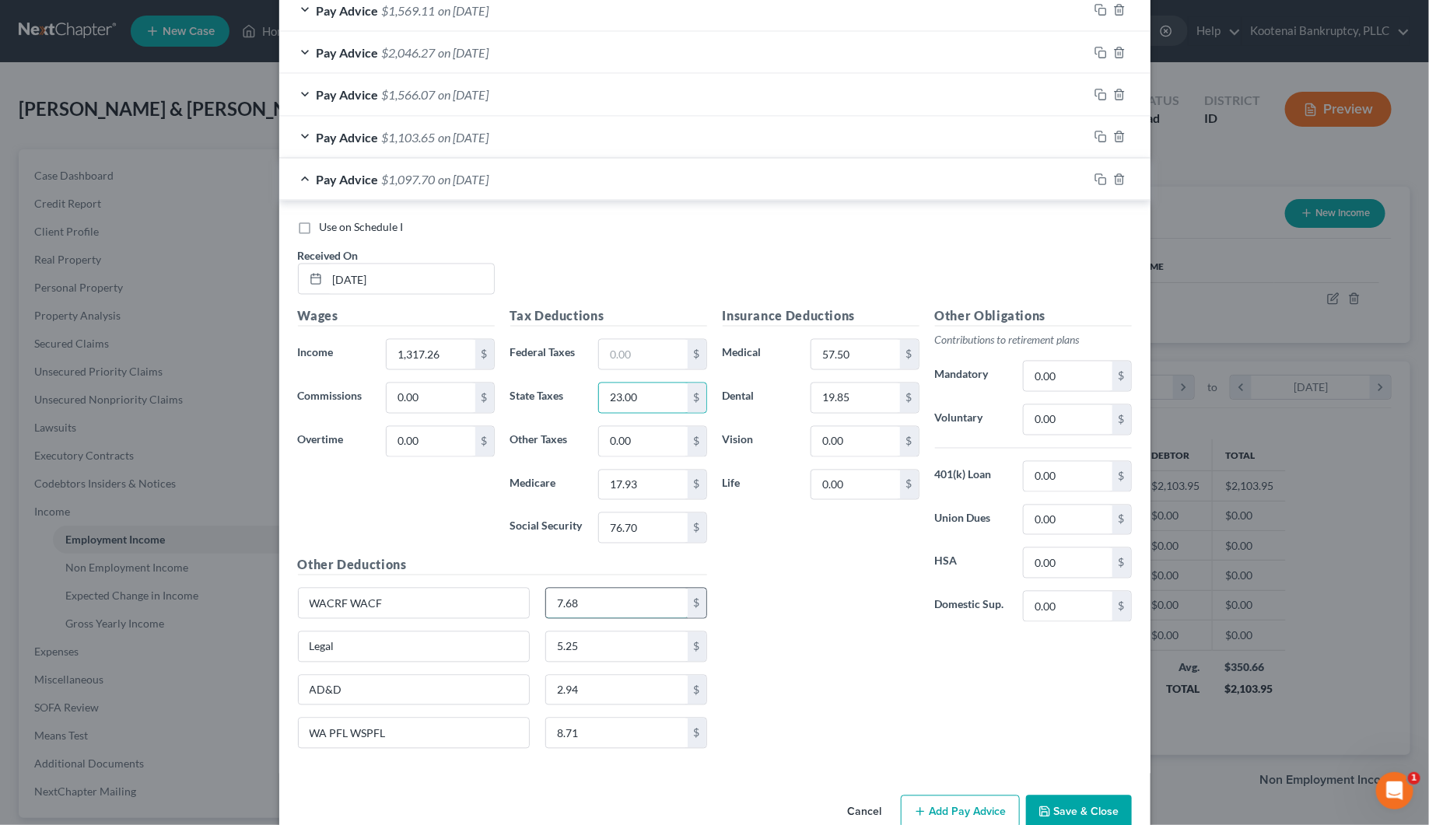
click at [600, 618] on input "7.68" at bounding box center [617, 604] width 142 height 30
click at [582, 748] on input "8.71" at bounding box center [617, 734] width 142 height 30
click at [1094, 186] on icon "button" at bounding box center [1100, 179] width 12 height 12
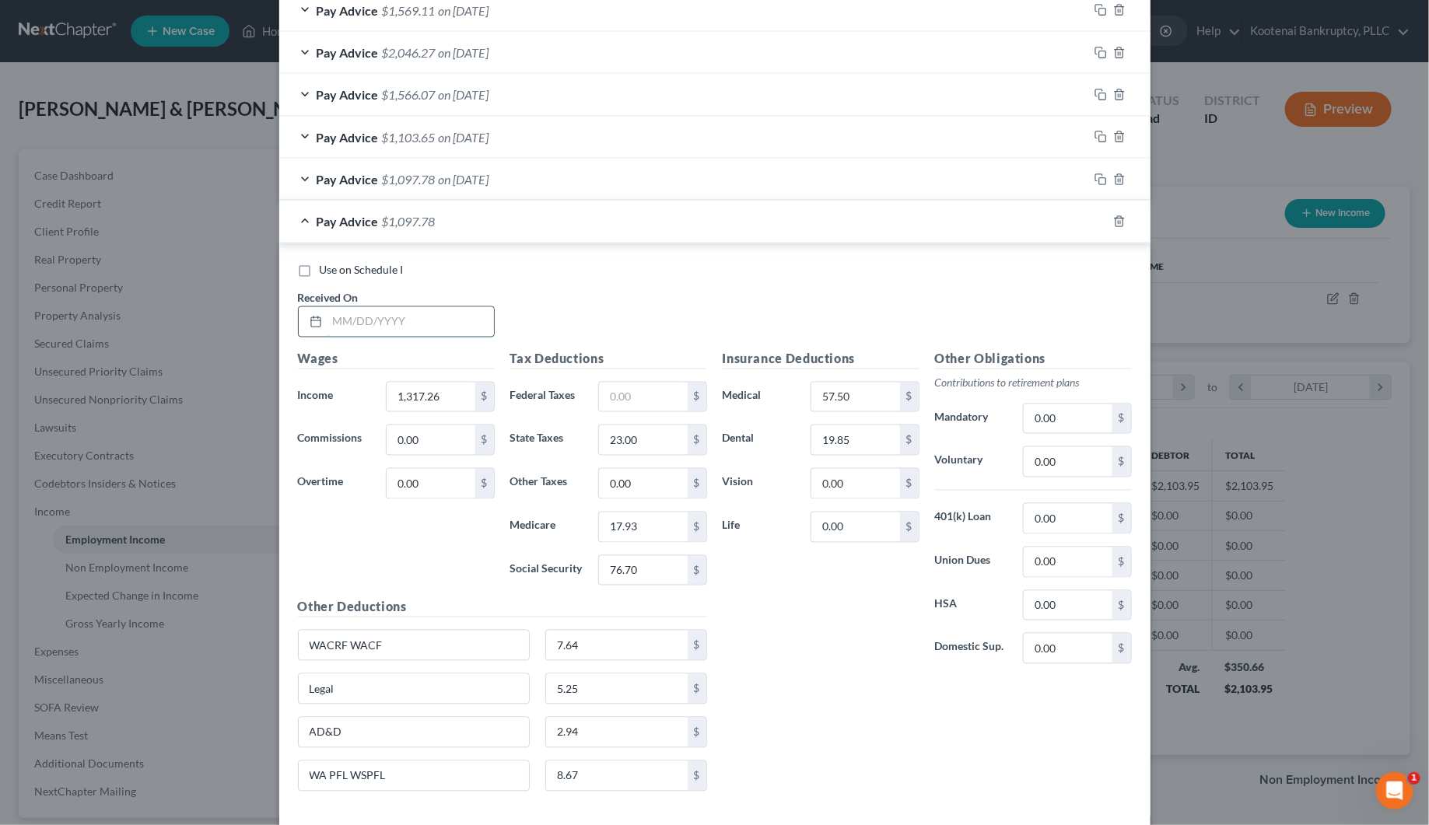
click at [401, 337] on input "text" at bounding box center [410, 322] width 166 height 30
click at [453, 403] on input "1,317.26" at bounding box center [431, 398] width 88 height 30
click at [648, 583] on input "76.70" at bounding box center [643, 571] width 88 height 30
click at [638, 530] on input "17.93" at bounding box center [643, 528] width 88 height 30
click at [663, 447] on input "23.00" at bounding box center [643, 440] width 88 height 30
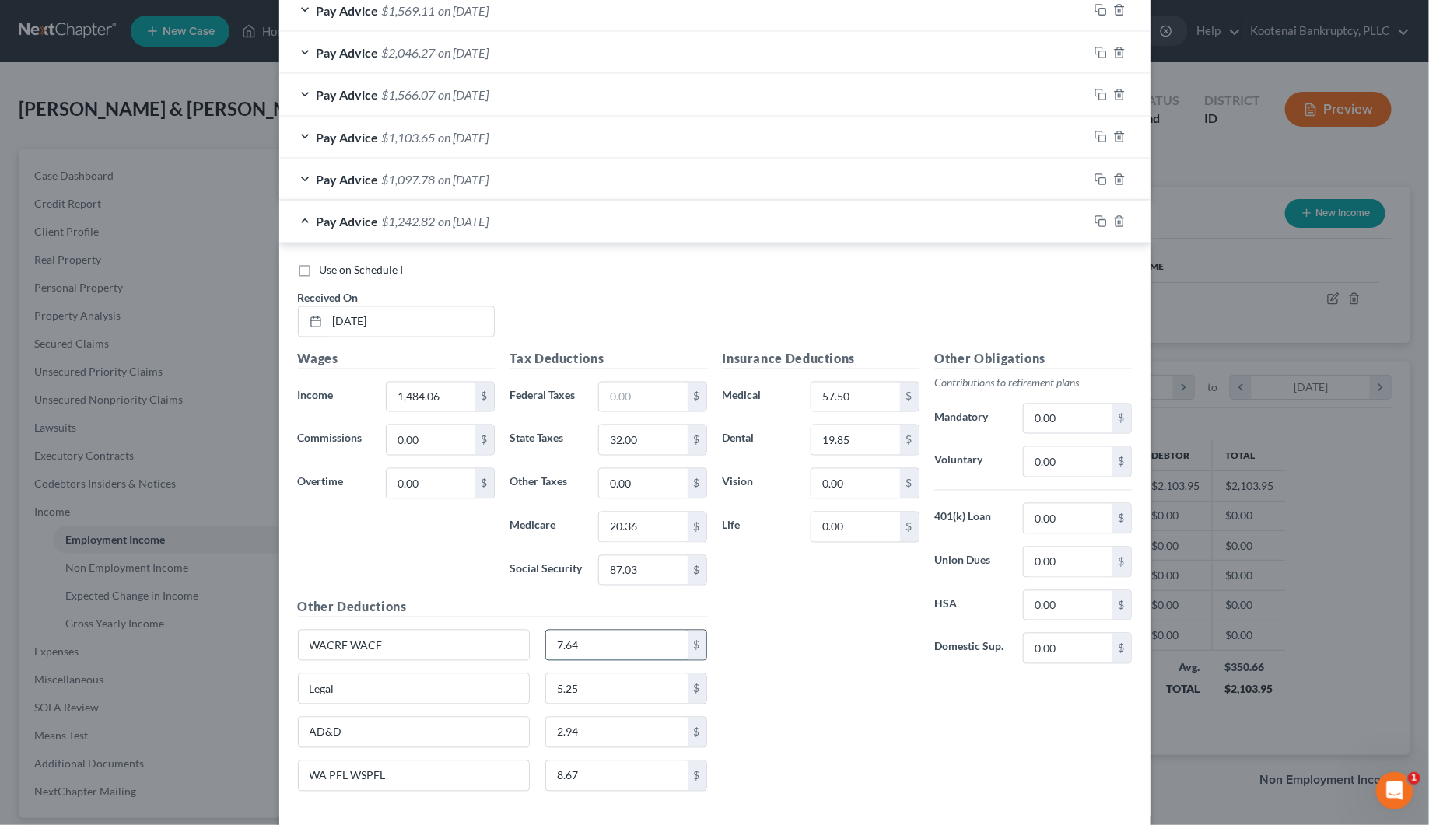
click at [589, 645] on input "7.64" at bounding box center [617, 646] width 142 height 30
click at [589, 786] on input "8.67" at bounding box center [617, 776] width 142 height 30
drag, startPoint x: 1095, startPoint y: 229, endPoint x: 891, endPoint y: 264, distance: 206.7
click at [1094, 228] on icon "button" at bounding box center [1100, 221] width 12 height 12
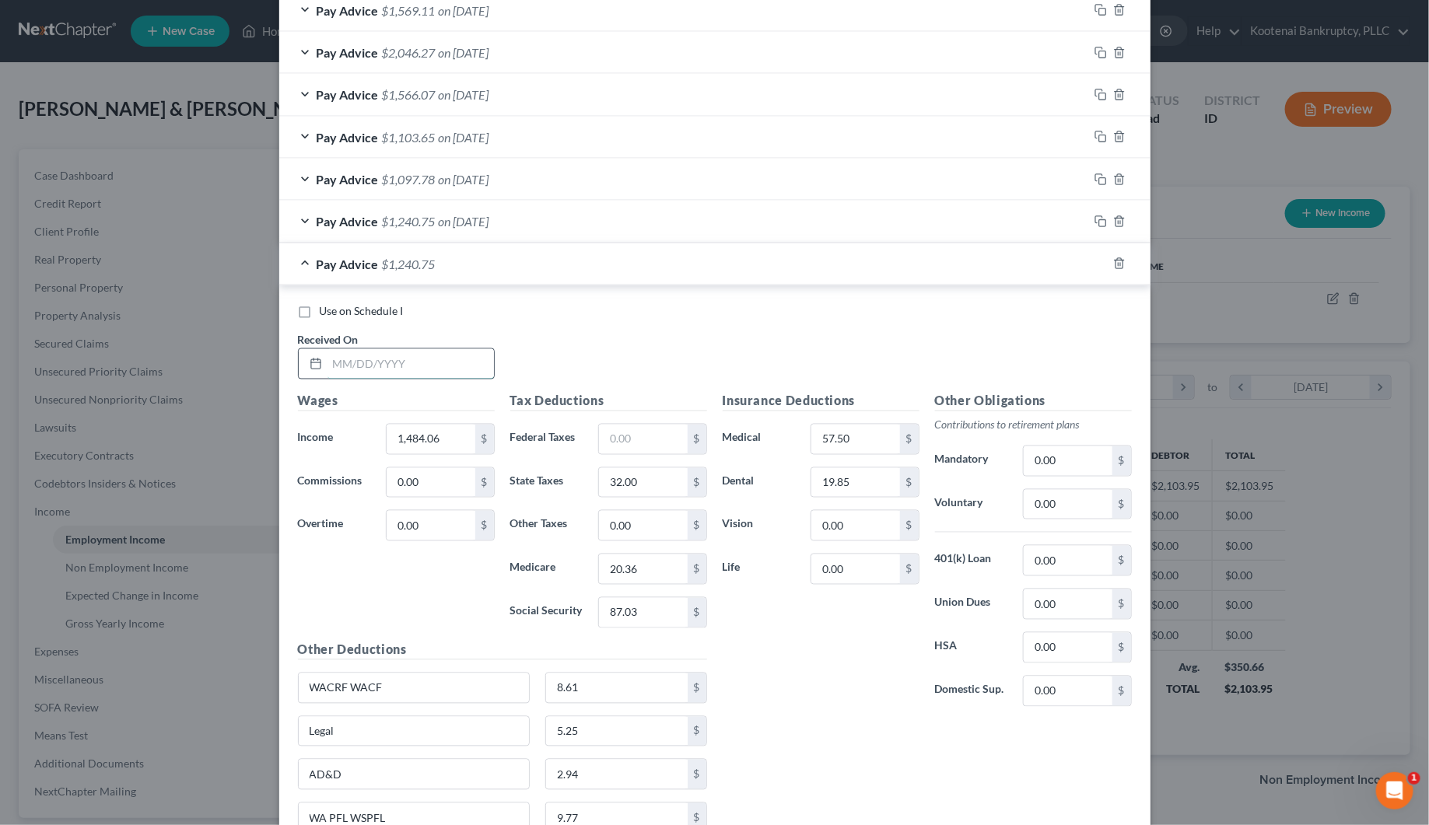
click at [449, 371] on input "text" at bounding box center [410, 364] width 166 height 30
click at [434, 436] on input "1,484.06" at bounding box center [431, 440] width 88 height 30
click at [627, 616] on input "87.03" at bounding box center [643, 613] width 88 height 30
click at [632, 584] on input "20.36" at bounding box center [643, 569] width 88 height 30
click at [651, 495] on input "32.00" at bounding box center [643, 483] width 88 height 30
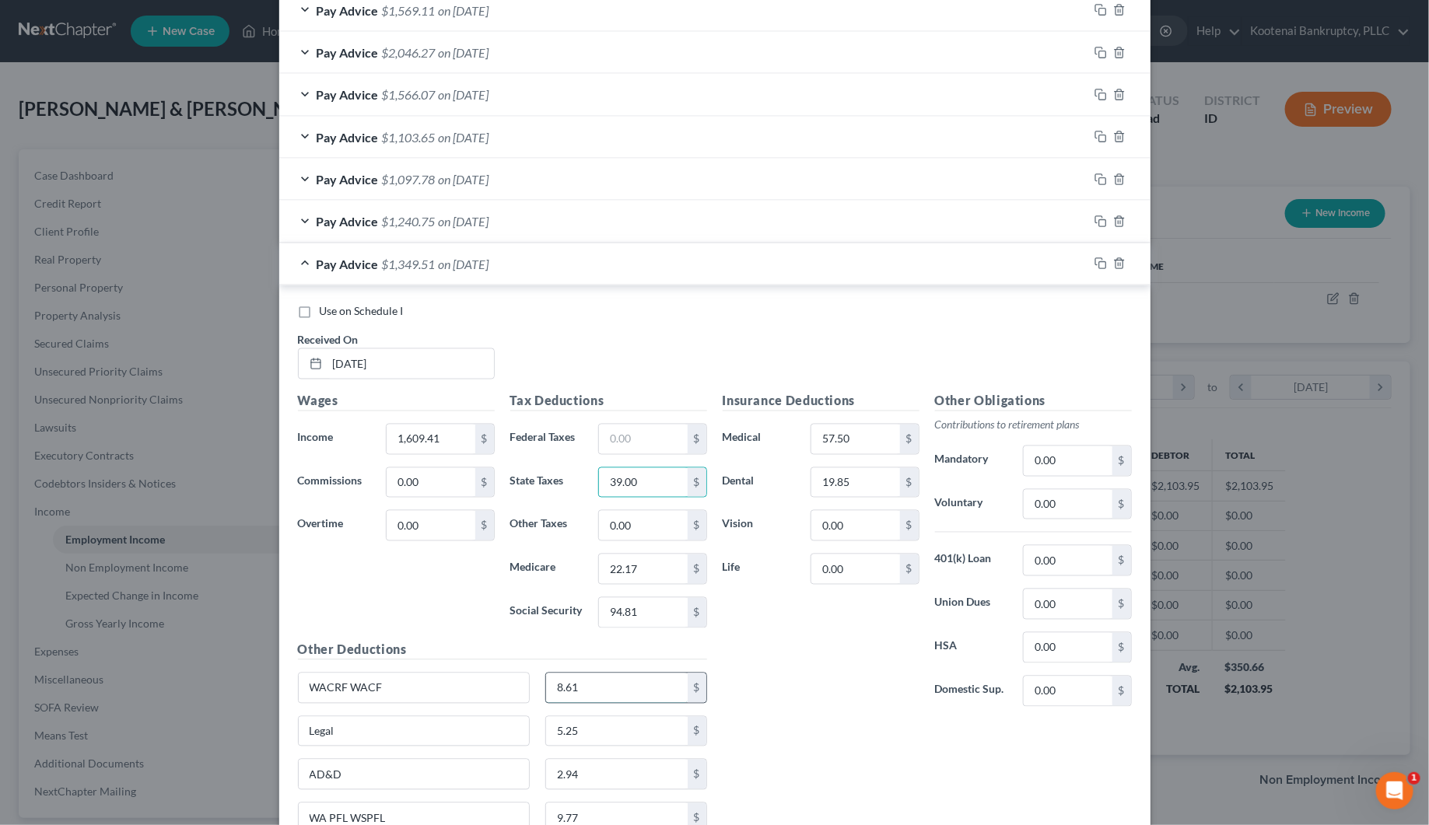
click at [592, 703] on input "8.61" at bounding box center [617, 688] width 142 height 30
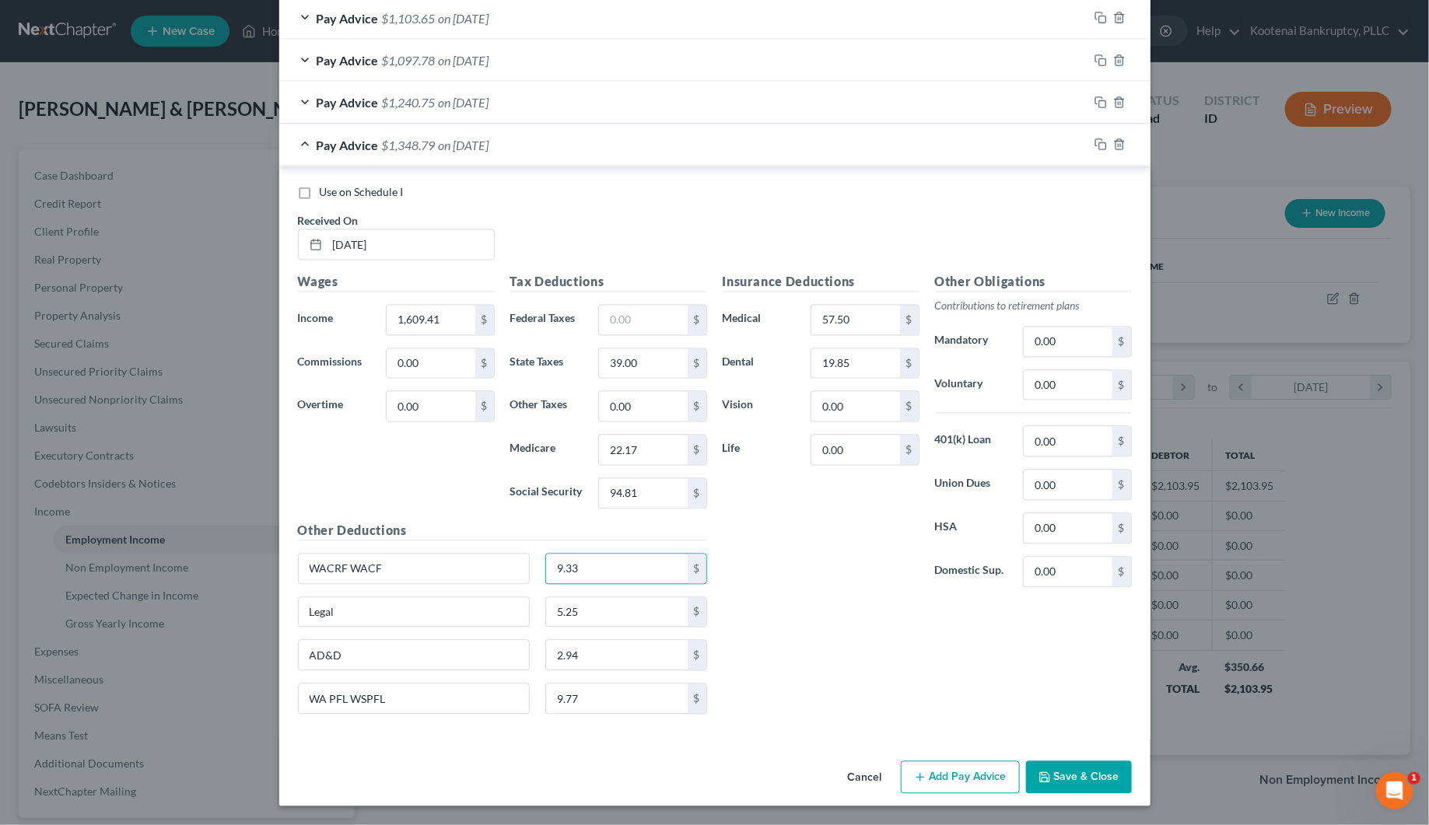
scroll to position [1254, 0]
click at [568, 701] on input "9.77" at bounding box center [617, 699] width 142 height 30
drag, startPoint x: 1091, startPoint y: 141, endPoint x: 930, endPoint y: 198, distance: 171.0
click at [1099, 144] on rect "button" at bounding box center [1102, 146] width 7 height 7
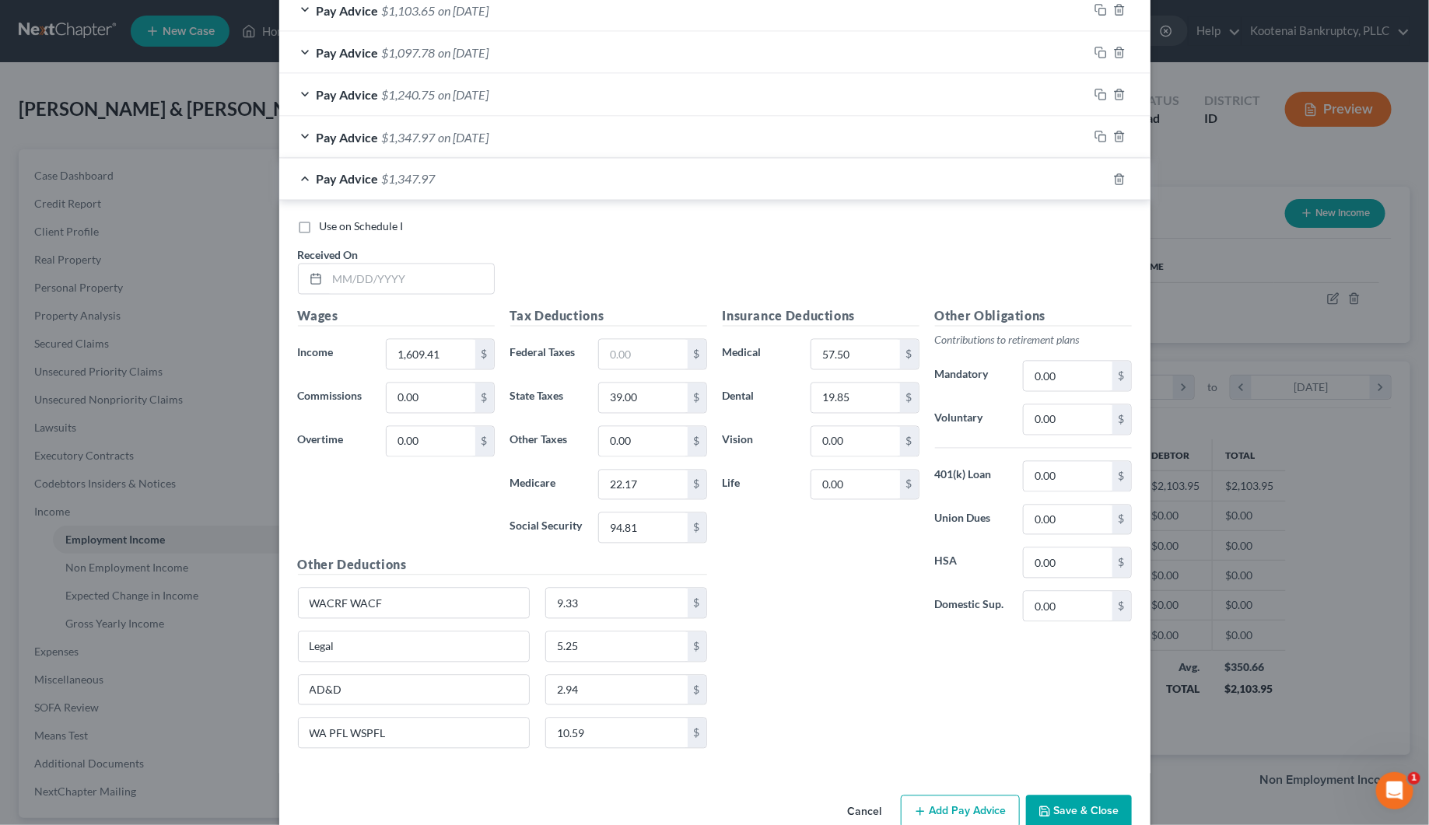
click at [369, 302] on div "Use on Schedule I Received On *" at bounding box center [714, 263] width 849 height 88
click at [350, 275] on input "text" at bounding box center [410, 279] width 166 height 30
click at [397, 362] on input "1,609.41" at bounding box center [431, 355] width 88 height 30
click at [603, 533] on input "94.81" at bounding box center [643, 528] width 88 height 30
click at [627, 495] on input "22.17" at bounding box center [643, 486] width 88 height 30
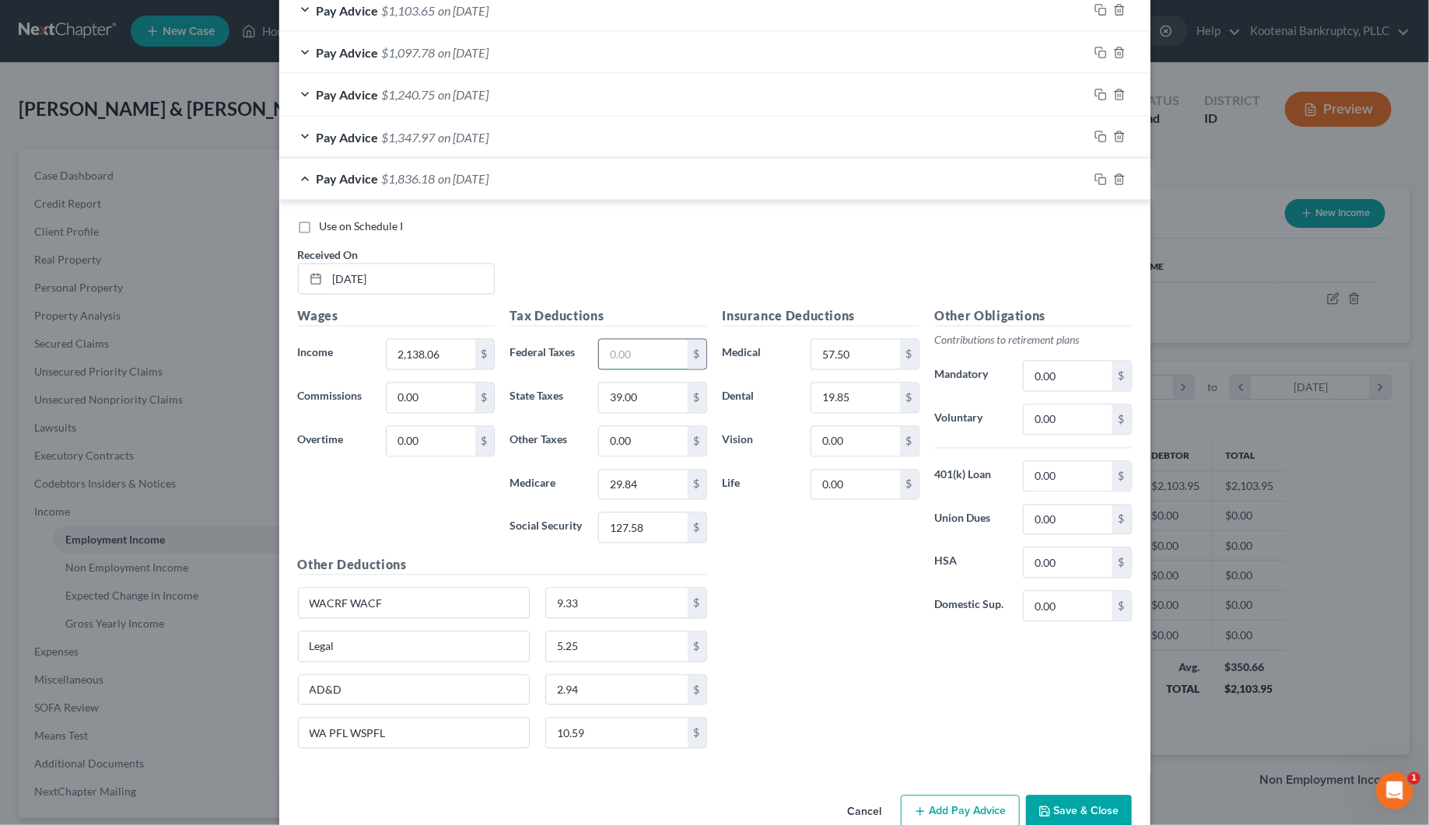
click at [632, 360] on input "text" at bounding box center [643, 355] width 88 height 30
click at [628, 390] on input "39.00" at bounding box center [643, 398] width 88 height 30
click at [568, 617] on input "9.33" at bounding box center [617, 604] width 142 height 30
click at [561, 741] on input "10.59" at bounding box center [617, 734] width 142 height 30
drag, startPoint x: 1097, startPoint y: 180, endPoint x: 837, endPoint y: 297, distance: 284.7
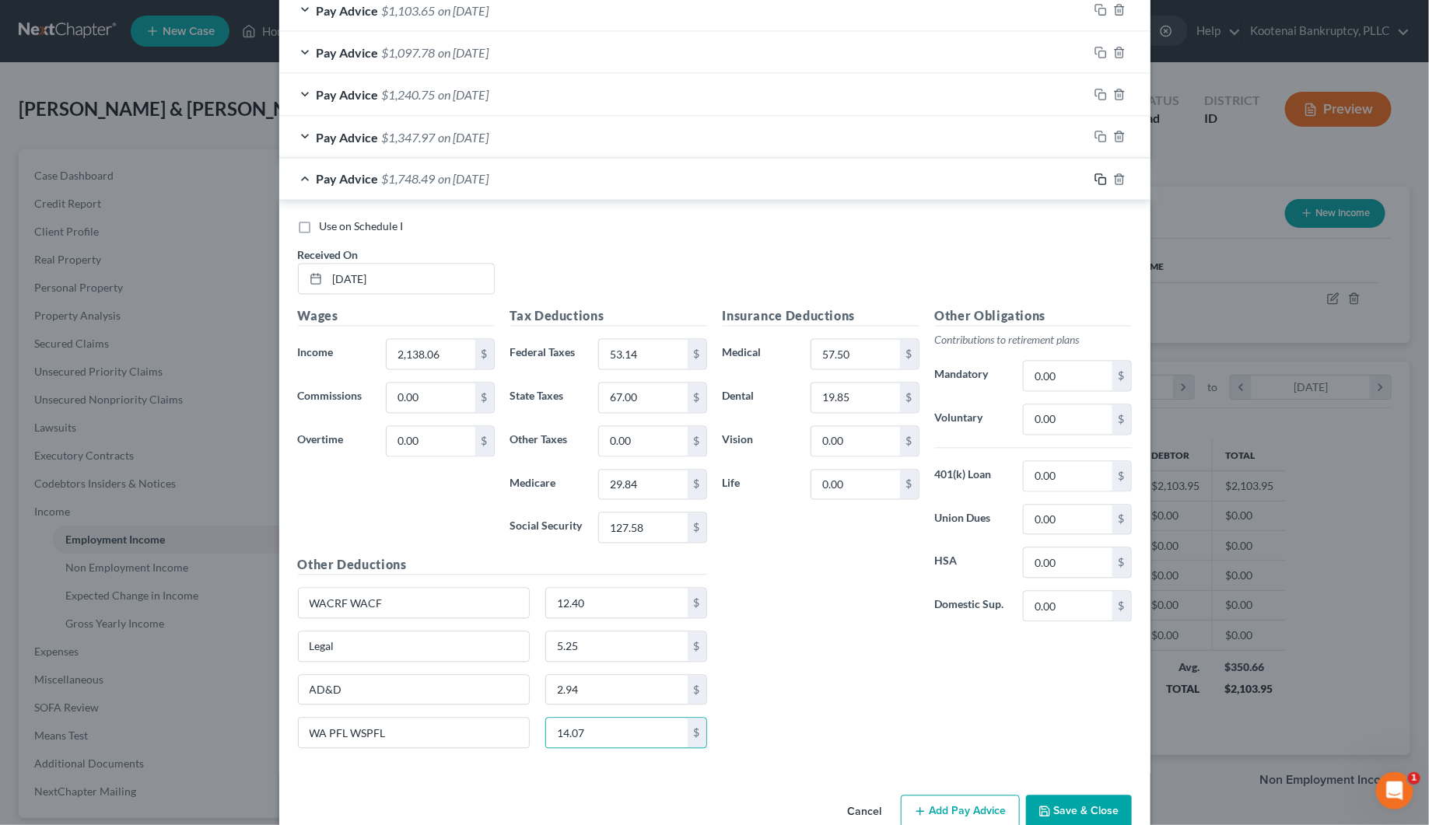
click at [1097, 184] on icon "button" at bounding box center [1100, 179] width 12 height 12
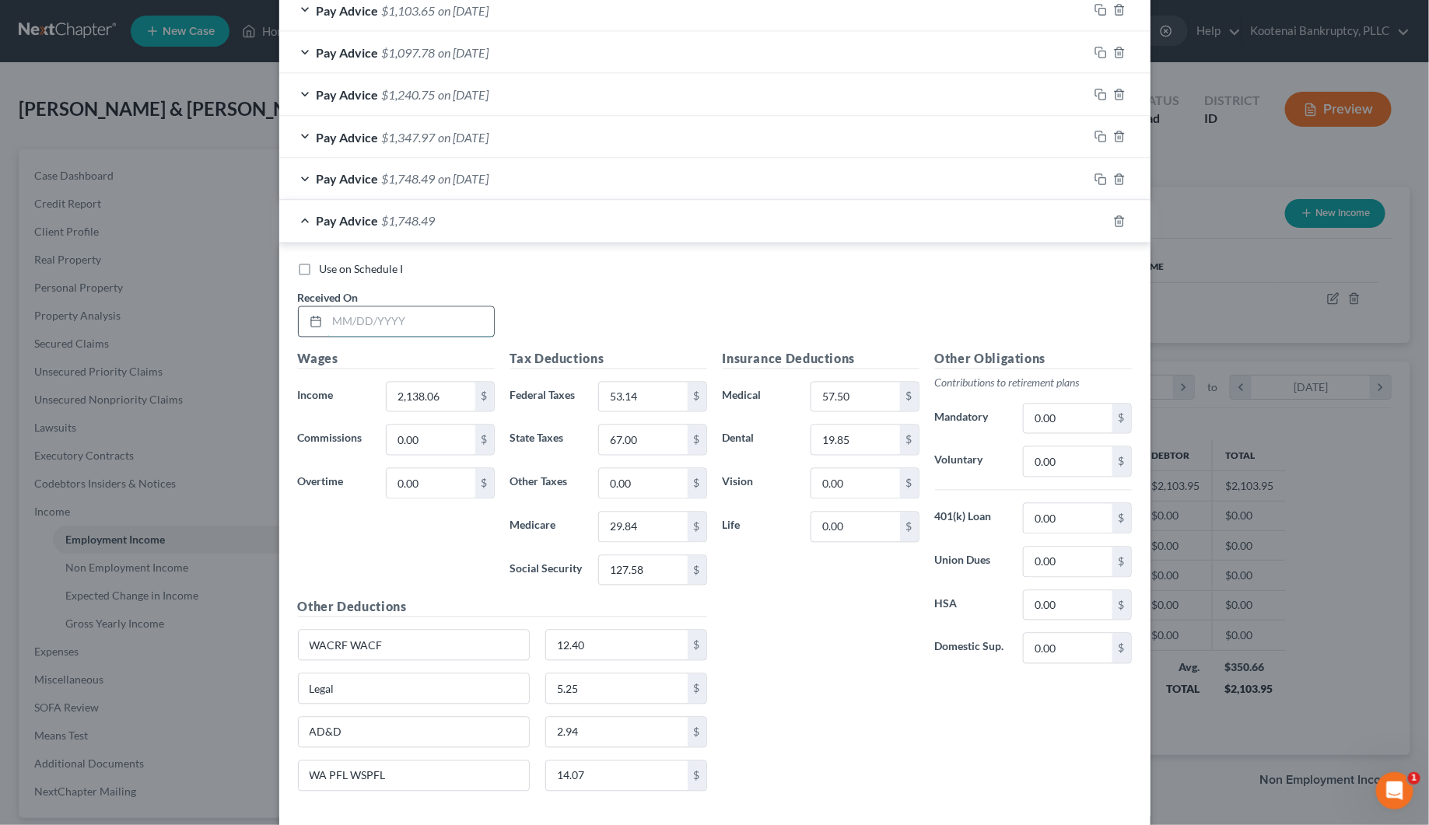
click at [346, 333] on input "text" at bounding box center [410, 322] width 166 height 30
click at [411, 404] on input "2,138.06" at bounding box center [431, 398] width 88 height 30
click at [603, 572] on input "127.58" at bounding box center [643, 571] width 88 height 30
click at [612, 533] on input "29.84" at bounding box center [643, 528] width 88 height 30
click at [623, 410] on input "53.14" at bounding box center [643, 398] width 88 height 30
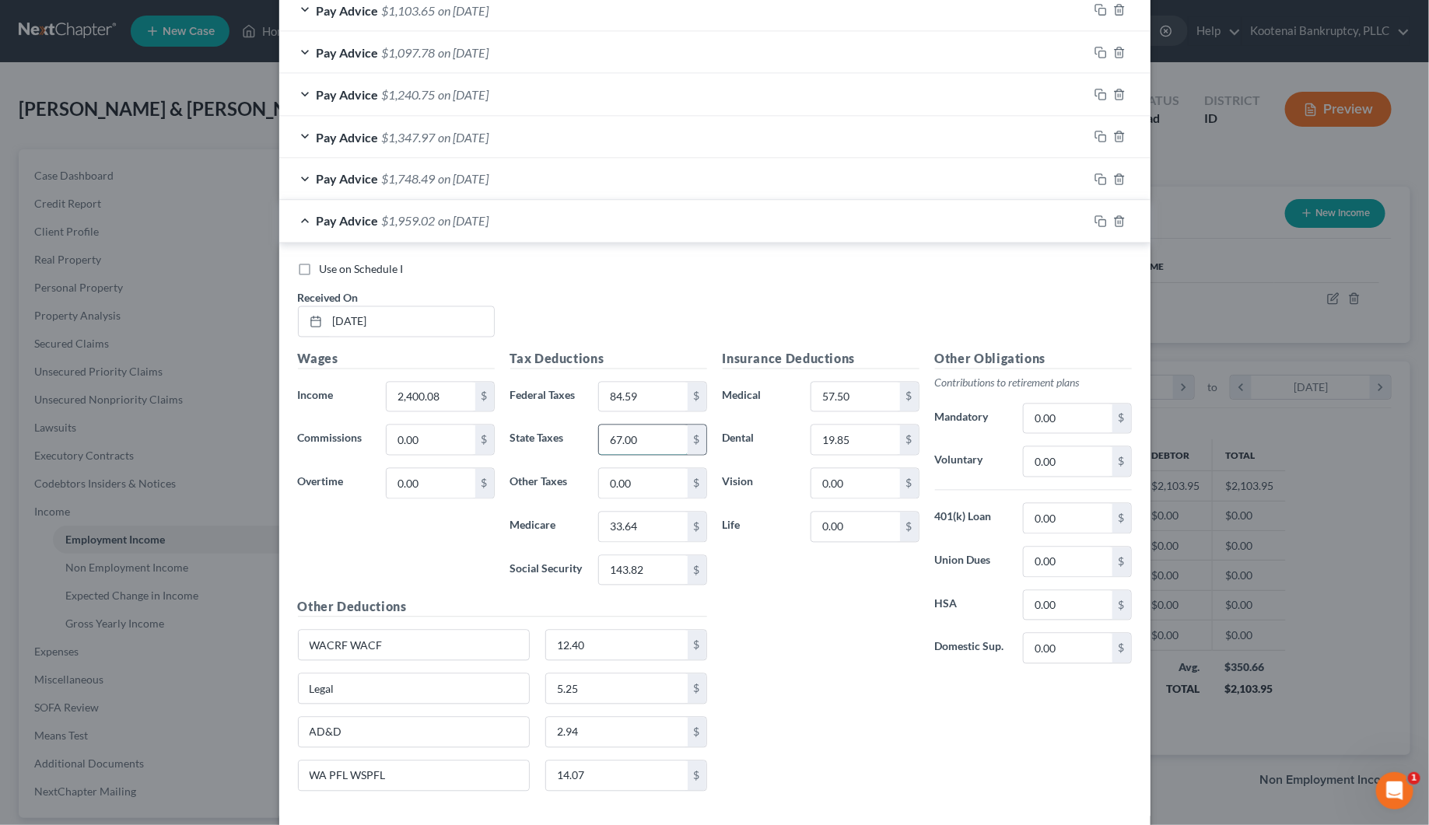
click at [631, 444] on input "67.00" at bounding box center [643, 440] width 88 height 30
click at [609, 658] on input "12.40" at bounding box center [617, 646] width 142 height 30
click at [589, 791] on input "14.07" at bounding box center [617, 776] width 142 height 30
click at [1095, 228] on icon "button" at bounding box center [1100, 221] width 12 height 12
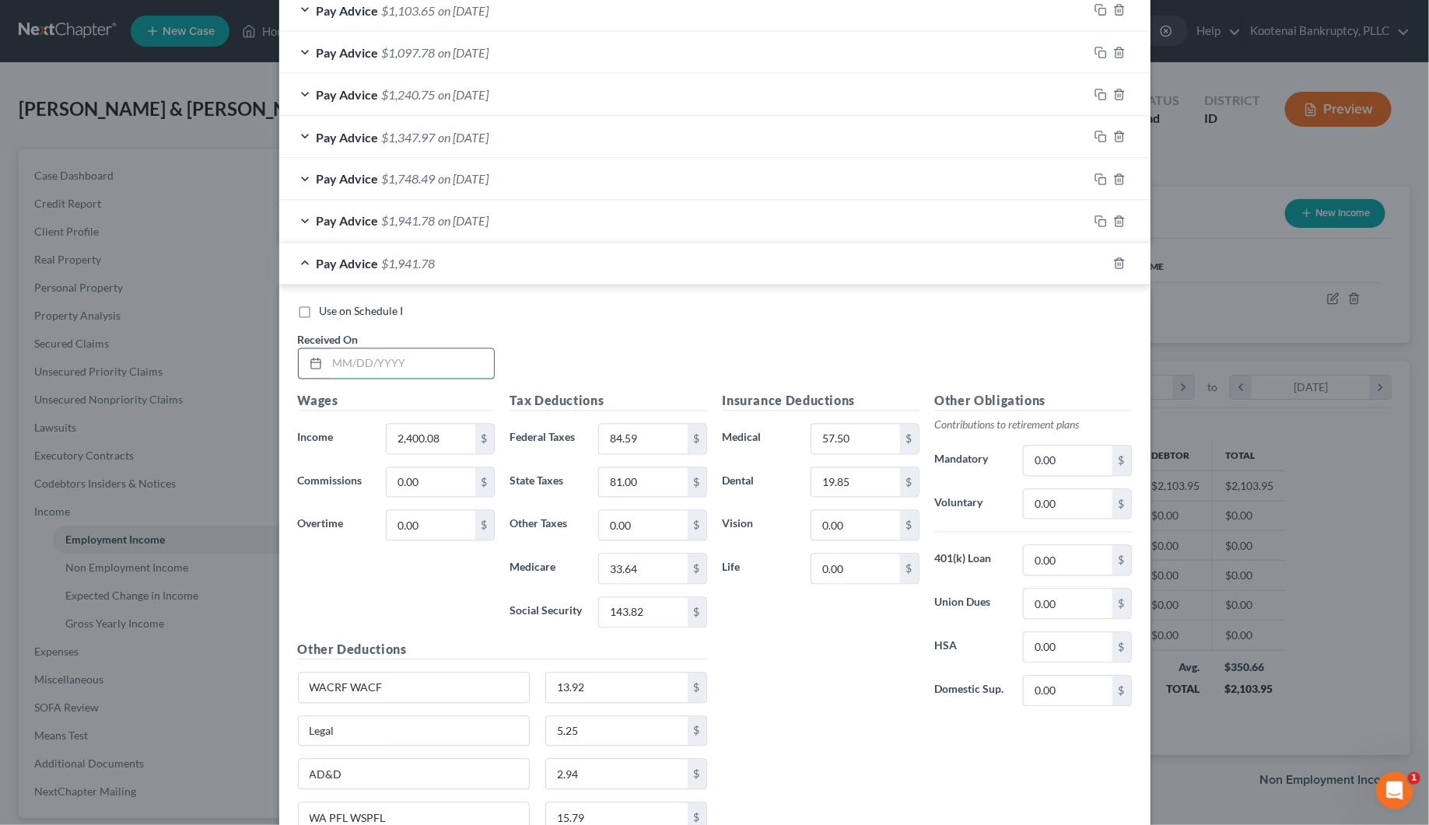
click at [399, 367] on input "text" at bounding box center [410, 364] width 166 height 30
click at [426, 449] on input "2,400.08" at bounding box center [431, 440] width 88 height 30
click at [632, 624] on input "143.82" at bounding box center [643, 613] width 88 height 30
click at [621, 581] on input "33.64" at bounding box center [643, 569] width 88 height 30
click at [631, 491] on input "81.00" at bounding box center [643, 483] width 88 height 30
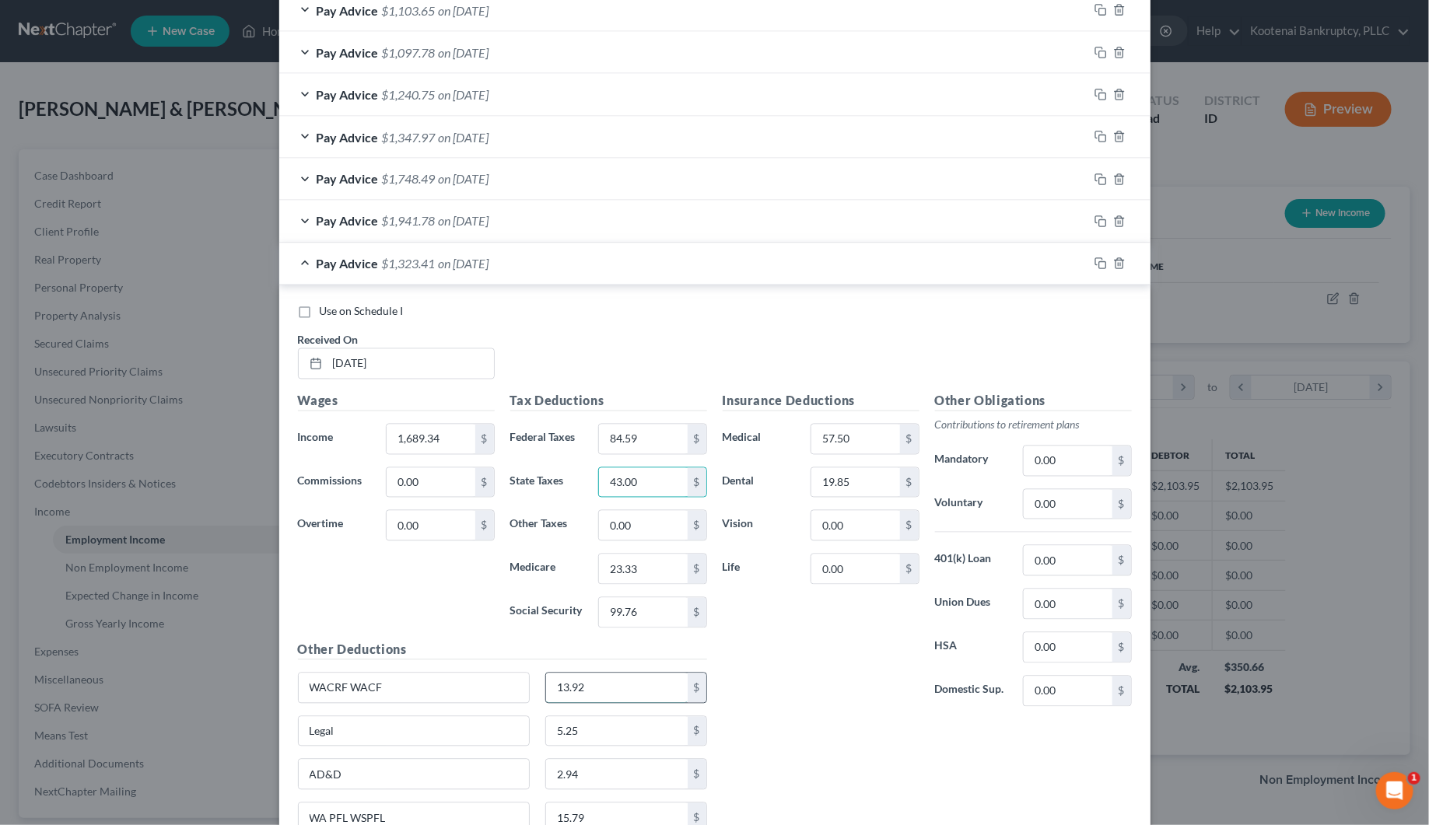
click at [608, 684] on input "13.92" at bounding box center [617, 688] width 142 height 30
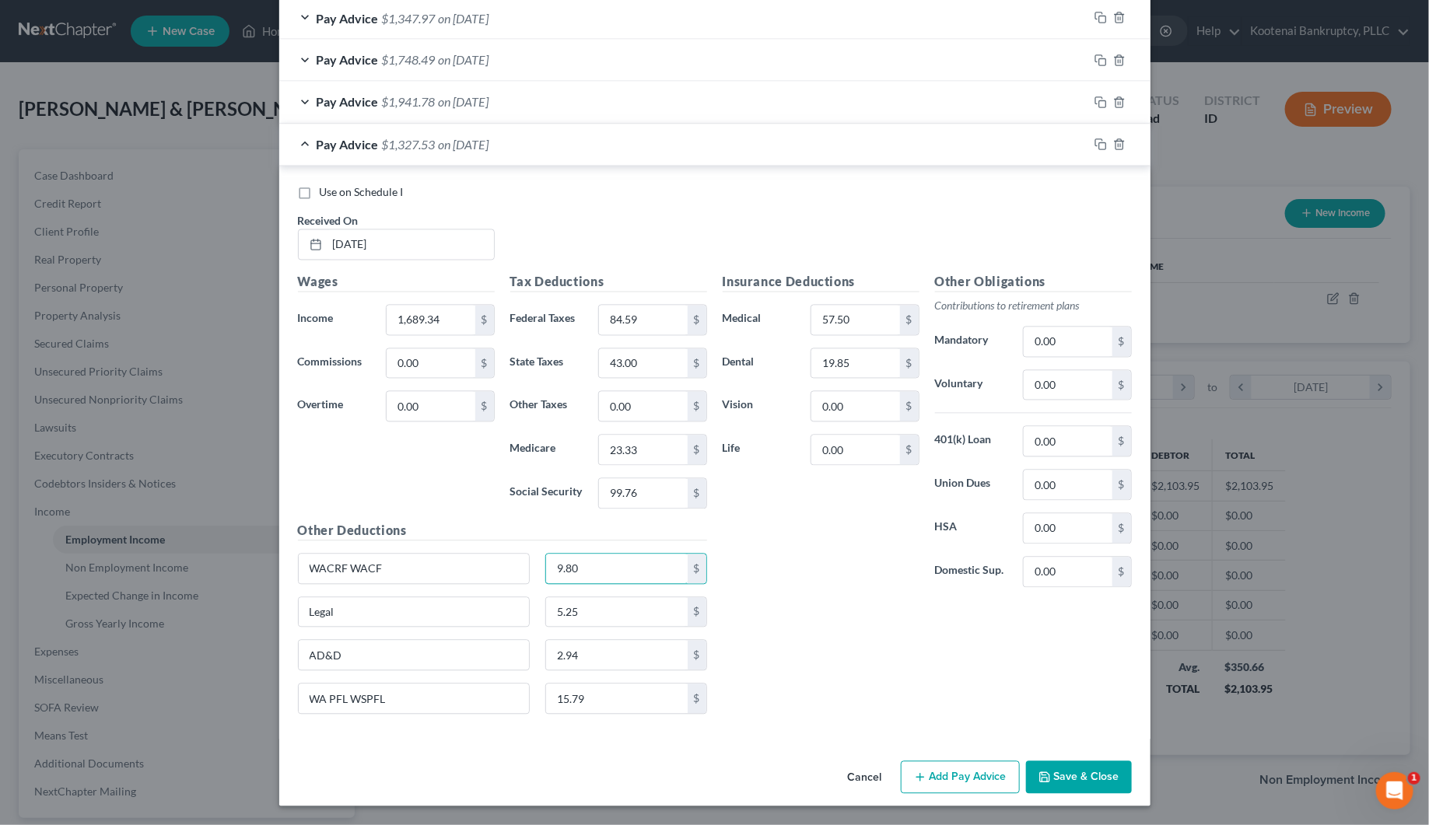
scroll to position [1382, 0]
click at [550, 706] on input "15.79" at bounding box center [617, 699] width 142 height 30
click at [1099, 143] on rect "button" at bounding box center [1102, 146] width 7 height 7
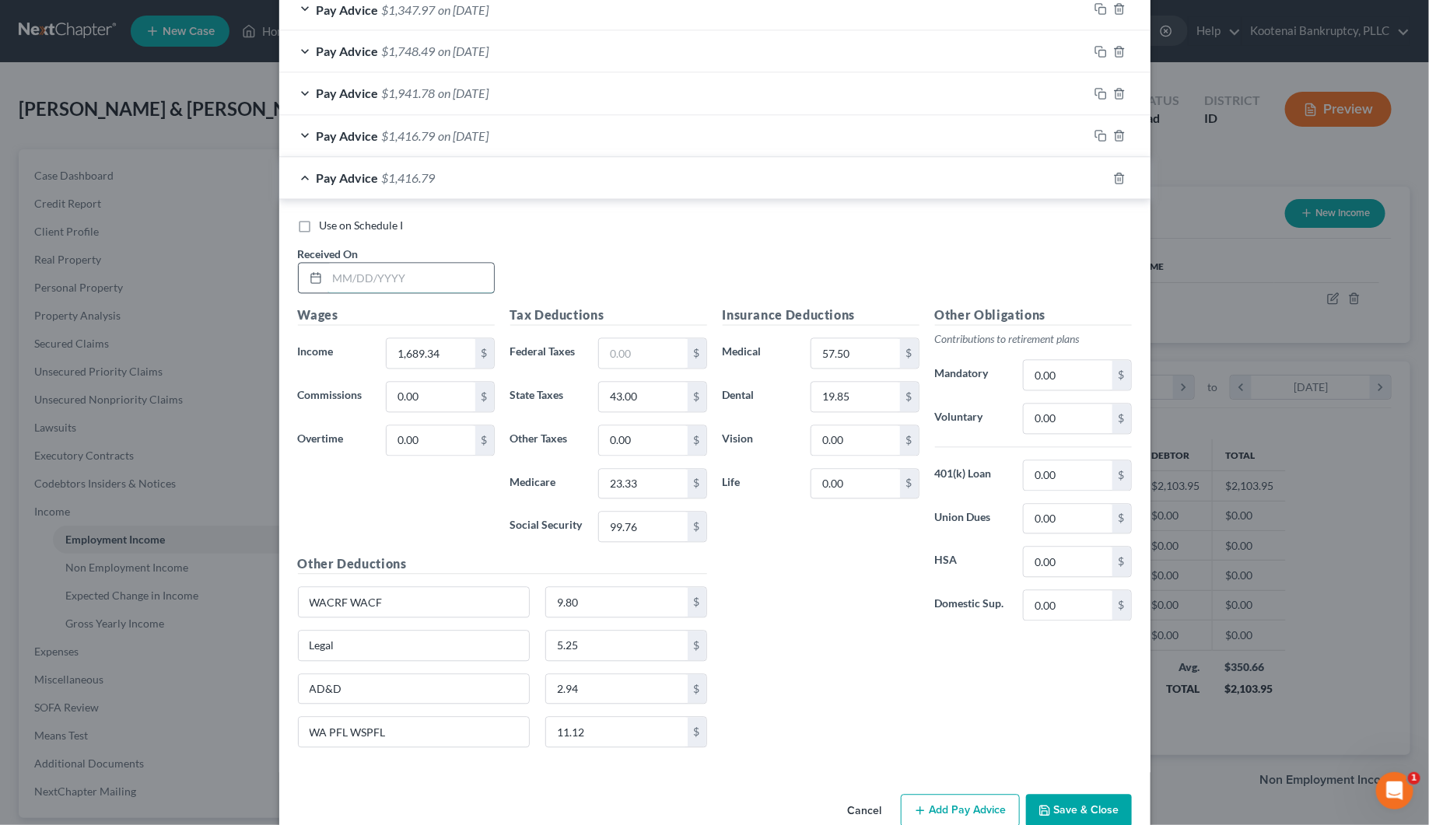
click at [355, 289] on input "text" at bounding box center [410, 279] width 166 height 30
click at [405, 360] on input "1,689.34" at bounding box center [431, 354] width 88 height 30
click at [635, 530] on input "99.76" at bounding box center [643, 528] width 88 height 30
click at [644, 492] on input "23.33" at bounding box center [643, 485] width 88 height 30
click at [619, 412] on input "43.00" at bounding box center [643, 398] width 88 height 30
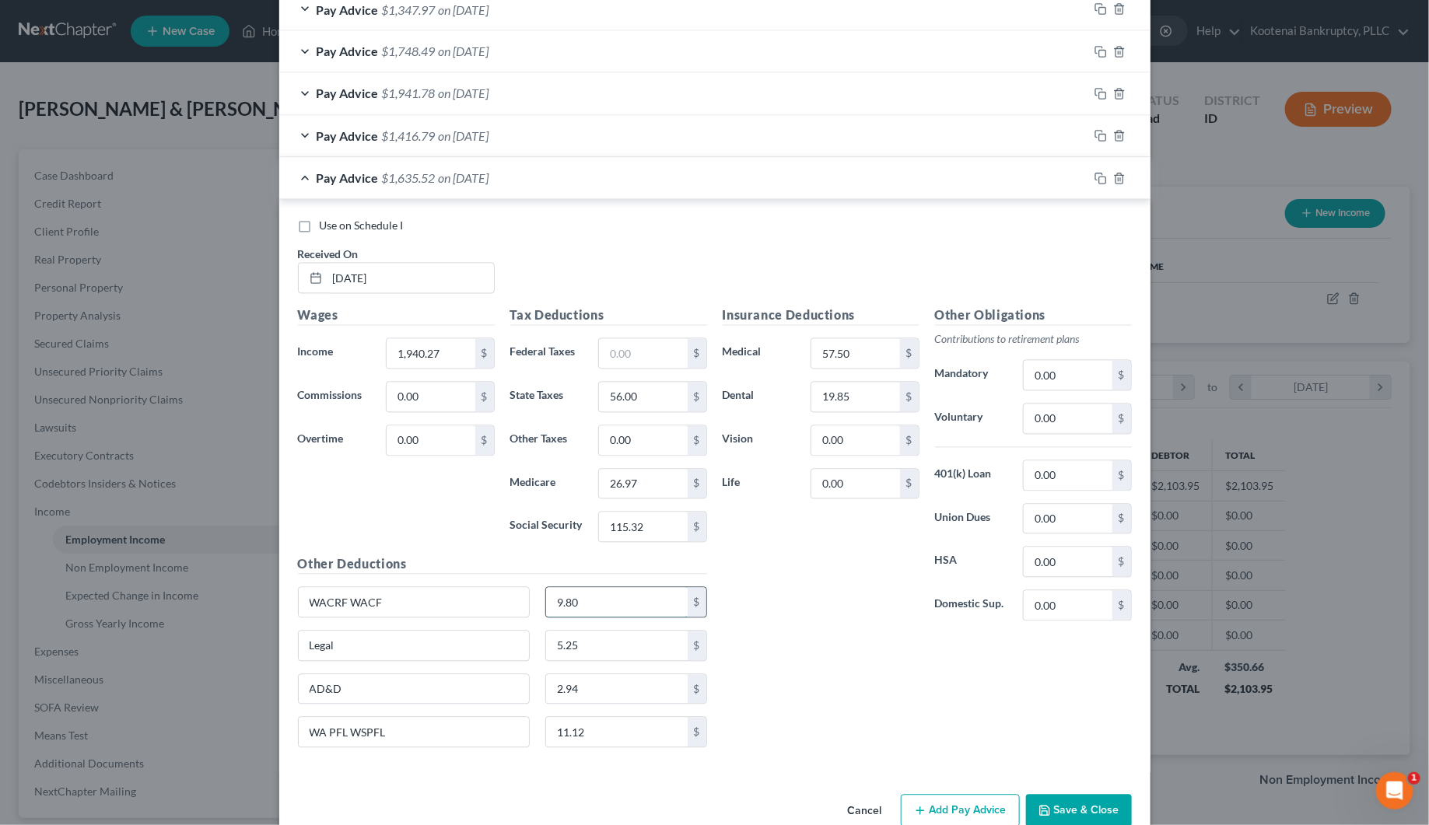
click at [592, 610] on input "9.80" at bounding box center [617, 603] width 142 height 30
click at [561, 747] on input "11.12" at bounding box center [617, 733] width 142 height 30
click at [638, 362] on input "text" at bounding box center [643, 354] width 88 height 30
click at [1099, 183] on rect "button" at bounding box center [1102, 180] width 7 height 7
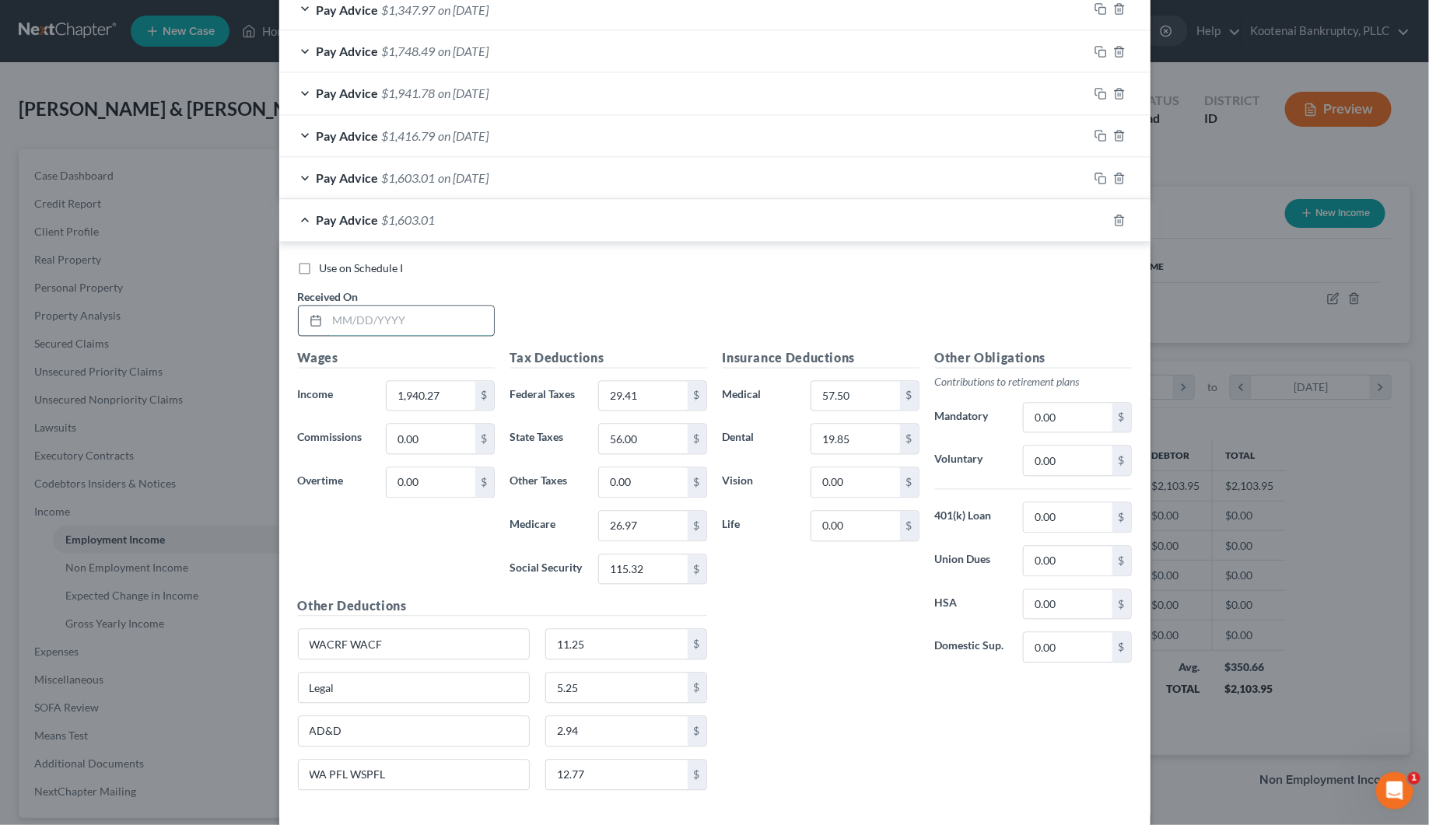
click at [339, 319] on input "text" at bounding box center [410, 321] width 166 height 30
drag, startPoint x: 425, startPoint y: 405, endPoint x: 619, endPoint y: 364, distance: 198.0
click at [426, 406] on input "1,940.27" at bounding box center [431, 397] width 88 height 30
drag, startPoint x: 647, startPoint y: 568, endPoint x: 989, endPoint y: 537, distance: 343.5
click at [648, 568] on input "115.32" at bounding box center [643, 570] width 88 height 30
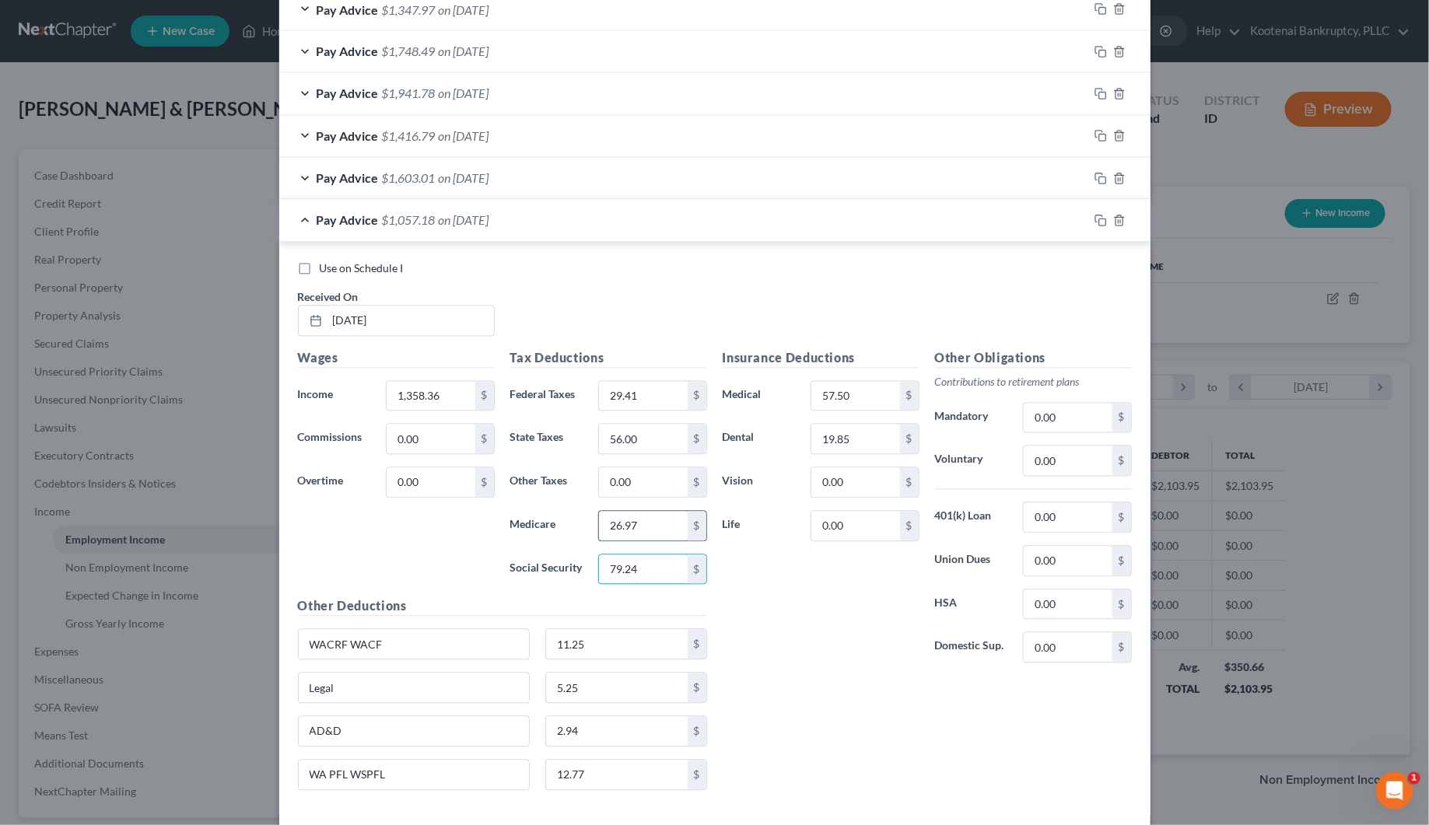
click at [643, 534] on input "26.97" at bounding box center [643, 527] width 88 height 30
click at [645, 439] on input "56.00" at bounding box center [643, 440] width 88 height 30
click at [638, 409] on input "29.41" at bounding box center [643, 397] width 88 height 30
click at [575, 654] on input "11.25" at bounding box center [617, 645] width 142 height 30
click at [572, 783] on input "12.77" at bounding box center [617, 776] width 142 height 30
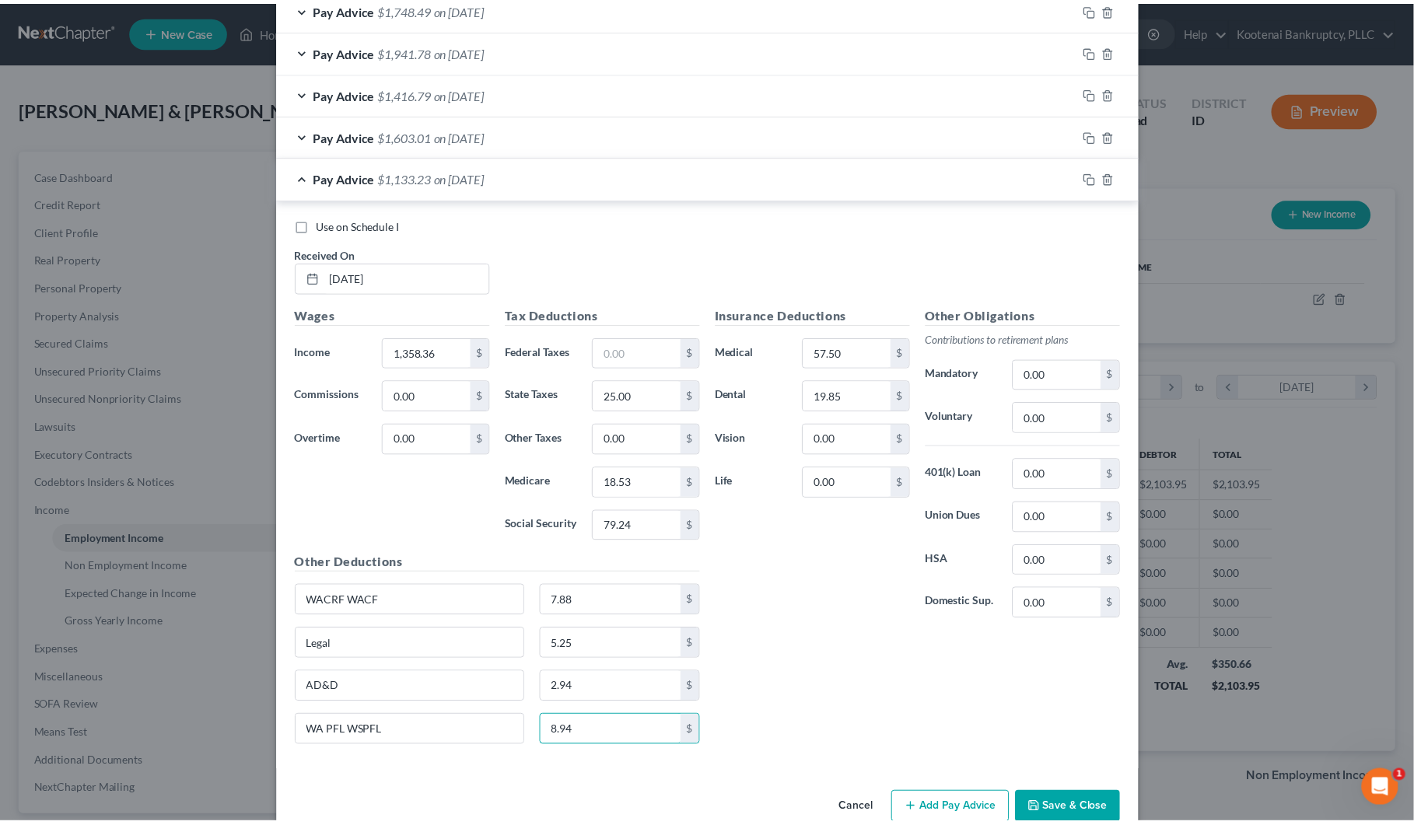
scroll to position [1467, 0]
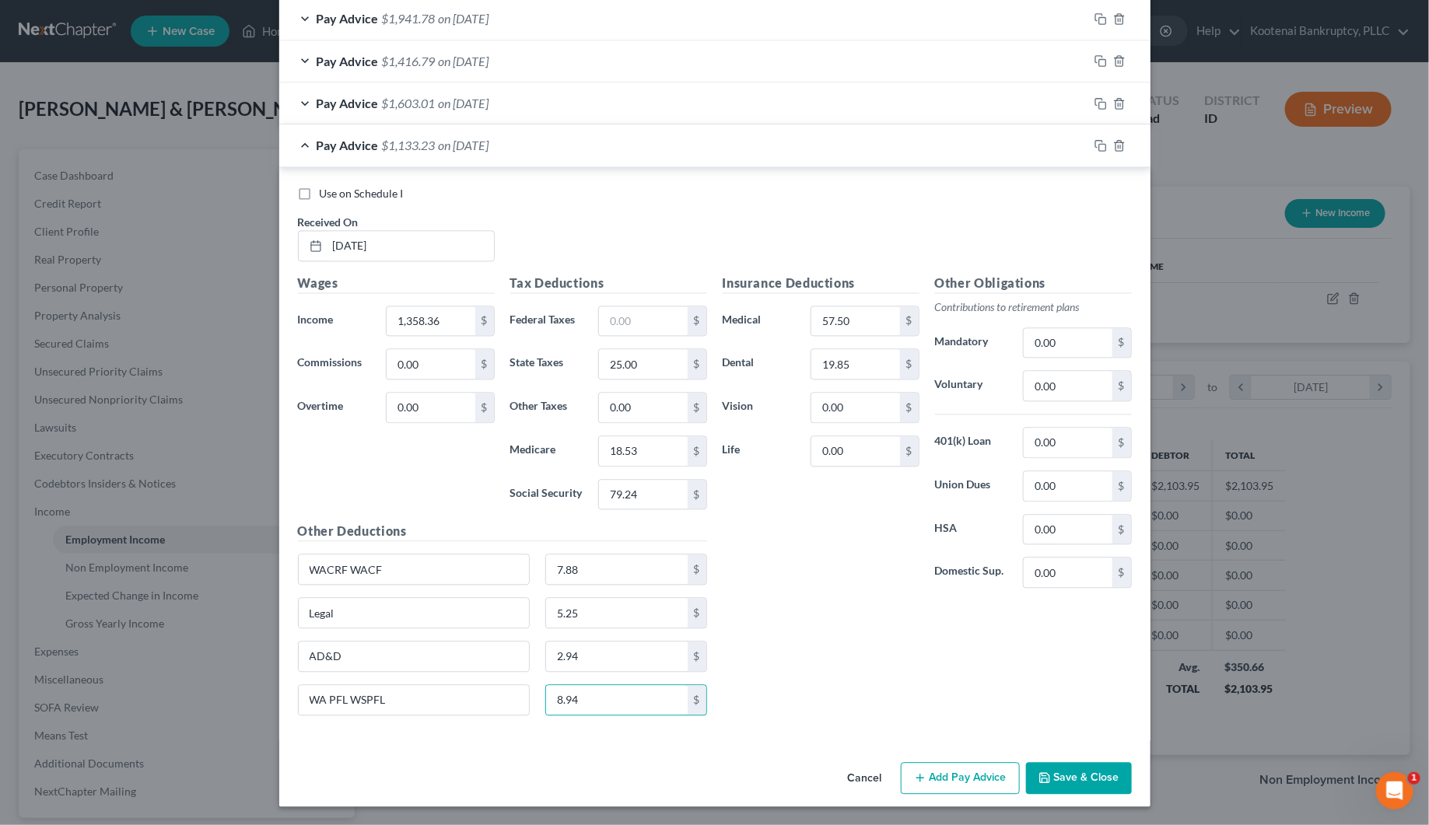
click at [1046, 779] on button "Save & Close" at bounding box center [1079, 778] width 106 height 33
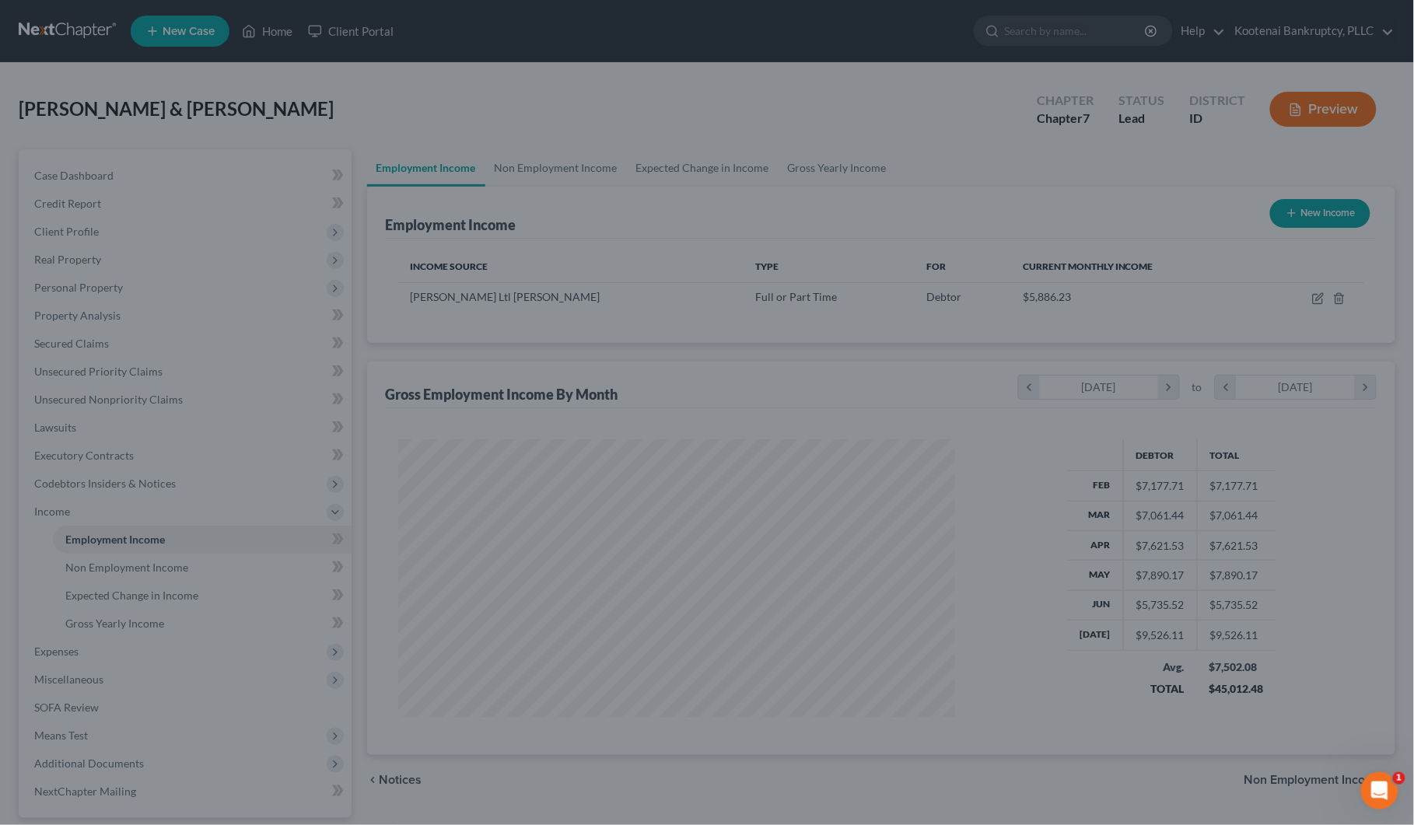
scroll to position [777416, 777113]
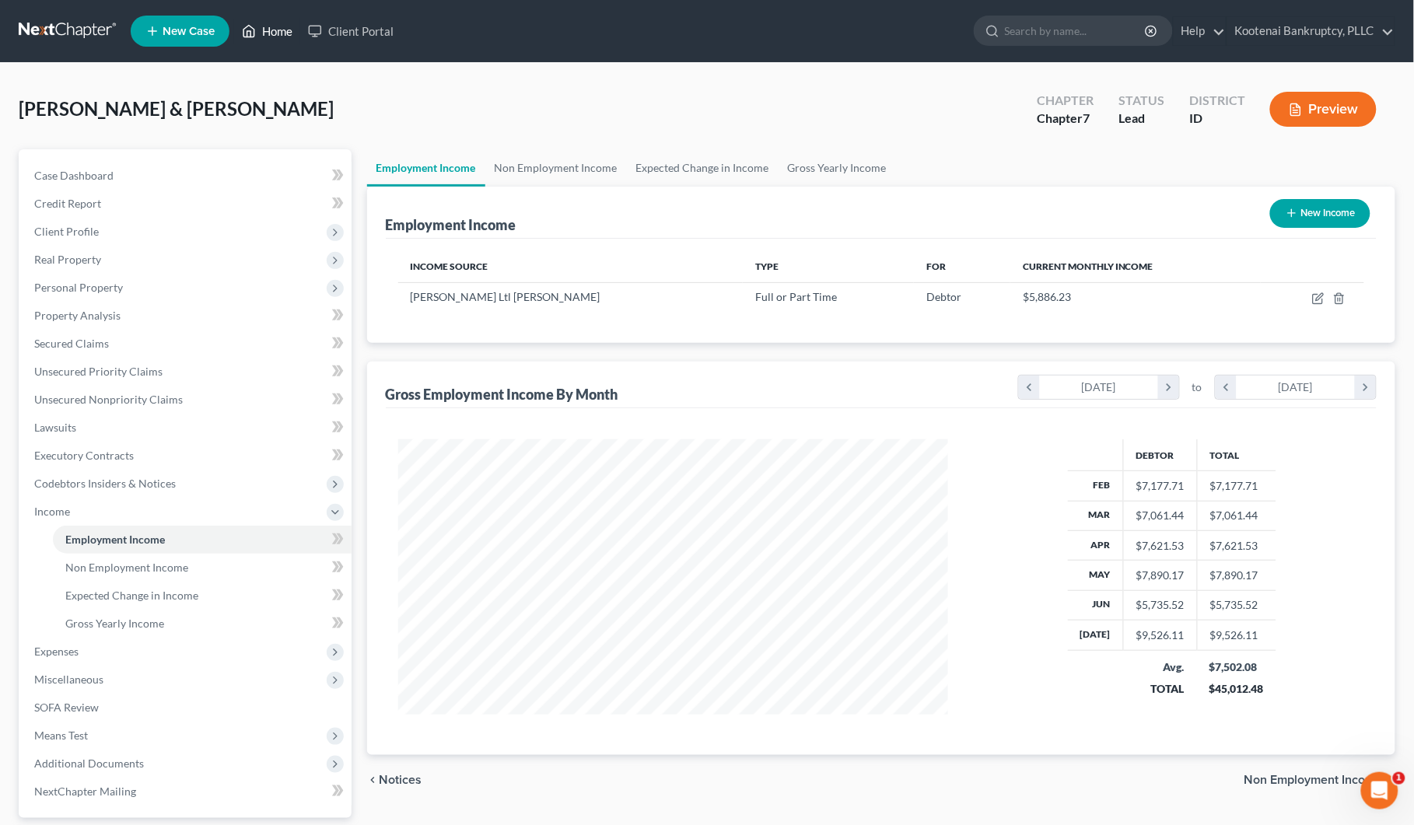
click at [276, 35] on link "Home" at bounding box center [267, 31] width 66 height 28
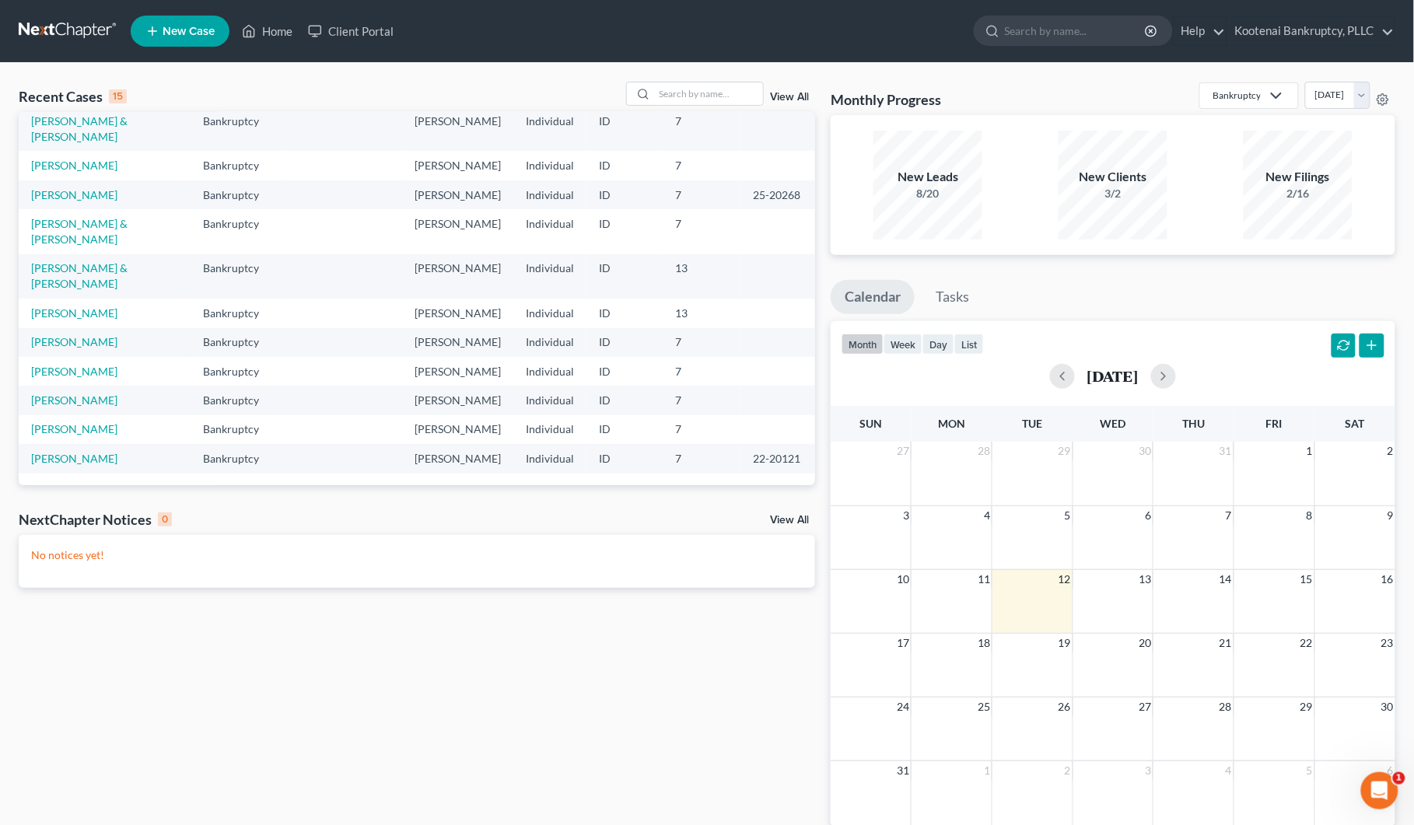
scroll to position [292, 0]
click at [74, 405] on link "[PERSON_NAME]" at bounding box center [74, 400] width 86 height 13
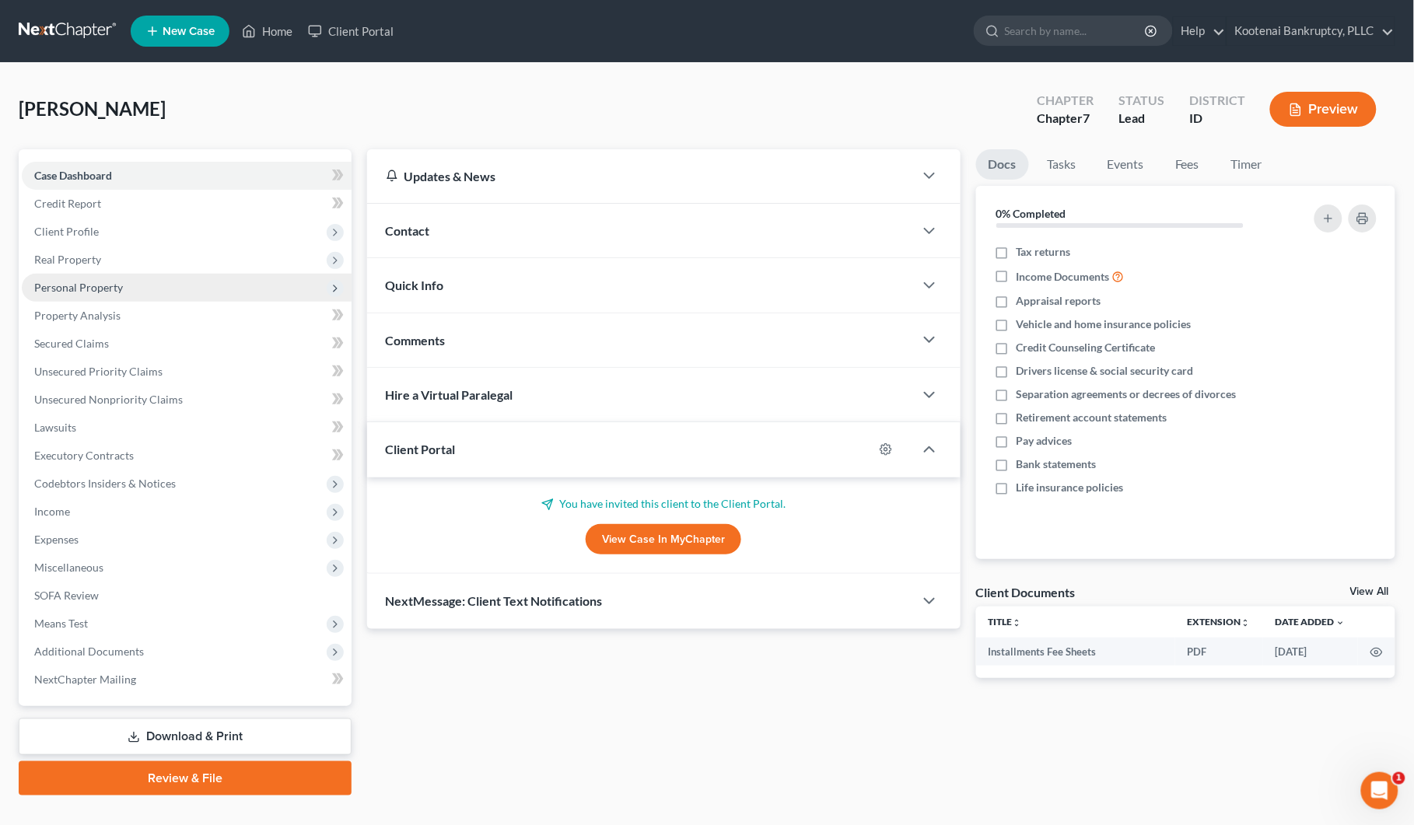
click at [68, 288] on span "Personal Property" at bounding box center [78, 287] width 89 height 13
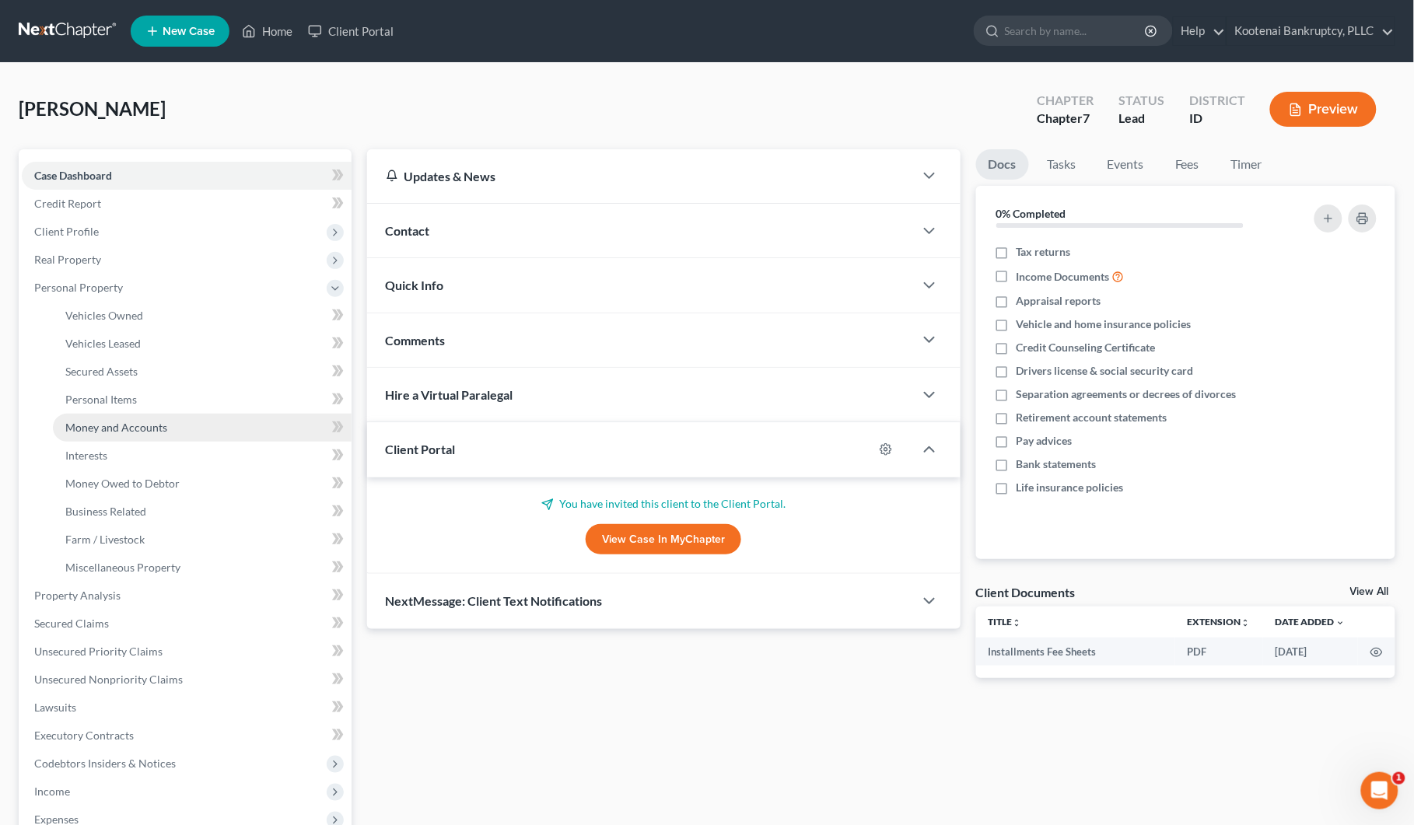
click at [128, 430] on span "Money and Accounts" at bounding box center [116, 427] width 102 height 13
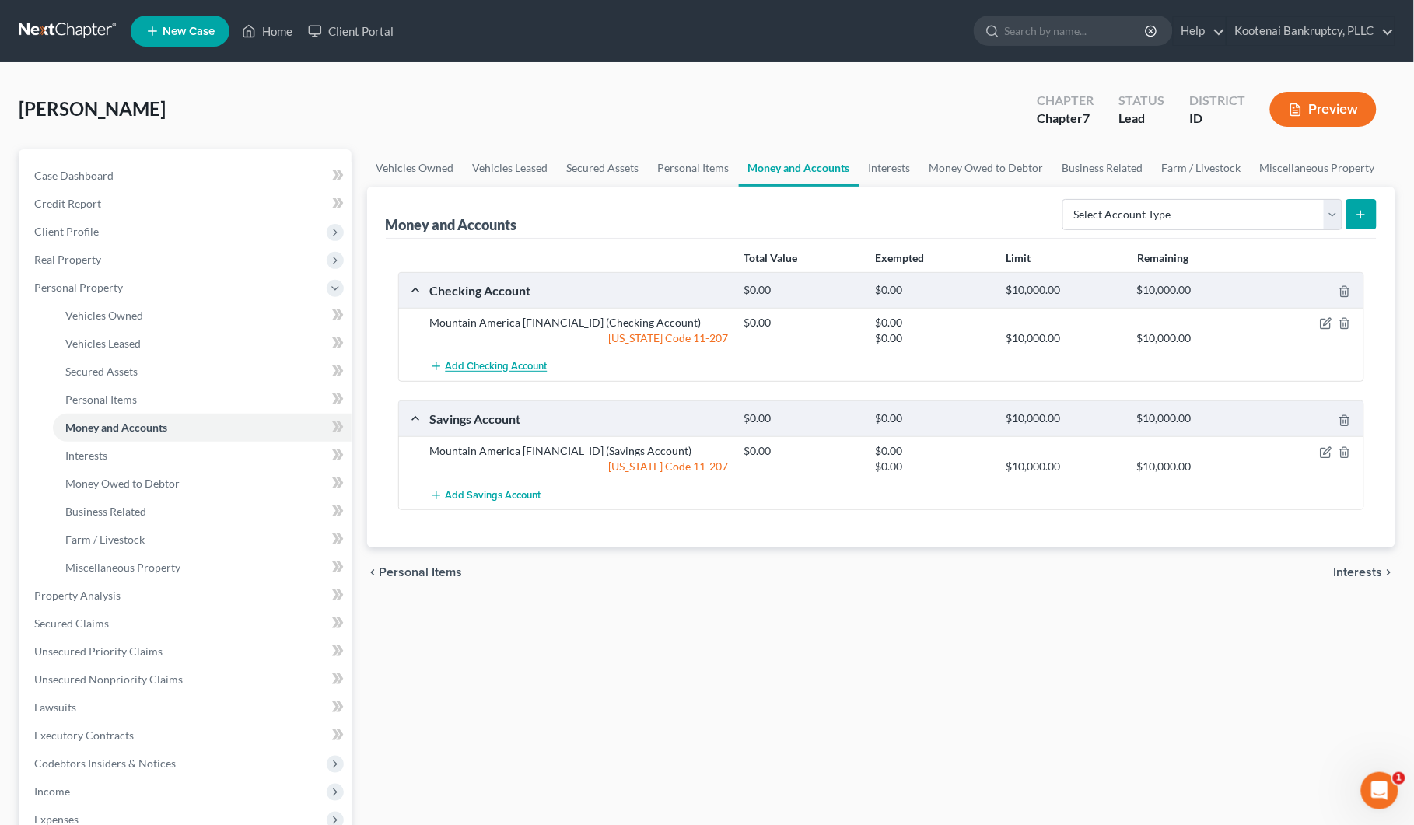
click at [453, 366] on span "Add Checking Account" at bounding box center [497, 367] width 102 height 12
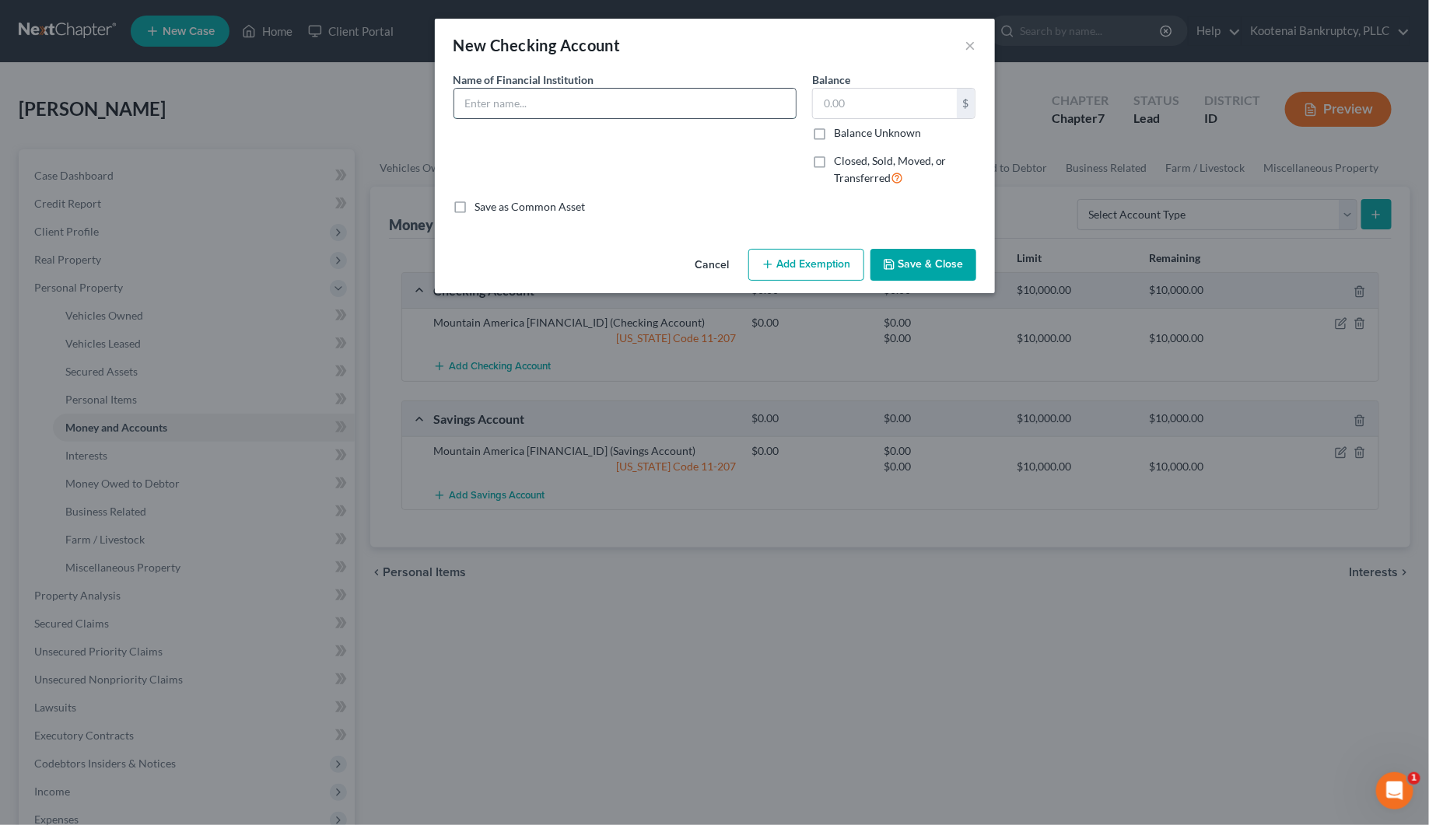
click at [478, 102] on input "text" at bounding box center [624, 104] width 341 height 30
type input "GoldenWest CU 0826"
click at [887, 257] on button "Save & Close" at bounding box center [923, 265] width 106 height 33
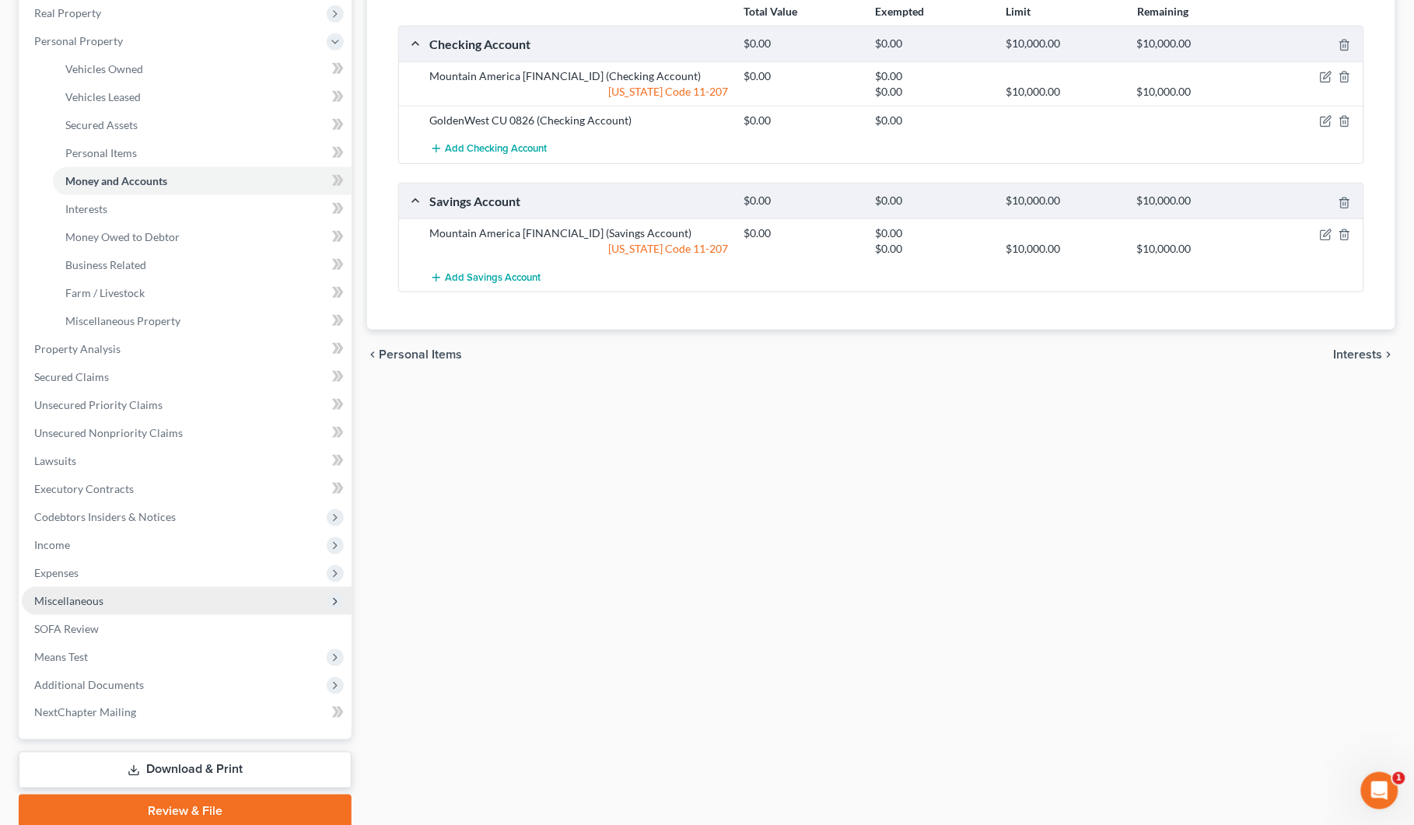
scroll to position [292, 0]
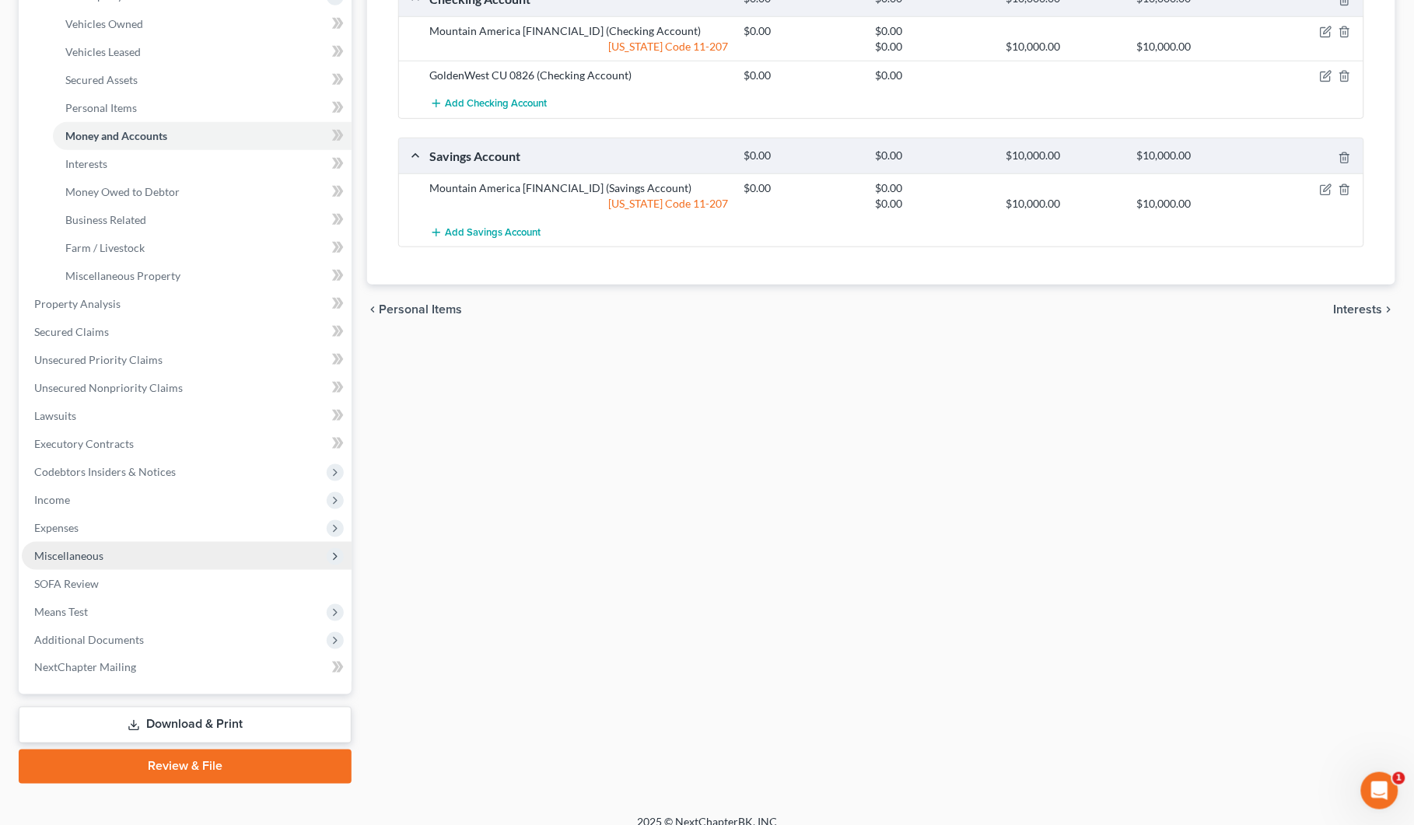
click at [54, 558] on span "Miscellaneous" at bounding box center [68, 555] width 69 height 13
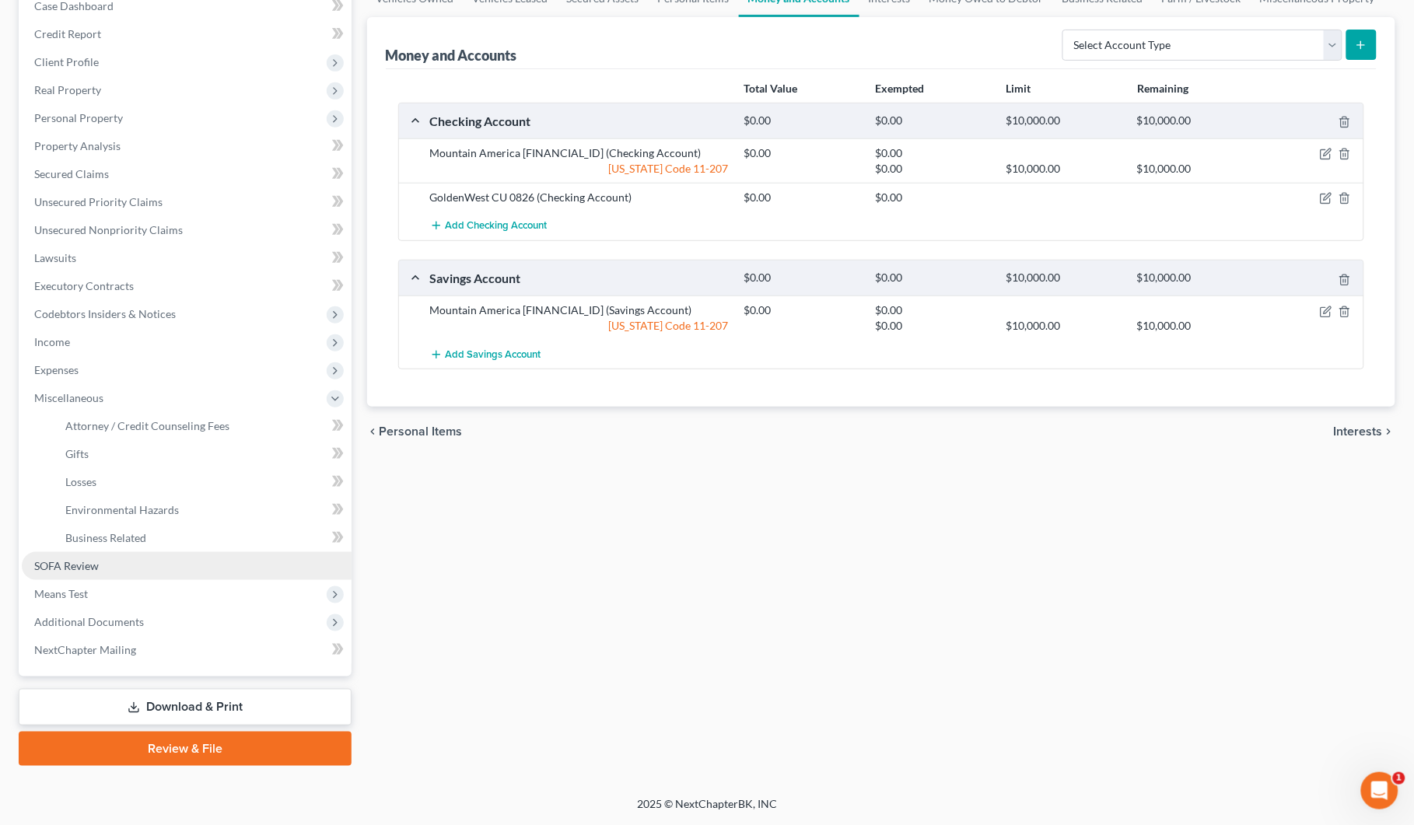
scroll to position [168, 0]
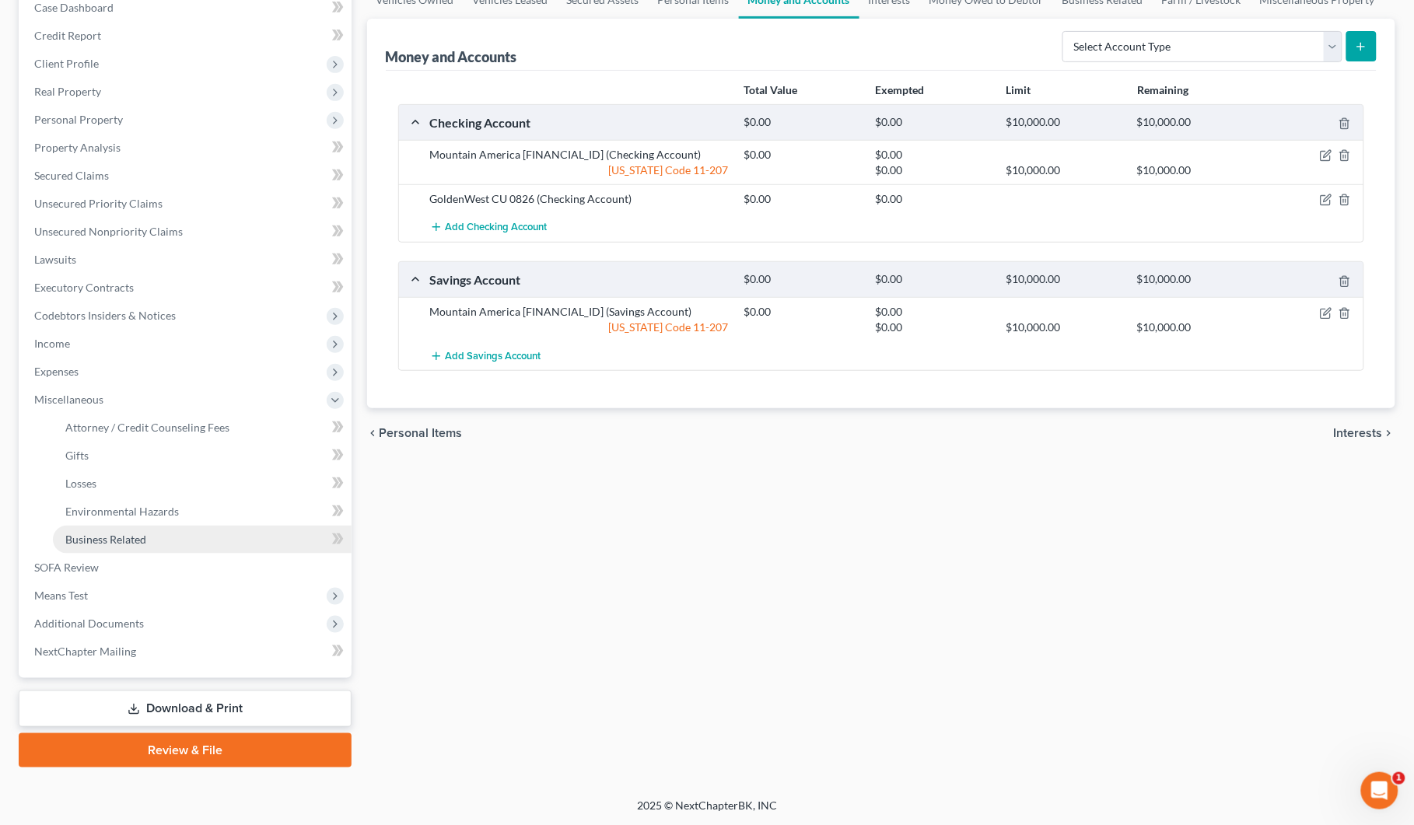
click at [109, 534] on span "Business Related" at bounding box center [105, 539] width 81 height 13
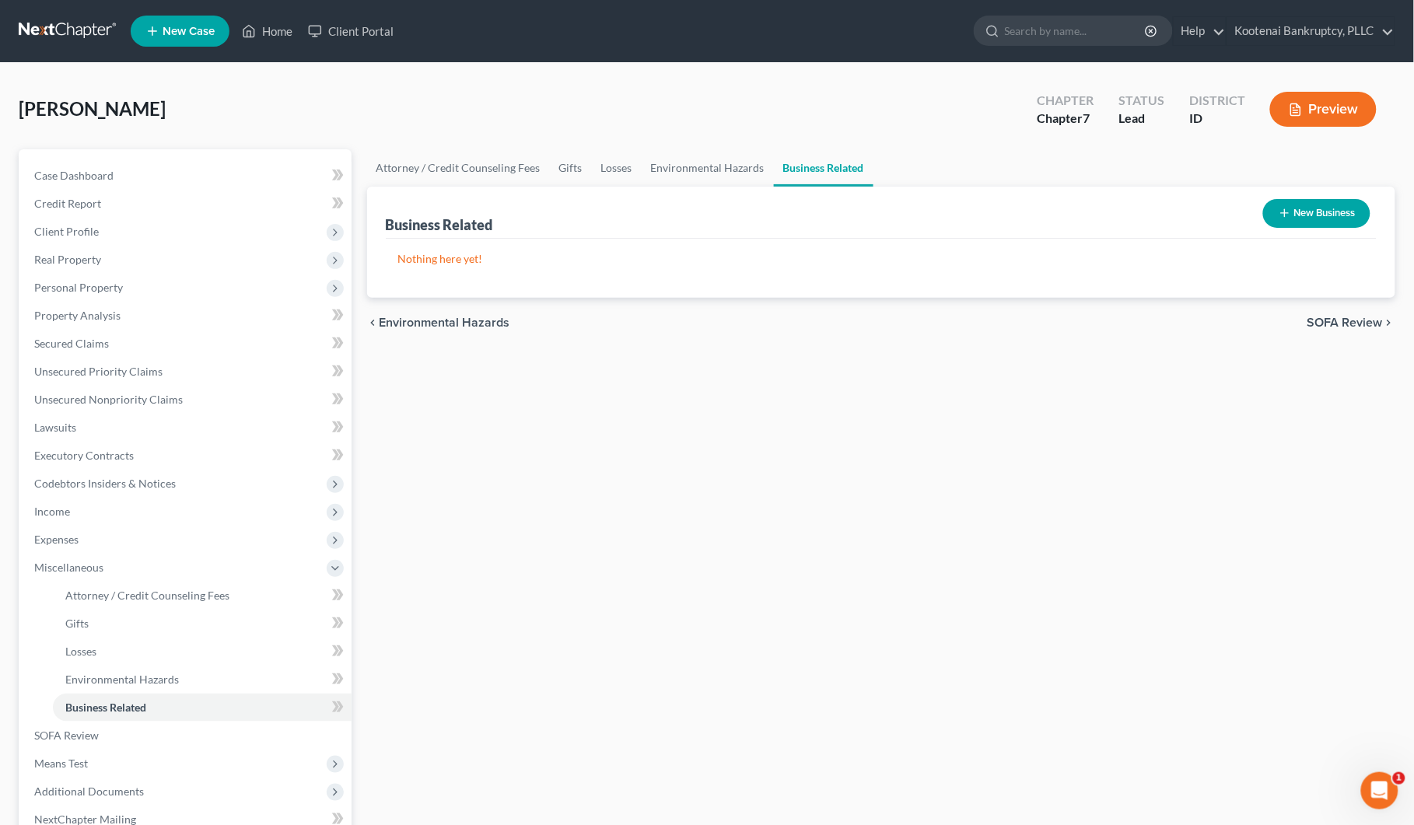
click at [1314, 219] on button "New Business" at bounding box center [1316, 213] width 107 height 29
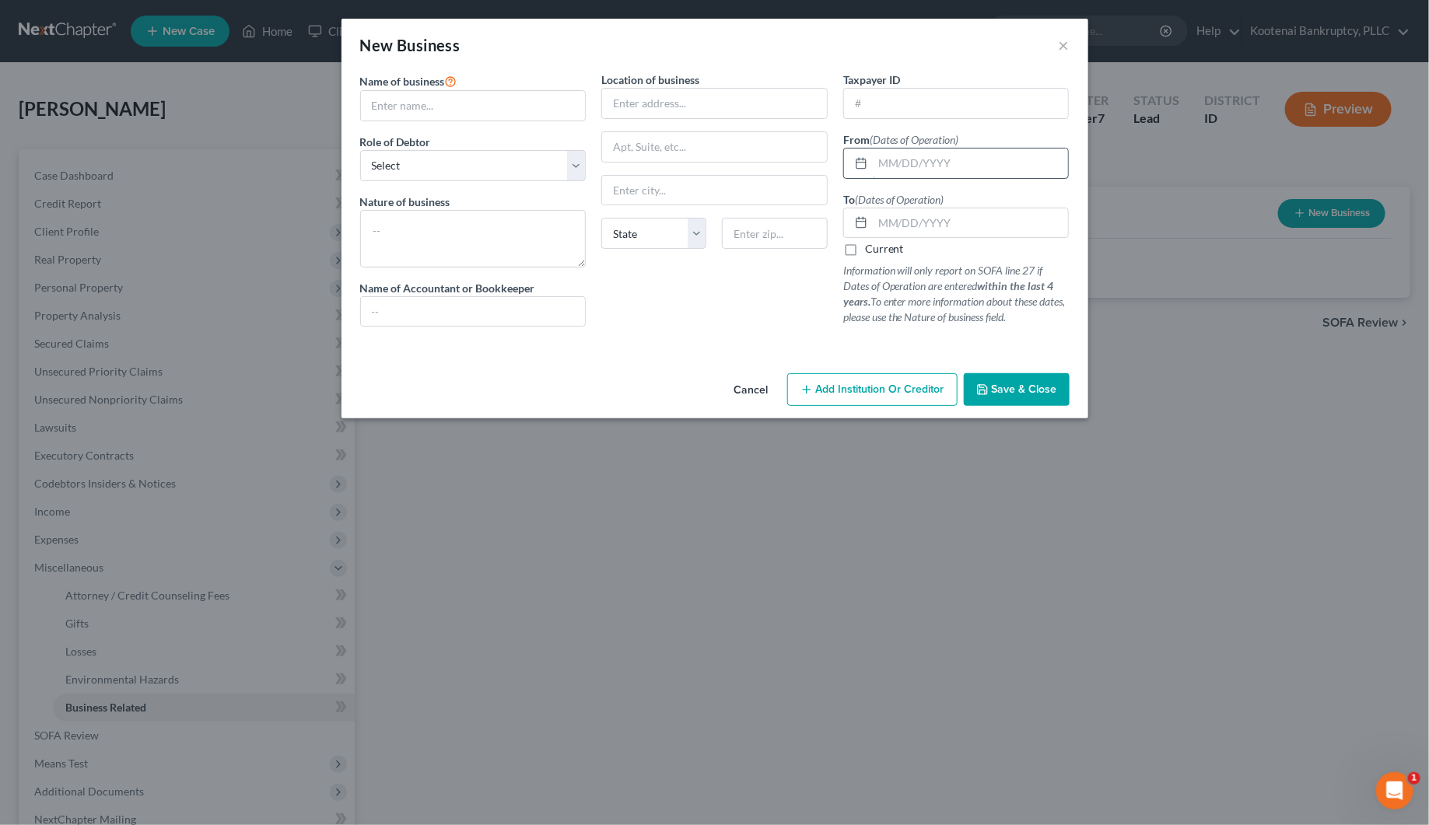
click at [908, 163] on input "text" at bounding box center [971, 164] width 196 height 30
type input "05/12/2012"
click at [895, 222] on input "text" at bounding box center [971, 223] width 196 height 30
type input "0"
click at [393, 103] on input "text" at bounding box center [473, 106] width 225 height 30
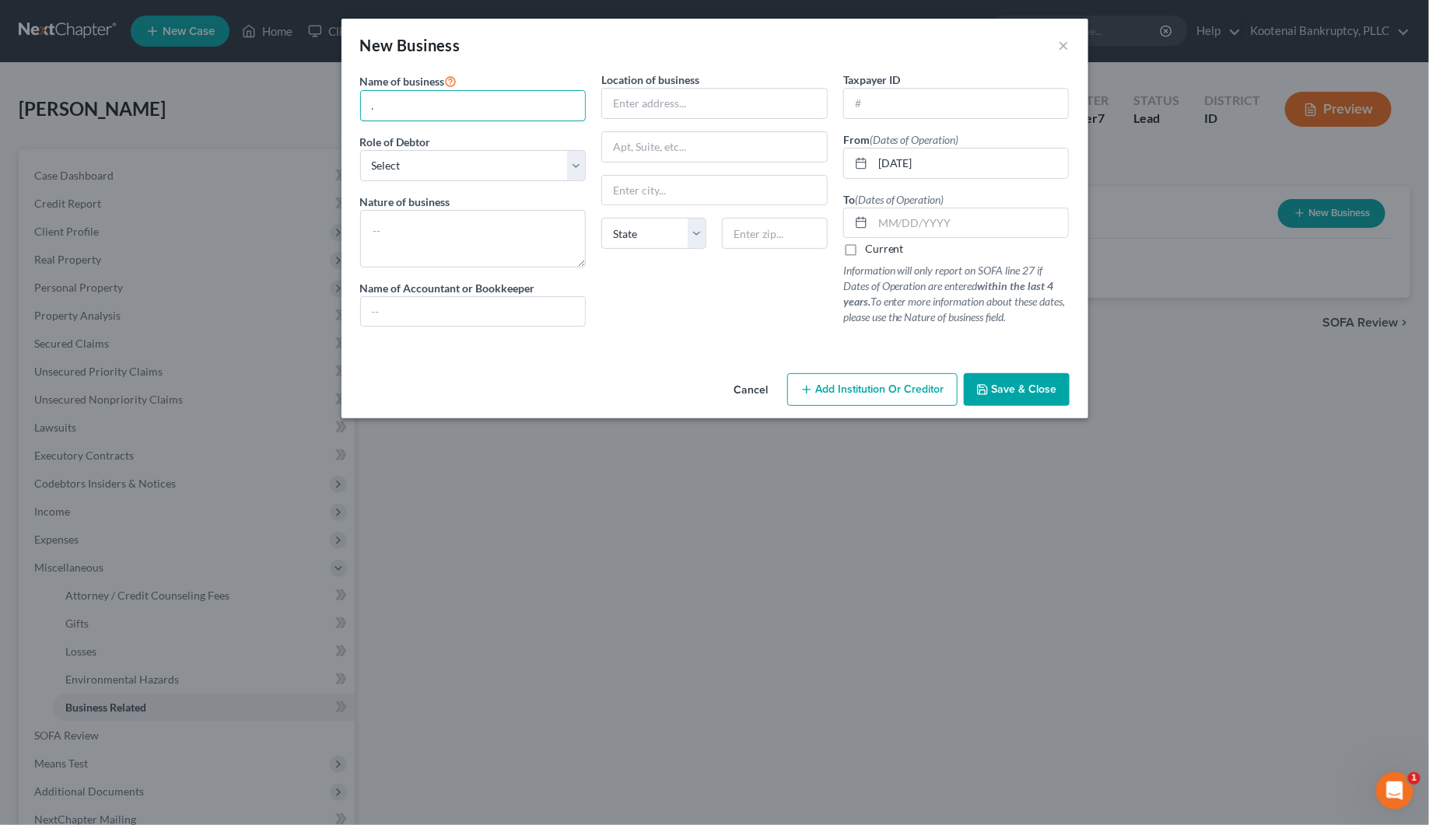
type input "."
click at [1015, 391] on span "Save & Close" at bounding box center [1024, 389] width 65 height 13
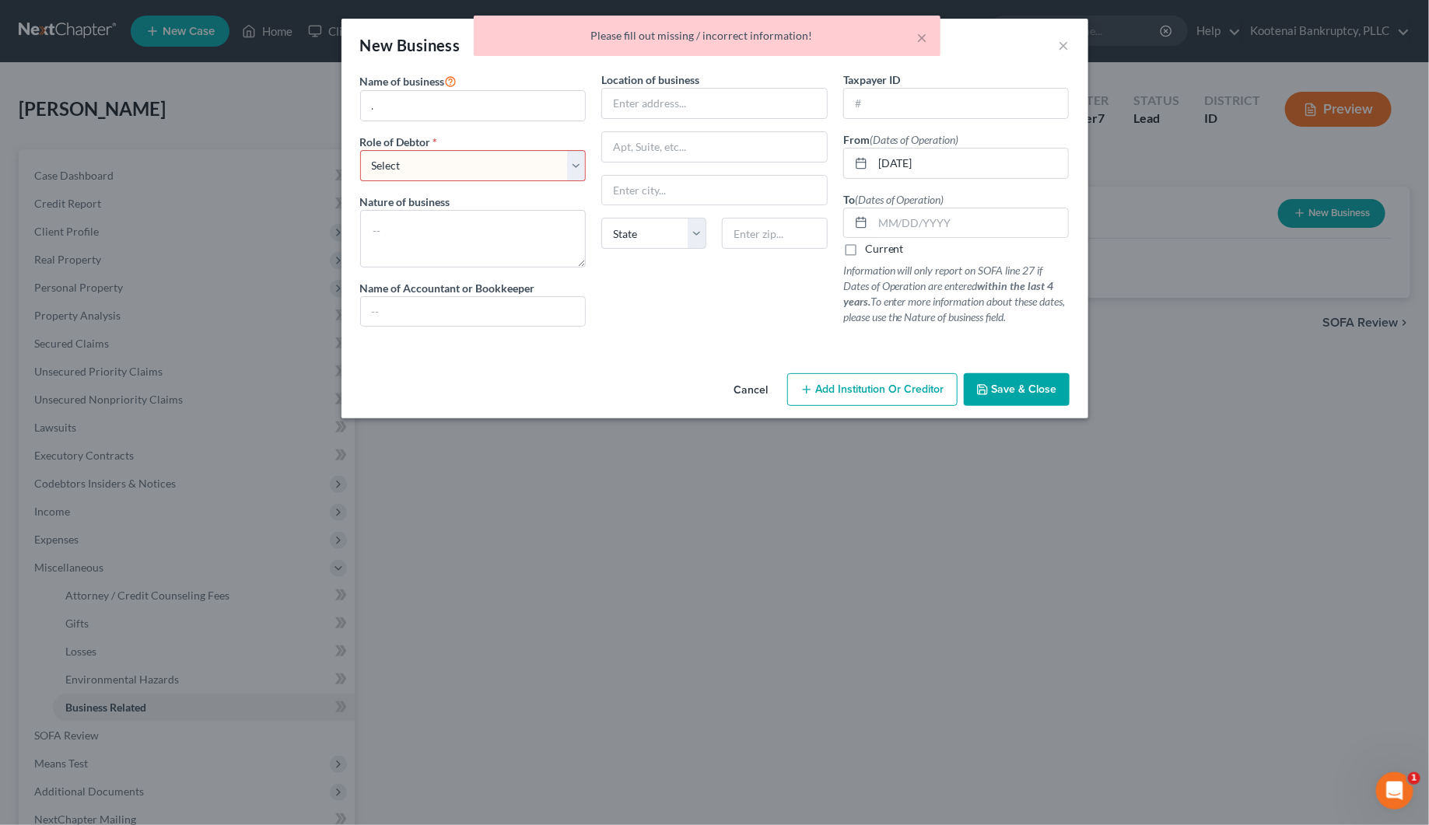
drag, startPoint x: 399, startPoint y: 160, endPoint x: 399, endPoint y: 169, distance: 8.6
click at [399, 164] on select "Select A member of a limited liability company (LLC) or limited liability partn…" at bounding box center [473, 165] width 226 height 31
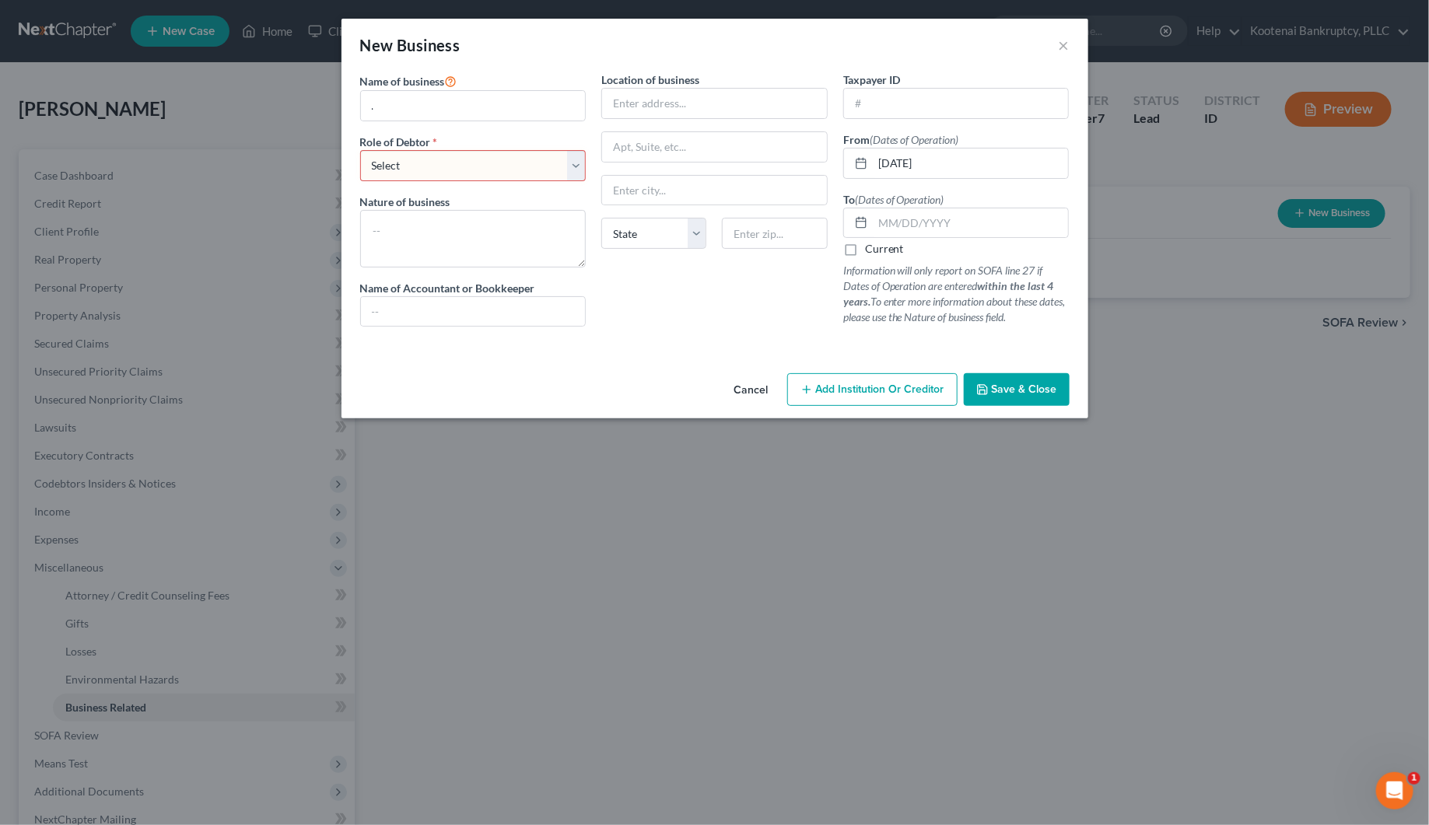
select select "sole_proprietor"
click at [360, 150] on select "Select A member of a limited liability company (LLC) or limited liability partn…" at bounding box center [473, 165] width 226 height 31
click at [1002, 390] on span "Save & Close" at bounding box center [1024, 389] width 65 height 13
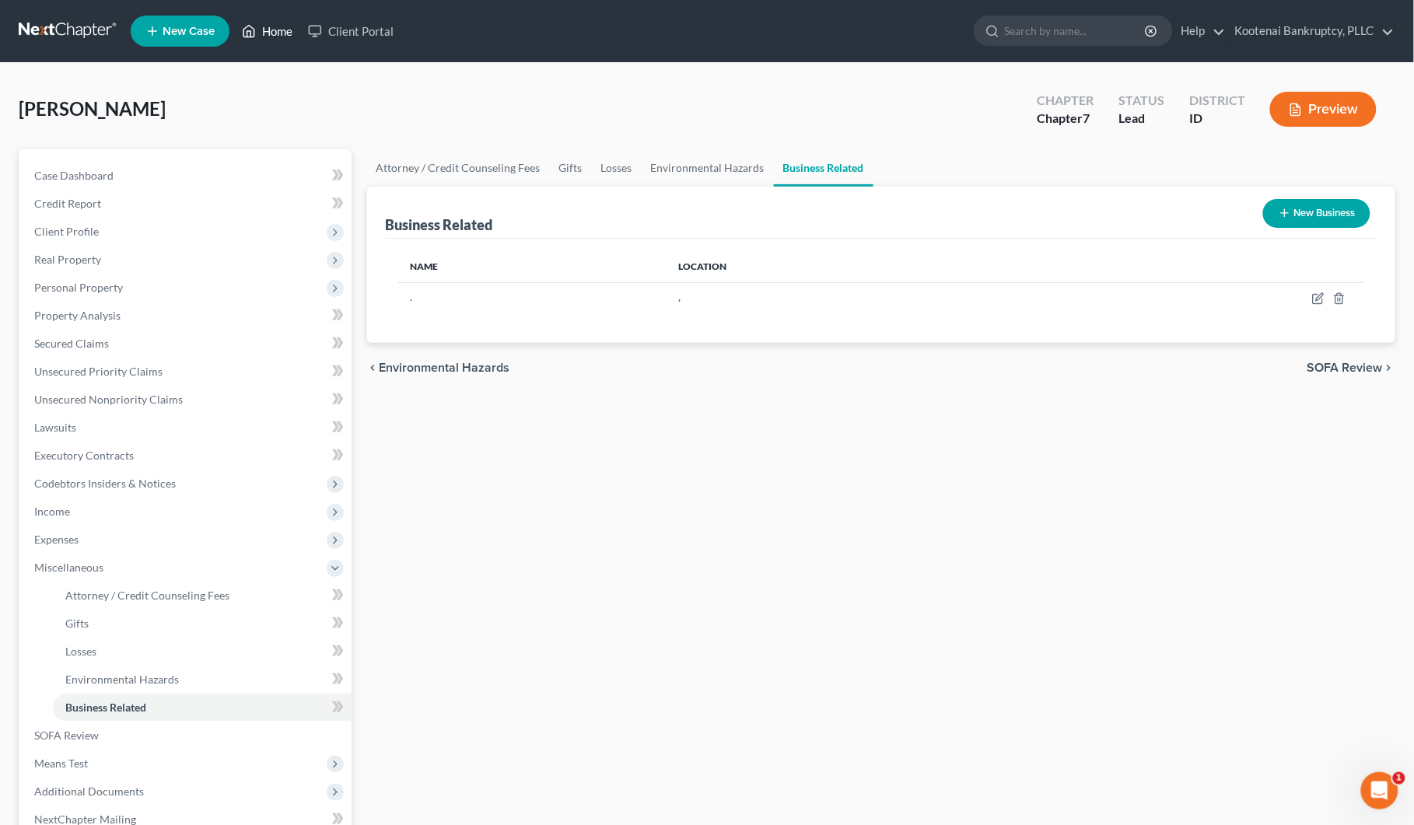
click at [282, 39] on link "Home" at bounding box center [267, 31] width 66 height 28
